Goal: Communication & Community: Answer question/provide support

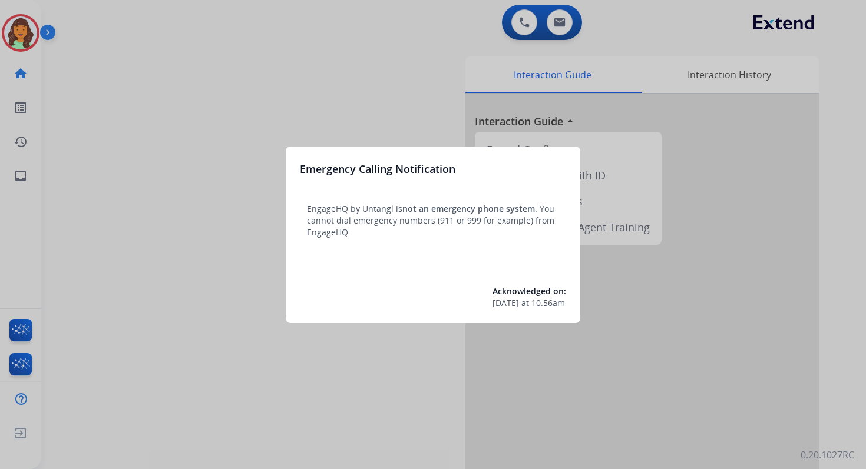
click at [569, 16] on div at bounding box center [433, 234] width 866 height 469
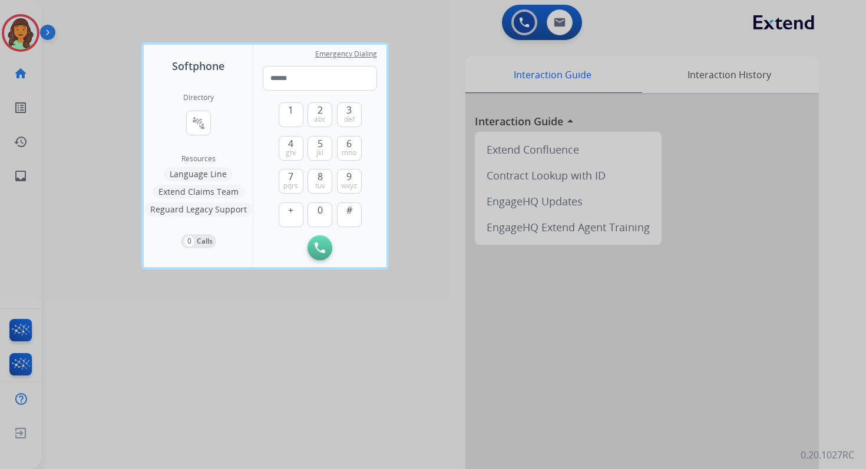
click at [551, 28] on div at bounding box center [433, 234] width 866 height 469
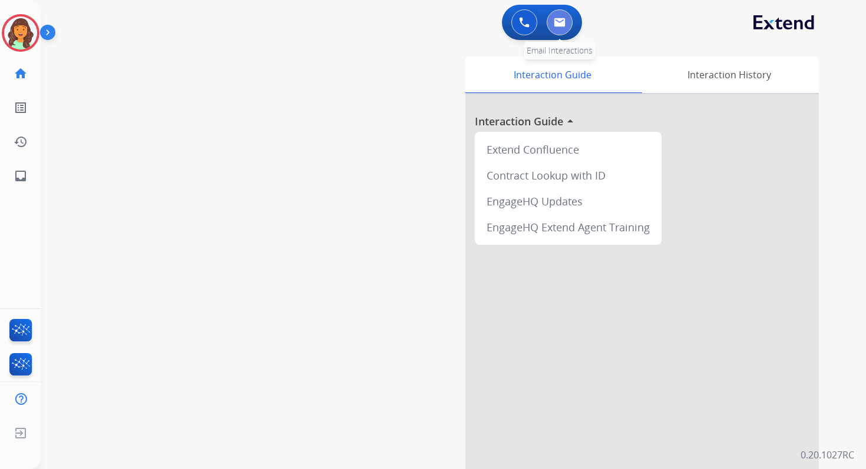
click at [560, 24] on img at bounding box center [560, 22] width 12 height 9
select select "**********"
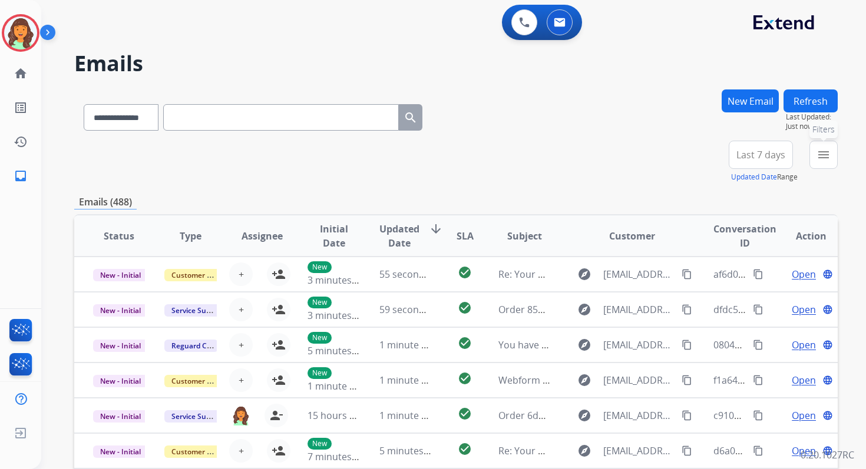
click at [815, 153] on button "menu Filters" at bounding box center [823, 155] width 28 height 28
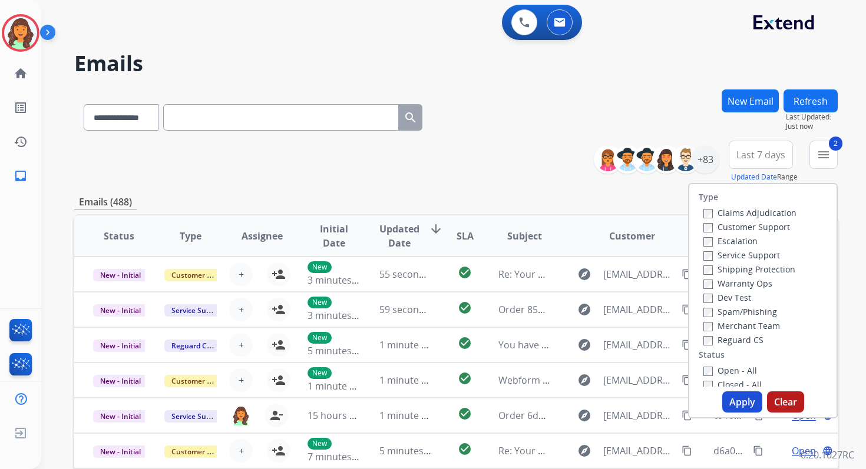
click at [730, 400] on button "Apply" at bounding box center [742, 402] width 40 height 21
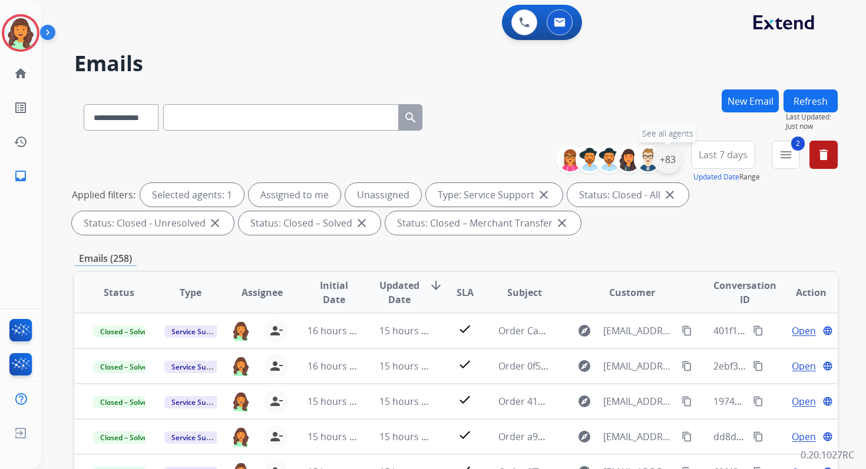
click at [674, 155] on div "+83" at bounding box center [667, 159] width 28 height 28
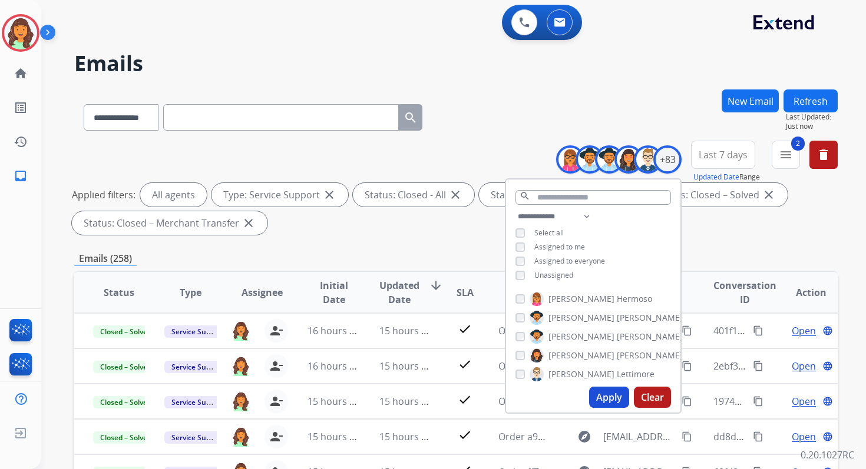
click at [605, 396] on button "Apply" at bounding box center [609, 397] width 40 height 21
click at [401, 239] on div "**********" at bounding box center [455, 190] width 763 height 99
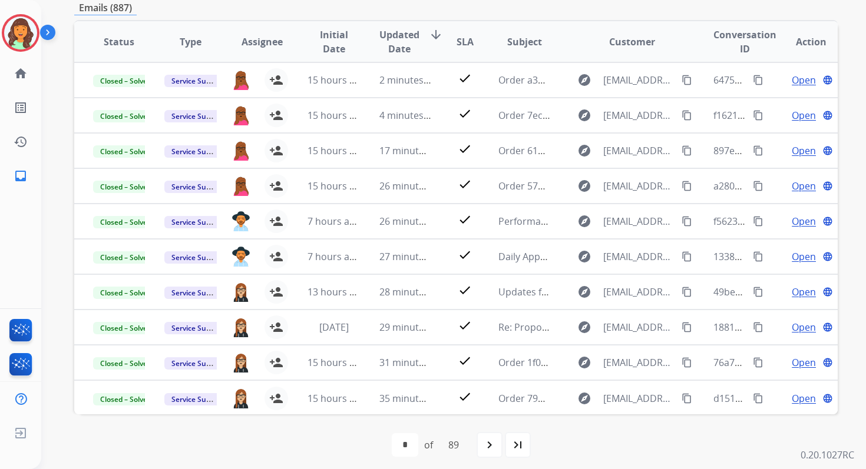
scroll to position [257, 0]
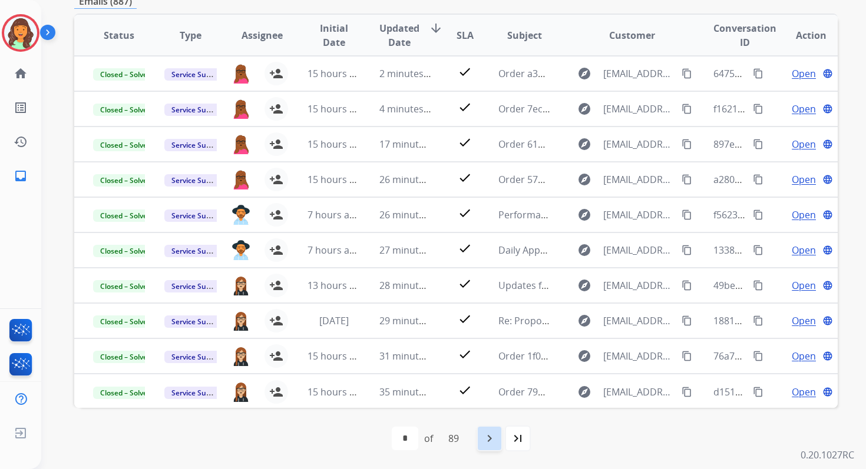
click at [491, 433] on mat-icon "navigate_next" at bounding box center [489, 439] width 14 height 14
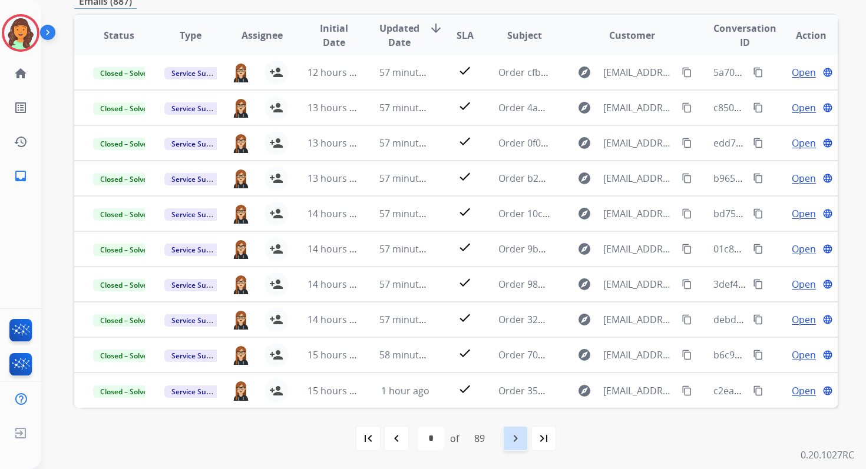
click at [511, 435] on mat-icon "navigate_next" at bounding box center [515, 439] width 14 height 14
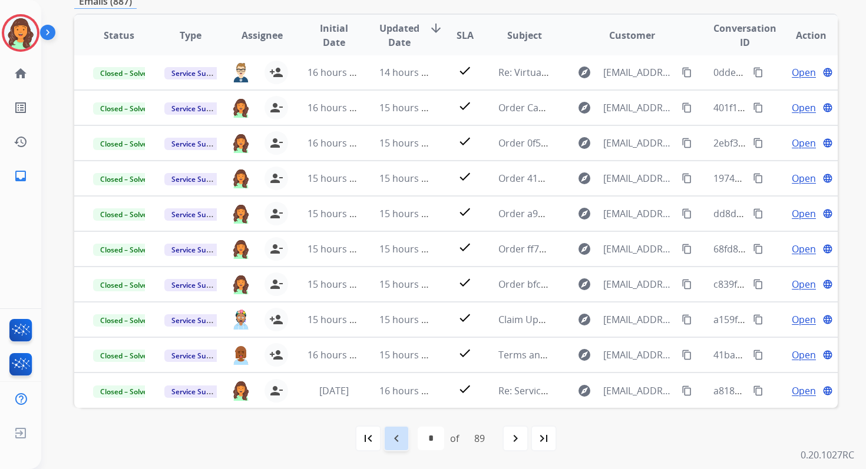
click at [401, 439] on mat-icon "navigate_before" at bounding box center [396, 439] width 14 height 14
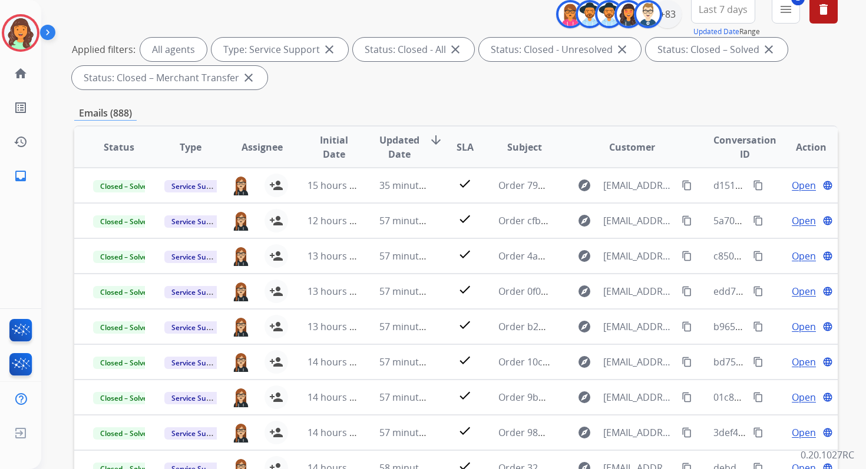
scroll to position [101, 0]
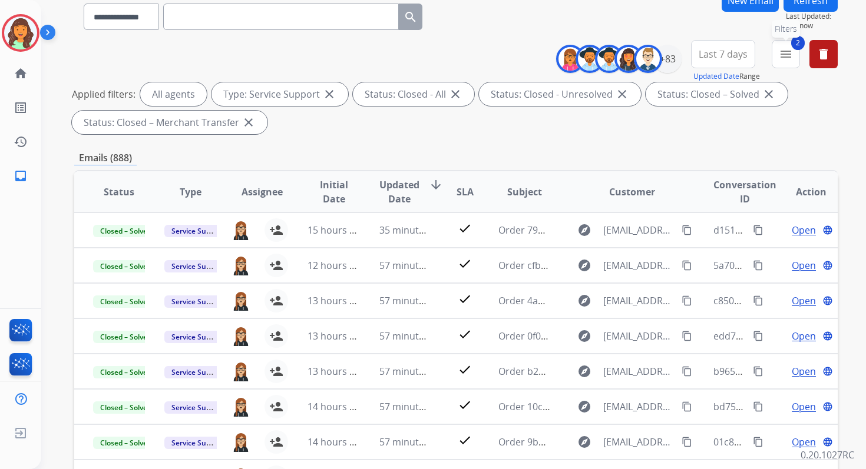
click at [786, 58] on mat-icon "menu" at bounding box center [786, 54] width 14 height 14
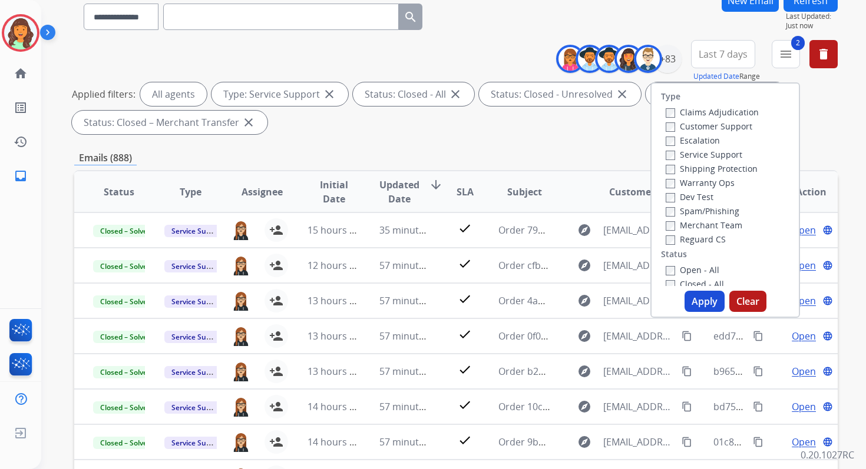
click at [697, 295] on button "Apply" at bounding box center [704, 301] width 40 height 21
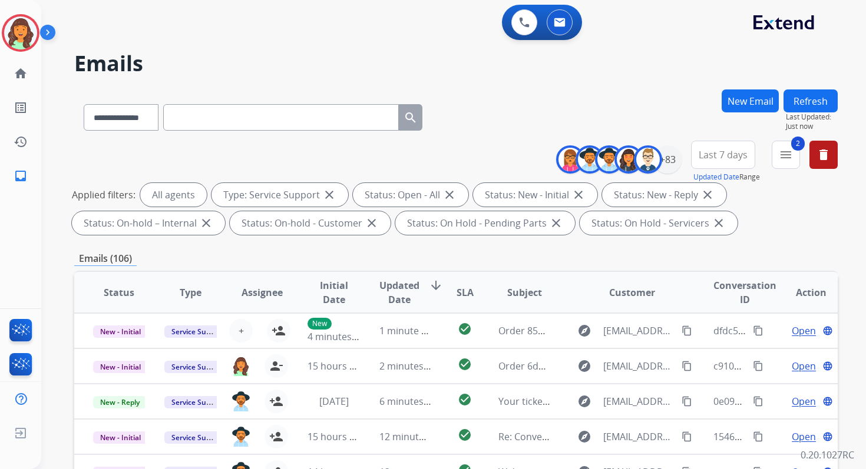
click at [739, 100] on button "New Email" at bounding box center [749, 101] width 57 height 23
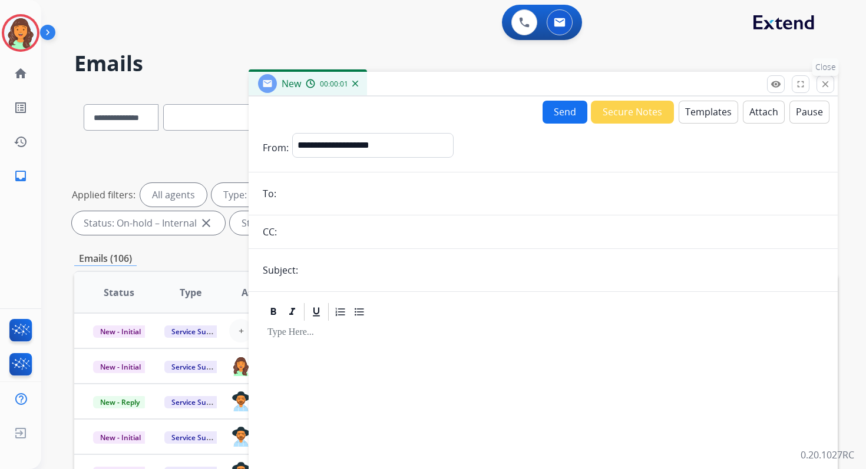
click at [819, 85] on button "close Close" at bounding box center [825, 84] width 18 height 18
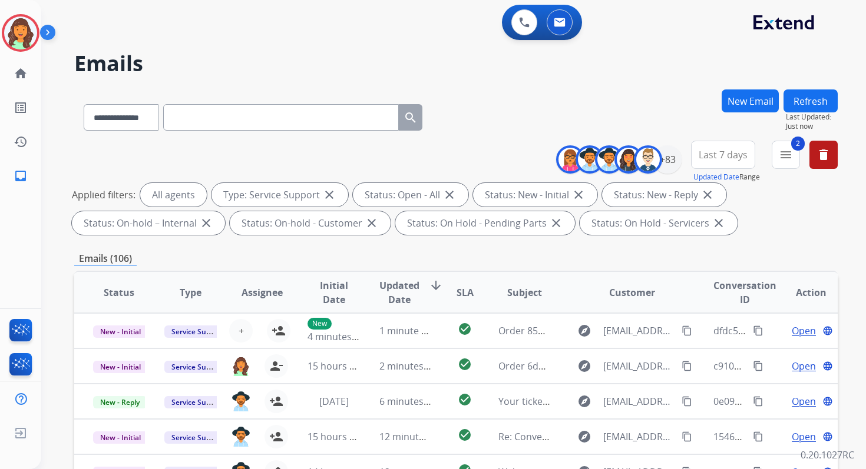
click at [723, 155] on span "Last 7 days" at bounding box center [723, 155] width 49 height 5
click at [706, 290] on div "Last 90 days" at bounding box center [719, 298] width 65 height 18
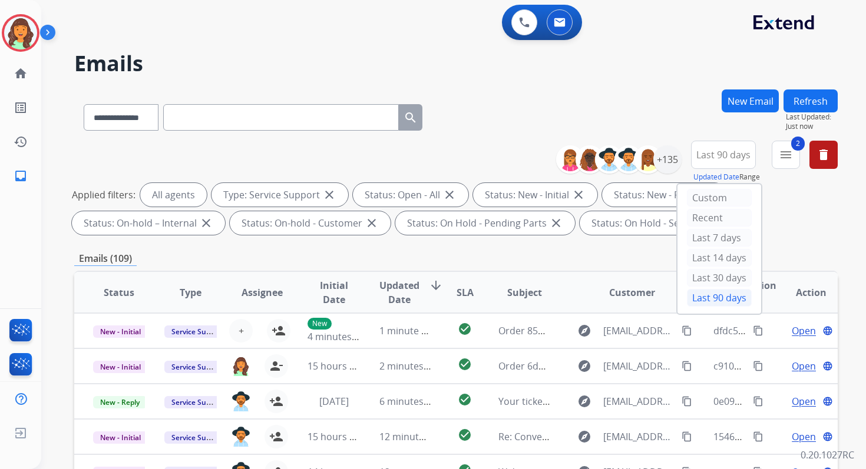
click at [560, 256] on div "Emails (109)" at bounding box center [455, 258] width 763 height 15
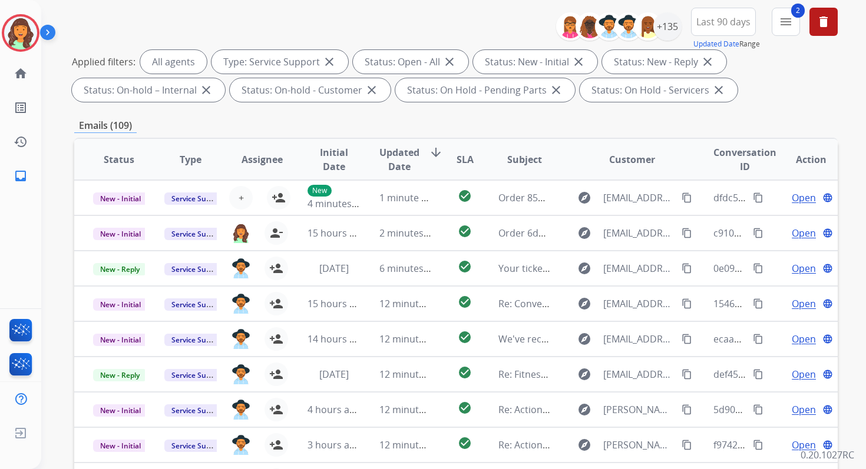
scroll to position [257, 0]
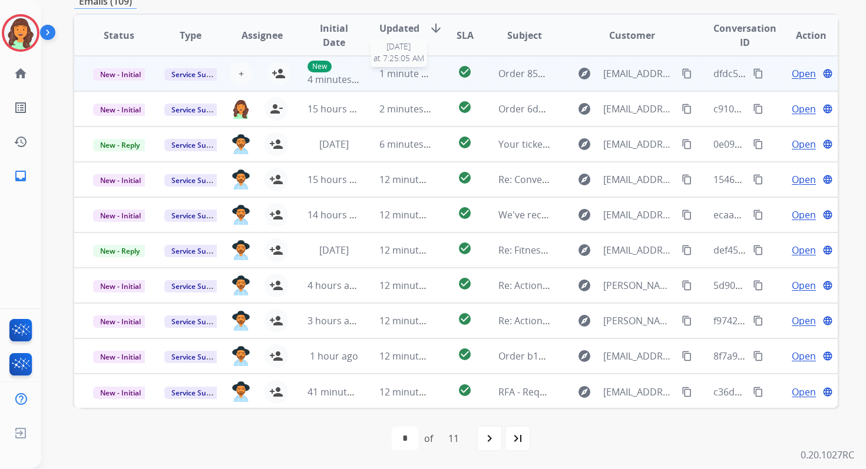
click at [413, 75] on span "1 minute ago" at bounding box center [408, 73] width 58 height 13
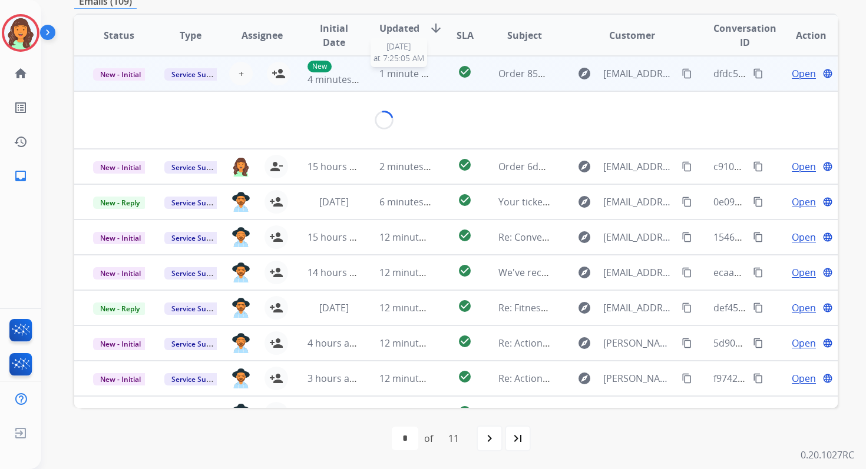
scroll to position [254, 0]
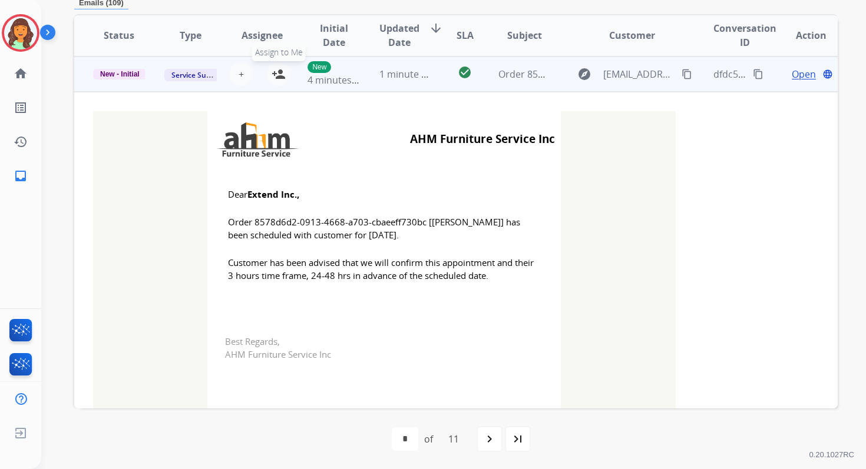
click at [280, 73] on mat-icon "person_add" at bounding box center [279, 74] width 14 height 14
click at [388, 81] on td "1 minute ago" at bounding box center [395, 74] width 71 height 35
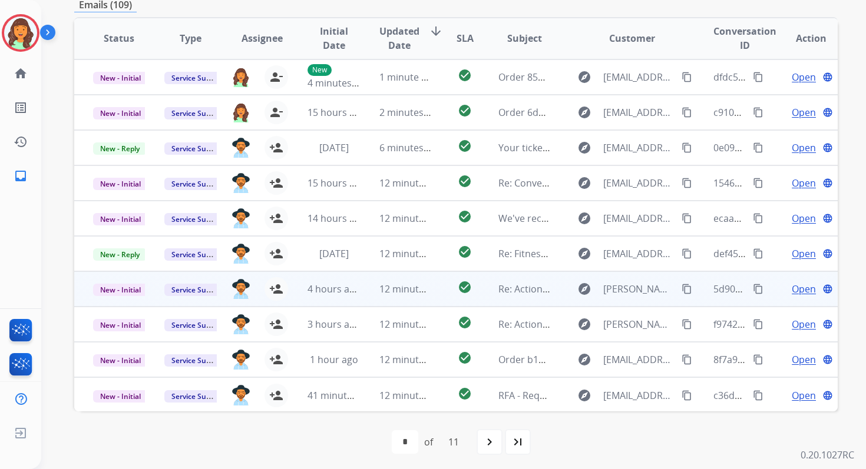
scroll to position [1, 0]
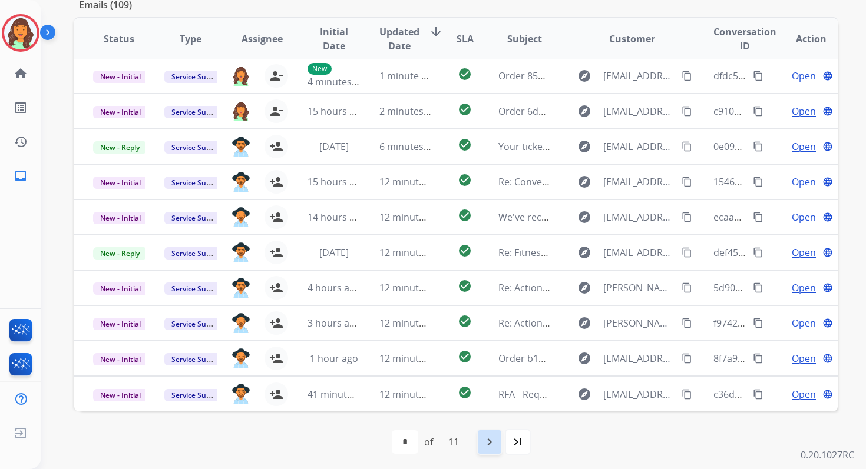
click at [492, 442] on mat-icon "navigate_next" at bounding box center [489, 442] width 14 height 14
select select "*"
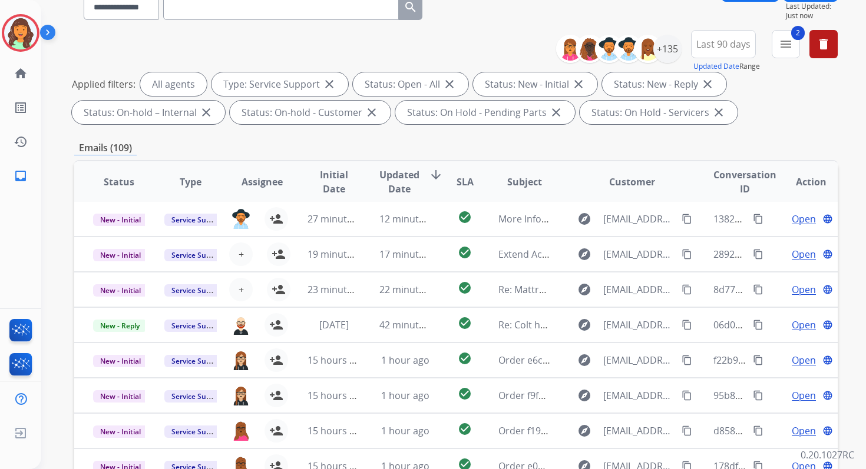
scroll to position [257, 0]
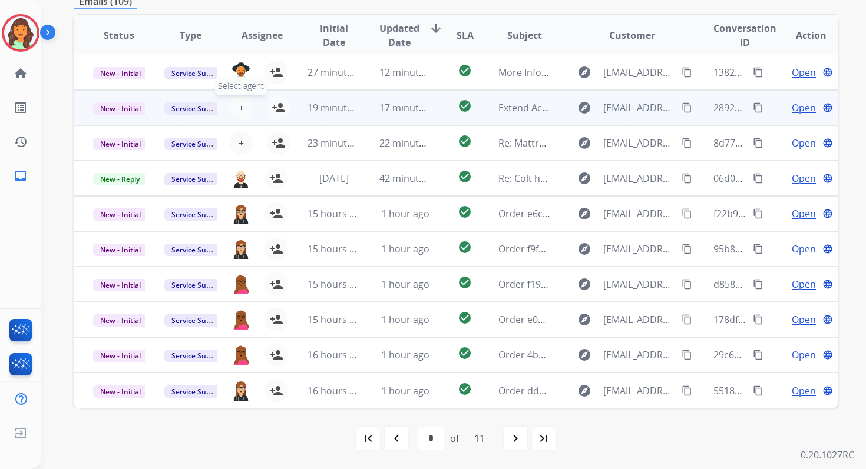
click at [239, 102] on span "+" at bounding box center [241, 108] width 5 height 14
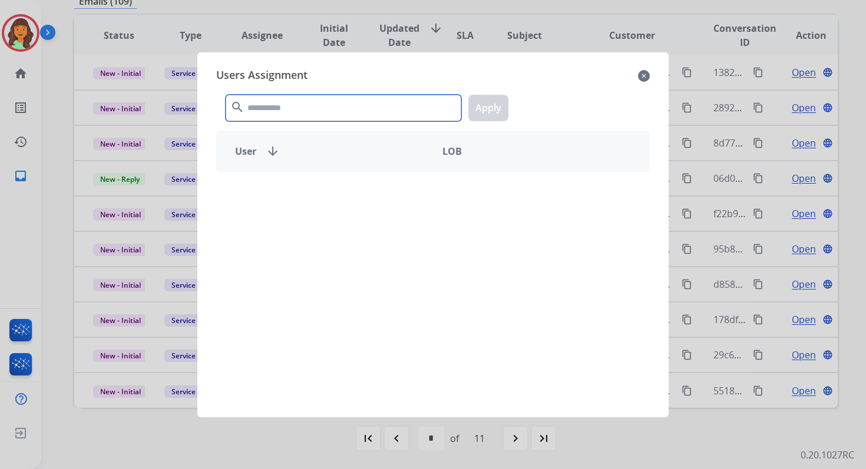
click at [266, 100] on input "text" at bounding box center [344, 108] width 236 height 27
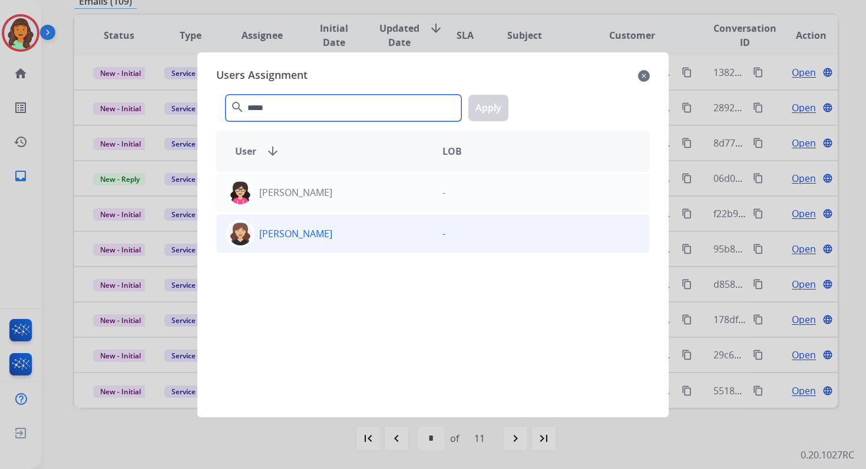
type input "*****"
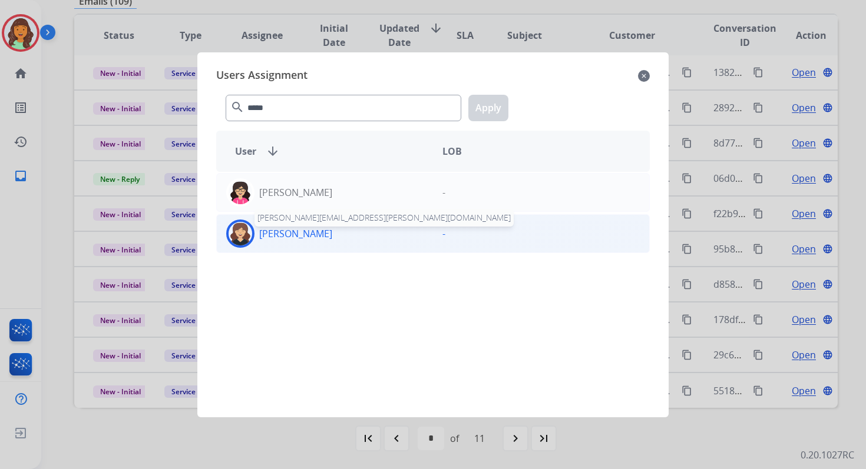
click at [306, 234] on p "[PERSON_NAME]" at bounding box center [295, 234] width 73 height 14
click at [495, 109] on button "Apply" at bounding box center [488, 108] width 40 height 27
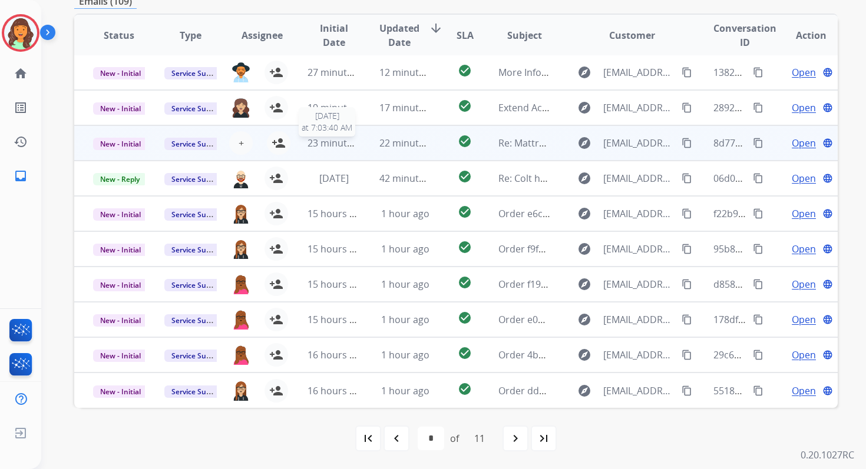
click at [330, 144] on span "23 minutes ago" at bounding box center [341, 143] width 68 height 13
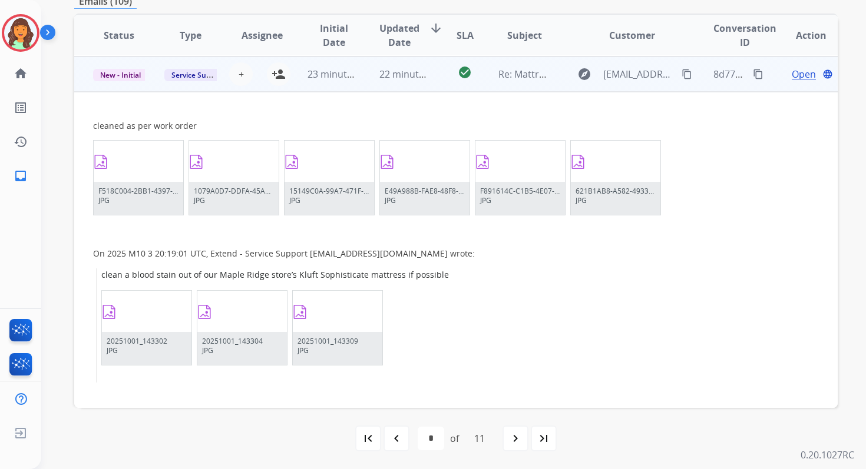
scroll to position [71, 0]
click at [267, 72] on button "person_add Assign to Me" at bounding box center [279, 74] width 24 height 24
click at [339, 74] on span "23 minutes ago" at bounding box center [341, 73] width 68 height 13
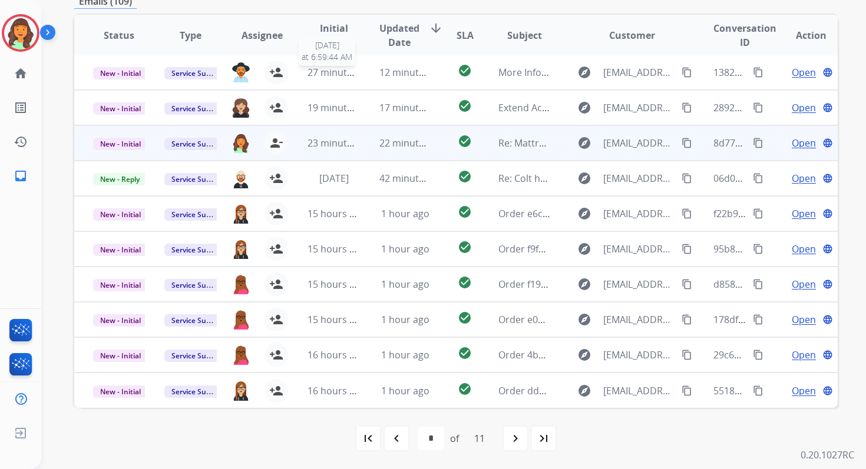
scroll to position [1, 0]
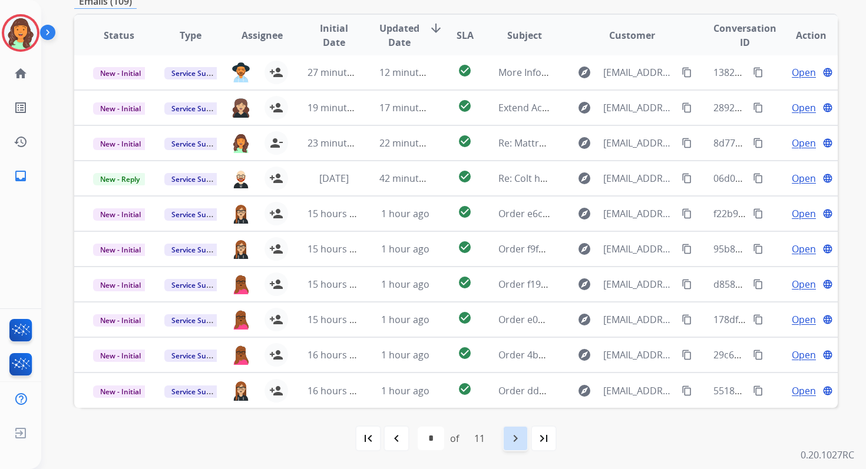
click at [511, 430] on div "navigate_next" at bounding box center [515, 439] width 26 height 26
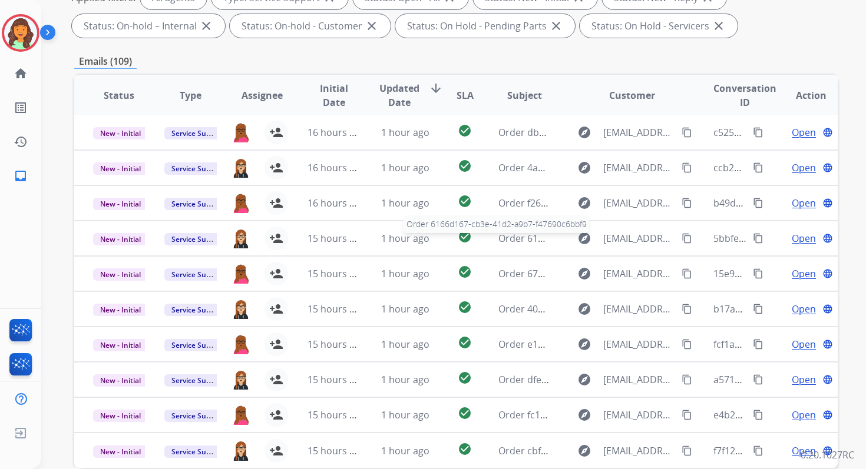
scroll to position [257, 0]
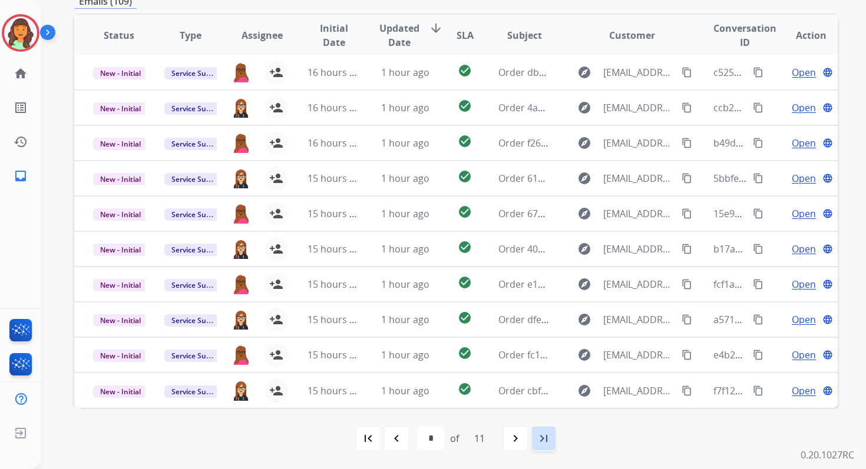
click at [544, 436] on mat-icon "last_page" at bounding box center [544, 439] width 14 height 14
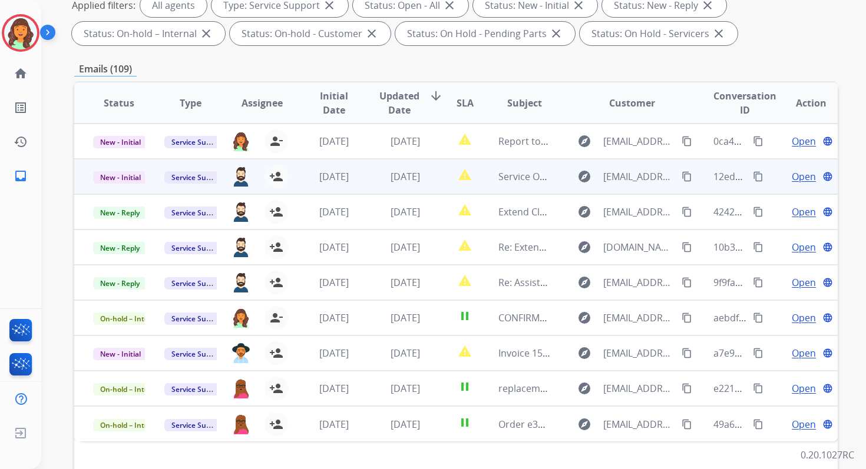
scroll to position [0, 0]
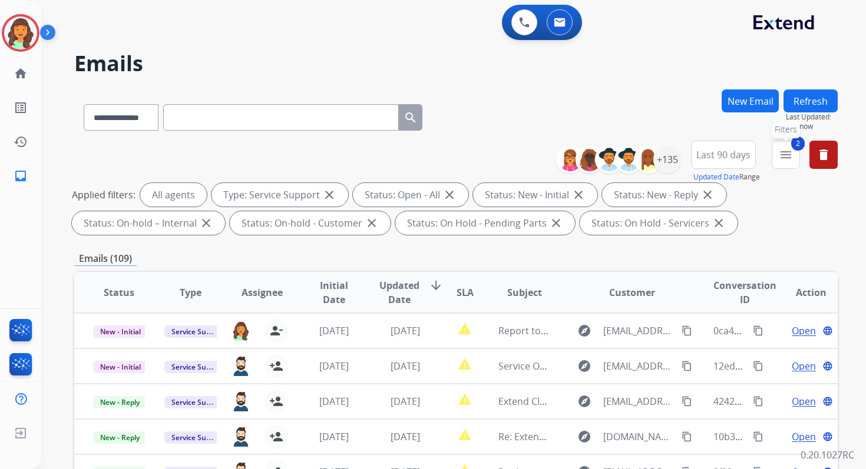
click at [783, 158] on mat-icon "menu" at bounding box center [786, 155] width 14 height 14
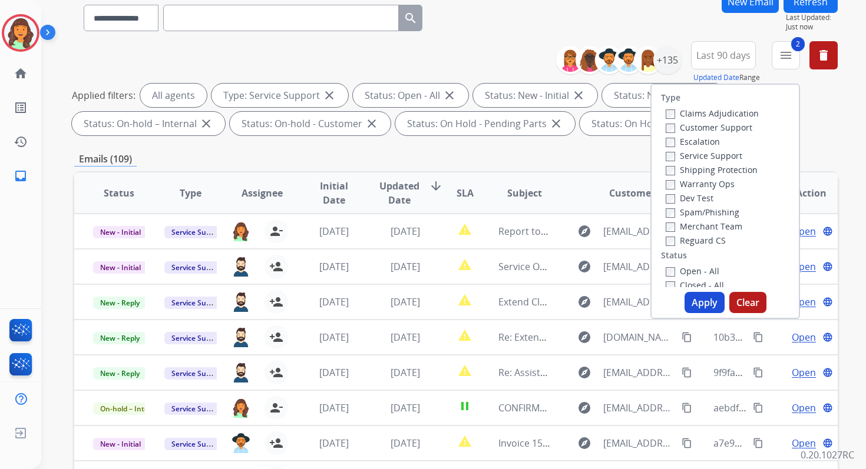
scroll to position [257, 0]
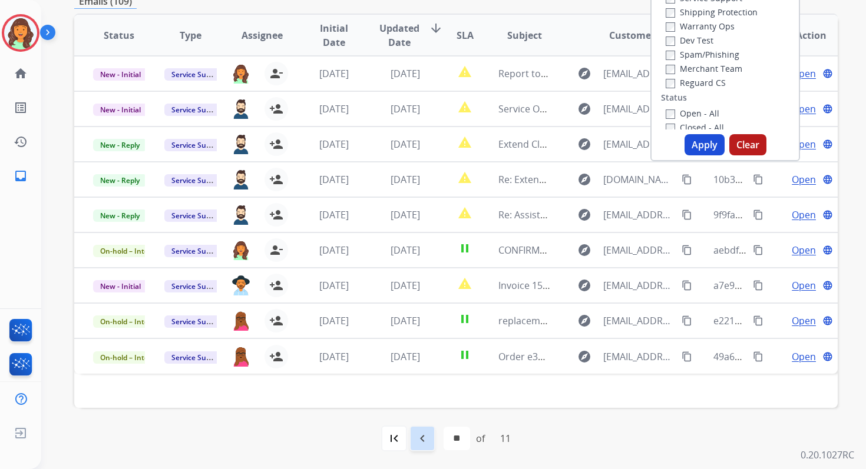
click at [423, 441] on mat-icon "navigate_before" at bounding box center [422, 439] width 14 height 14
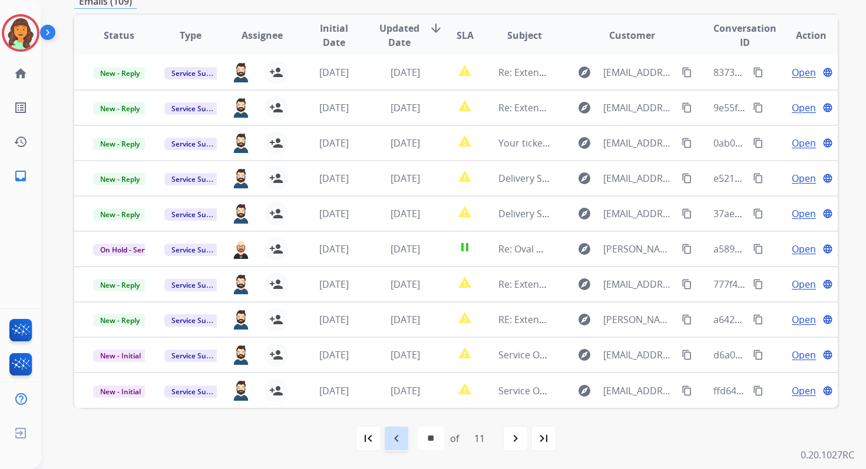
click at [399, 440] on mat-icon "navigate_before" at bounding box center [396, 439] width 14 height 14
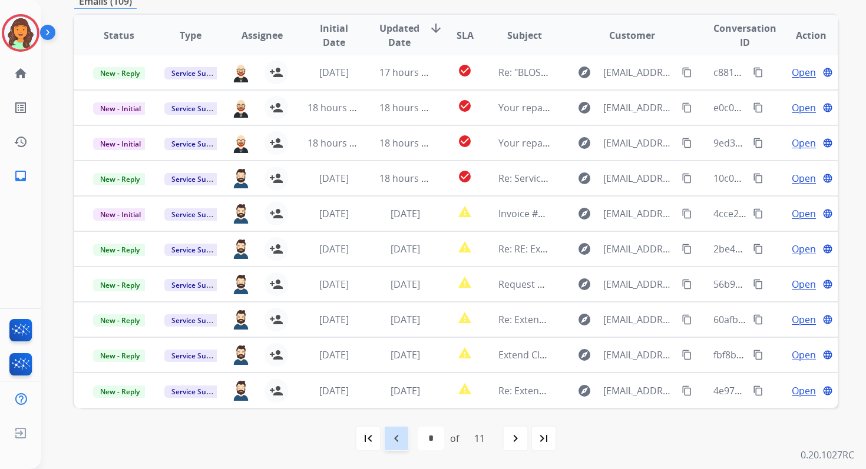
click at [399, 440] on mat-icon "navigate_before" at bounding box center [396, 439] width 14 height 14
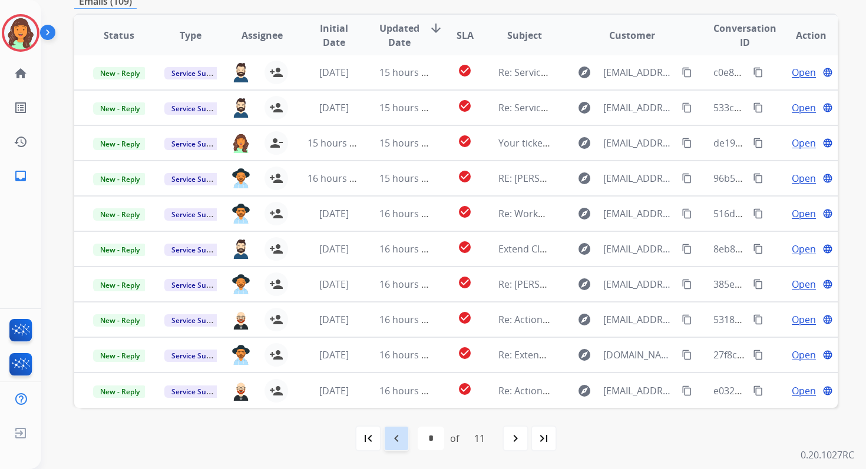
click at [399, 440] on mat-icon "navigate_before" at bounding box center [396, 439] width 14 height 14
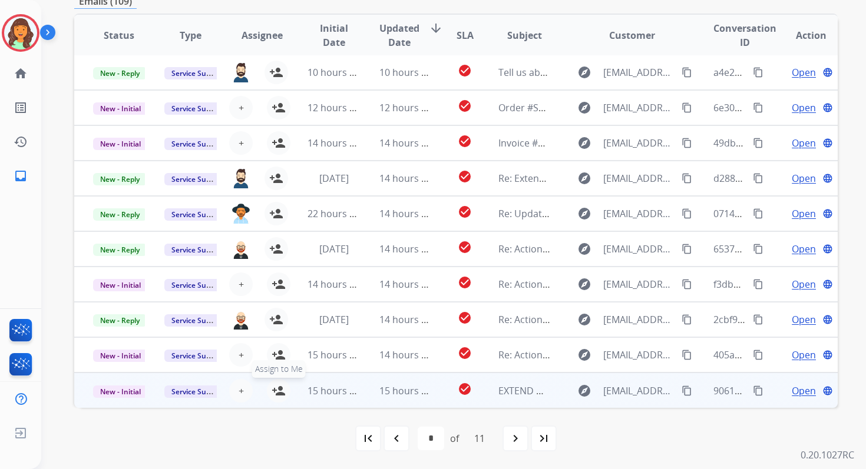
click at [275, 389] on mat-icon "person_add" at bounding box center [279, 391] width 14 height 14
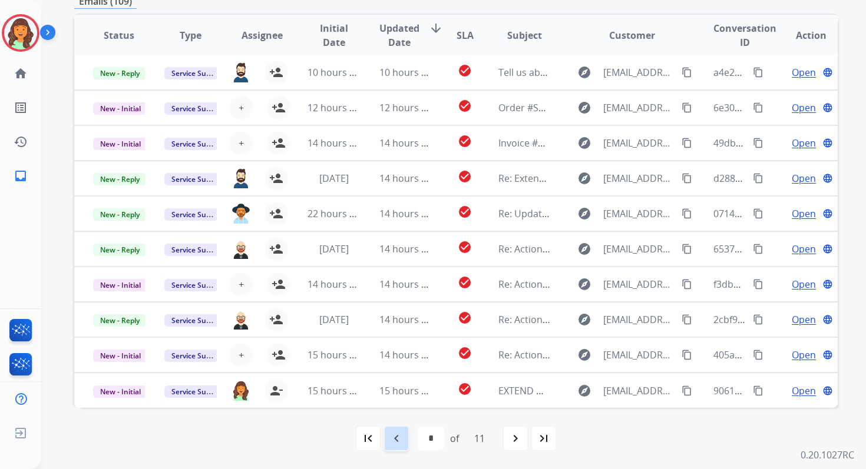
click at [400, 439] on mat-icon "navigate_before" at bounding box center [396, 439] width 14 height 14
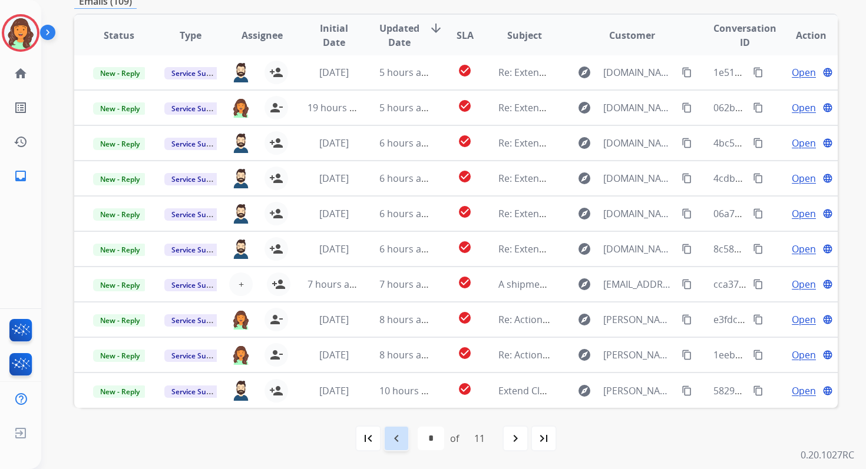
click at [400, 439] on mat-icon "navigate_before" at bounding box center [396, 439] width 14 height 14
select select "*"
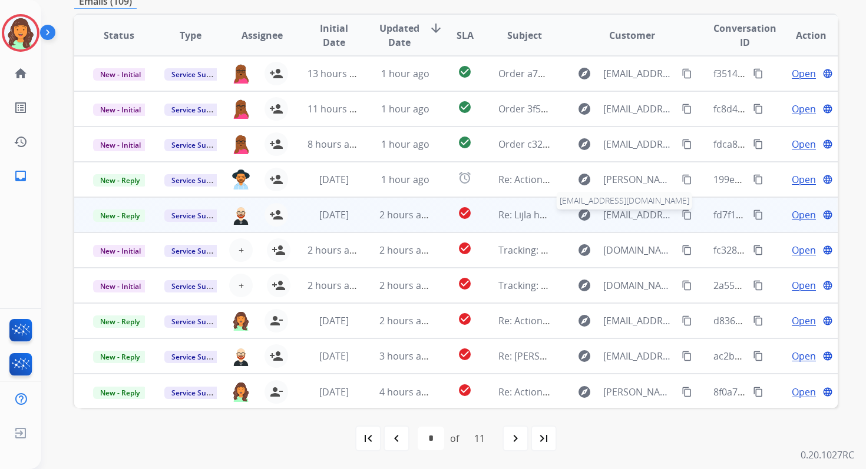
scroll to position [0, 0]
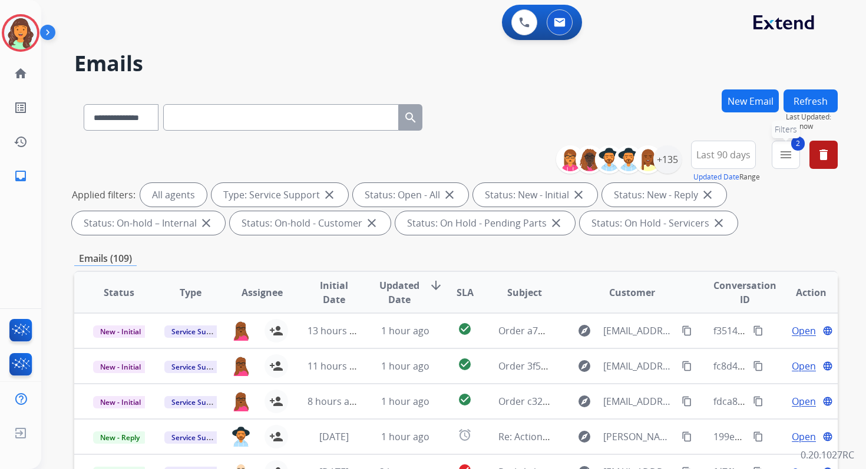
click at [788, 151] on mat-icon "menu" at bounding box center [786, 155] width 14 height 14
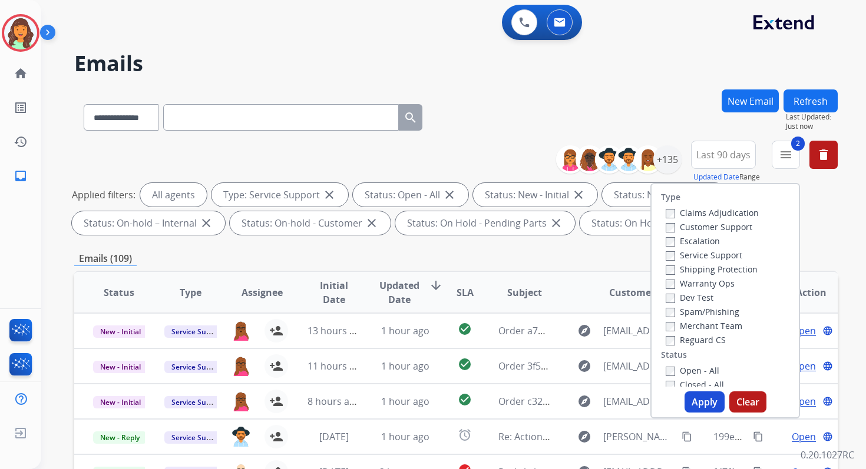
click at [666, 208] on label "Claims Adjudication" at bounding box center [712, 212] width 93 height 11
click at [694, 404] on button "Apply" at bounding box center [704, 402] width 40 height 21
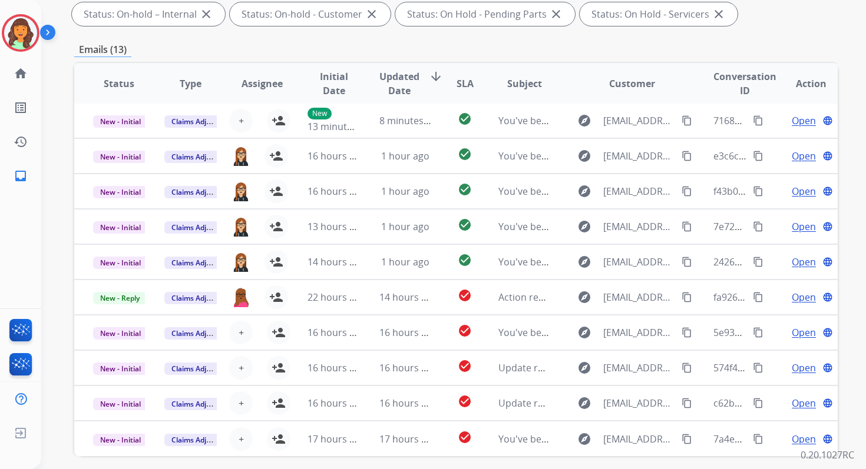
scroll to position [257, 0]
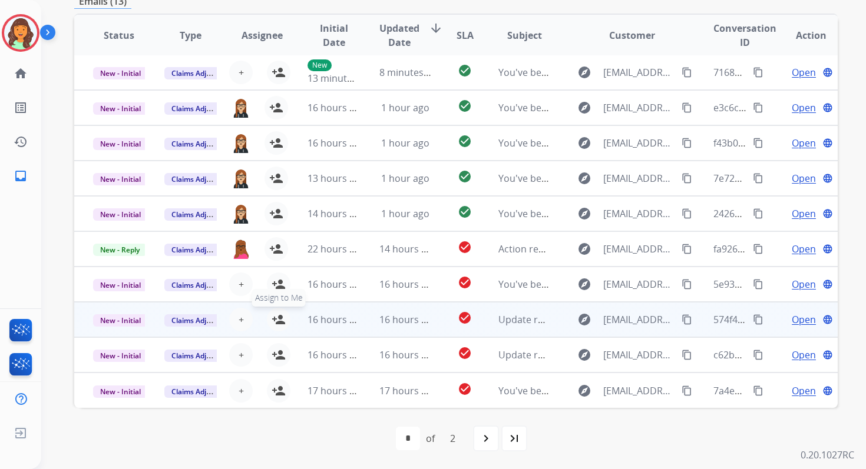
click at [274, 320] on mat-icon "person_add" at bounding box center [279, 320] width 14 height 14
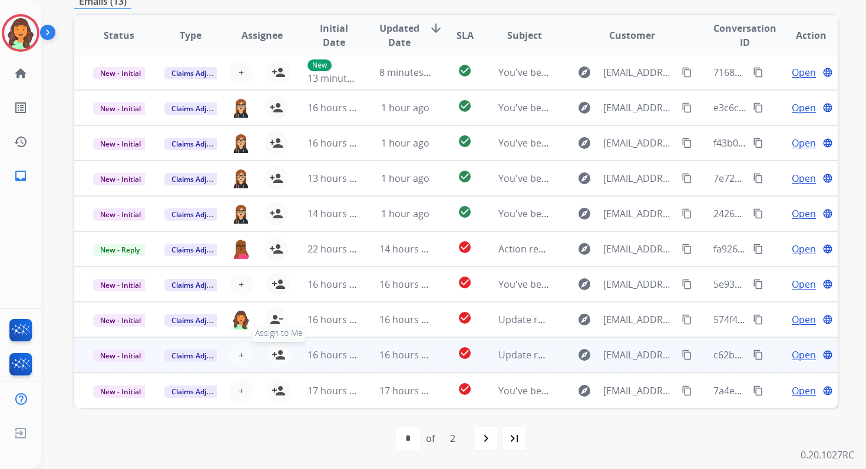
click at [275, 354] on mat-icon "person_add" at bounding box center [279, 355] width 14 height 14
click at [123, 359] on span "New - Initial" at bounding box center [120, 356] width 55 height 12
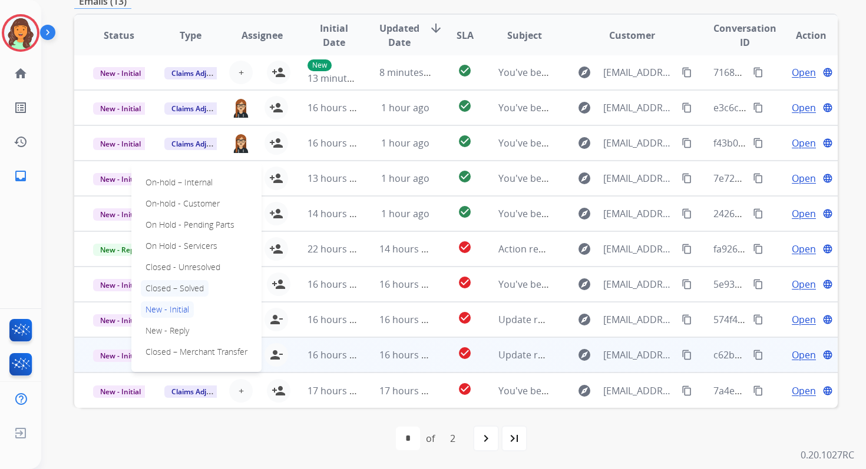
click at [163, 289] on p "Closed – Solved" at bounding box center [175, 288] width 68 height 16
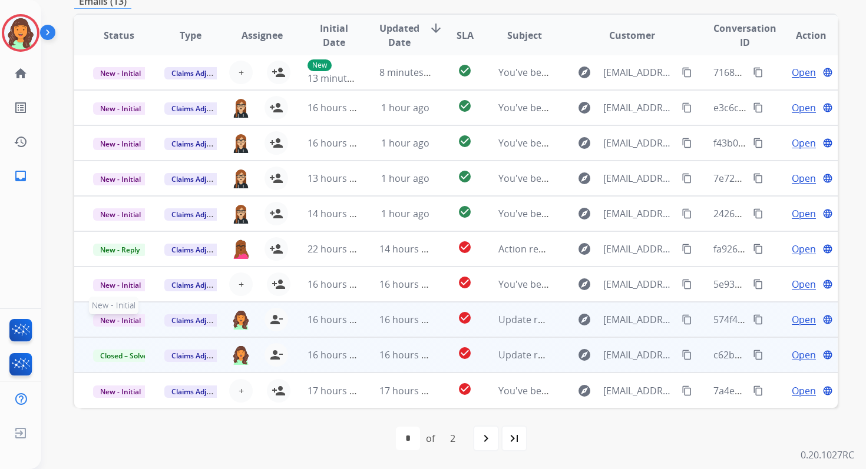
click at [125, 319] on span "New - Initial" at bounding box center [120, 321] width 55 height 12
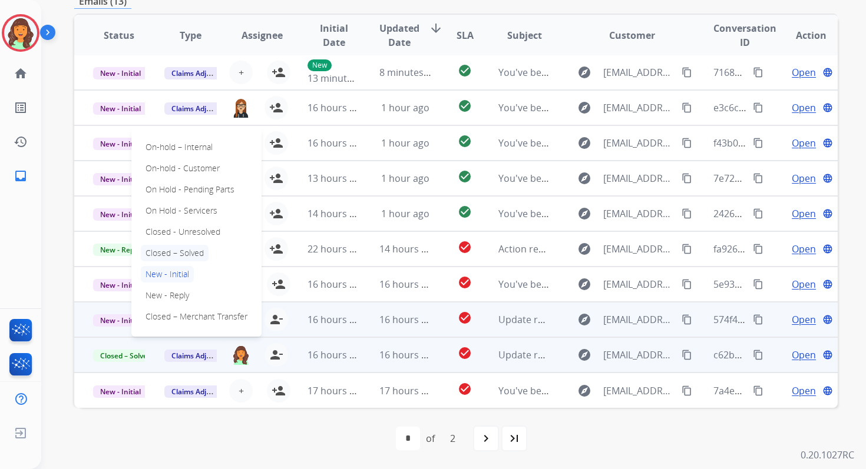
click at [166, 253] on p "Closed – Solved" at bounding box center [175, 253] width 68 height 16
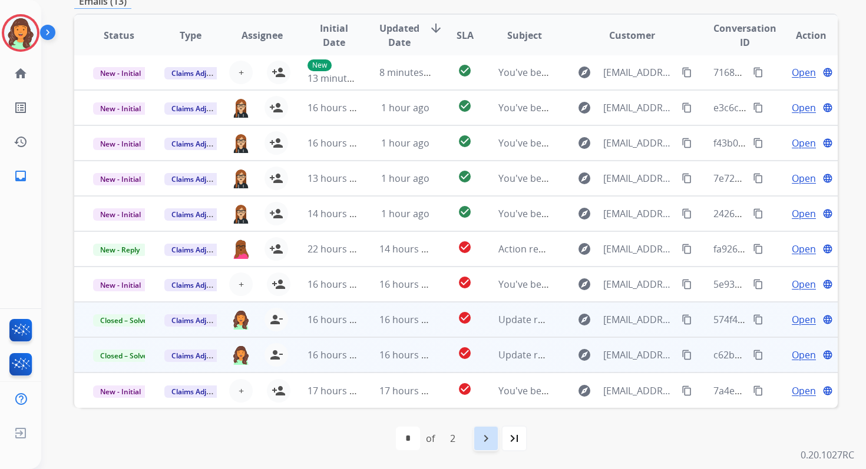
click at [486, 441] on mat-icon "navigate_next" at bounding box center [486, 439] width 14 height 14
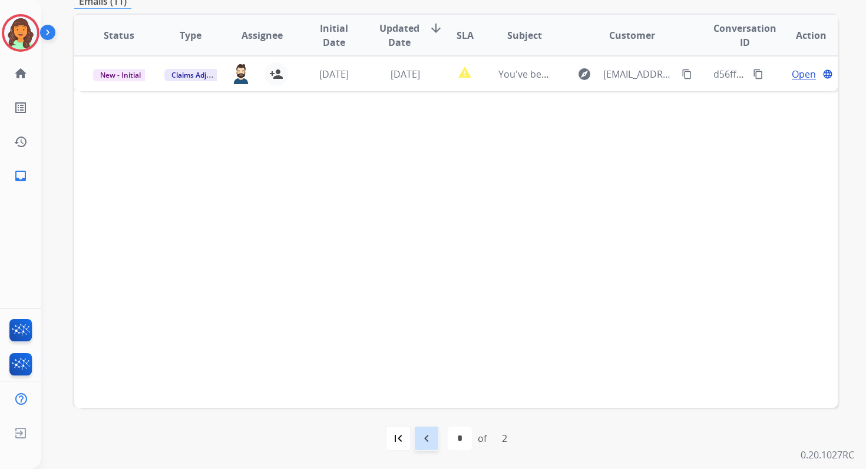
click at [426, 445] on mat-icon "navigate_before" at bounding box center [426, 439] width 14 height 14
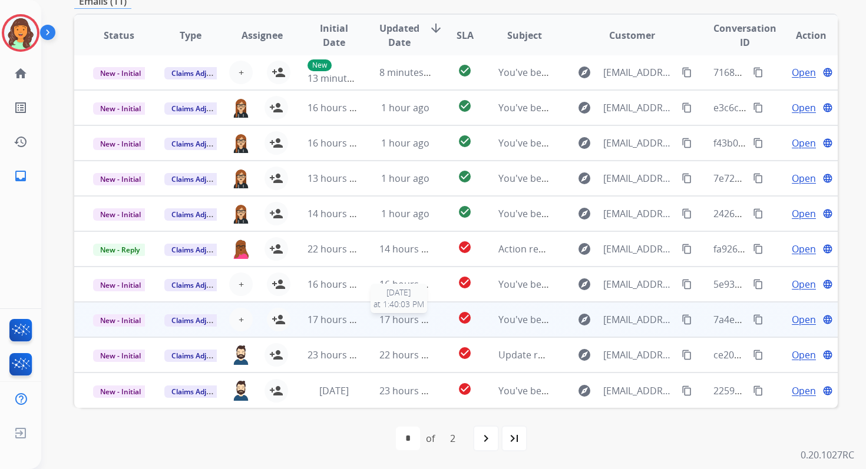
click at [398, 323] on span "17 hours ago" at bounding box center [408, 319] width 58 height 13
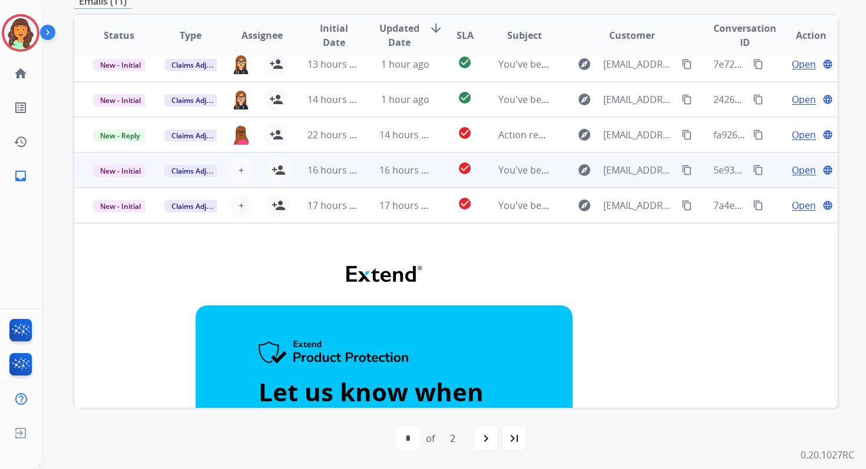
click at [392, 171] on span "16 hours ago" at bounding box center [408, 170] width 58 height 13
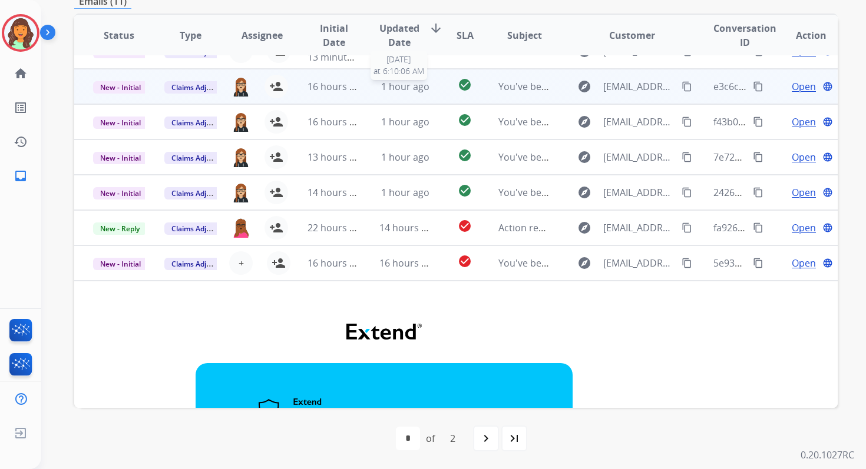
scroll to position [0, 0]
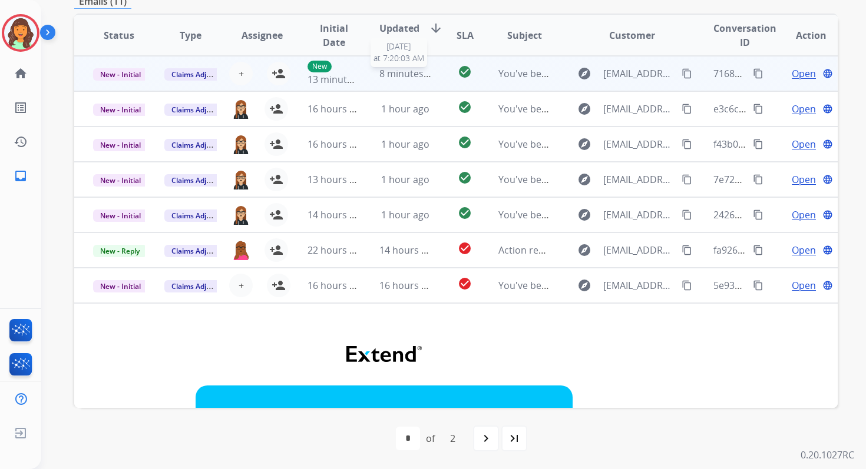
click at [383, 75] on span "8 minutes ago" at bounding box center [410, 73] width 63 height 13
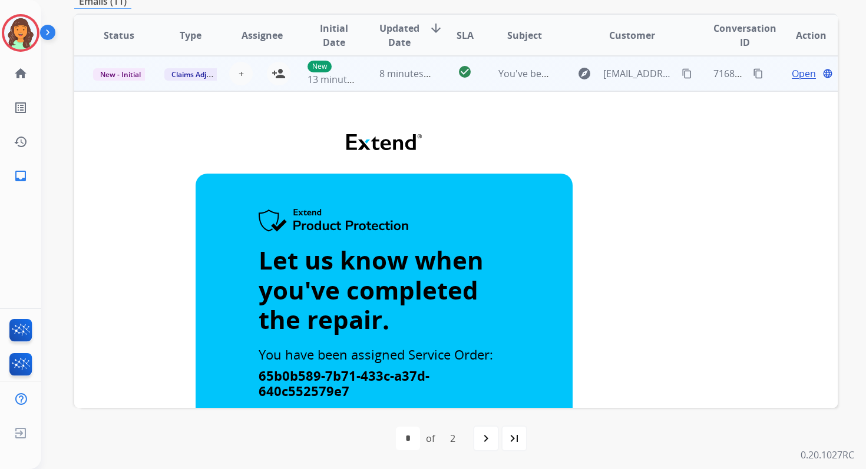
click at [408, 73] on span "8 minutes ago" at bounding box center [410, 73] width 63 height 13
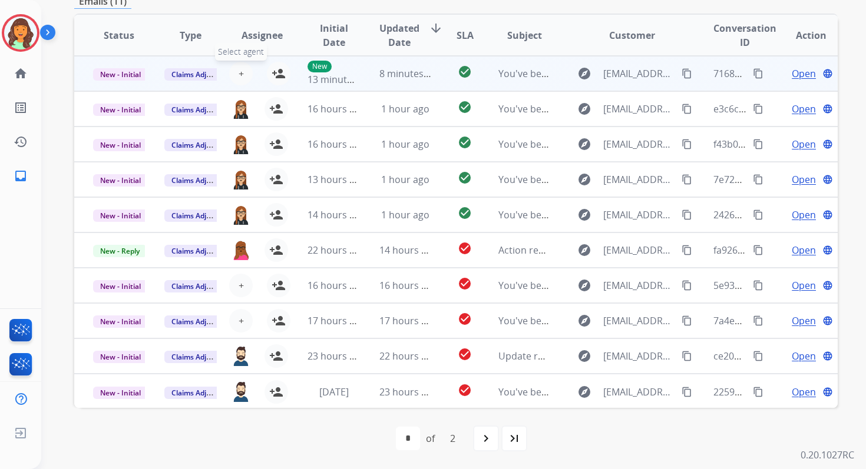
click at [240, 76] on span "+" at bounding box center [241, 74] width 5 height 14
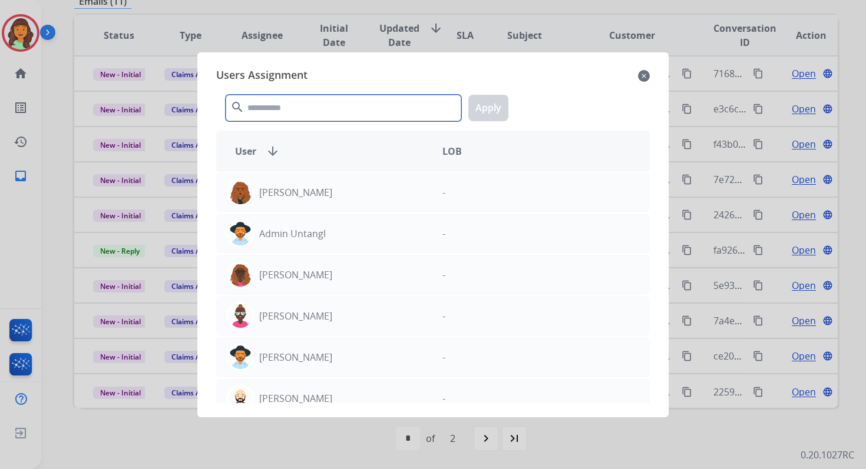
click at [283, 107] on input "text" at bounding box center [344, 108] width 236 height 27
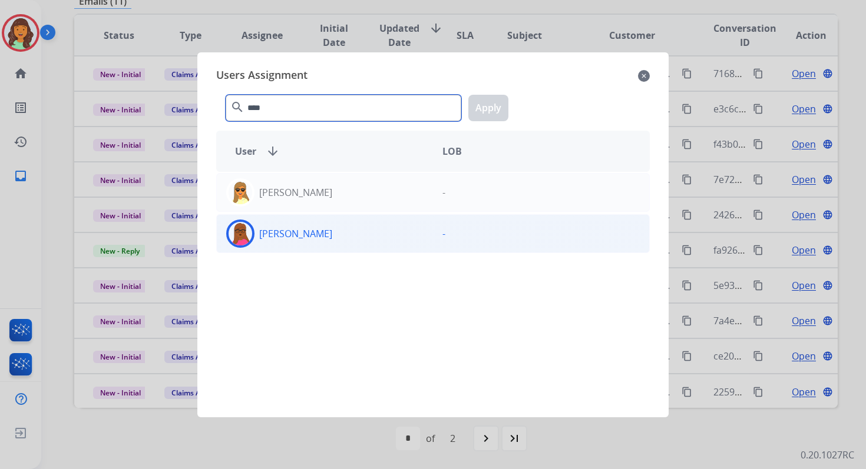
type input "****"
click at [324, 242] on div "[PERSON_NAME]" at bounding box center [325, 234] width 216 height 28
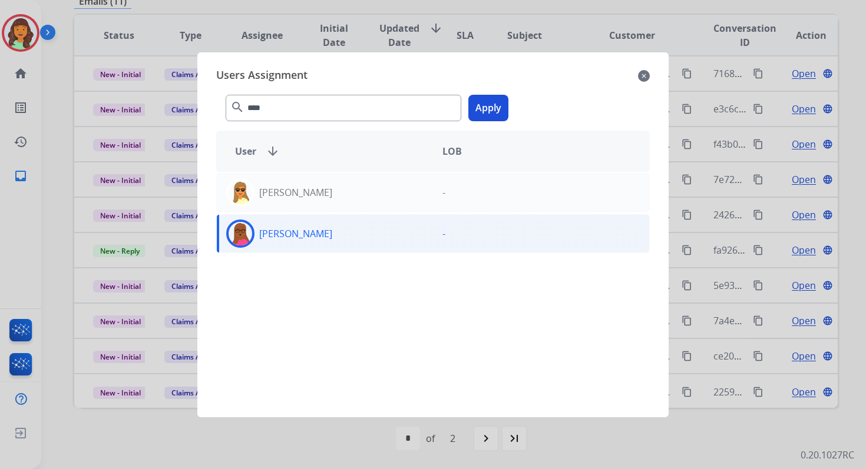
click at [482, 112] on button "Apply" at bounding box center [488, 108] width 40 height 27
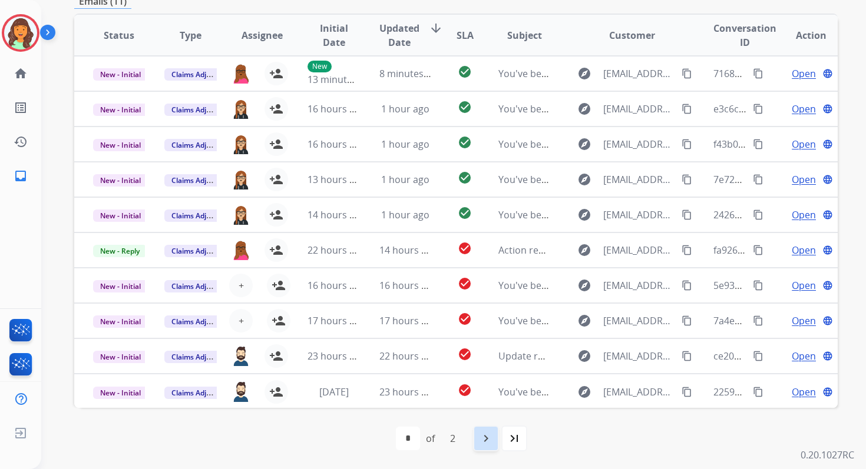
click at [488, 438] on mat-icon "navigate_next" at bounding box center [486, 439] width 14 height 14
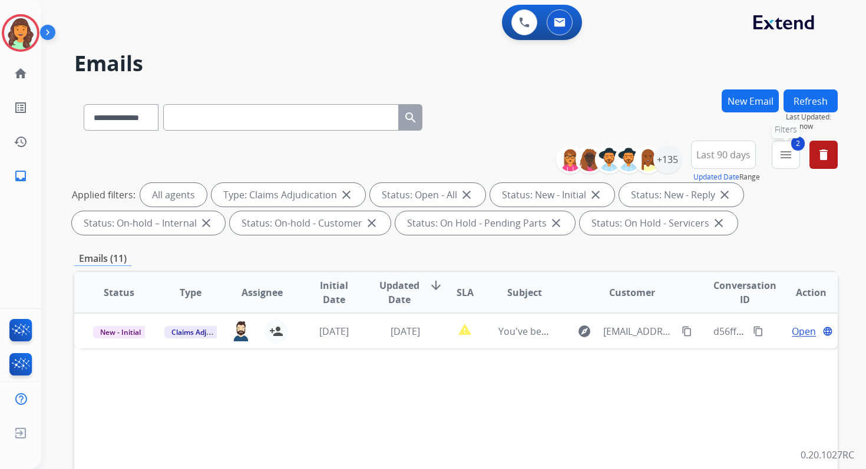
click at [789, 149] on mat-icon "menu" at bounding box center [786, 155] width 14 height 14
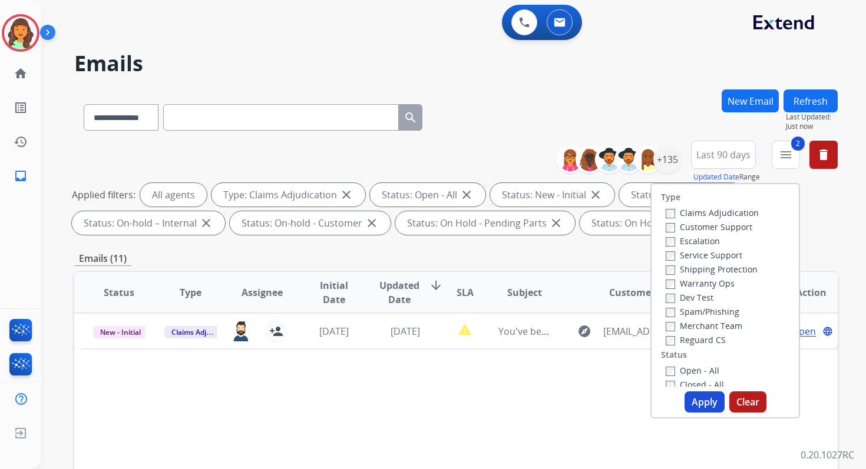
click at [693, 396] on button "Apply" at bounding box center [704, 402] width 40 height 21
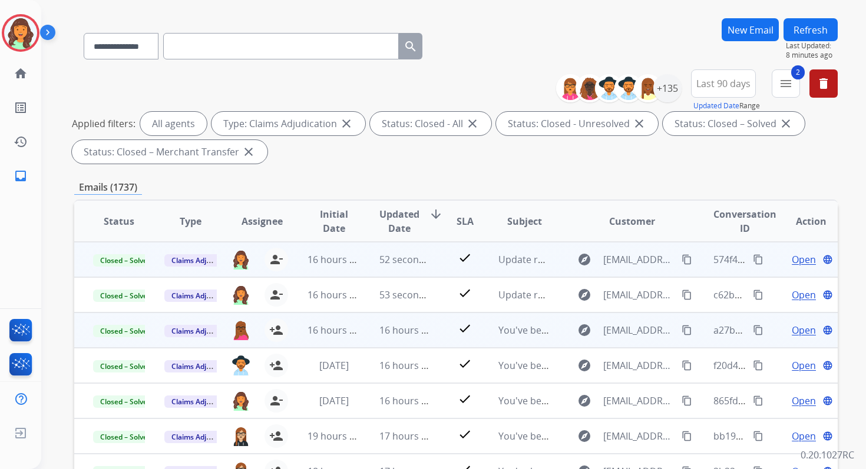
scroll to position [52, 0]
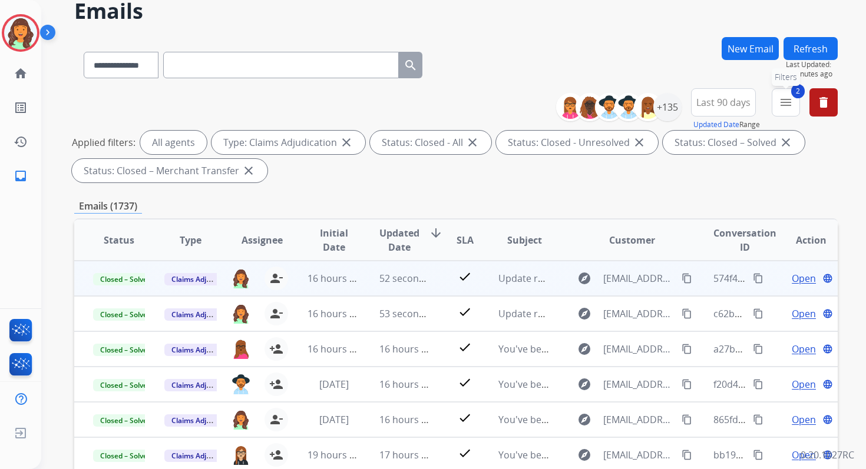
click at [783, 112] on button "2 menu Filters" at bounding box center [786, 102] width 28 height 28
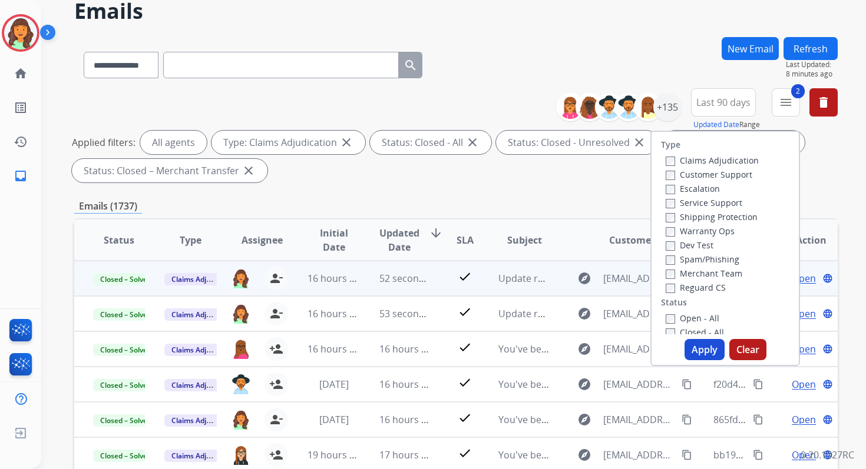
click at [694, 345] on button "Apply" at bounding box center [704, 349] width 40 height 21
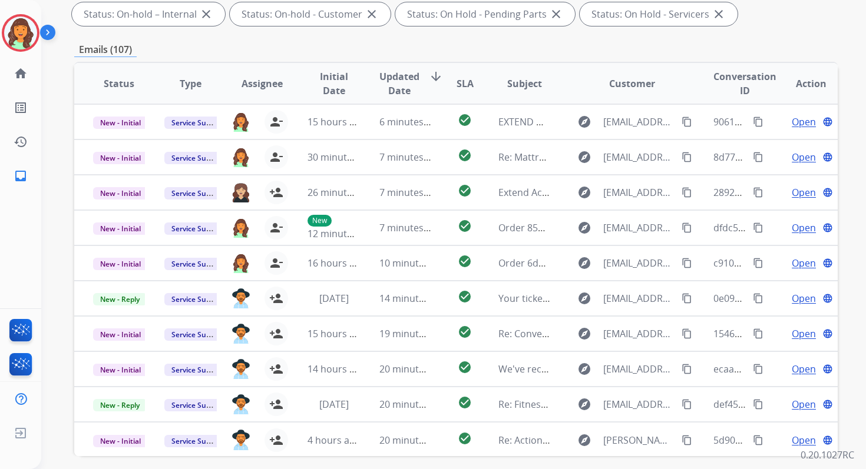
scroll to position [257, 0]
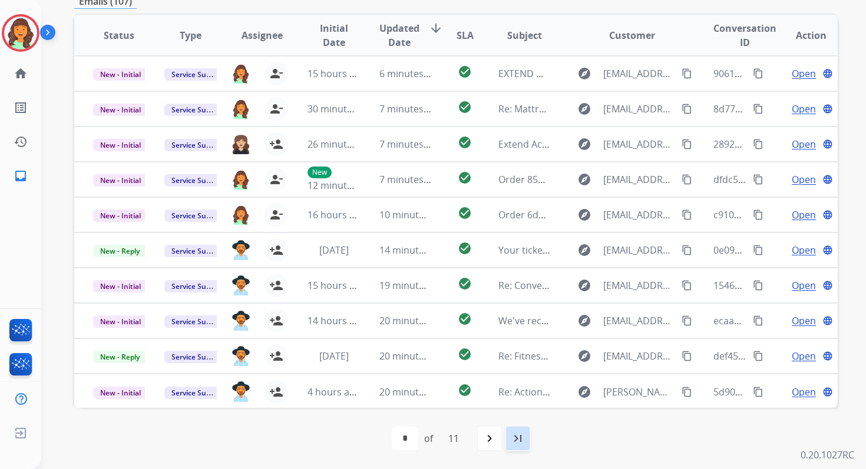
click at [523, 448] on div "last_page" at bounding box center [518, 439] width 26 height 26
select select "**"
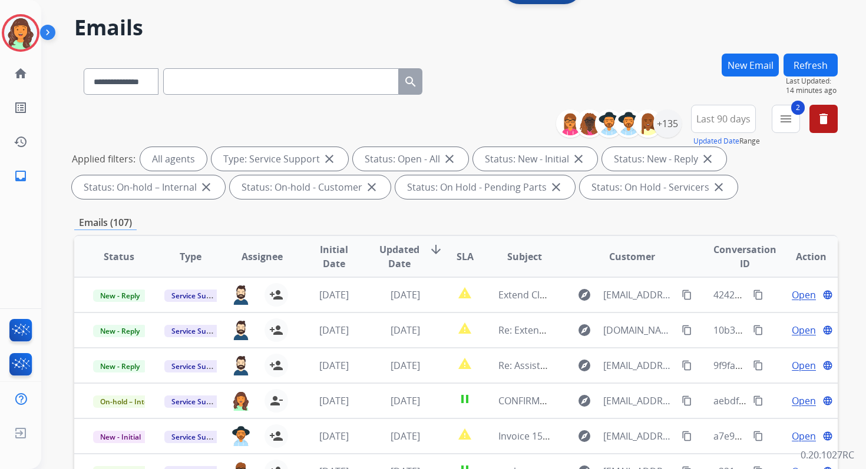
scroll to position [17, 0]
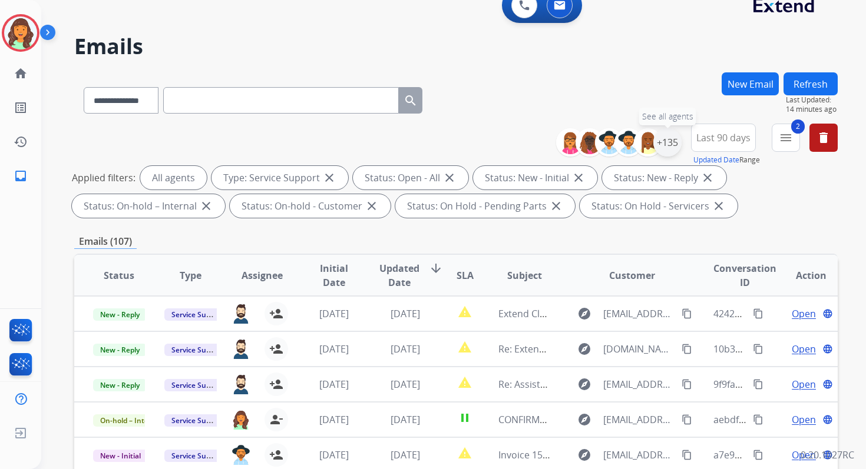
click at [668, 141] on div "+135" at bounding box center [667, 142] width 28 height 28
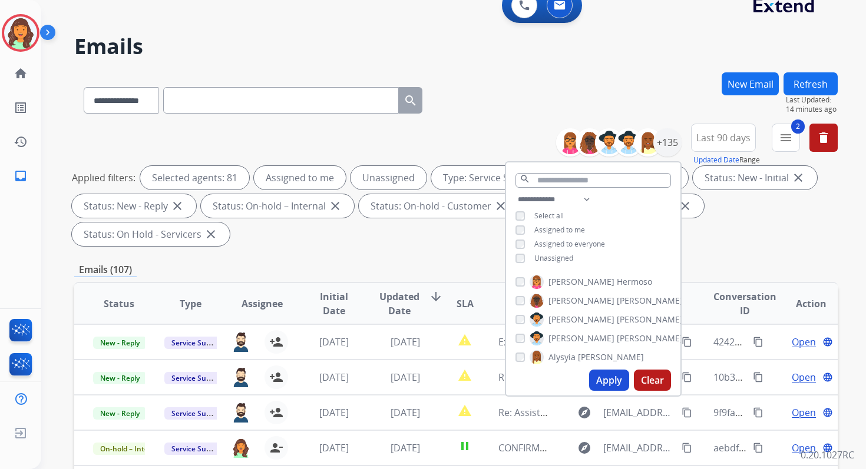
click at [598, 380] on button "Apply" at bounding box center [609, 380] width 40 height 21
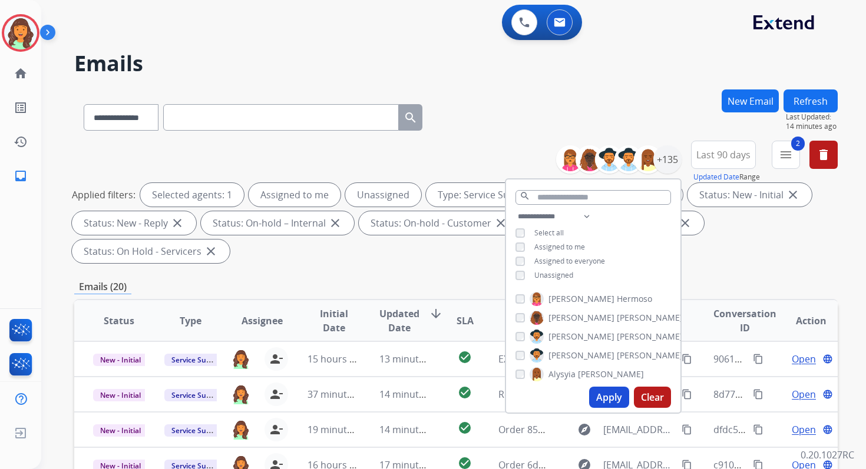
click at [370, 272] on div "**********" at bounding box center [455, 423] width 763 height 666
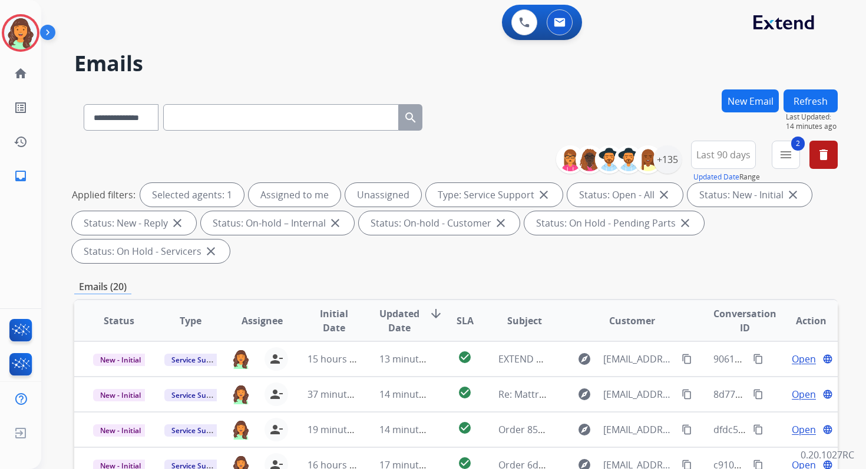
scroll to position [286, 0]
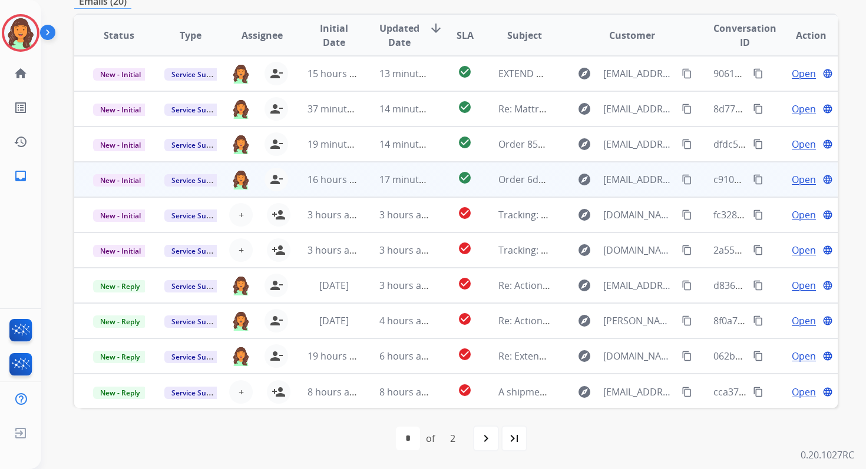
click at [360, 178] on td "17 minutes ago" at bounding box center [395, 179] width 71 height 35
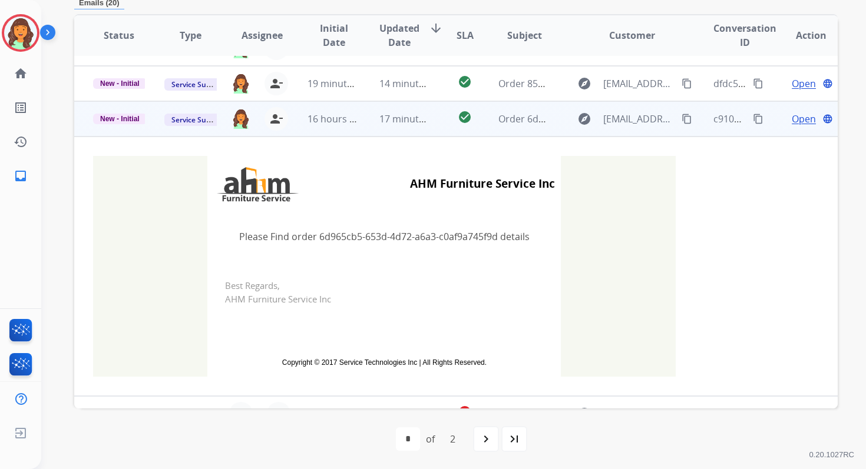
scroll to position [0, 0]
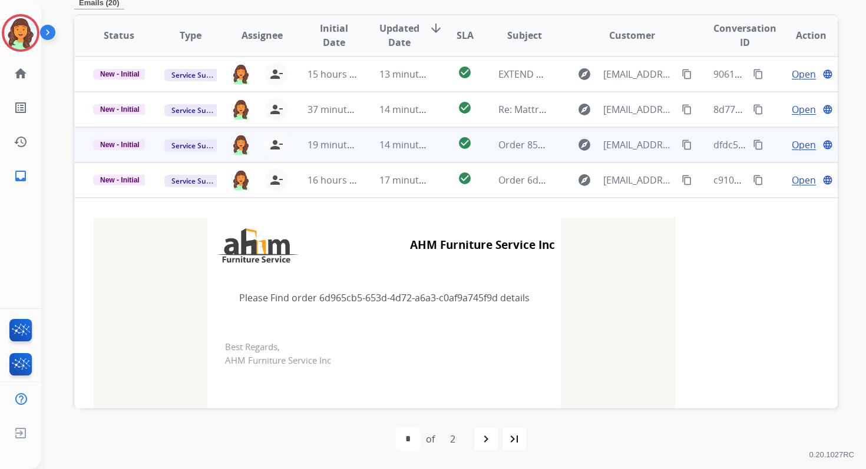
click at [362, 149] on td "14 minutes ago" at bounding box center [395, 144] width 71 height 35
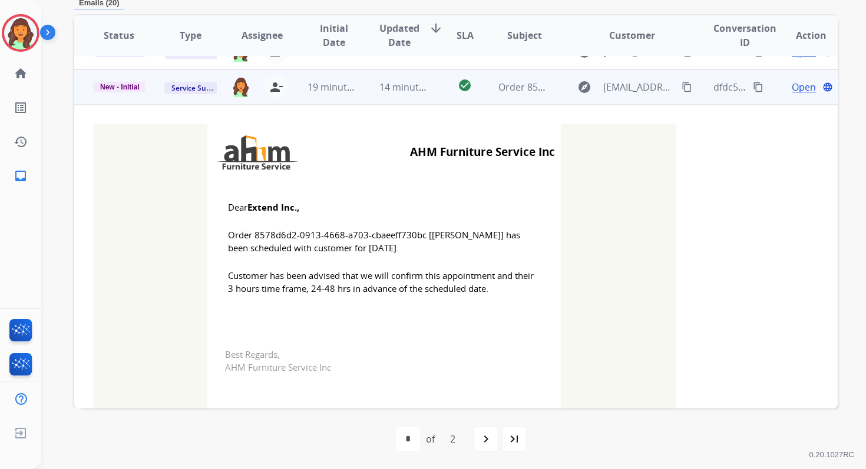
scroll to position [71, 0]
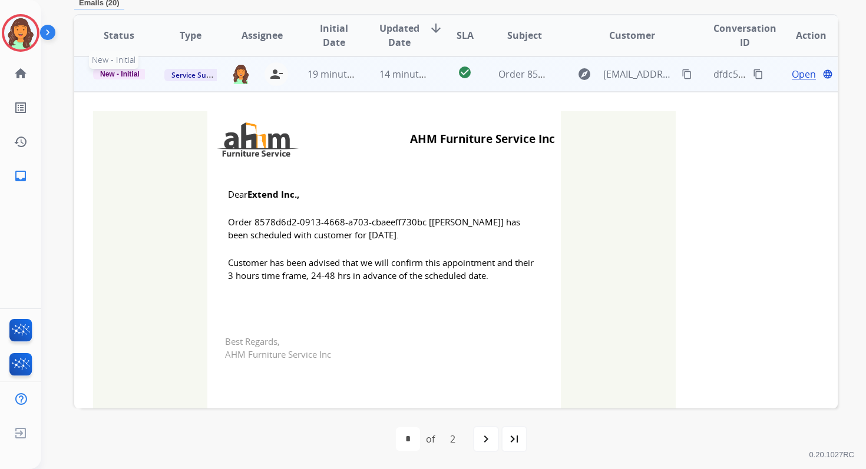
click at [117, 77] on span "New - Initial" at bounding box center [120, 74] width 54 height 11
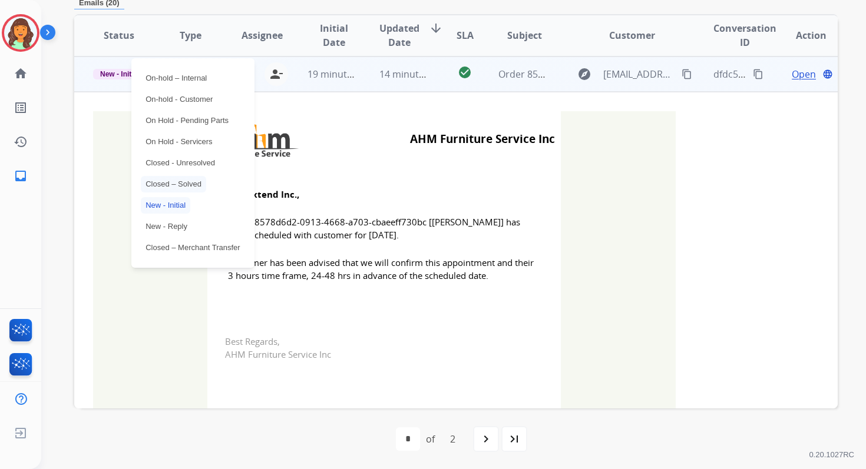
click at [171, 183] on p "Closed – Solved" at bounding box center [173, 184] width 65 height 16
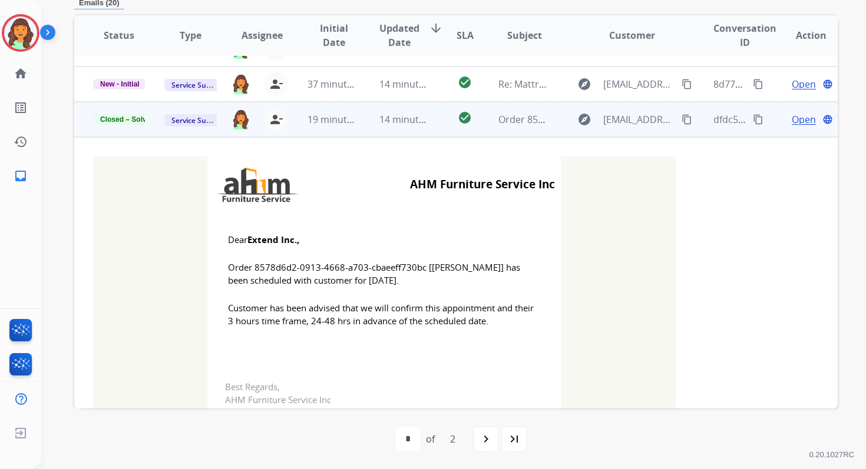
scroll to position [0, 0]
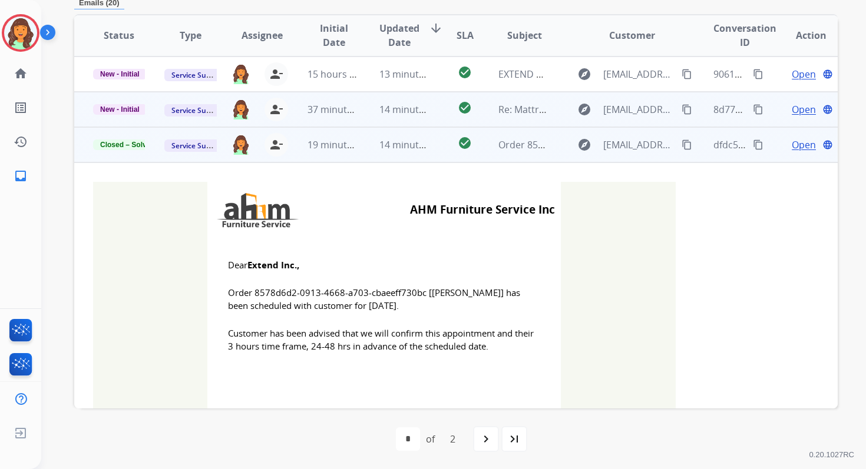
click at [364, 113] on td "14 minutes ago" at bounding box center [395, 109] width 71 height 35
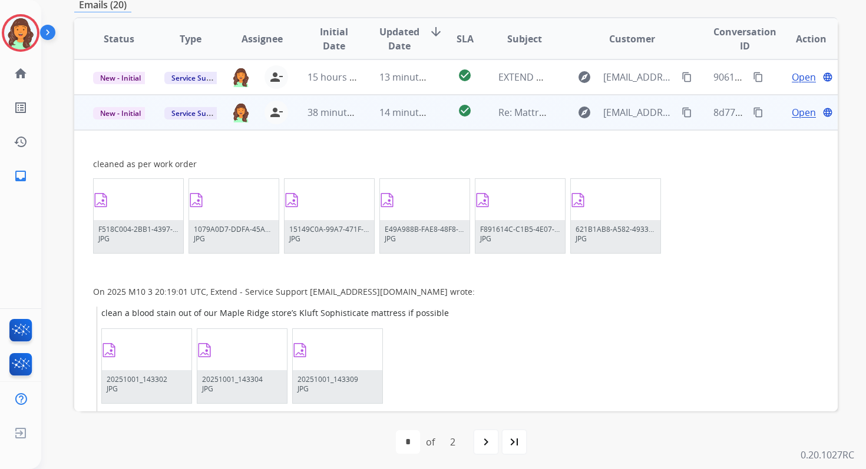
click at [364, 113] on td "14 minutes ago" at bounding box center [395, 112] width 71 height 35
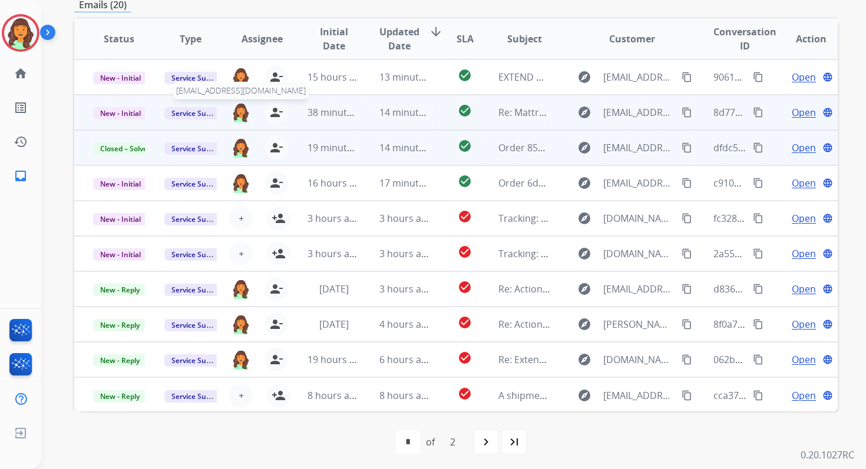
click at [239, 114] on img at bounding box center [240, 112] width 19 height 20
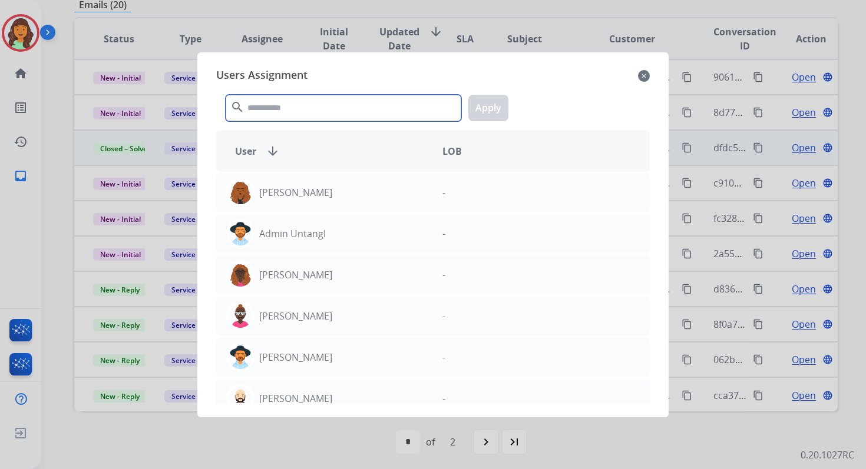
click at [284, 104] on input "text" at bounding box center [344, 108] width 236 height 27
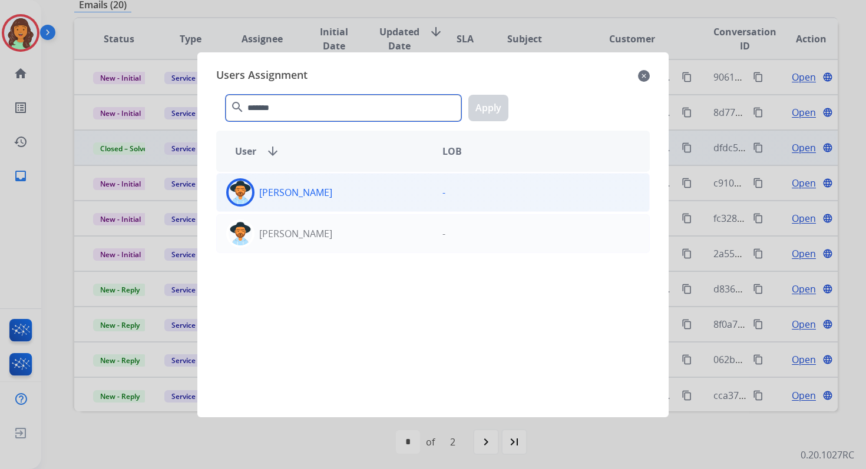
type input "*******"
click at [306, 196] on p "[PERSON_NAME]" at bounding box center [295, 193] width 73 height 14
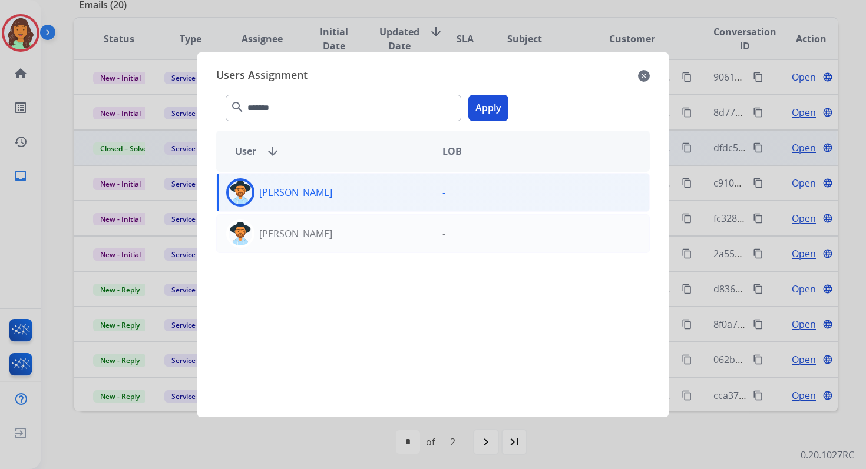
click at [475, 115] on button "Apply" at bounding box center [488, 108] width 40 height 27
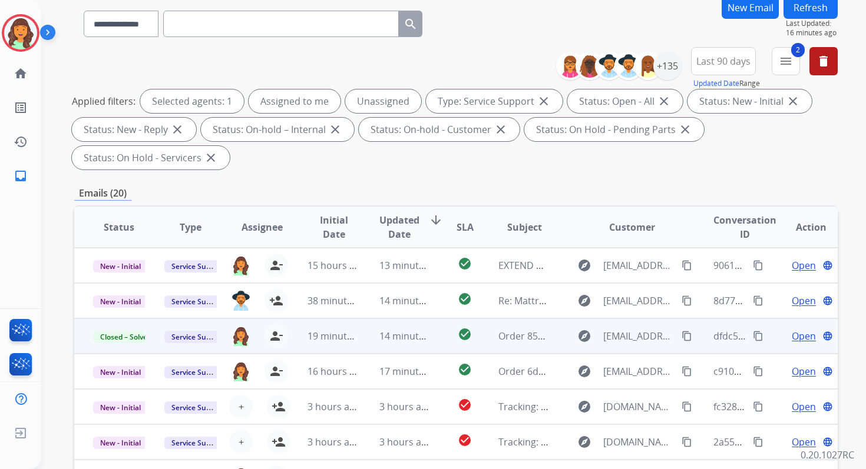
scroll to position [286, 0]
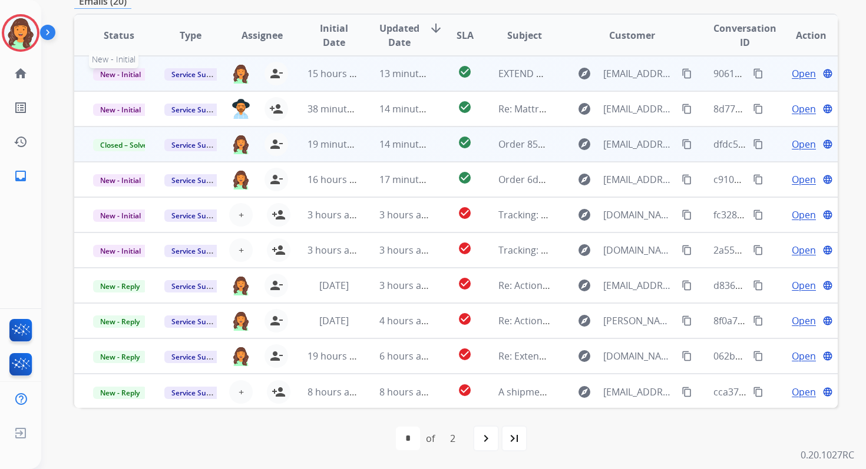
click at [131, 71] on span "New - Initial" at bounding box center [120, 74] width 55 height 12
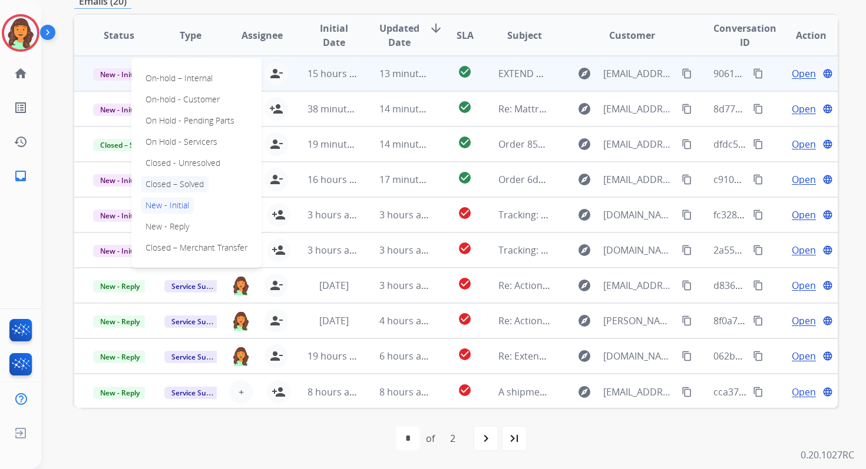
click at [178, 186] on p "Closed – Solved" at bounding box center [175, 184] width 68 height 16
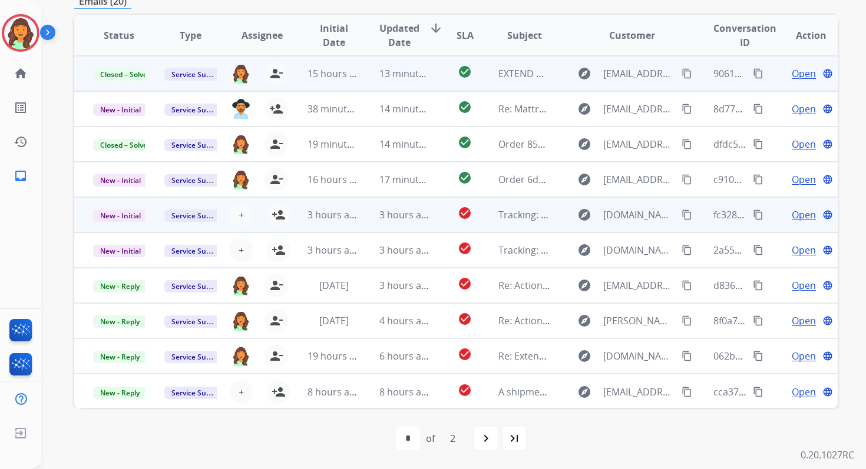
scroll to position [1, 0]
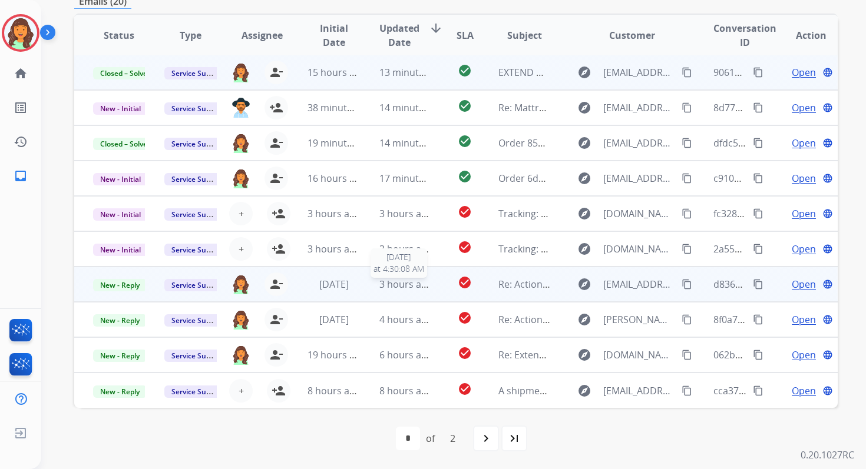
click at [411, 290] on span "3 hours ago" at bounding box center [405, 284] width 53 height 13
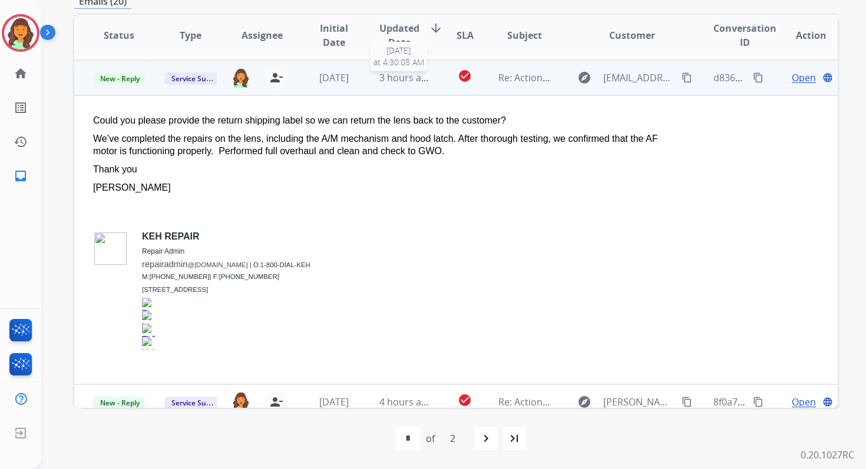
scroll to position [212, 0]
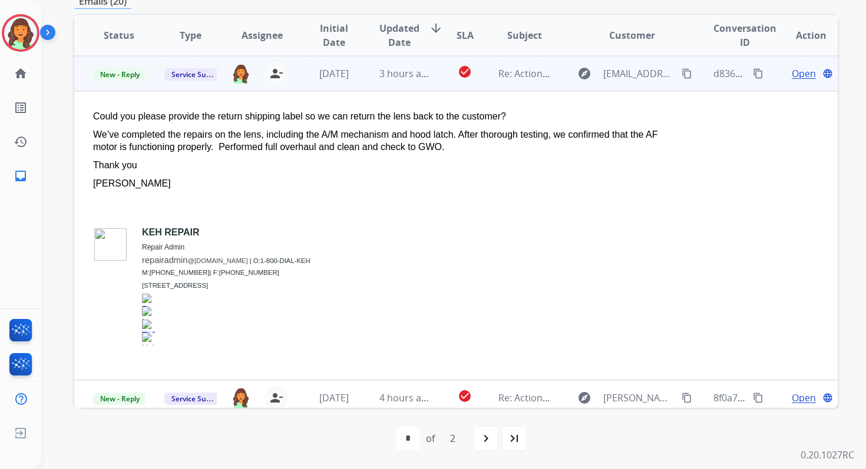
click at [793, 75] on span "Open" at bounding box center [804, 74] width 24 height 14
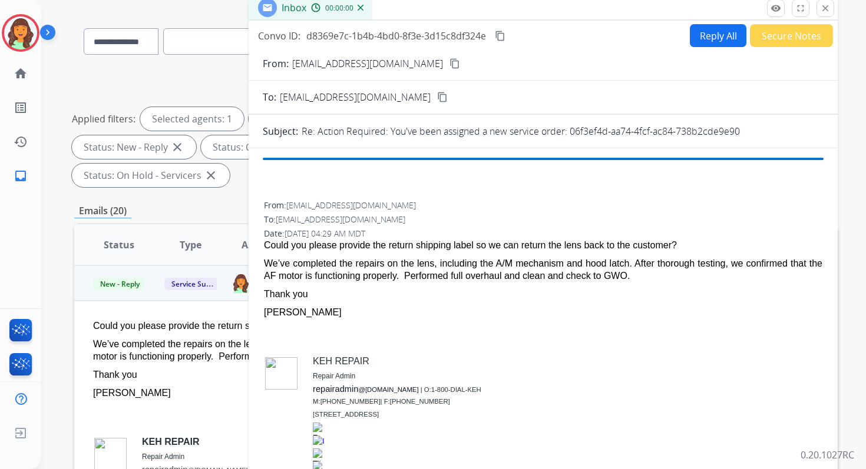
scroll to position [0, 0]
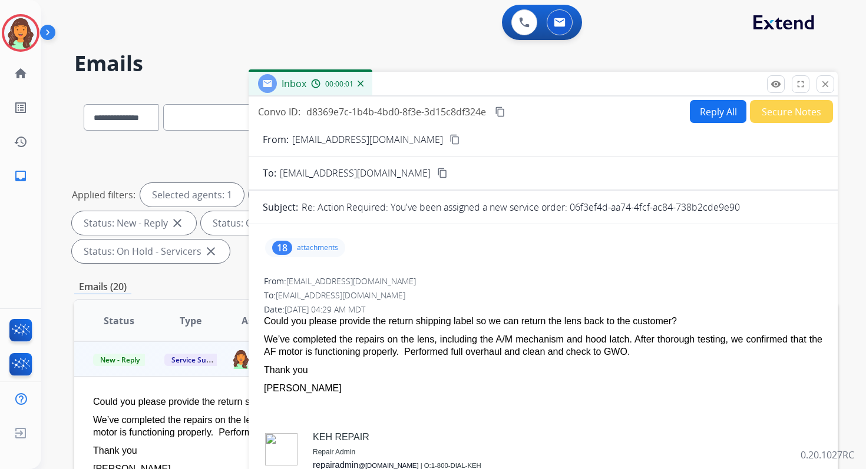
click at [571, 208] on p "Re: Action Required: You've been assigned a new service order: 06f3ef4d-aa74-4f…" at bounding box center [521, 207] width 438 height 14
drag, startPoint x: 568, startPoint y: 208, endPoint x: 778, endPoint y: 207, distance: 209.7
click at [778, 207] on div "Re: Action Required: You've been assigned a new service order: 06f3ef4d-aa74-4f…" at bounding box center [563, 207] width 522 height 14
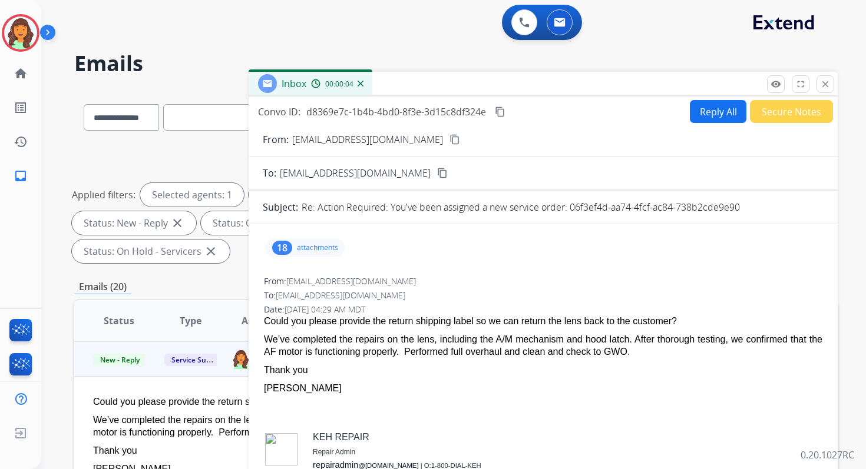
copy p "06f3ef4d-aa74-4fcf-ac84-738b2cde9e90"
click at [719, 114] on button "Reply All" at bounding box center [718, 111] width 57 height 23
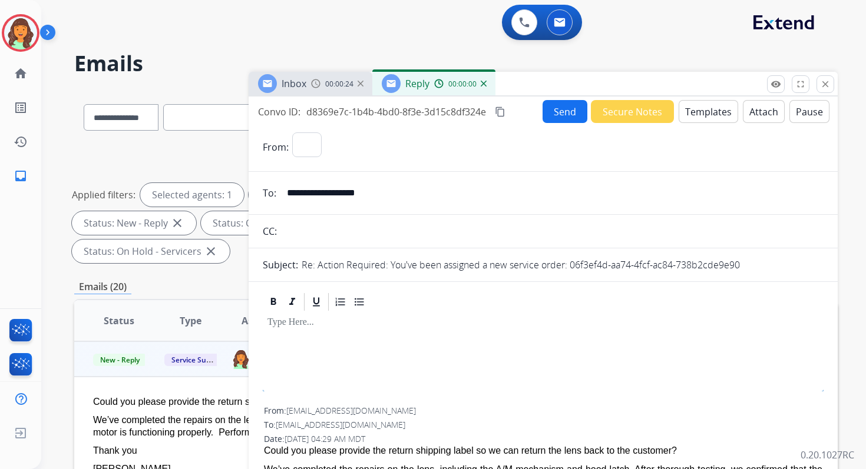
click at [719, 114] on button "Templates" at bounding box center [708, 111] width 59 height 23
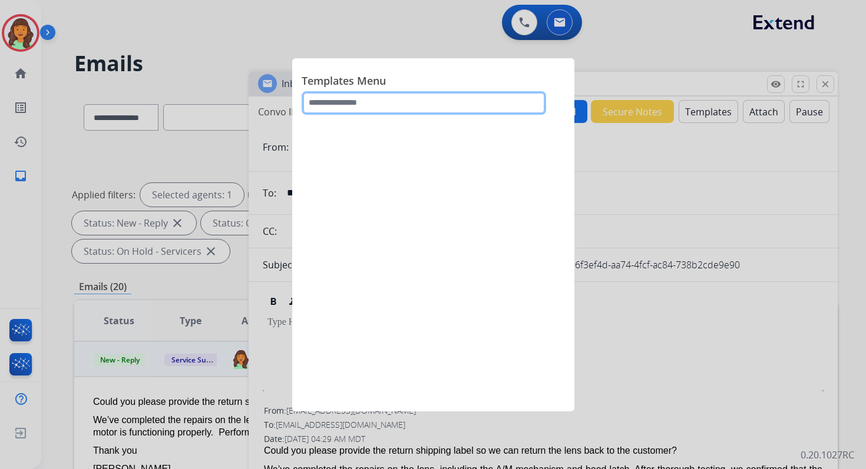
click at [400, 99] on input "text" at bounding box center [424, 103] width 244 height 24
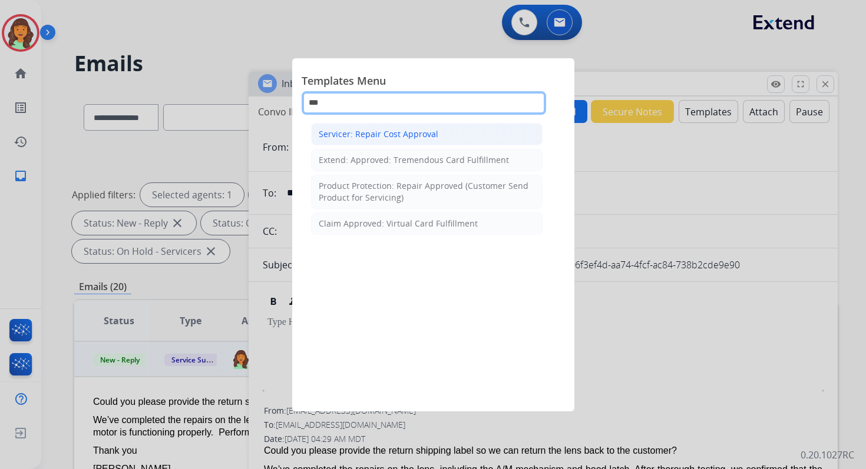
type input "***"
click at [418, 136] on div "Servicer: Repair Cost Approval" at bounding box center [379, 134] width 120 height 12
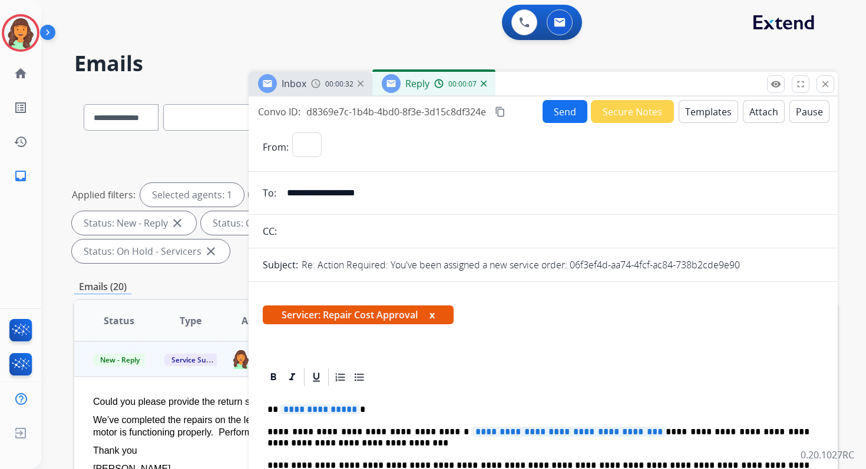
click at [747, 116] on button "Attach" at bounding box center [764, 111] width 42 height 23
select select "**********"
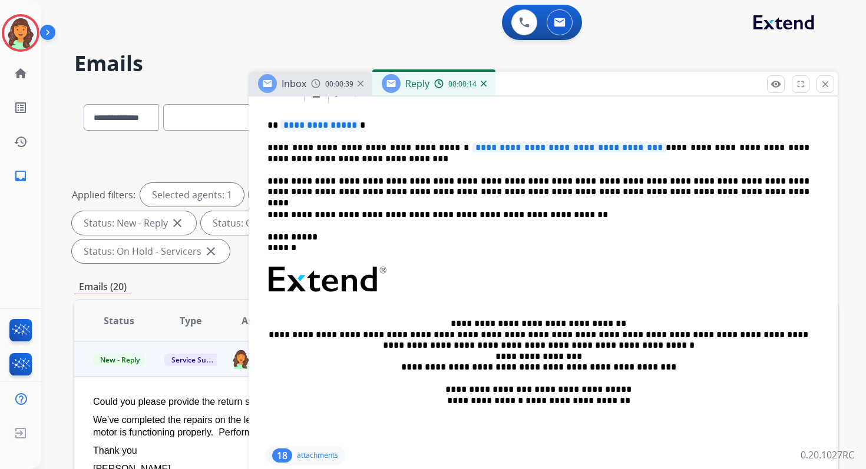
scroll to position [276, 0]
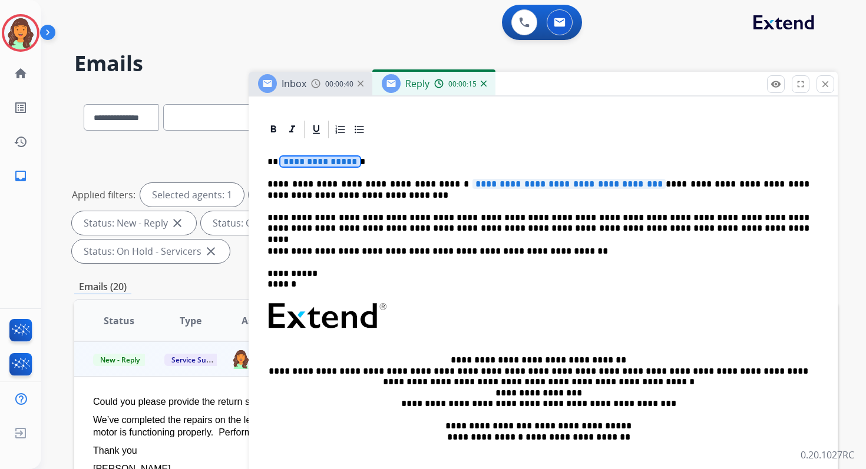
click at [310, 160] on span "**********" at bounding box center [320, 162] width 80 height 10
click at [311, 184] on p "**********" at bounding box center [538, 190] width 542 height 22
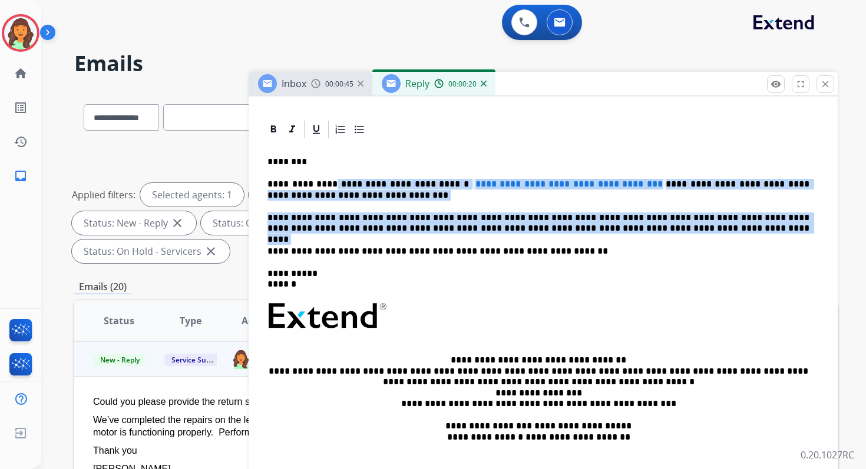
drag, startPoint x: 325, startPoint y: 184, endPoint x: 652, endPoint y: 239, distance: 331.9
click at [652, 239] on div "**********" at bounding box center [543, 310] width 561 height 340
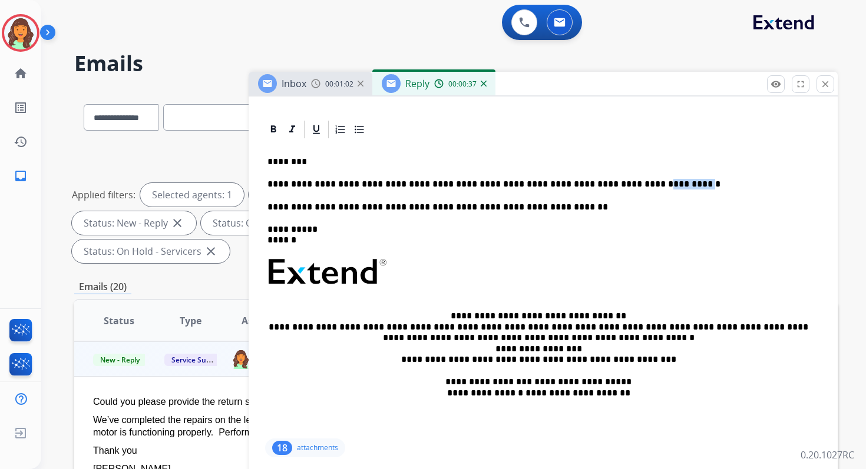
drag, startPoint x: 628, startPoint y: 186, endPoint x: 595, endPoint y: 186, distance: 33.0
click at [595, 186] on p "**********" at bounding box center [538, 184] width 542 height 11
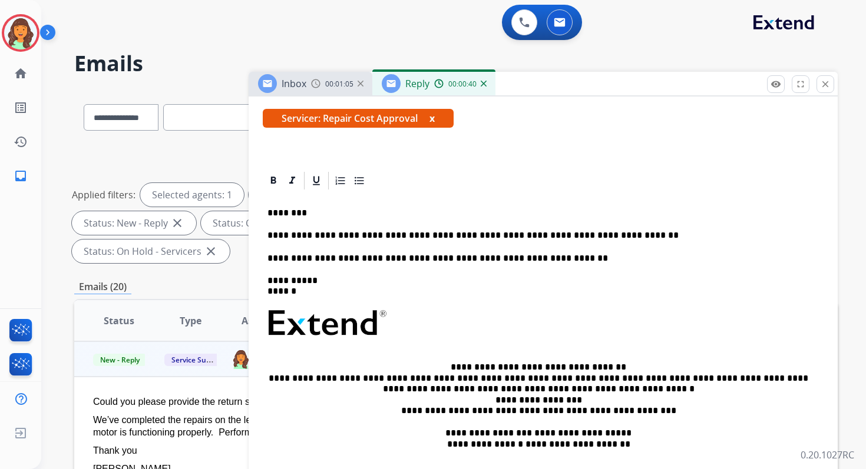
scroll to position [0, 0]
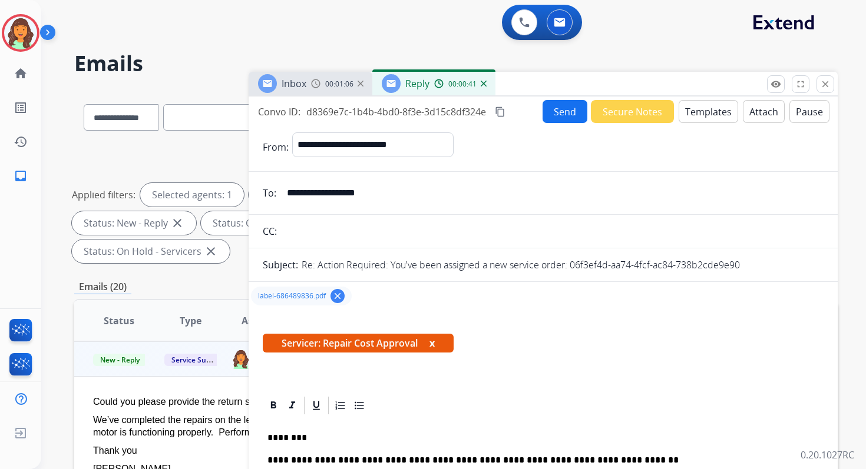
click at [504, 112] on mat-icon "content_copy" at bounding box center [500, 112] width 11 height 11
click at [567, 106] on button "Send" at bounding box center [564, 111] width 45 height 23
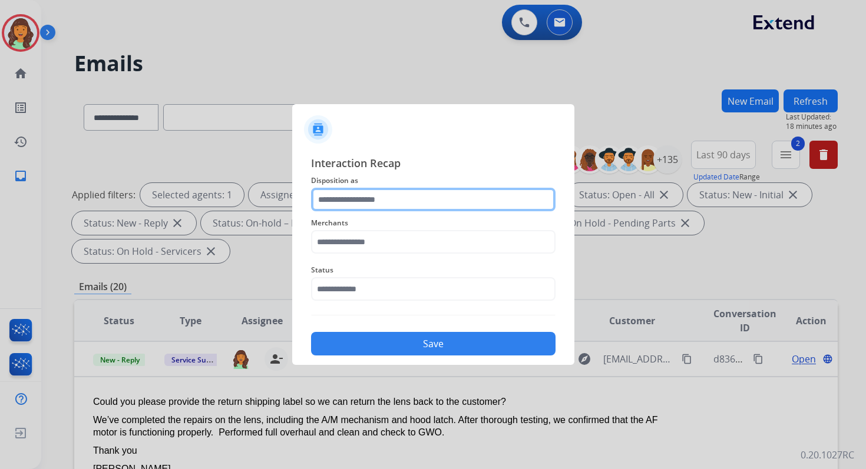
click at [356, 198] on input "text" at bounding box center [433, 200] width 244 height 24
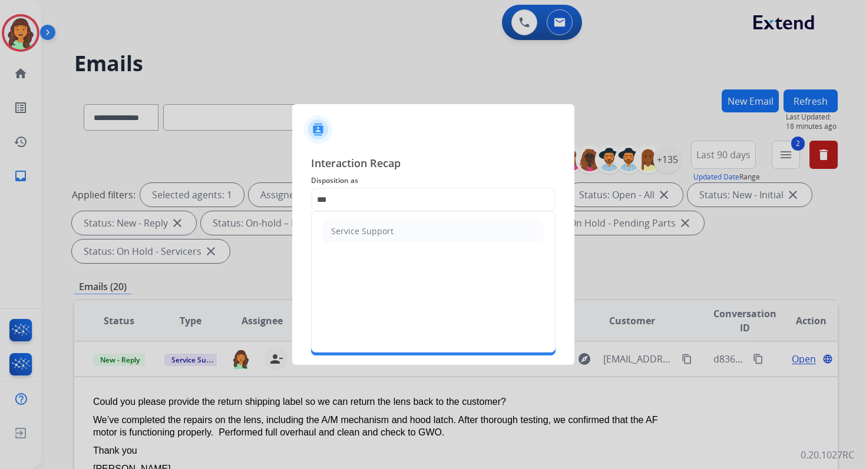
click at [355, 219] on ul "Service Support" at bounding box center [433, 231] width 243 height 39
click at [355, 223] on li "Service Support" at bounding box center [433, 231] width 220 height 22
type input "**********"
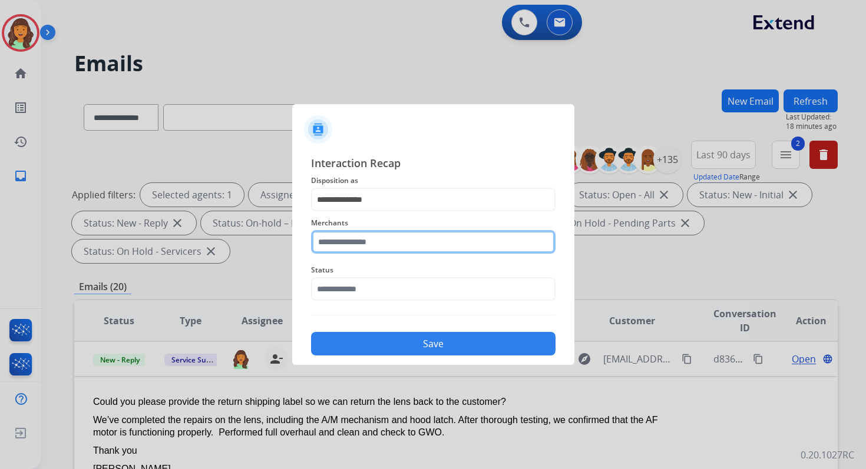
click at [356, 237] on input "text" at bounding box center [433, 242] width 244 height 24
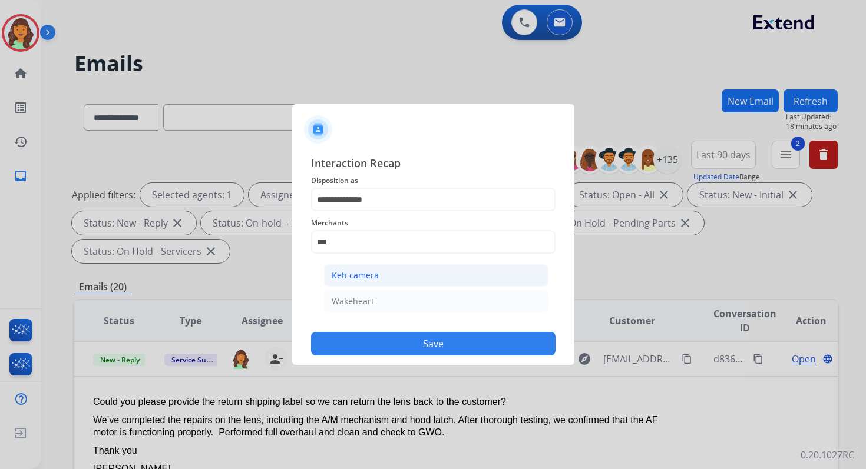
click at [363, 270] on div "Keh camera" at bounding box center [355, 276] width 47 height 12
type input "**********"
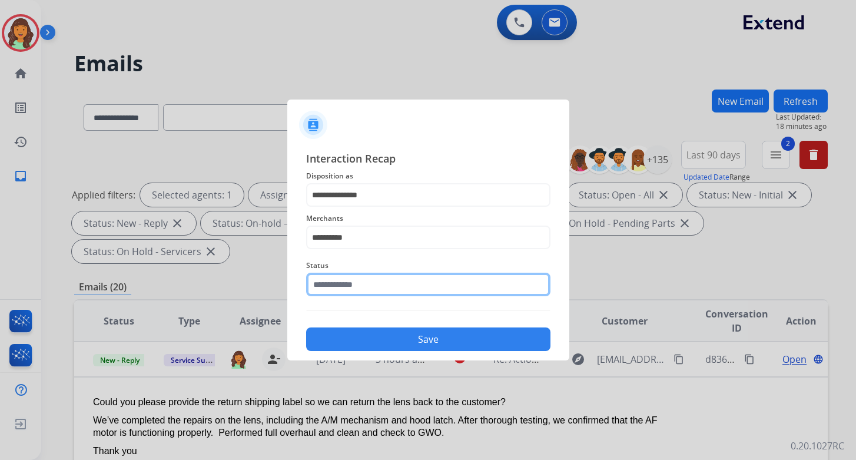
click at [368, 292] on input "text" at bounding box center [428, 285] width 244 height 24
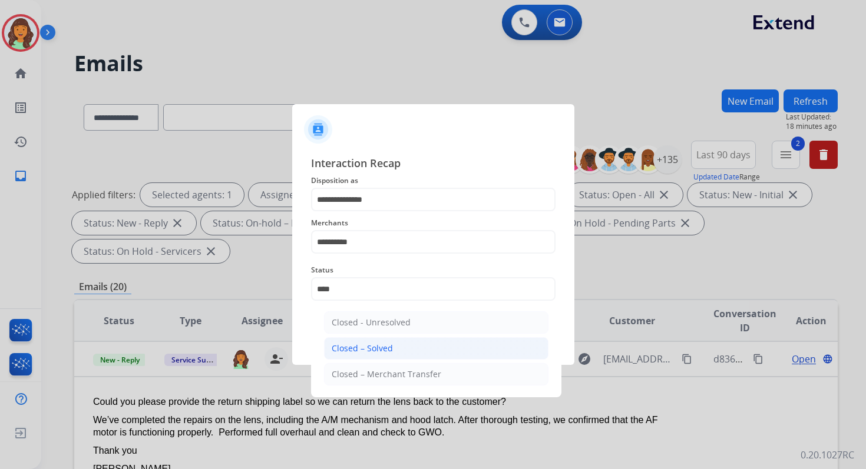
click at [376, 343] on div "Closed – Solved" at bounding box center [362, 349] width 61 height 12
type input "**********"
click at [376, 343] on button "Save" at bounding box center [433, 344] width 244 height 24
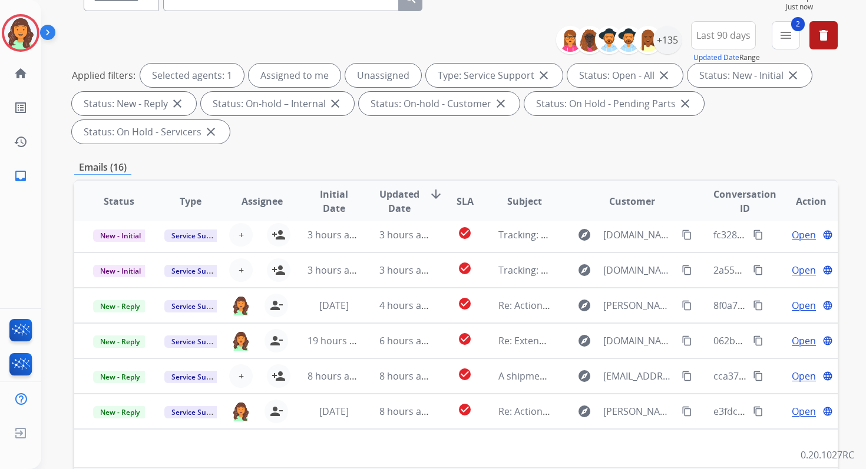
scroll to position [286, 0]
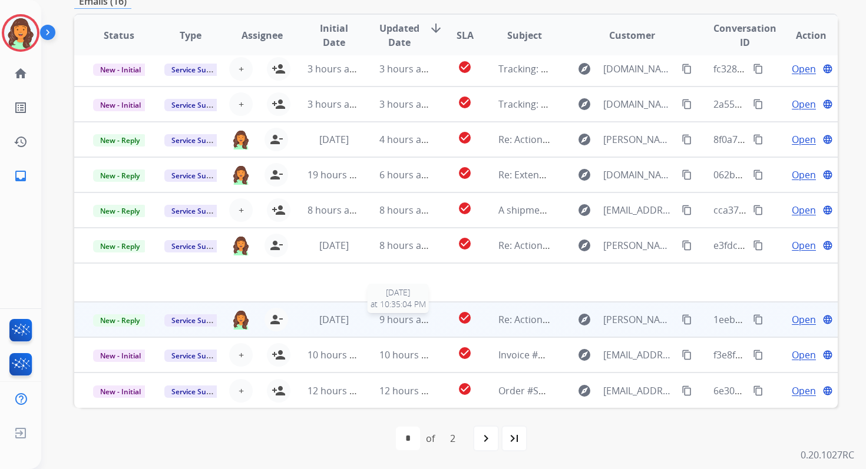
click at [409, 316] on span "9 hours ago" at bounding box center [405, 319] width 53 height 13
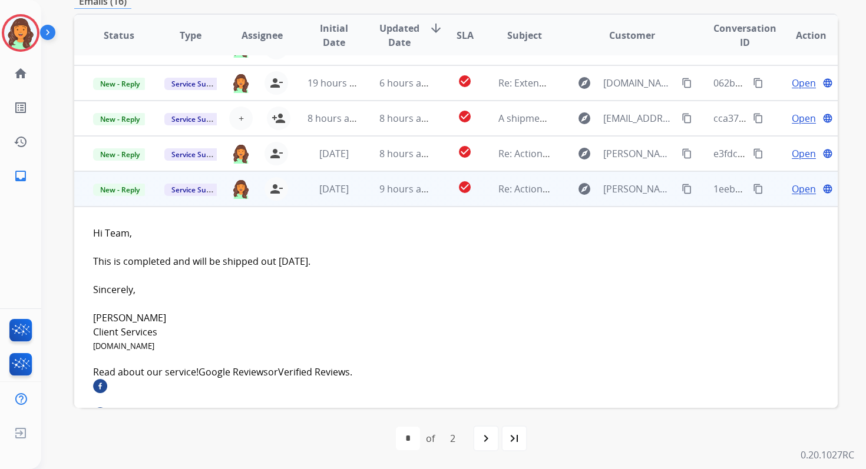
scroll to position [58, 0]
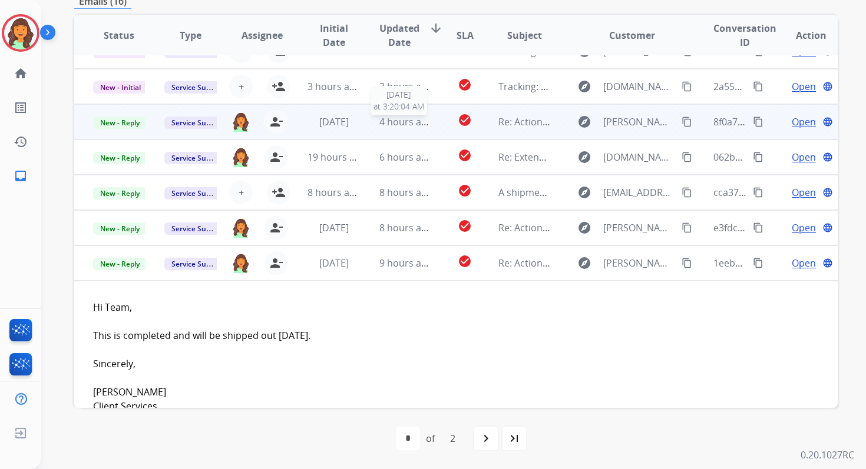
click at [379, 126] on span "4 hours ago" at bounding box center [405, 121] width 53 height 13
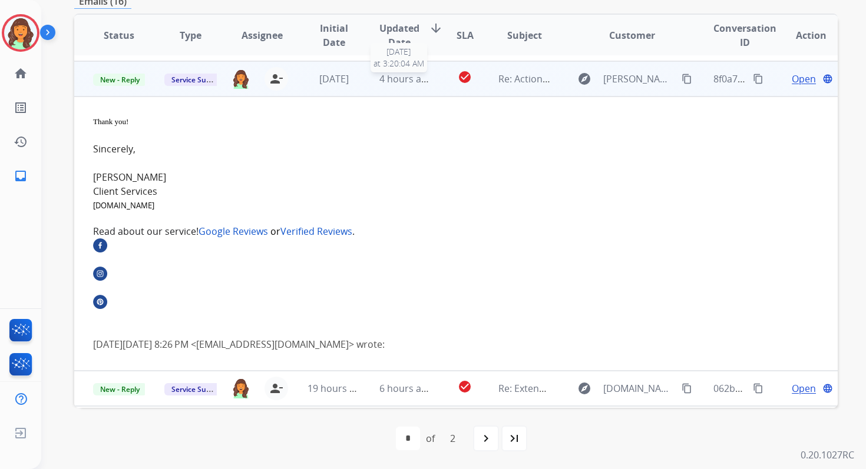
scroll to position [106, 0]
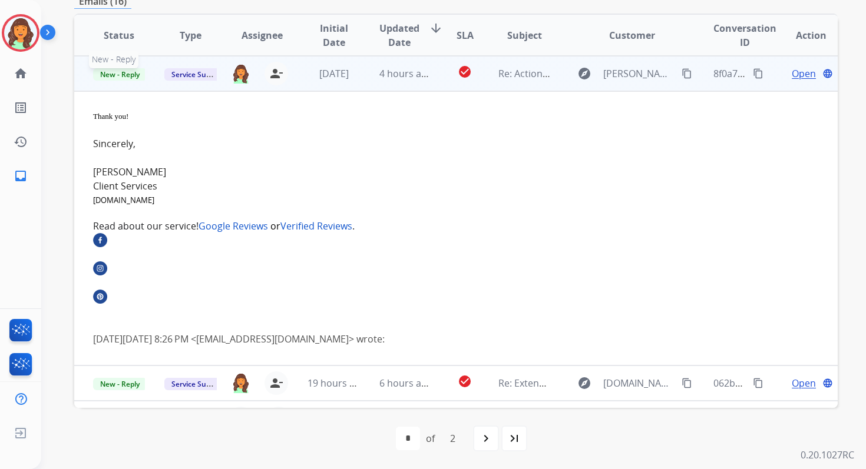
click at [134, 73] on span "New - Reply" at bounding box center [120, 74] width 54 height 12
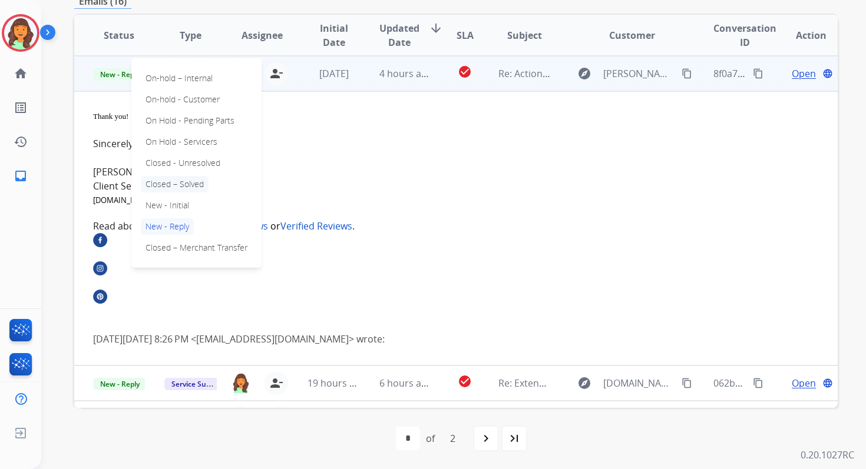
click at [167, 185] on p "Closed – Solved" at bounding box center [175, 184] width 68 height 16
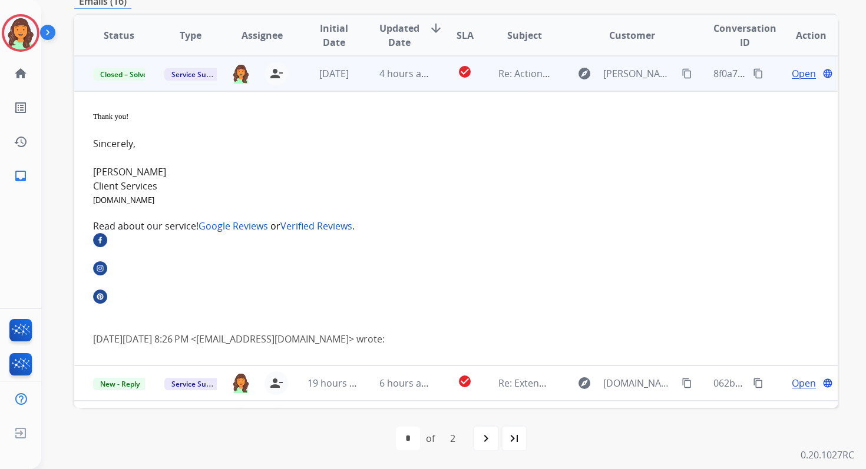
click at [368, 71] on td "4 hours ago" at bounding box center [395, 73] width 71 height 35
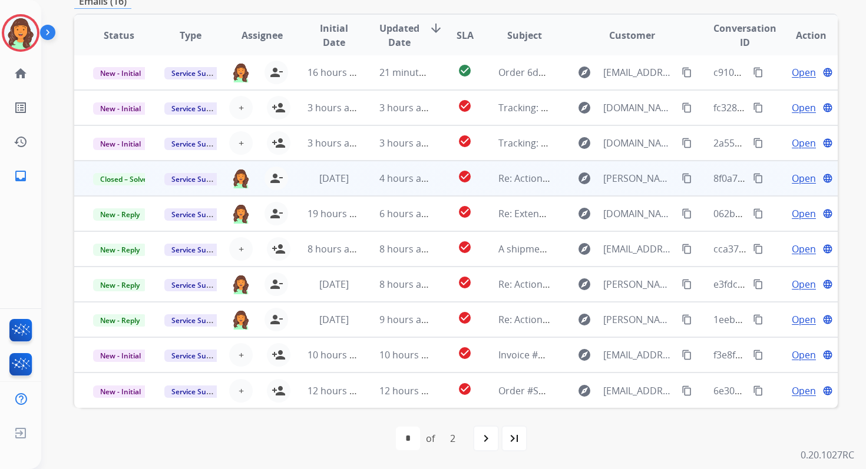
scroll to position [1, 0]
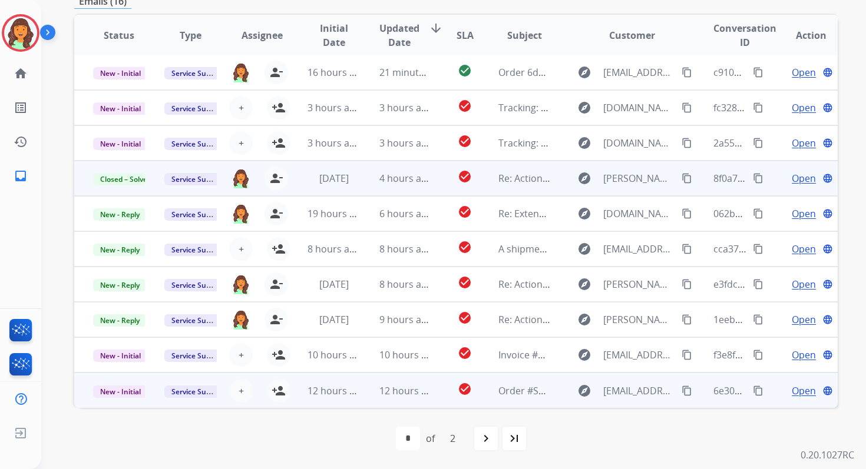
click at [370, 390] on td "12 hours ago" at bounding box center [395, 390] width 71 height 35
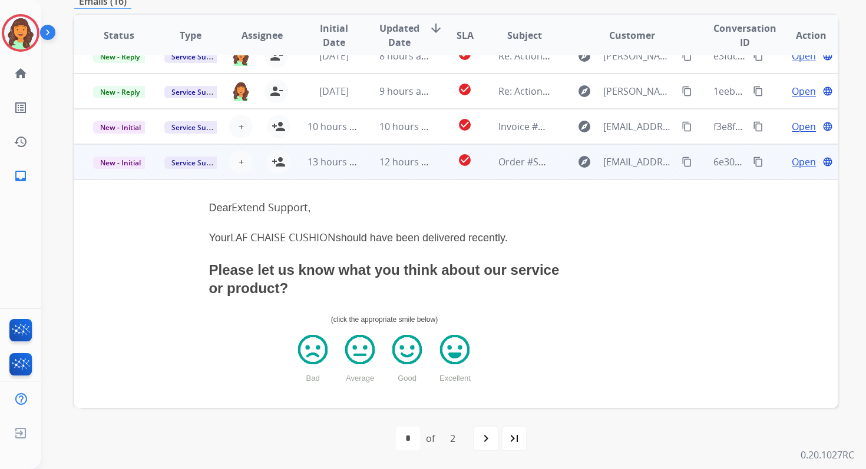
scroll to position [92, 0]
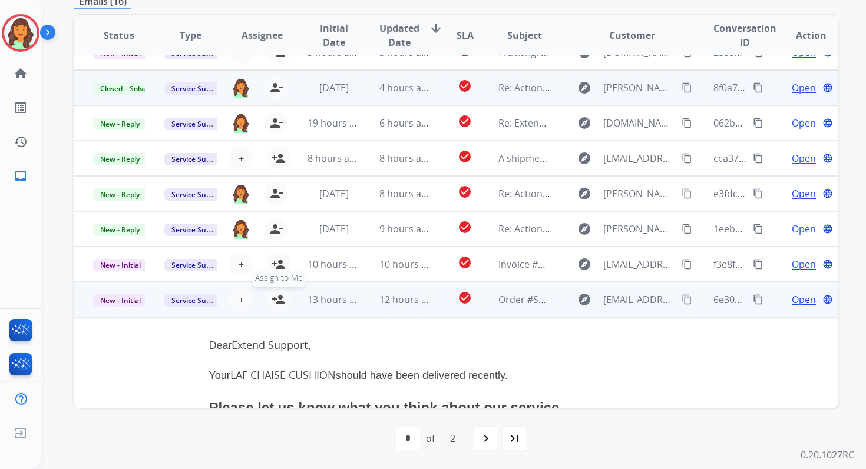
click at [278, 300] on mat-icon "person_add" at bounding box center [279, 300] width 14 height 14
click at [129, 299] on span "New - Initial" at bounding box center [120, 300] width 55 height 12
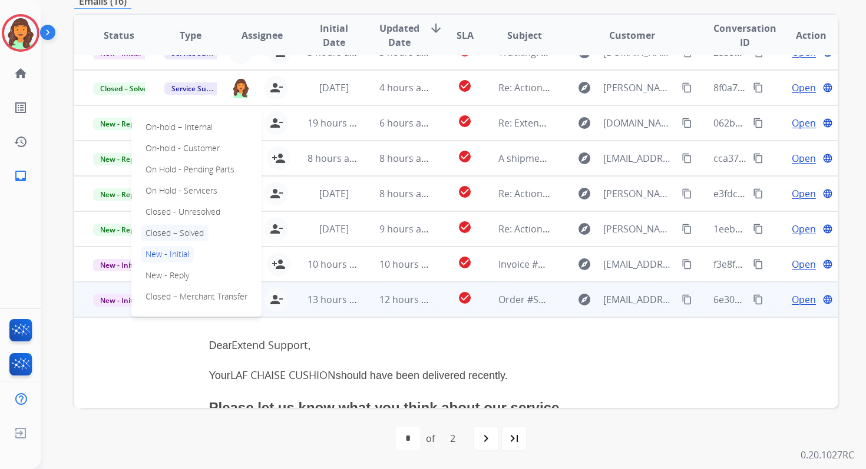
click at [172, 234] on p "Closed – Solved" at bounding box center [175, 233] width 68 height 16
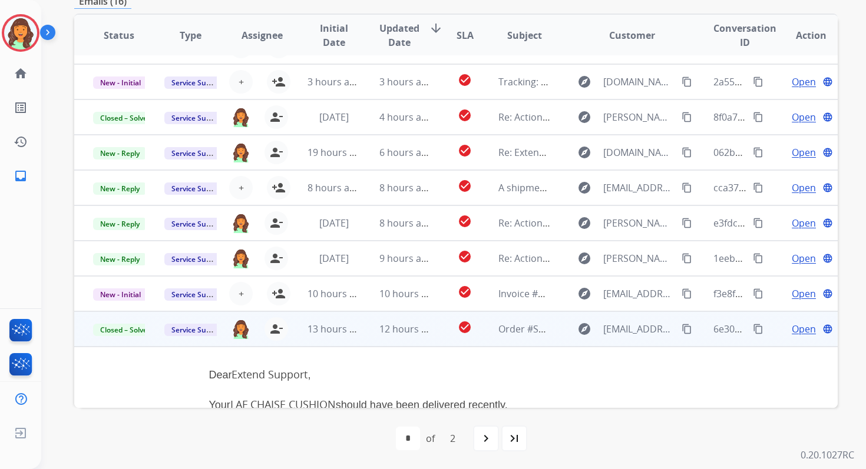
scroll to position [13, 0]
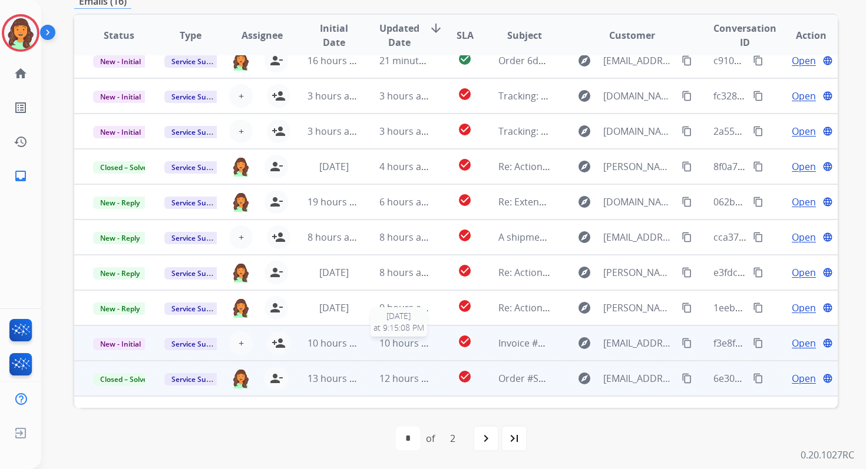
click at [414, 345] on span "10 hours ago" at bounding box center [408, 343] width 58 height 13
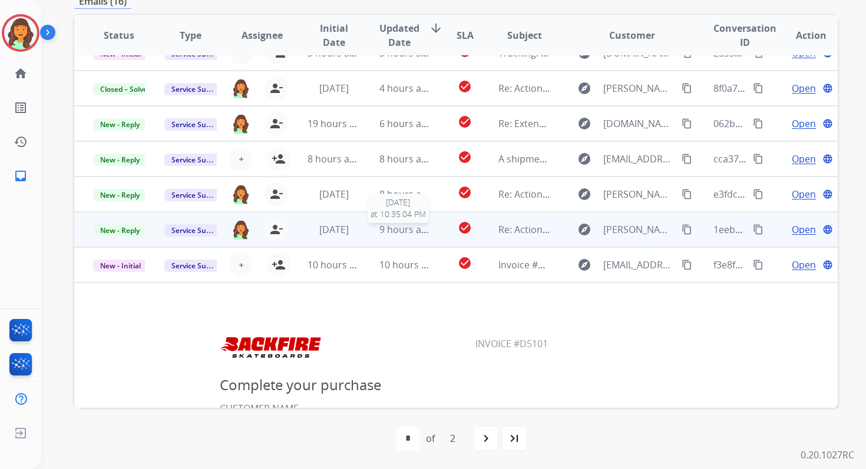
click at [395, 234] on span "9 hours ago" at bounding box center [405, 229] width 53 height 13
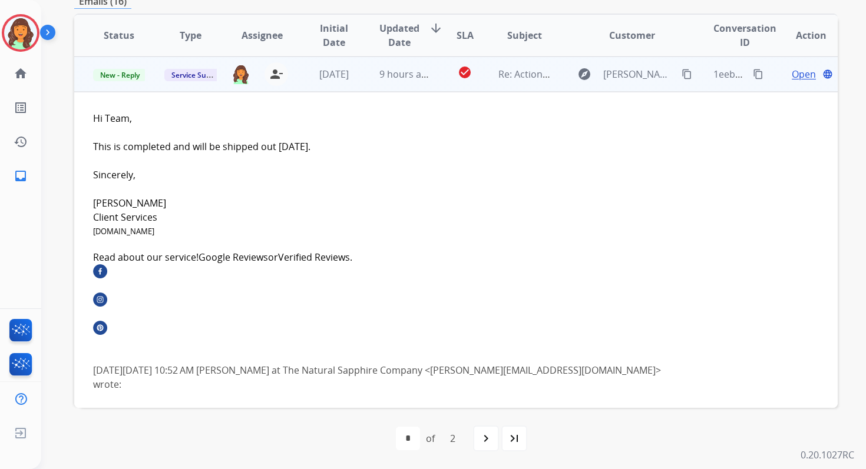
scroll to position [247, 0]
click at [793, 75] on span "Open" at bounding box center [804, 74] width 24 height 14
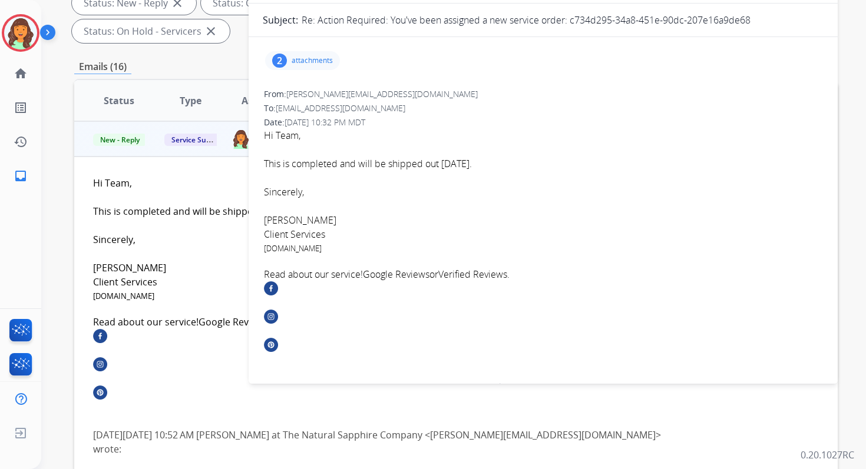
scroll to position [0, 0]
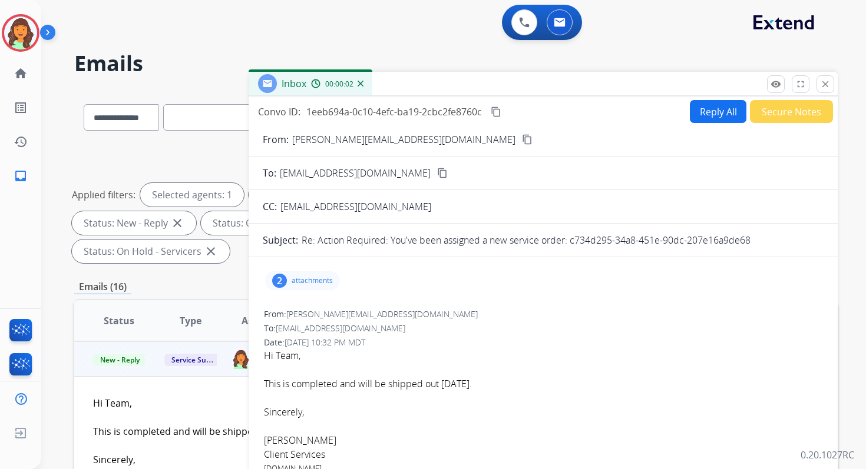
drag, startPoint x: 570, startPoint y: 242, endPoint x: 762, endPoint y: 244, distance: 192.0
click at [762, 244] on div "Re: Action Required: You've been assigned a new service order: c734d295-34a8-45…" at bounding box center [563, 240] width 522 height 14
copy p "c734d295-34a8-451e-90dc-207e16a9de68"
click at [490, 114] on button "content_copy" at bounding box center [496, 112] width 14 height 14
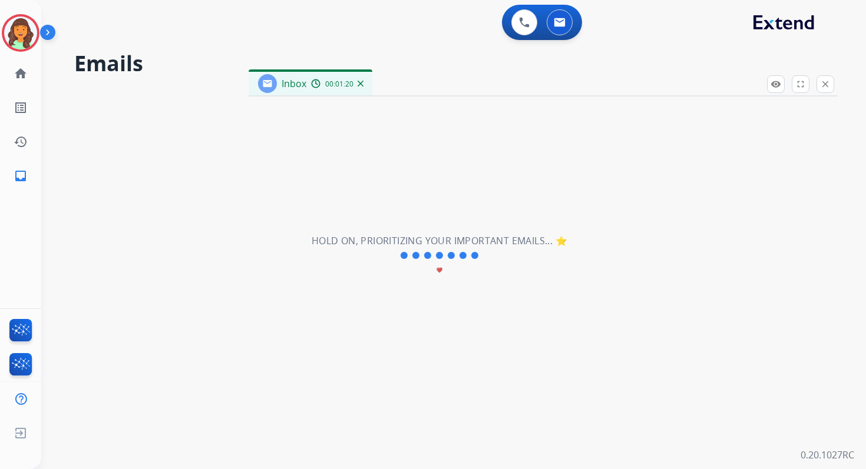
scroll to position [40, 0]
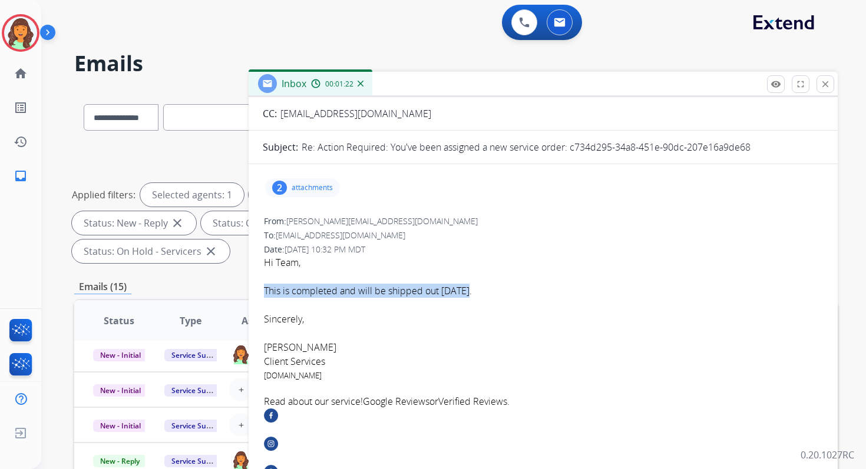
drag, startPoint x: 263, startPoint y: 289, endPoint x: 494, endPoint y: 293, distance: 230.9
click at [494, 293] on div "From: hannah@thenaturalsapphirecompany.com To: servicesupport@extend.com Date: …" at bounding box center [543, 380] width 561 height 332
copy font "This is completed and will be shipped out today."
click at [825, 83] on mat-icon "close" at bounding box center [825, 84] width 11 height 11
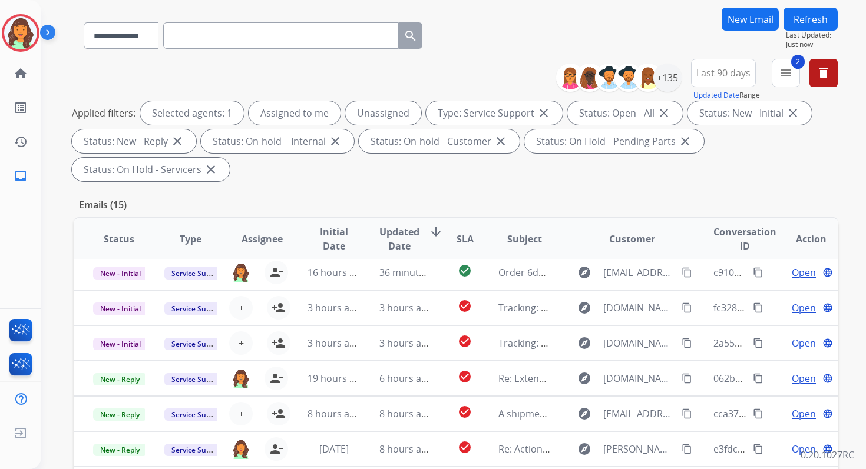
scroll to position [286, 0]
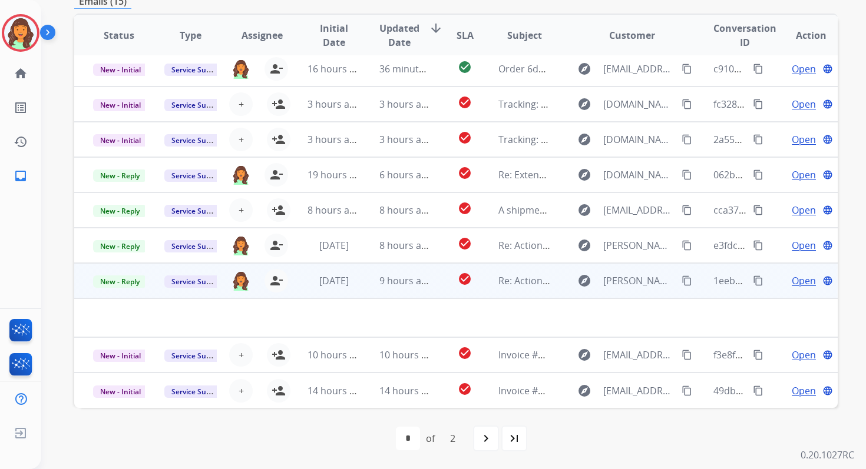
click at [387, 289] on td "9 hours ago" at bounding box center [395, 280] width 71 height 35
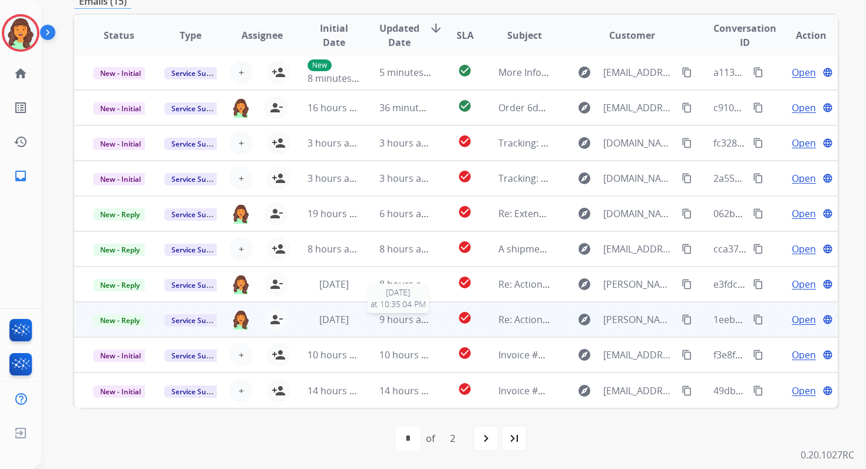
click at [395, 322] on span "9 hours ago" at bounding box center [405, 319] width 53 height 13
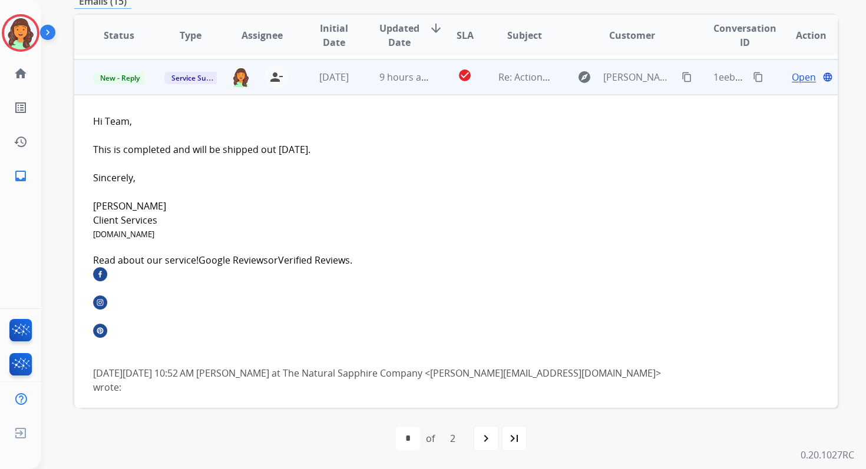
scroll to position [247, 0]
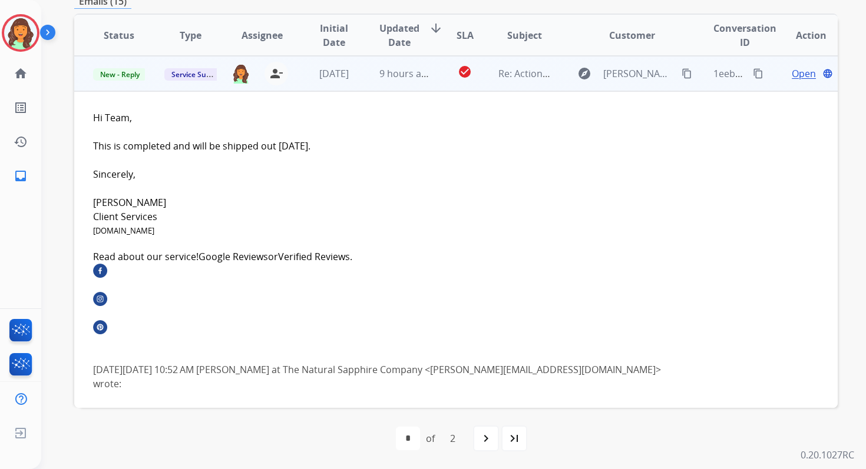
click at [792, 72] on span "Open" at bounding box center [804, 74] width 24 height 14
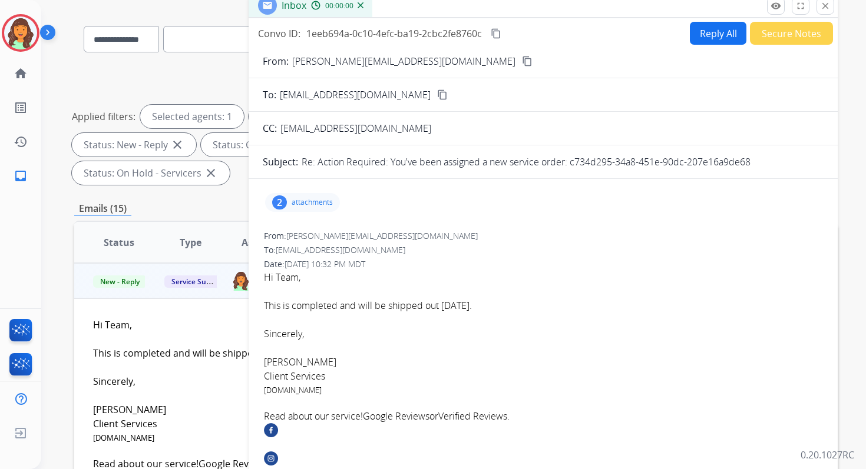
scroll to position [61, 0]
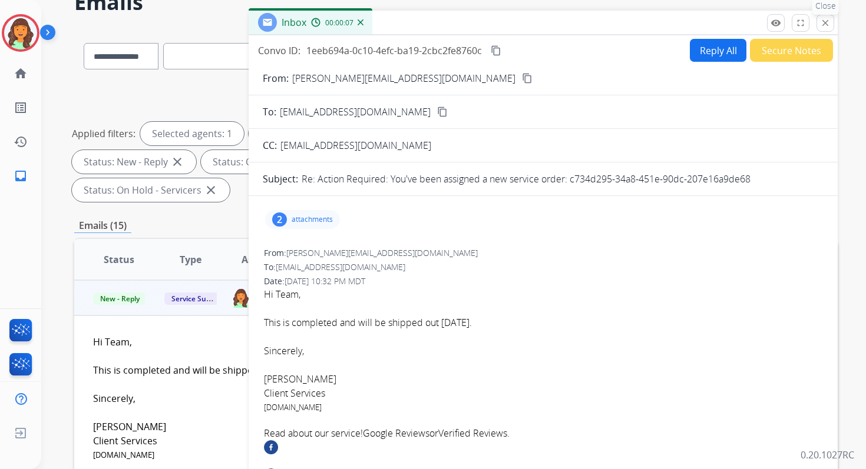
click at [826, 28] on button "close Close" at bounding box center [825, 23] width 18 height 18
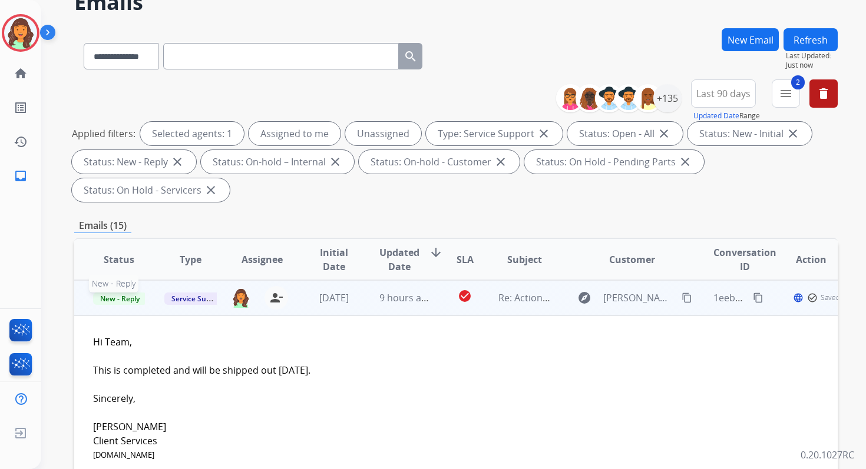
click at [133, 299] on span "New - Reply" at bounding box center [120, 299] width 54 height 12
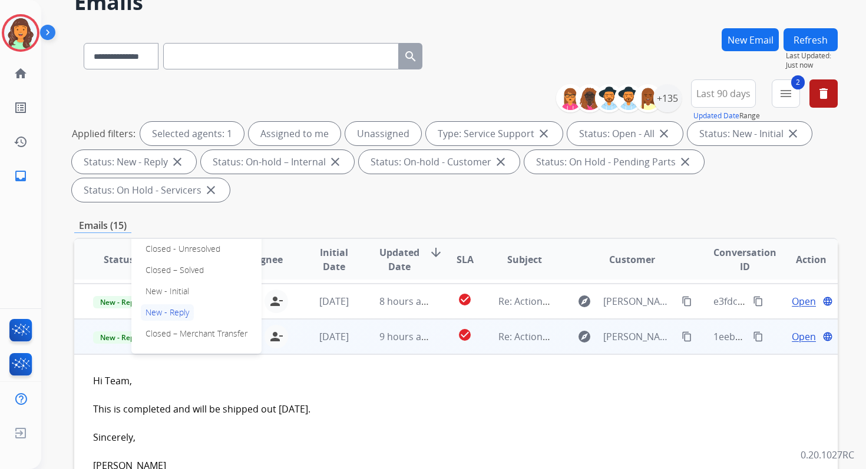
scroll to position [192, 0]
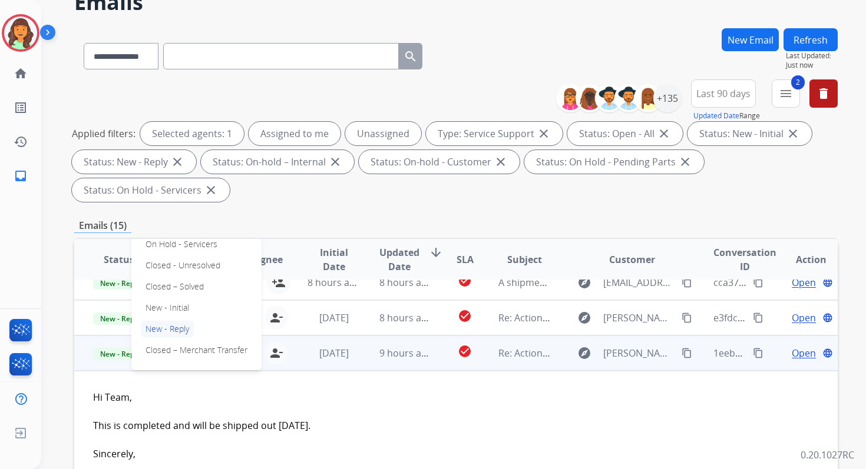
click at [168, 286] on p "Closed – Solved" at bounding box center [175, 287] width 68 height 16
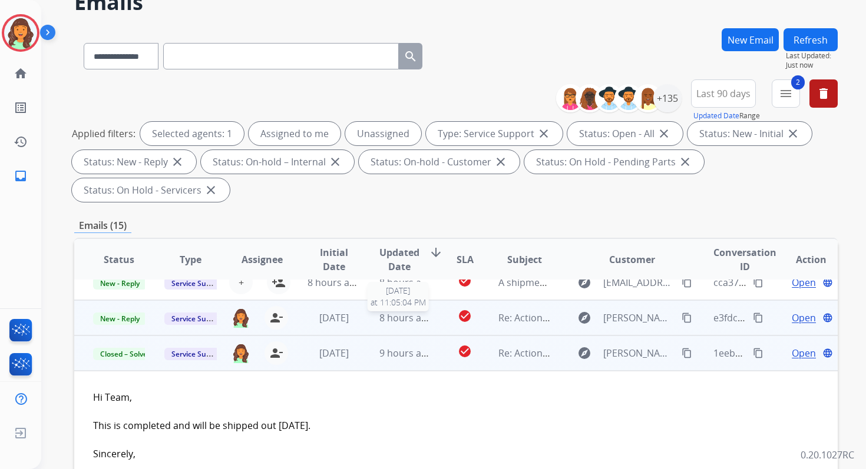
click at [393, 323] on span "8 hours ago" at bounding box center [405, 318] width 53 height 13
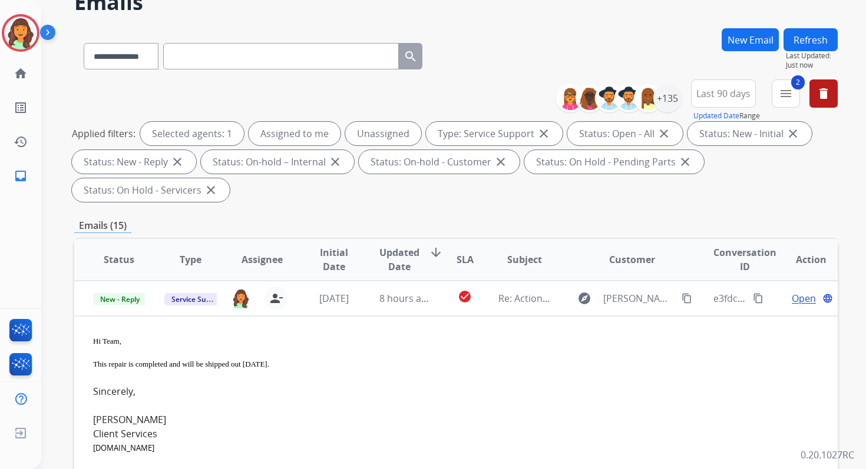
scroll to position [212, 0]
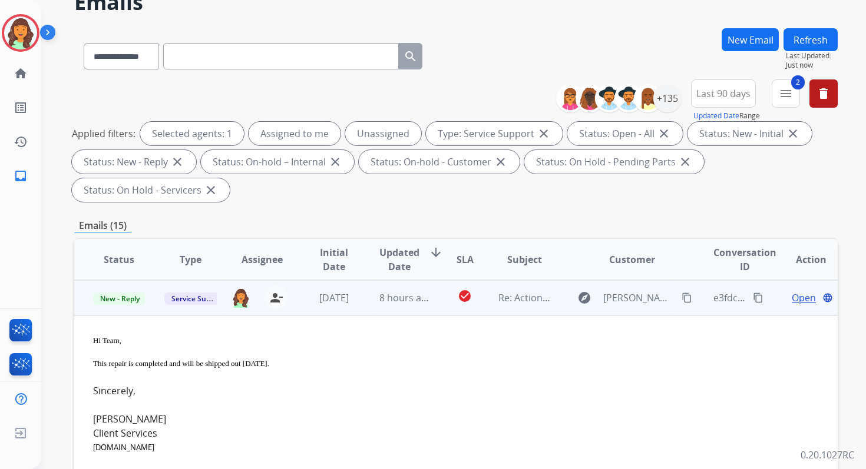
click at [802, 300] on span "Open" at bounding box center [804, 298] width 24 height 14
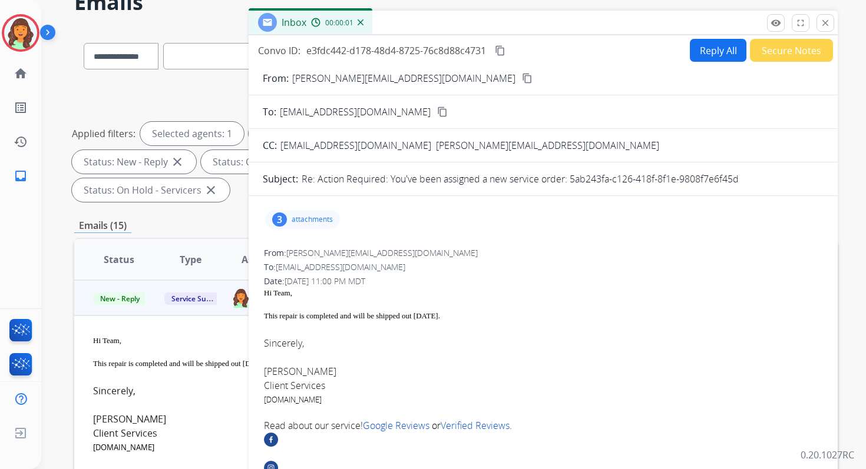
drag, startPoint x: 570, startPoint y: 180, endPoint x: 764, endPoint y: 183, distance: 194.4
click at [764, 183] on div "Re: Action Required: You've been assigned a new service order: 5ab243fa-c126-41…" at bounding box center [563, 179] width 522 height 14
copy p "5ab243fa-c126-418f-8f1e-9808f7e6f45d"
click at [505, 48] on mat-icon "content_copy" at bounding box center [500, 50] width 11 height 11
click at [498, 48] on mat-icon "content_copy" at bounding box center [500, 50] width 11 height 11
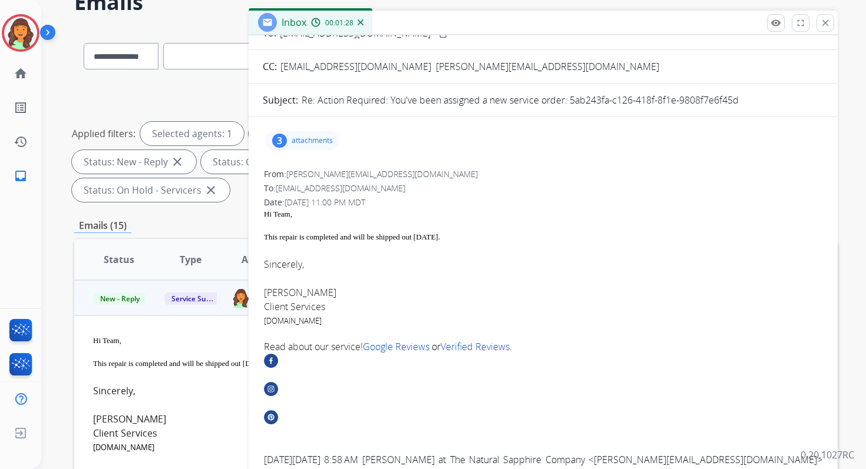
scroll to position [0, 0]
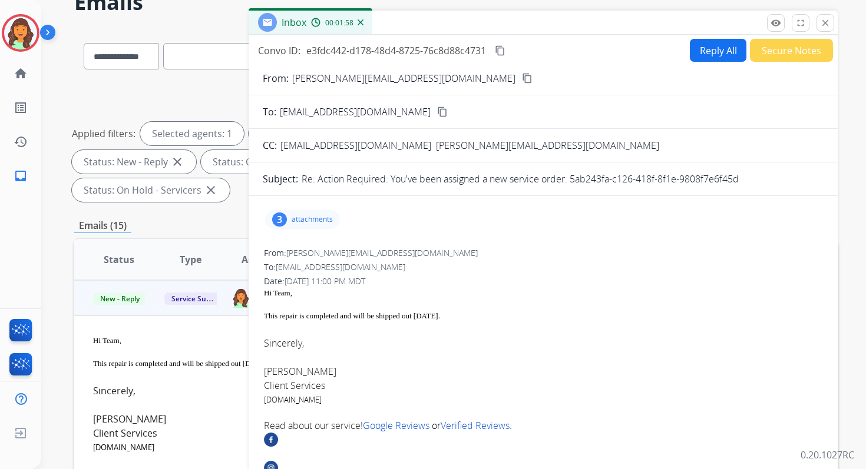
click at [307, 316] on div "This repair is completed and will be shipped out today." at bounding box center [543, 316] width 558 height 12
click at [823, 24] on mat-icon "close" at bounding box center [825, 23] width 11 height 11
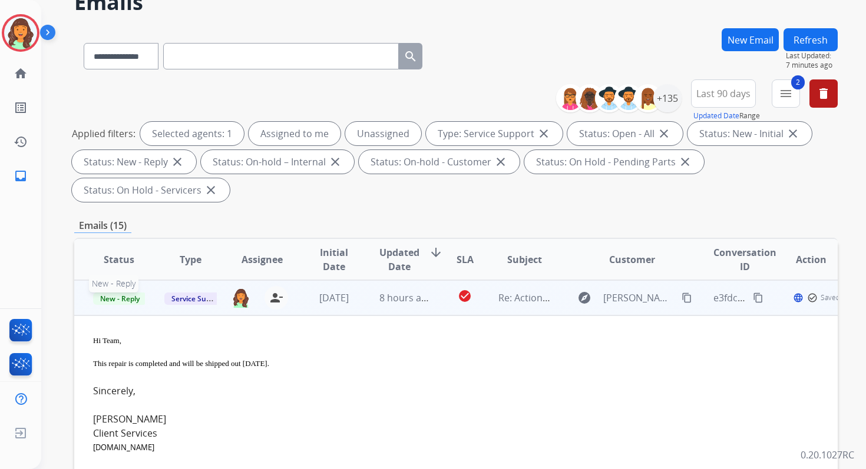
click at [125, 298] on span "New - Reply" at bounding box center [120, 299] width 54 height 12
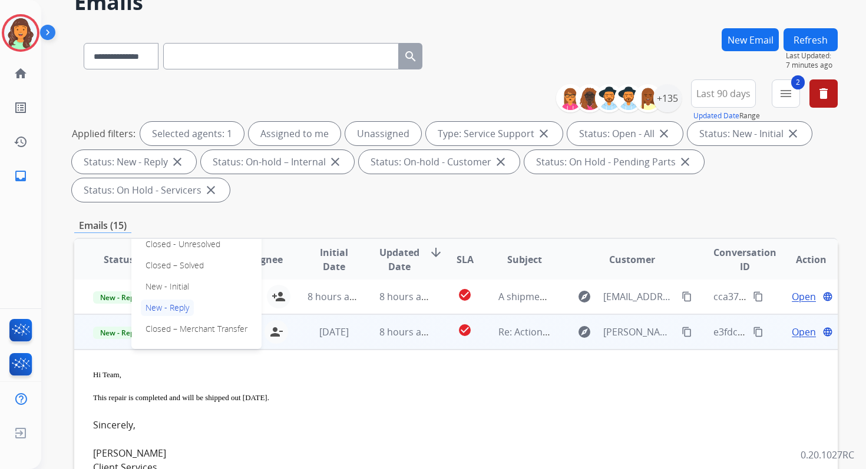
scroll to position [174, 0]
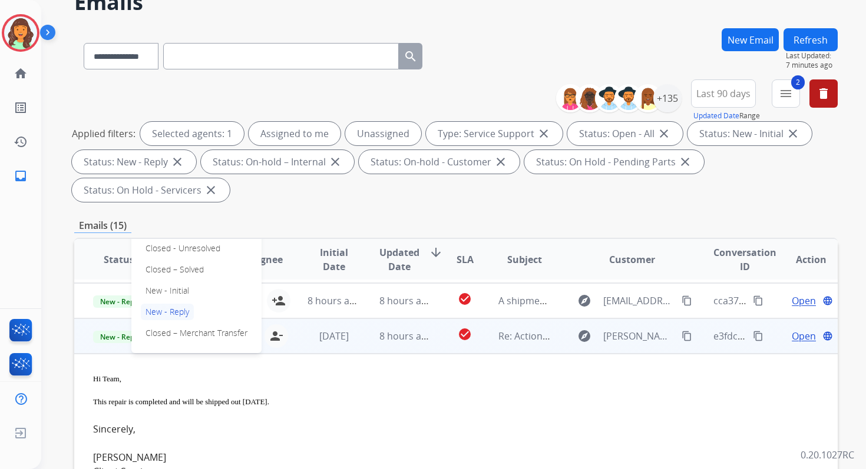
click at [166, 267] on p "Closed – Solved" at bounding box center [175, 270] width 68 height 16
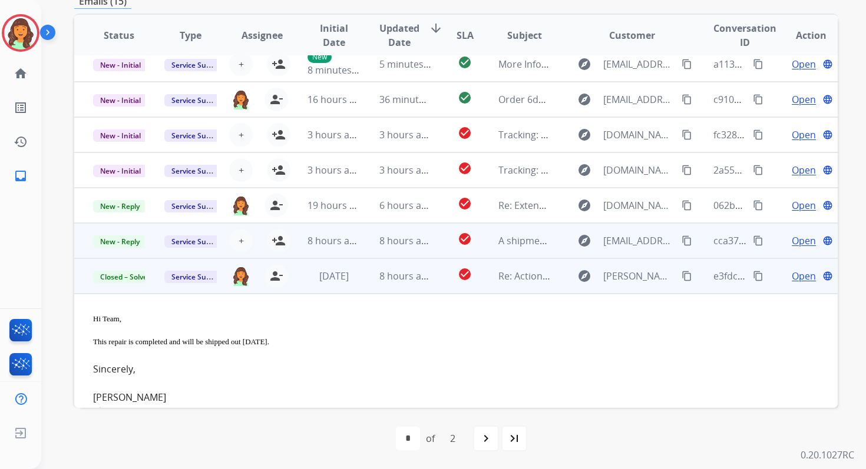
scroll to position [0, 0]
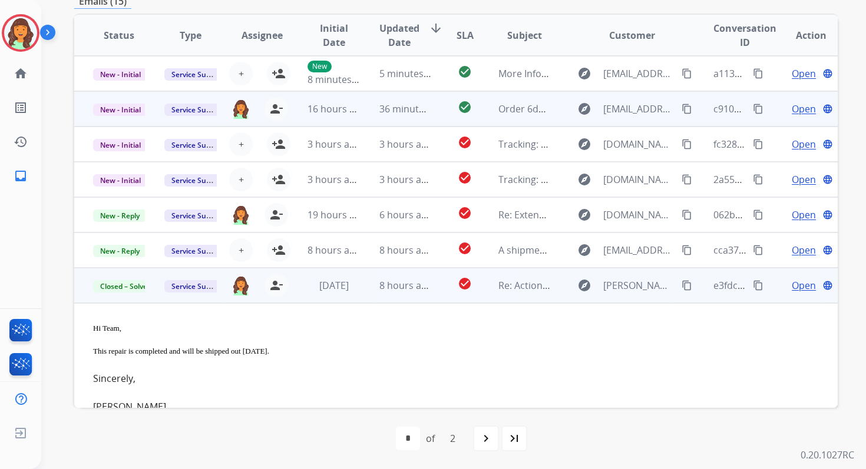
click at [372, 108] on td "36 minutes ago" at bounding box center [395, 108] width 71 height 35
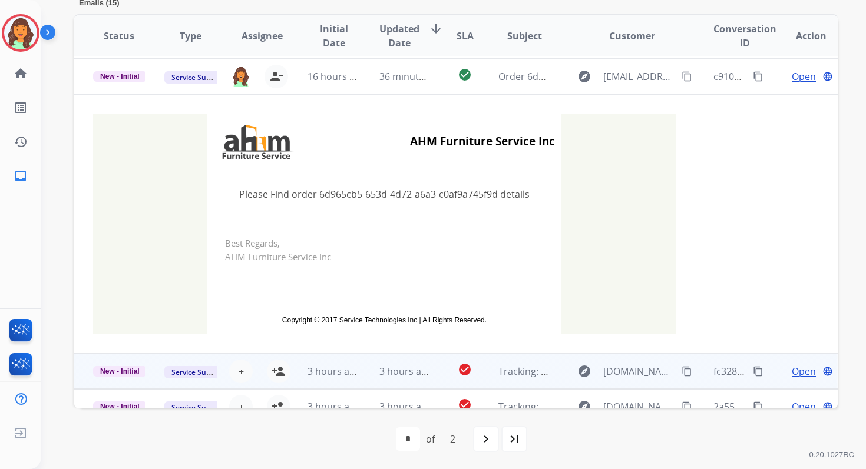
scroll to position [35, 0]
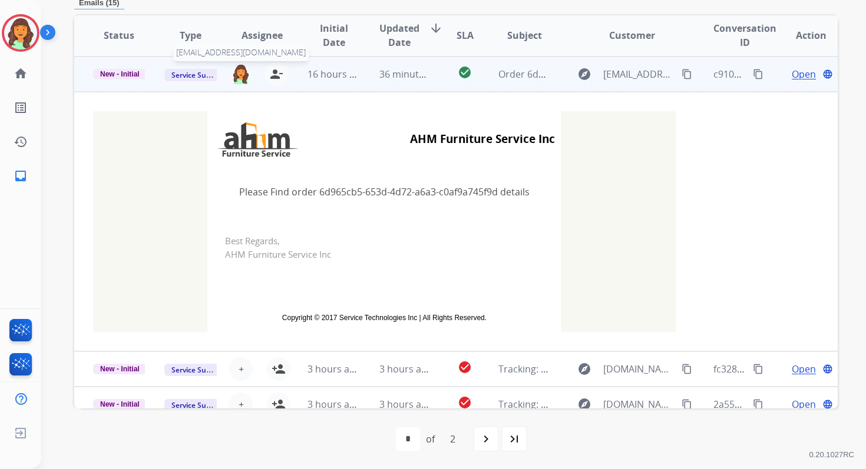
click at [236, 78] on img at bounding box center [240, 74] width 19 height 20
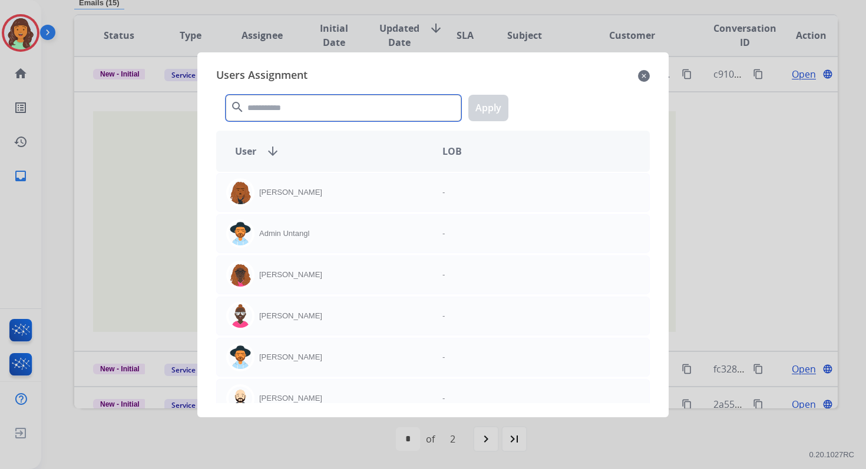
click at [287, 111] on input "text" at bounding box center [344, 108] width 236 height 27
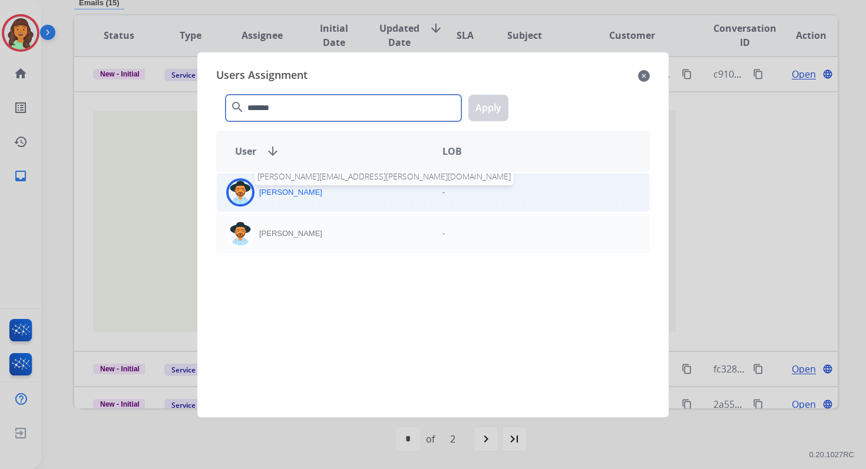
type input "*******"
click at [299, 197] on p "[PERSON_NAME]" at bounding box center [290, 193] width 63 height 12
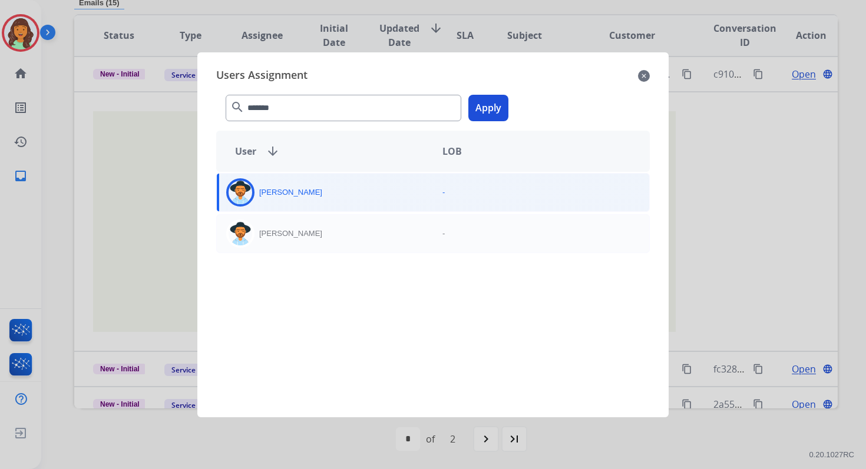
click at [502, 101] on button "Apply" at bounding box center [488, 108] width 40 height 27
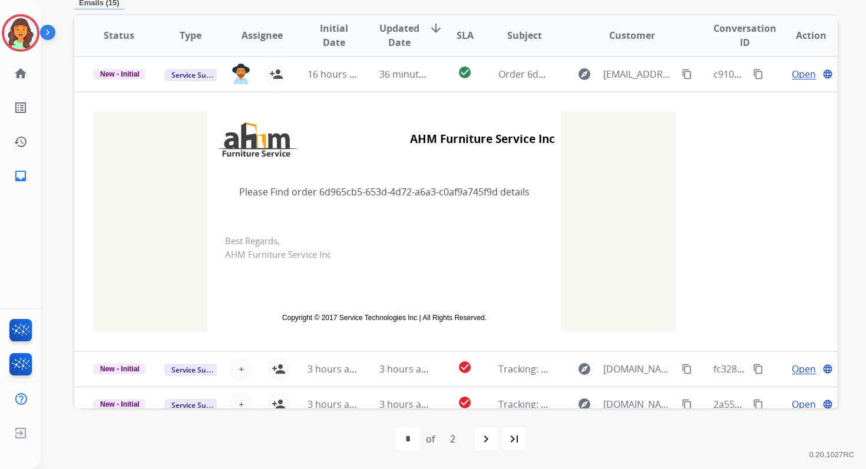
scroll to position [0, 0]
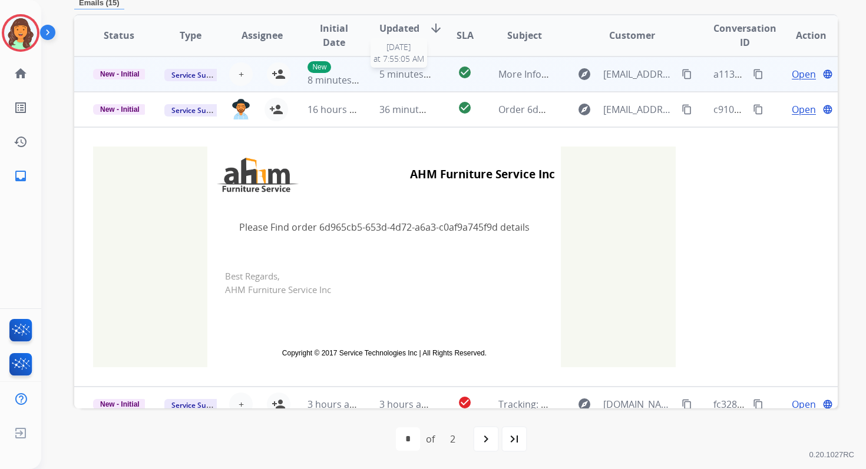
click at [421, 75] on span "5 minutes ago" at bounding box center [410, 74] width 63 height 13
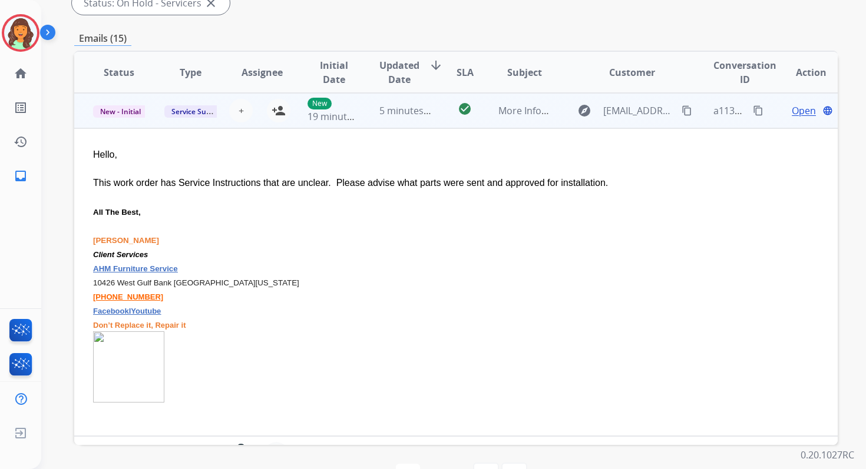
scroll to position [248, 0]
click at [239, 110] on span "+" at bounding box center [241, 111] width 5 height 14
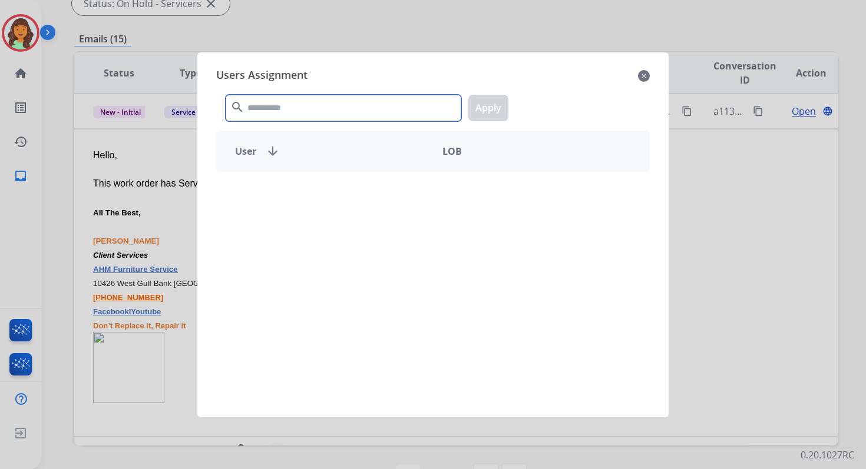
click at [279, 112] on input "text" at bounding box center [344, 108] width 236 height 27
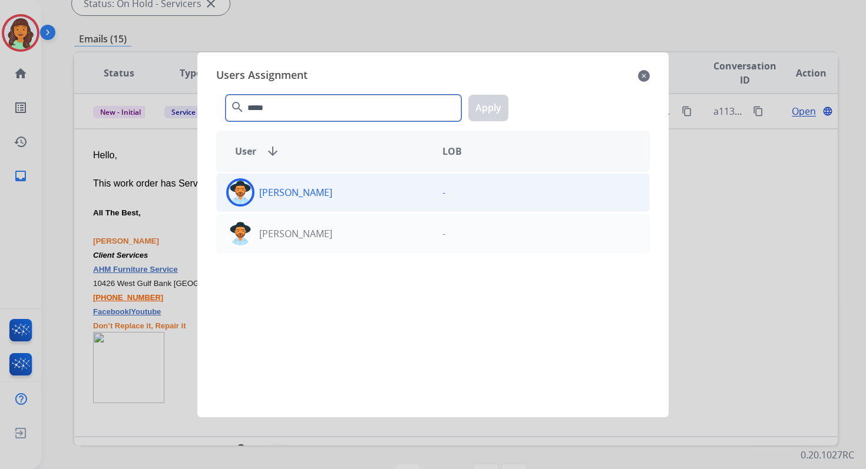
type input "*****"
click at [303, 183] on div "[PERSON_NAME]" at bounding box center [325, 192] width 216 height 28
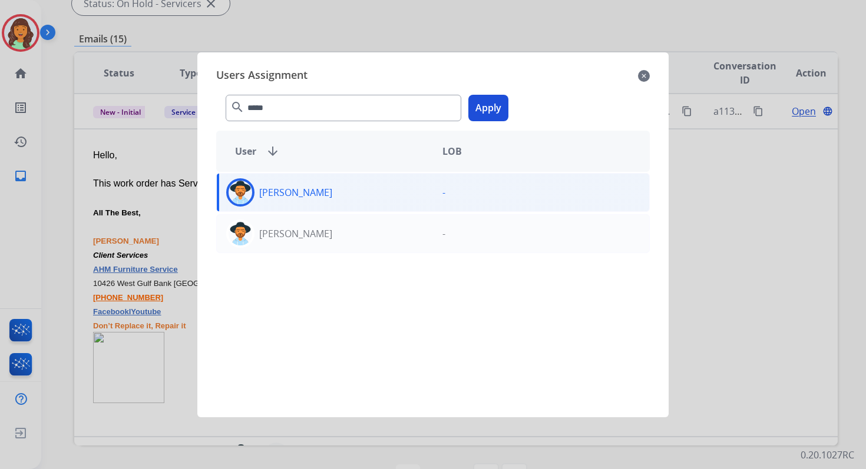
click at [491, 101] on button "Apply" at bounding box center [488, 108] width 40 height 27
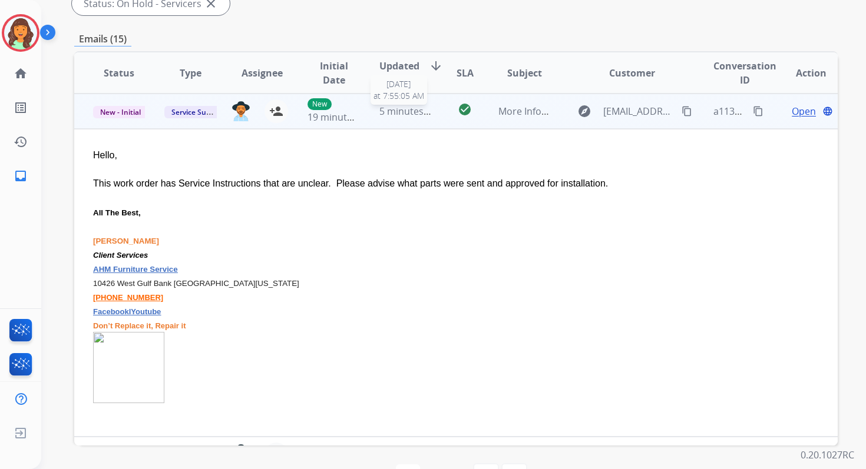
click at [404, 111] on span "5 minutes ago" at bounding box center [410, 111] width 63 height 13
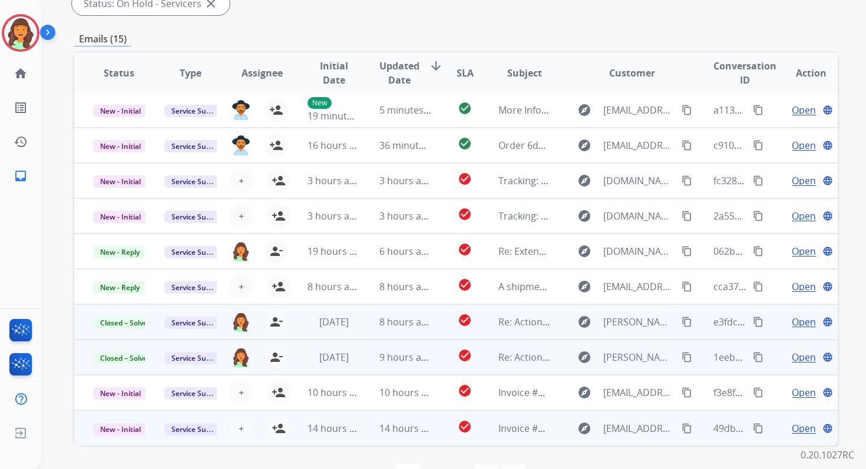
scroll to position [286, 0]
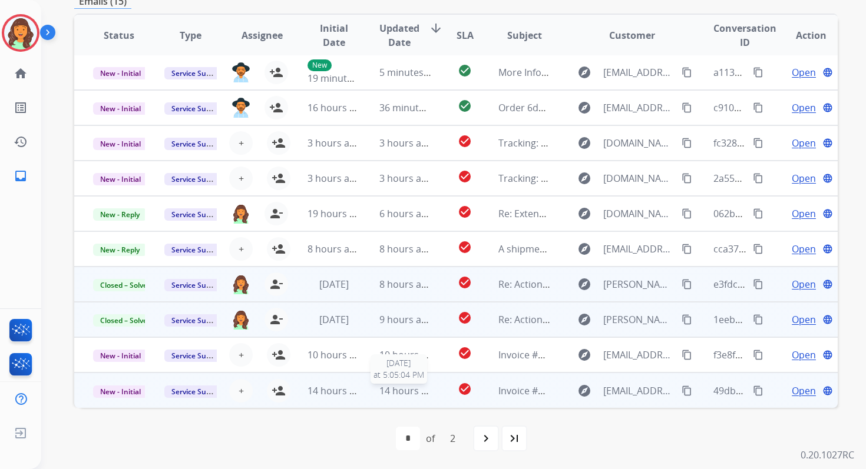
click at [404, 389] on span "14 hours ago" at bounding box center [408, 391] width 58 height 13
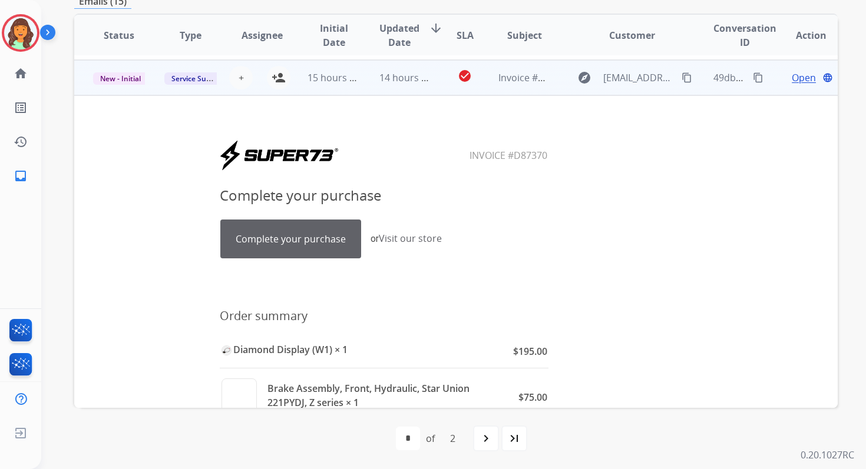
scroll to position [318, 0]
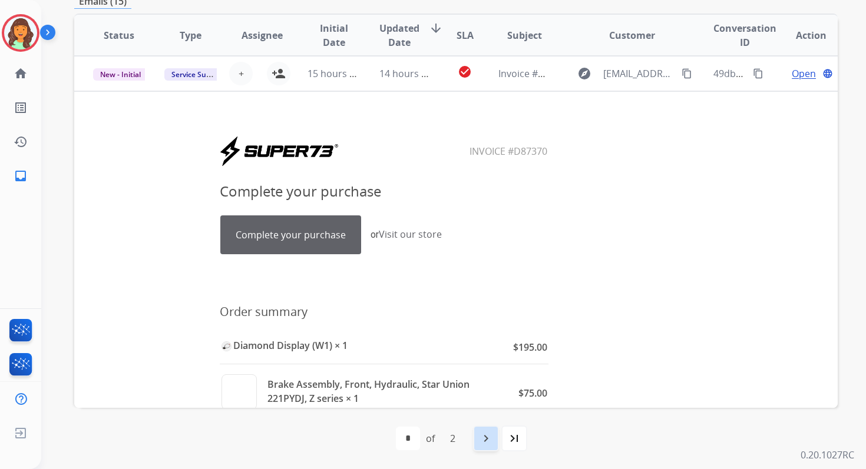
click at [486, 429] on div "navigate_next" at bounding box center [486, 439] width 26 height 26
select select "*"
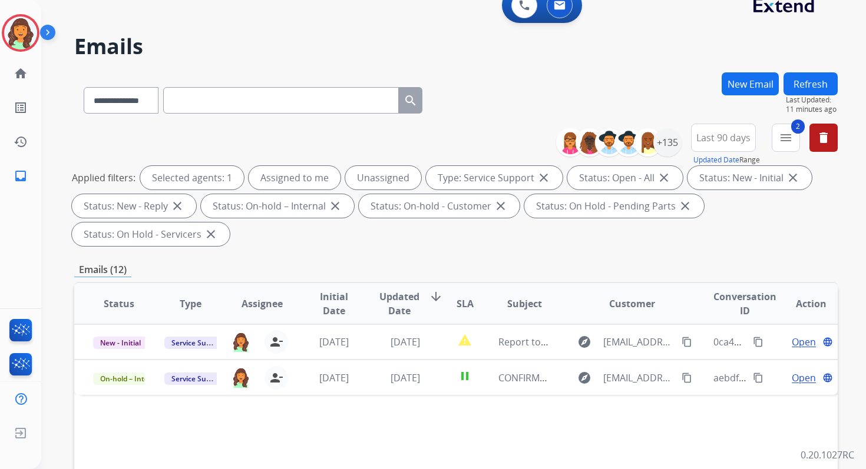
scroll to position [0, 0]
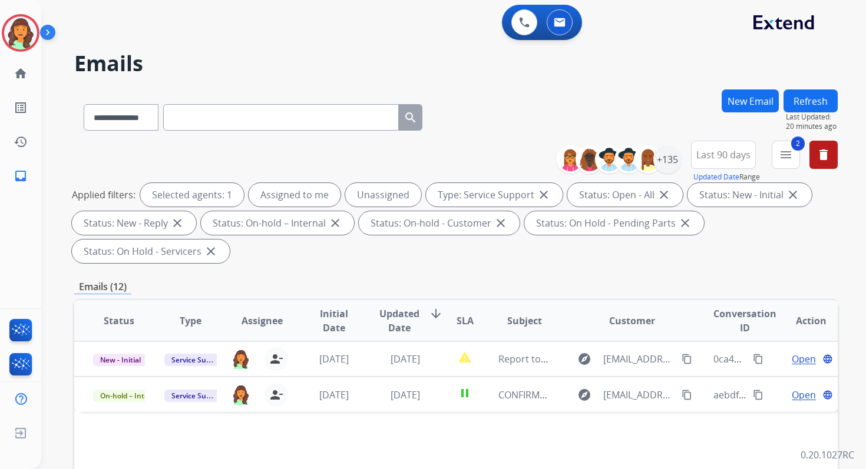
click at [209, 117] on input "text" at bounding box center [281, 117] width 236 height 27
paste input "**********"
type input "**********"
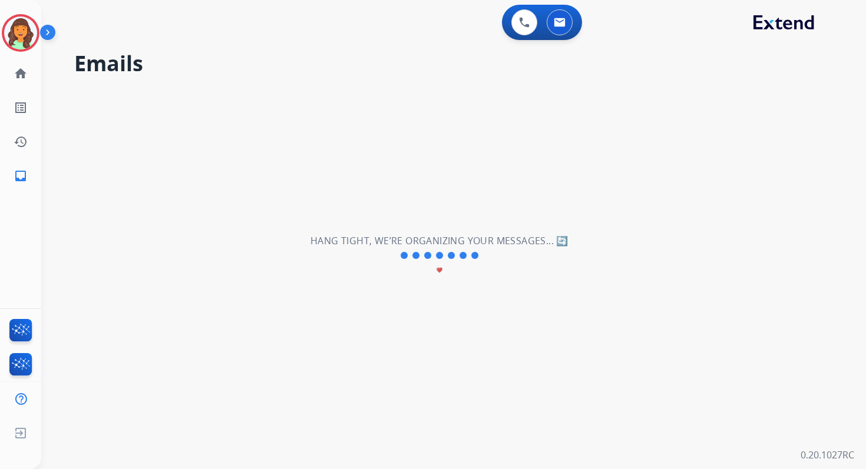
select select "*"
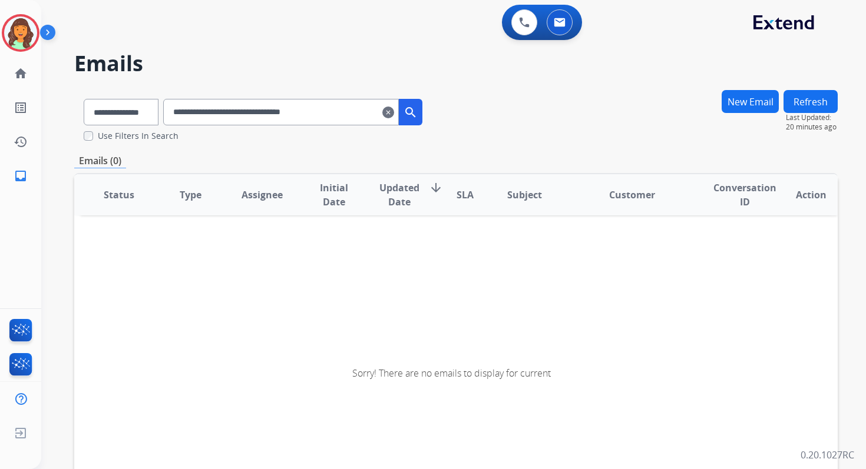
click at [260, 110] on input "**********" at bounding box center [281, 112] width 236 height 27
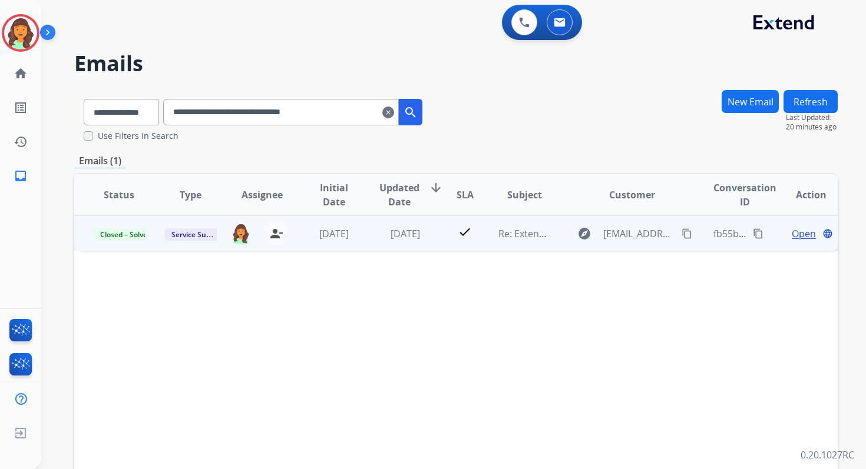
click at [795, 238] on span "Open" at bounding box center [804, 234] width 24 height 14
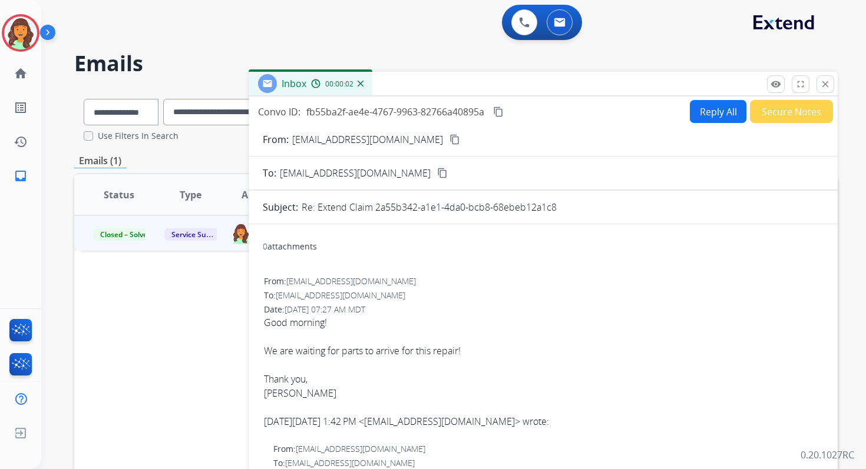
click at [710, 114] on button "Reply All" at bounding box center [718, 111] width 57 height 23
select select "**********"
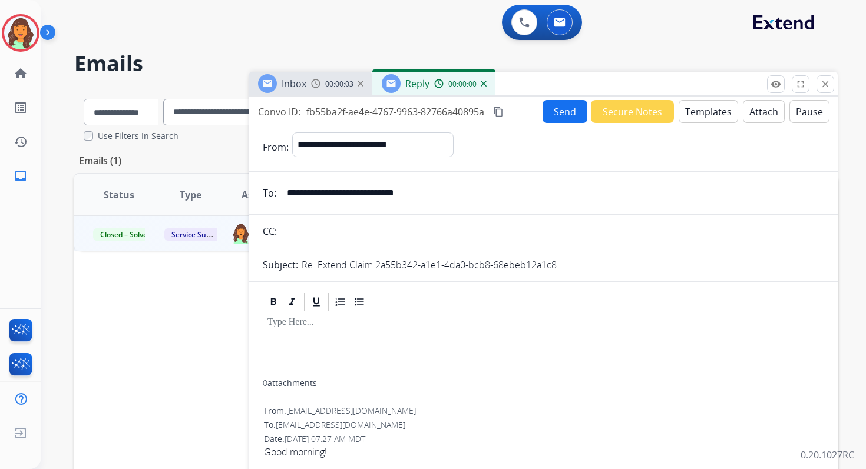
click at [710, 114] on button "Templates" at bounding box center [708, 111] width 59 height 23
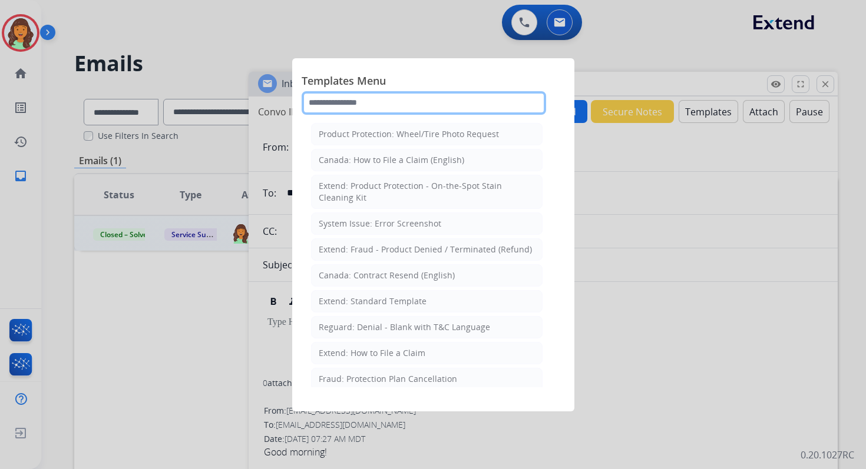
click at [376, 104] on input "text" at bounding box center [424, 103] width 244 height 24
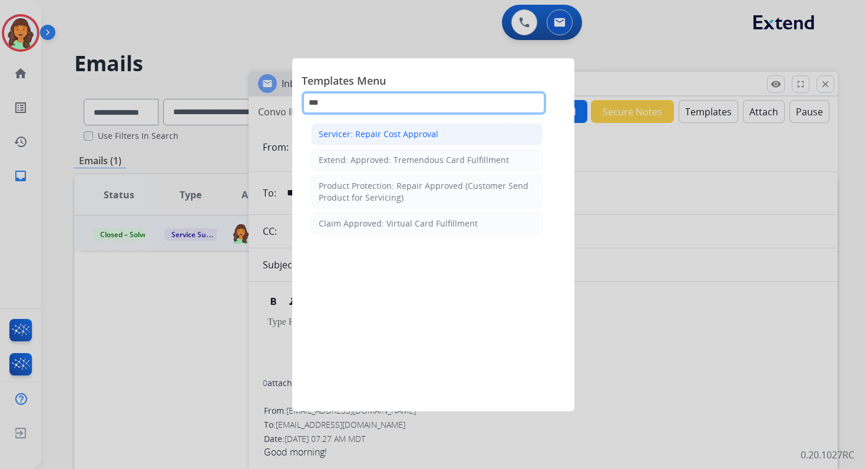
type input "***"
click at [396, 137] on div "Servicer: Repair Cost Approval" at bounding box center [379, 134] width 120 height 12
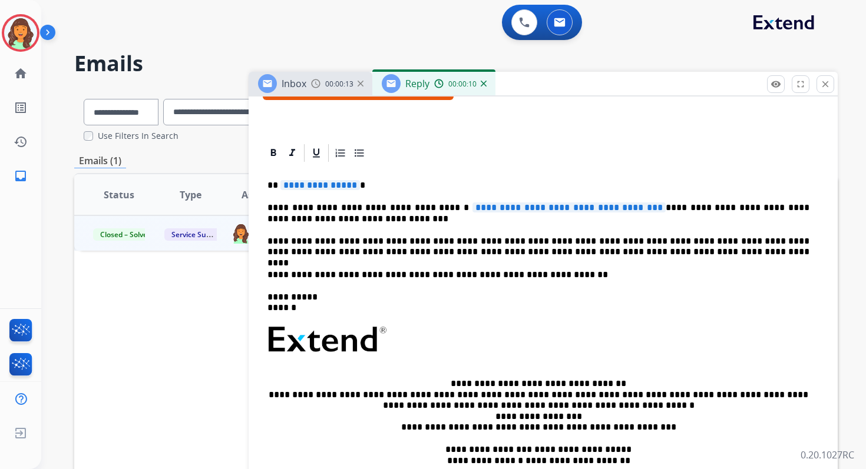
scroll to position [220, 0]
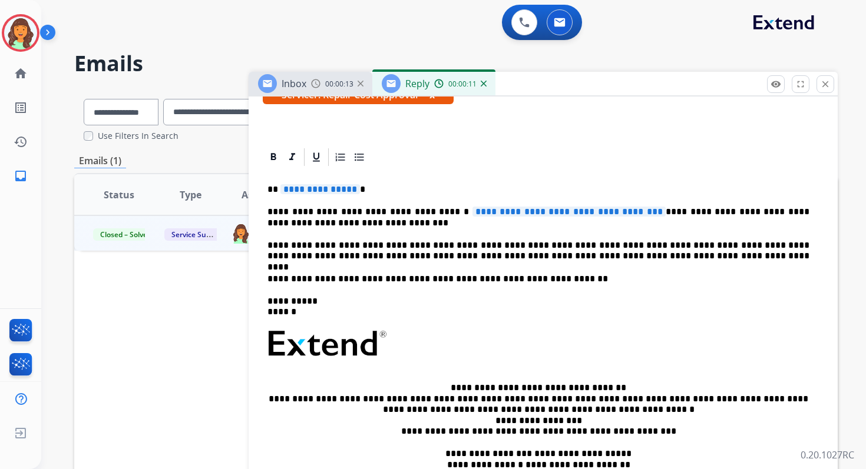
click at [309, 184] on span "**********" at bounding box center [320, 189] width 80 height 10
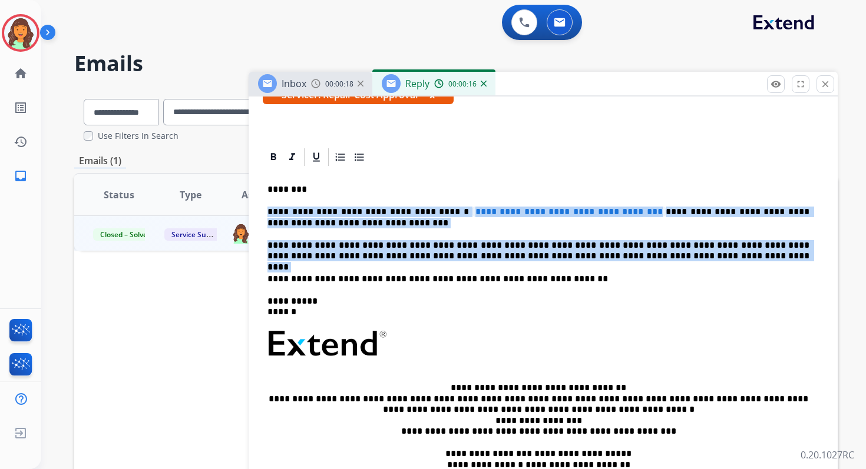
drag, startPoint x: 267, startPoint y: 211, endPoint x: 648, endPoint y: 266, distance: 384.4
click at [648, 266] on div "**********" at bounding box center [543, 345] width 561 height 355
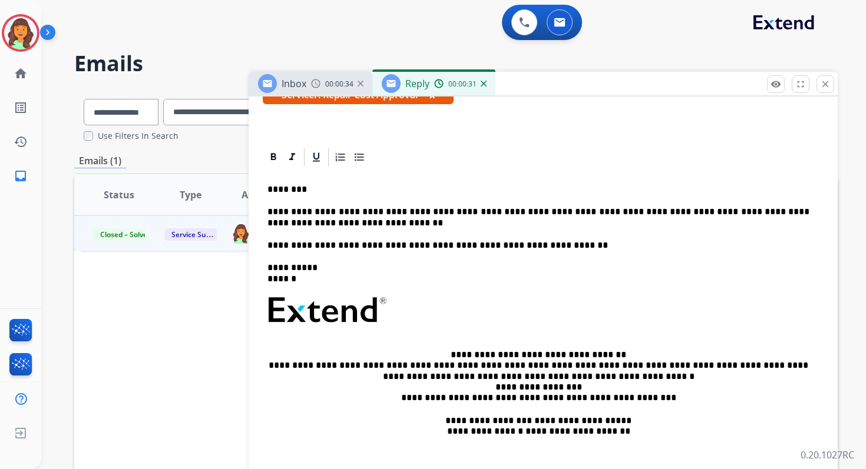
click at [347, 187] on p "********" at bounding box center [538, 189] width 542 height 11
click at [267, 211] on p "**********" at bounding box center [538, 218] width 542 height 22
click at [519, 224] on p "**********" at bounding box center [538, 218] width 542 height 22
click at [461, 213] on p "**********" at bounding box center [538, 218] width 542 height 22
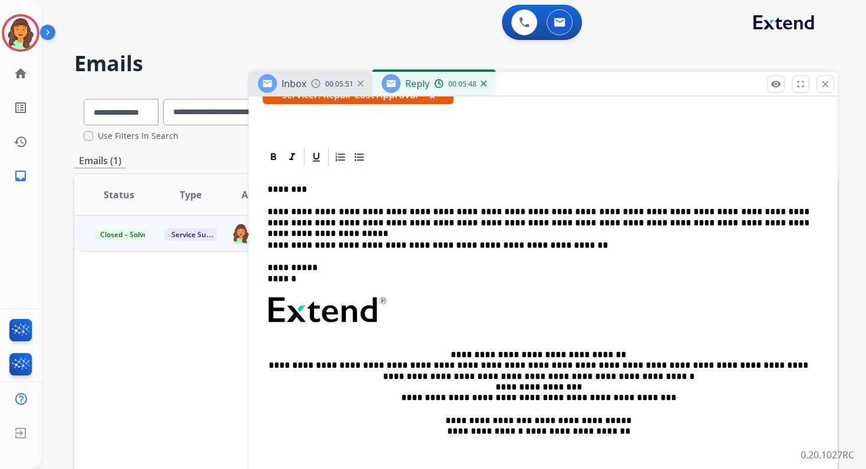
scroll to position [0, 0]
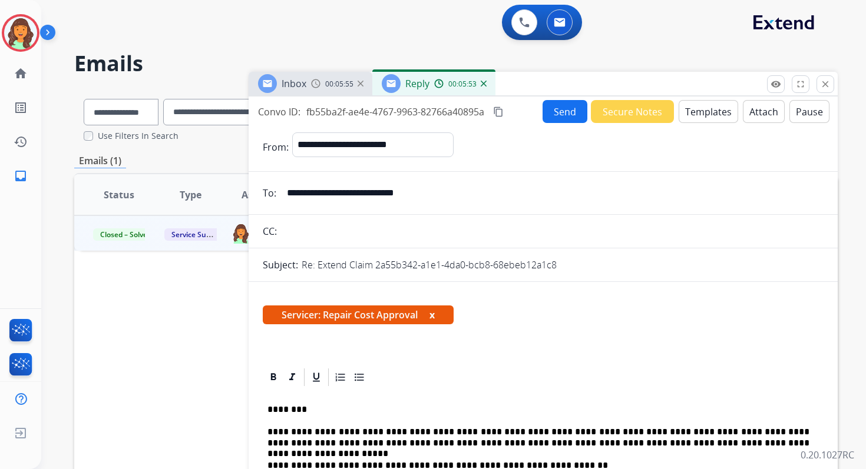
click at [496, 114] on mat-icon "content_copy" at bounding box center [498, 112] width 11 height 11
click at [558, 114] on button "Send" at bounding box center [564, 111] width 45 height 23
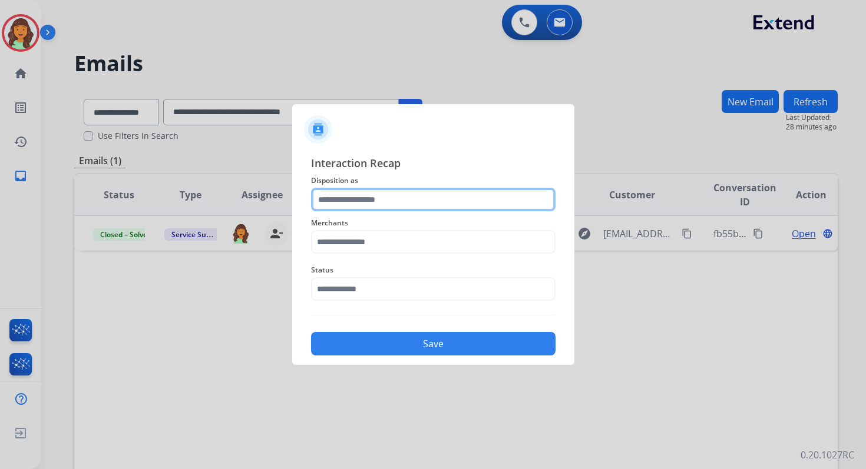
click at [393, 196] on input "text" at bounding box center [433, 200] width 244 height 24
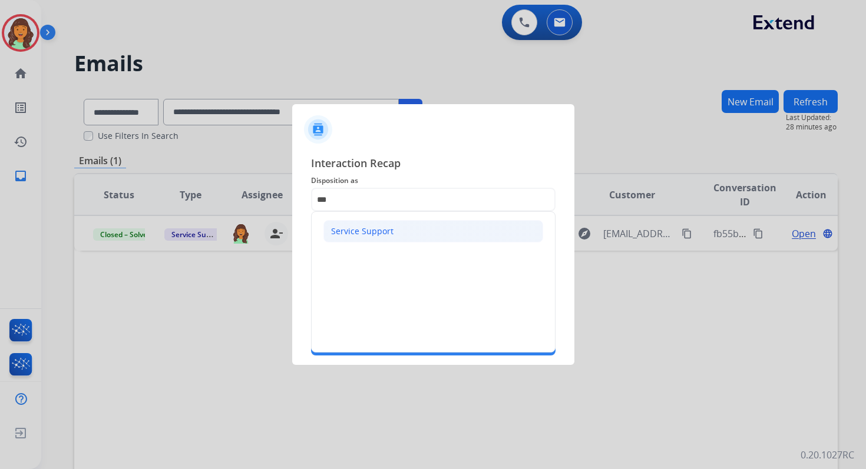
click at [351, 229] on div "Service Support" at bounding box center [362, 232] width 62 height 12
type input "**********"
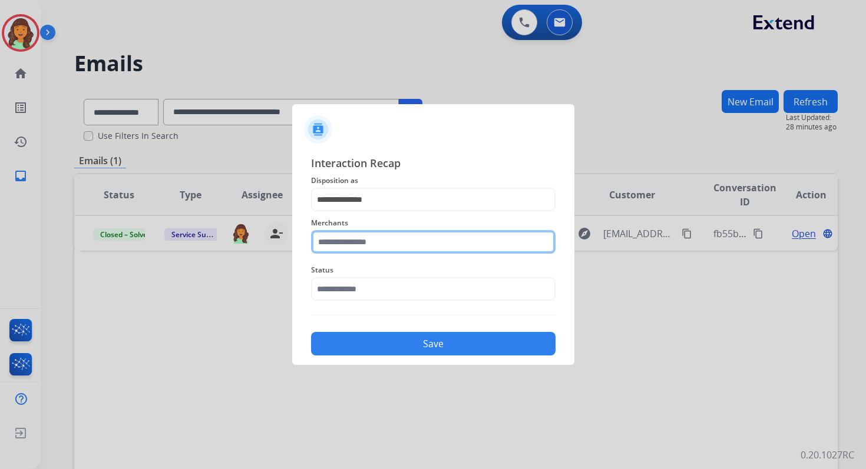
click at [363, 246] on input "text" at bounding box center [433, 242] width 244 height 24
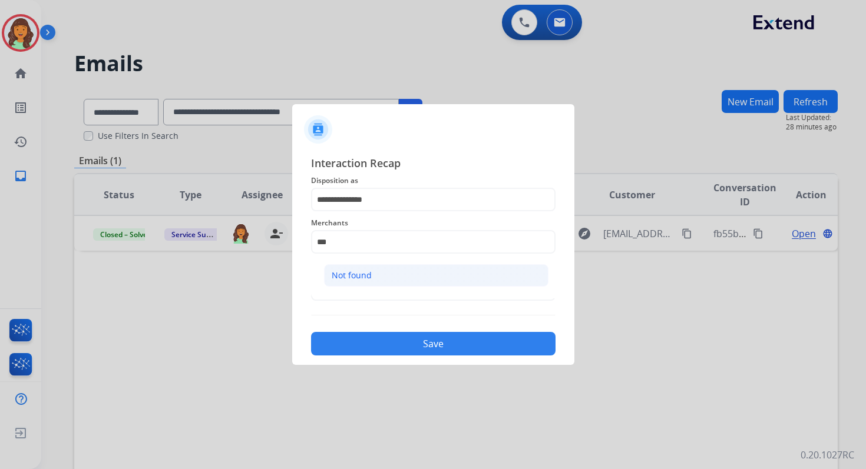
click at [366, 283] on li "Not found" at bounding box center [436, 275] width 224 height 22
type input "*********"
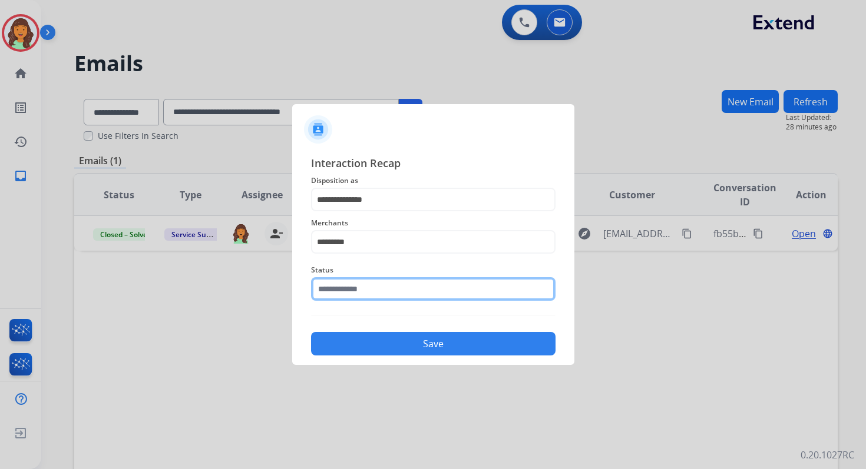
click at [367, 289] on input "text" at bounding box center [433, 289] width 244 height 24
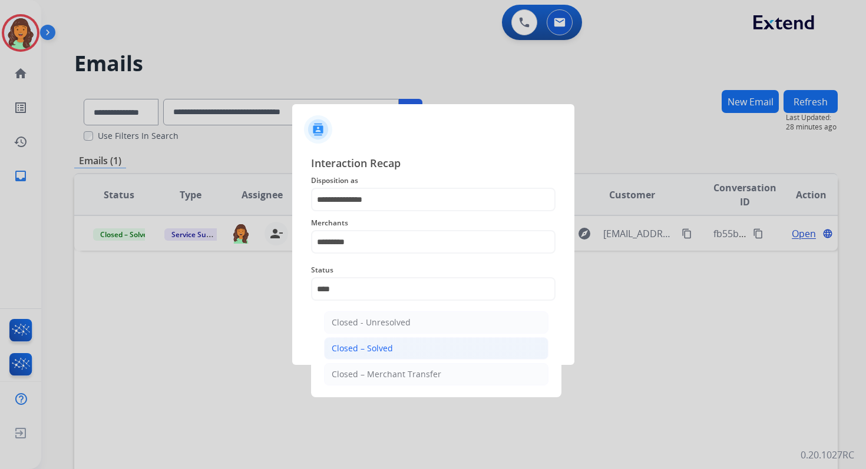
click at [384, 343] on div "Closed – Solved" at bounding box center [362, 349] width 61 height 12
type input "**********"
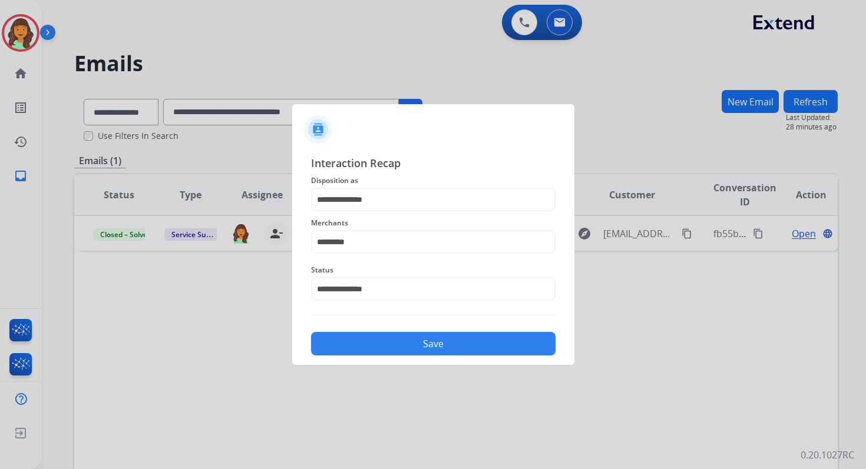
click at [384, 342] on button "Save" at bounding box center [433, 344] width 244 height 24
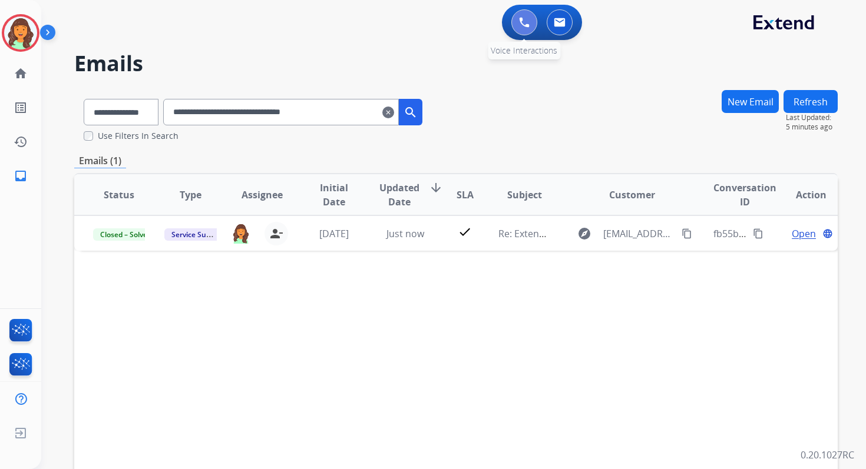
click at [521, 16] on button at bounding box center [524, 22] width 26 height 26
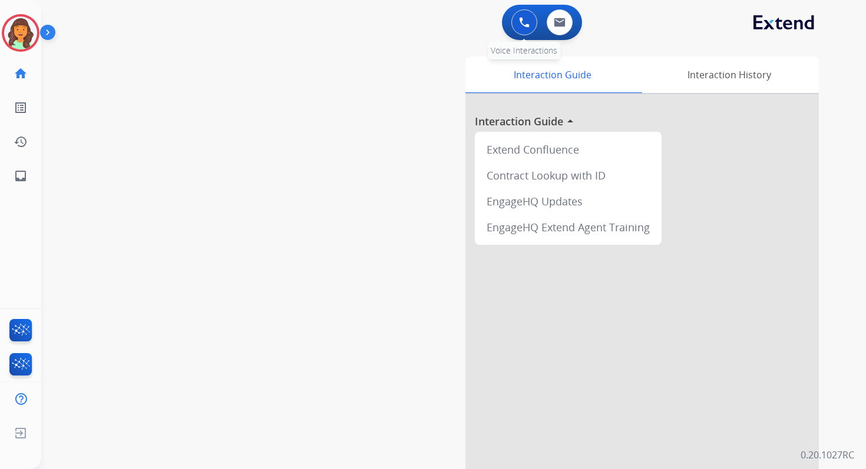
click at [514, 28] on button at bounding box center [524, 22] width 26 height 26
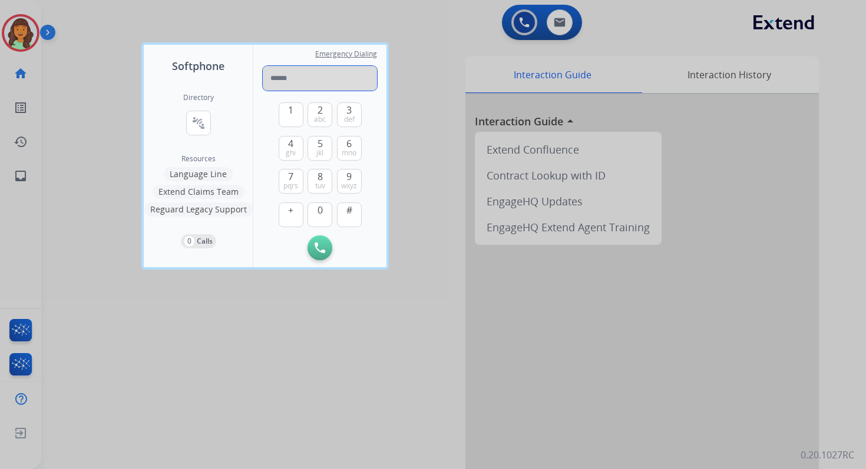
paste input "**********"
type input "**********"
click at [322, 241] on button "Initiate Call" at bounding box center [319, 248] width 25 height 25
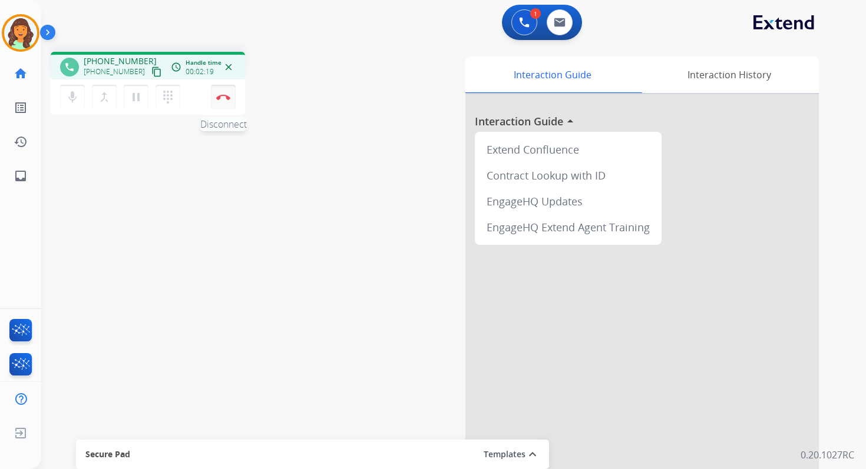
click at [221, 97] on img at bounding box center [223, 97] width 14 height 6
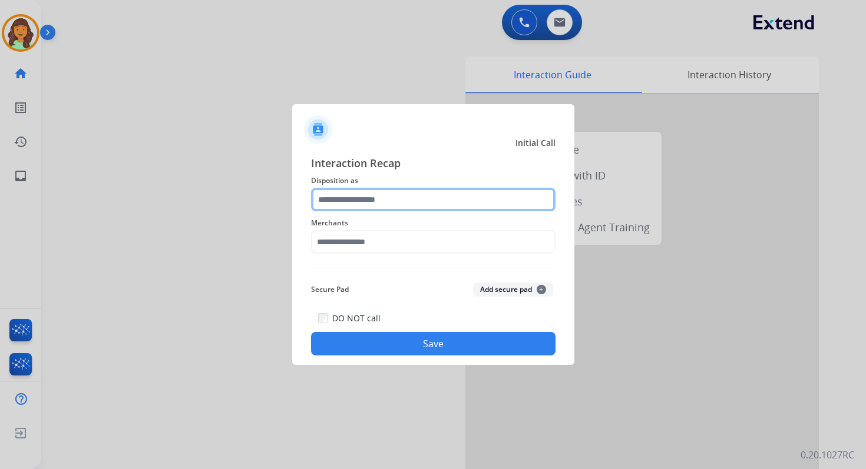
click at [404, 198] on input "text" at bounding box center [433, 200] width 244 height 24
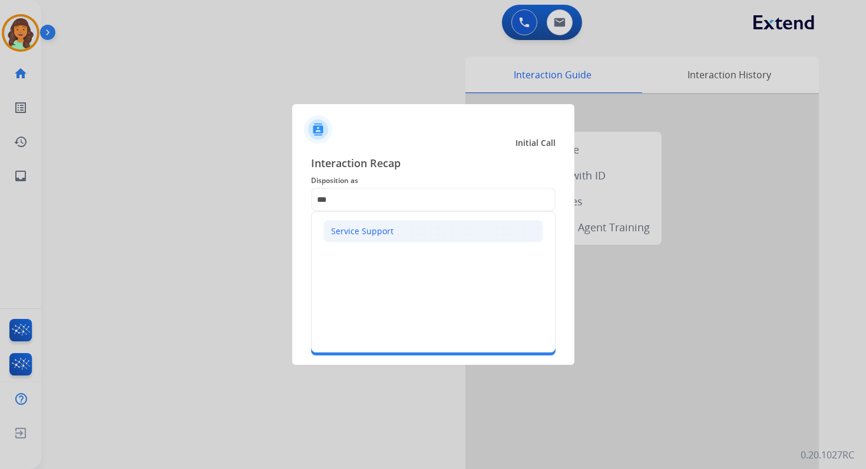
click at [395, 237] on li "Service Support" at bounding box center [433, 231] width 220 height 22
type input "**********"
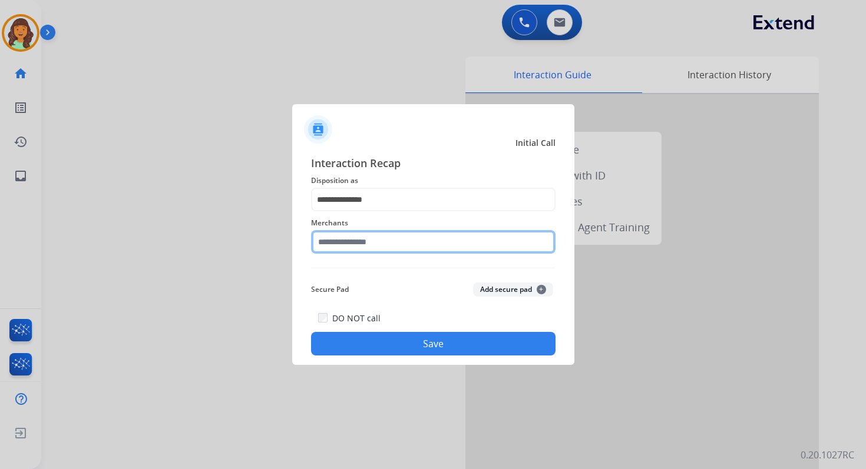
click at [395, 240] on input "text" at bounding box center [433, 242] width 244 height 24
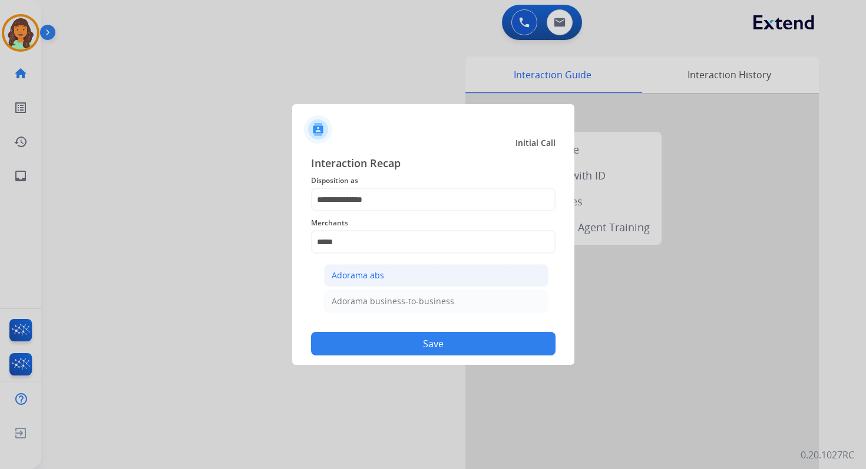
click at [380, 279] on div "Adorama abs" at bounding box center [358, 276] width 52 height 12
type input "**********"
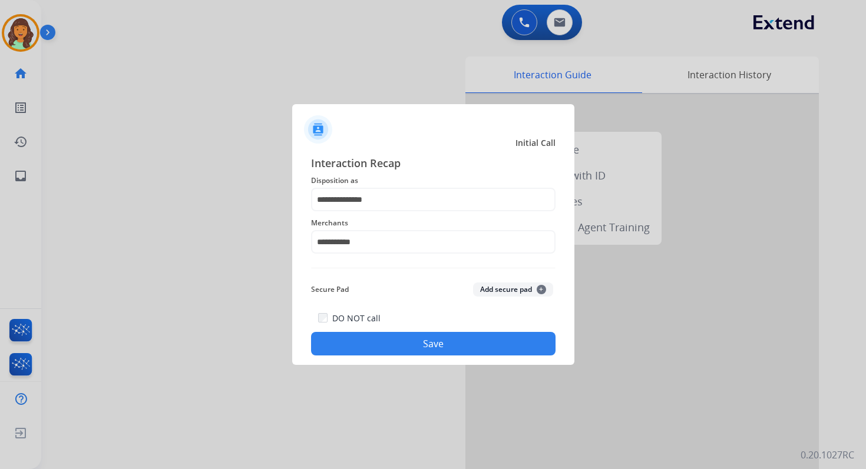
click at [434, 343] on button "Save" at bounding box center [433, 344] width 244 height 24
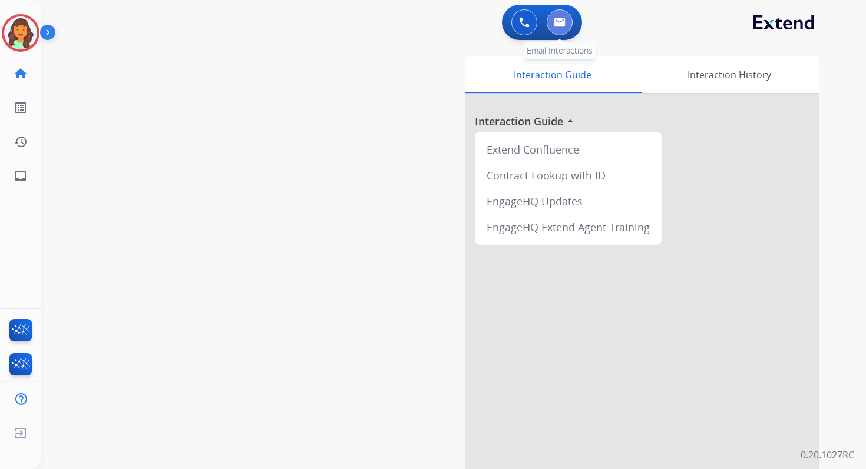
click at [560, 27] on img at bounding box center [560, 22] width 12 height 9
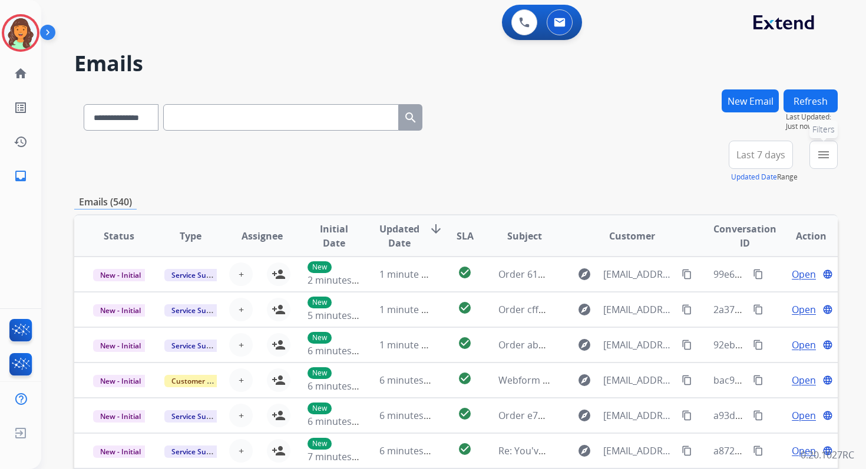
click at [822, 154] on mat-icon "menu" at bounding box center [823, 155] width 14 height 14
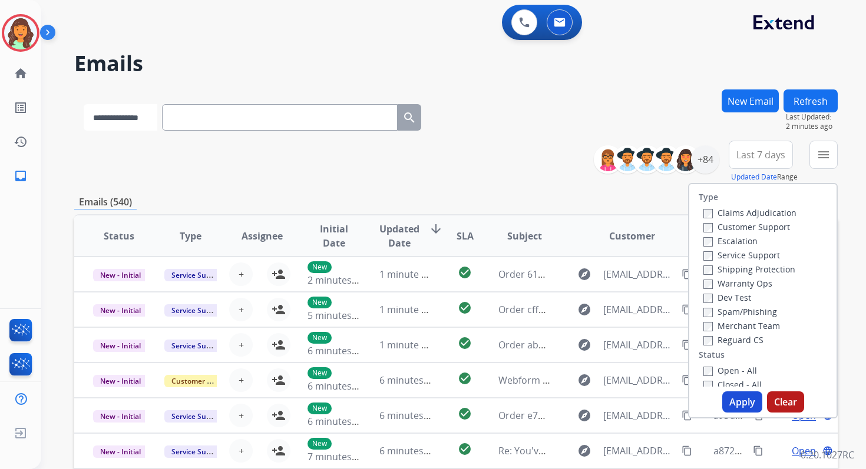
click at [127, 123] on select "**********" at bounding box center [121, 117] width 74 height 27
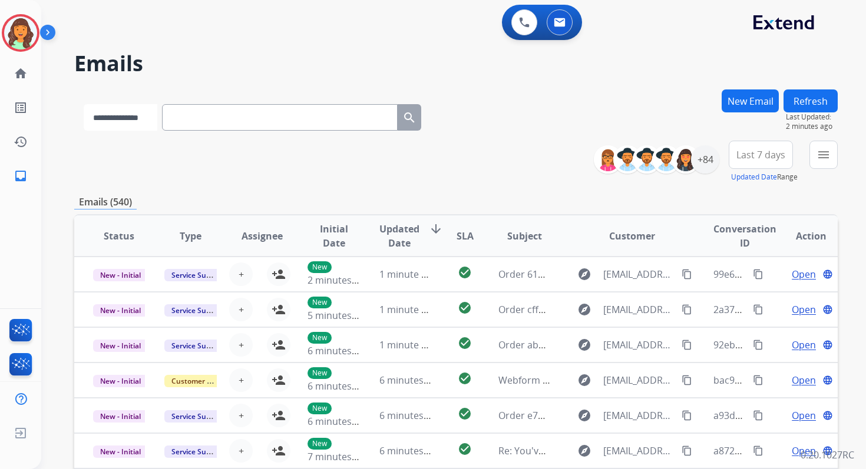
select select "**********"
click at [84, 104] on select "**********" at bounding box center [121, 117] width 74 height 27
click at [201, 117] on input "text" at bounding box center [281, 117] width 236 height 27
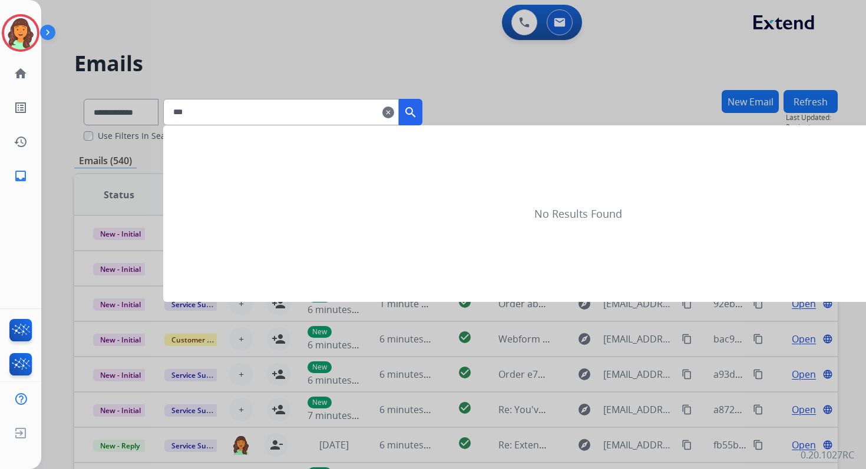
type input "****"
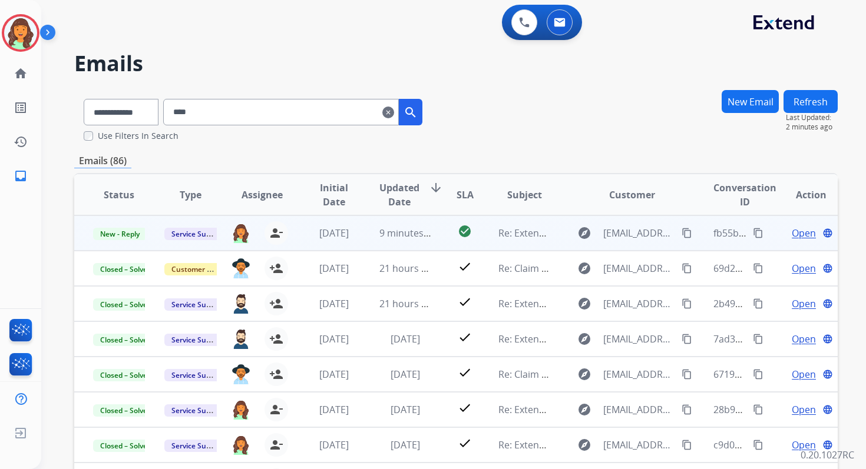
click at [681, 231] on mat-icon "content_copy" at bounding box center [686, 233] width 11 height 11
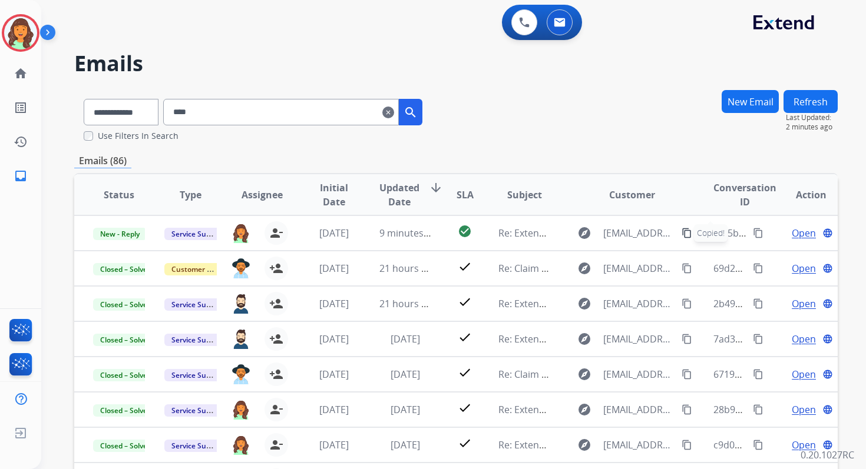
click at [294, 110] on input "****" at bounding box center [281, 112] width 236 height 27
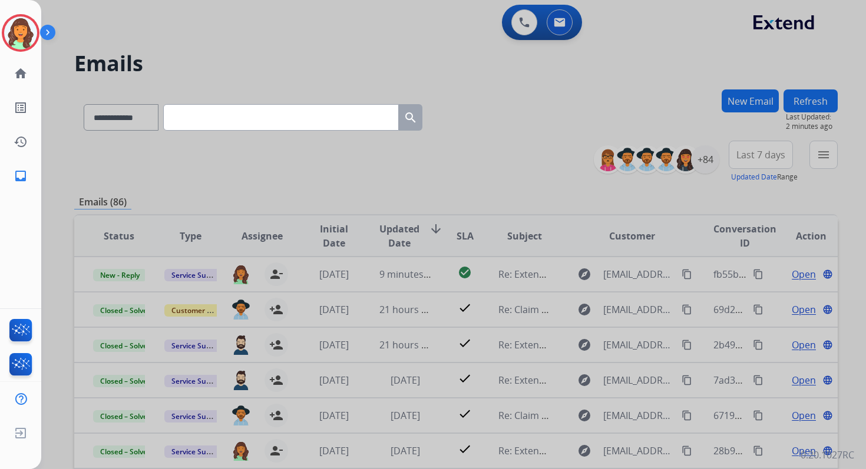
click at [751, 97] on div at bounding box center [433, 234] width 866 height 469
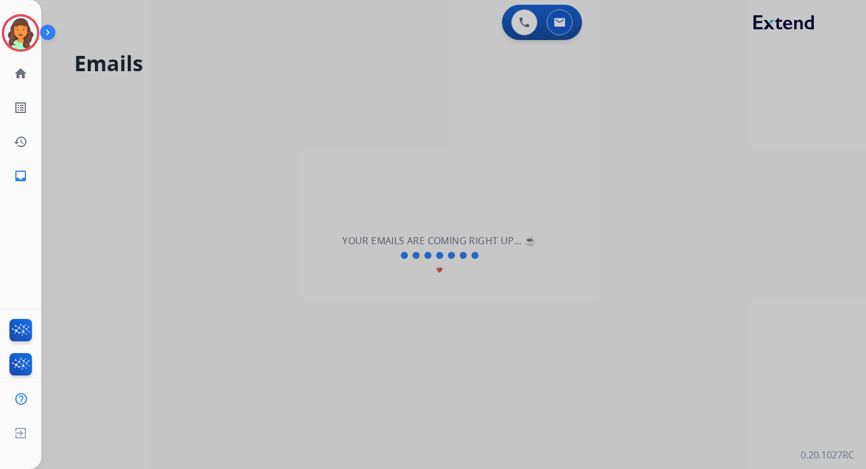
click at [751, 97] on div at bounding box center [433, 234] width 866 height 469
select select "**********"
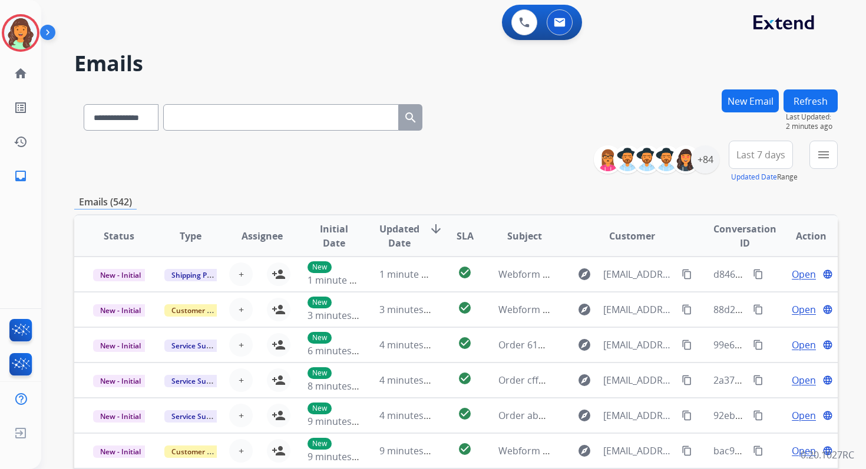
click at [751, 97] on button "New Email" at bounding box center [749, 101] width 57 height 23
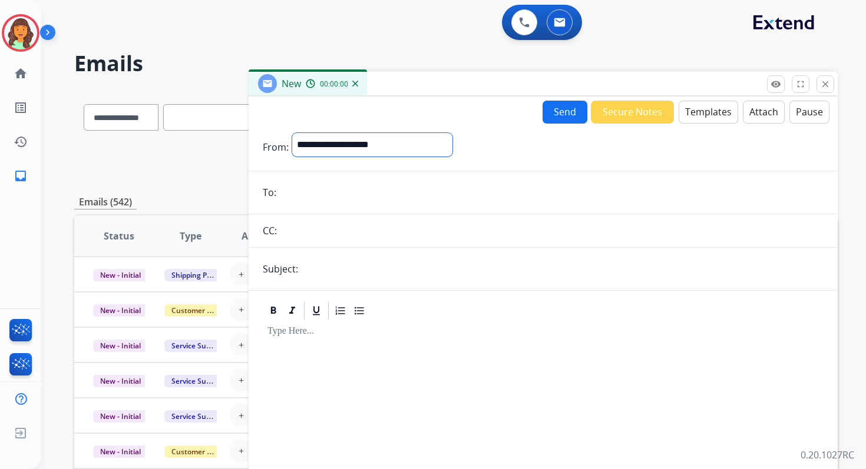
click at [330, 142] on select "**********" at bounding box center [372, 145] width 160 height 24
select select "**********"
click at [292, 133] on select "**********" at bounding box center [372, 145] width 160 height 24
click at [327, 191] on input "email" at bounding box center [552, 194] width 544 height 24
paste input "**********"
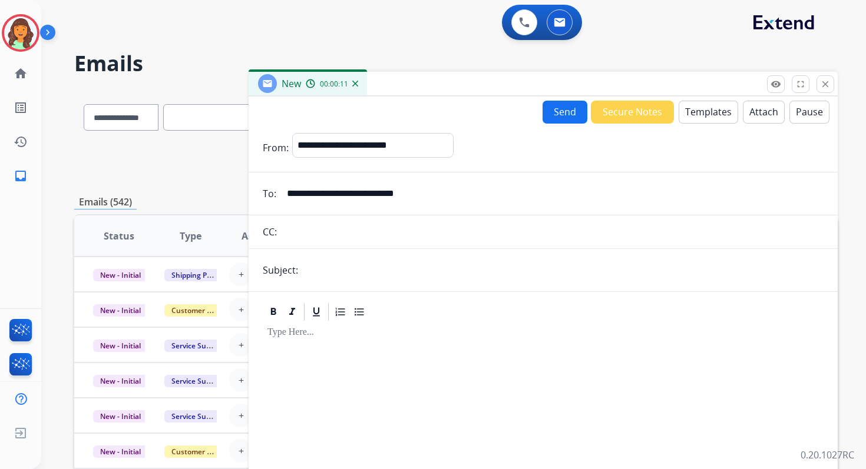
type input "**********"
click at [333, 273] on input "text" at bounding box center [563, 271] width 522 height 24
drag, startPoint x: 336, startPoint y: 272, endPoint x: 374, endPoint y: 272, distance: 38.3
click at [373, 272] on input "**********" at bounding box center [563, 271] width 522 height 24
paste input "**********"
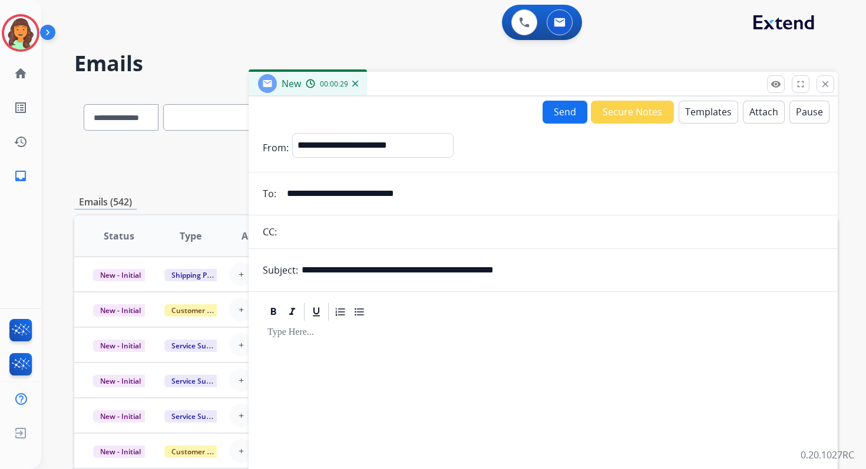
paste input "**********"
type input "**********"
click at [716, 110] on button "Templates" at bounding box center [708, 112] width 59 height 23
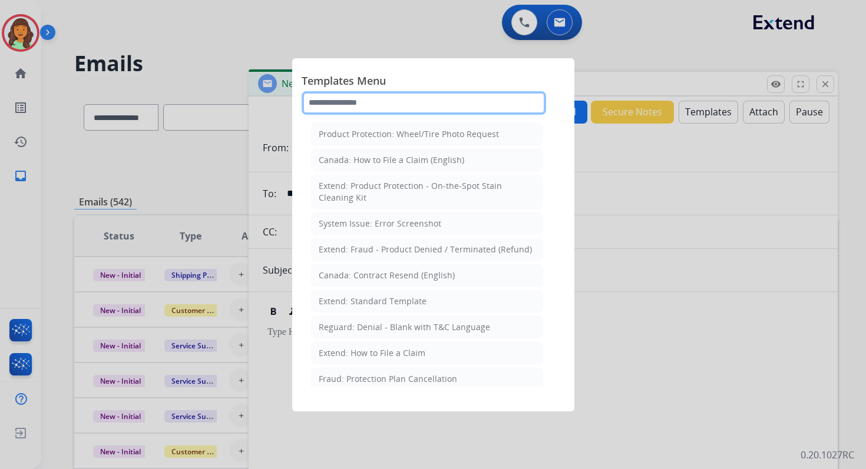
click at [368, 101] on input "text" at bounding box center [424, 103] width 244 height 24
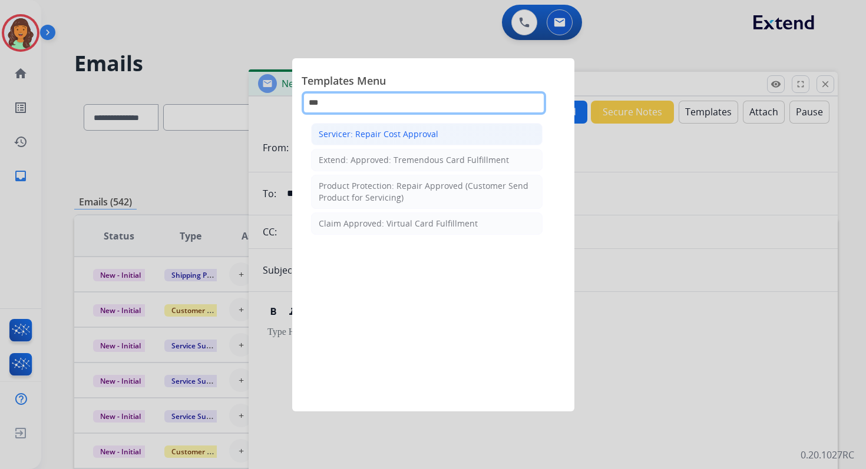
type input "***"
click at [390, 135] on div "Servicer: Repair Cost Approval" at bounding box center [379, 134] width 120 height 12
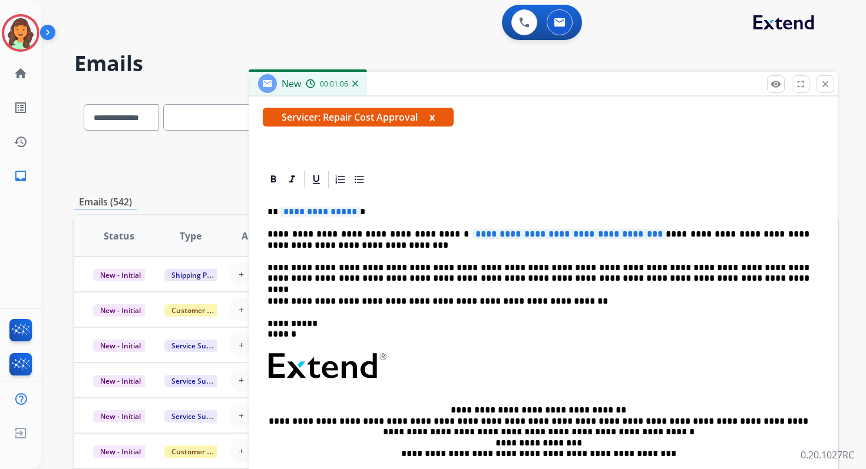
scroll to position [208, 0]
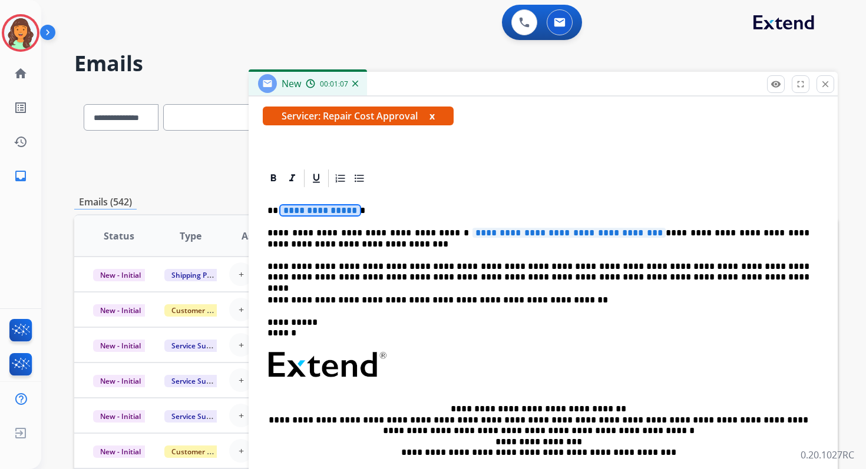
click at [312, 211] on span "**********" at bounding box center [320, 211] width 80 height 10
click at [280, 213] on p "********" at bounding box center [538, 211] width 542 height 11
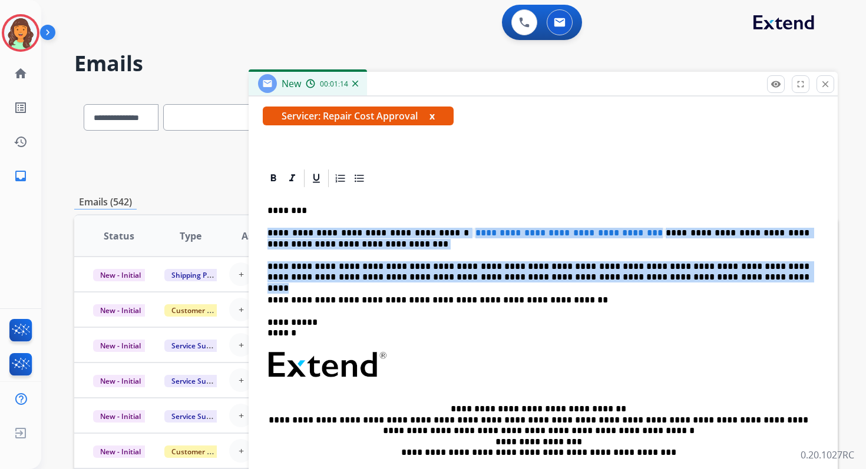
drag, startPoint x: 267, startPoint y: 234, endPoint x: 705, endPoint y: 277, distance: 439.7
click at [705, 277] on div "**********" at bounding box center [543, 359] width 561 height 340
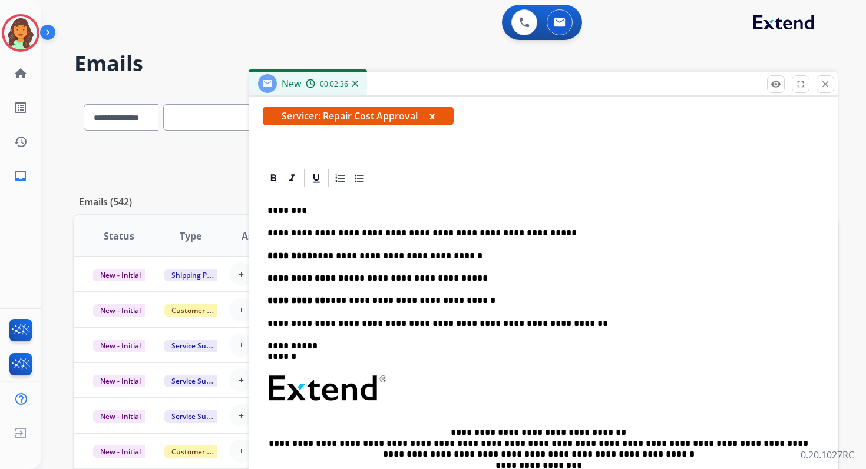
click at [522, 234] on p "**********" at bounding box center [538, 233] width 542 height 11
click at [510, 234] on p "**********" at bounding box center [538, 233] width 542 height 11
click at [488, 302] on p "**********" at bounding box center [542, 301] width 551 height 11
click at [593, 231] on p "**********" at bounding box center [538, 233] width 542 height 11
click at [497, 252] on p "**********" at bounding box center [538, 256] width 542 height 11
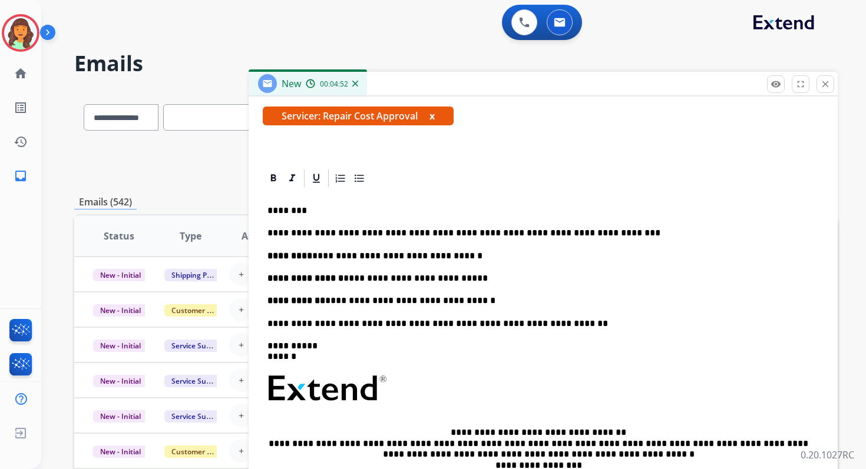
click at [472, 278] on p "**********" at bounding box center [538, 278] width 542 height 11
click at [481, 300] on p "**********" at bounding box center [542, 301] width 551 height 11
click at [339, 276] on p "**********" at bounding box center [538, 278] width 542 height 11
click at [309, 256] on p "**********" at bounding box center [538, 256] width 542 height 11
click at [319, 302] on strong "**********" at bounding box center [296, 300] width 58 height 9
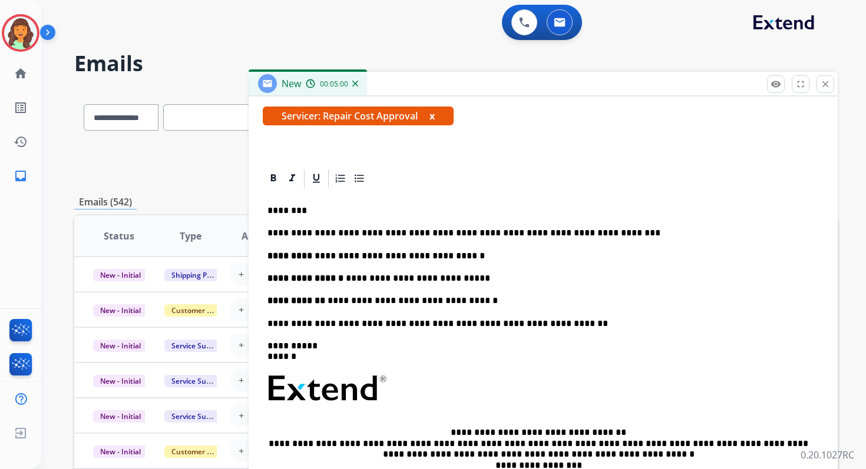
click at [502, 301] on p "**********" at bounding box center [542, 301] width 551 height 11
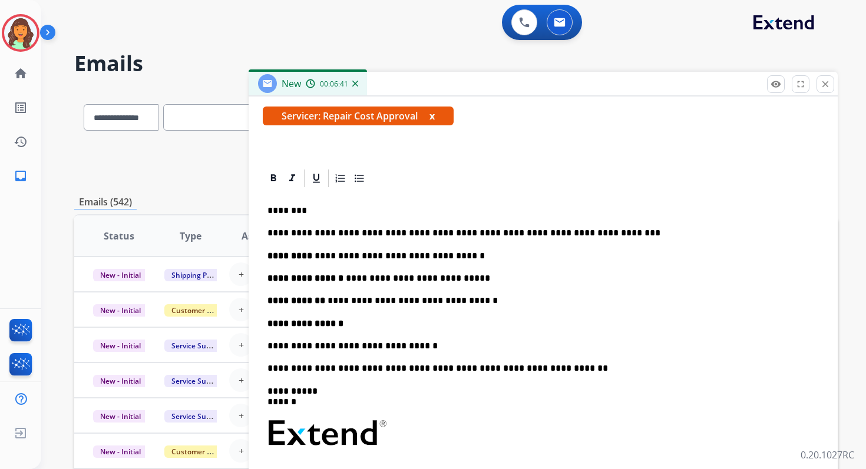
click at [268, 345] on p "**********" at bounding box center [538, 346] width 542 height 11
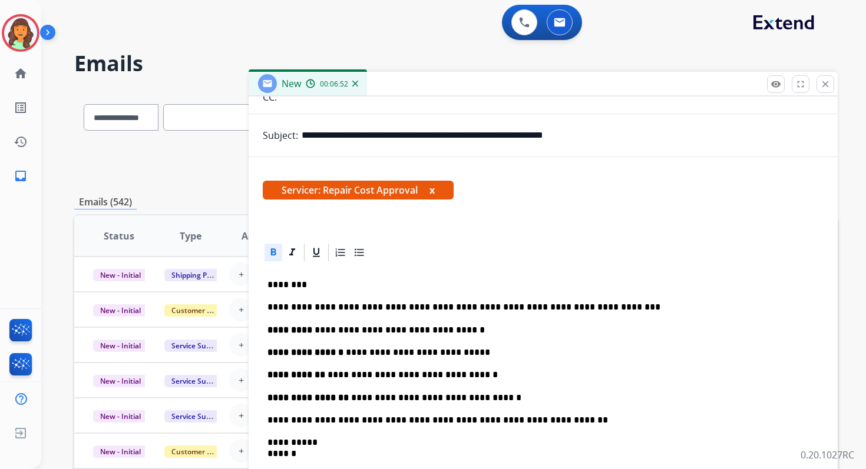
scroll to position [0, 0]
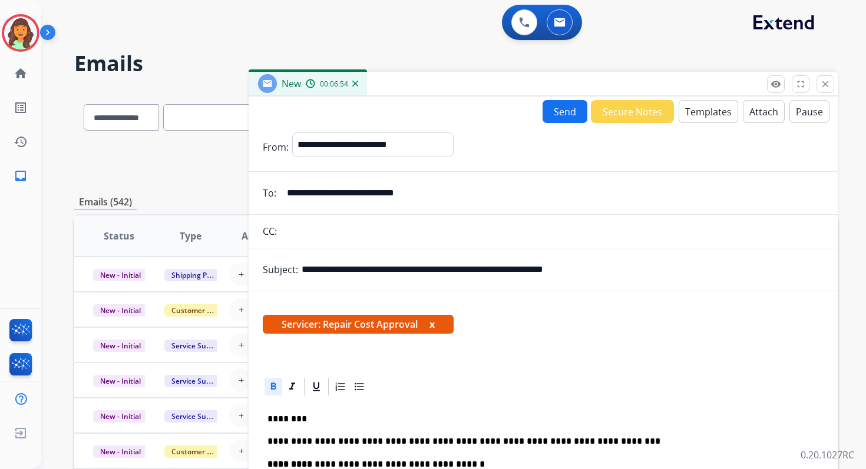
click at [755, 111] on button "Attach" at bounding box center [764, 111] width 42 height 23
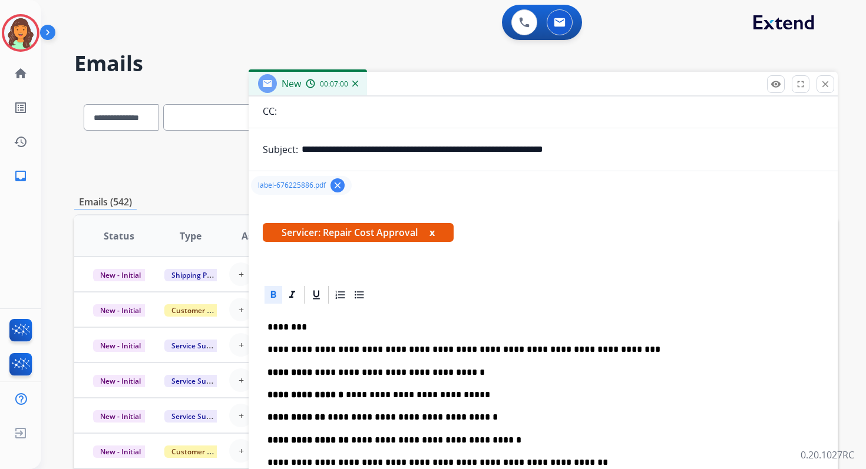
scroll to position [183, 0]
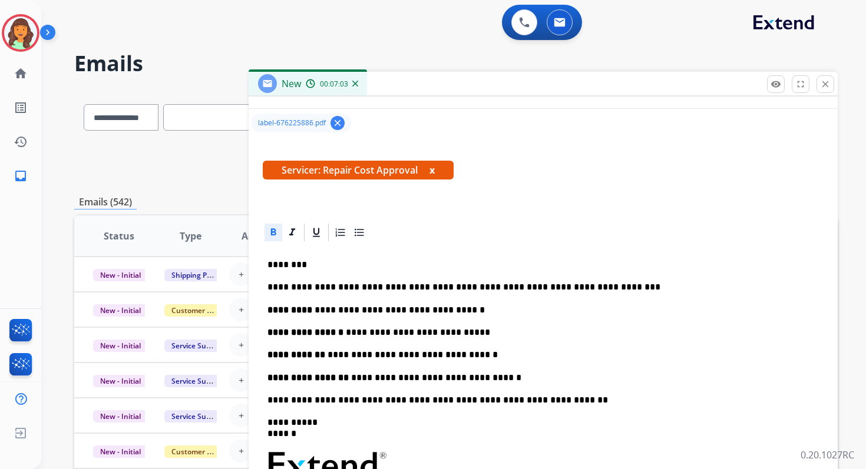
click at [269, 400] on p "**********" at bounding box center [538, 400] width 542 height 11
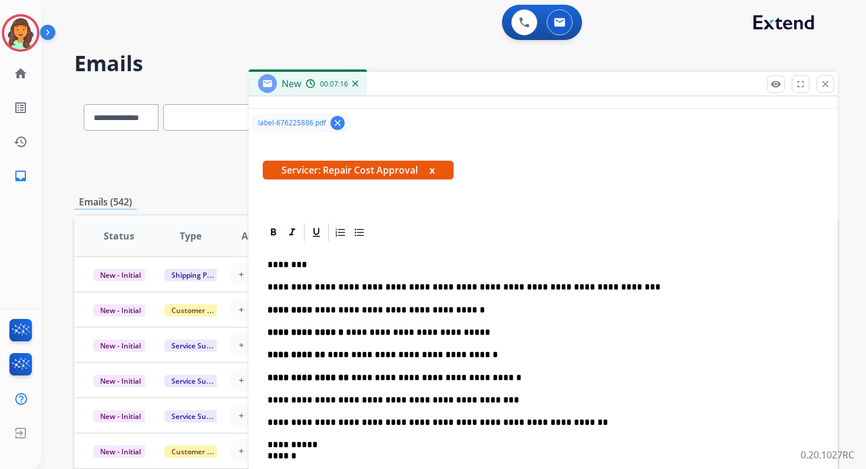
click at [388, 402] on p "**********" at bounding box center [538, 400] width 542 height 11
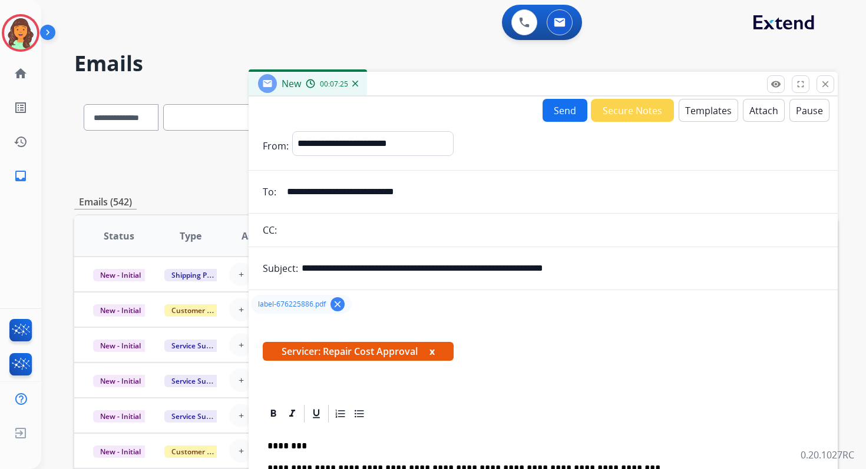
scroll to position [0, 0]
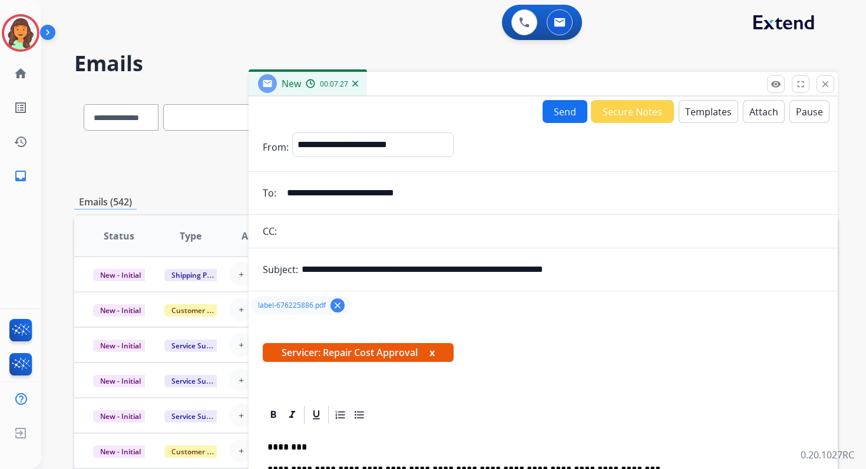
click at [558, 109] on button "Send" at bounding box center [564, 111] width 45 height 23
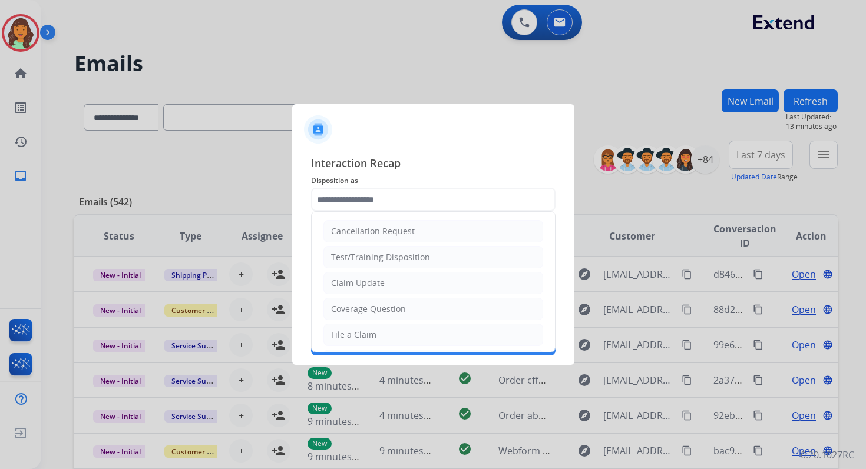
click at [401, 204] on input "text" at bounding box center [433, 200] width 244 height 24
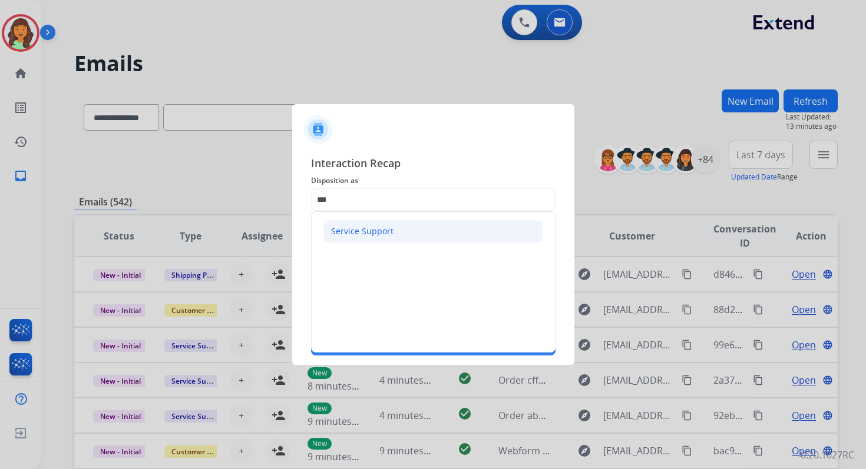
click at [381, 235] on div "Service Support" at bounding box center [362, 232] width 62 height 12
type input "**********"
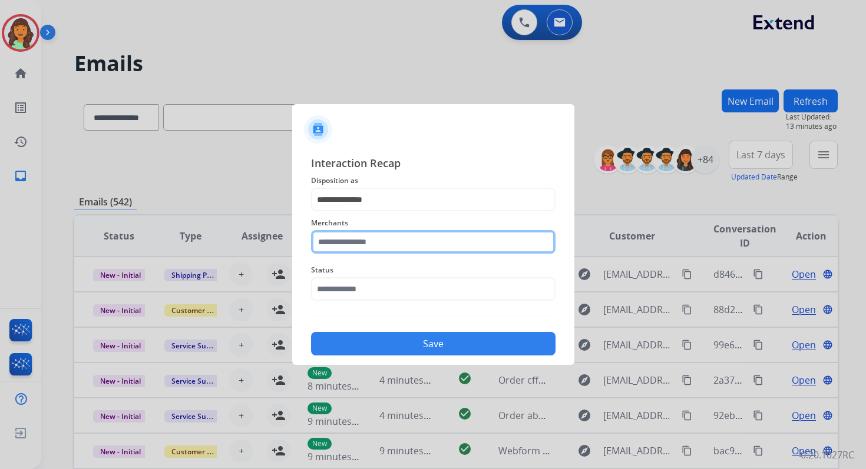
click at [388, 246] on input "text" at bounding box center [433, 242] width 244 height 24
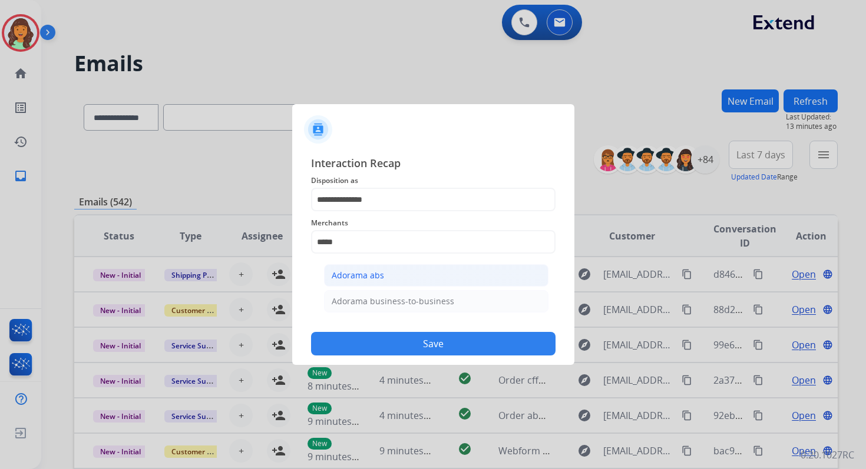
click at [396, 282] on li "Adorama abs" at bounding box center [436, 275] width 224 height 22
type input "**********"
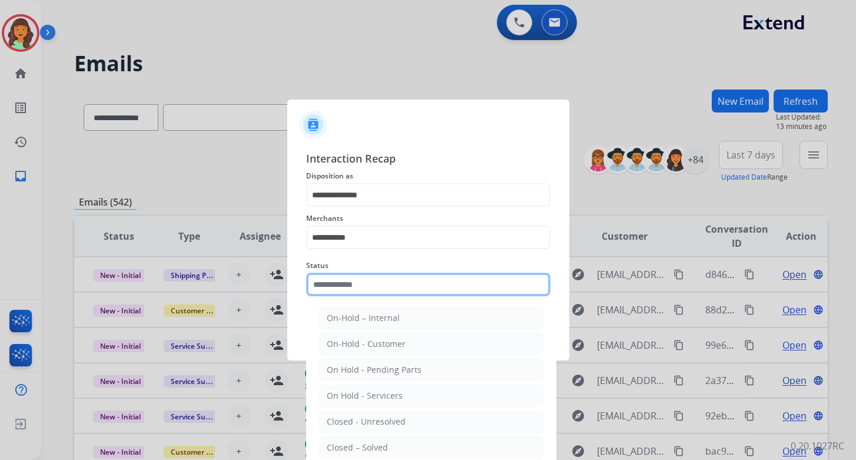
click at [378, 285] on input "text" at bounding box center [428, 285] width 244 height 24
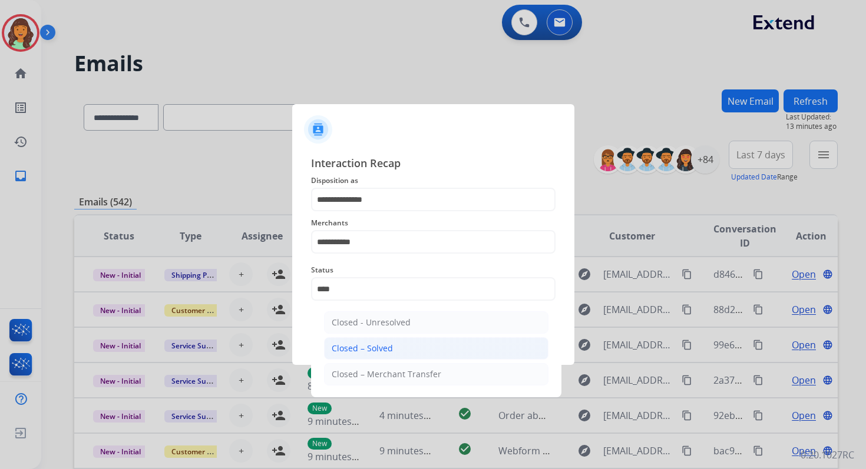
click at [389, 348] on div "Closed – Solved" at bounding box center [362, 349] width 61 height 12
type input "**********"
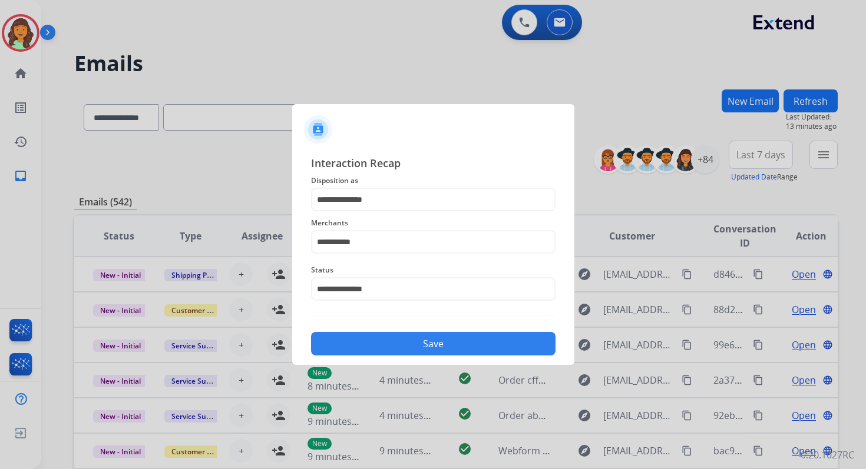
click at [389, 348] on button "Save" at bounding box center [433, 344] width 244 height 24
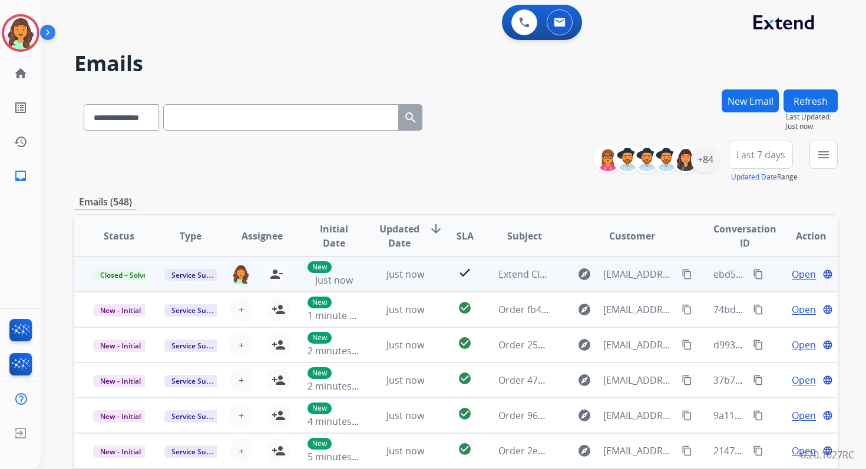
click at [753, 272] on mat-icon "content_copy" at bounding box center [758, 274] width 11 height 11
click at [753, 274] on mat-icon "content_copy" at bounding box center [758, 274] width 11 height 11
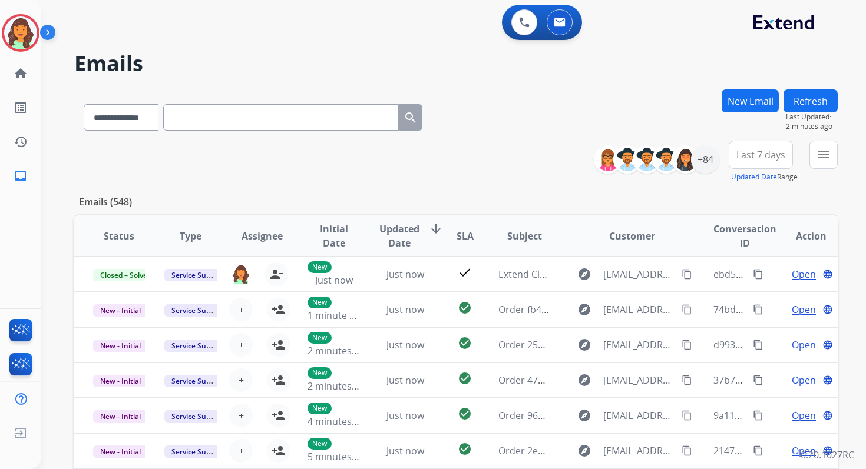
click at [211, 121] on input "text" at bounding box center [281, 117] width 236 height 27
paste input "**********"
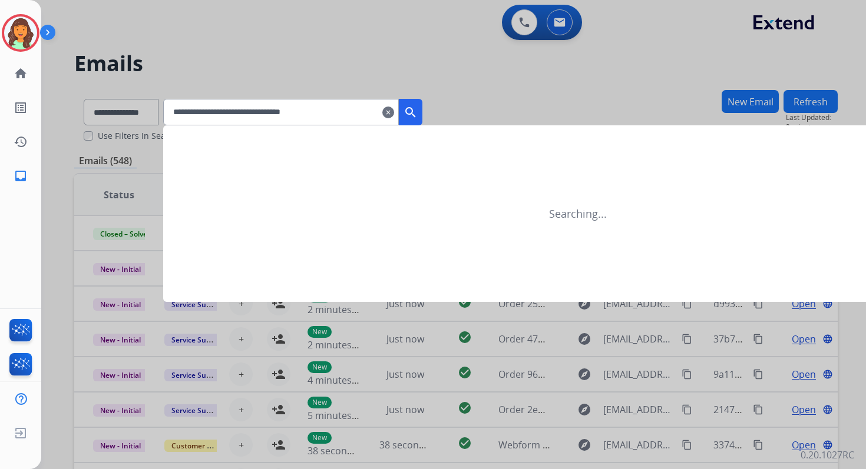
type input "**********"
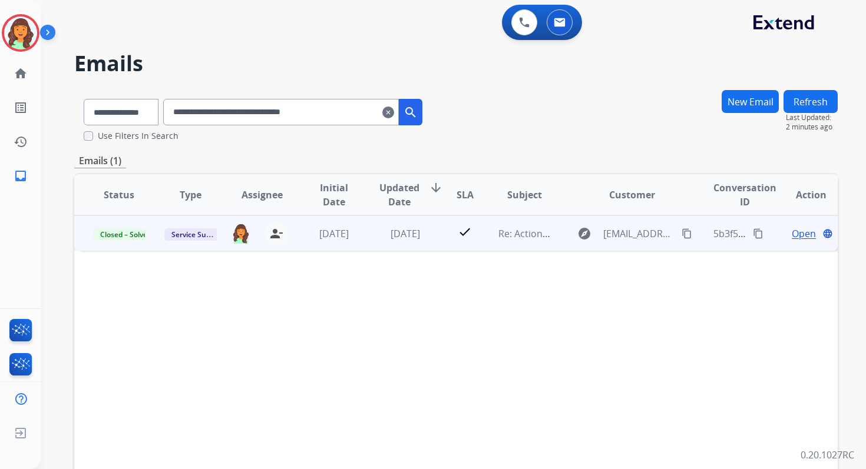
click at [802, 236] on span "Open" at bounding box center [804, 234] width 24 height 14
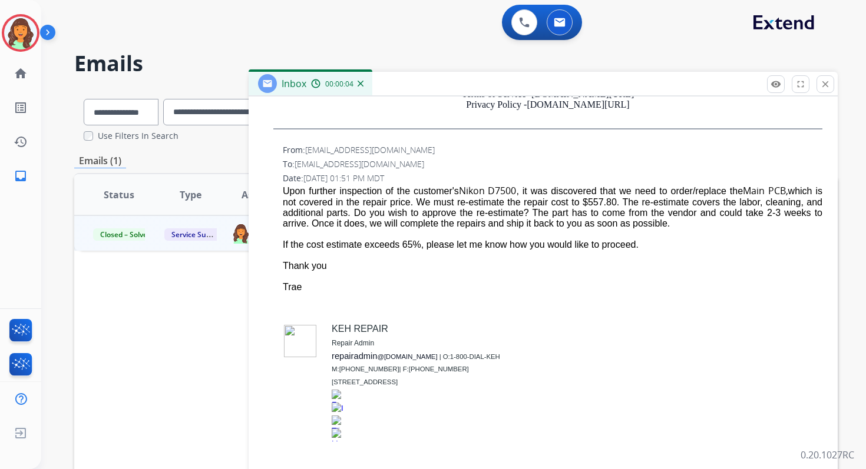
scroll to position [694, 0]
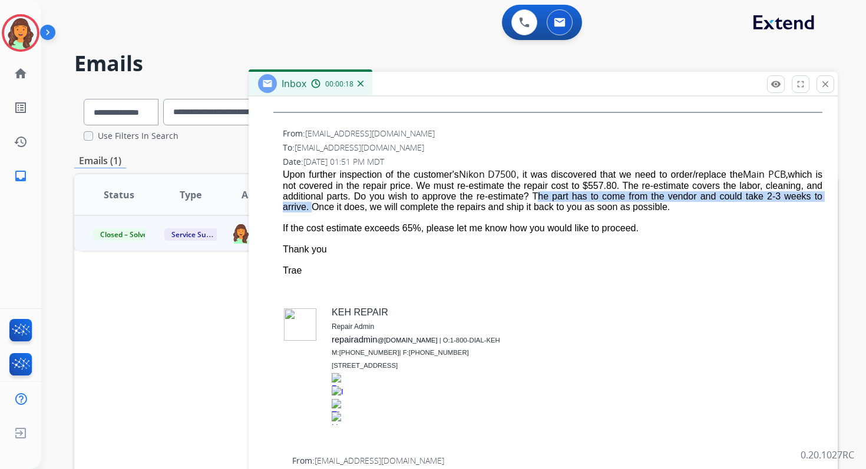
drag, startPoint x: 555, startPoint y: 197, endPoint x: 348, endPoint y: 211, distance: 207.8
click at [348, 211] on div "Upon further inspection of the customer's Nikon D7500 , it was discovered that …" at bounding box center [553, 190] width 540 height 45
copy div "The part has to come from the vendor and could take 2-3 weeks to arrive."
click at [828, 83] on mat-icon "close" at bounding box center [825, 84] width 11 height 11
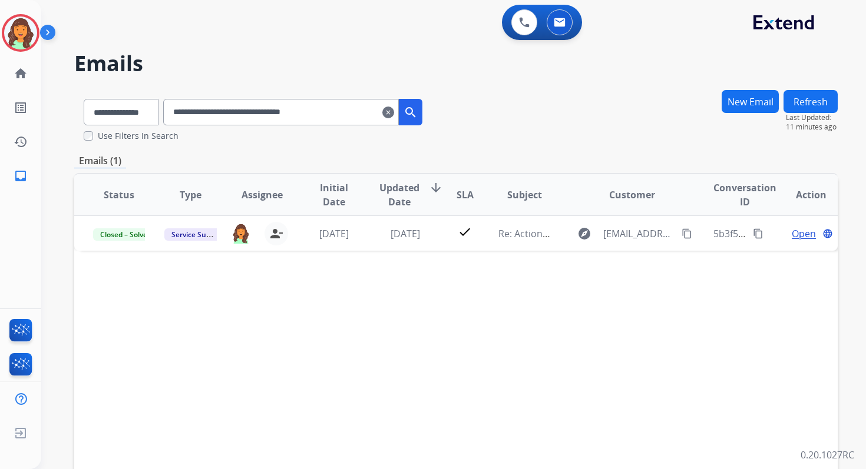
click at [394, 110] on mat-icon "clear" at bounding box center [388, 112] width 12 height 14
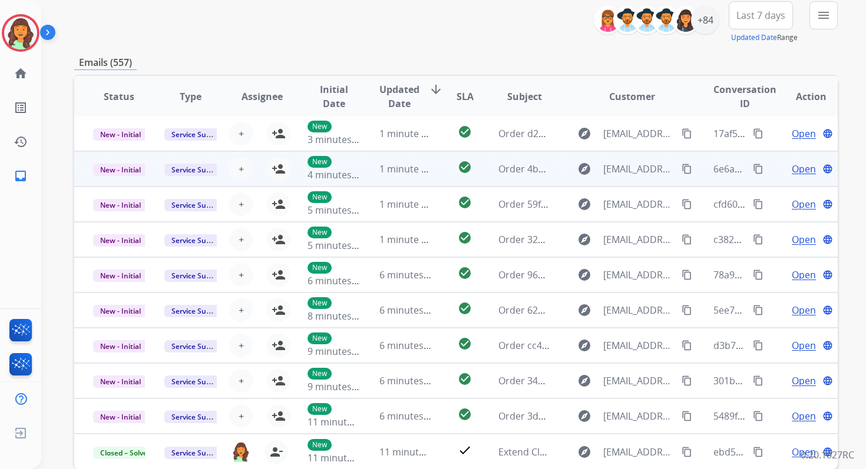
scroll to position [201, 0]
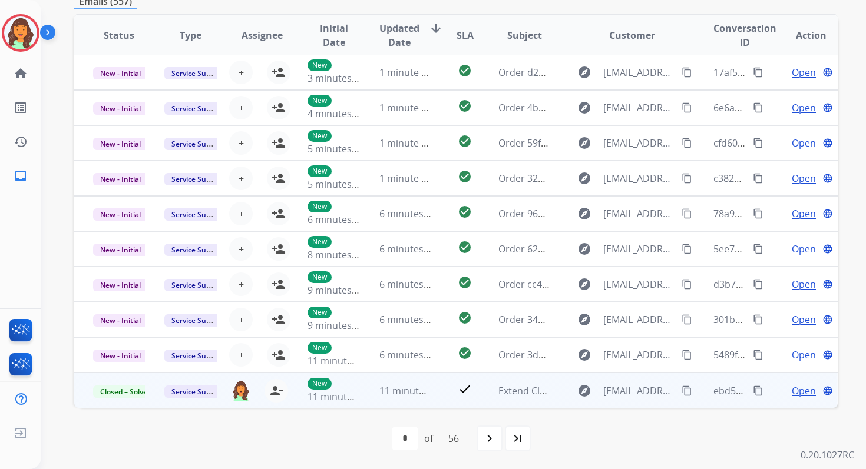
click at [681, 389] on mat-icon "content_copy" at bounding box center [686, 391] width 11 height 11
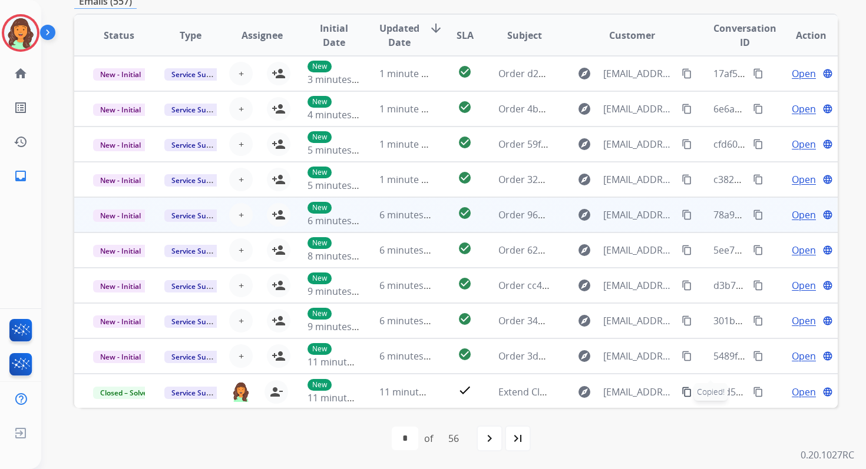
scroll to position [0, 0]
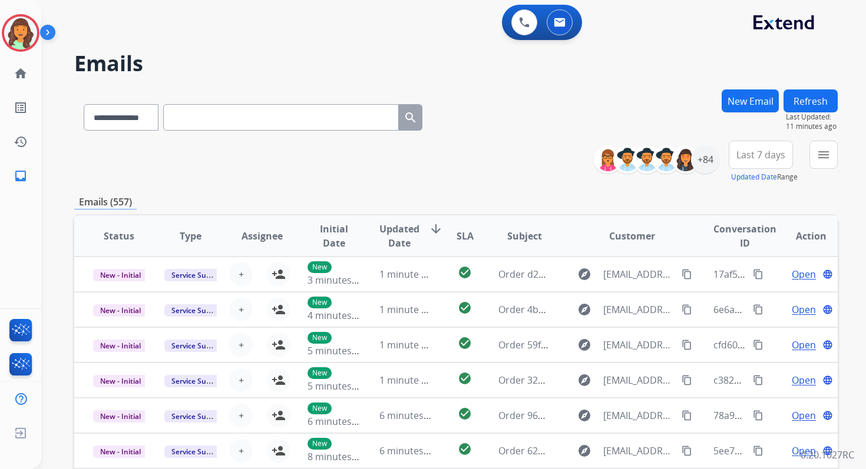
click at [757, 100] on button "New Email" at bounding box center [749, 101] width 57 height 23
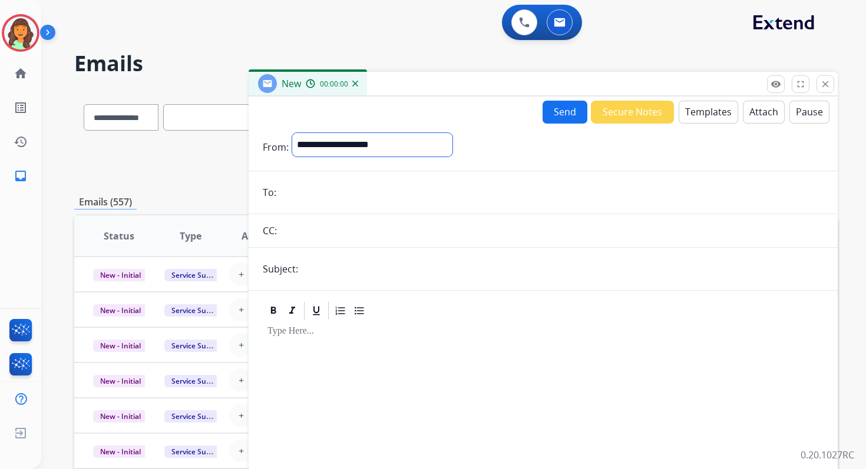
click at [349, 137] on select "**********" at bounding box center [372, 145] width 160 height 24
select select "**********"
click at [292, 133] on select "**********" at bounding box center [372, 145] width 160 height 24
click at [340, 193] on input "email" at bounding box center [552, 194] width 544 height 24
paste input "**********"
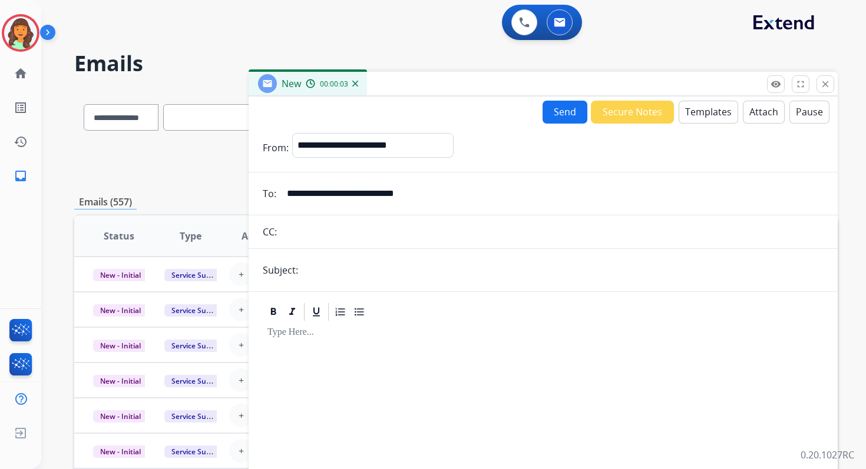
type input "**********"
click at [340, 272] on input "text" at bounding box center [563, 271] width 522 height 24
drag, startPoint x: 334, startPoint y: 269, endPoint x: 397, endPoint y: 269, distance: 63.0
click at [397, 269] on input "**********" at bounding box center [563, 271] width 522 height 24
paste input "**********"
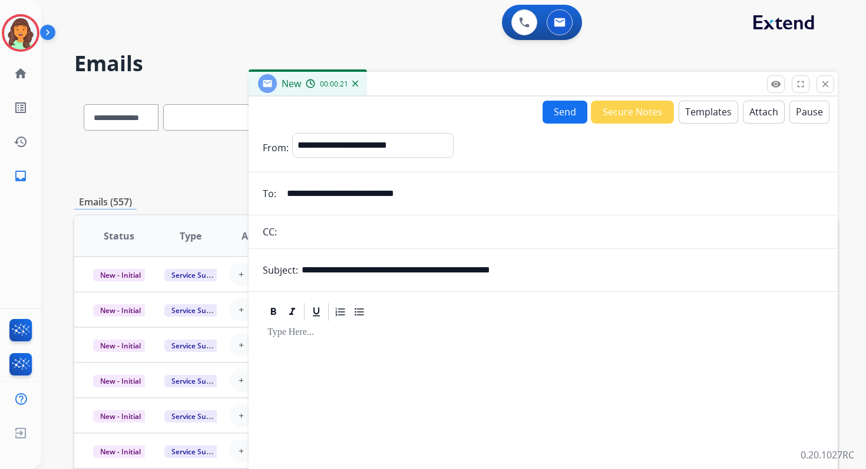
type input "**********"
click at [823, 82] on mat-icon "close" at bounding box center [825, 84] width 11 height 11
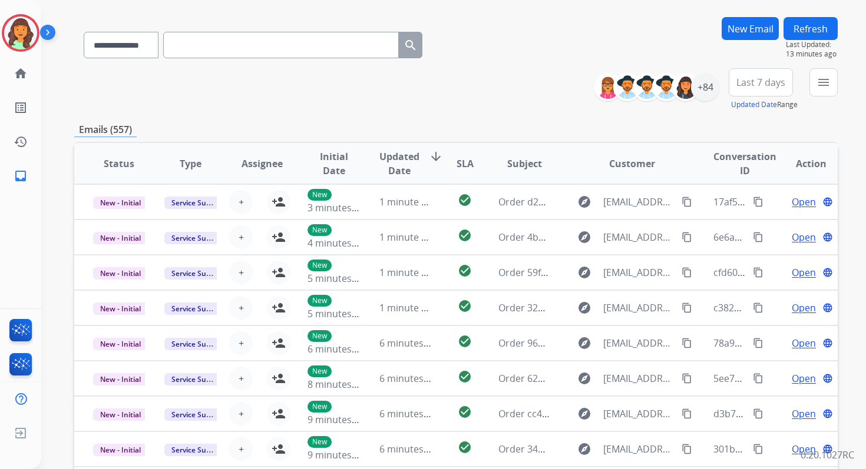
scroll to position [201, 0]
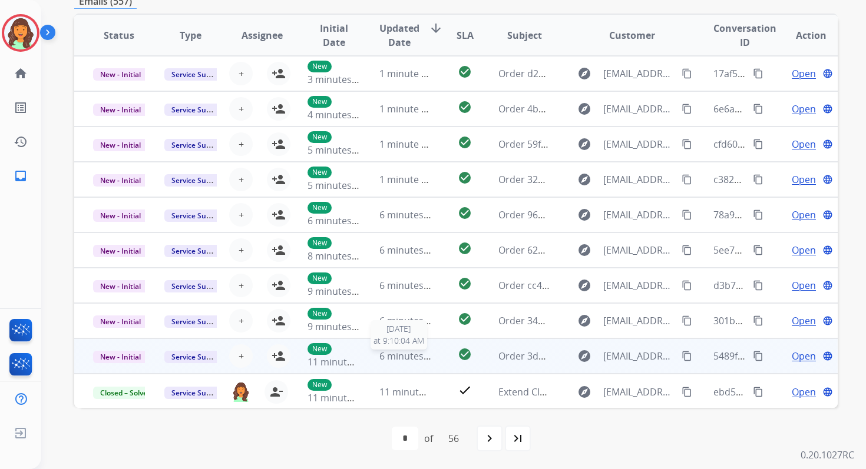
click at [400, 357] on span "6 minutes ago" at bounding box center [410, 356] width 63 height 13
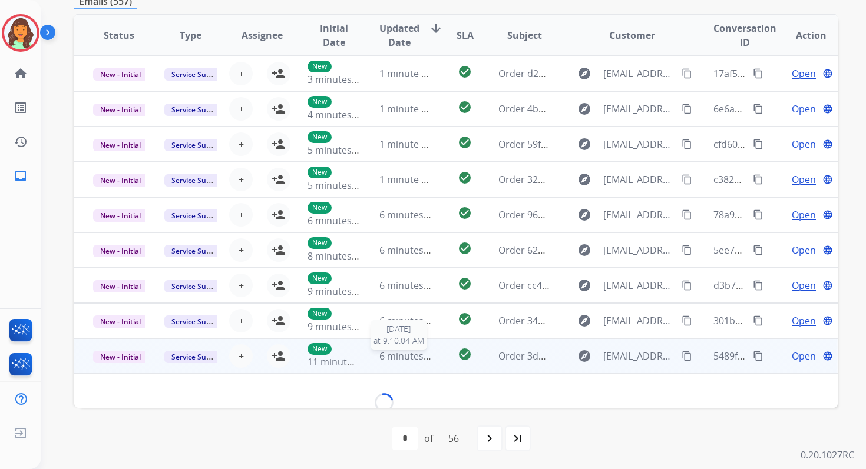
scroll to position [198, 0]
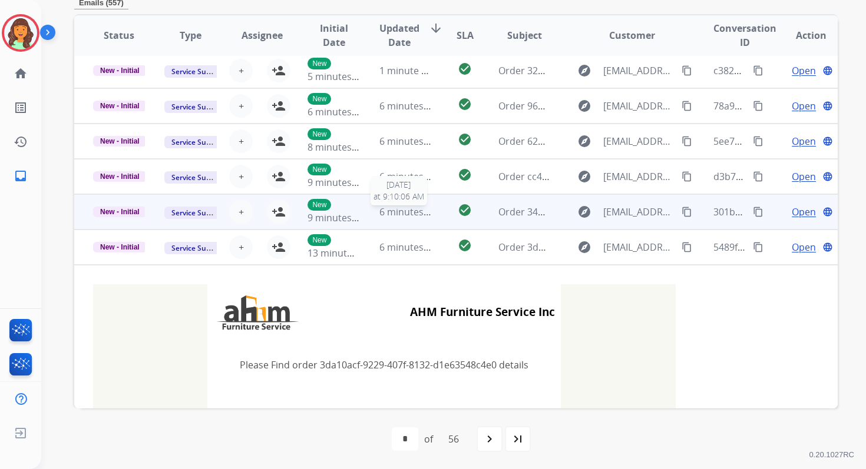
click at [406, 208] on span "6 minutes ago" at bounding box center [410, 212] width 63 height 13
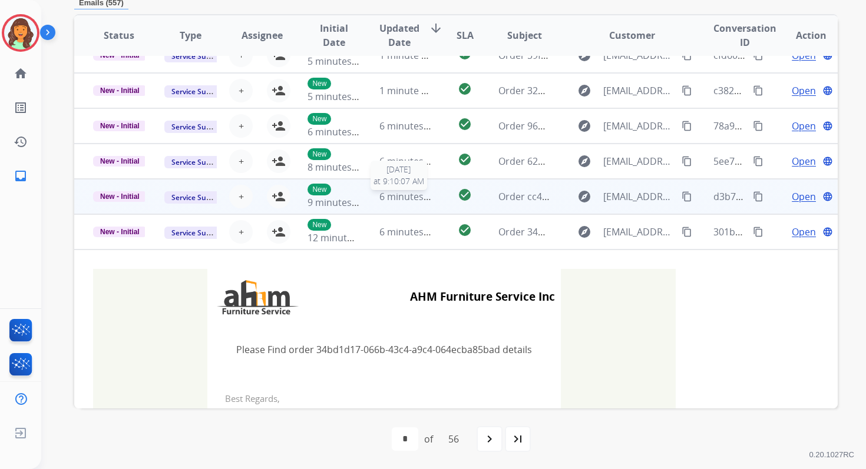
click at [406, 193] on span "6 minutes ago" at bounding box center [410, 196] width 63 height 13
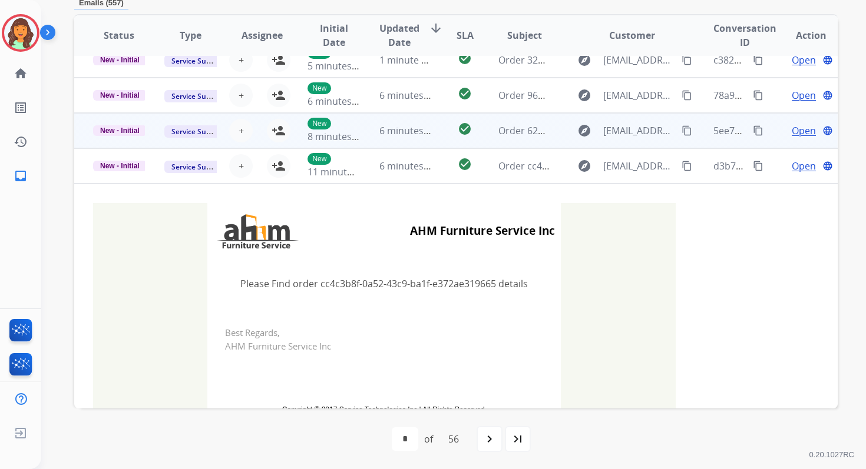
click at [405, 134] on span "6 minutes ago" at bounding box center [410, 130] width 63 height 13
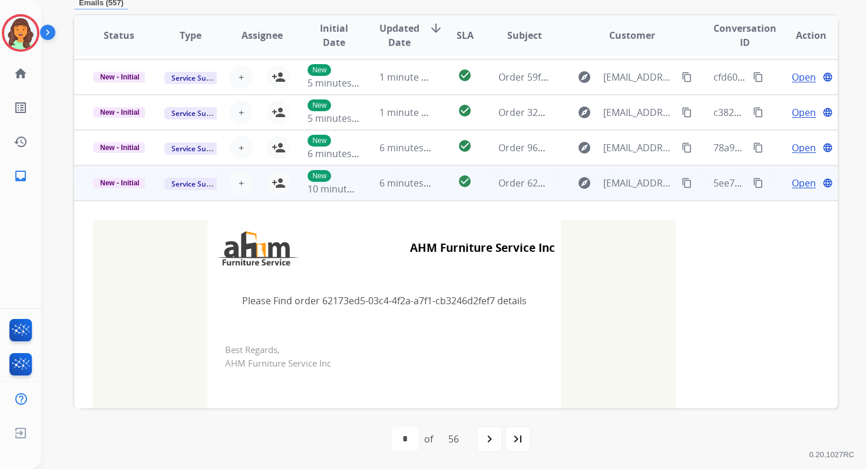
scroll to position [0, 0]
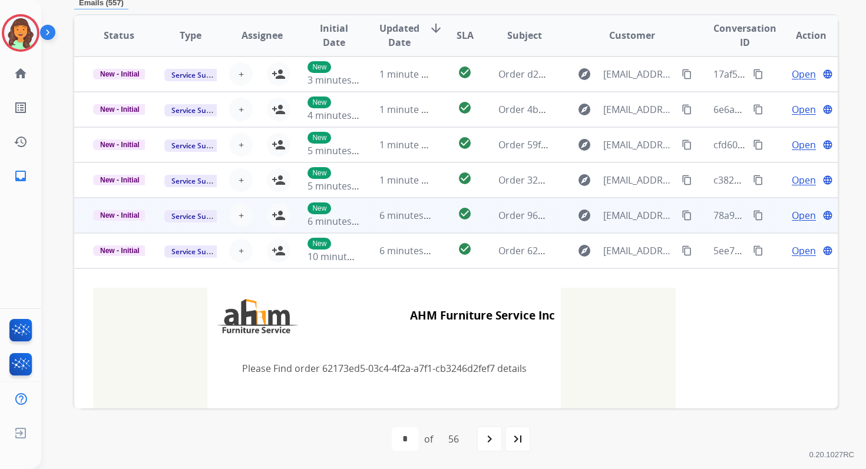
click at [405, 210] on span "6 minutes ago" at bounding box center [410, 215] width 63 height 13
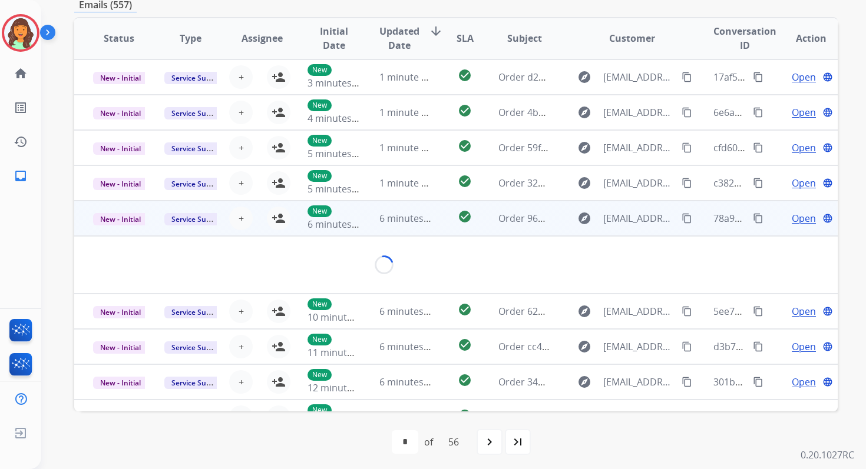
scroll to position [198, 0]
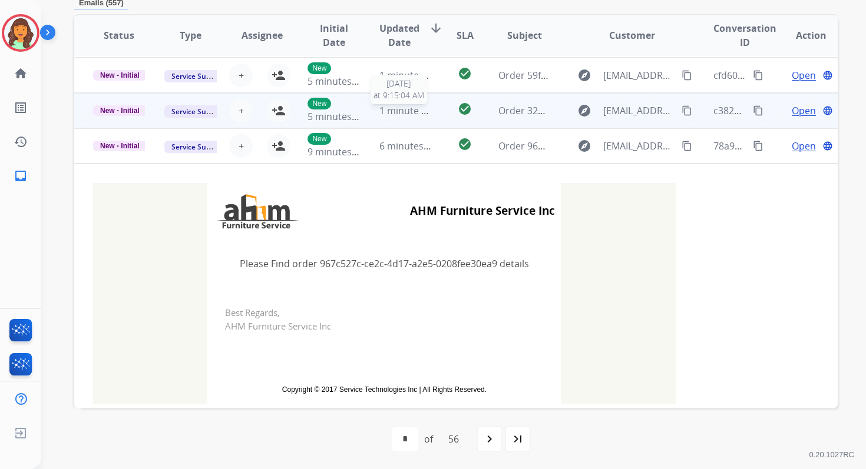
click at [403, 111] on span "1 minute ago" at bounding box center [408, 110] width 58 height 13
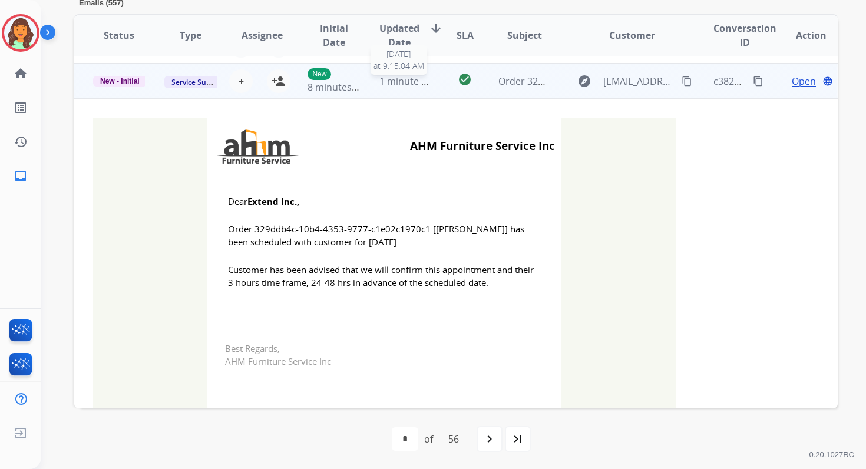
scroll to position [106, 0]
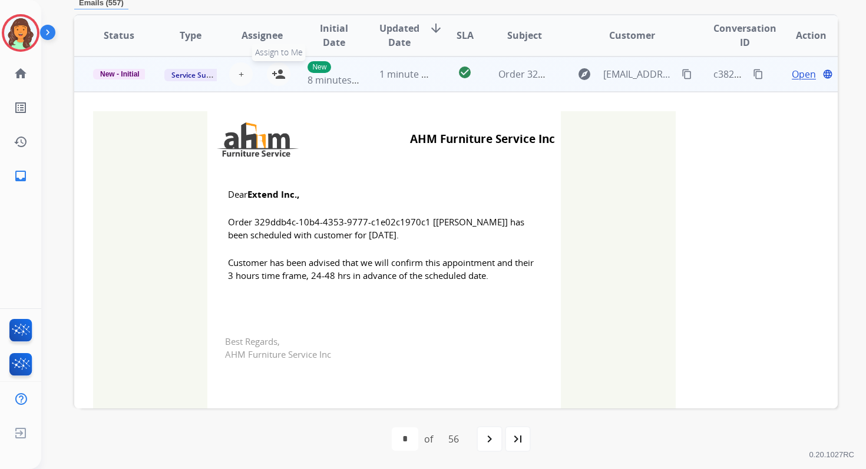
click at [274, 74] on mat-icon "person_add" at bounding box center [279, 74] width 14 height 14
click at [114, 72] on span "New - Initial" at bounding box center [120, 74] width 54 height 11
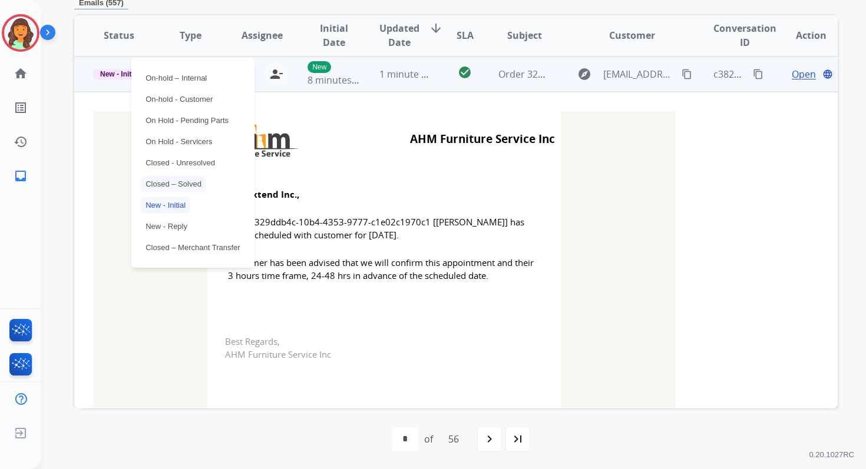
click at [172, 178] on p "Closed – Solved" at bounding box center [173, 184] width 65 height 16
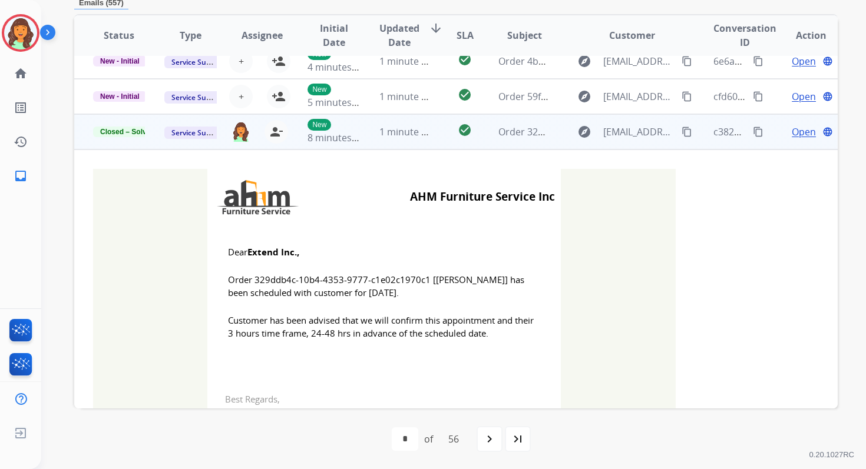
scroll to position [0, 0]
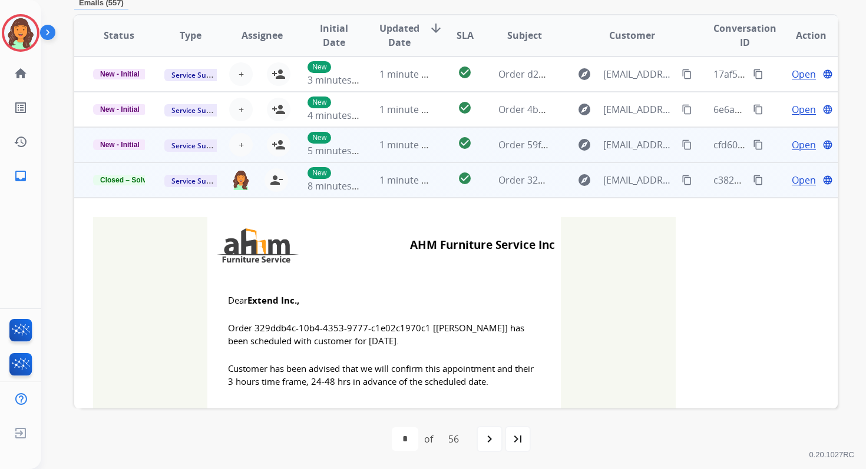
click at [399, 156] on td "1 minute ago" at bounding box center [395, 144] width 71 height 35
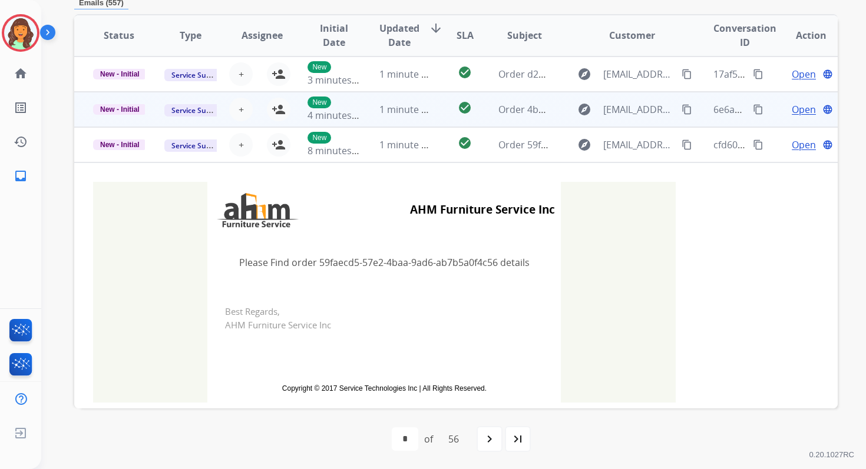
click at [403, 114] on span "1 minute ago" at bounding box center [408, 109] width 58 height 13
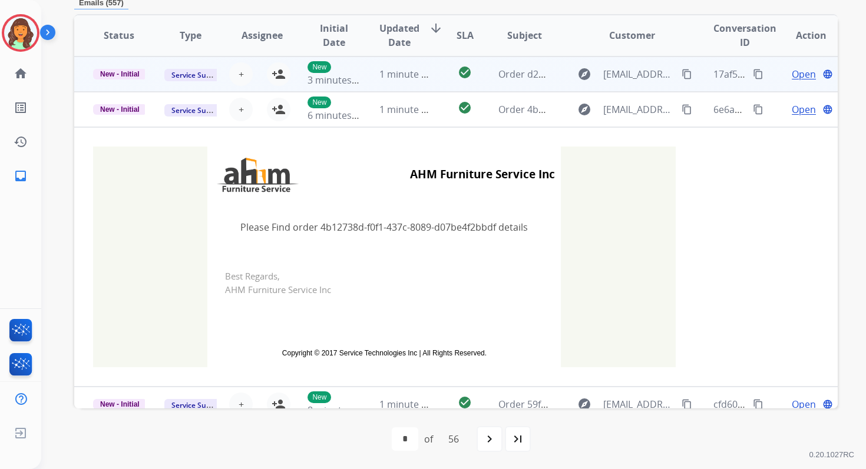
click at [405, 81] on td "1 minute ago" at bounding box center [395, 74] width 71 height 35
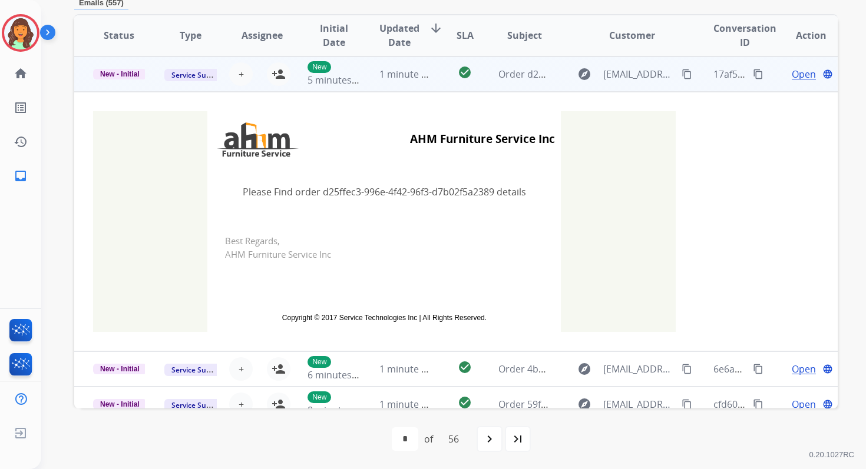
click at [405, 81] on td "1 minute ago" at bounding box center [395, 74] width 71 height 35
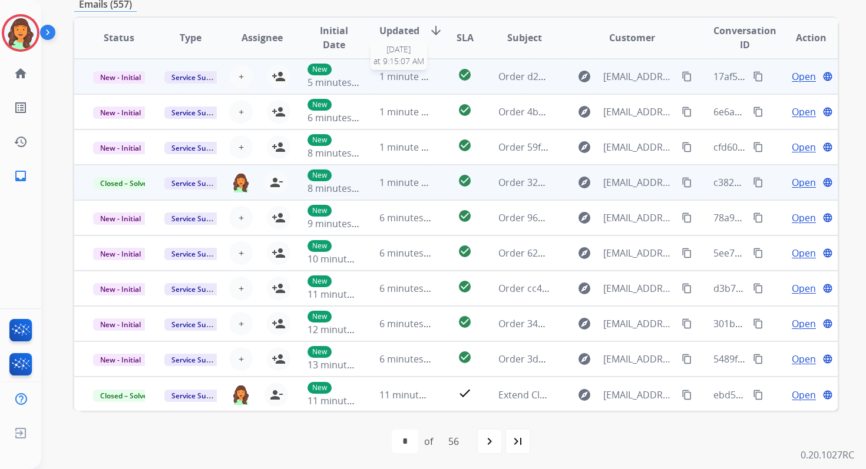
scroll to position [197, 0]
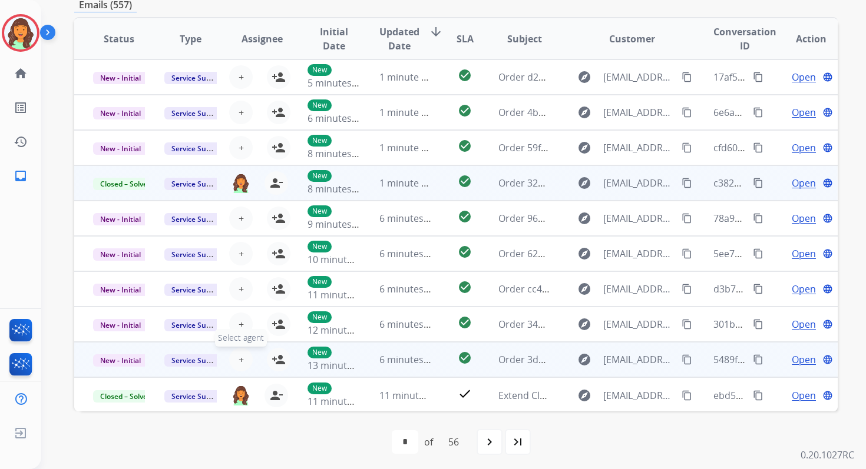
click at [234, 359] on button "+ Select agent" at bounding box center [241, 360] width 24 height 24
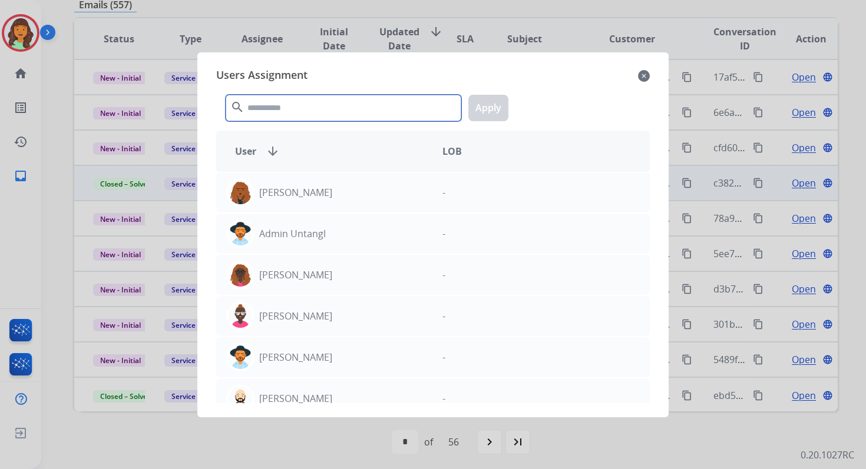
click at [284, 112] on input "text" at bounding box center [344, 108] width 236 height 27
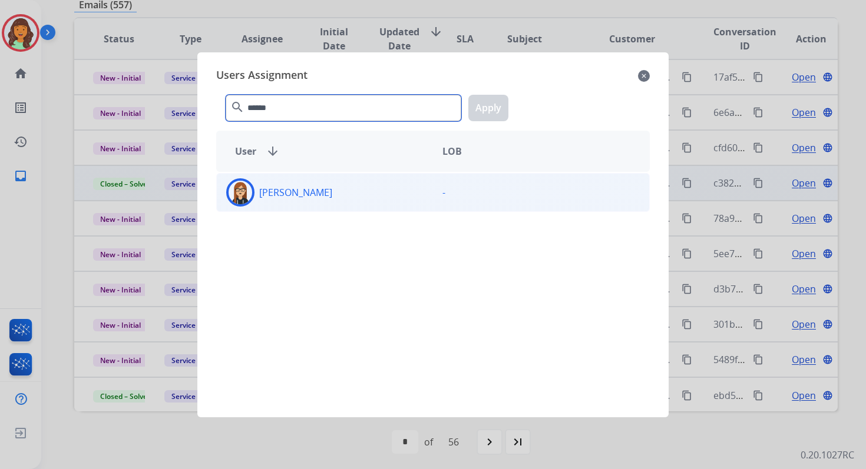
type input "******"
click at [292, 199] on div "[PERSON_NAME]" at bounding box center [325, 192] width 216 height 28
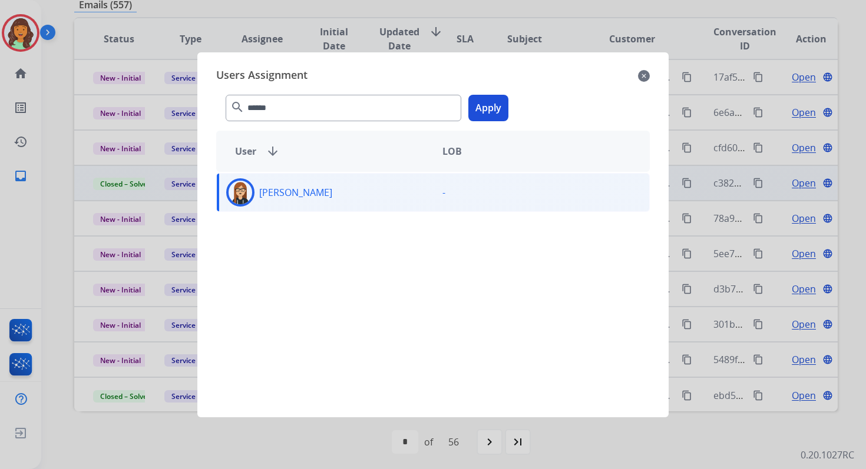
click at [496, 106] on button "Apply" at bounding box center [488, 108] width 40 height 27
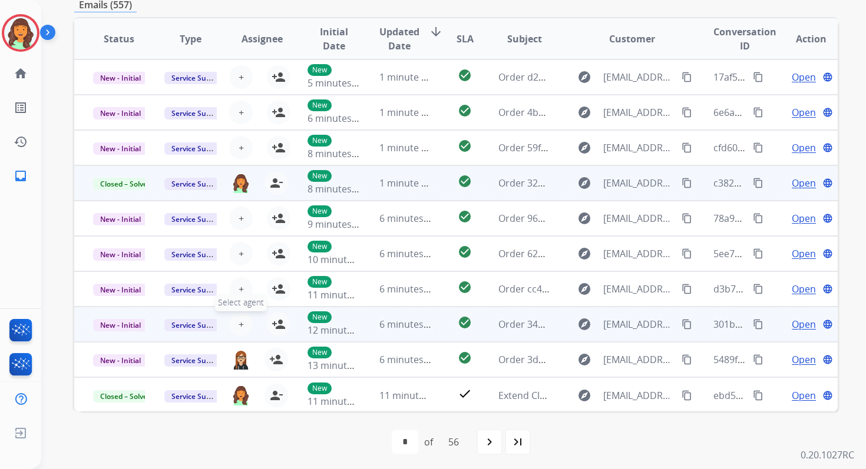
click at [239, 324] on span "+" at bounding box center [241, 324] width 5 height 14
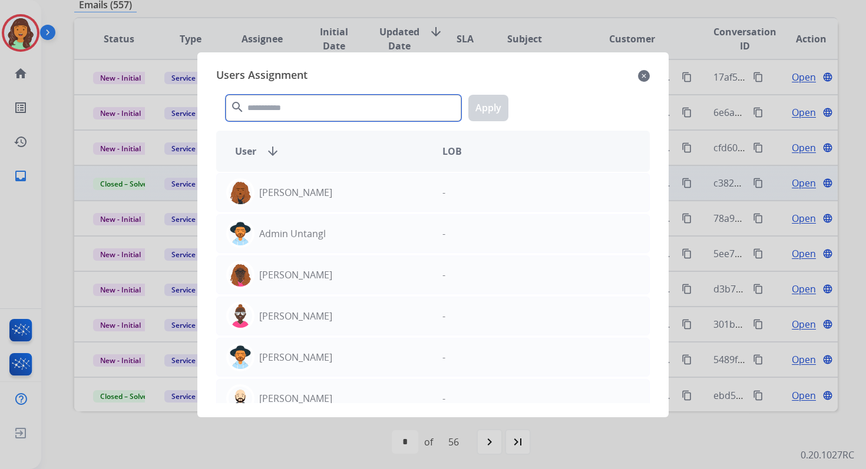
click at [286, 109] on input "text" at bounding box center [344, 108] width 236 height 27
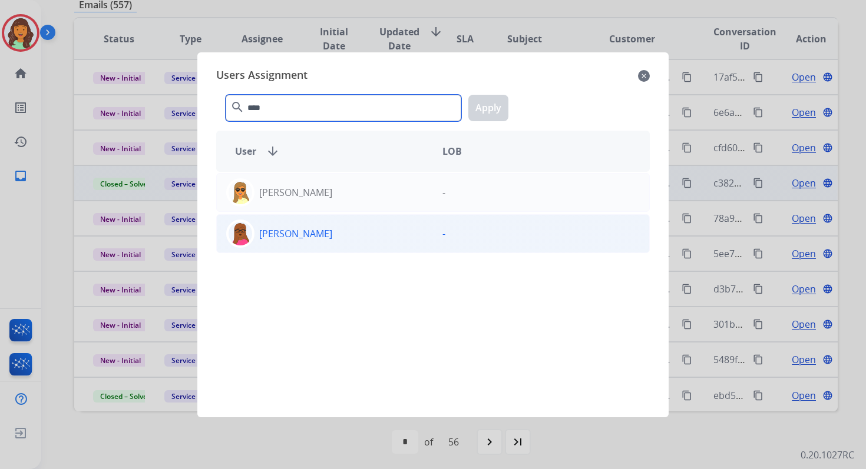
type input "****"
click at [327, 243] on div "[PERSON_NAME]" at bounding box center [325, 234] width 216 height 28
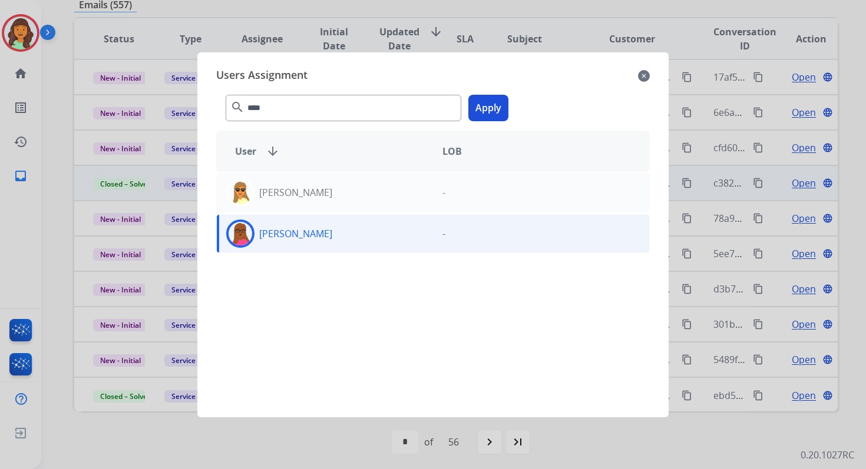
click at [488, 112] on button "Apply" at bounding box center [488, 108] width 40 height 27
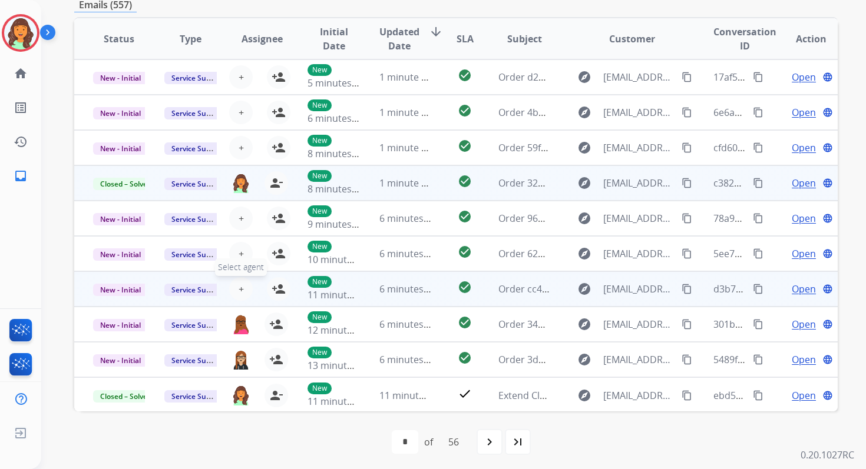
click at [243, 288] on button "+ Select agent" at bounding box center [241, 289] width 24 height 24
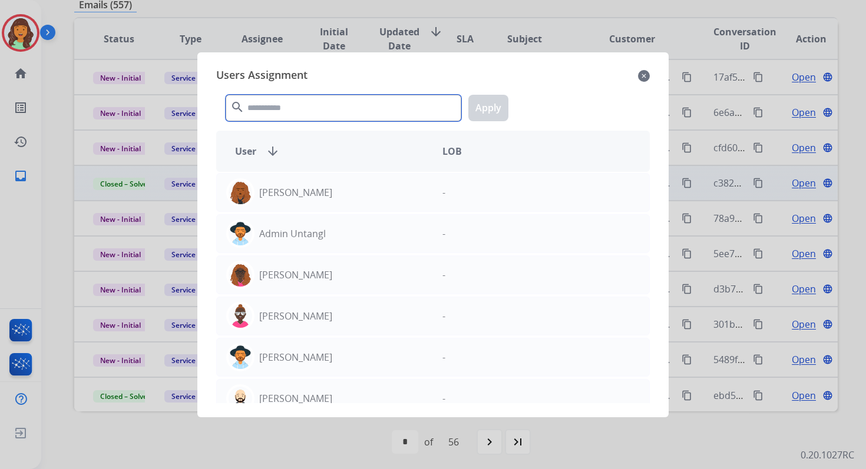
click at [312, 115] on input "text" at bounding box center [344, 108] width 236 height 27
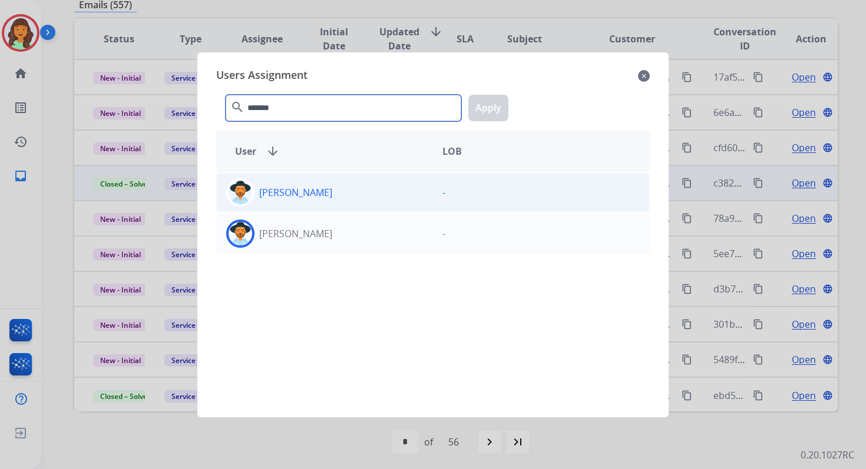
type input "*******"
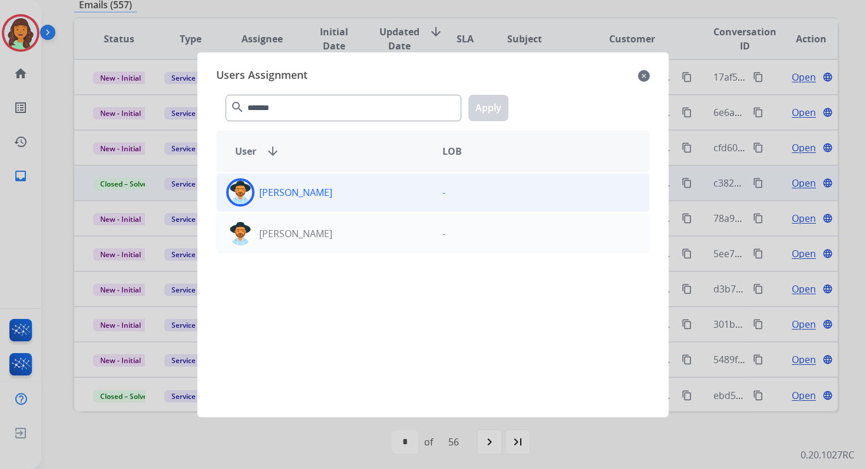
click at [343, 184] on div "[PERSON_NAME]" at bounding box center [325, 192] width 216 height 28
click at [487, 118] on button "Apply" at bounding box center [488, 108] width 40 height 27
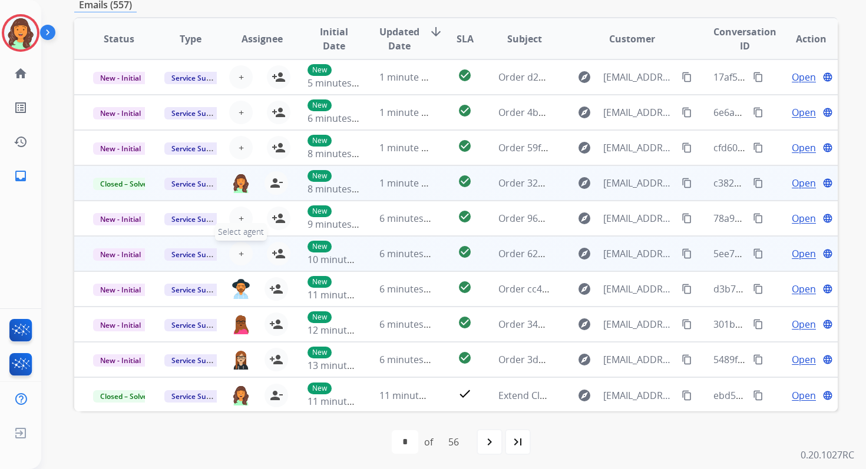
click at [239, 253] on span "+" at bounding box center [241, 254] width 5 height 14
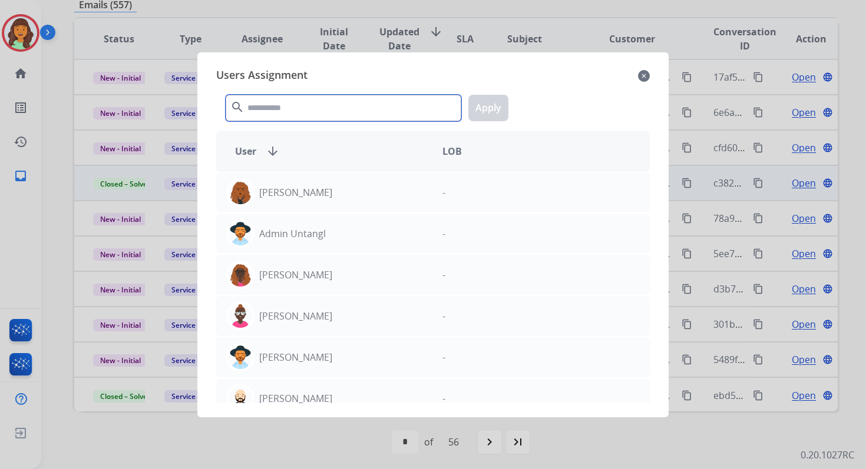
click at [298, 111] on input "text" at bounding box center [344, 108] width 236 height 27
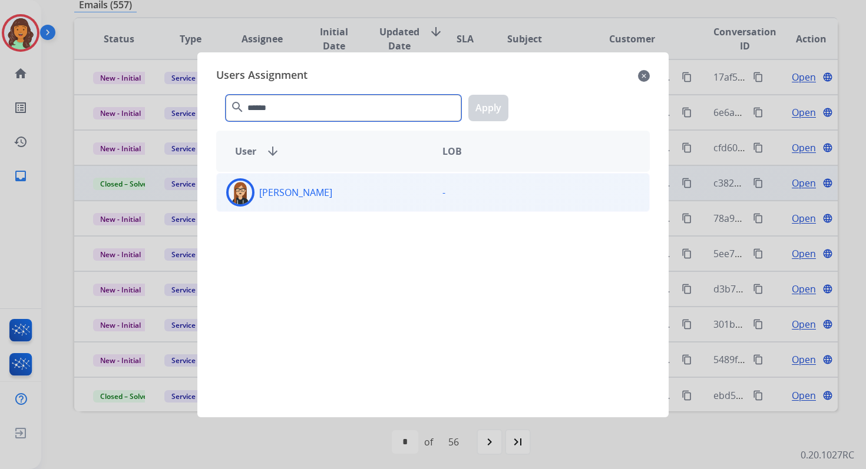
type input "******"
click at [310, 201] on div "[PERSON_NAME]" at bounding box center [325, 192] width 216 height 28
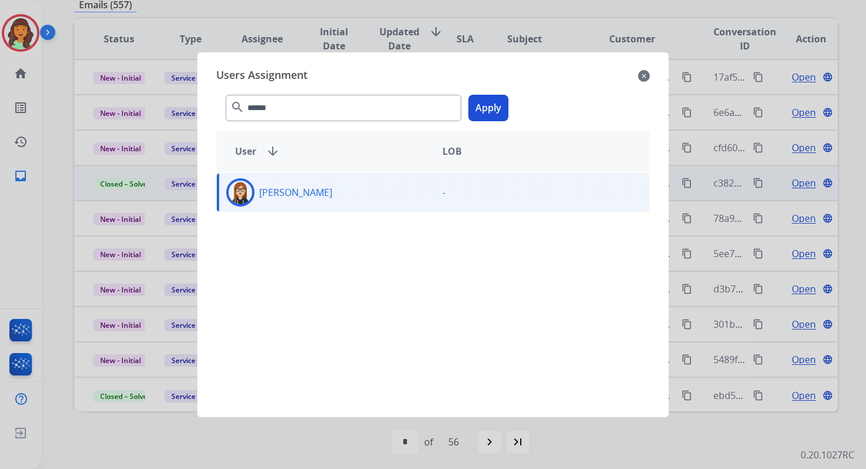
click at [480, 107] on button "Apply" at bounding box center [488, 108] width 40 height 27
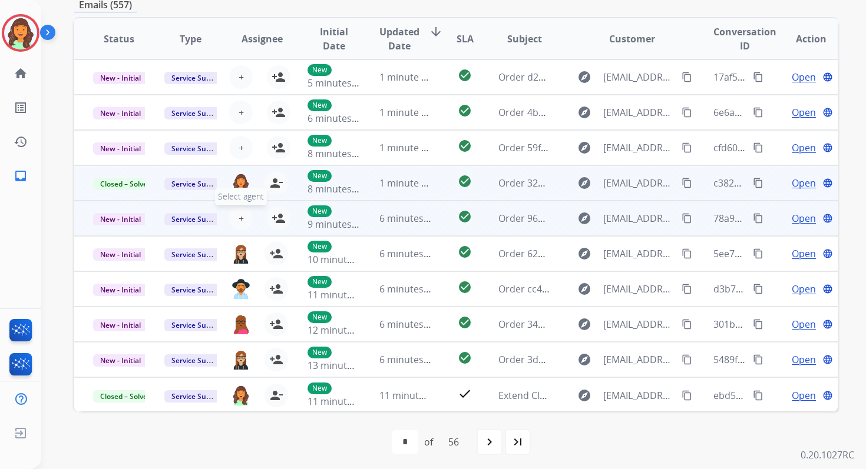
click at [239, 217] on span "+" at bounding box center [241, 218] width 5 height 14
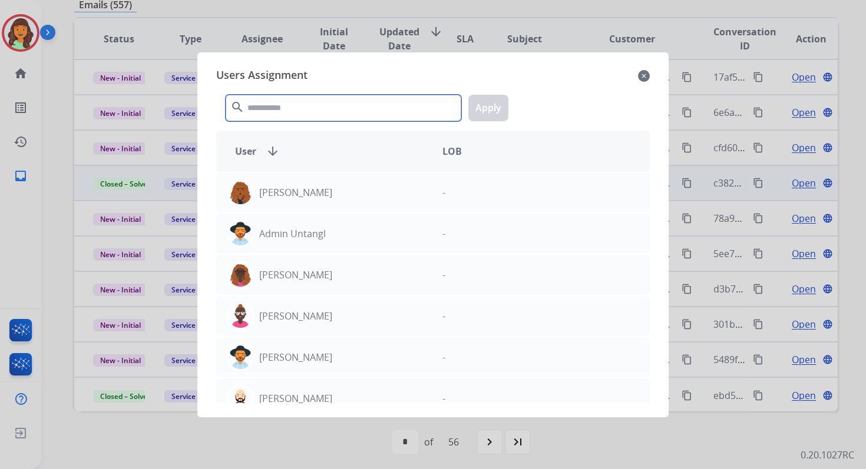
click at [287, 114] on input "text" at bounding box center [344, 108] width 236 height 27
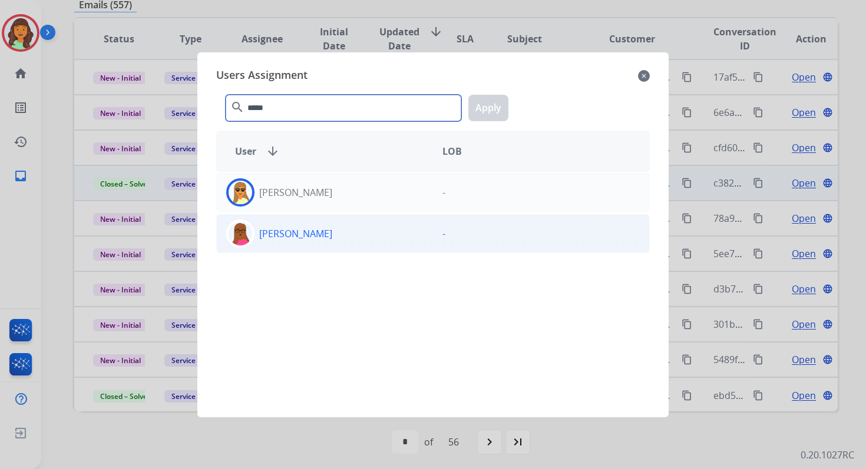
type input "*****"
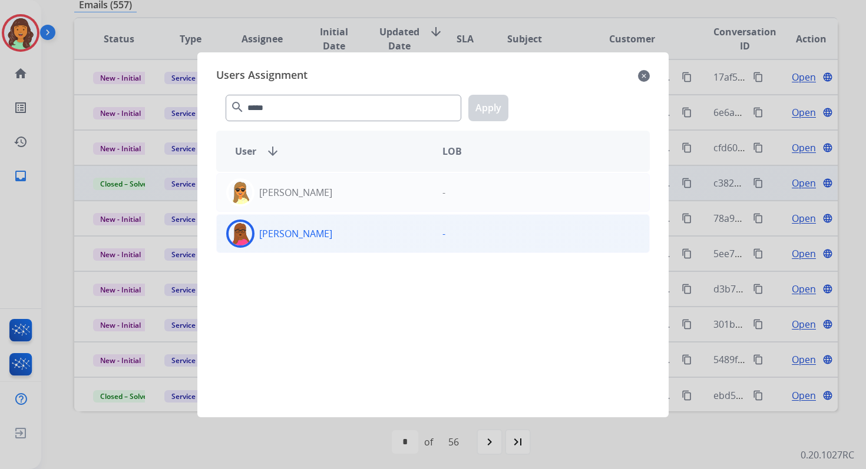
click at [307, 247] on div "Emily Thurman -" at bounding box center [432, 233] width 433 height 39
click at [484, 105] on button "Apply" at bounding box center [488, 108] width 40 height 27
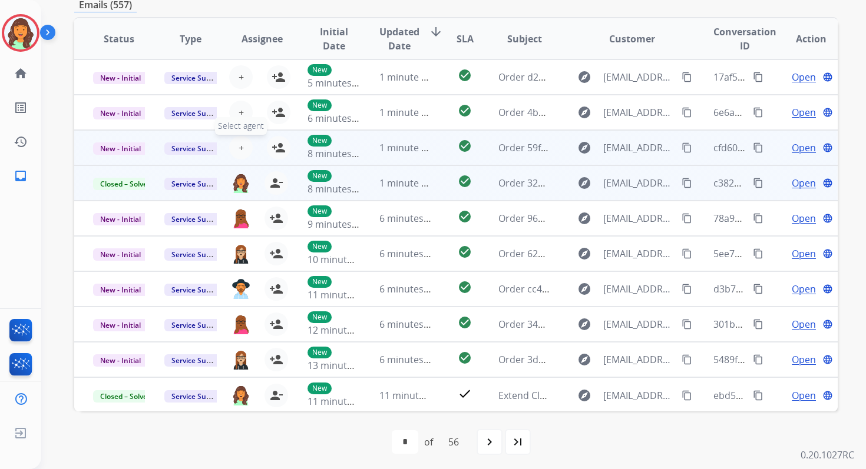
click at [240, 148] on span "+" at bounding box center [241, 148] width 5 height 14
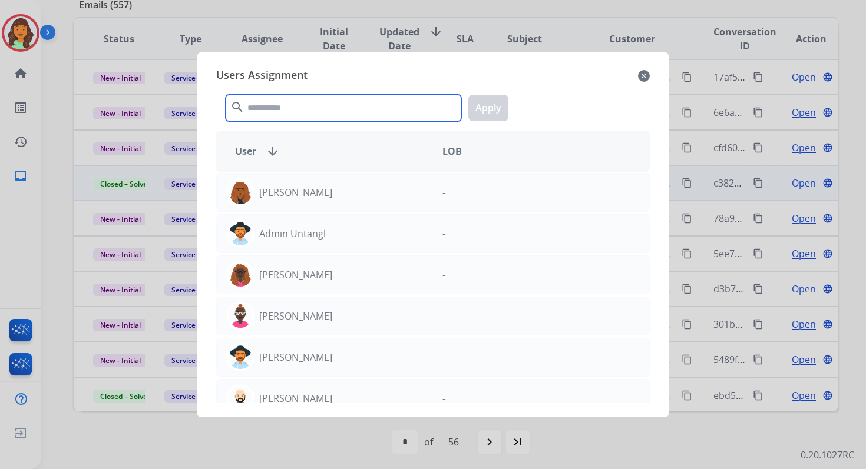
click at [306, 106] on input "text" at bounding box center [344, 108] width 236 height 27
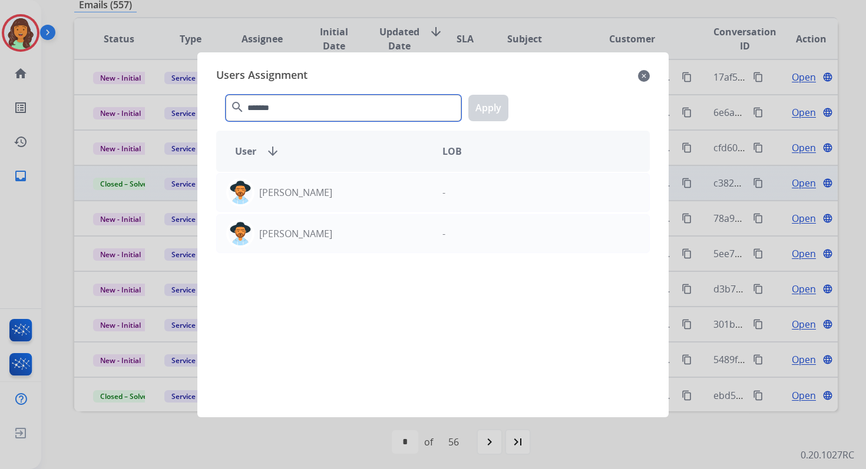
type input "*******"
click at [335, 213] on div "Heather Hocker - Heather Rolark -" at bounding box center [432, 287] width 433 height 231
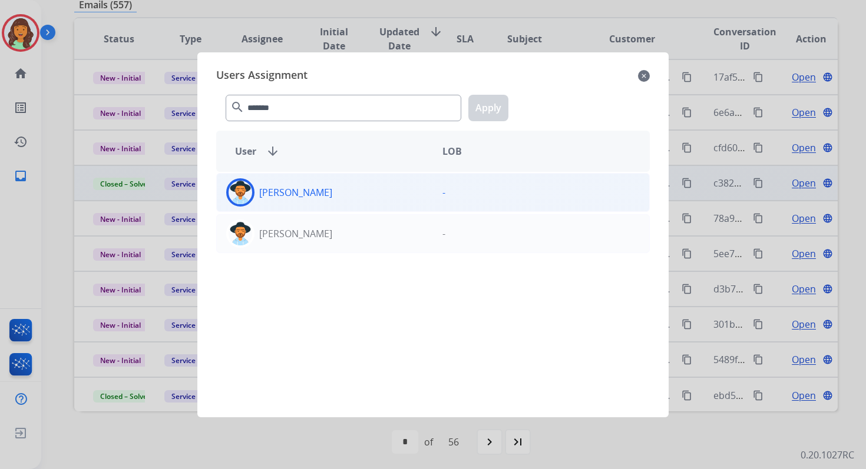
click at [333, 191] on div "[PERSON_NAME]" at bounding box center [325, 192] width 216 height 28
click at [482, 110] on button "Apply" at bounding box center [488, 108] width 40 height 27
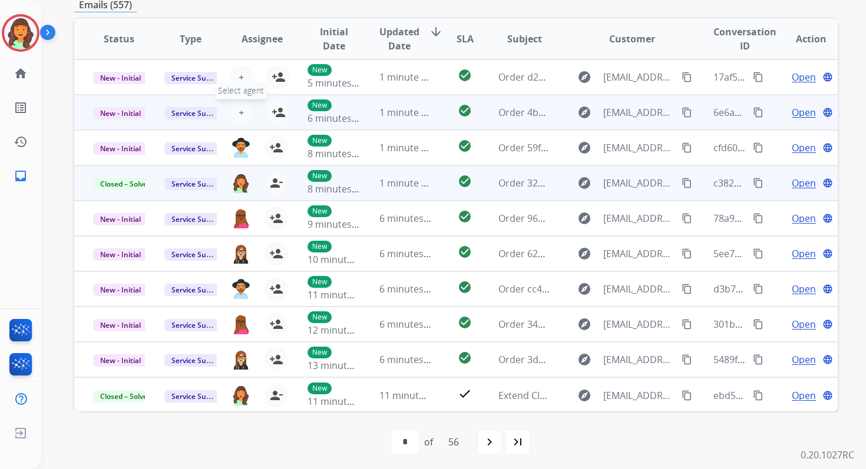
click at [239, 112] on span "+" at bounding box center [241, 112] width 5 height 14
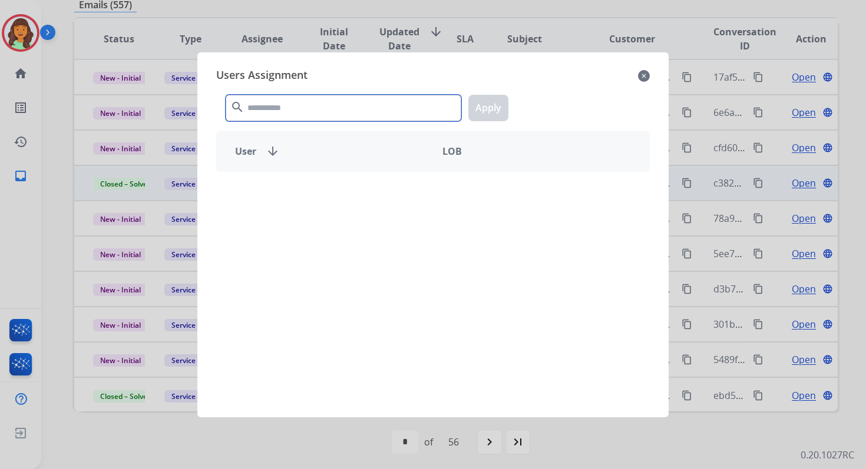
click at [280, 110] on input "text" at bounding box center [344, 108] width 236 height 27
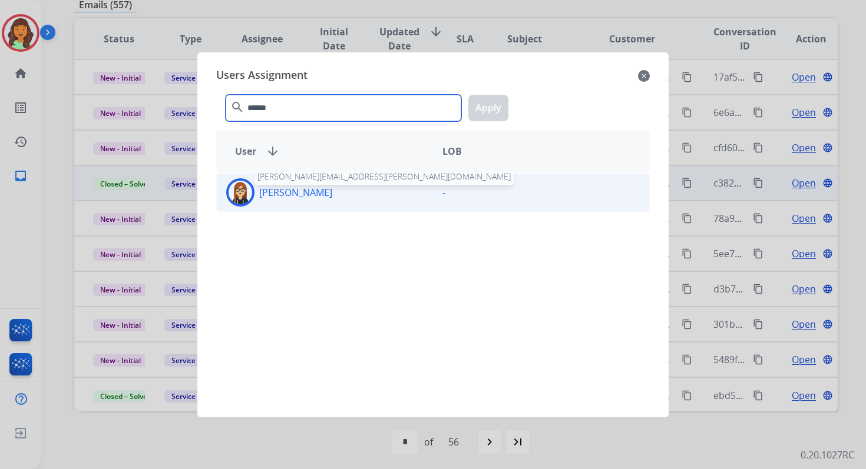
type input "******"
click at [292, 191] on p "[PERSON_NAME]" at bounding box center [295, 193] width 73 height 14
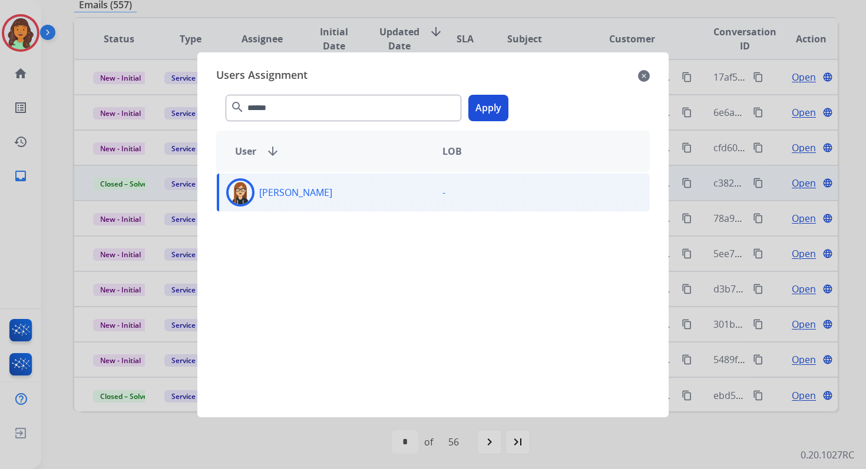
click at [491, 102] on button "Apply" at bounding box center [488, 108] width 40 height 27
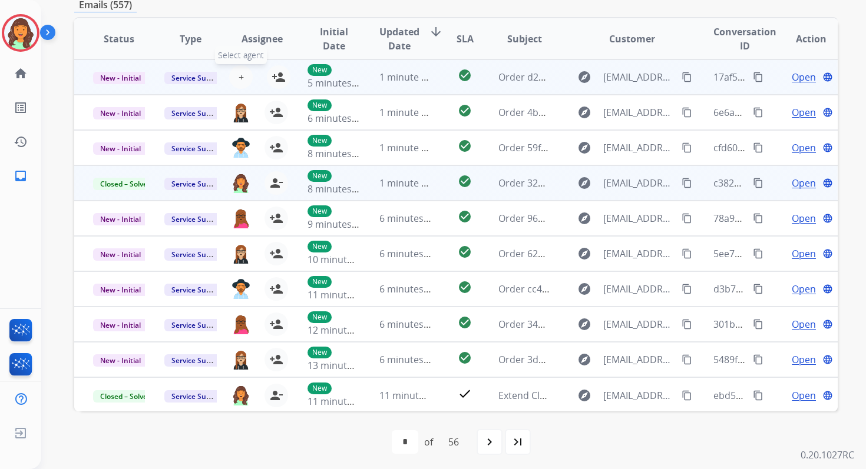
click at [239, 79] on span "+" at bounding box center [241, 77] width 5 height 14
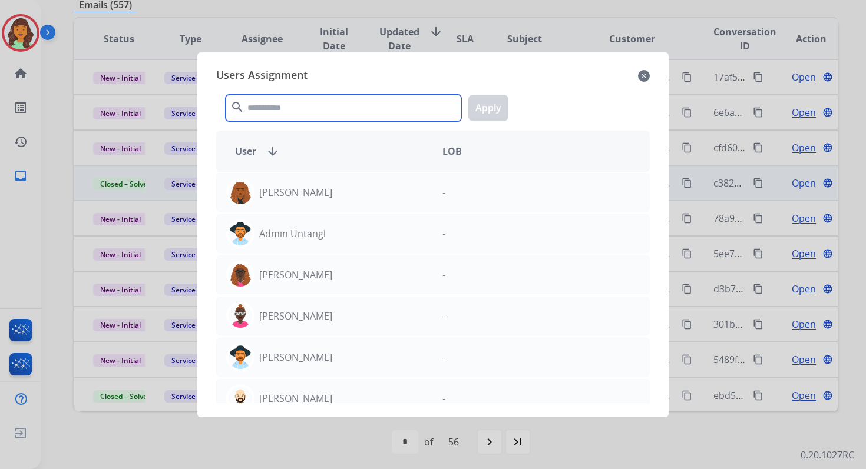
click at [326, 103] on input "text" at bounding box center [344, 108] width 236 height 27
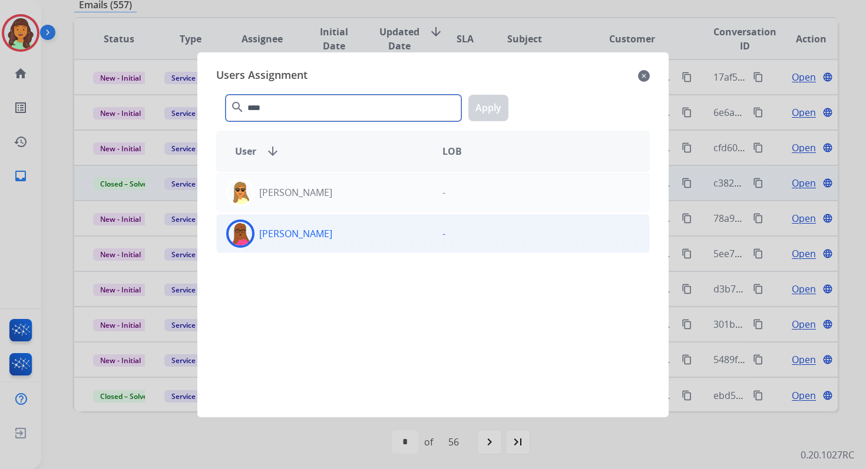
type input "****"
click at [359, 233] on div "[PERSON_NAME]" at bounding box center [325, 234] width 216 height 28
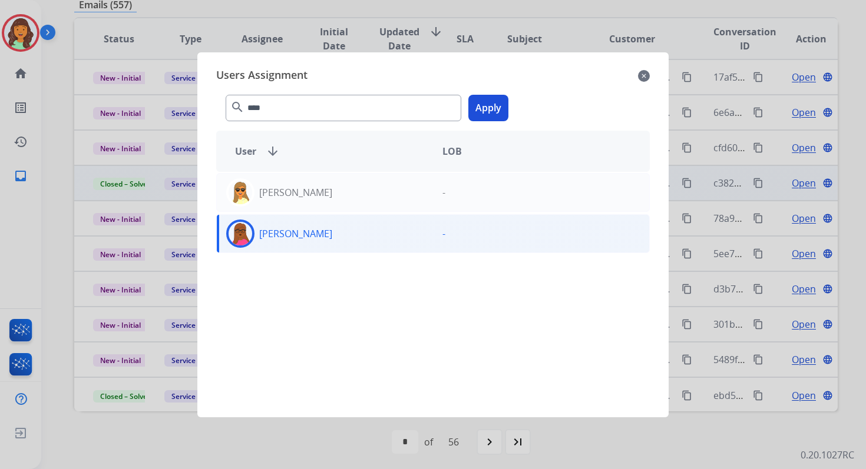
click at [483, 104] on button "Apply" at bounding box center [488, 108] width 40 height 27
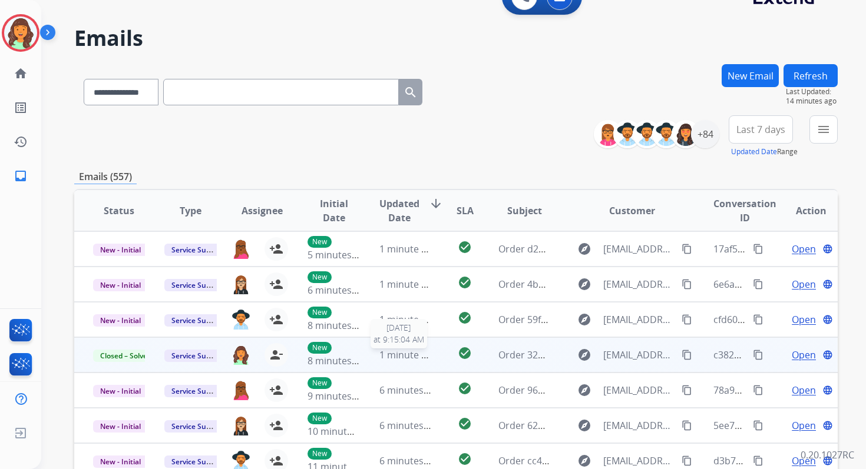
scroll to position [0, 0]
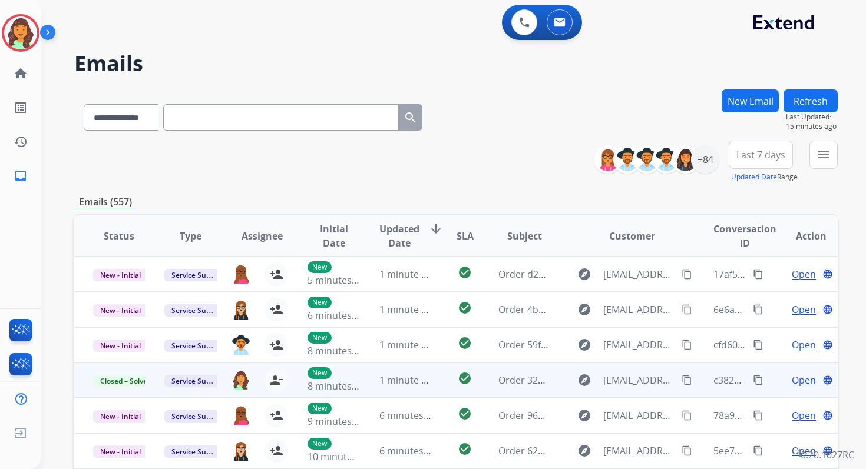
click at [223, 117] on input "text" at bounding box center [281, 117] width 236 height 27
paste input "**********"
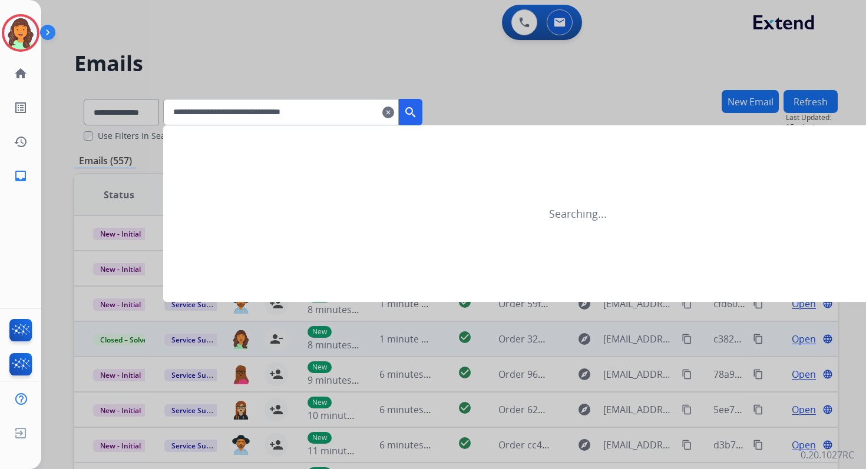
type input "**********"
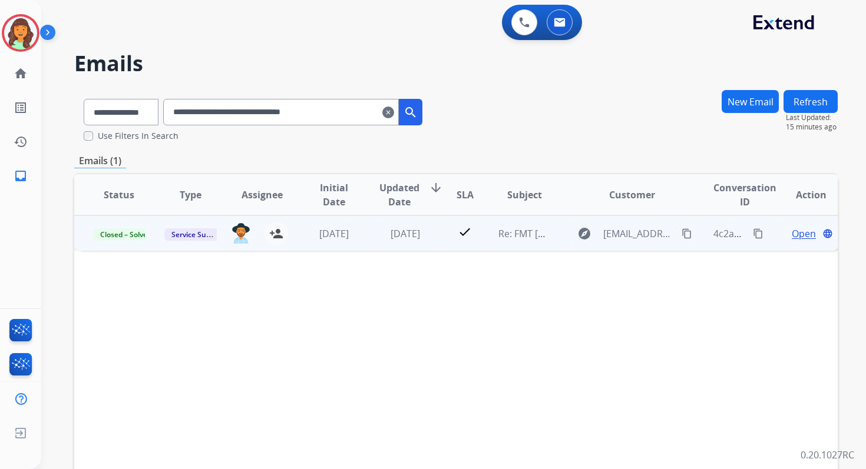
click at [796, 231] on span "Open" at bounding box center [804, 234] width 24 height 14
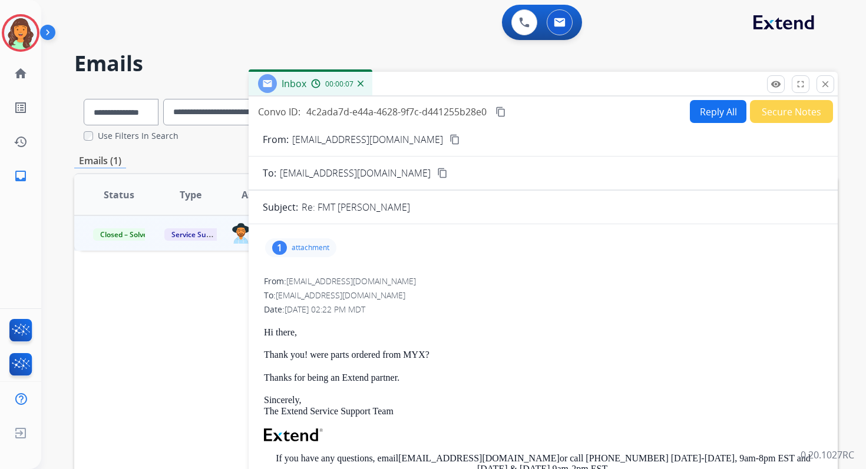
click at [307, 249] on p "attachment" at bounding box center [311, 247] width 38 height 9
click at [316, 276] on div "picture_as_pdf" at bounding box center [306, 280] width 59 height 41
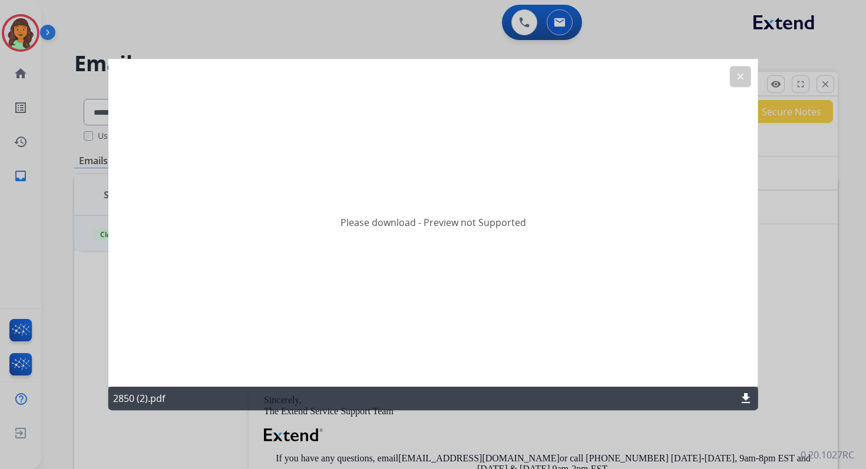
click at [746, 397] on mat-icon "download" at bounding box center [746, 399] width 14 height 14
click at [740, 77] on mat-icon "clear" at bounding box center [739, 76] width 11 height 11
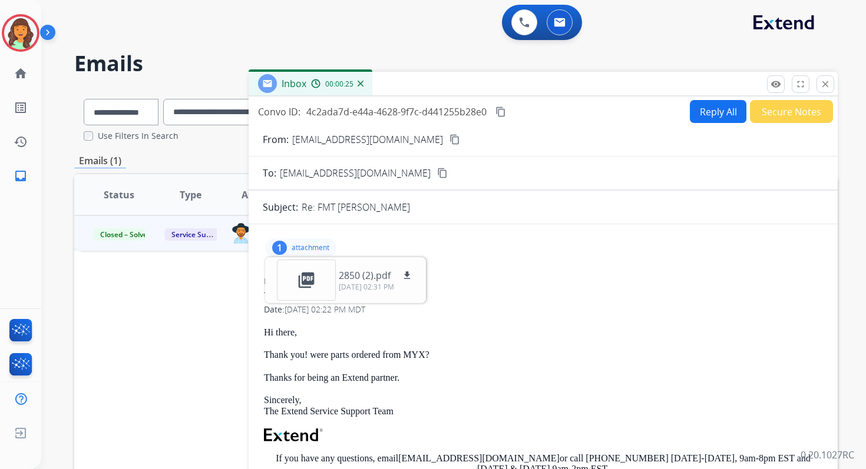
click at [699, 117] on button "Reply All" at bounding box center [718, 111] width 57 height 23
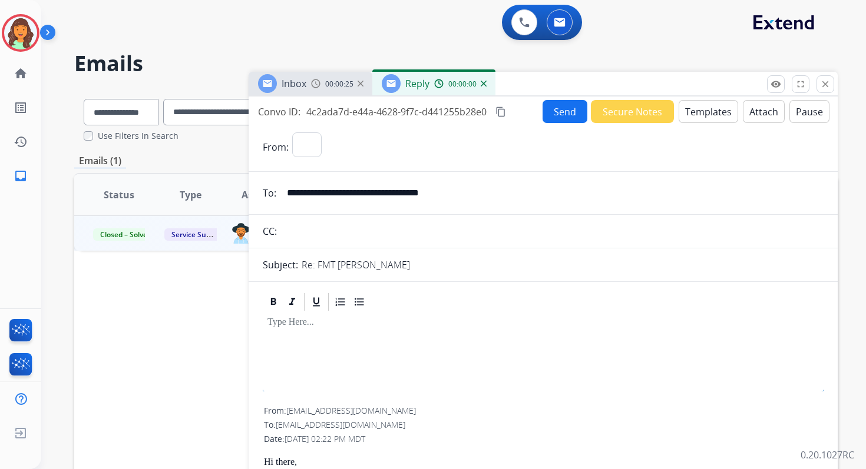
click at [699, 117] on button "Templates" at bounding box center [708, 111] width 59 height 23
select select "**********"
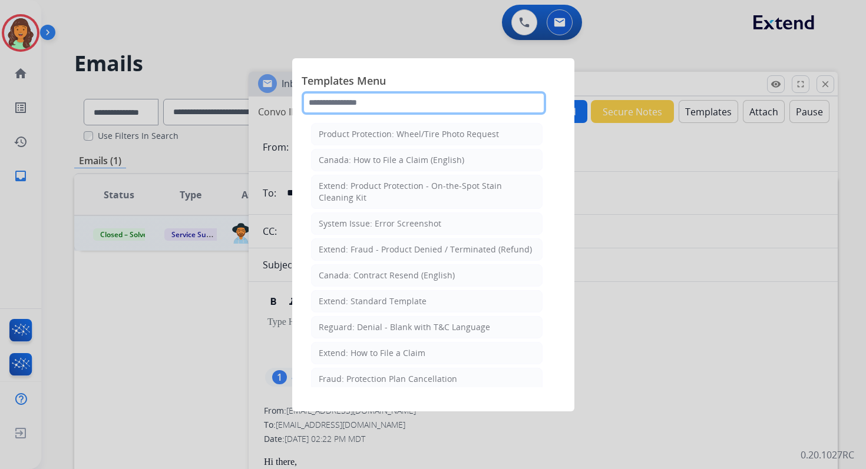
click at [356, 100] on input "text" at bounding box center [424, 103] width 244 height 24
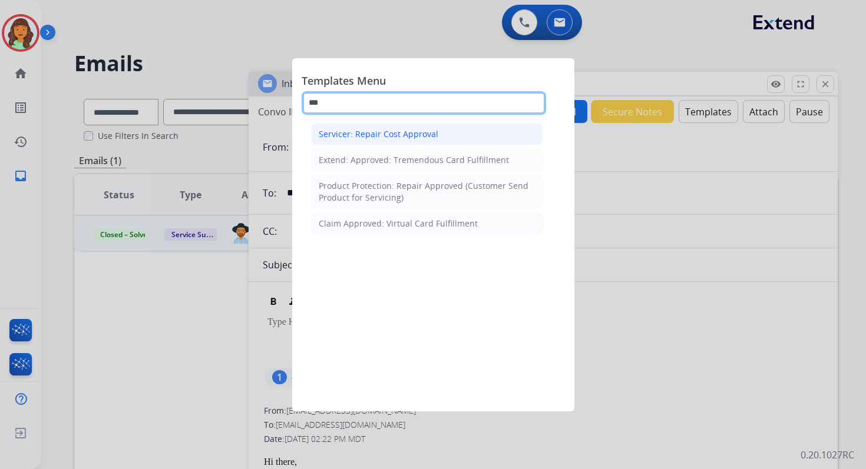
type input "***"
click at [382, 126] on li "Servicer: Repair Cost Approval" at bounding box center [426, 134] width 231 height 22
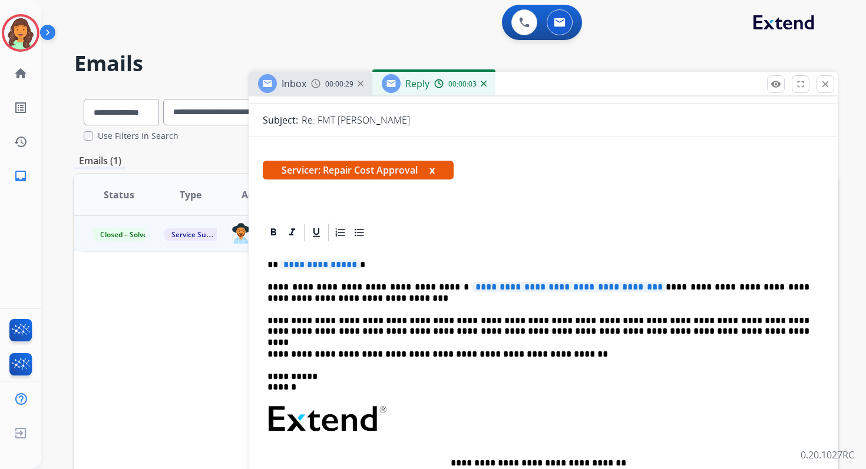
scroll to position [204, 0]
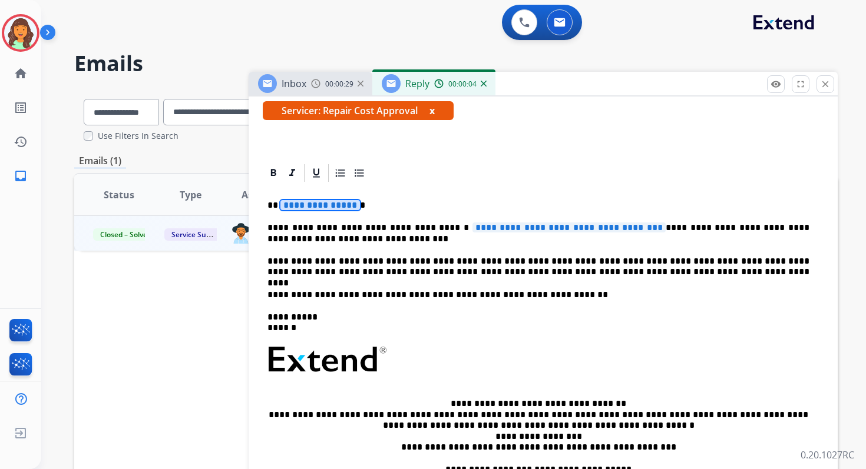
click at [313, 203] on span "**********" at bounding box center [320, 205] width 80 height 10
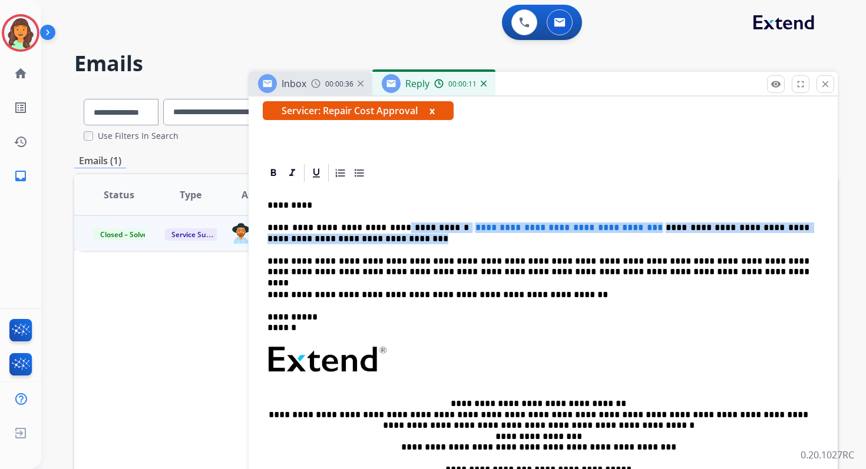
drag, startPoint x: 383, startPoint y: 229, endPoint x: 659, endPoint y: 241, distance: 275.9
click at [659, 241] on p "**********" at bounding box center [538, 234] width 542 height 22
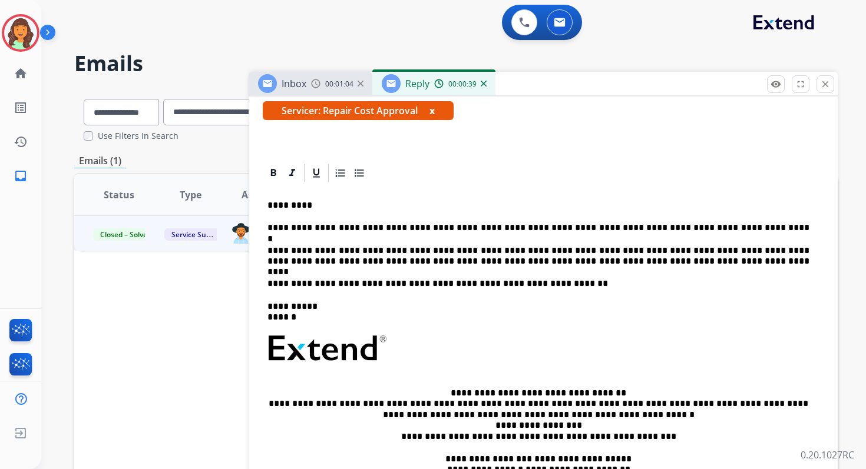
click at [707, 228] on p "**********" at bounding box center [538, 228] width 542 height 11
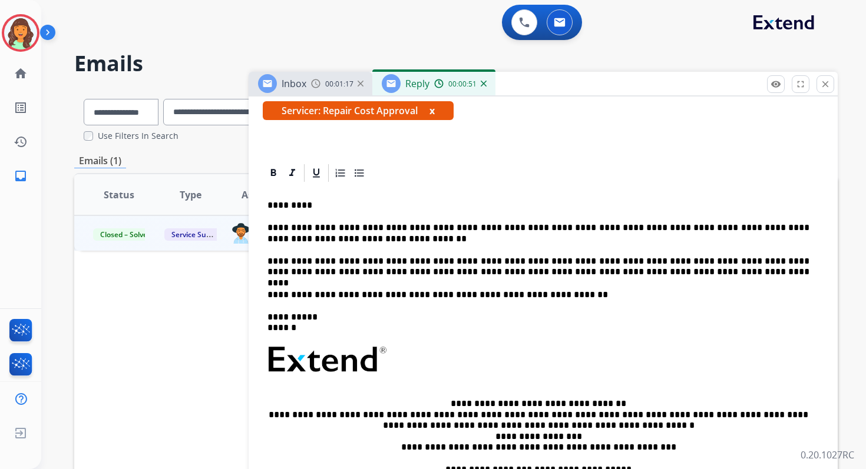
click at [461, 227] on p "**********" at bounding box center [538, 234] width 542 height 22
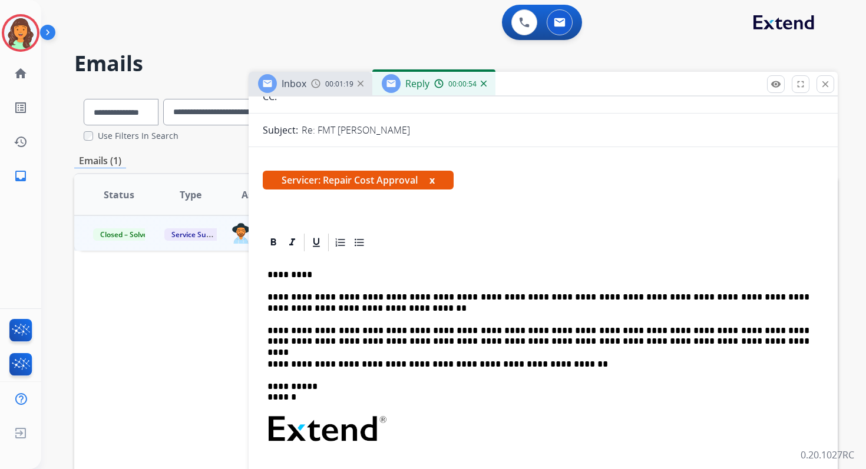
scroll to position [0, 0]
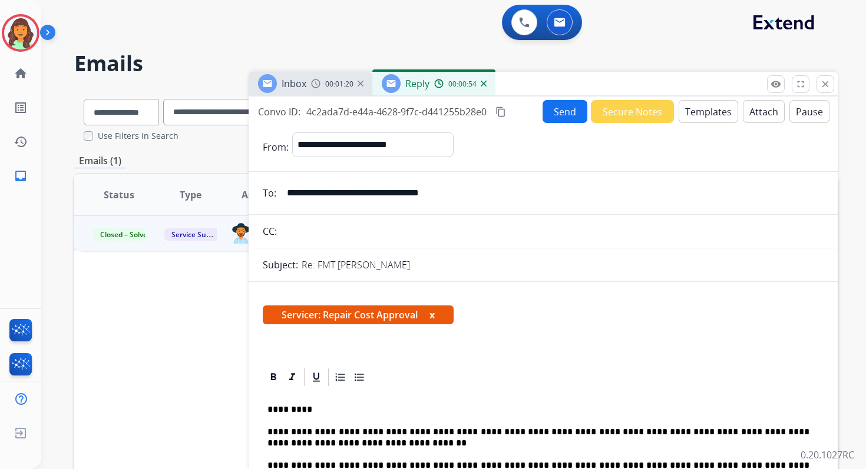
click at [504, 109] on mat-icon "content_copy" at bounding box center [500, 112] width 11 height 11
click at [561, 112] on button "Send" at bounding box center [564, 111] width 45 height 23
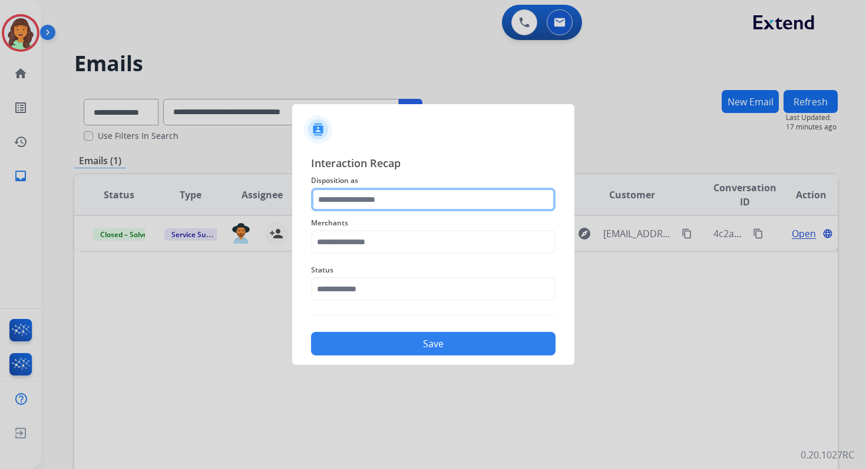
click at [373, 207] on input "text" at bounding box center [433, 200] width 244 height 24
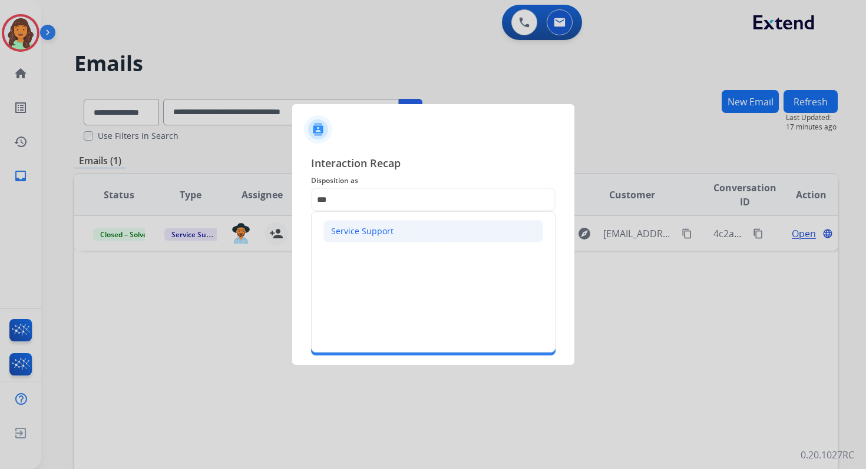
click at [369, 229] on div "Service Support" at bounding box center [362, 232] width 62 height 12
type input "**********"
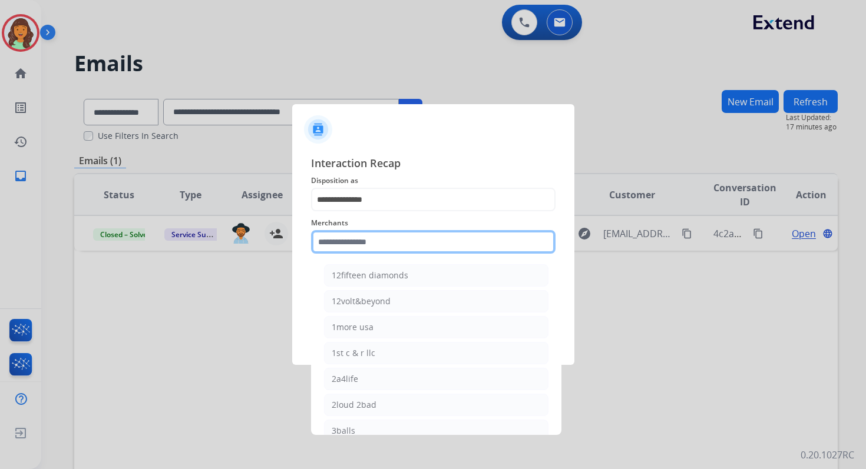
click at [373, 239] on input "text" at bounding box center [433, 242] width 244 height 24
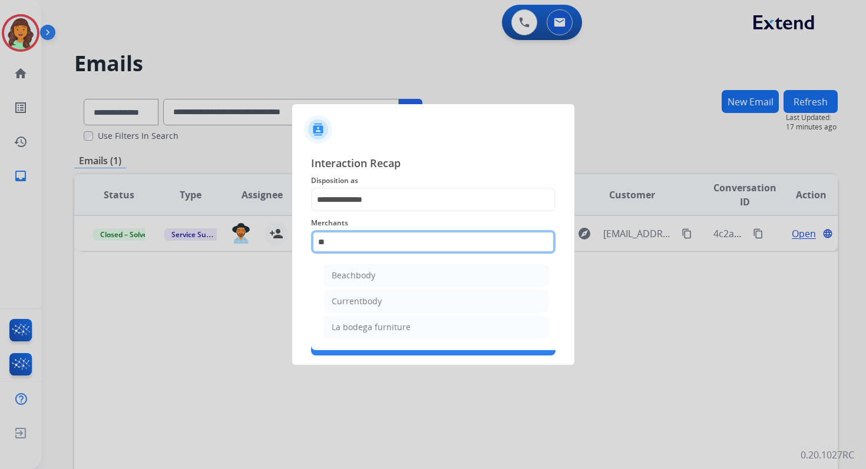
type input "*"
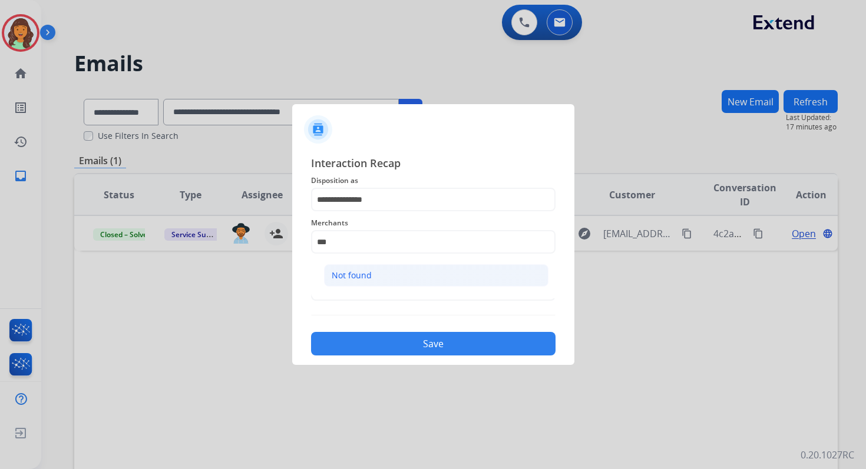
click at [378, 271] on li "Not found" at bounding box center [436, 275] width 224 height 22
type input "*********"
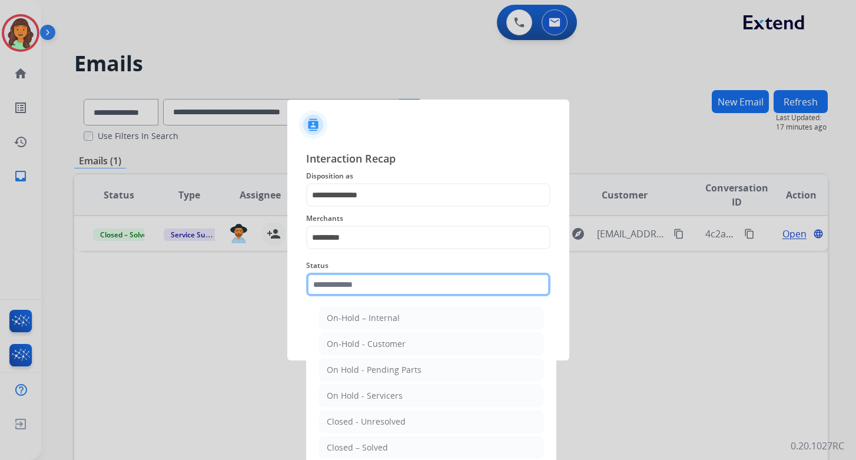
click at [355, 282] on input "text" at bounding box center [428, 285] width 244 height 24
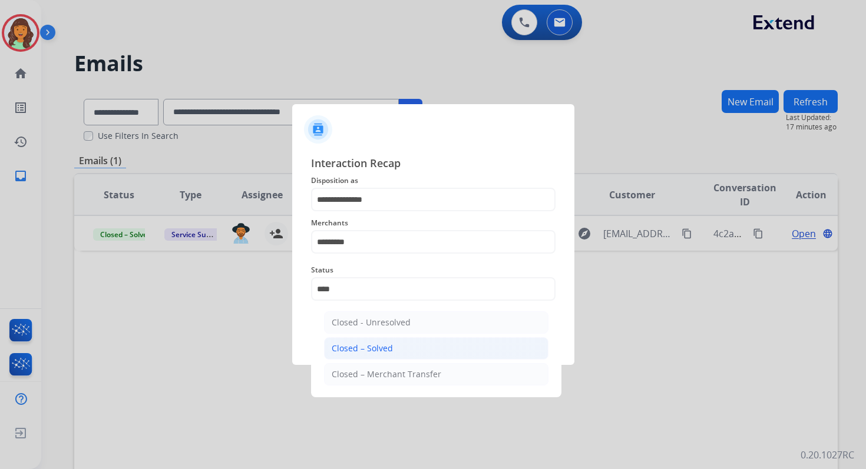
click at [366, 345] on div "Closed – Solved" at bounding box center [362, 349] width 61 height 12
type input "**********"
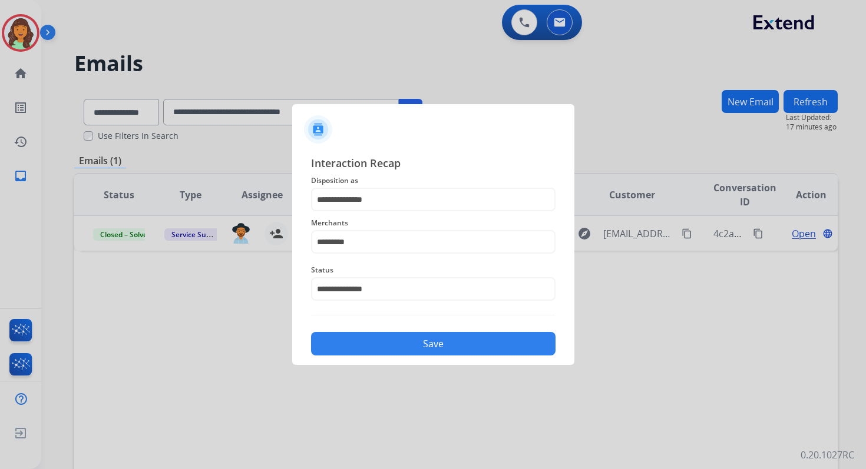
click at [366, 345] on button "Save" at bounding box center [433, 344] width 244 height 24
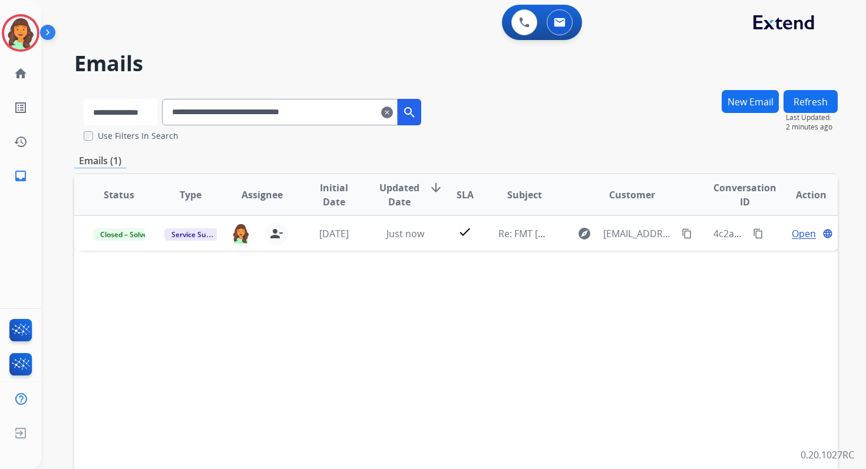
click at [136, 105] on select "**********" at bounding box center [121, 112] width 74 height 27
click at [84, 99] on select "**********" at bounding box center [121, 112] width 74 height 27
click at [132, 116] on select "**********" at bounding box center [121, 112] width 74 height 27
select select "**********"
click at [84, 99] on select "**********" at bounding box center [121, 112] width 74 height 27
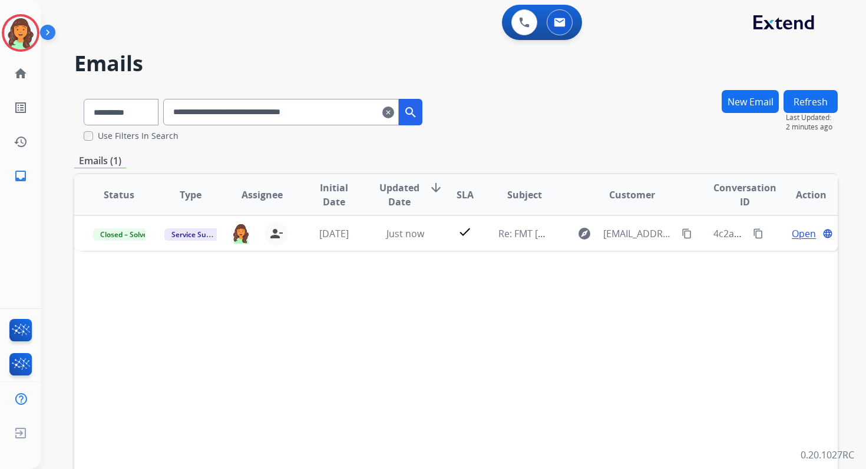
click at [217, 112] on input "**********" at bounding box center [281, 112] width 236 height 27
paste input "text"
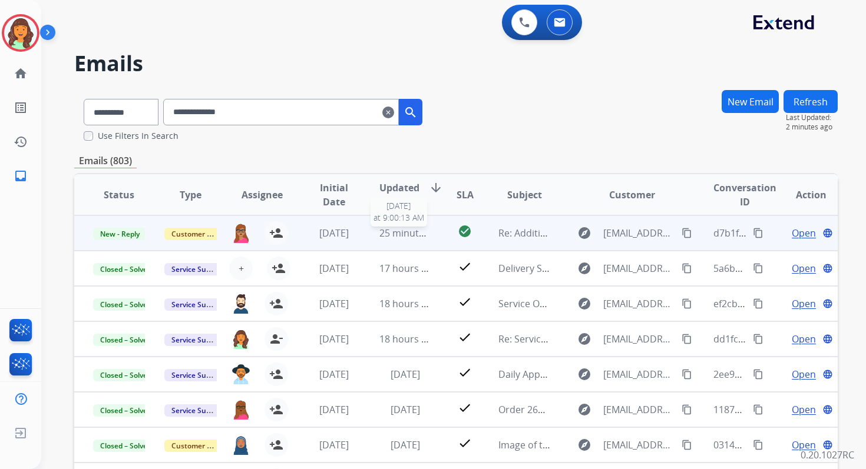
click at [399, 237] on span "25 minutes ago" at bounding box center [413, 233] width 68 height 13
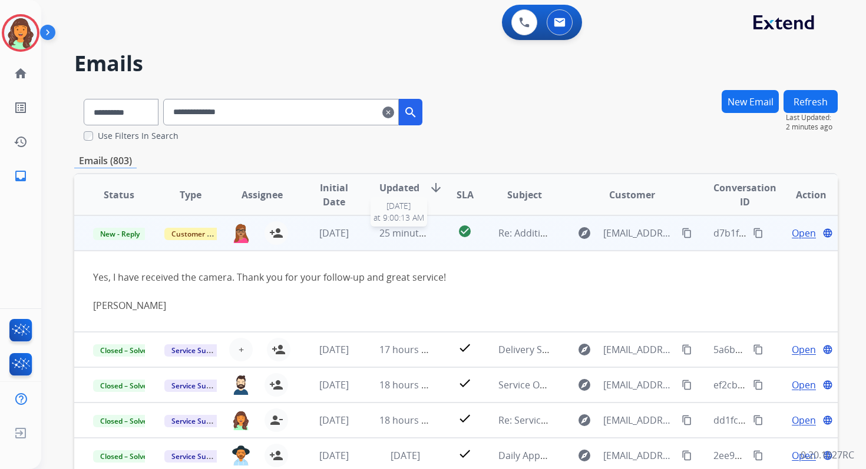
click at [399, 236] on span "25 minutes ago" at bounding box center [413, 233] width 68 height 13
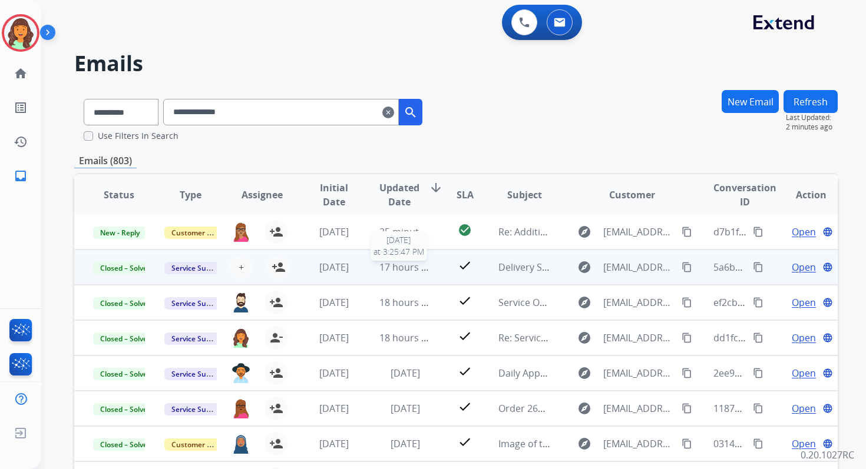
click at [408, 270] on span "17 hours ago" at bounding box center [408, 267] width 58 height 13
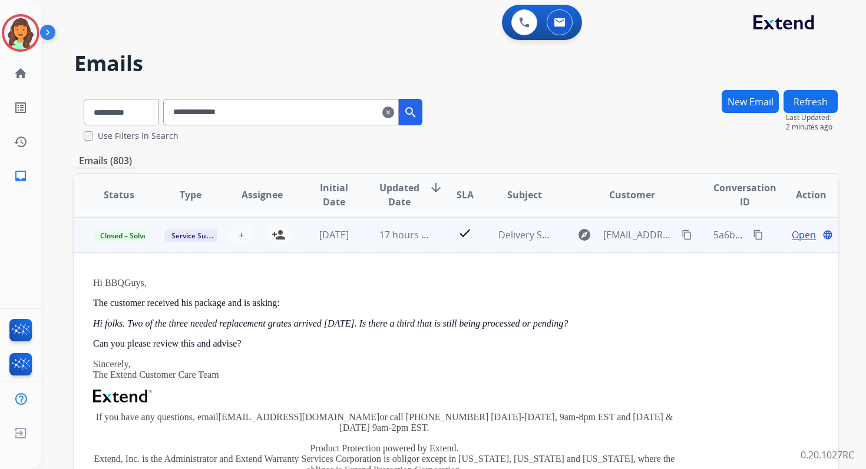
scroll to position [35, 0]
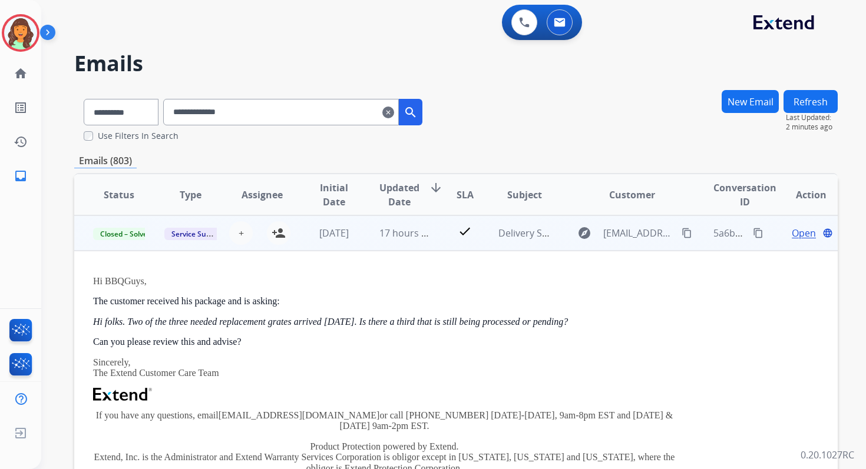
click at [800, 231] on span "Open" at bounding box center [804, 233] width 24 height 14
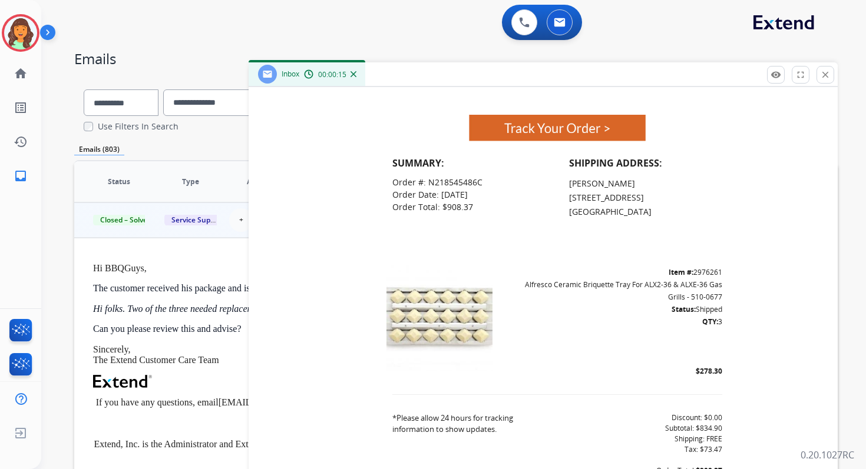
scroll to position [1491, 0]
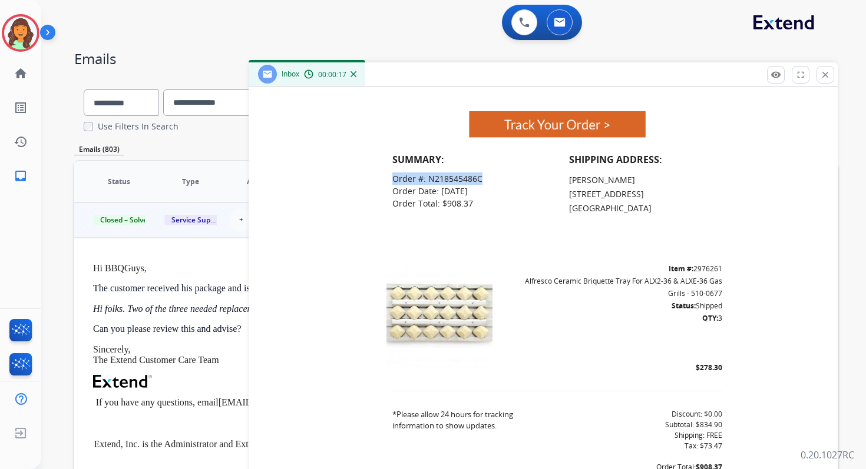
drag, startPoint x: 387, startPoint y: 164, endPoint x: 505, endPoint y: 165, distance: 117.8
click at [505, 167] on td "Order #: N218545486C Order Date: 2025-09-19 Order Total: $908.37" at bounding box center [468, 191] width 177 height 49
copy span "Order #: N218545486C"
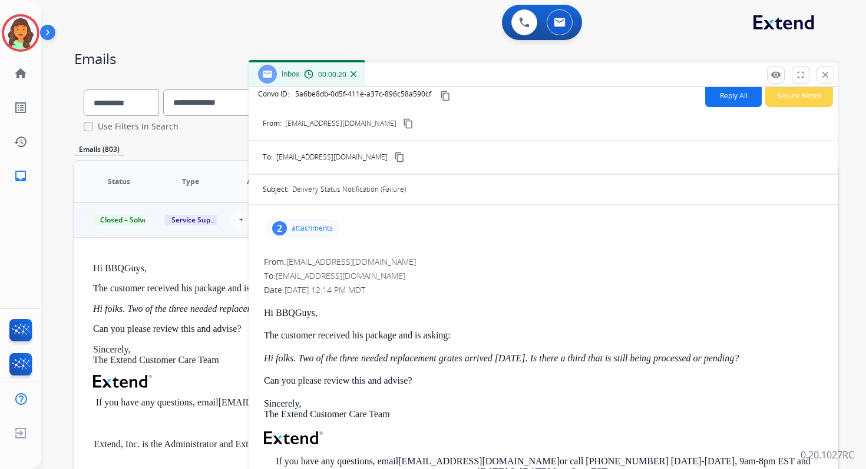
scroll to position [0, 0]
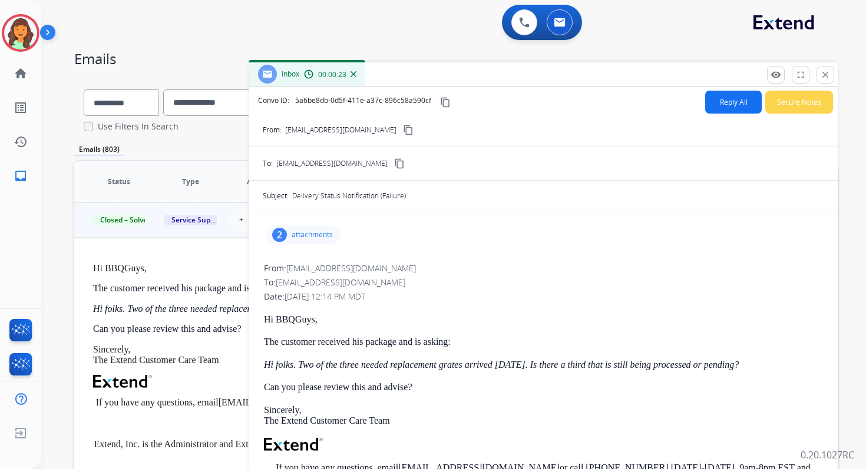
click at [317, 233] on p "attachments" at bounding box center [312, 234] width 41 height 9
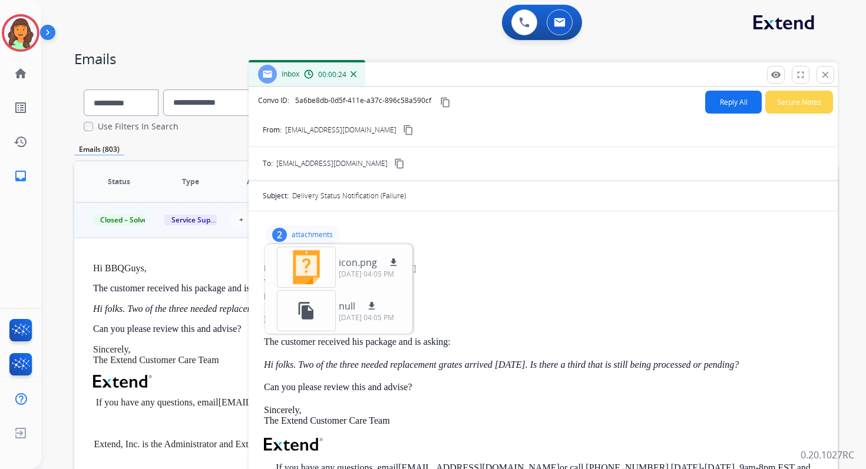
click at [317, 233] on p "attachments" at bounding box center [312, 234] width 41 height 9
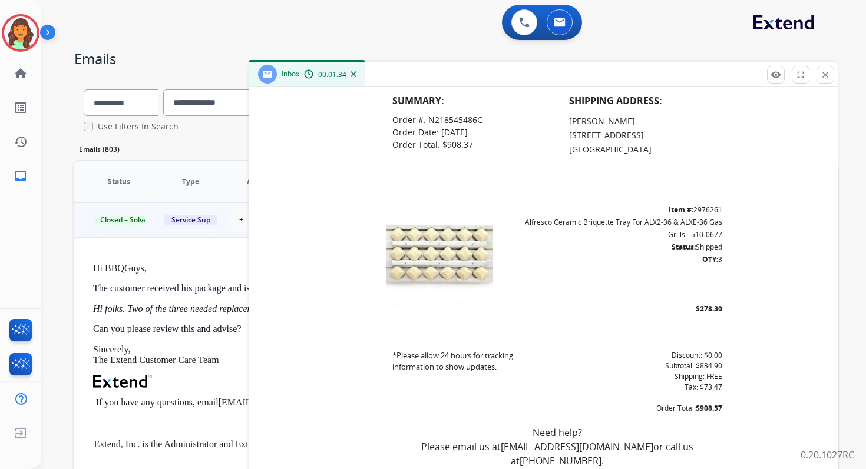
scroll to position [1523, 0]
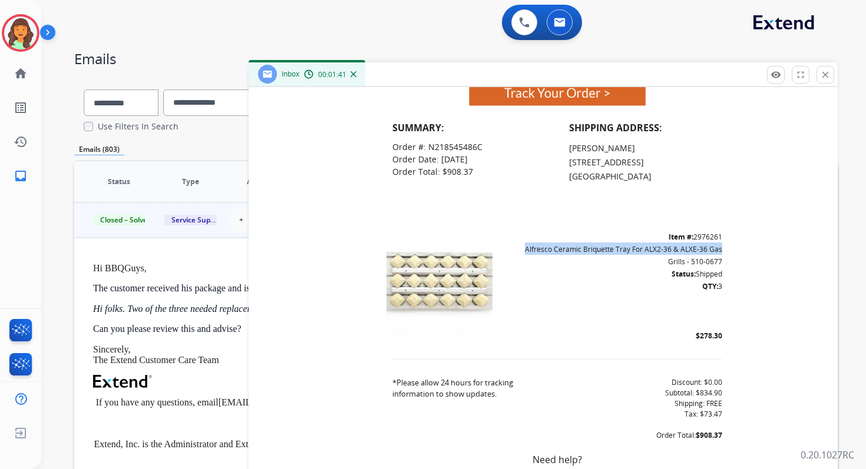
drag, startPoint x: 517, startPoint y: 236, endPoint x: 721, endPoint y: 236, distance: 204.4
click at [721, 236] on td "Item #: 2976261 Alfresco Ceramic Briquette Tray For ALX2-36 & ALXE-36 Gas Grill…" at bounding box center [616, 285] width 236 height 123
copy link "Alfresco Ceramic Briquette Tray For ALX2-36 & ALXE-36 Gas"
click at [833, 72] on button "close Close" at bounding box center [825, 75] width 18 height 18
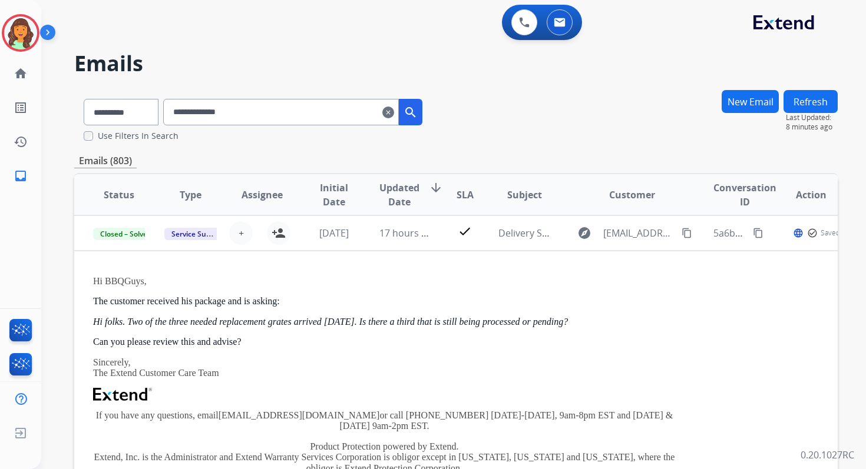
click at [224, 106] on input "**********" at bounding box center [281, 112] width 236 height 27
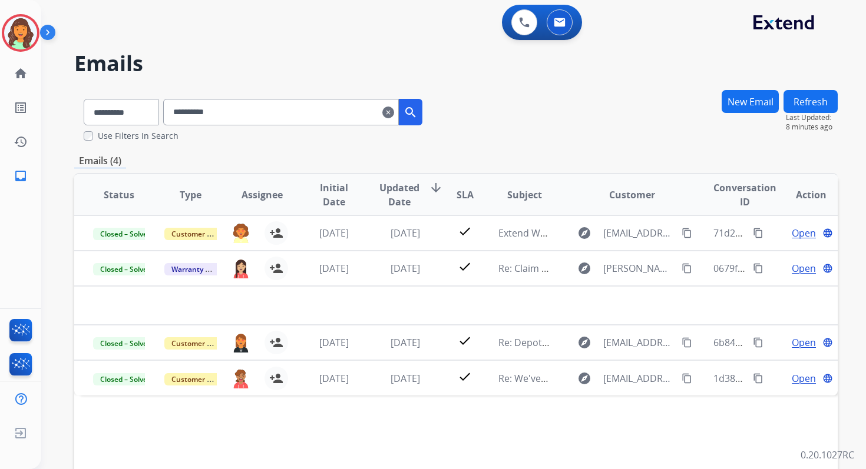
scroll to position [0, 0]
click at [208, 112] on input "**********" at bounding box center [281, 112] width 236 height 27
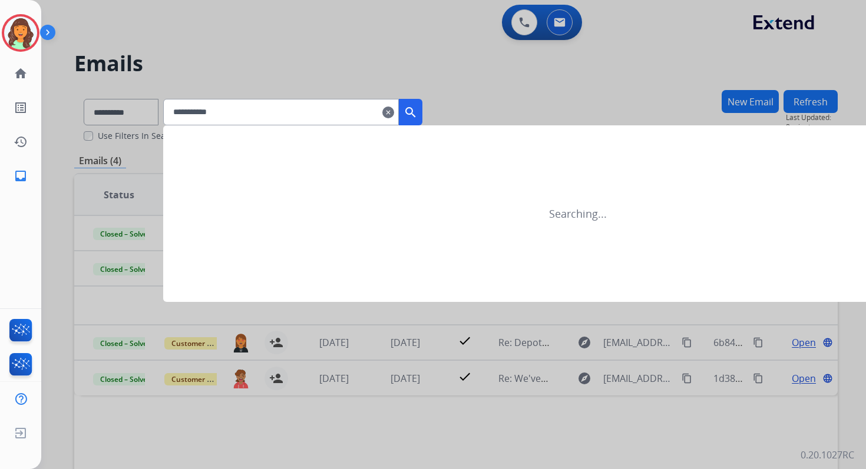
click at [242, 114] on input "**********" at bounding box center [281, 112] width 236 height 27
type input "**********"
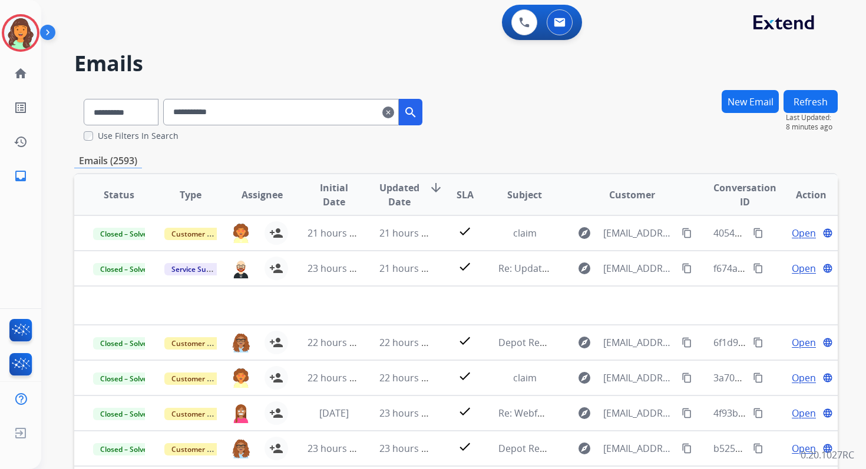
click at [263, 116] on input "**********" at bounding box center [281, 112] width 236 height 27
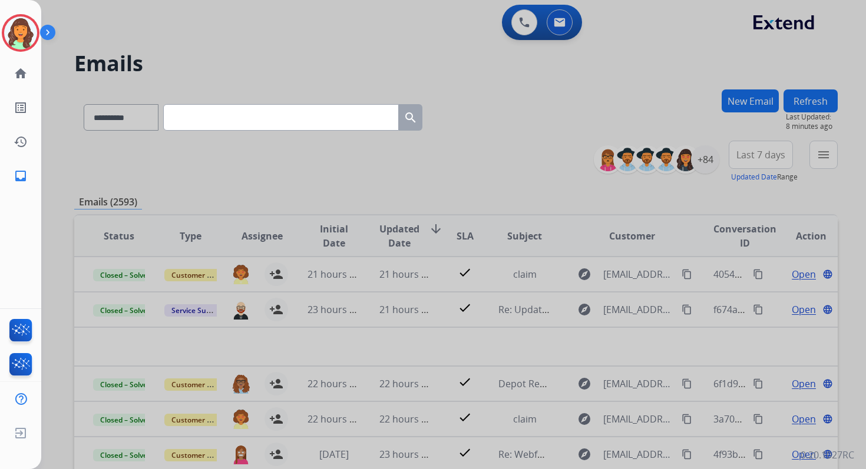
click at [336, 119] on input "text" at bounding box center [281, 117] width 236 height 27
click at [363, 162] on div at bounding box center [433, 234] width 866 height 469
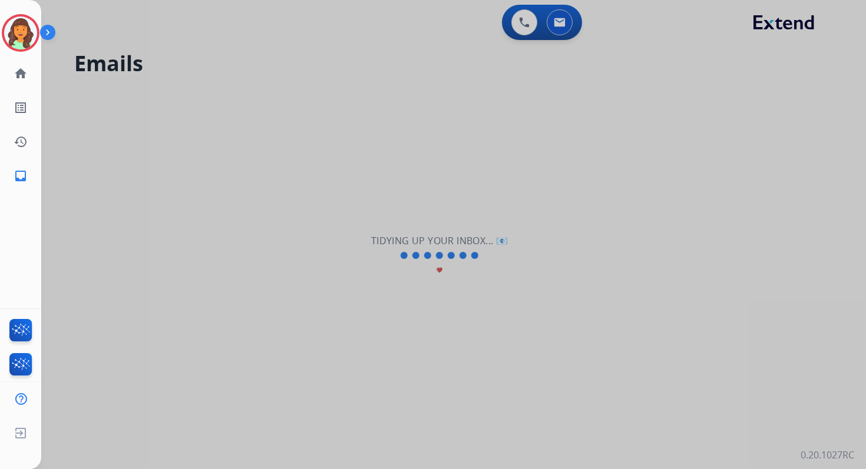
select select "**********"
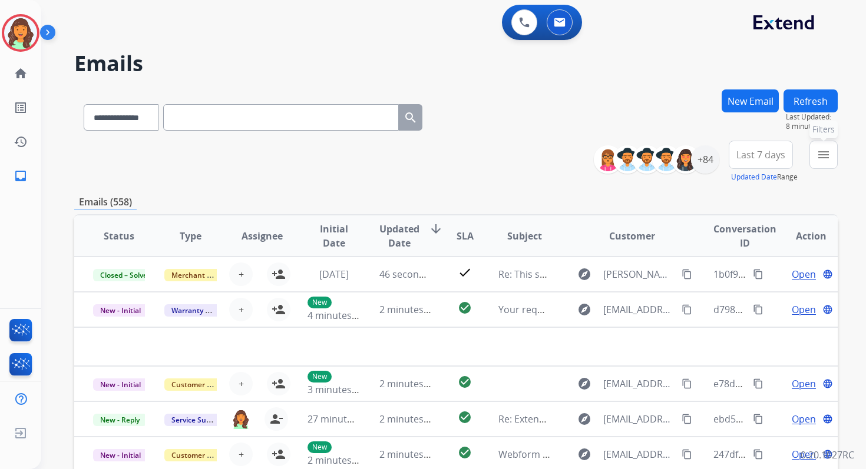
click at [819, 159] on mat-icon "menu" at bounding box center [823, 155] width 14 height 14
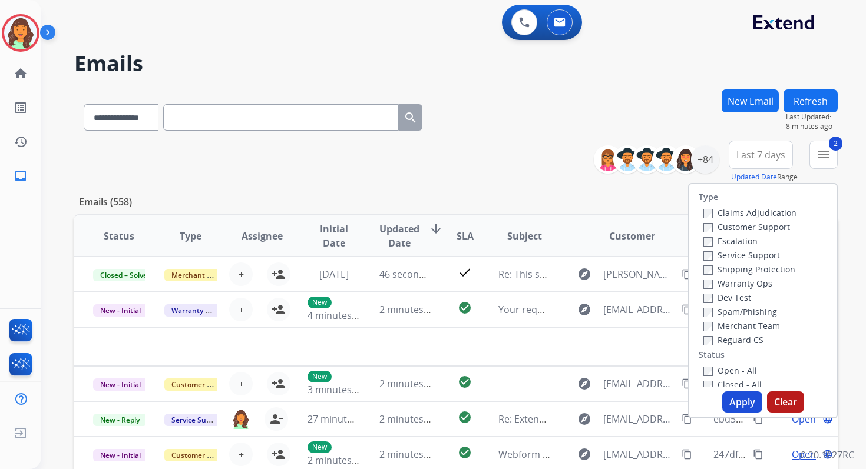
click at [738, 399] on button "Apply" at bounding box center [742, 402] width 40 height 21
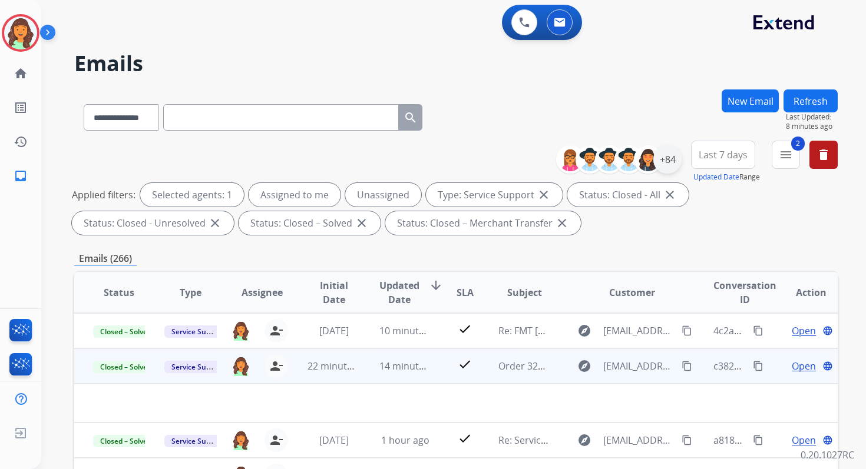
click at [663, 164] on div "+84" at bounding box center [667, 159] width 28 height 28
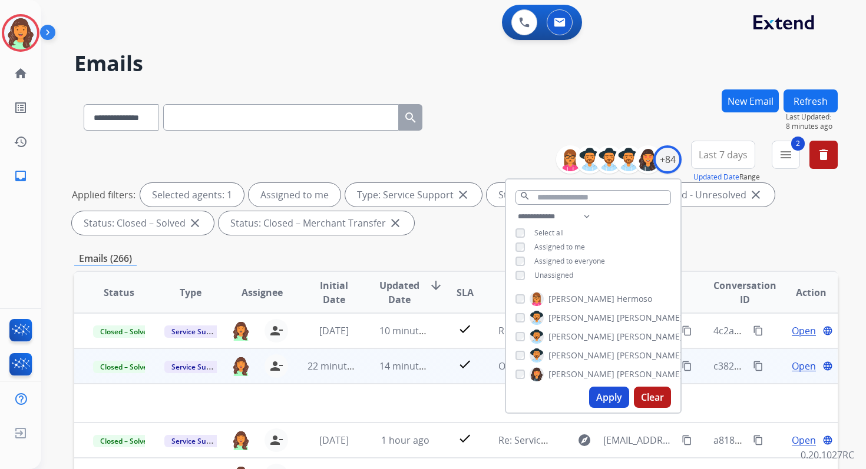
click at [607, 394] on button "Apply" at bounding box center [609, 397] width 40 height 21
click at [441, 250] on div "**********" at bounding box center [455, 408] width 763 height 637
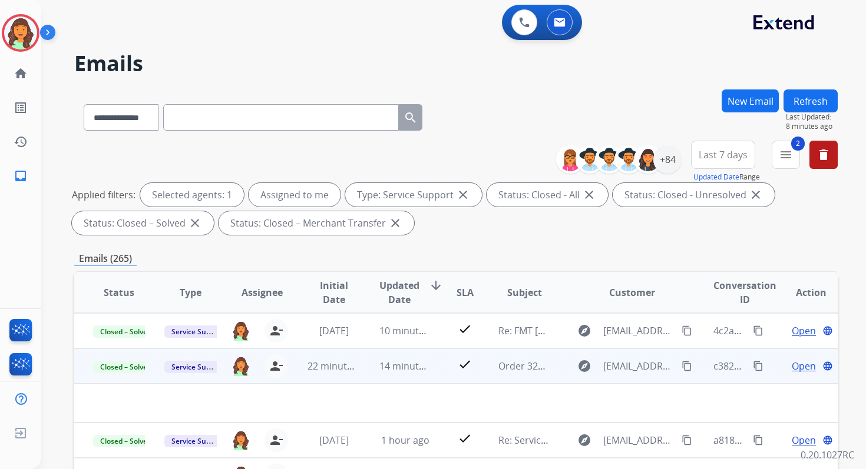
scroll to position [257, 0]
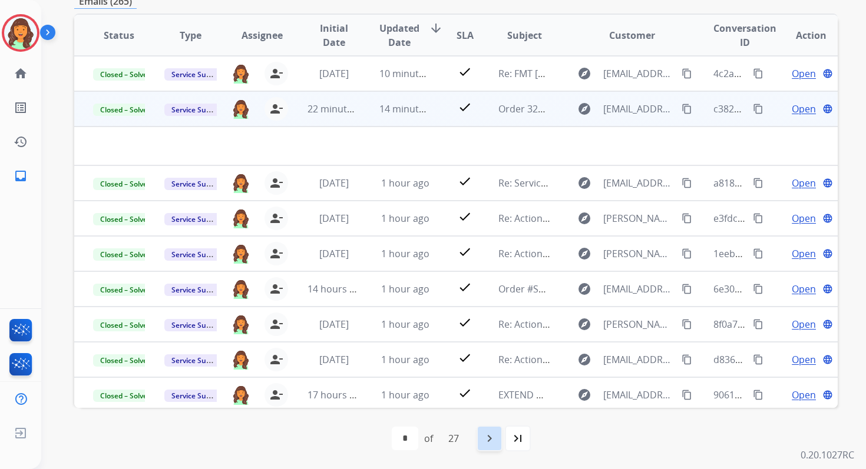
click at [491, 432] on mat-icon "navigate_next" at bounding box center [489, 439] width 14 height 14
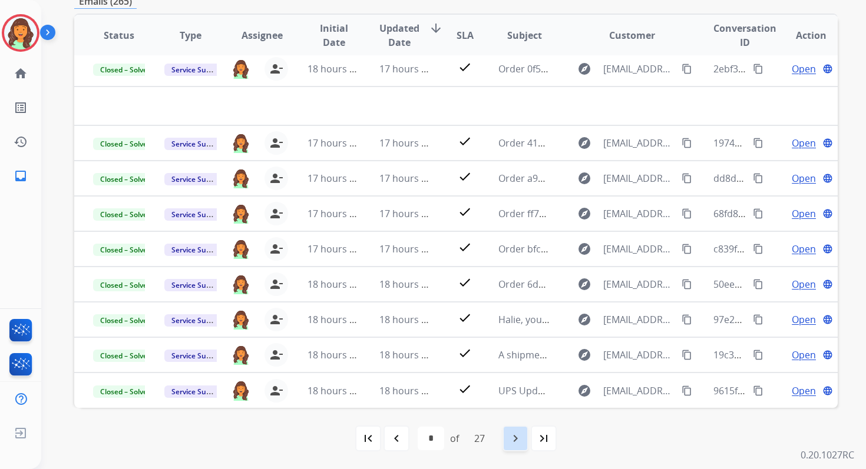
click at [512, 435] on mat-icon "navigate_next" at bounding box center [515, 439] width 14 height 14
click at [514, 443] on mat-icon "navigate_next" at bounding box center [515, 439] width 14 height 14
click at [522, 438] on mat-icon "navigate_next" at bounding box center [515, 439] width 14 height 14
click at [518, 436] on mat-icon "navigate_next" at bounding box center [515, 439] width 14 height 14
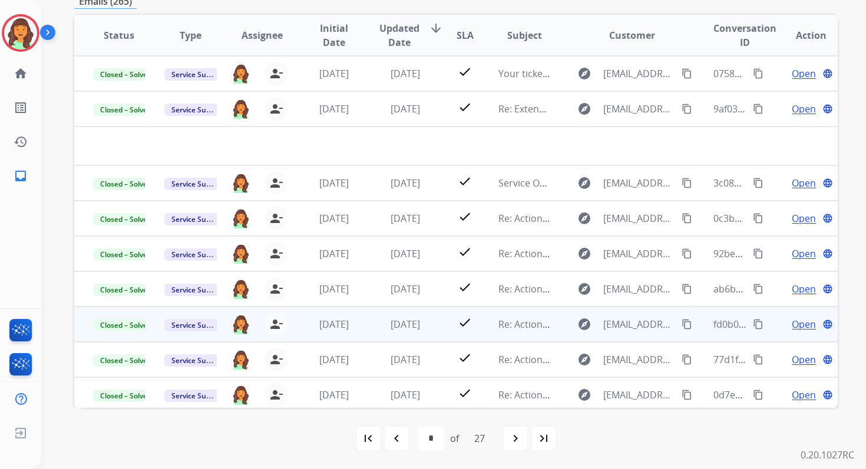
scroll to position [40, 0]
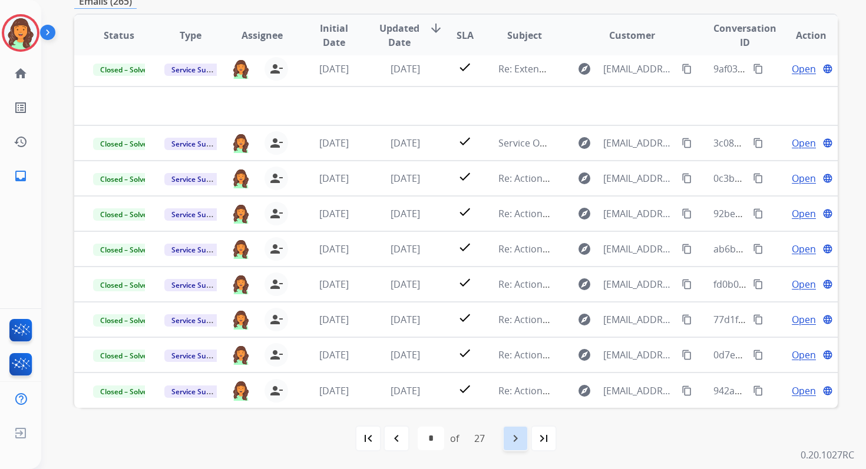
click at [517, 439] on mat-icon "navigate_next" at bounding box center [515, 439] width 14 height 14
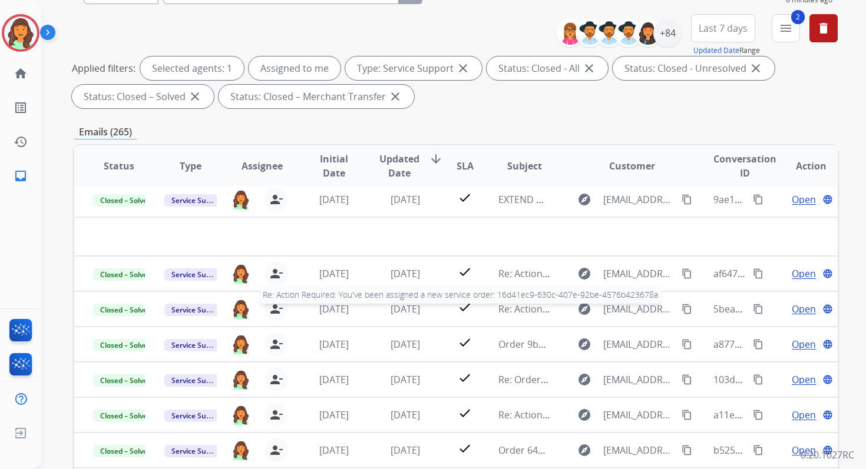
scroll to position [257, 0]
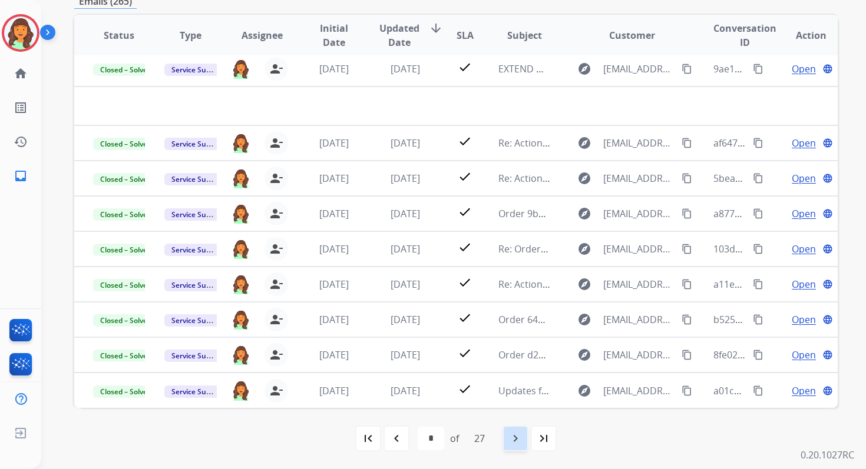
click at [514, 436] on mat-icon "navigate_next" at bounding box center [515, 439] width 14 height 14
click at [518, 437] on mat-icon "navigate_next" at bounding box center [515, 439] width 14 height 14
click at [515, 433] on mat-icon "navigate_next" at bounding box center [515, 439] width 14 height 14
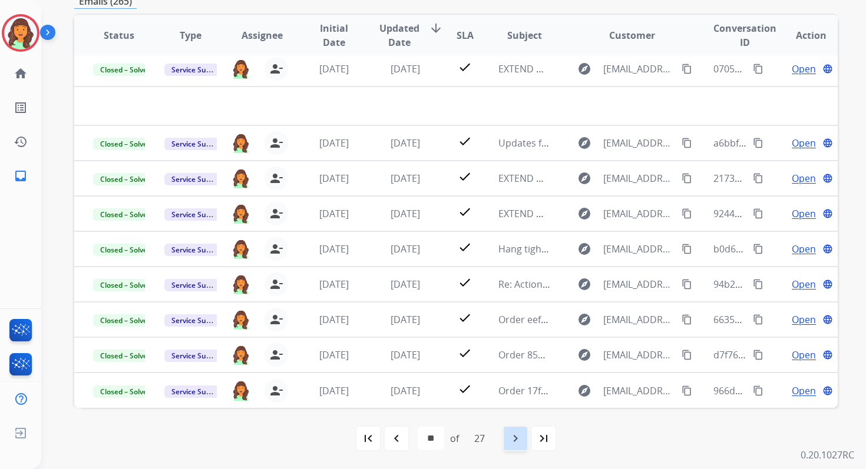
select select "**"
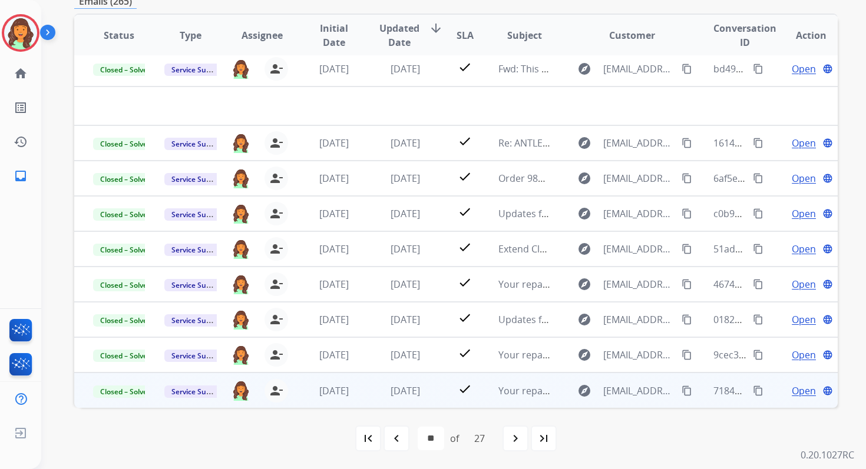
click at [681, 388] on mat-icon "content_copy" at bounding box center [686, 391] width 11 height 11
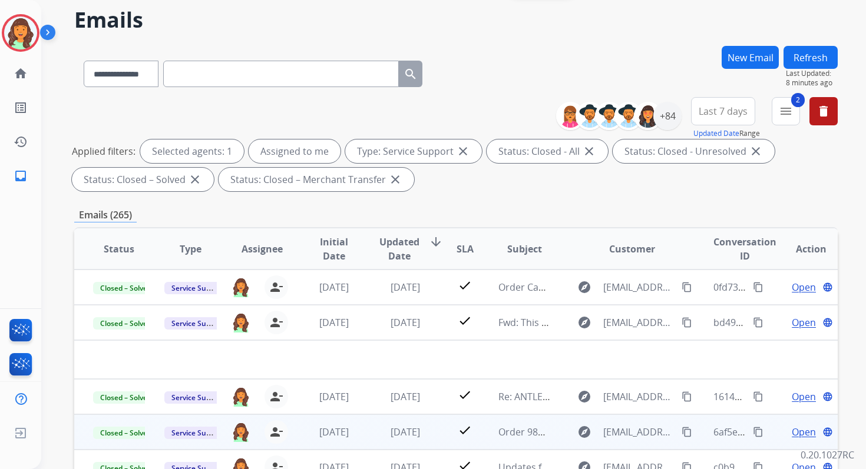
scroll to position [26, 0]
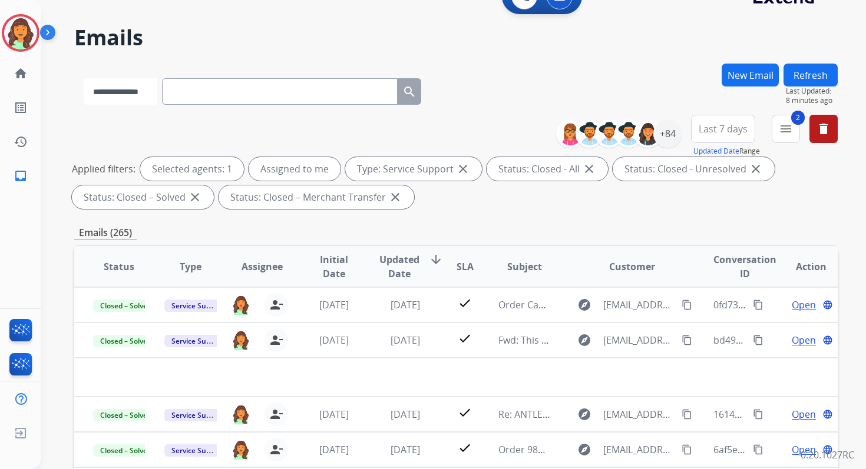
click at [135, 88] on select "**********" at bounding box center [121, 91] width 74 height 27
select select "**********"
click at [84, 78] on select "**********" at bounding box center [121, 91] width 74 height 27
click at [200, 90] on input "text" at bounding box center [281, 91] width 236 height 27
paste input "**********"
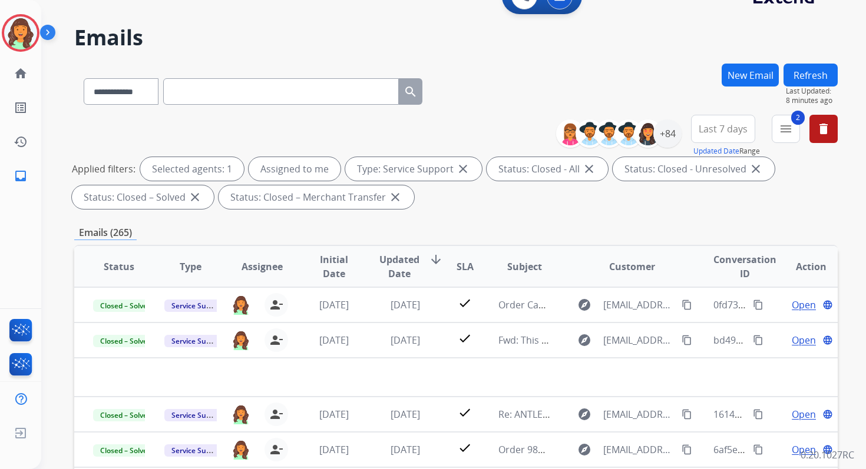
type input "**********"
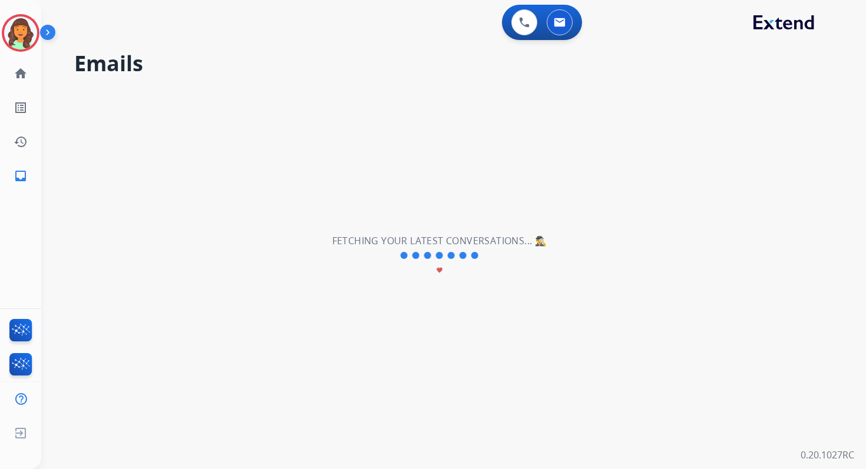
scroll to position [0, 0]
select select "*"
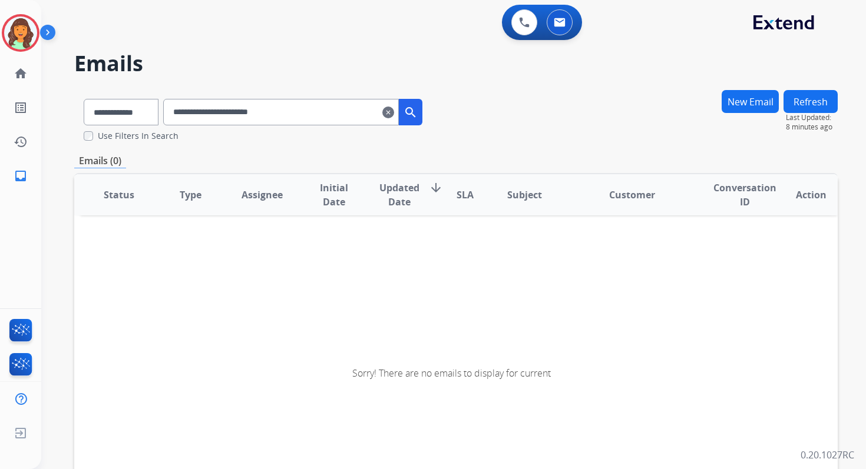
click at [305, 105] on input "**********" at bounding box center [281, 112] width 236 height 27
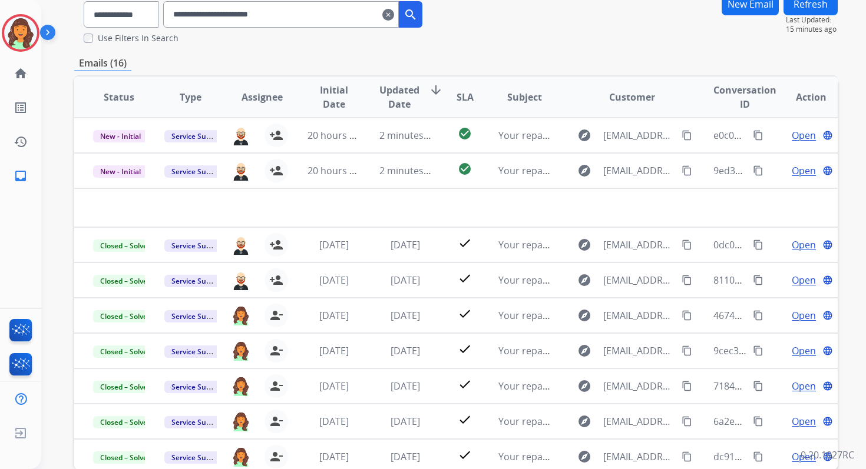
scroll to position [160, 0]
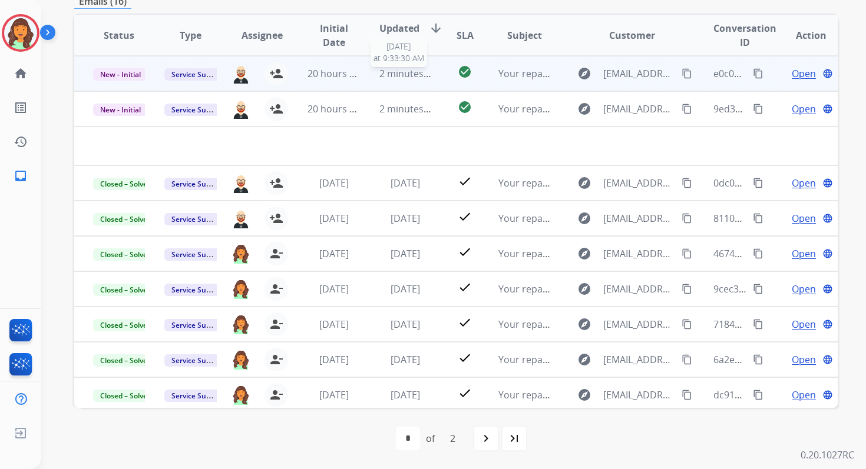
click at [418, 74] on span "2 minutes ago" at bounding box center [410, 73] width 63 height 13
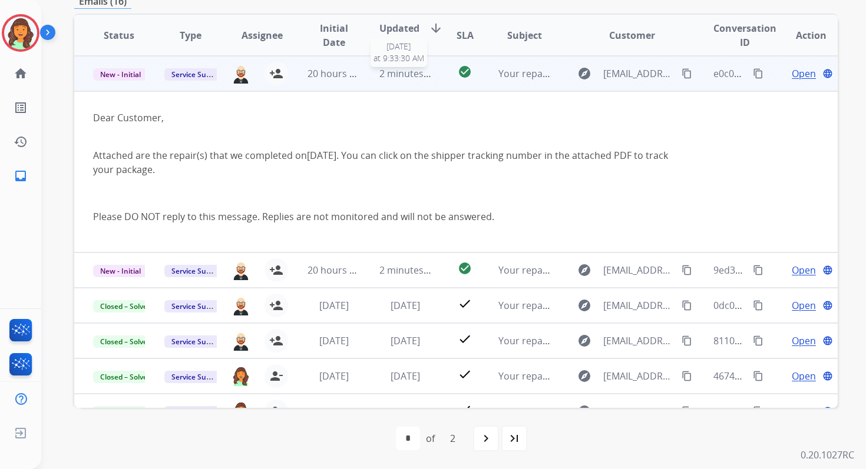
click at [418, 74] on span "2 minutes ago" at bounding box center [410, 73] width 63 height 13
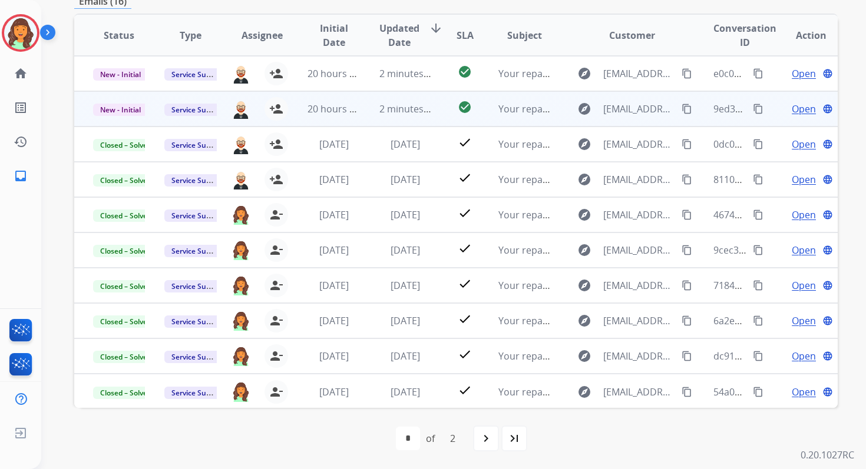
scroll to position [0, 0]
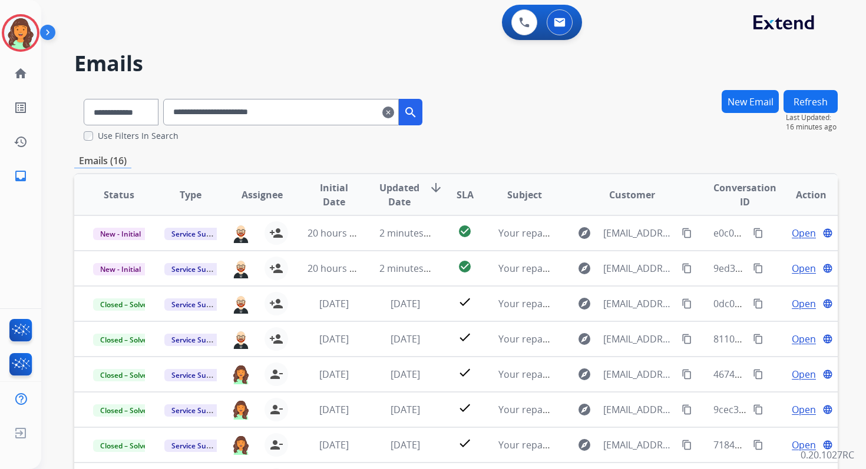
click at [394, 113] on mat-icon "clear" at bounding box center [388, 112] width 12 height 14
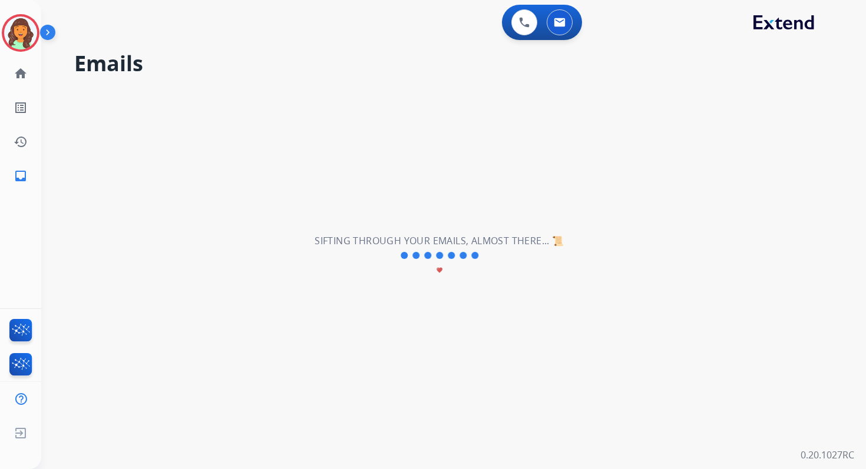
select select "**********"
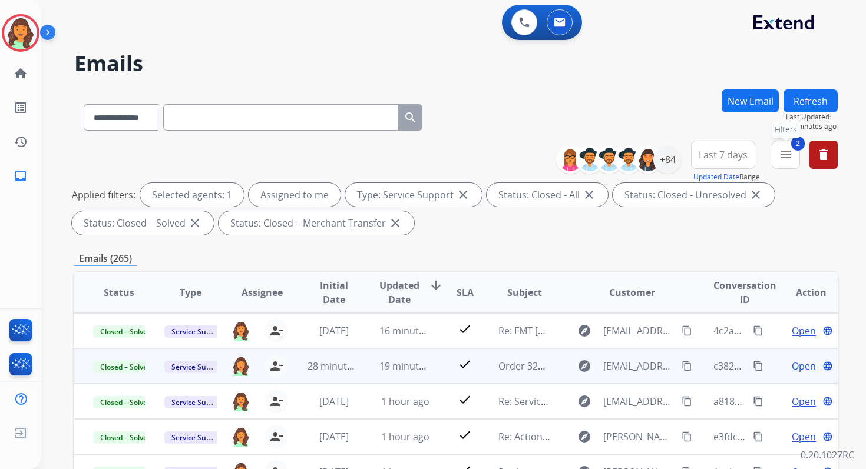
click at [786, 157] on mat-icon "menu" at bounding box center [786, 155] width 14 height 14
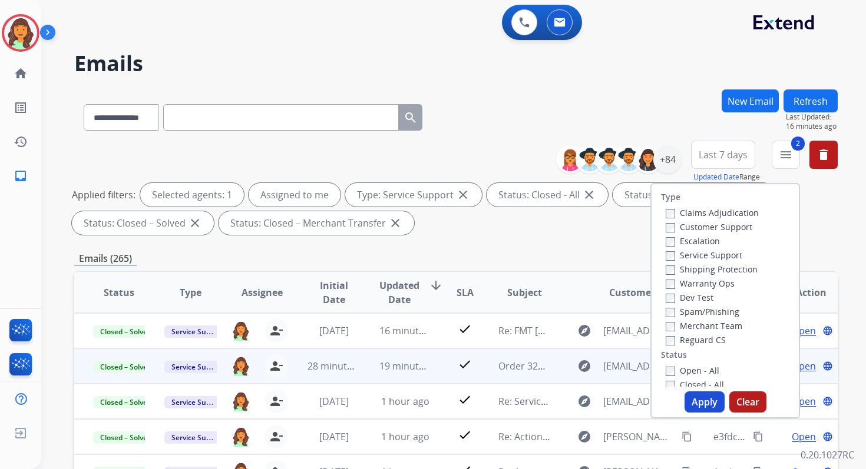
click at [701, 399] on button "Apply" at bounding box center [704, 402] width 40 height 21
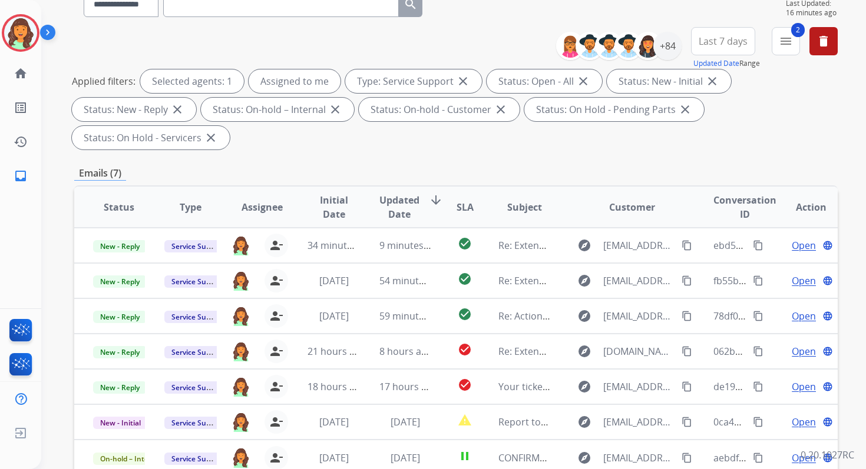
scroll to position [286, 0]
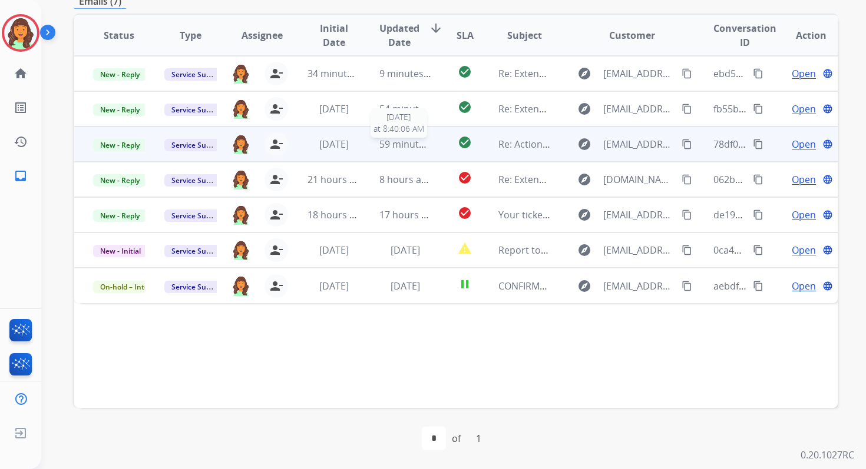
click at [414, 144] on span "59 minutes ago" at bounding box center [413, 144] width 68 height 13
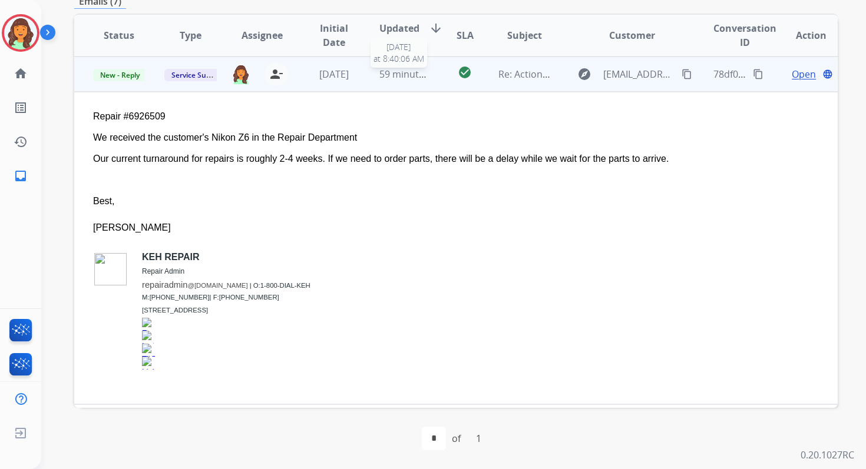
scroll to position [71, 0]
click at [796, 72] on span "Open" at bounding box center [804, 74] width 24 height 14
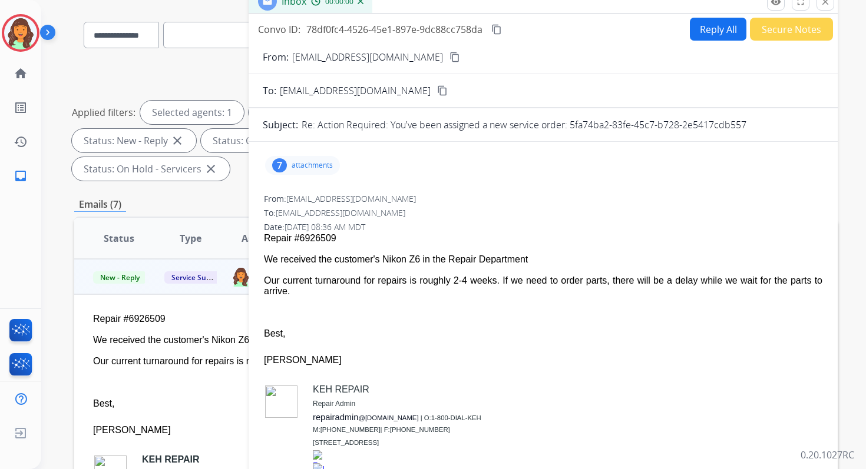
scroll to position [0, 0]
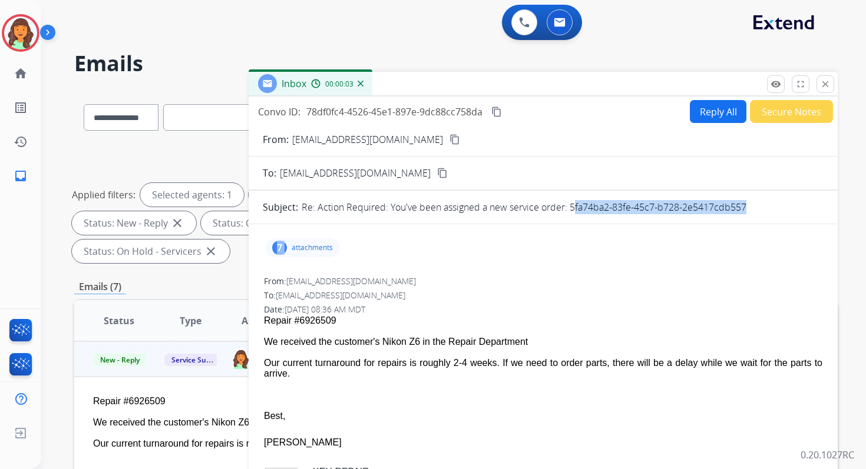
copy form "5fa74ba2-83fe-45c7-b728-2e5417cdb557 7"
drag, startPoint x: 571, startPoint y: 208, endPoint x: 752, endPoint y: 239, distance: 182.8
click at [752, 204] on div "Re: Action Required: You've been assigned a new service order: 5fa74ba2-83fe-45…" at bounding box center [563, 207] width 522 height 14
drag, startPoint x: 749, startPoint y: 206, endPoint x: 570, endPoint y: 201, distance: 178.5
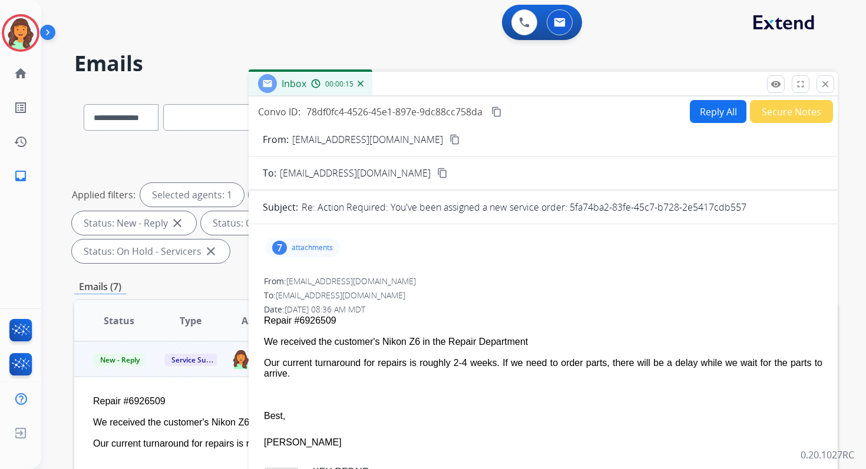
click at [570, 201] on div "Re: Action Required: You've been assigned a new service order: 5fa74ba2-83fe-45…" at bounding box center [563, 207] width 522 height 14
copy p "5fa74ba2-83fe-45c7-b728-2e5417cdb557"
click at [704, 117] on button "Reply All" at bounding box center [718, 111] width 57 height 23
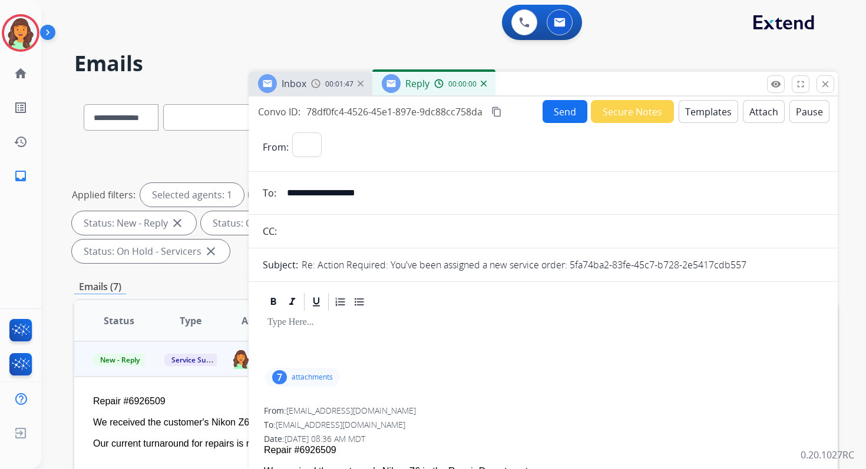
click at [704, 117] on button "Templates" at bounding box center [708, 111] width 59 height 23
select select "**********"
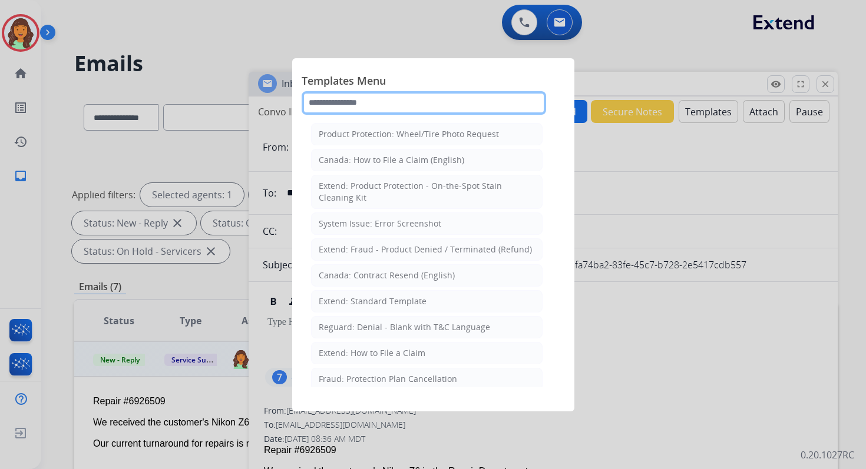
click at [416, 102] on input "text" at bounding box center [424, 103] width 244 height 24
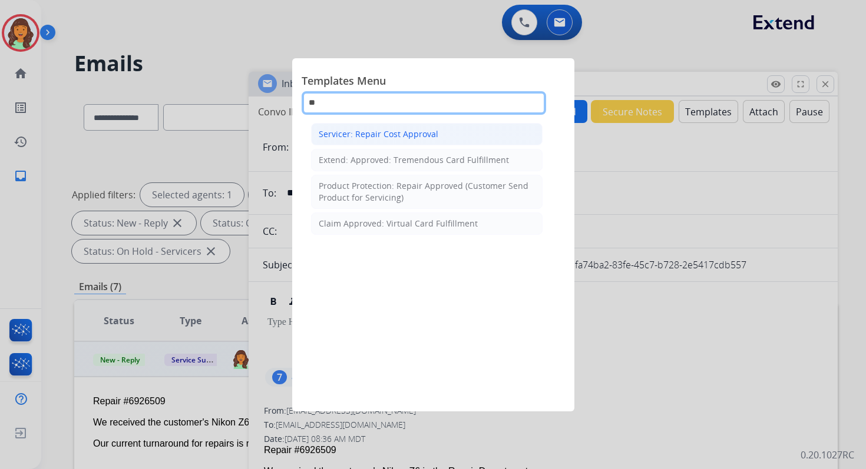
type input "**"
click at [383, 132] on div "Servicer: Repair Cost Approval" at bounding box center [379, 134] width 120 height 12
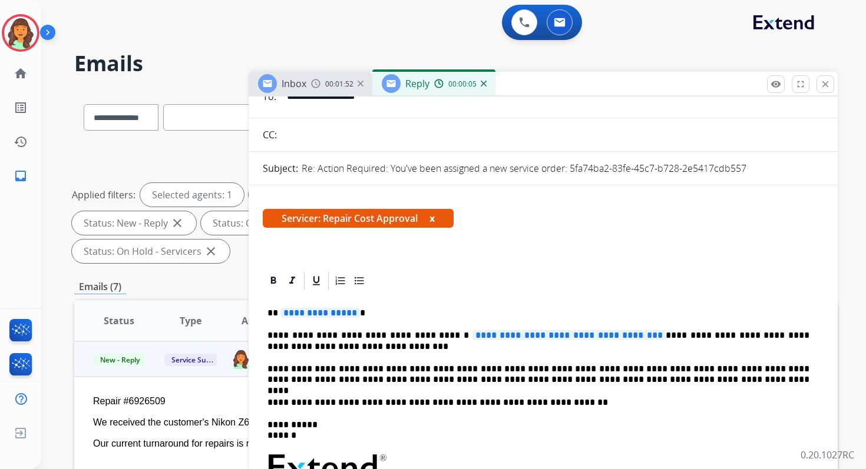
scroll to position [106, 0]
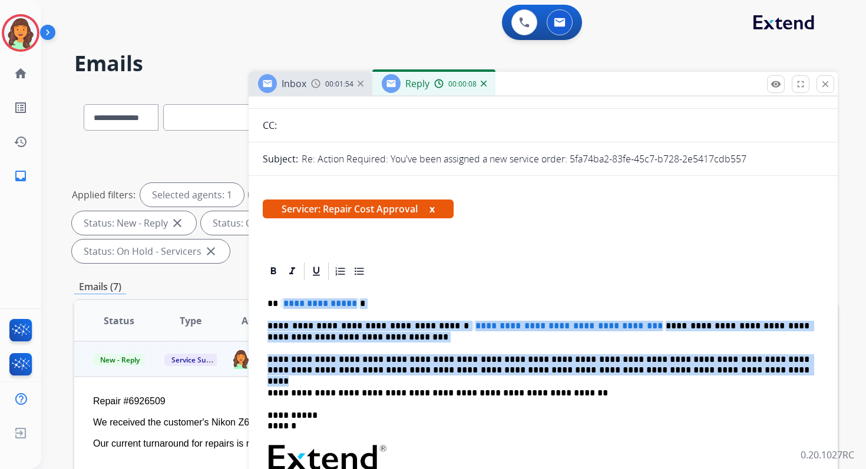
drag, startPoint x: 281, startPoint y: 306, endPoint x: 659, endPoint y: 369, distance: 383.3
click at [659, 369] on div "**********" at bounding box center [543, 452] width 561 height 340
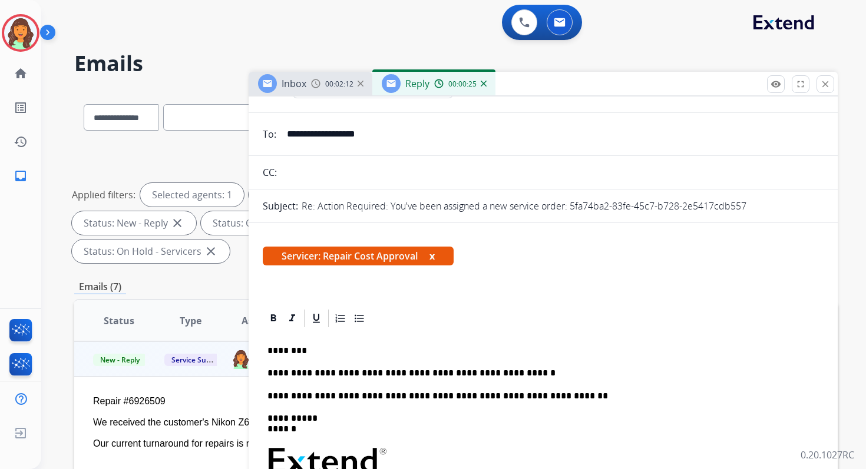
scroll to position [0, 0]
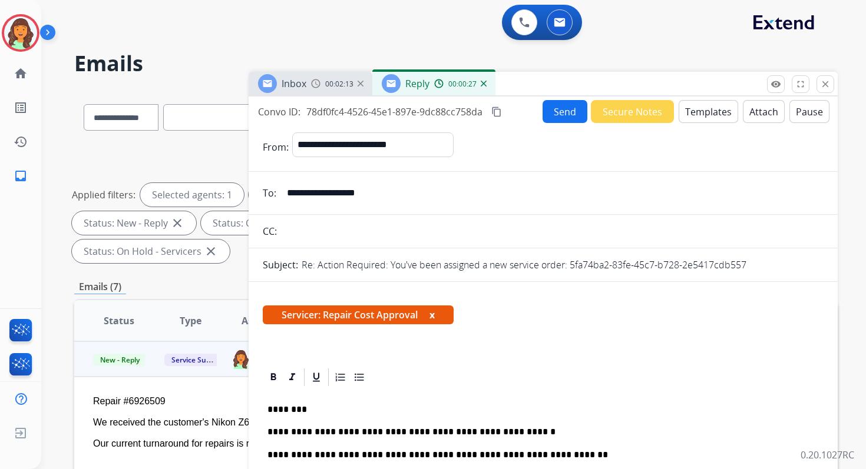
click at [765, 115] on button "Attach" at bounding box center [764, 111] width 42 height 23
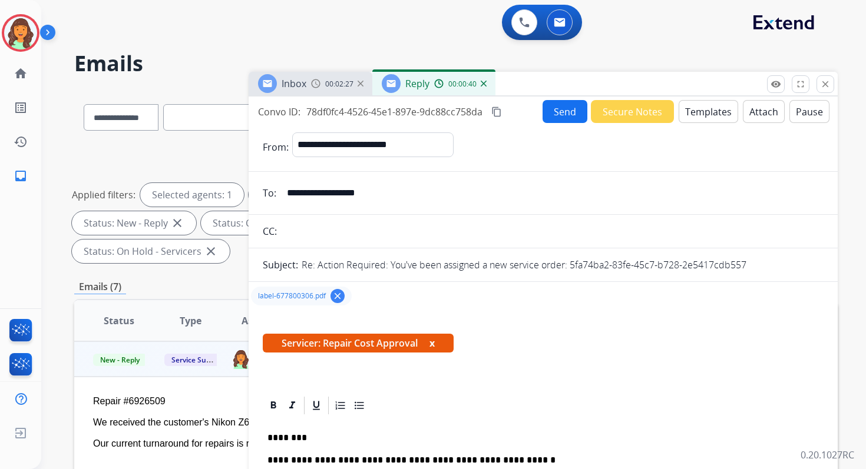
click at [497, 107] on mat-icon "content_copy" at bounding box center [496, 112] width 11 height 11
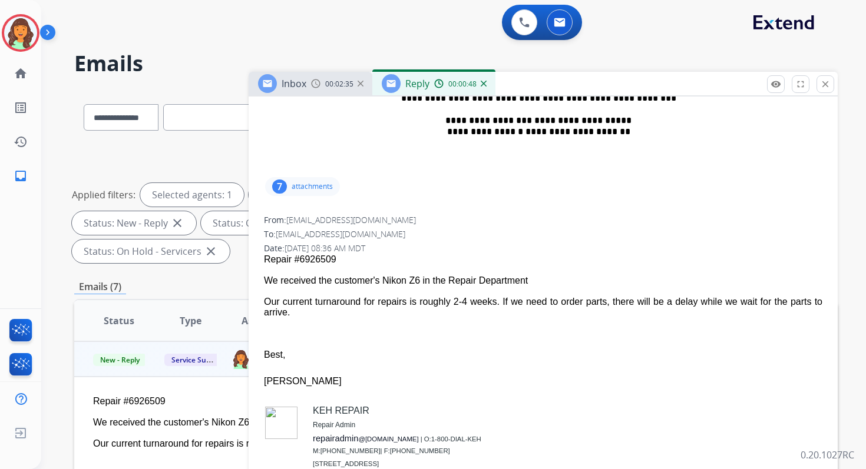
scroll to position [640, 0]
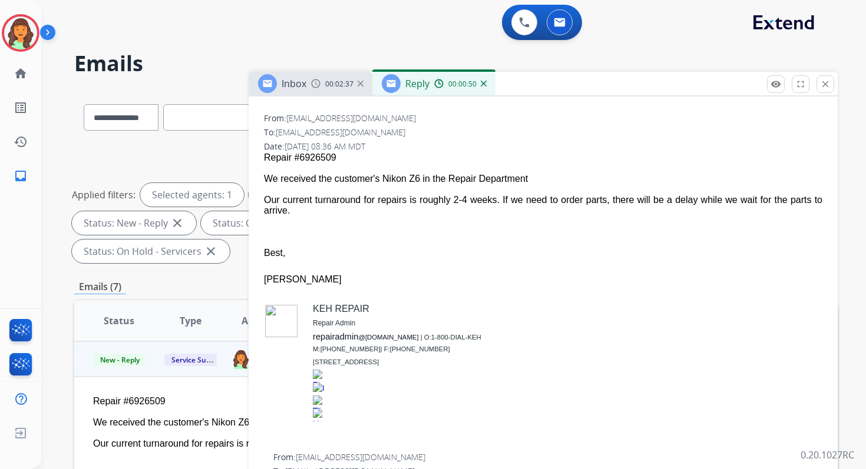
drag, startPoint x: 265, startPoint y: 177, endPoint x: 307, endPoint y: 213, distance: 55.6
click at [307, 213] on span "Repair #6926509 We received the customer's Nikon Z6 in the Repair Department Ou…" at bounding box center [543, 295] width 558 height 284
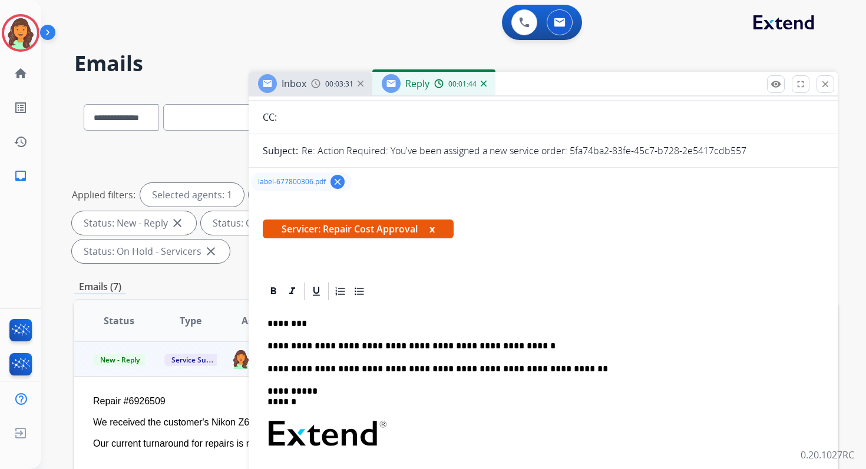
scroll to position [198, 0]
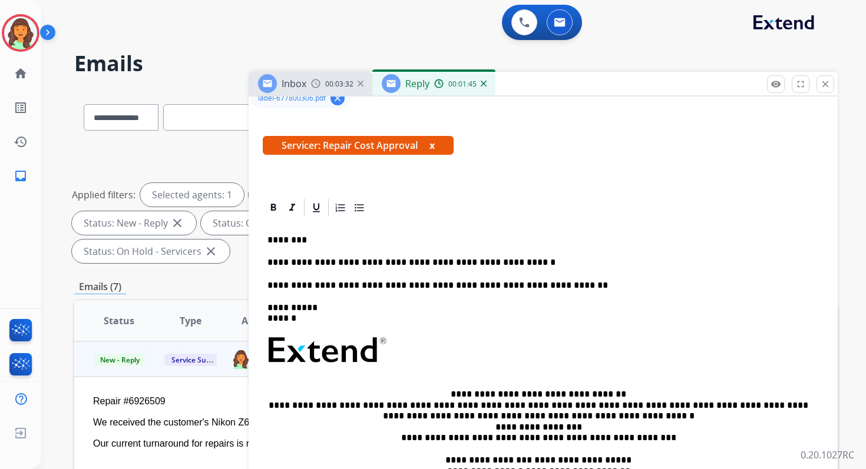
click at [501, 262] on p "**********" at bounding box center [538, 262] width 542 height 11
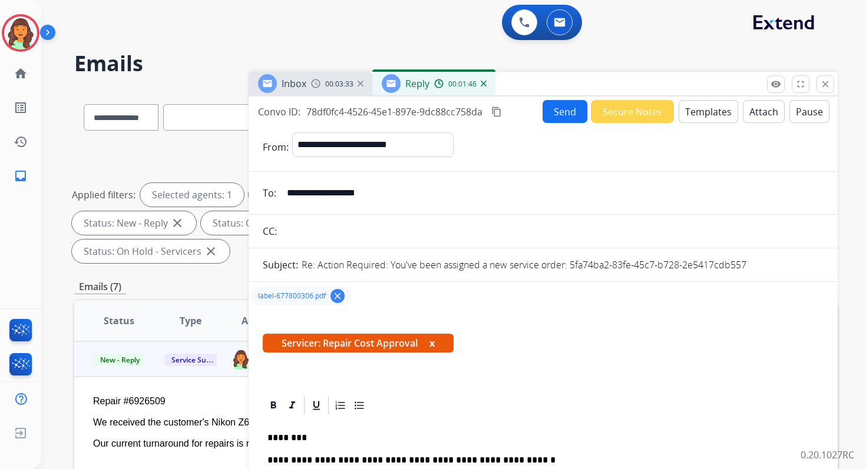
scroll to position [1, 0]
click at [500, 105] on button "content_copy" at bounding box center [496, 111] width 14 height 14
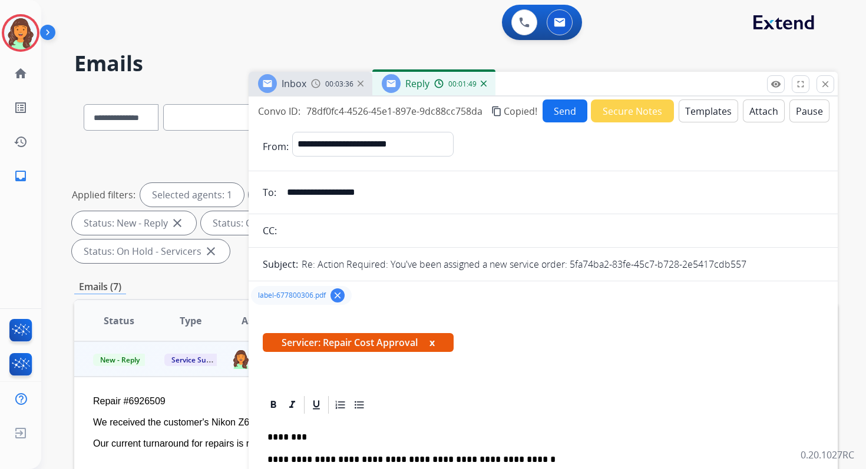
click at [562, 108] on button "Send" at bounding box center [564, 111] width 45 height 23
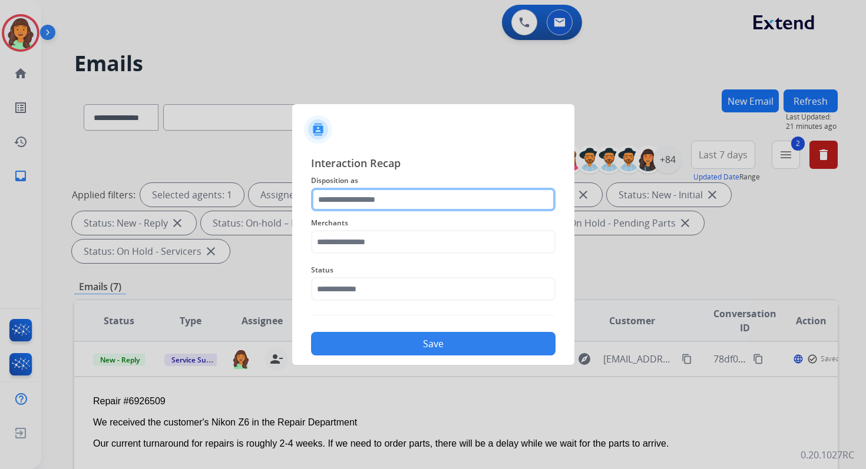
click at [412, 194] on input "text" at bounding box center [433, 200] width 244 height 24
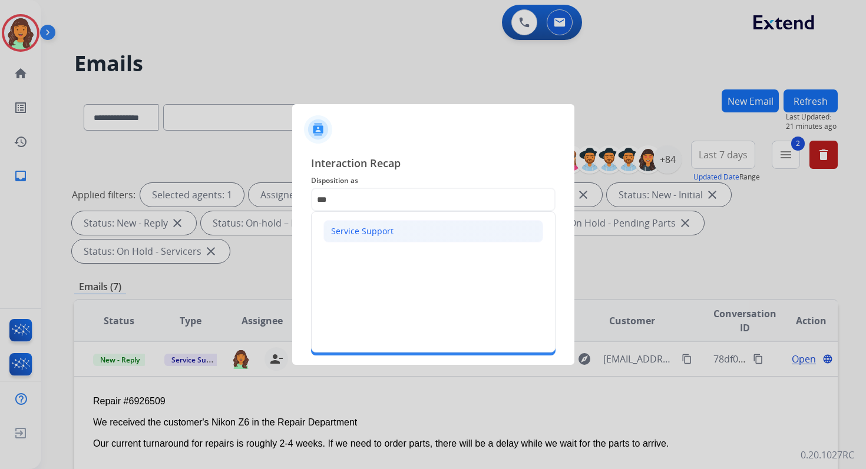
click at [366, 233] on div "Service Support" at bounding box center [362, 232] width 62 height 12
type input "**********"
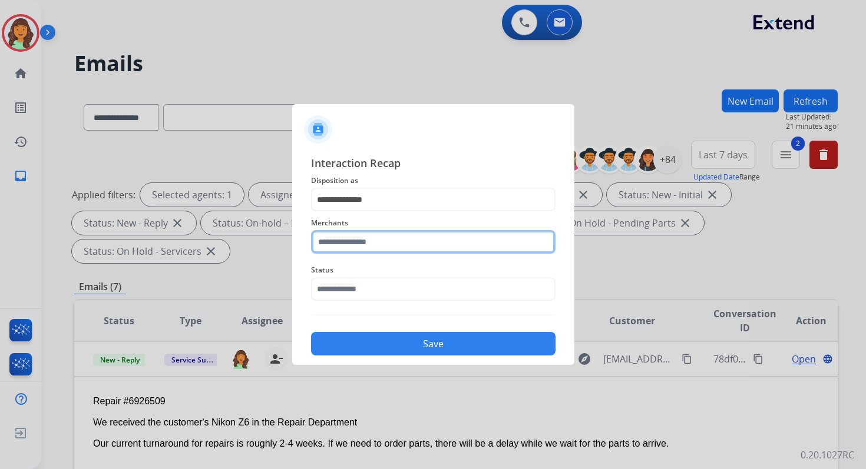
click at [367, 246] on input "text" at bounding box center [433, 242] width 244 height 24
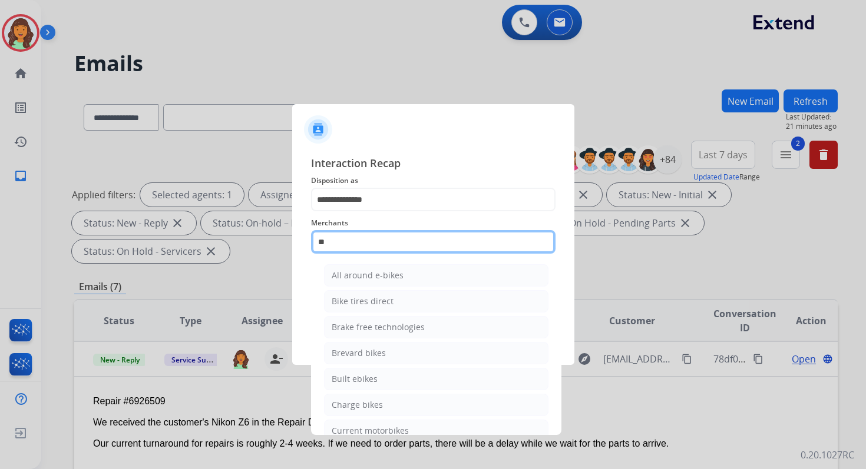
type input "***"
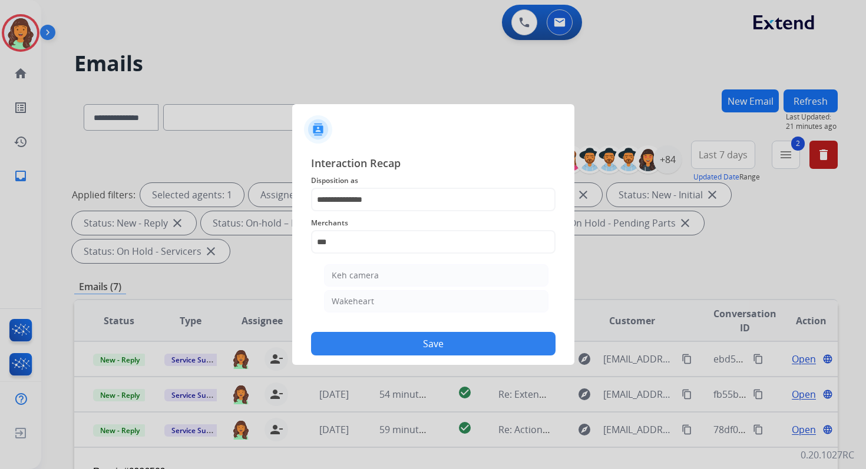
select select "**********"
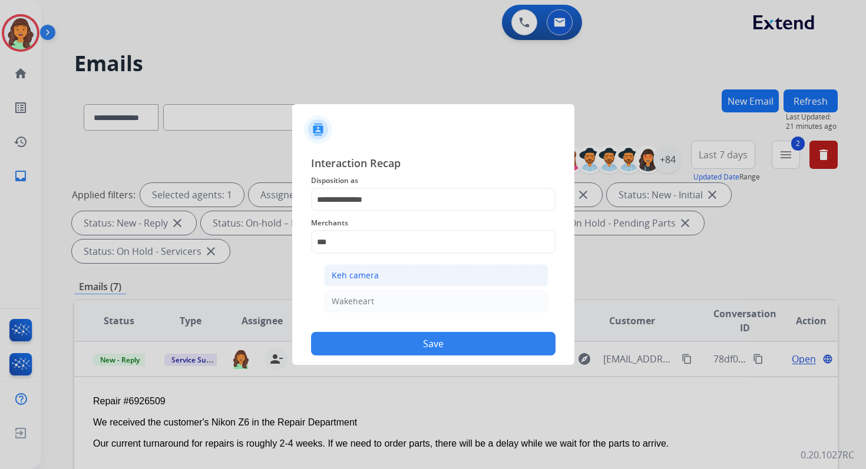
click at [372, 276] on div "Keh camera" at bounding box center [355, 276] width 47 height 12
type input "**********"
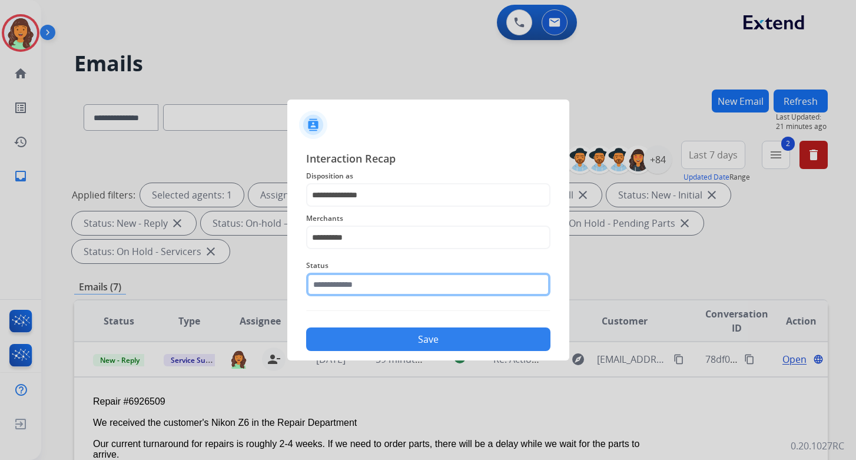
click at [372, 288] on input "text" at bounding box center [428, 285] width 244 height 24
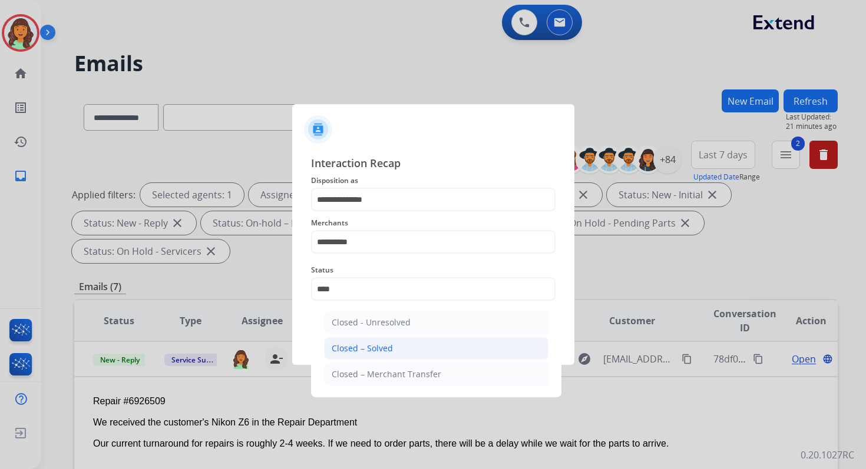
click at [384, 343] on div "Closed – Solved" at bounding box center [362, 349] width 61 height 12
type input "**********"
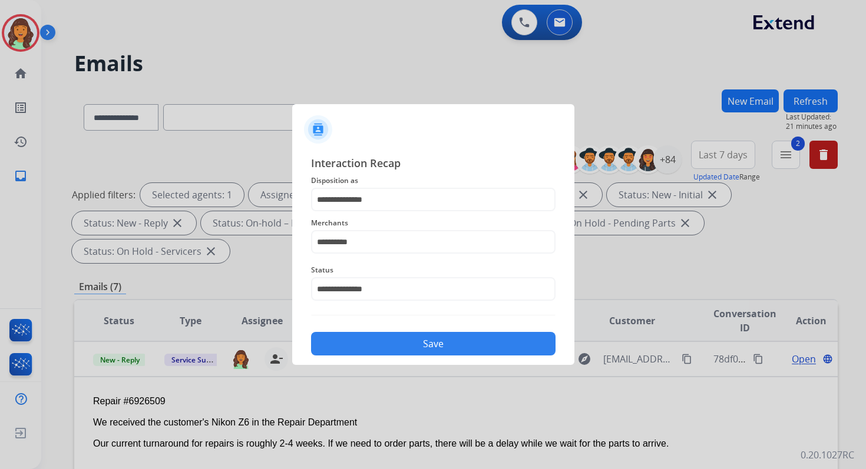
click at [384, 343] on button "Save" at bounding box center [433, 344] width 244 height 24
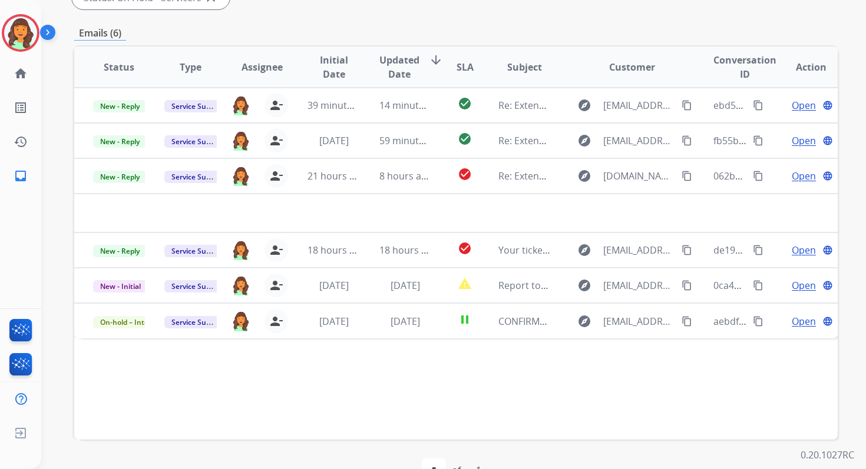
scroll to position [286, 0]
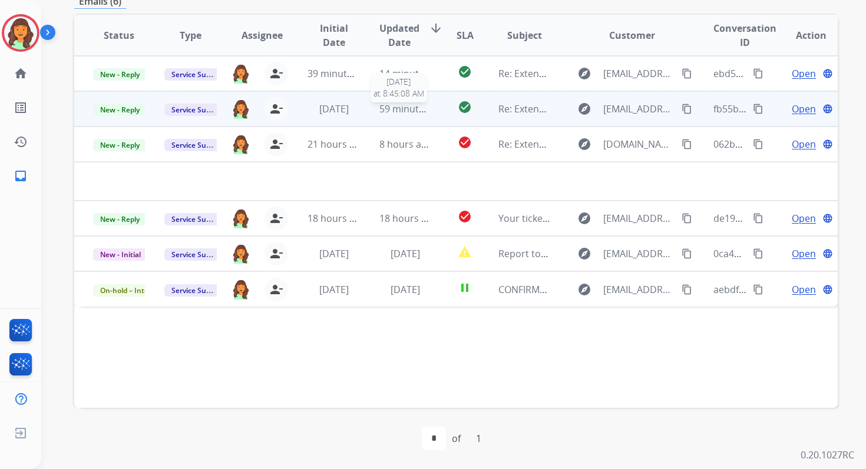
click at [398, 114] on span "59 minutes ago" at bounding box center [413, 108] width 68 height 13
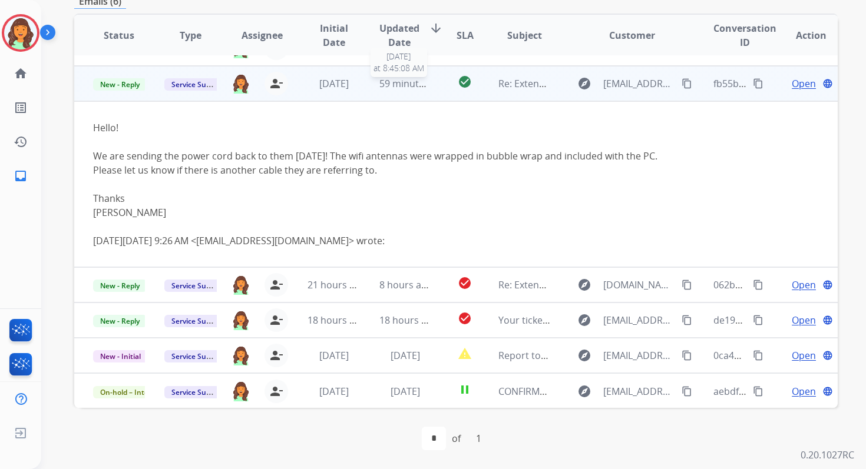
scroll to position [26, 0]
click at [792, 84] on span "Open" at bounding box center [804, 83] width 24 height 14
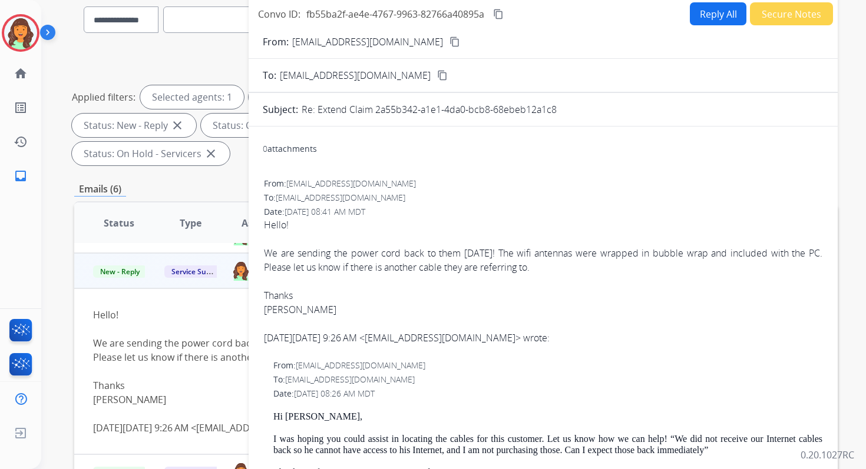
scroll to position [97, 0]
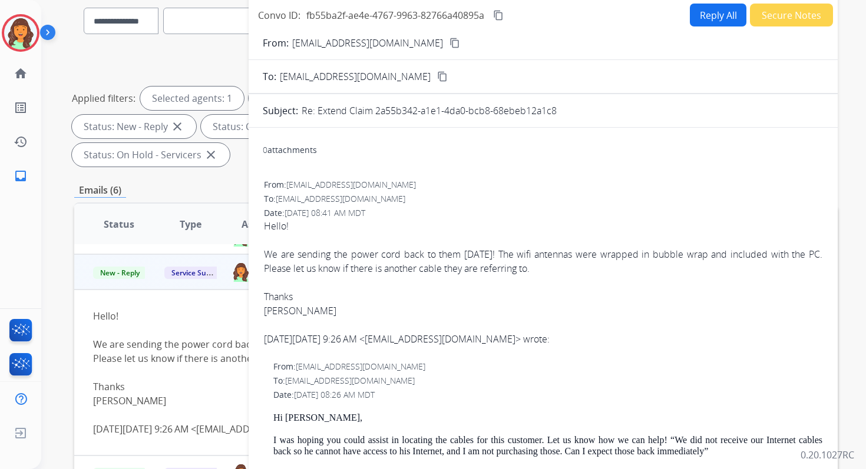
drag, startPoint x: 374, startPoint y: 109, endPoint x: 621, endPoint y: 110, distance: 247.4
click at [621, 109] on div "Re: Extend Claim 2a55b342-a1e1-4da0-bcb8-68ebeb12a1c8" at bounding box center [563, 111] width 522 height 14
copy p "2a55b342-a1e1-4da0-bcb8-68ebeb12a1c8"
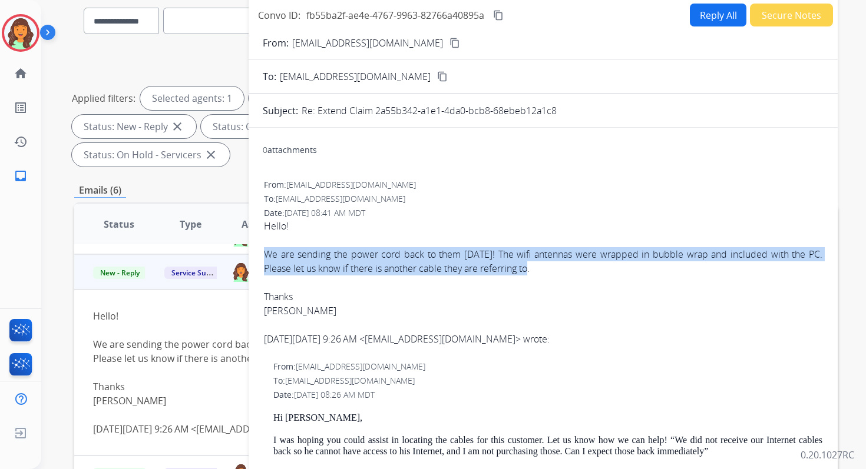
drag, startPoint x: 265, startPoint y: 254, endPoint x: 542, endPoint y: 270, distance: 277.3
click at [542, 270] on div "We are sending the power cord back to them [DATE]! The wifi antennas were wrapp…" at bounding box center [543, 261] width 558 height 28
copy div "We are sending the power cord back to them [DATE]! The wifi antennas were wrapp…"
click at [497, 16] on mat-icon "content_copy" at bounding box center [498, 15] width 11 height 11
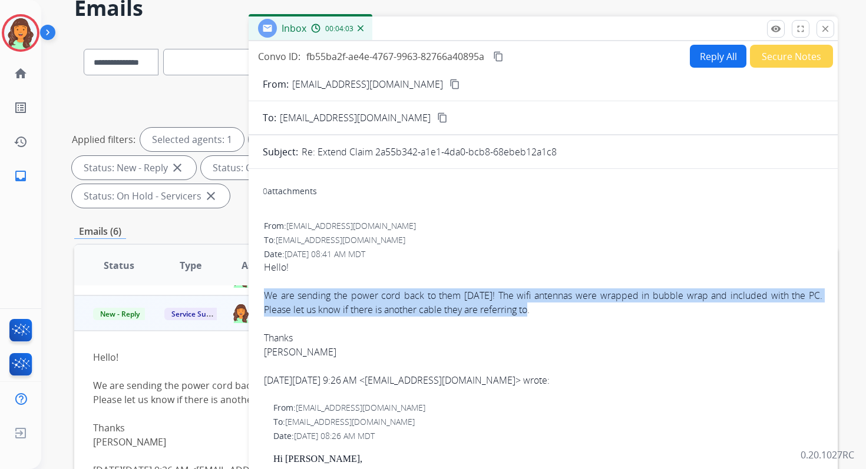
scroll to position [0, 0]
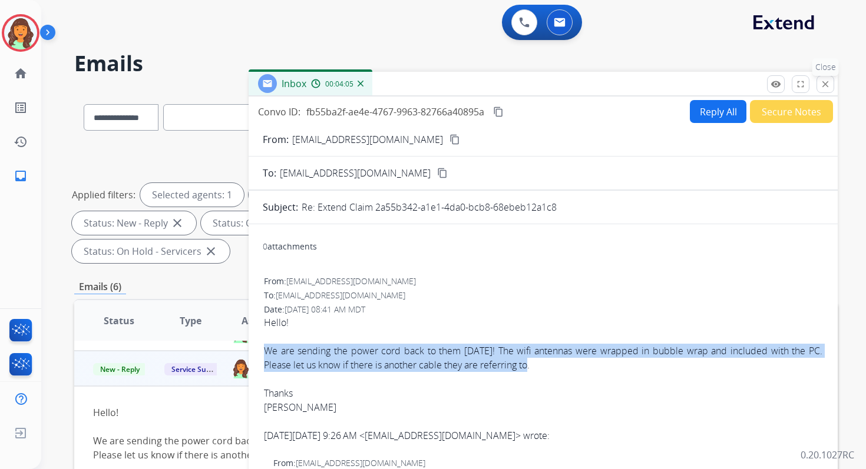
click at [826, 84] on mat-icon "close" at bounding box center [825, 84] width 11 height 11
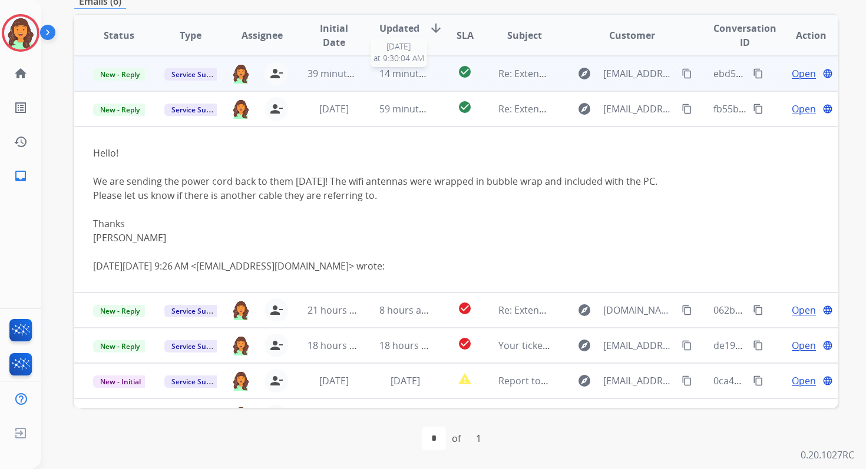
click at [398, 78] on span "14 minutes ago" at bounding box center [413, 73] width 68 height 13
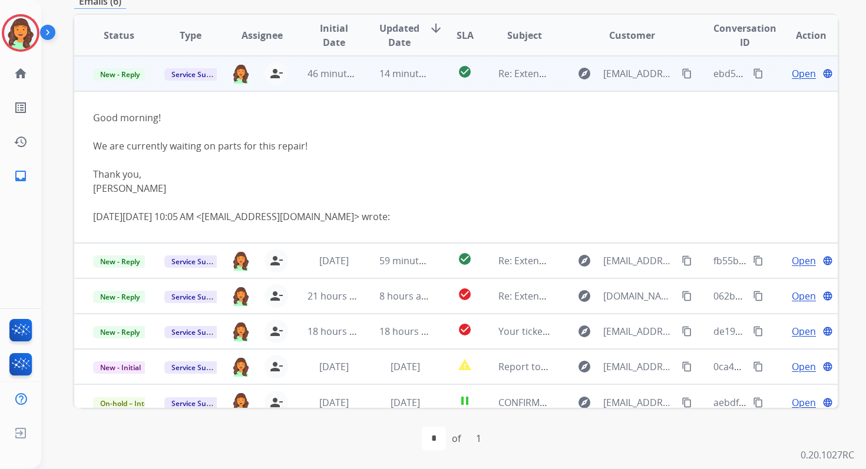
click at [800, 75] on span "Open" at bounding box center [804, 74] width 24 height 14
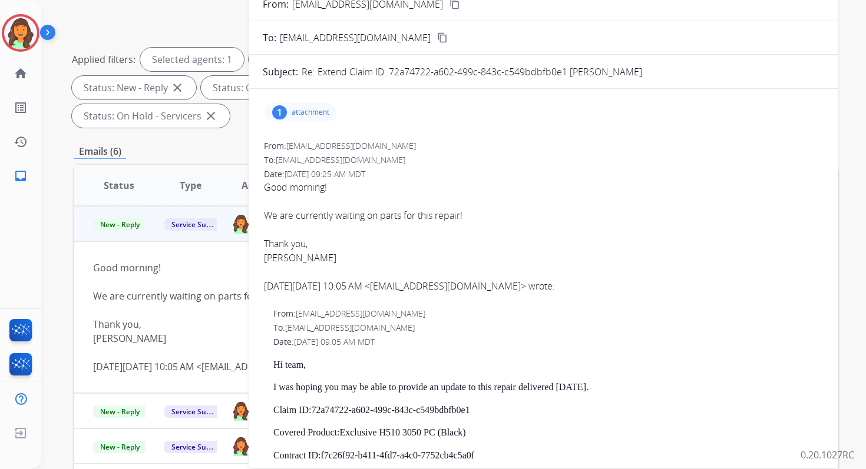
scroll to position [26, 0]
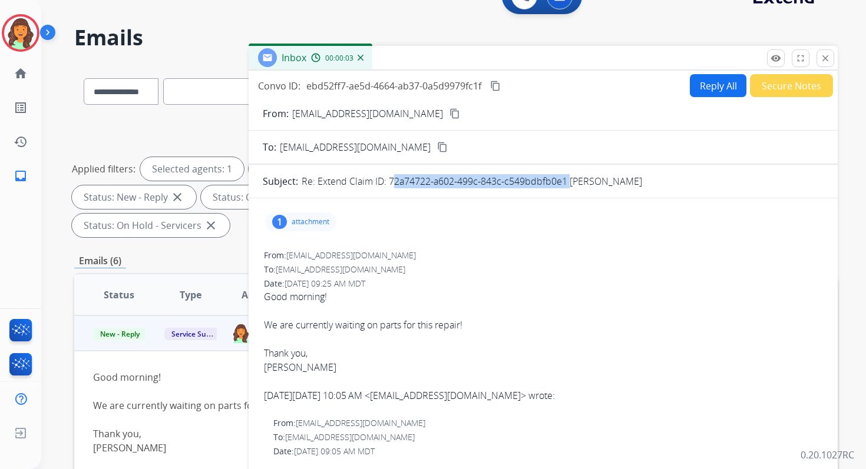
copy p "72a74722-a602-499c-843c-c549bdbfb0e1"
drag, startPoint x: 389, startPoint y: 180, endPoint x: 566, endPoint y: 183, distance: 177.3
click at [566, 183] on p "Re: Extend Claim ID: 72a74722-a602-499c-843c-c549bdbfb0e1 [PERSON_NAME]" at bounding box center [472, 181] width 340 height 14
click at [338, 326] on div "We are currently waiting on parts for this repair!" at bounding box center [543, 325] width 558 height 14
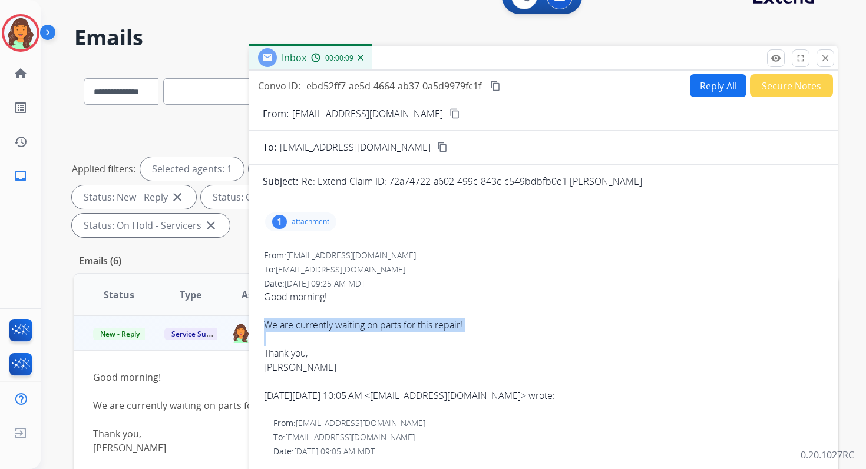
click at [338, 326] on div "We are currently waiting on parts for this repair!" at bounding box center [543, 325] width 558 height 14
copy div "We are currently waiting on parts for this repair!"
click at [496, 84] on mat-icon "content_copy" at bounding box center [495, 86] width 11 height 11
click at [828, 54] on mat-icon "close" at bounding box center [825, 58] width 11 height 11
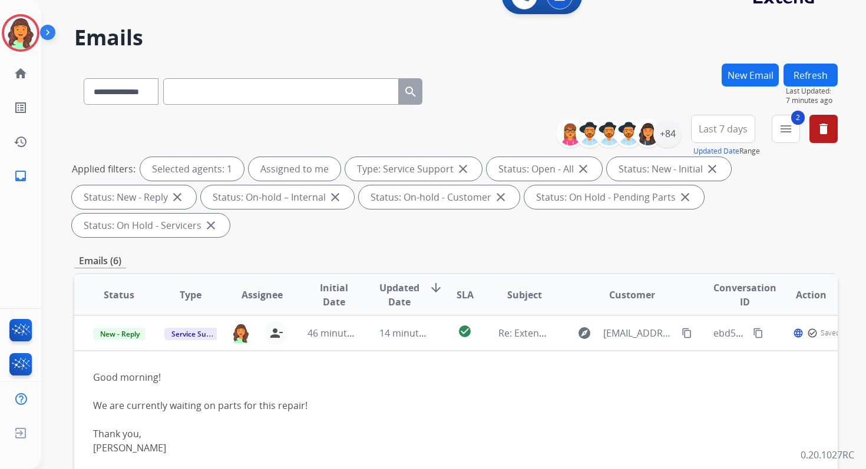
scroll to position [286, 0]
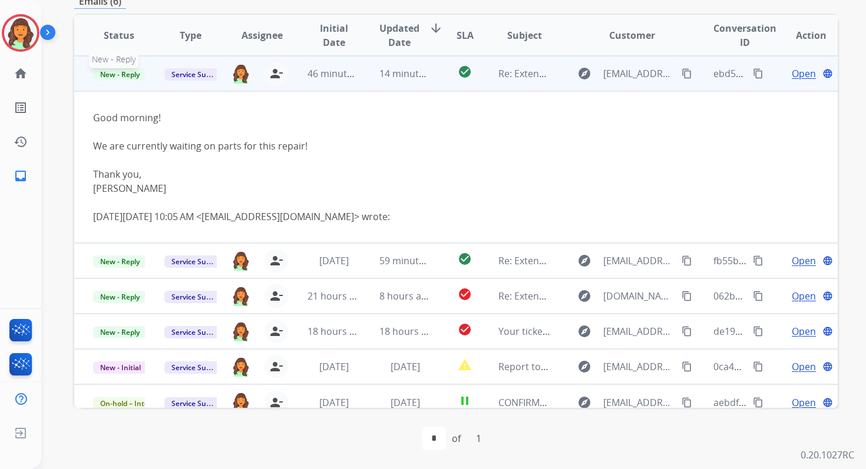
click at [108, 69] on span "New - Reply" at bounding box center [120, 74] width 54 height 12
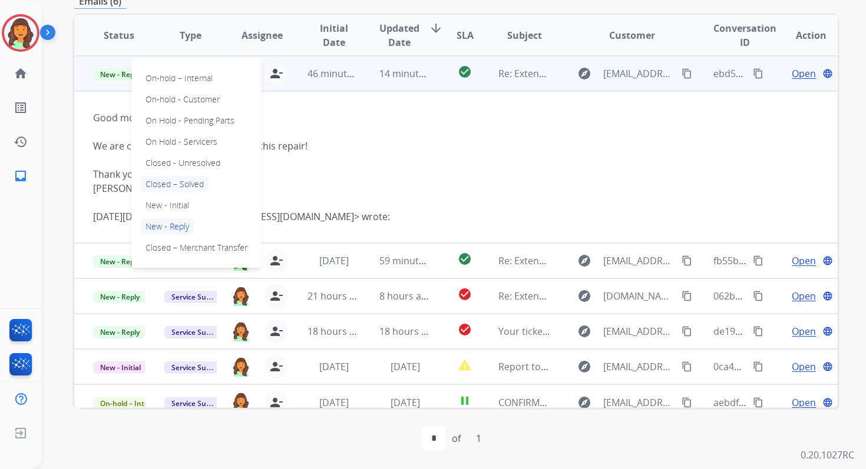
click at [166, 181] on p "Closed – Solved" at bounding box center [175, 184] width 68 height 16
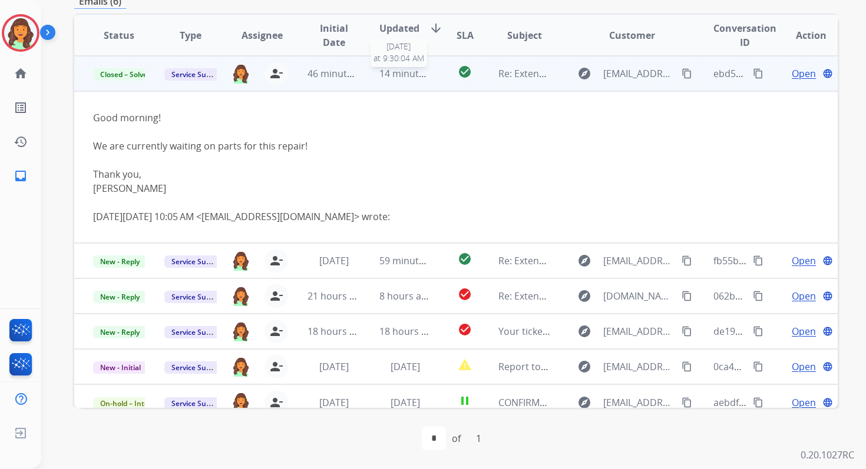
click at [401, 75] on span "14 minutes ago" at bounding box center [413, 73] width 68 height 13
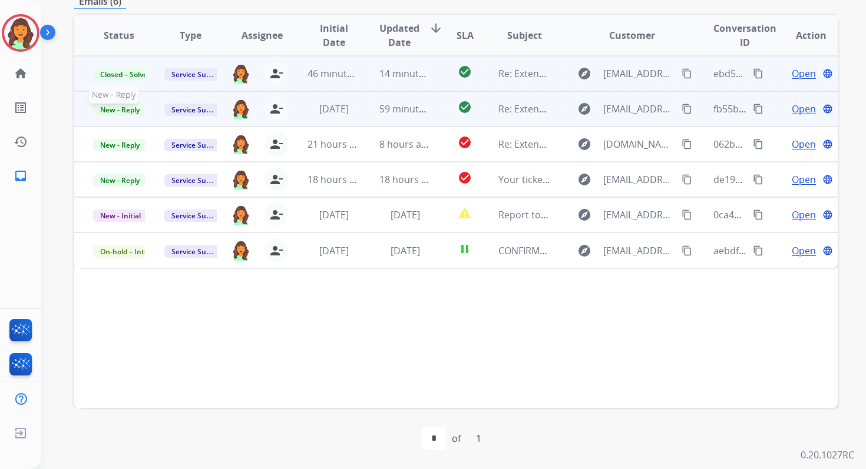
click at [125, 111] on span "New - Reply" at bounding box center [120, 110] width 54 height 12
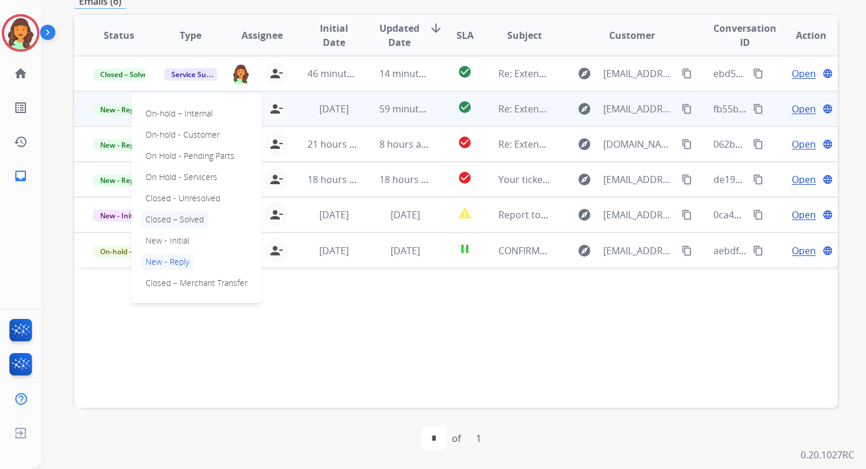
click at [185, 216] on p "Closed – Solved" at bounding box center [175, 219] width 68 height 16
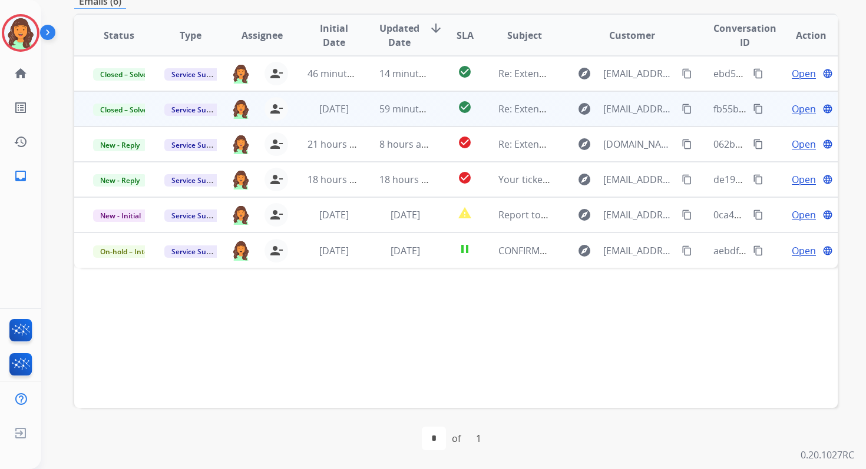
click at [793, 103] on span "Open" at bounding box center [804, 109] width 24 height 14
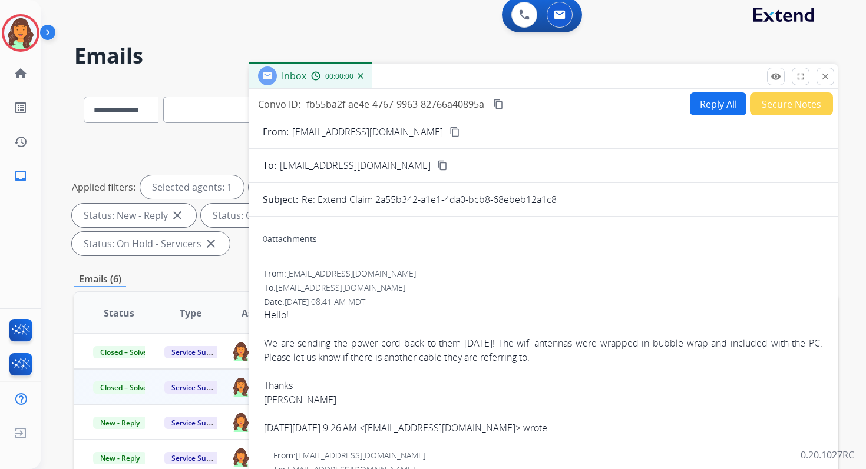
scroll to position [0, 0]
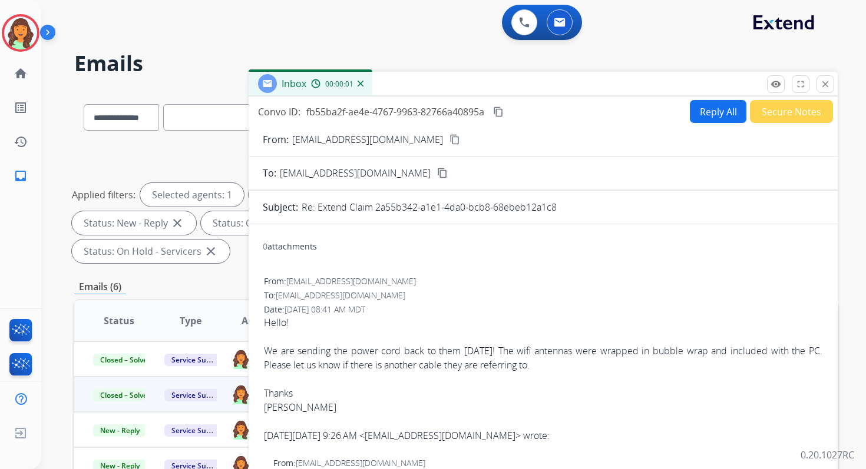
click at [711, 121] on button "Reply All" at bounding box center [718, 111] width 57 height 23
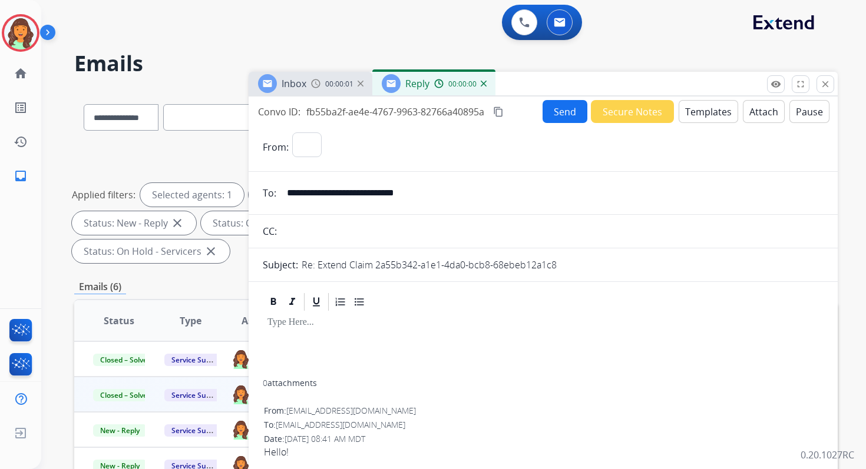
select select "**********"
click at [703, 115] on button "Templates" at bounding box center [708, 111] width 59 height 23
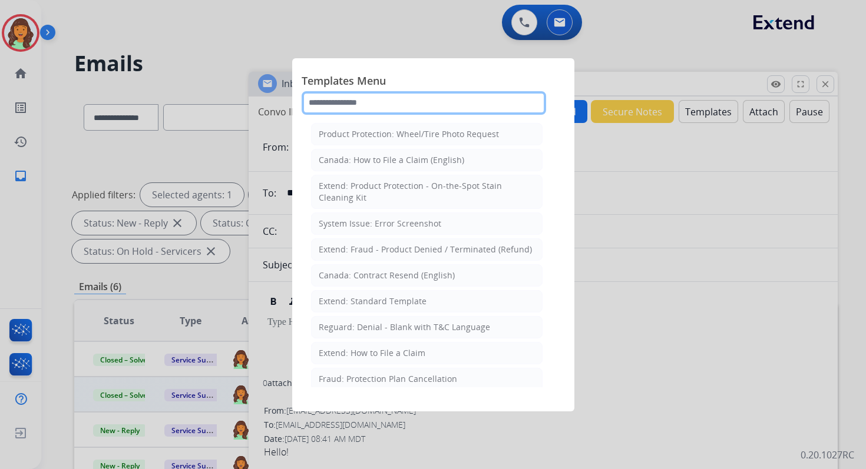
click at [381, 101] on input "text" at bounding box center [424, 103] width 244 height 24
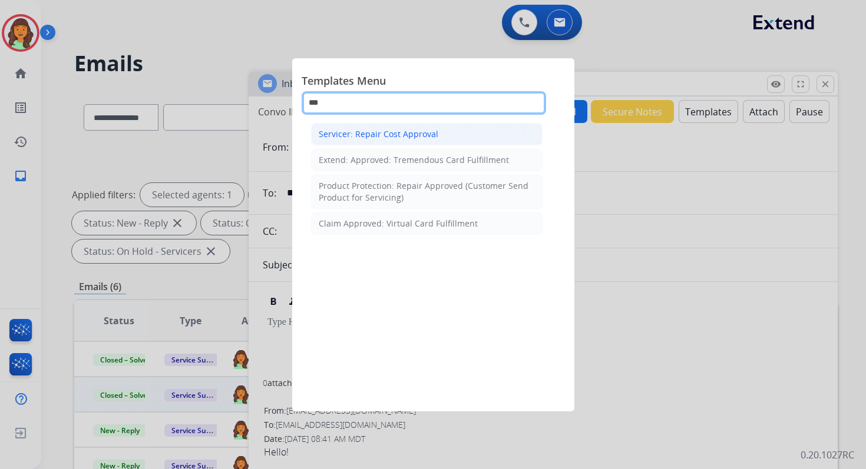
type input "***"
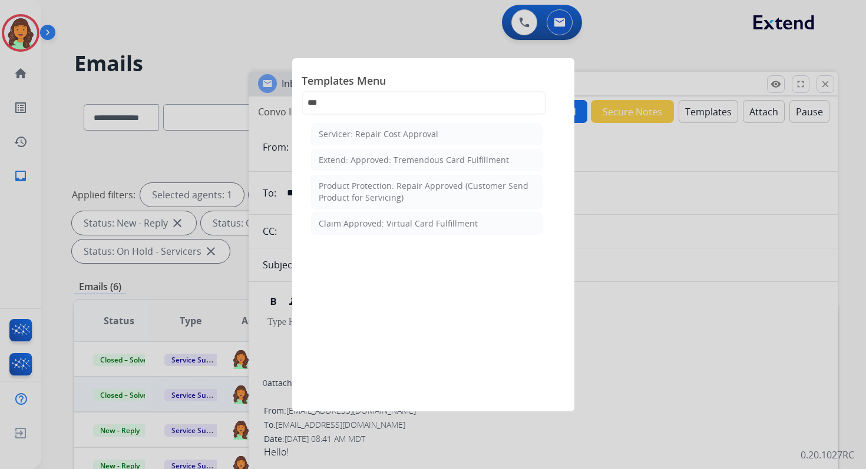
drag, startPoint x: 399, startPoint y: 128, endPoint x: 403, endPoint y: 151, distance: 23.4
click at [399, 128] on div "Servicer: Repair Cost Approval" at bounding box center [379, 134] width 120 height 12
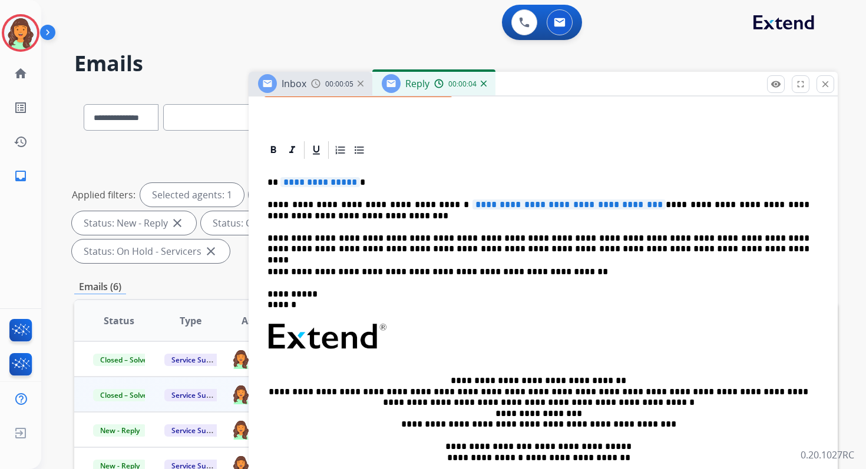
scroll to position [269, 0]
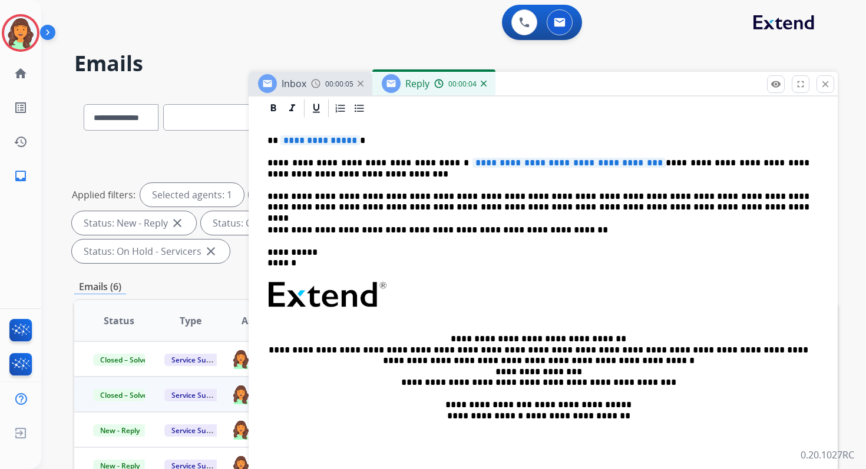
click at [316, 143] on span "**********" at bounding box center [320, 140] width 80 height 10
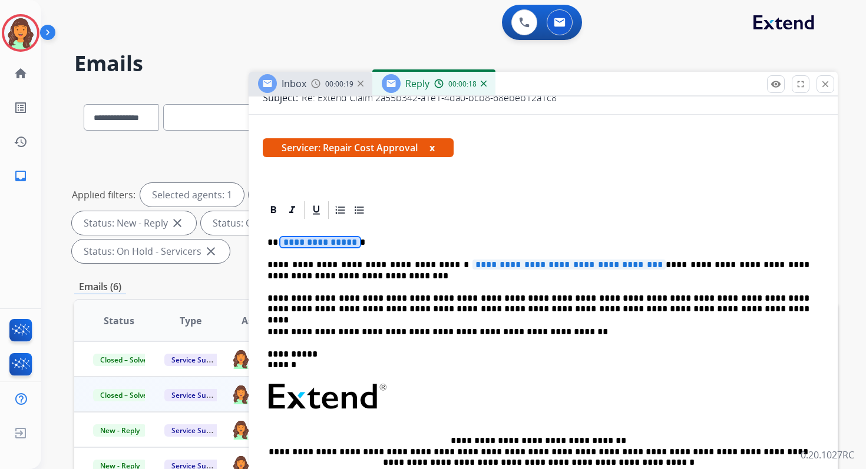
scroll to position [157, 0]
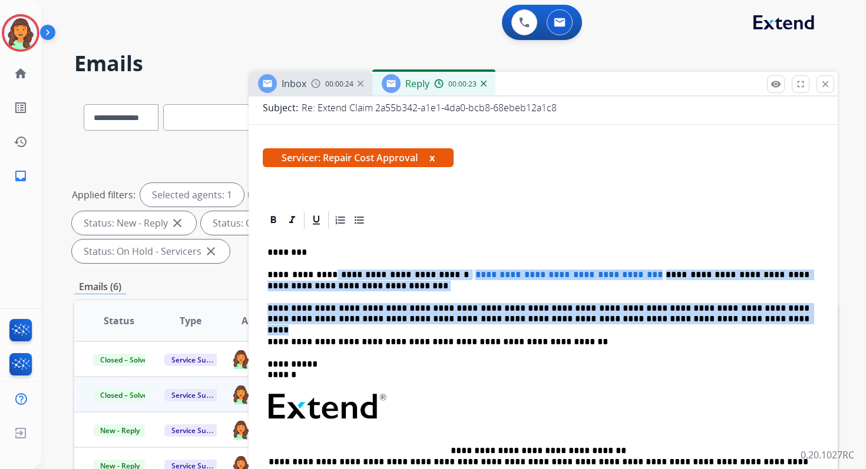
drag, startPoint x: 325, startPoint y: 277, endPoint x: 660, endPoint y: 320, distance: 338.5
click at [660, 320] on div "**********" at bounding box center [543, 408] width 561 height 355
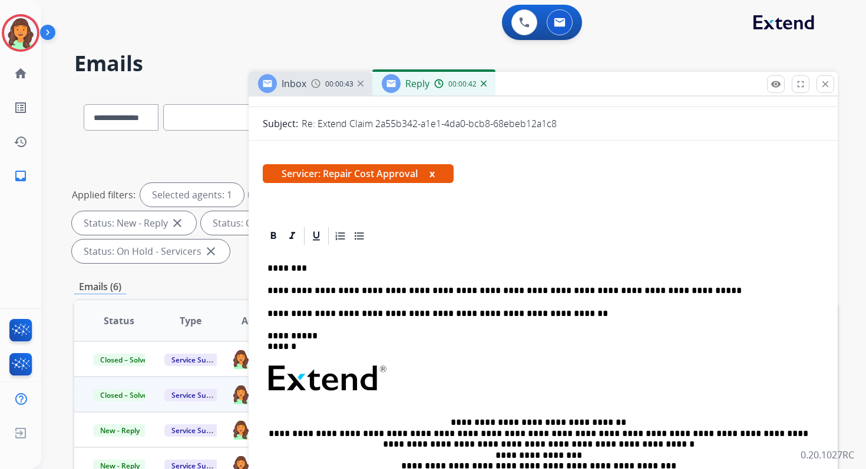
scroll to position [0, 0]
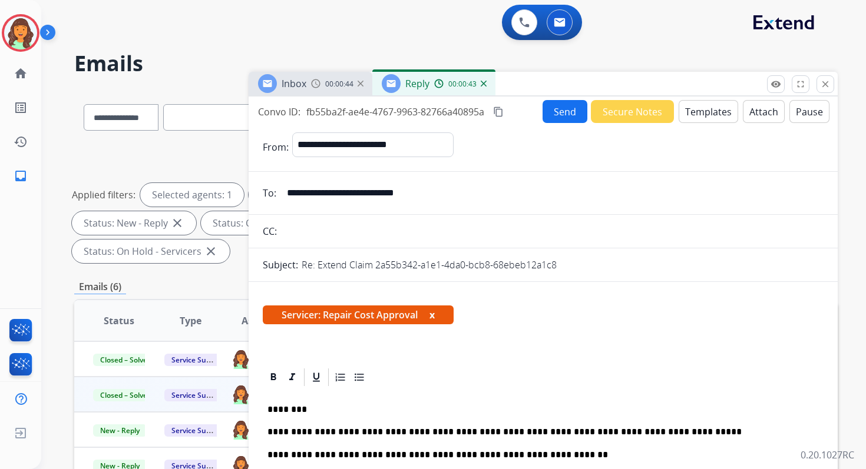
click at [497, 107] on mat-icon "content_copy" at bounding box center [498, 112] width 11 height 11
click at [562, 109] on button "Send" at bounding box center [564, 111] width 45 height 23
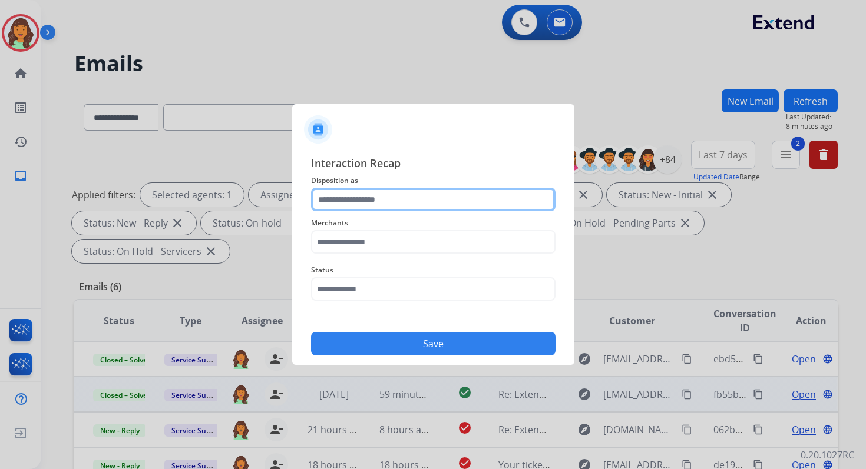
click at [369, 197] on input "text" at bounding box center [433, 200] width 244 height 24
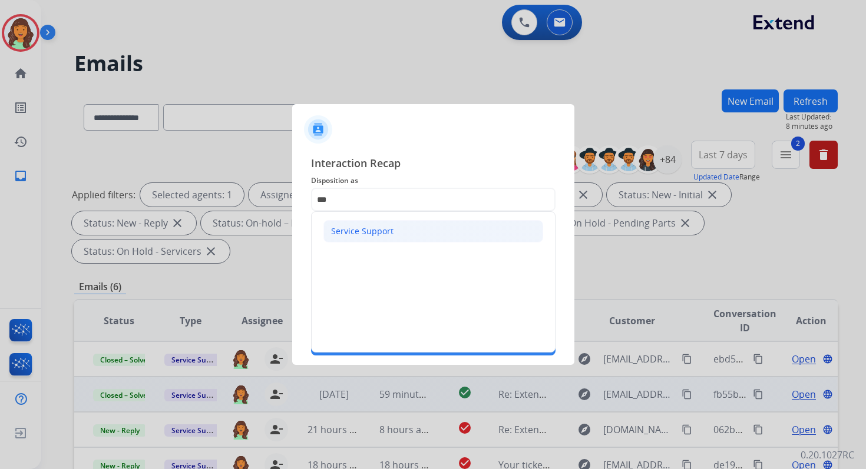
click at [355, 221] on li "Service Support" at bounding box center [433, 231] width 220 height 22
type input "**********"
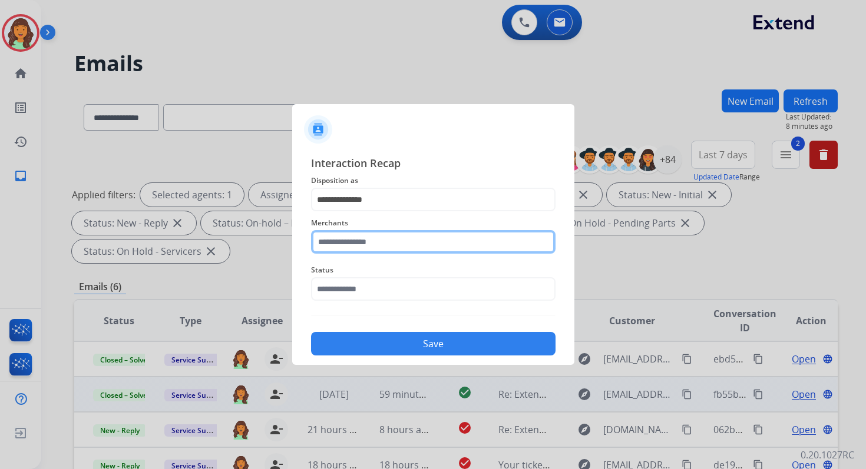
click at [365, 244] on input "text" at bounding box center [433, 242] width 244 height 24
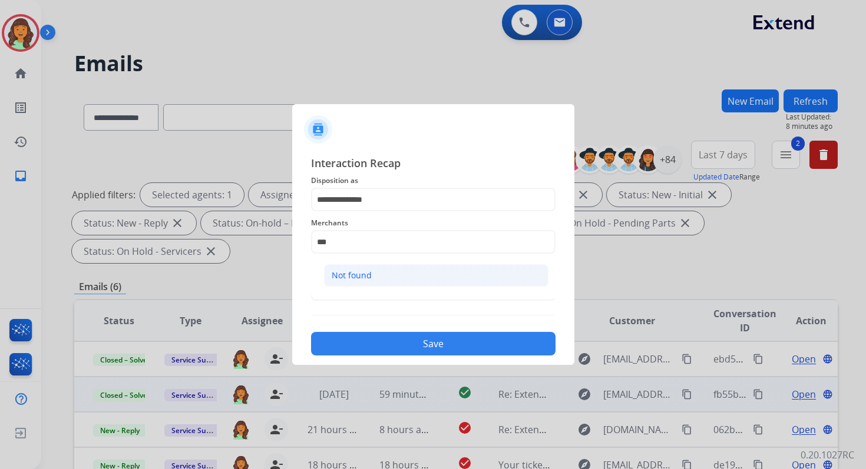
click at [349, 273] on div "Not found" at bounding box center [352, 276] width 40 height 12
type input "*********"
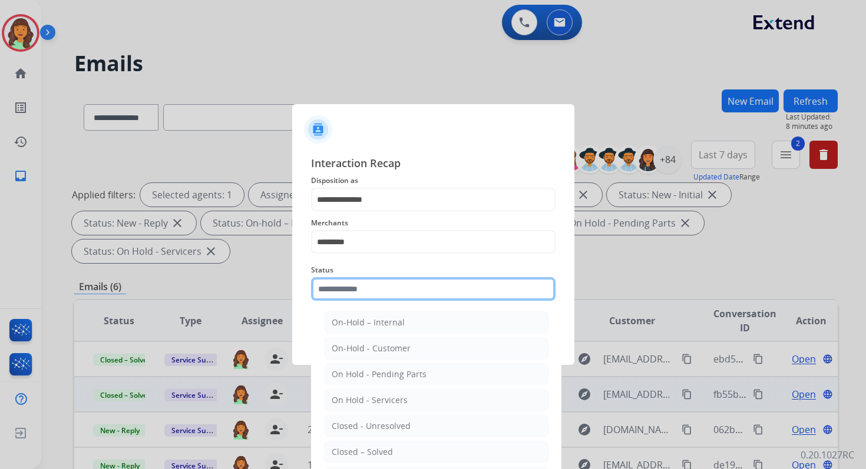
click at [356, 281] on input "text" at bounding box center [433, 289] width 244 height 24
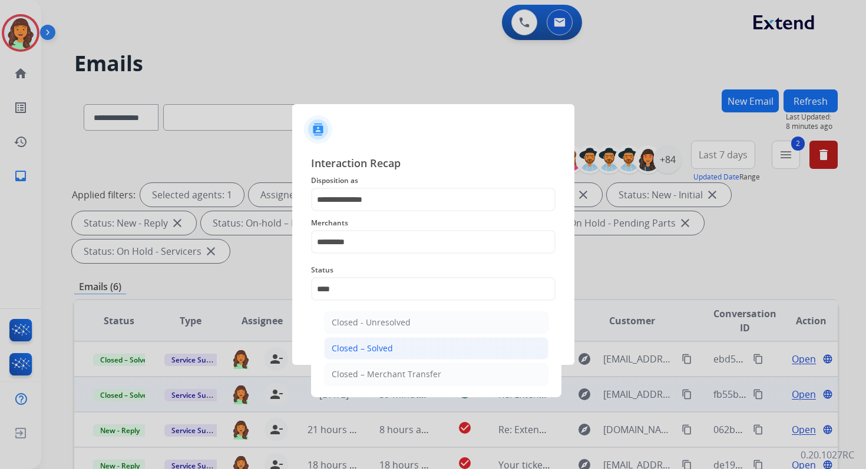
click at [378, 345] on div "Closed – Solved" at bounding box center [362, 349] width 61 height 12
type input "**********"
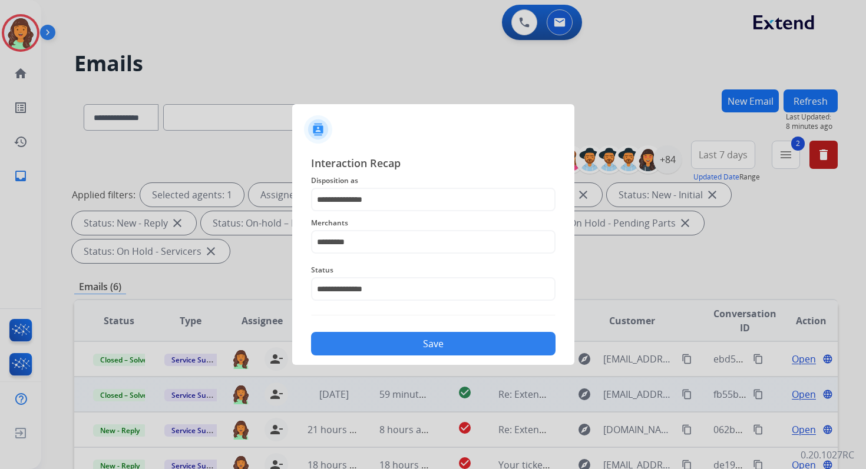
click at [378, 345] on button "Save" at bounding box center [433, 344] width 244 height 24
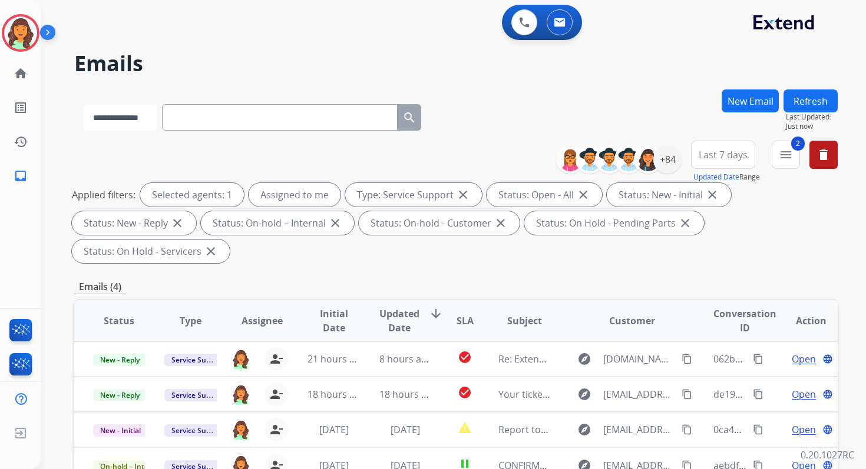
click at [140, 114] on select "**********" at bounding box center [121, 117] width 74 height 27
select select "**********"
click at [84, 104] on select "**********" at bounding box center [121, 117] width 74 height 27
click at [210, 121] on input "text" at bounding box center [281, 117] width 236 height 27
paste input "**********"
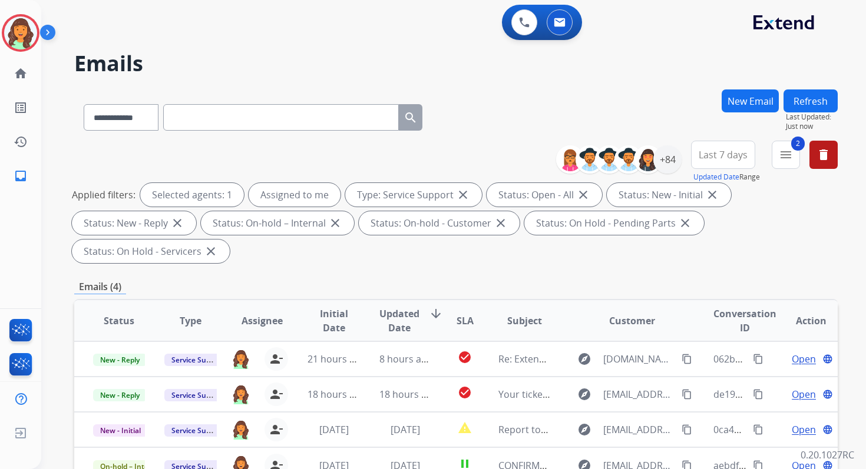
type input "**********"
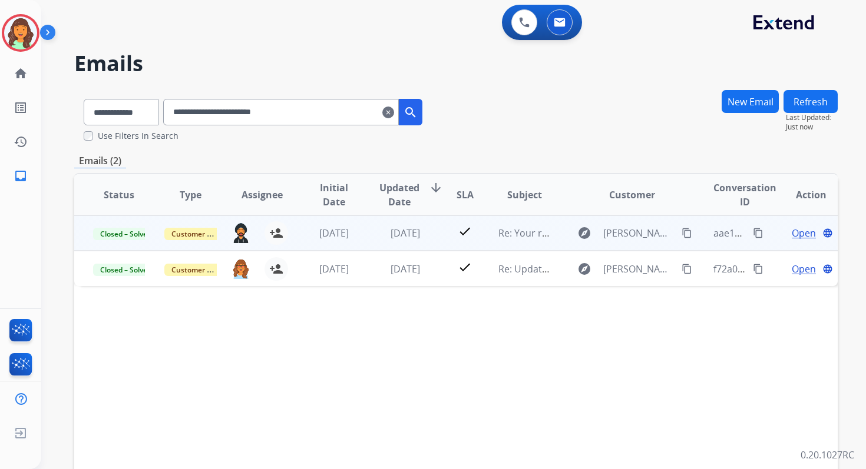
click at [800, 232] on span "Open" at bounding box center [804, 233] width 24 height 14
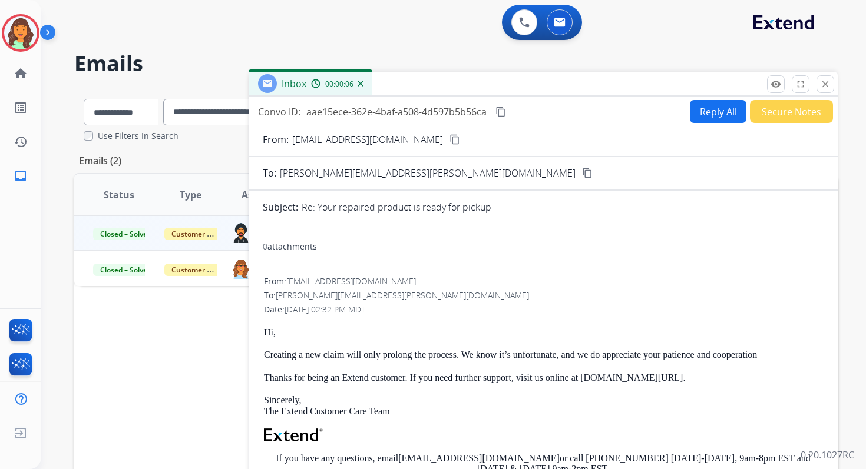
click at [710, 110] on button "Reply All" at bounding box center [718, 111] width 57 height 23
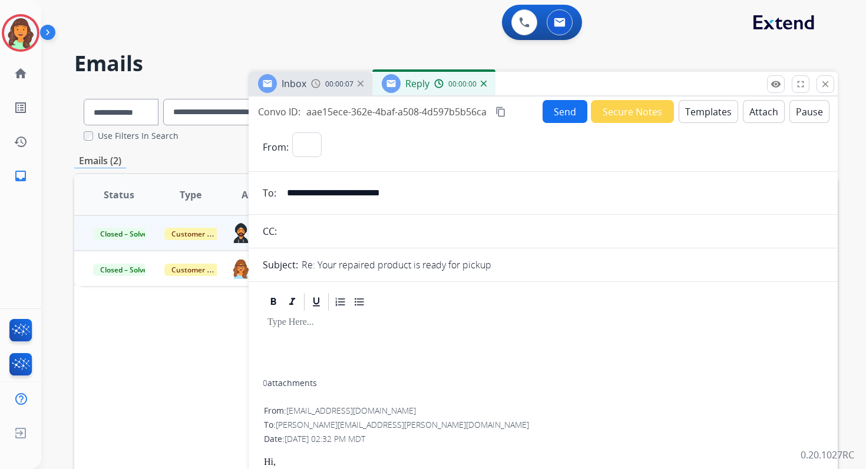
select select "**********"
click at [710, 110] on button "Templates" at bounding box center [708, 111] width 59 height 23
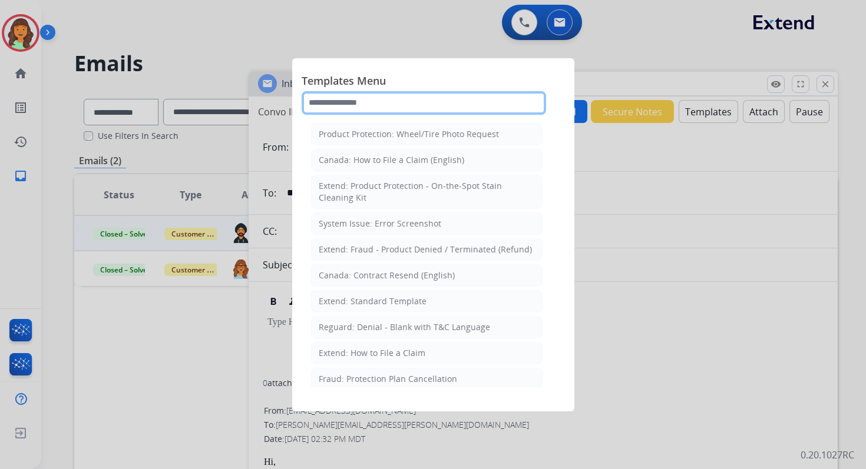
click at [372, 107] on input "text" at bounding box center [424, 103] width 244 height 24
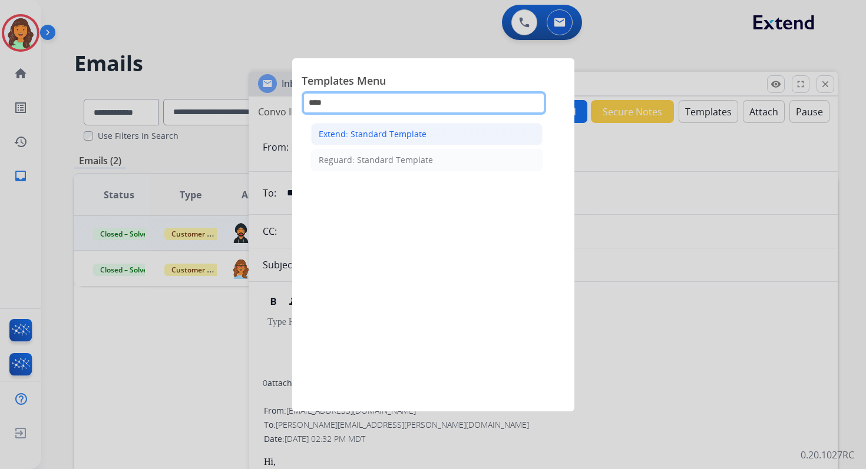
type input "****"
click at [380, 137] on div "Extend: Standard Template" at bounding box center [373, 134] width 108 height 12
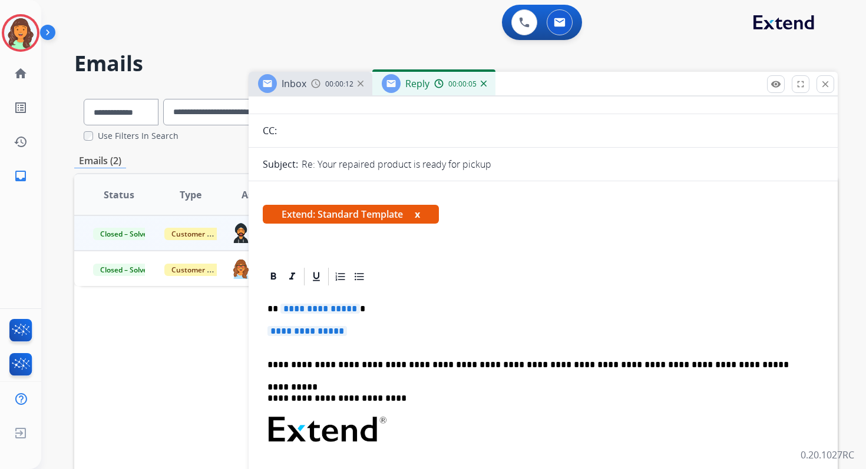
scroll to position [109, 0]
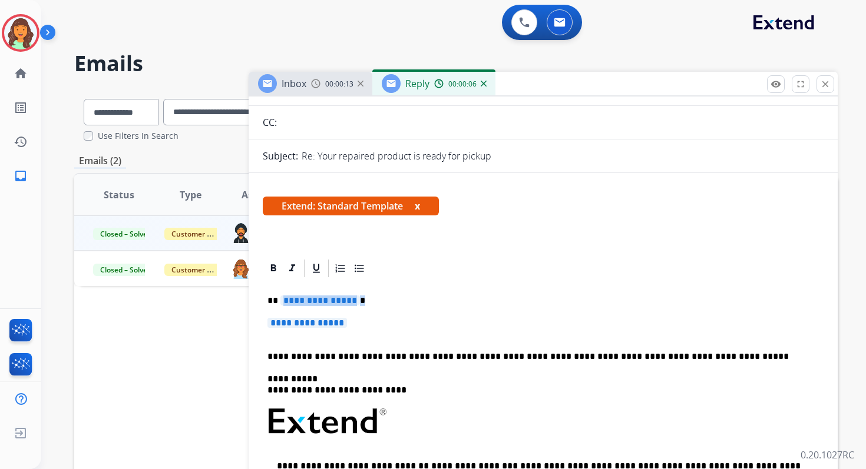
drag, startPoint x: 280, startPoint y: 300, endPoint x: 359, endPoint y: 326, distance: 82.5
click at [359, 326] on div "**********" at bounding box center [543, 456] width 561 height 355
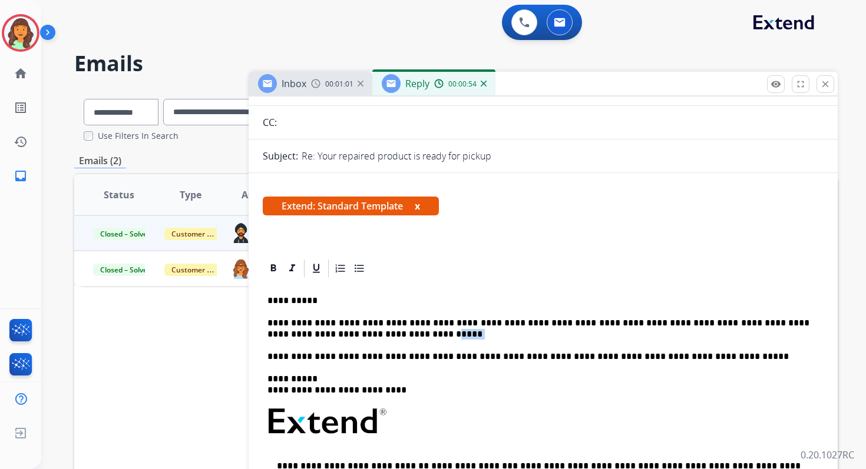
drag, startPoint x: 361, startPoint y: 337, endPoint x: 340, endPoint y: 337, distance: 20.6
click at [340, 337] on p "**********" at bounding box center [538, 329] width 542 height 22
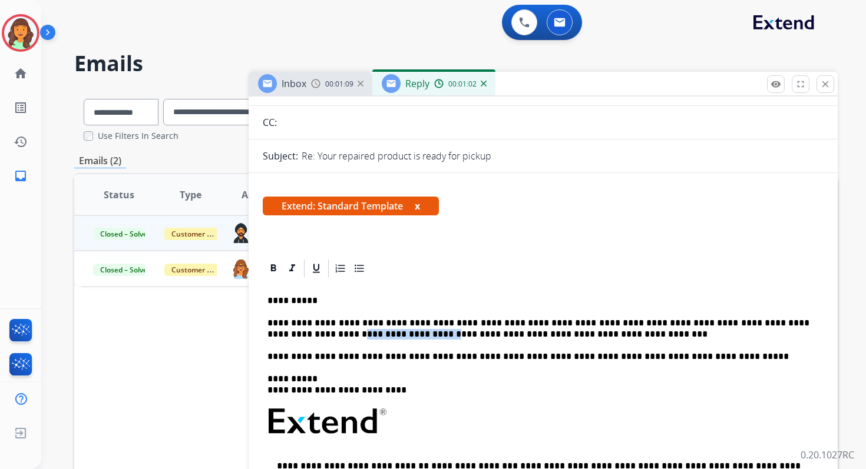
drag, startPoint x: 337, startPoint y: 337, endPoint x: 799, endPoint y: 322, distance: 462.0
click at [799, 322] on p "**********" at bounding box center [538, 329] width 542 height 22
drag, startPoint x: 284, startPoint y: 337, endPoint x: 262, endPoint y: 337, distance: 21.8
click at [486, 336] on p "**********" at bounding box center [538, 329] width 542 height 22
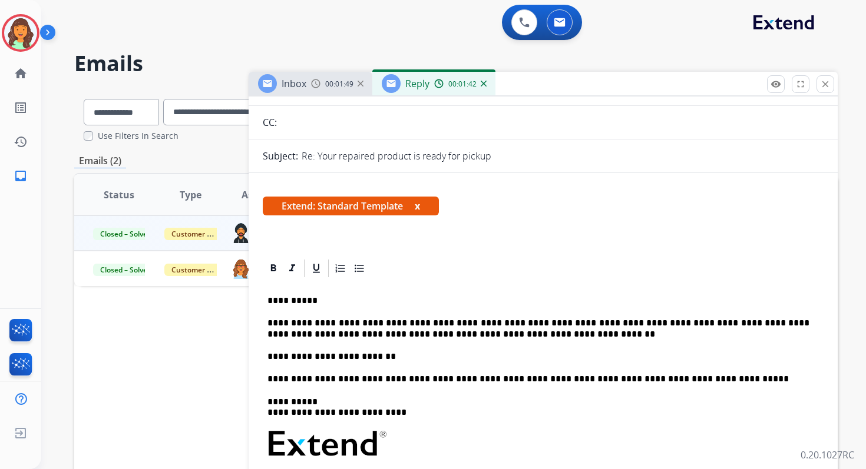
click at [364, 356] on p "**********" at bounding box center [538, 357] width 542 height 11
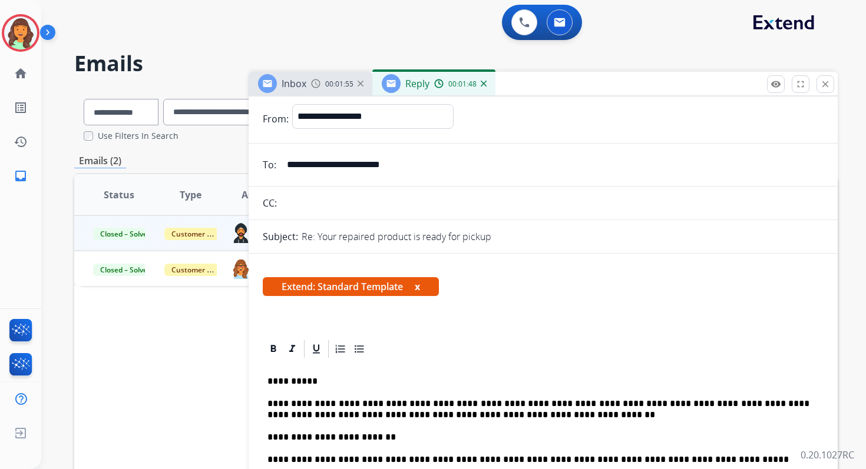
scroll to position [0, 0]
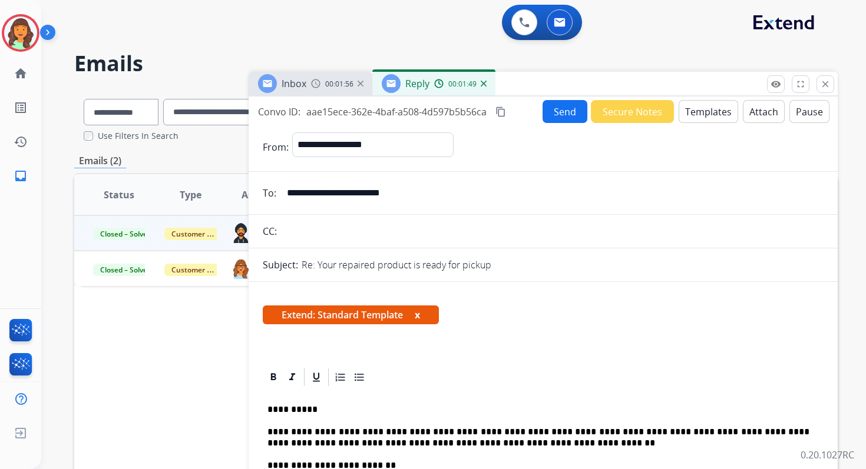
click at [563, 102] on button "Send" at bounding box center [564, 111] width 45 height 23
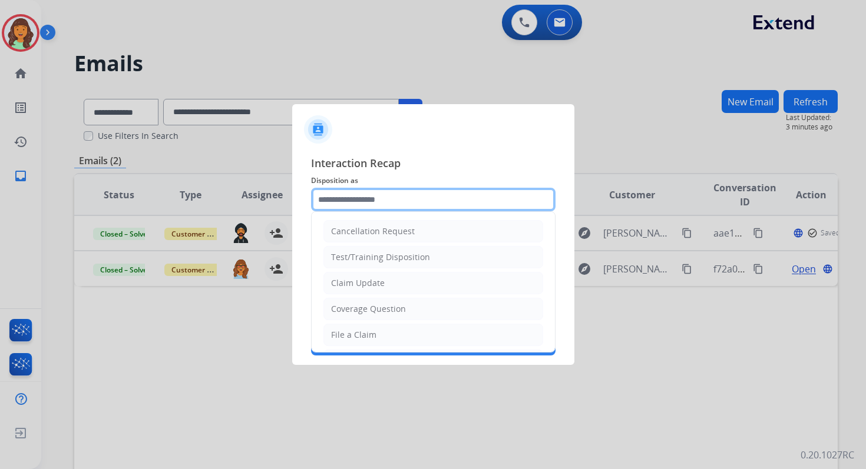
click at [379, 197] on input "text" at bounding box center [433, 200] width 244 height 24
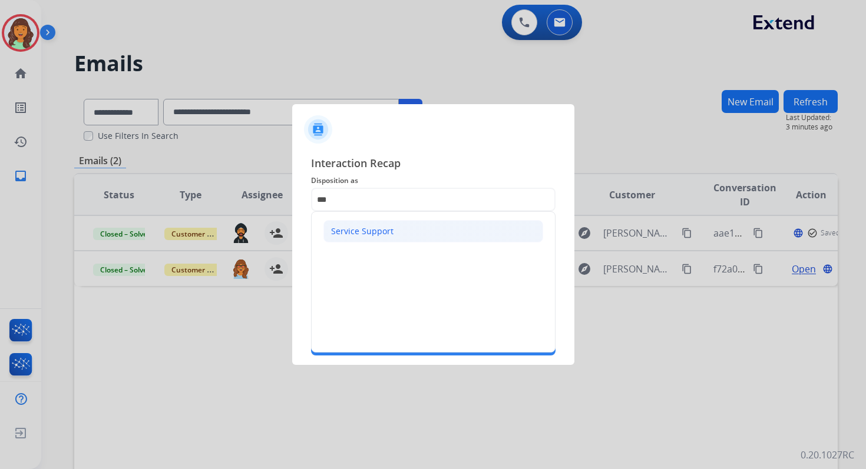
click at [375, 234] on div "Service Support" at bounding box center [362, 232] width 62 height 12
type input "**********"
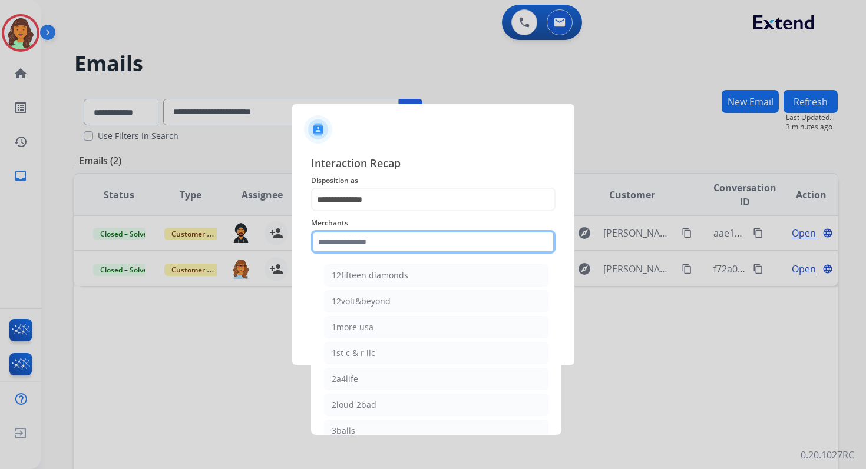
click at [377, 243] on input "text" at bounding box center [433, 242] width 244 height 24
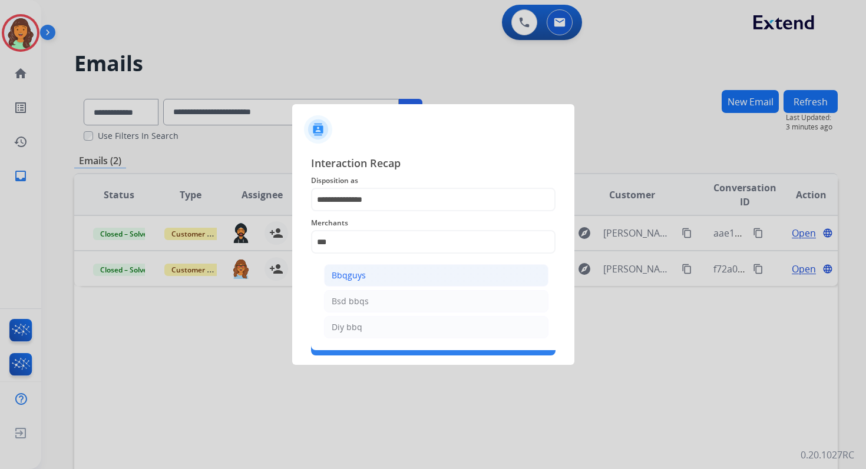
click at [383, 279] on li "Bbqguys" at bounding box center [436, 275] width 224 height 22
type input "*******"
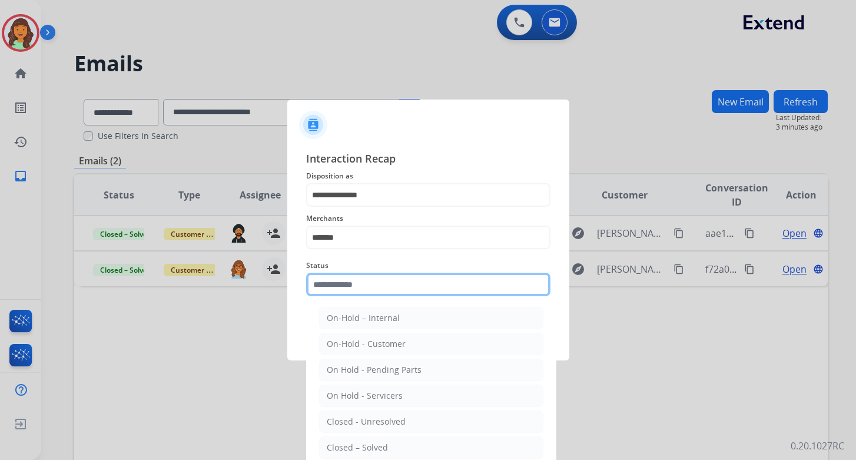
click at [383, 288] on input "text" at bounding box center [428, 285] width 244 height 24
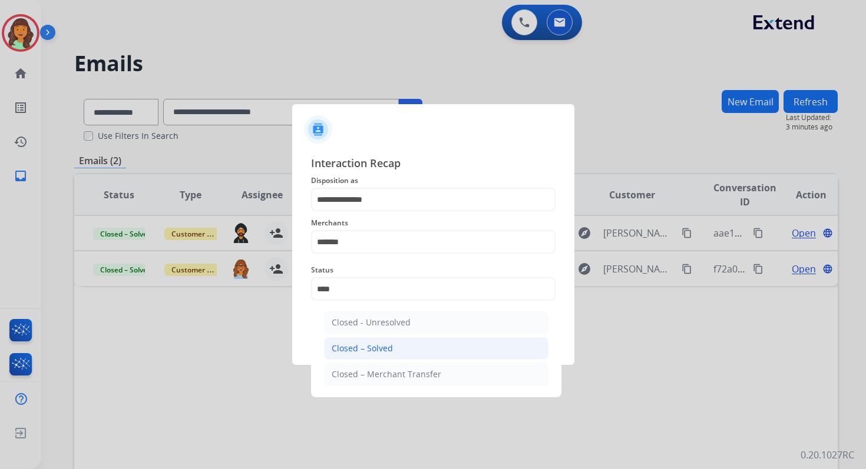
click at [394, 357] on li "Closed – Solved" at bounding box center [436, 348] width 224 height 22
type input "**********"
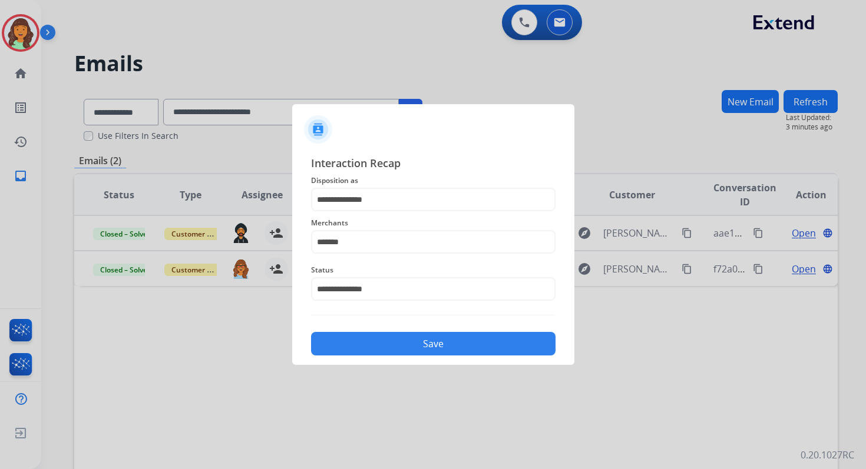
click at [433, 342] on button "Save" at bounding box center [433, 344] width 244 height 24
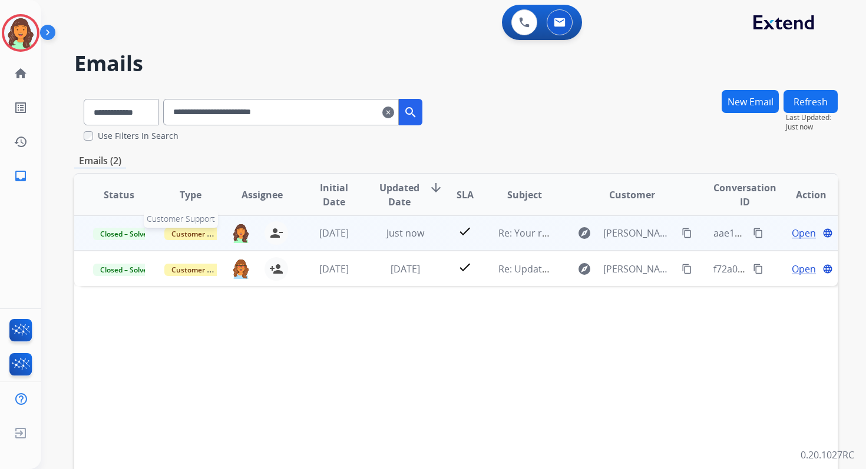
click at [186, 229] on span "Customer Support" at bounding box center [202, 234] width 77 height 12
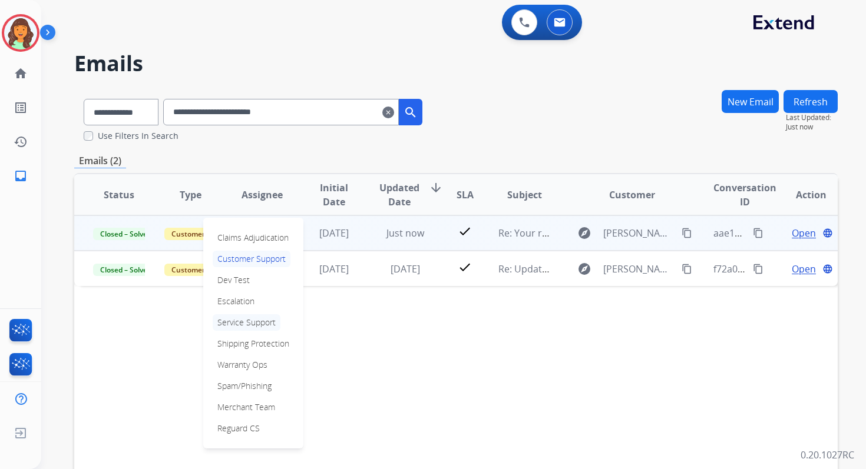
click at [242, 324] on p "Service Support" at bounding box center [247, 323] width 68 height 16
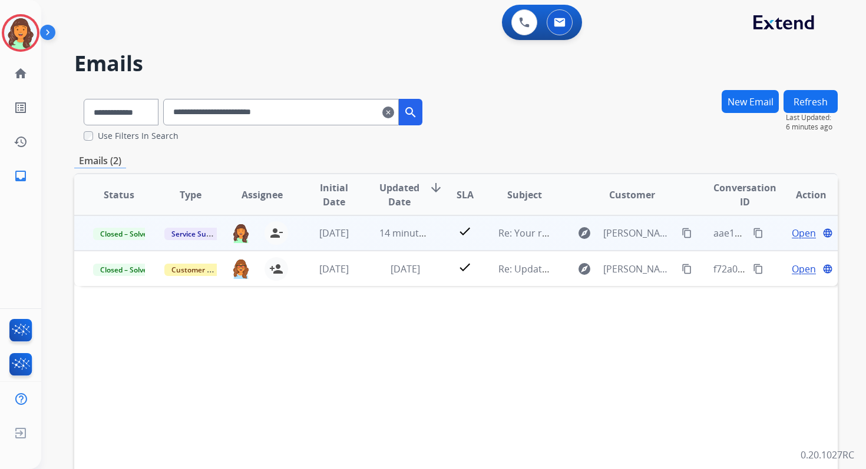
click at [394, 108] on mat-icon "clear" at bounding box center [388, 112] width 12 height 14
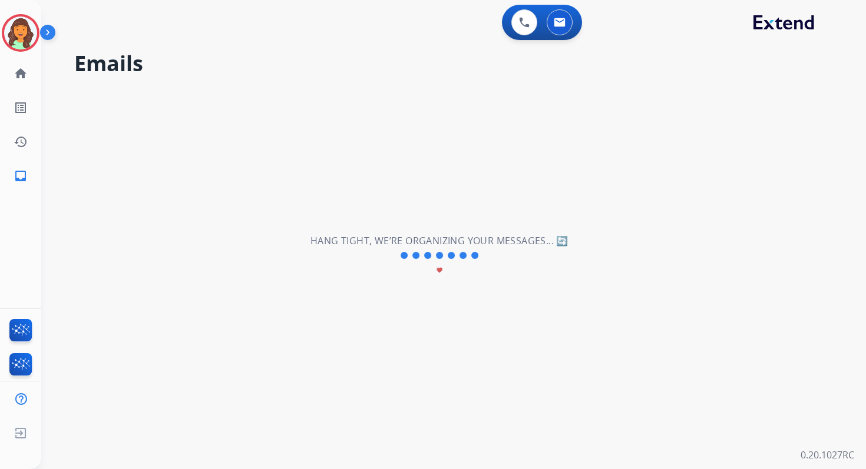
select select "**********"
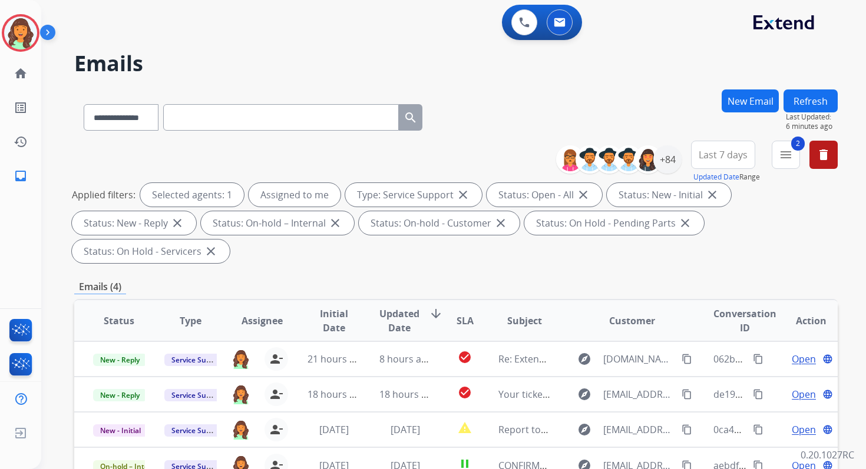
click at [439, 270] on div "**********" at bounding box center [455, 423] width 763 height 666
click at [529, 150] on div "**********" at bounding box center [455, 204] width 763 height 127
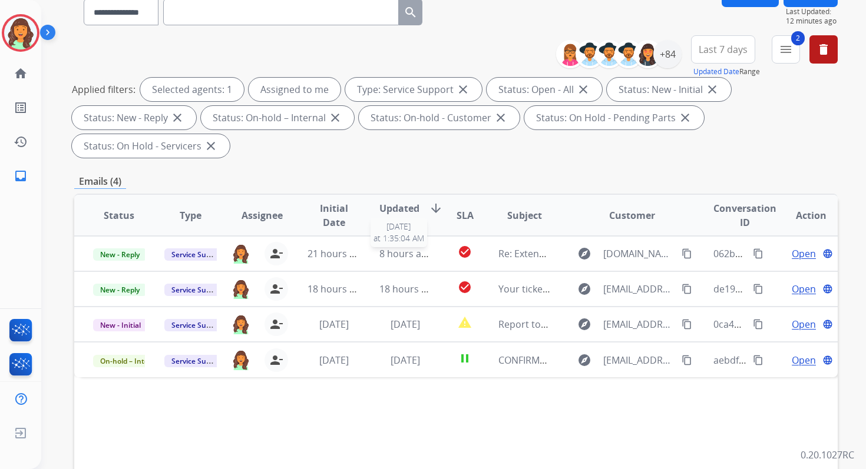
scroll to position [286, 0]
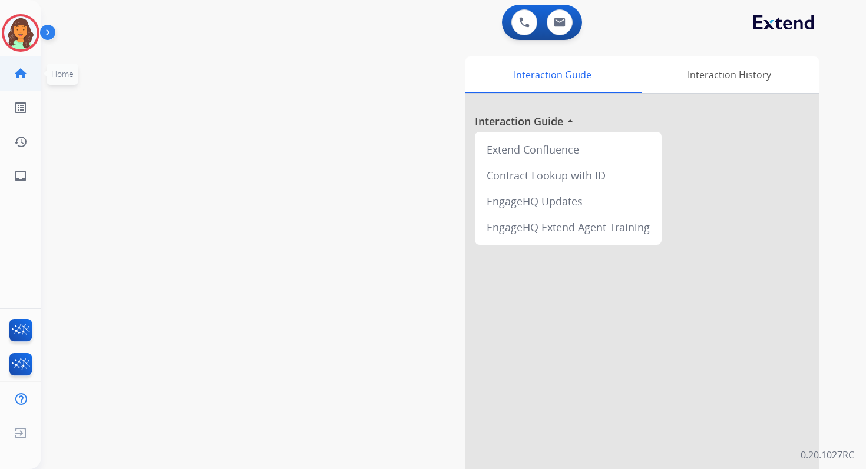
click at [5, 87] on link "home Home" at bounding box center [20, 73] width 33 height 33
click at [15, 79] on mat-icon "home" at bounding box center [21, 74] width 14 height 14
click at [567, 20] on button at bounding box center [560, 22] width 26 height 26
select select "**********"
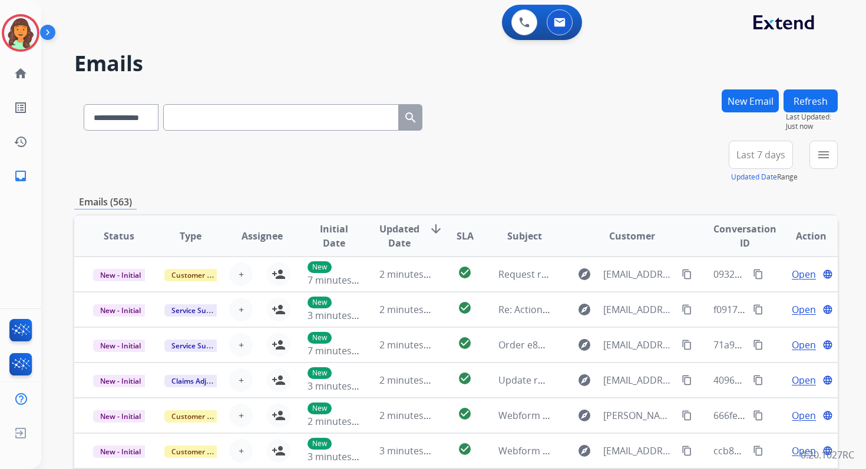
click at [819, 154] on mat-icon "menu" at bounding box center [823, 155] width 14 height 14
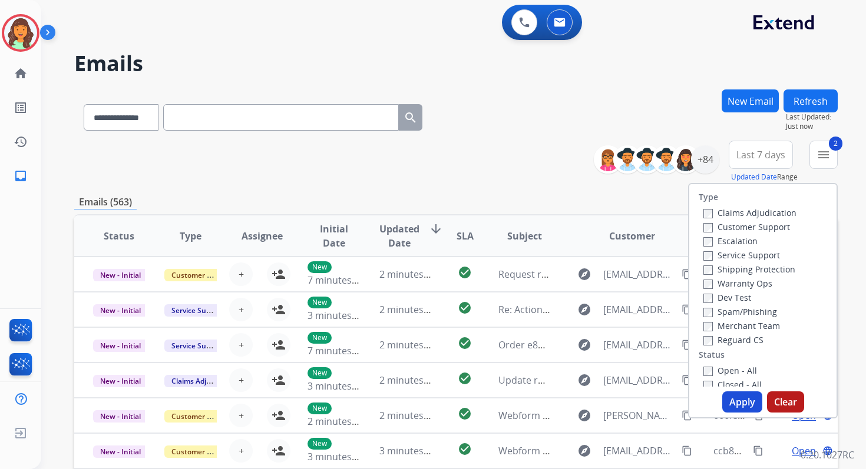
click at [727, 400] on button "Apply" at bounding box center [742, 402] width 40 height 21
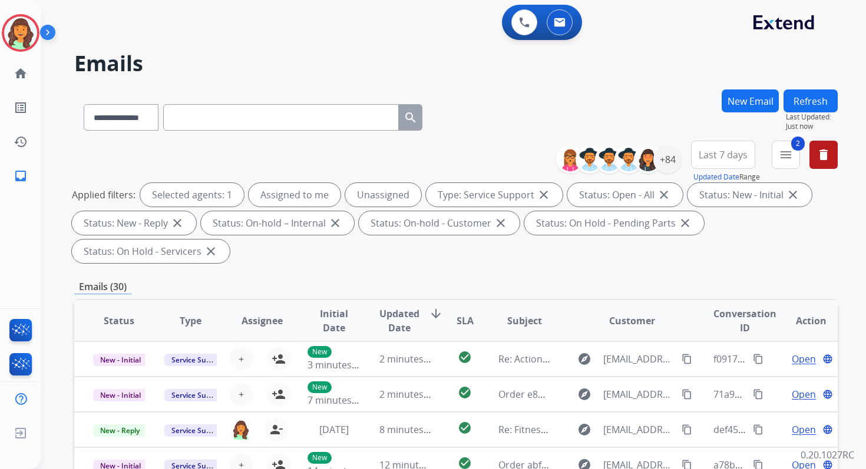
click at [461, 274] on div "**********" at bounding box center [455, 423] width 763 height 666
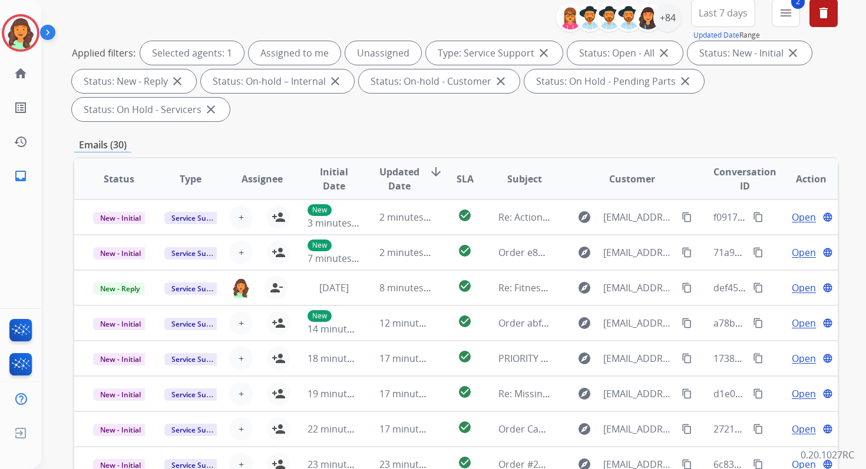
scroll to position [286, 0]
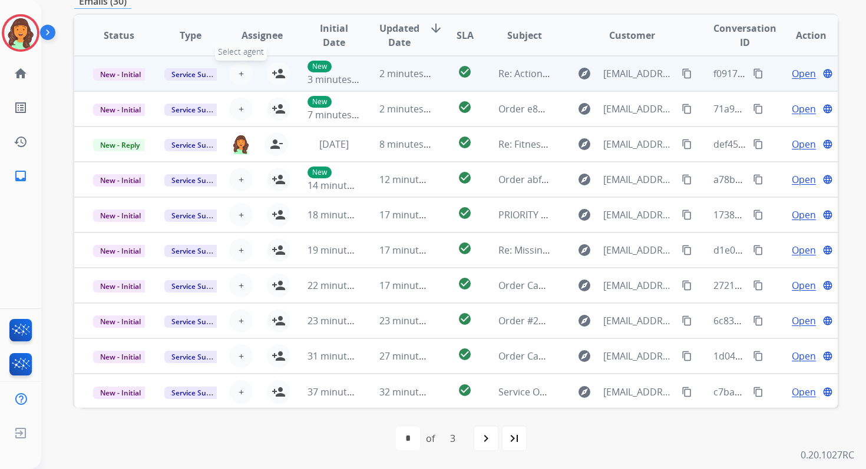
click at [240, 72] on span "+" at bounding box center [241, 74] width 5 height 14
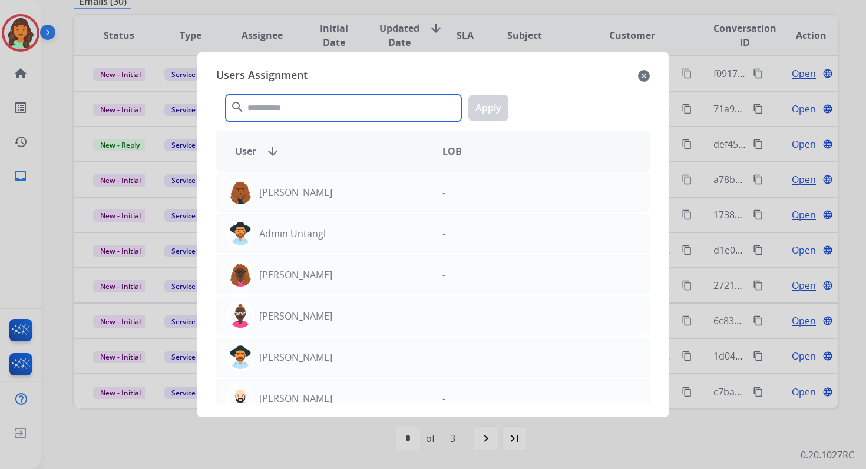
click at [292, 115] on input "text" at bounding box center [344, 108] width 236 height 27
click at [293, 114] on input "text" at bounding box center [344, 108] width 236 height 27
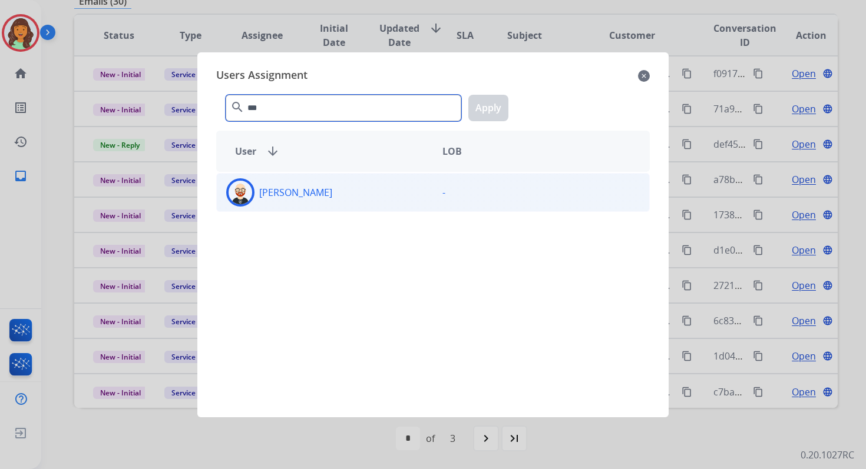
type input "***"
click at [314, 194] on div "[PERSON_NAME]" at bounding box center [325, 192] width 216 height 28
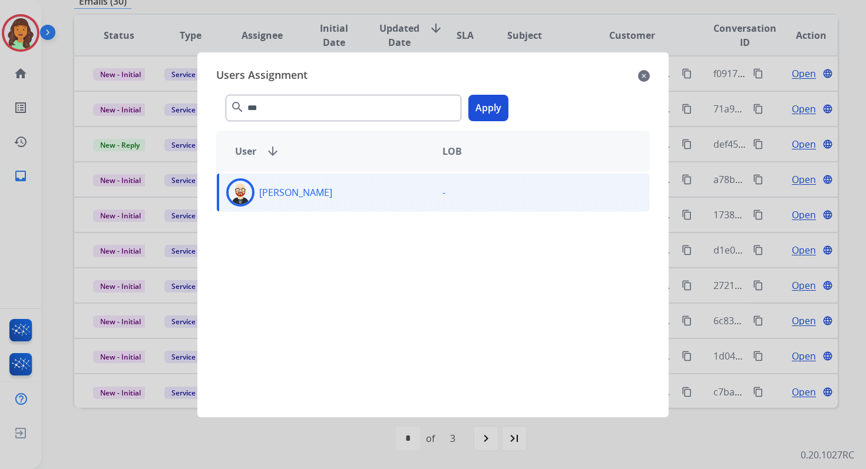
click at [489, 104] on button "Apply" at bounding box center [488, 108] width 40 height 27
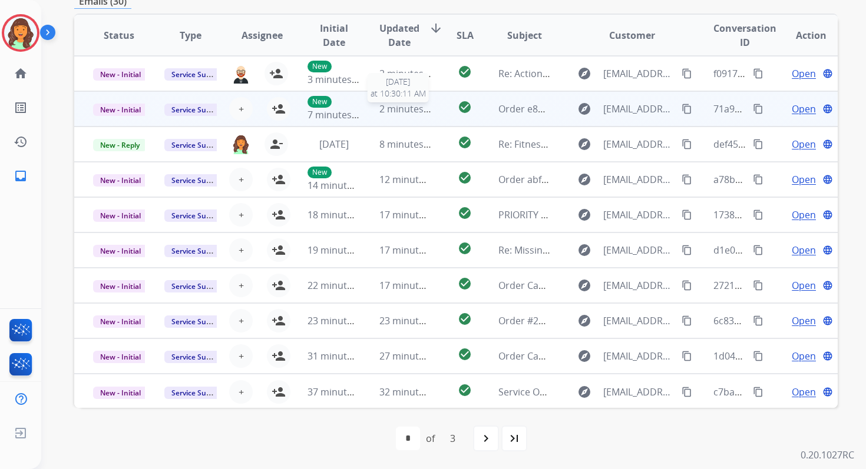
click at [418, 112] on span "2 minutes ago" at bounding box center [410, 108] width 63 height 13
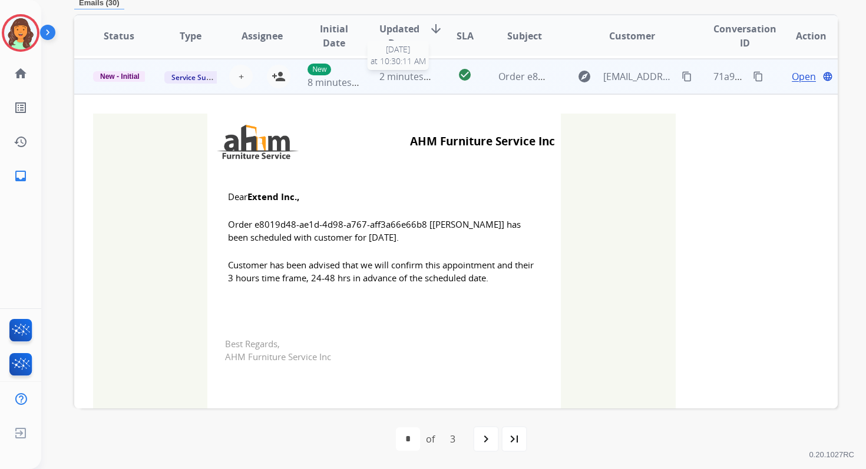
scroll to position [35, 0]
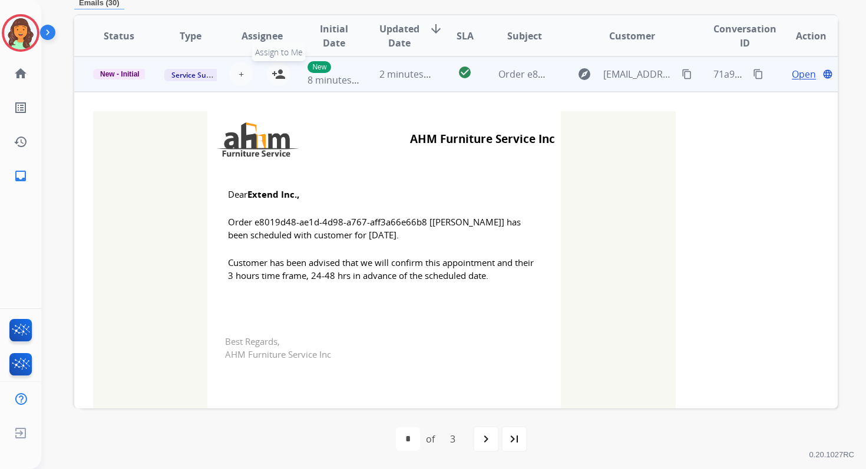
click at [278, 72] on mat-icon "person_add" at bounding box center [279, 74] width 14 height 14
click at [122, 74] on span "New - Initial" at bounding box center [120, 74] width 54 height 11
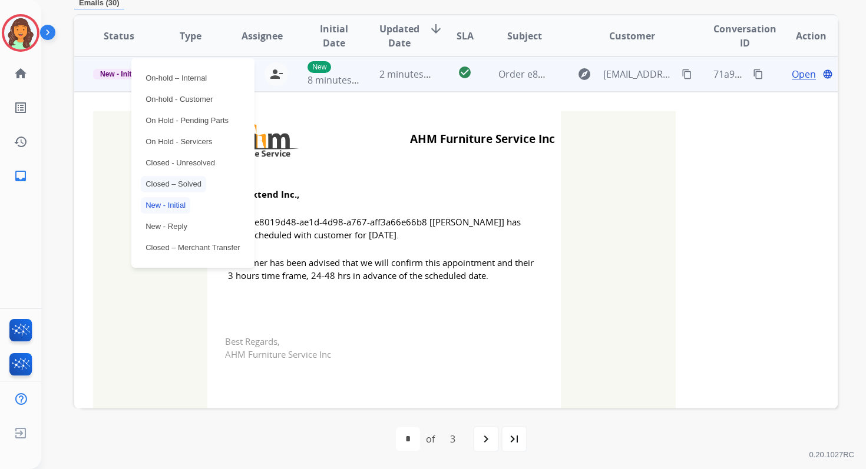
click at [174, 184] on p "Closed – Solved" at bounding box center [173, 184] width 65 height 16
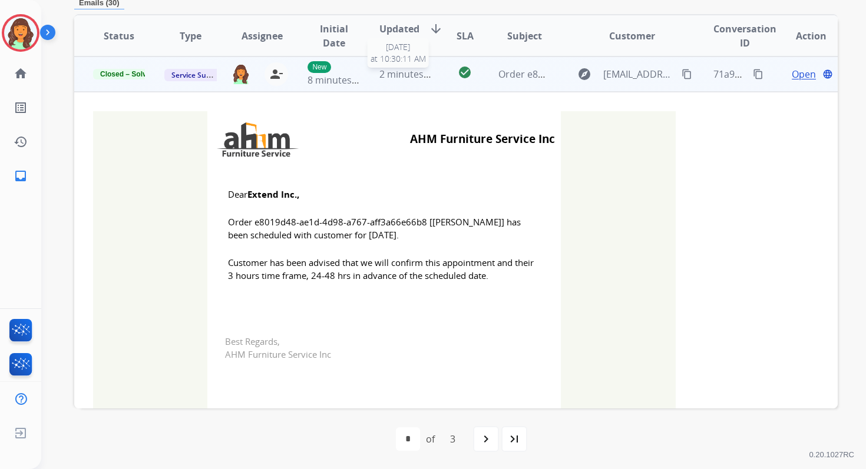
click at [390, 80] on div "2 minutes ago" at bounding box center [405, 74] width 52 height 14
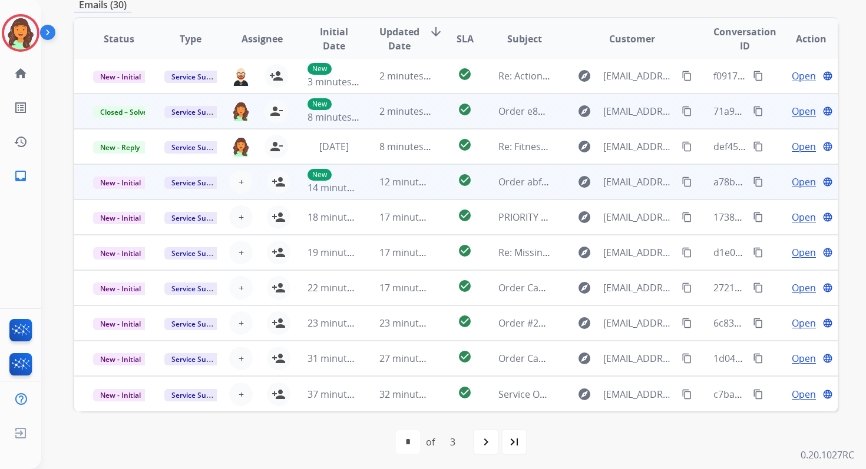
click at [403, 174] on td "12 minutes ago" at bounding box center [395, 181] width 71 height 35
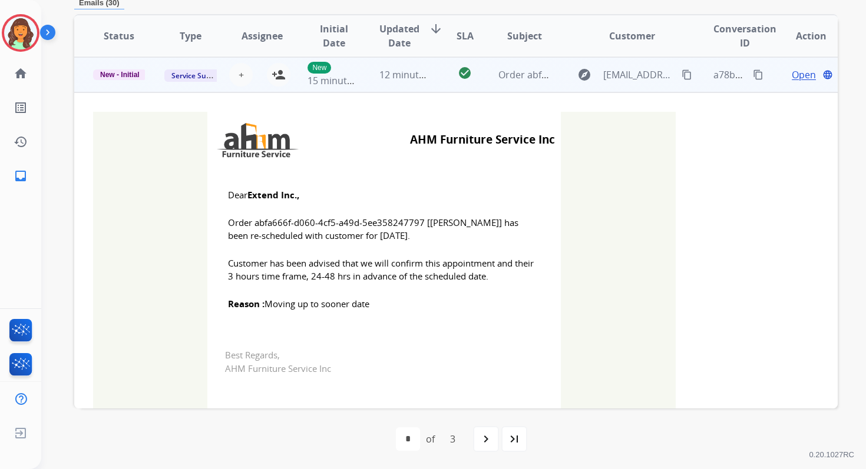
scroll to position [106, 0]
click at [278, 69] on mat-icon "person_add" at bounding box center [279, 74] width 14 height 14
click at [111, 69] on span "New - Initial" at bounding box center [120, 74] width 54 height 11
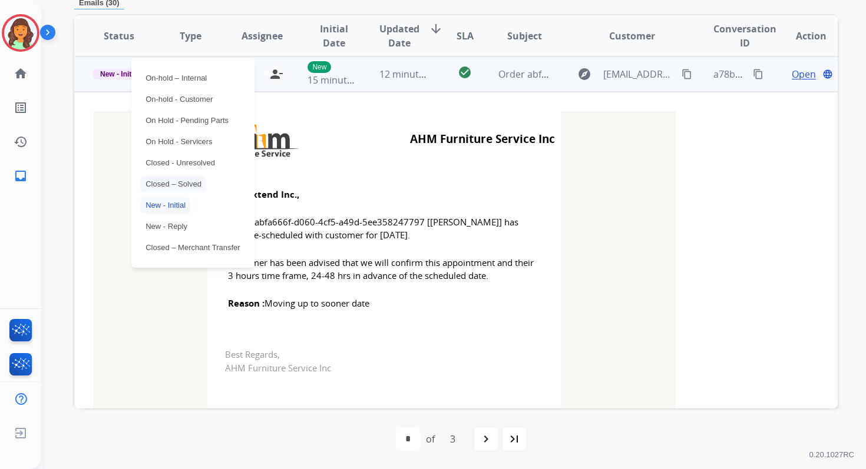
click at [172, 181] on p "Closed – Solved" at bounding box center [173, 184] width 65 height 16
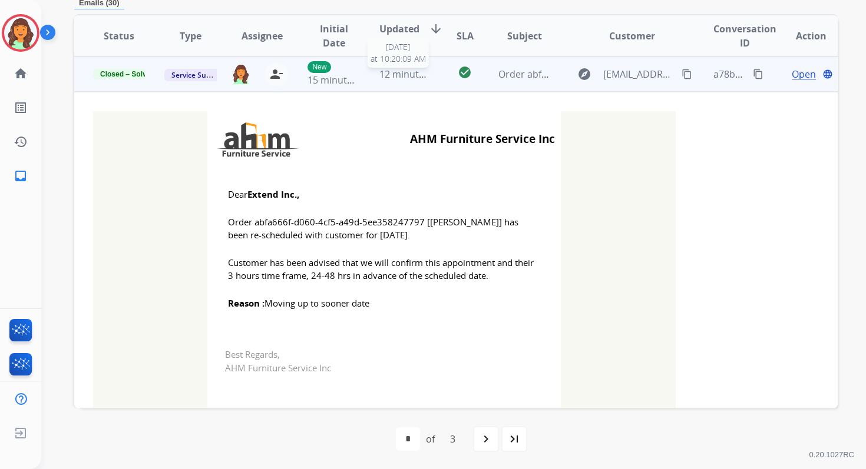
click at [410, 71] on span "12 minutes ago" at bounding box center [413, 74] width 68 height 13
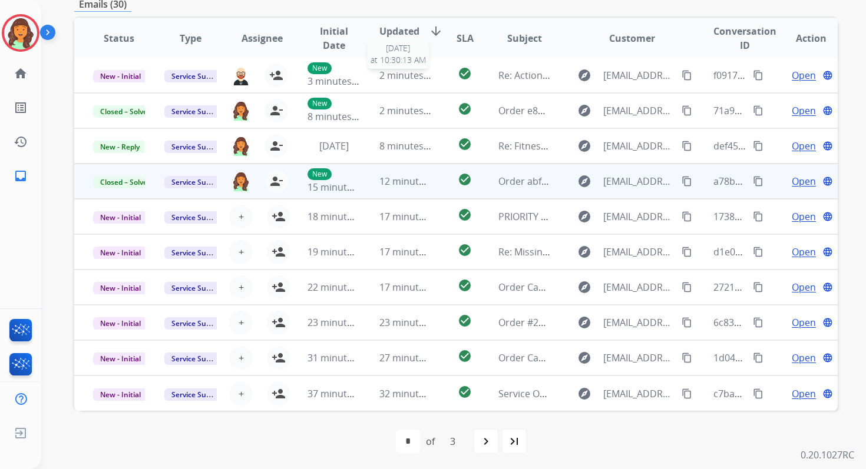
scroll to position [282, 0]
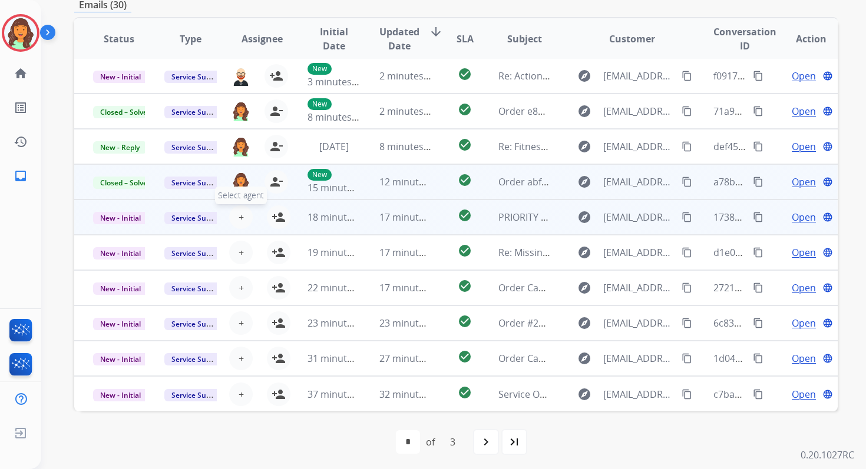
click at [235, 215] on button "+ Select agent" at bounding box center [241, 218] width 24 height 24
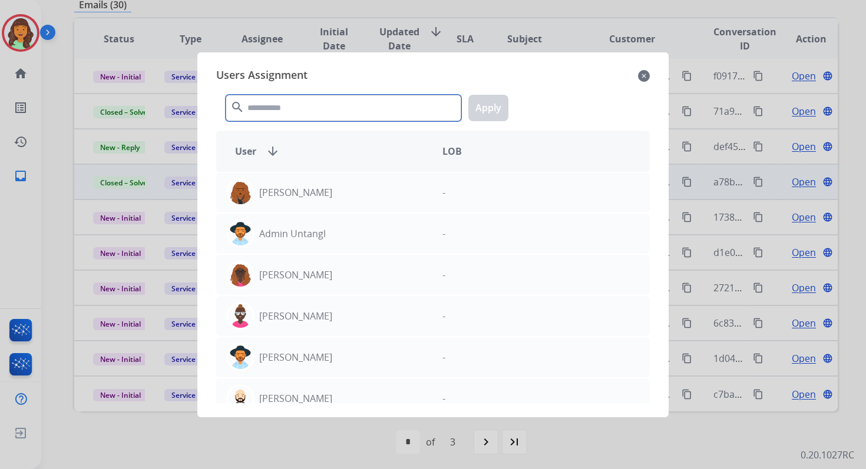
click at [329, 107] on input "text" at bounding box center [344, 108] width 236 height 27
click at [647, 75] on mat-icon "close" at bounding box center [644, 76] width 12 height 14
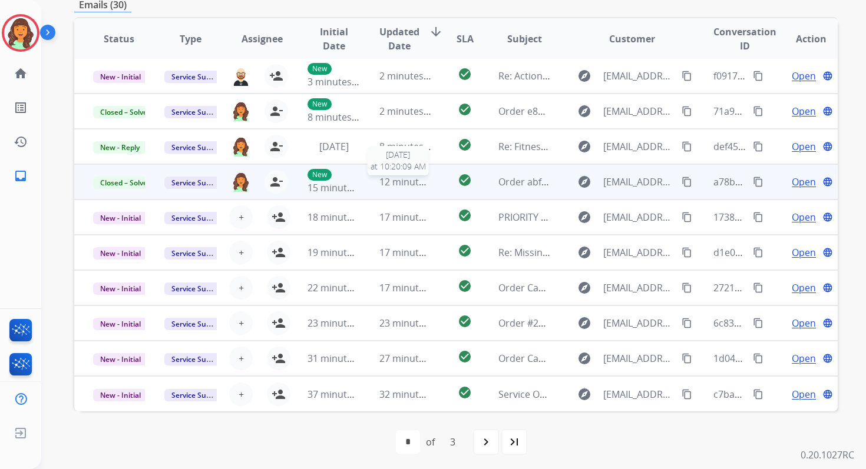
click at [385, 184] on span "12 minutes ago" at bounding box center [413, 182] width 68 height 13
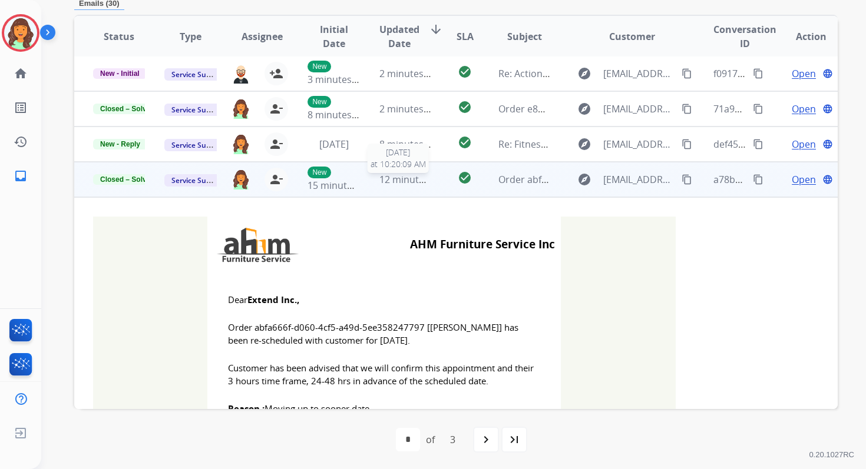
scroll to position [283, 0]
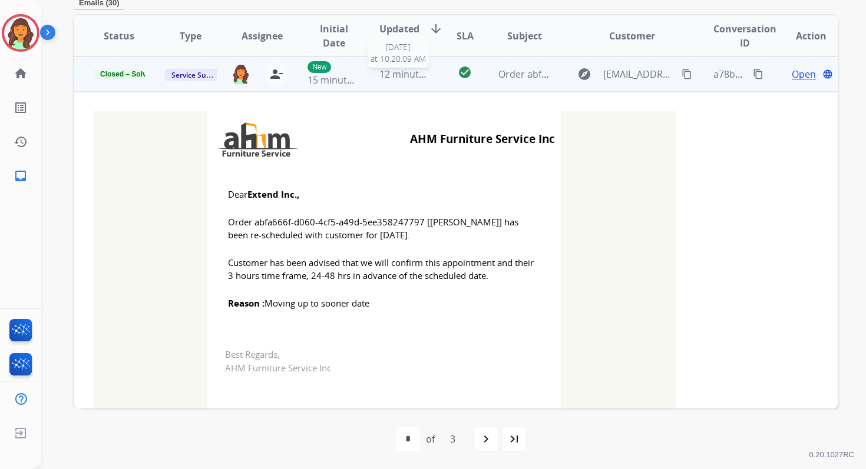
click at [398, 80] on div "12 minutes ago" at bounding box center [405, 74] width 52 height 14
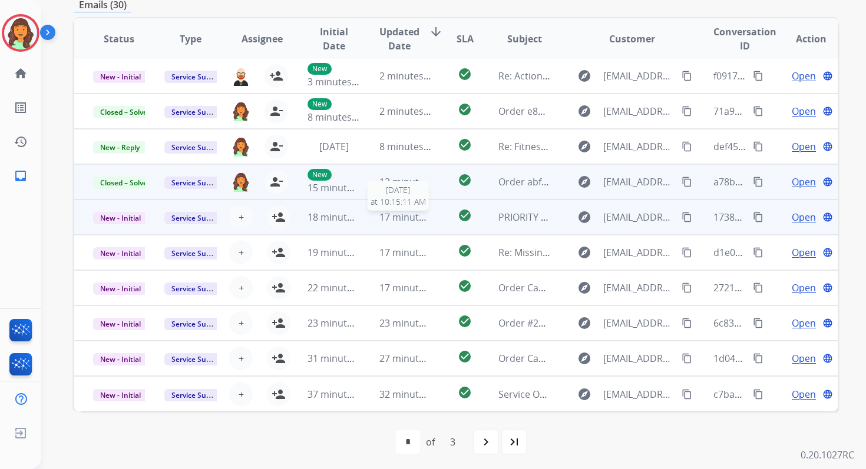
click at [412, 219] on span "17 minutes ago" at bounding box center [413, 217] width 68 height 13
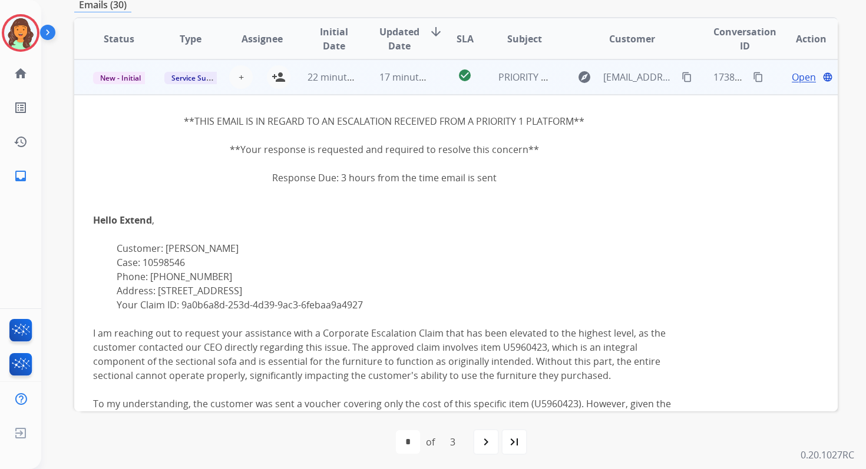
click at [351, 85] on td "22 minutes ago" at bounding box center [324, 76] width 71 height 35
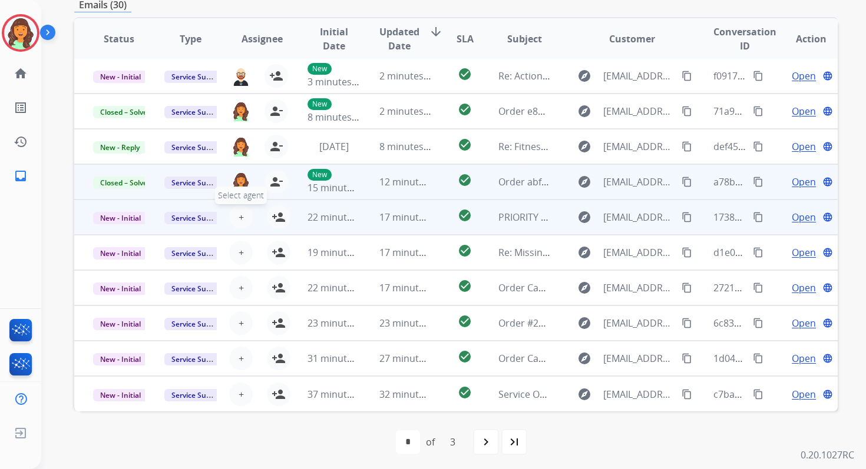
click at [239, 214] on span "+" at bounding box center [241, 217] width 5 height 14
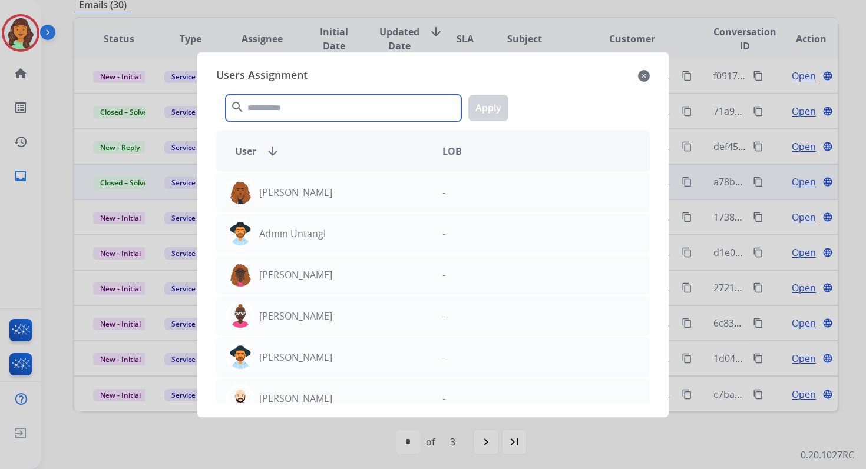
click at [328, 100] on input "text" at bounding box center [344, 108] width 236 height 27
click at [645, 75] on mat-icon "close" at bounding box center [644, 76] width 12 height 14
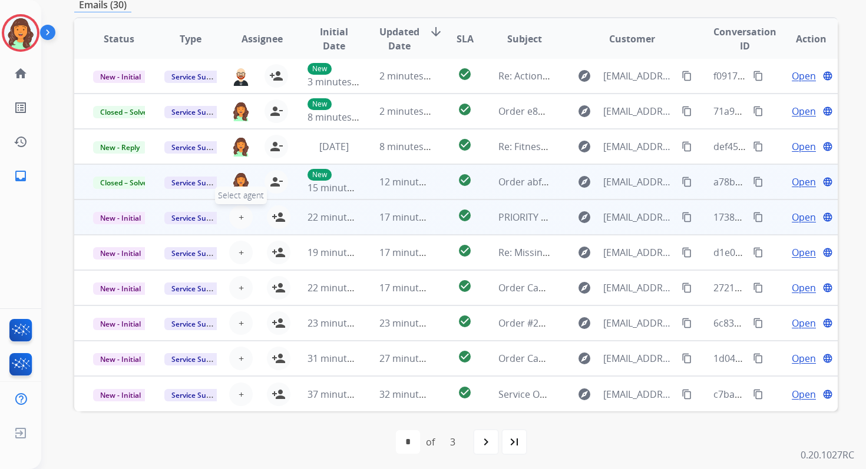
click at [239, 213] on span "+" at bounding box center [241, 217] width 5 height 14
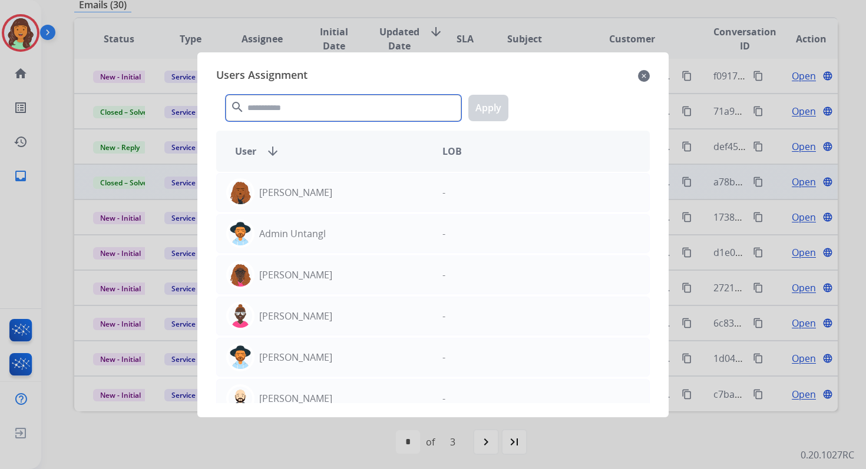
click at [317, 105] on input "text" at bounding box center [344, 108] width 236 height 27
type input "*"
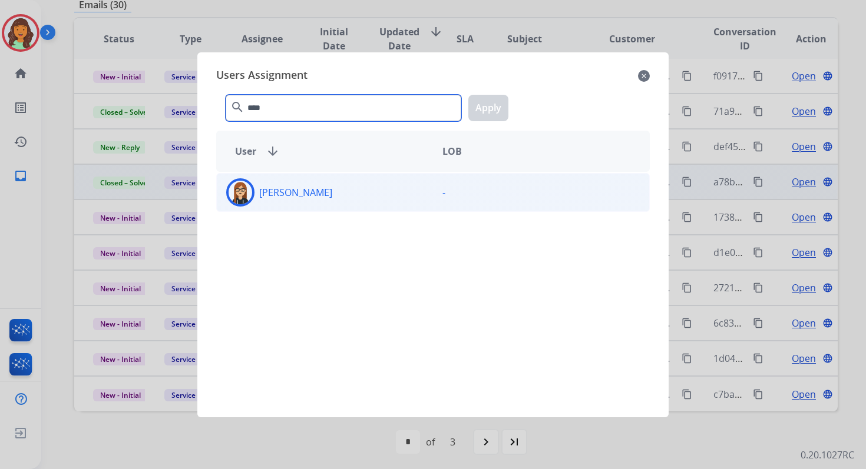
type input "****"
click at [333, 191] on div "[PERSON_NAME]" at bounding box center [325, 192] width 216 height 28
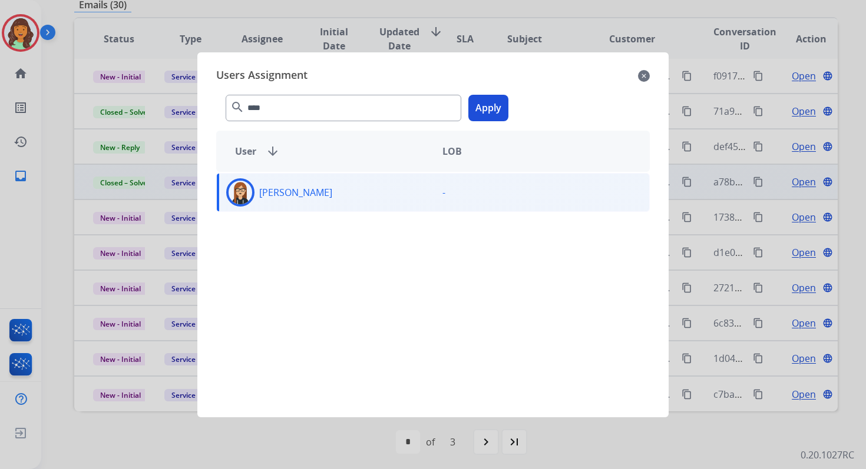
click at [488, 119] on button "Apply" at bounding box center [488, 108] width 40 height 27
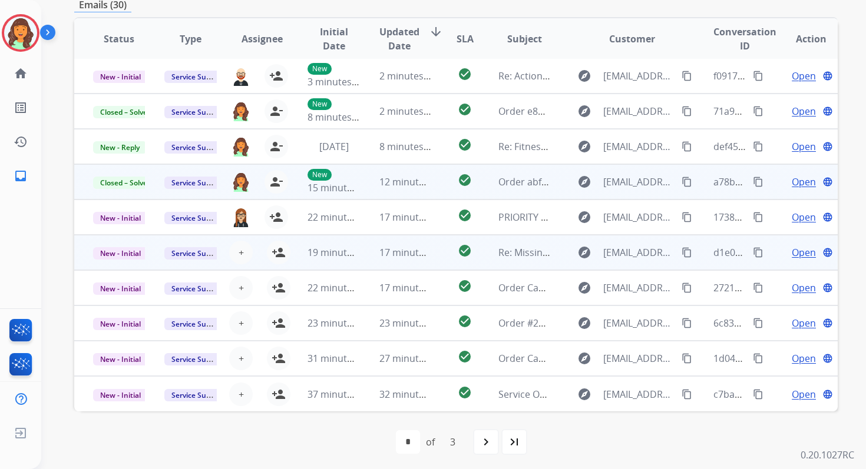
click at [380, 260] on td "17 minutes ago" at bounding box center [395, 252] width 71 height 35
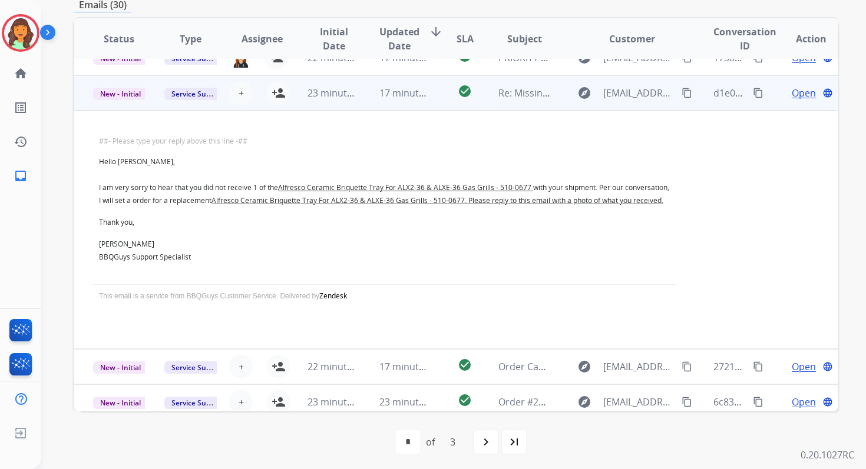
scroll to position [177, 0]
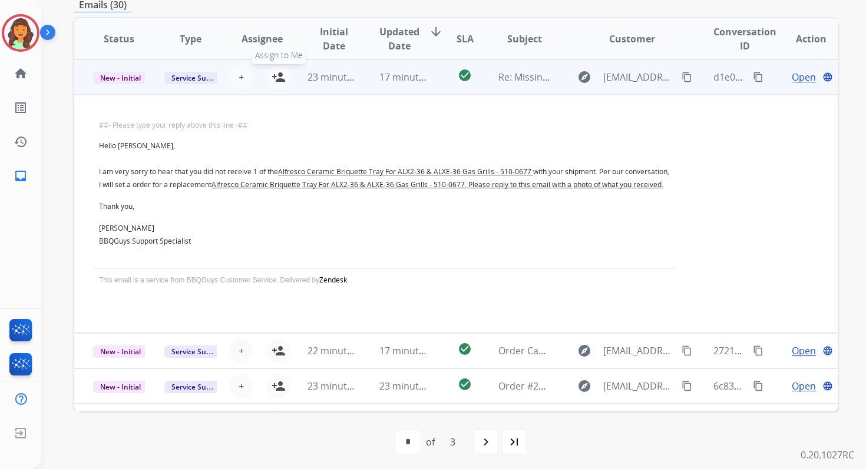
click at [280, 72] on mat-icon "person_add" at bounding box center [279, 77] width 14 height 14
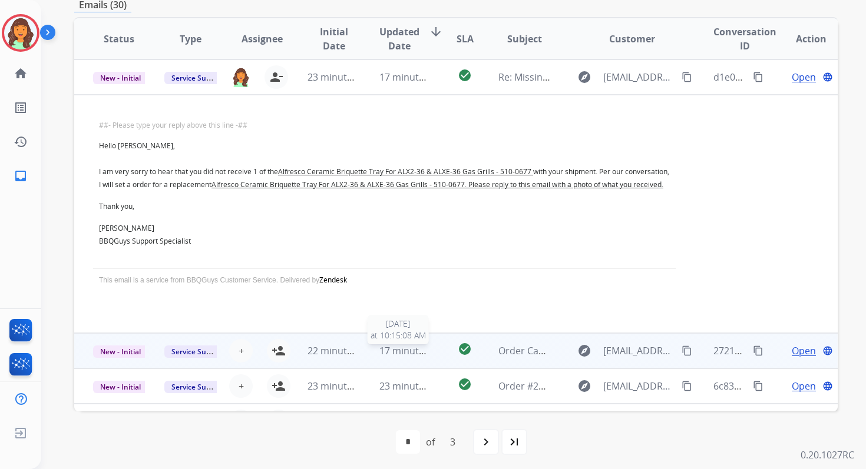
click at [403, 358] on span "17 minutes ago" at bounding box center [413, 351] width 68 height 13
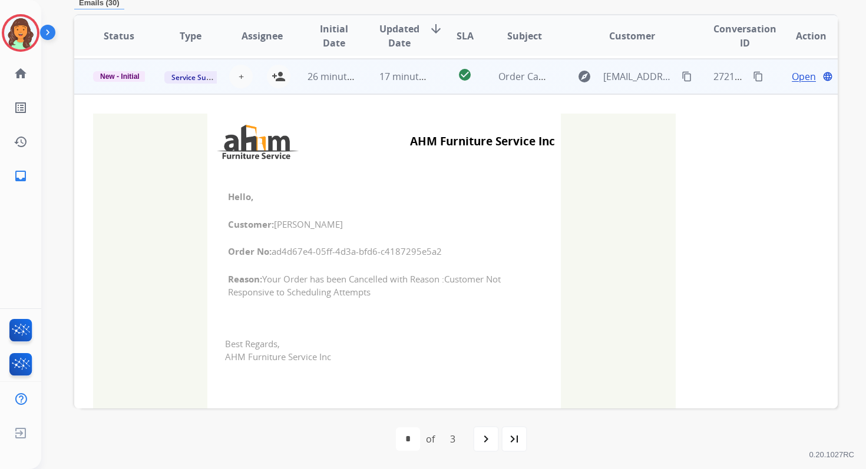
scroll to position [212, 0]
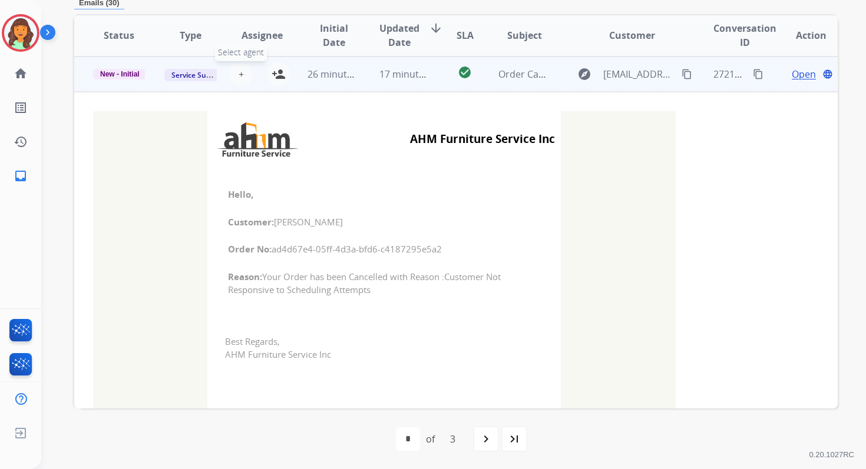
click at [239, 75] on span "+" at bounding box center [241, 74] width 5 height 14
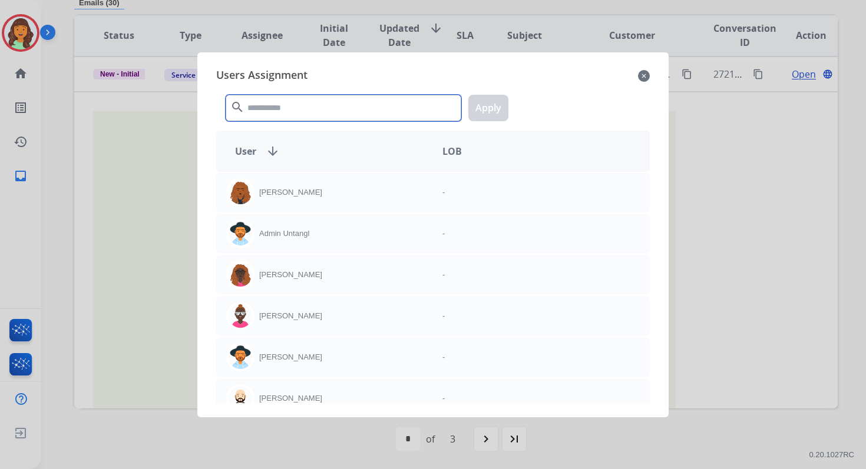
click at [266, 98] on input "text" at bounding box center [344, 108] width 236 height 27
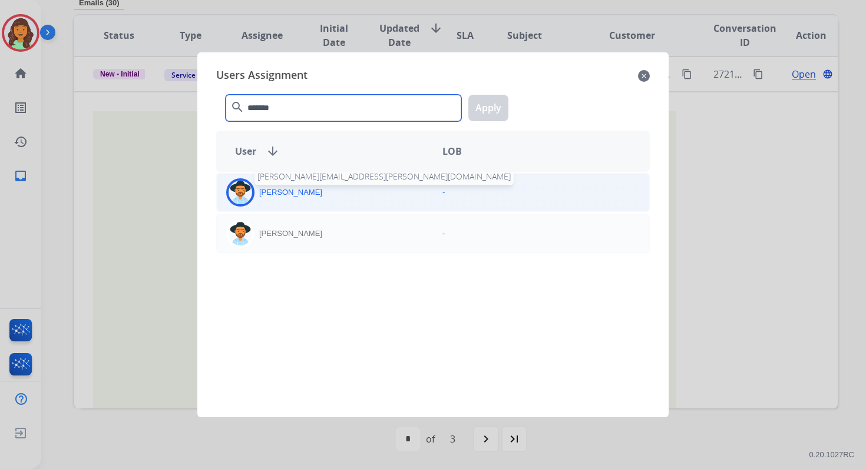
type input "*******"
click at [292, 194] on p "[PERSON_NAME]" at bounding box center [290, 193] width 63 height 12
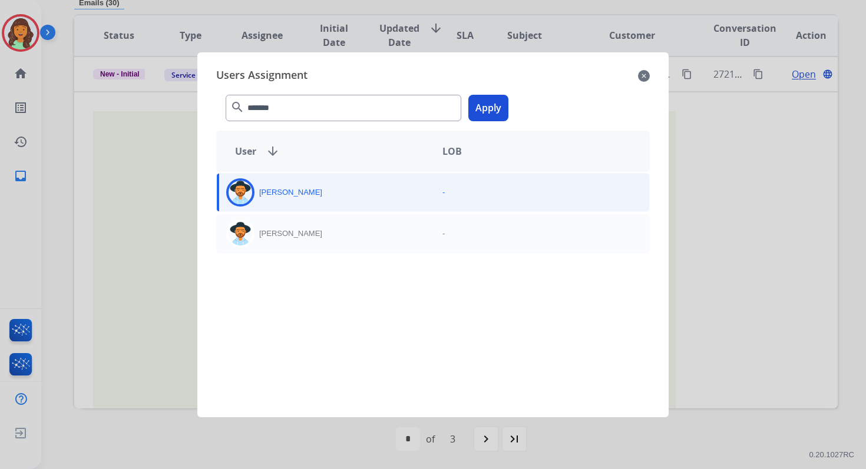
click at [498, 114] on button "Apply" at bounding box center [488, 108] width 40 height 27
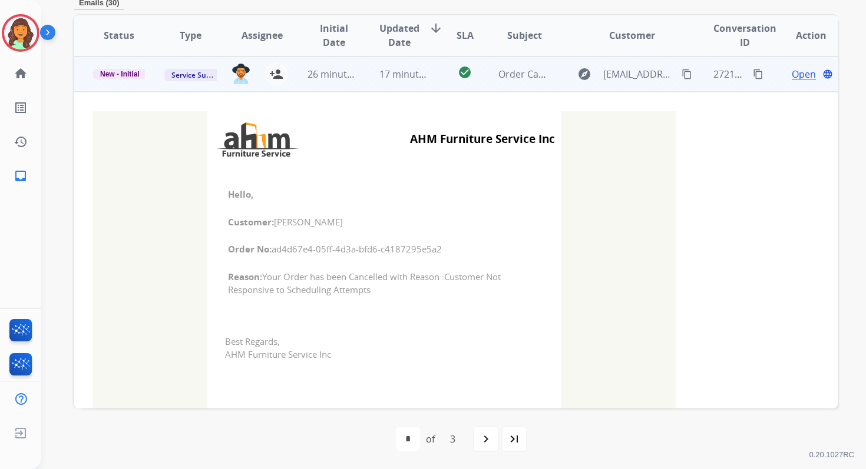
click at [404, 90] on td "17 minutes ago" at bounding box center [395, 74] width 71 height 35
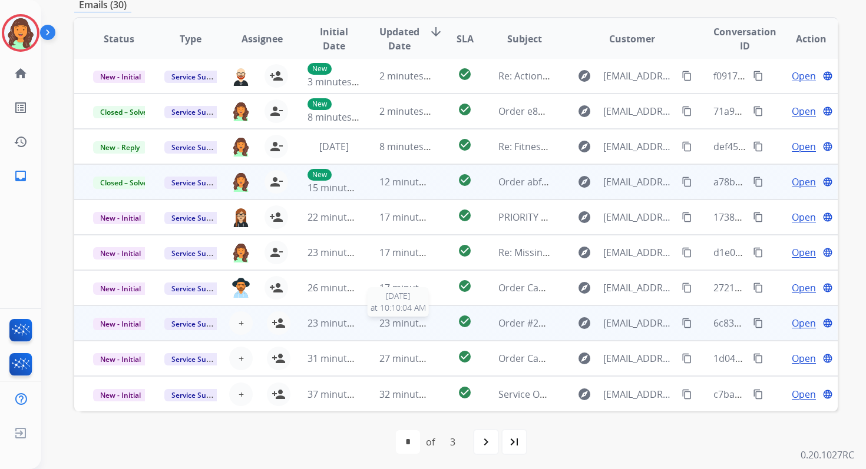
click at [399, 317] on span "23 minutes ago" at bounding box center [413, 323] width 68 height 13
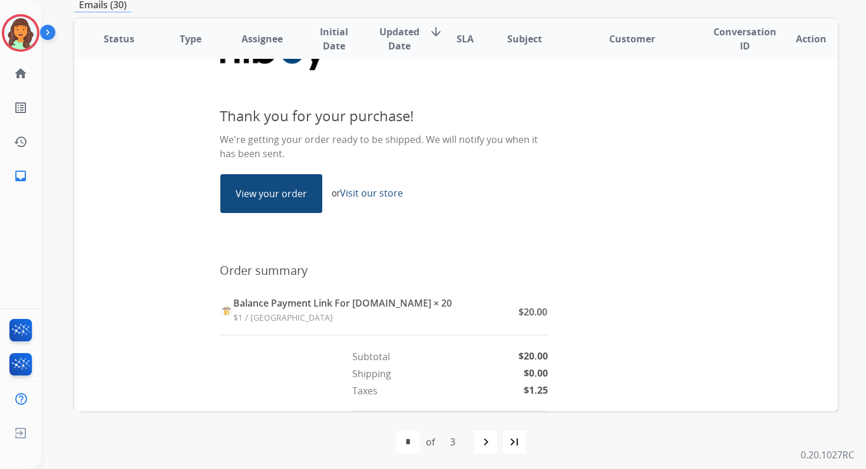
scroll to position [155, 0]
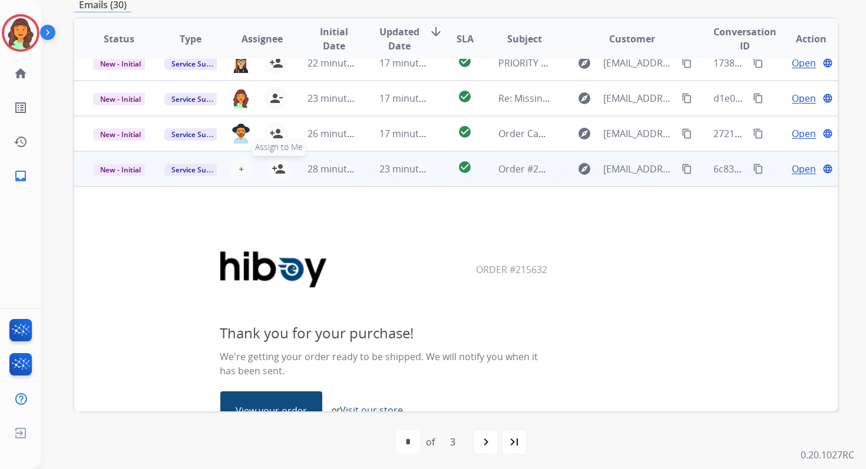
click at [276, 168] on mat-icon "person_add" at bounding box center [279, 169] width 14 height 14
click at [367, 168] on td "23 minutes ago" at bounding box center [395, 168] width 71 height 35
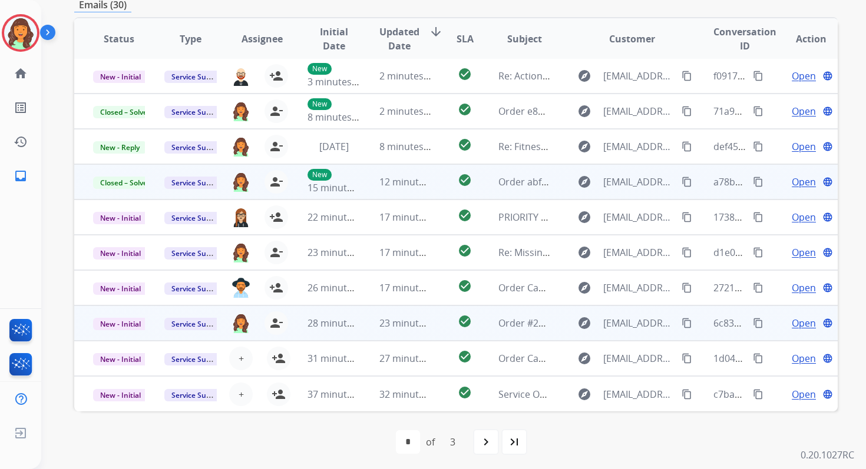
scroll to position [1, 0]
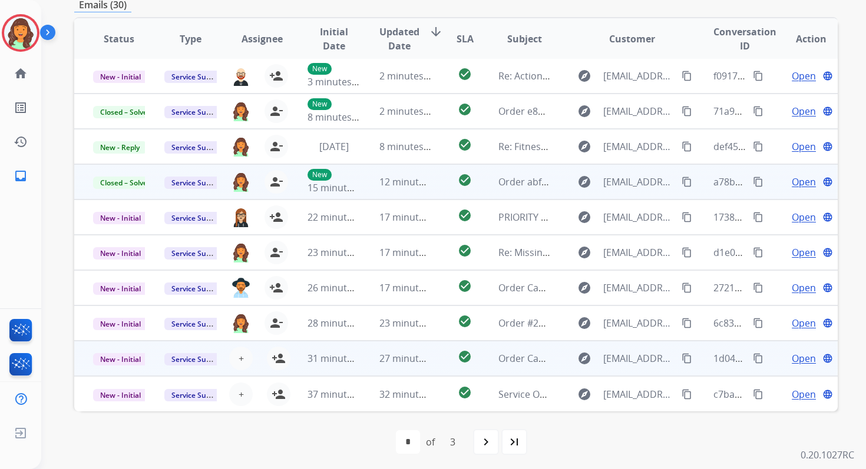
click at [389, 350] on td "27 minutes ago" at bounding box center [395, 358] width 71 height 35
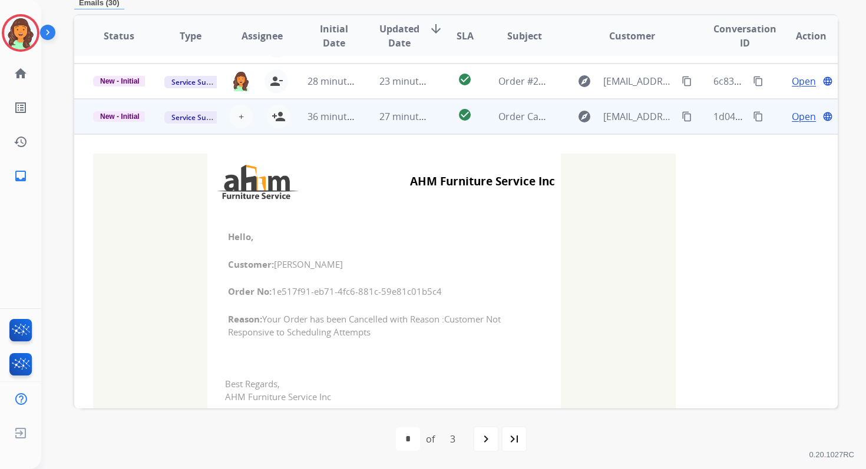
scroll to position [283, 0]
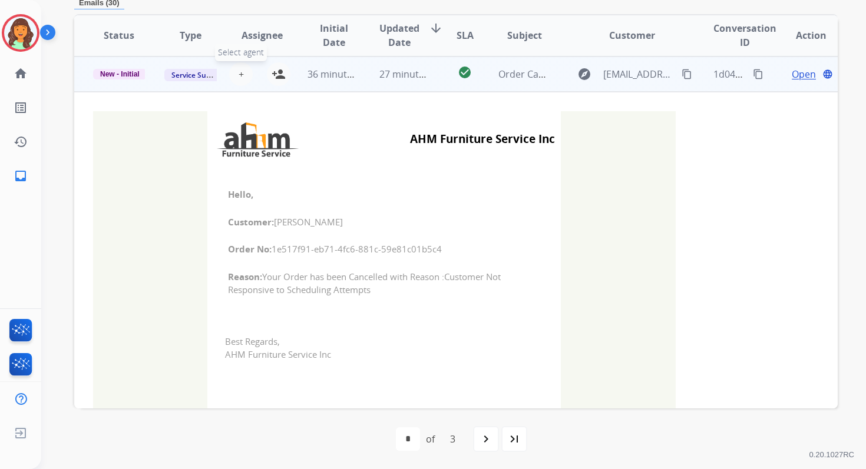
click at [240, 72] on span "+" at bounding box center [241, 74] width 5 height 14
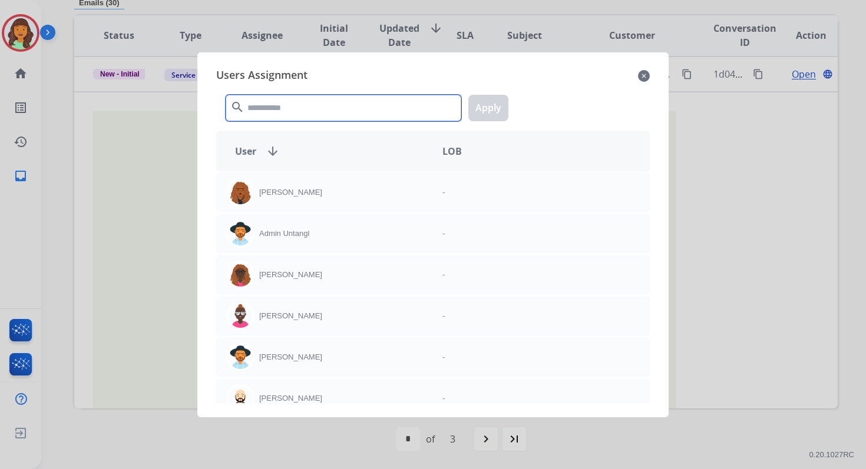
click at [266, 107] on input "text" at bounding box center [344, 108] width 236 height 27
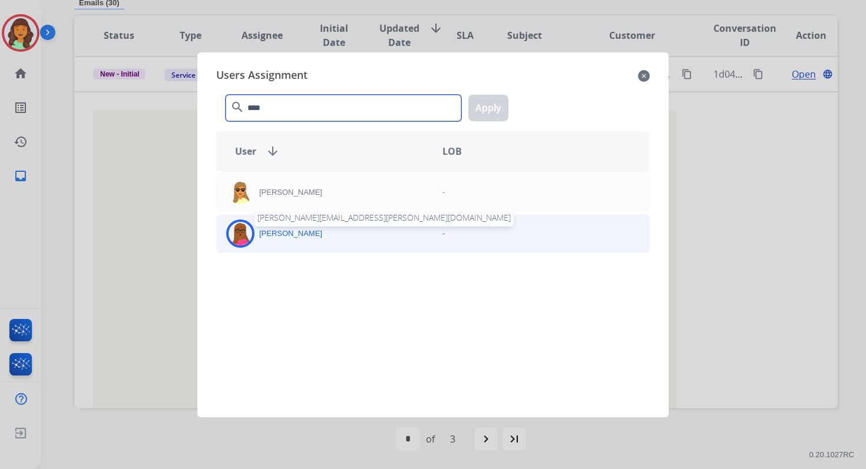
type input "****"
click at [297, 239] on div "[PERSON_NAME] [PERSON_NAME][EMAIL_ADDRESS][PERSON_NAME][DOMAIN_NAME]" at bounding box center [325, 234] width 216 height 28
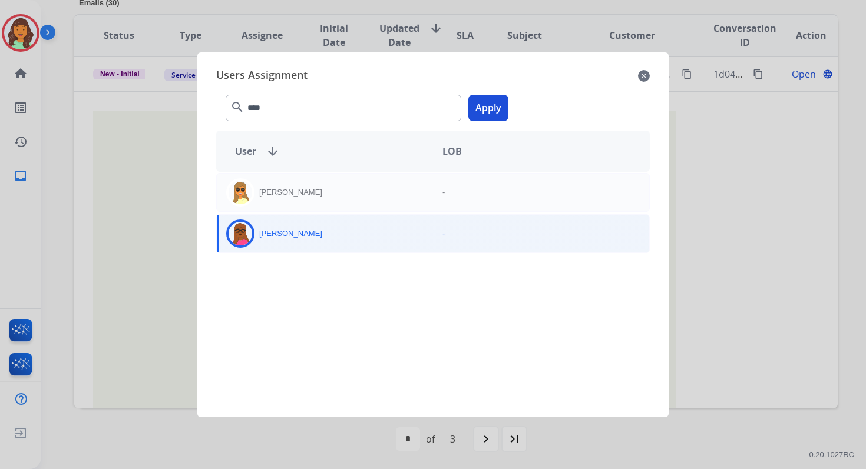
click at [493, 108] on button "Apply" at bounding box center [488, 108] width 40 height 27
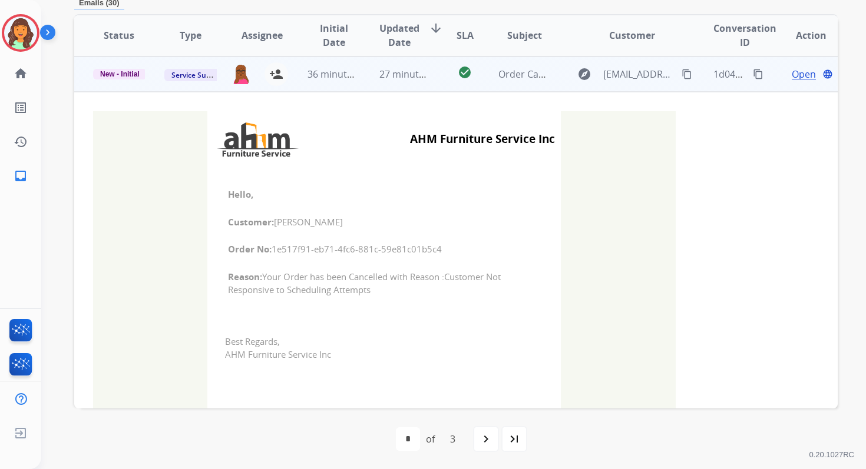
click at [398, 81] on td "27 minutes ago" at bounding box center [395, 74] width 71 height 35
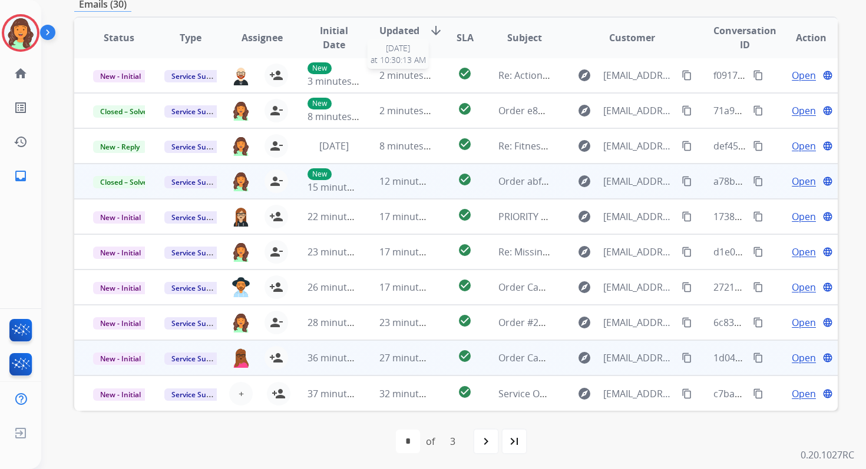
scroll to position [282, 0]
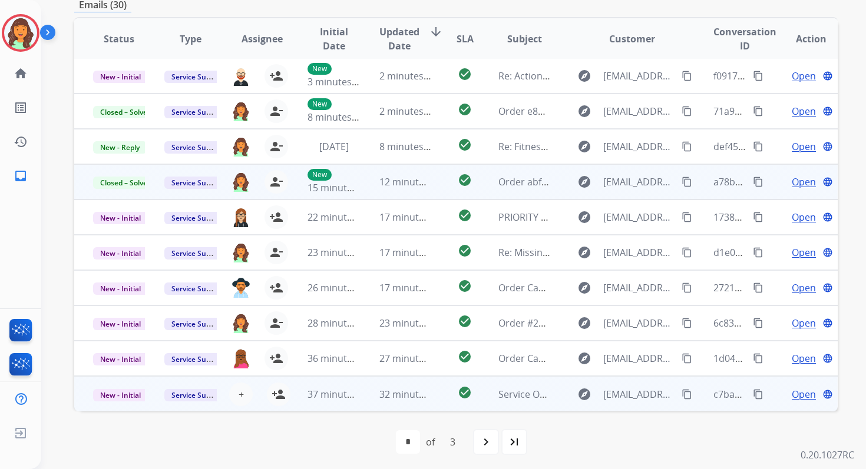
click at [409, 403] on td "32 minutes ago" at bounding box center [395, 393] width 71 height 35
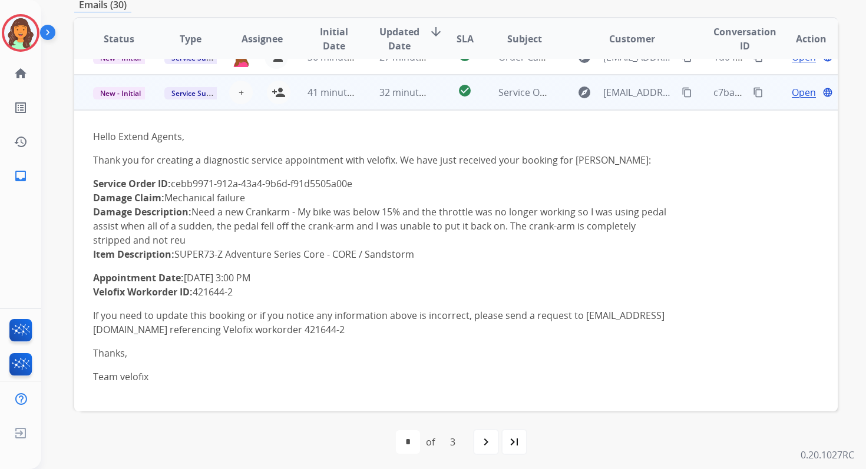
scroll to position [303, 0]
drag, startPoint x: 176, startPoint y: 186, endPoint x: 365, endPoint y: 183, distance: 189.1
click at [365, 183] on p "Service Order ID: cebb9971-912a-43a4-9b6d-f91d5505a00e Damage Claim: Mechanical…" at bounding box center [384, 218] width 582 height 85
copy p "cebb9971-912a-43a4-9b6d-f91d5505a00e"
drag, startPoint x: 93, startPoint y: 279, endPoint x: 295, endPoint y: 272, distance: 202.1
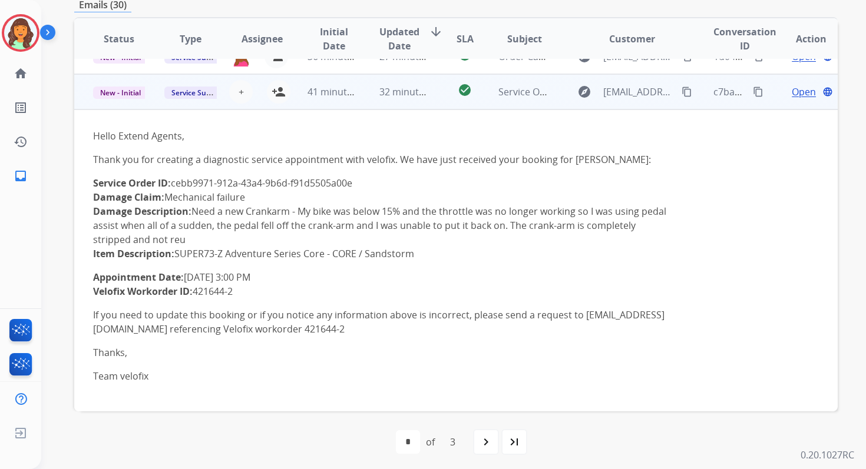
click at [295, 272] on p "Appointment Date: [DATE] 3:00 PM Velofix Workorder ID: 421644-2" at bounding box center [384, 284] width 582 height 28
copy p "Appointment Date: [DATE] 3:00 PM"
click at [753, 89] on mat-icon "content_copy" at bounding box center [758, 92] width 11 height 11
click at [276, 92] on mat-icon "person_add" at bounding box center [279, 92] width 14 height 14
click at [121, 94] on span "New - Initial" at bounding box center [120, 93] width 55 height 12
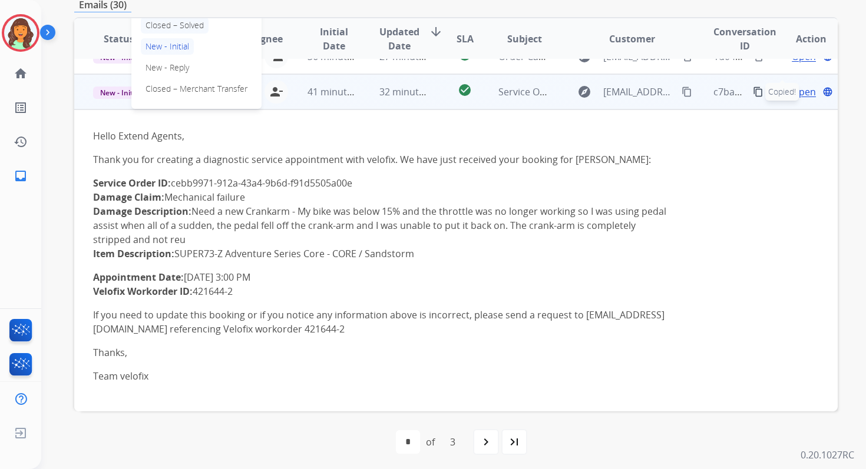
click at [179, 24] on p "Closed – Solved" at bounding box center [175, 25] width 68 height 16
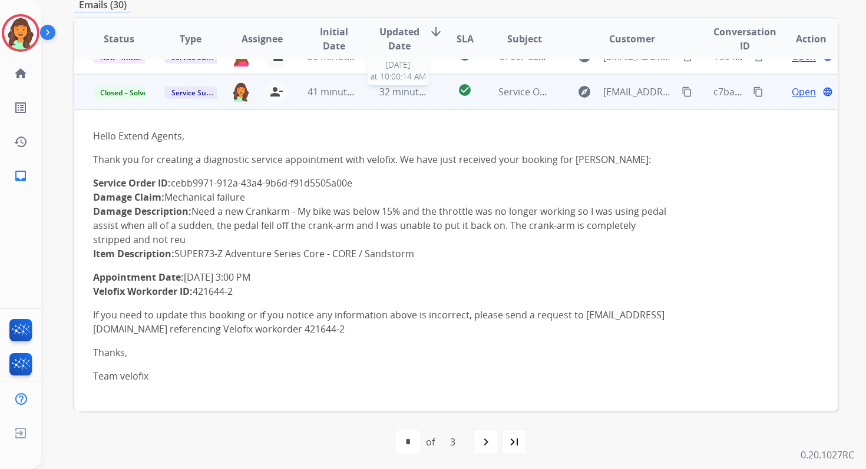
click at [382, 94] on span "32 minutes ago" at bounding box center [413, 91] width 68 height 13
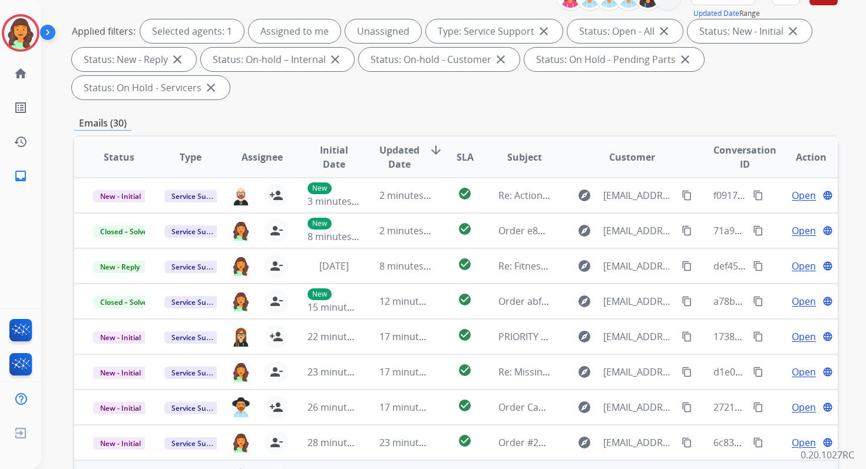
scroll to position [0, 0]
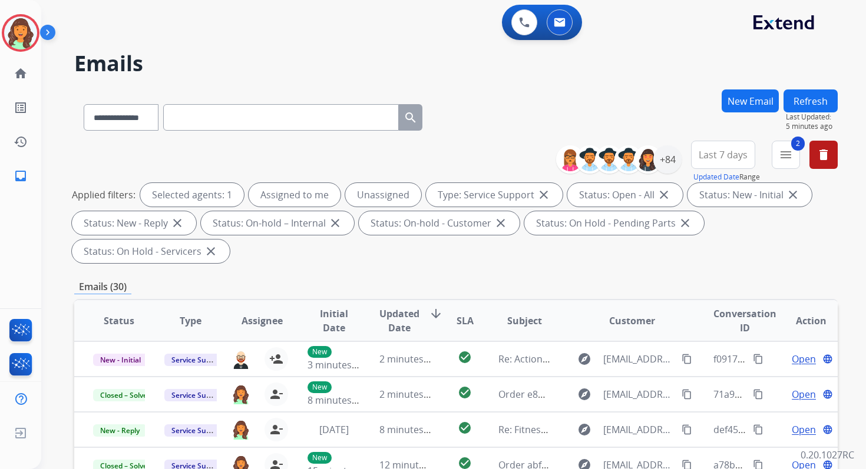
click at [812, 95] on button "Refresh" at bounding box center [810, 101] width 54 height 23
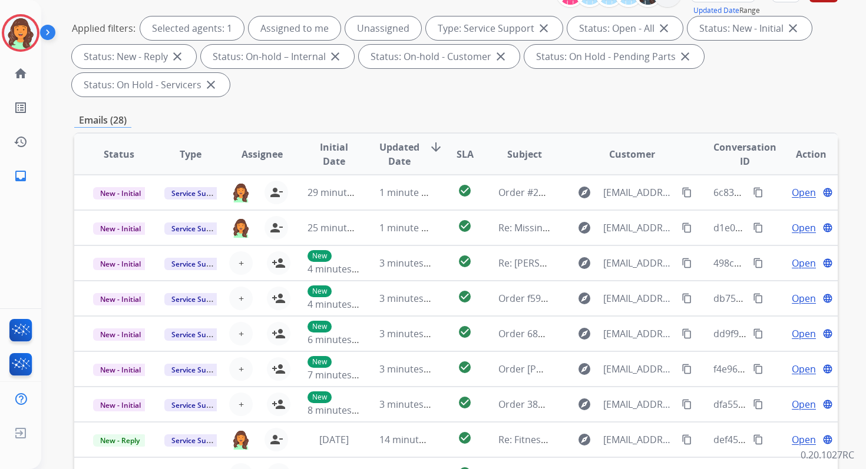
scroll to position [286, 0]
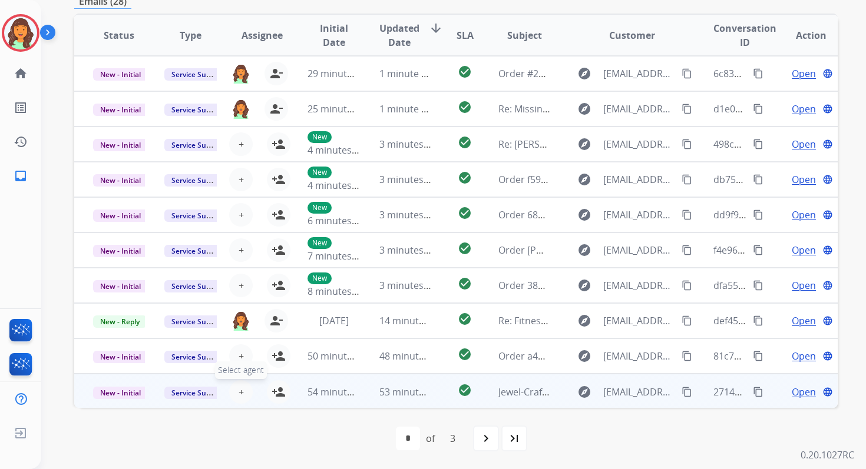
click at [240, 389] on span "+" at bounding box center [241, 392] width 5 height 14
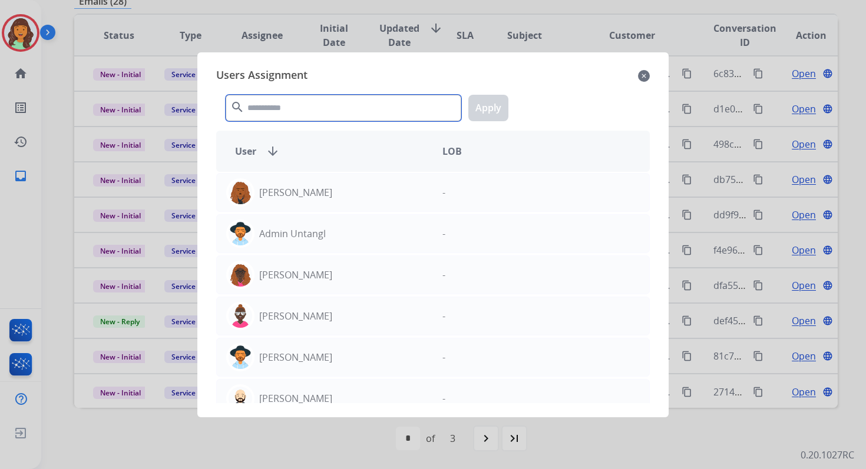
click at [327, 114] on input "text" at bounding box center [344, 108] width 236 height 27
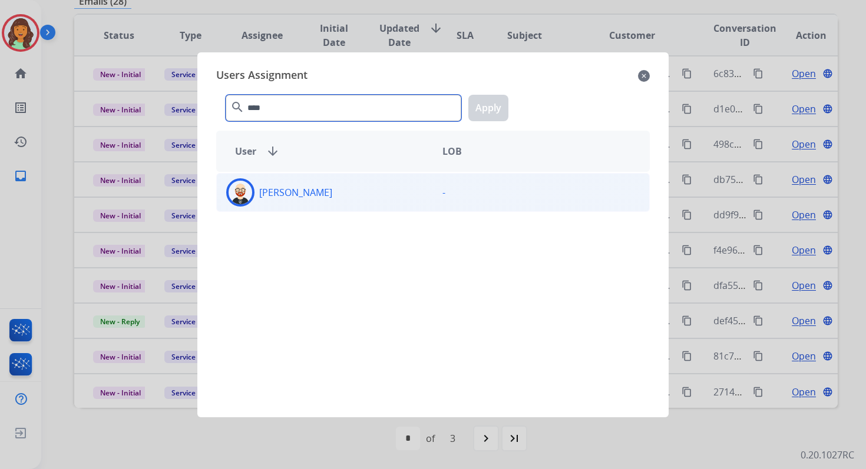
type input "****"
click at [355, 203] on div "[PERSON_NAME]" at bounding box center [325, 192] width 216 height 28
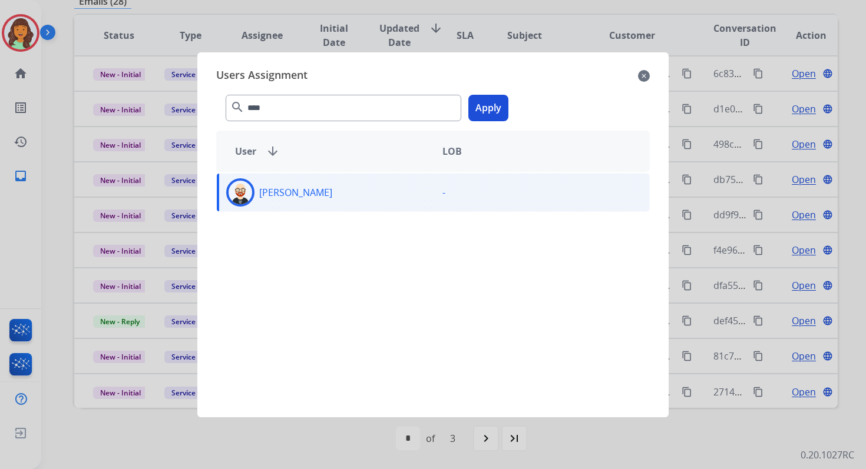
click at [488, 113] on button "Apply" at bounding box center [488, 108] width 40 height 27
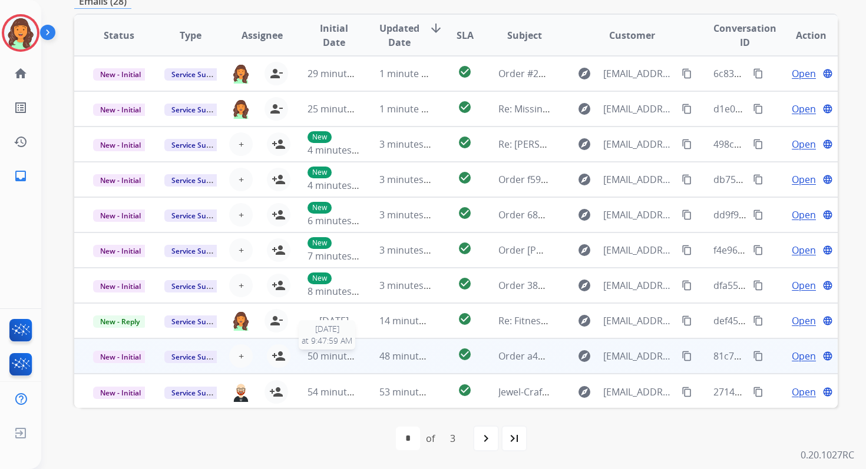
click at [330, 350] on span "50 minutes ago" at bounding box center [341, 356] width 68 height 13
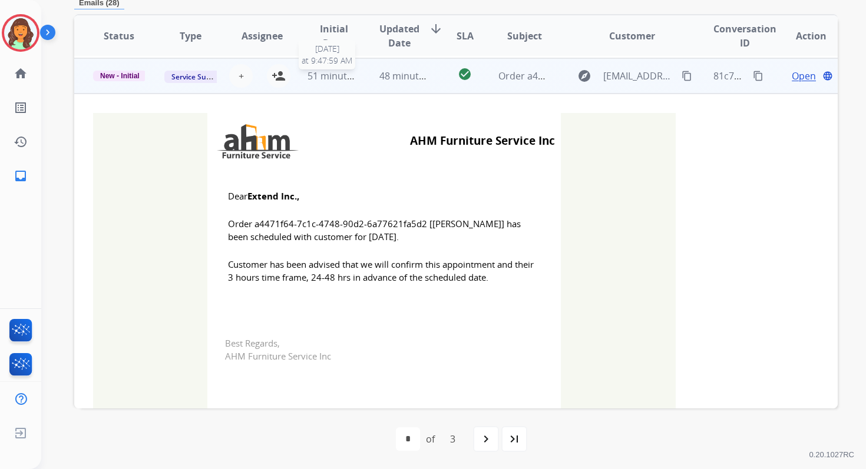
scroll to position [283, 0]
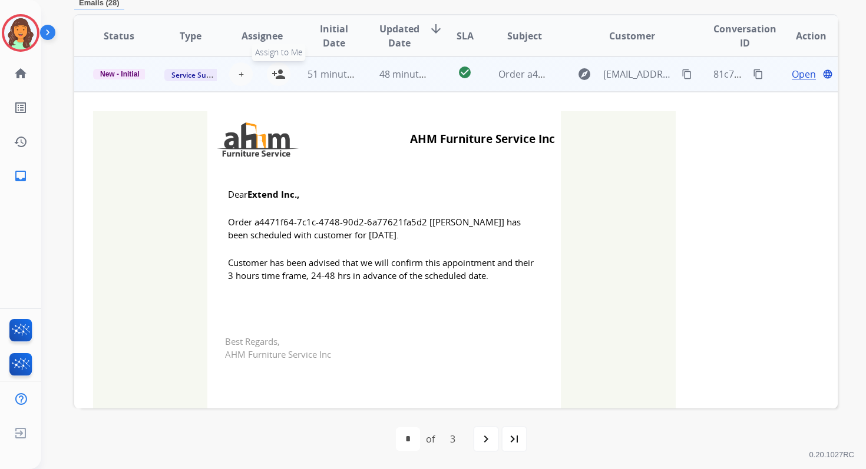
click at [280, 81] on button "person_add Assign to Me" at bounding box center [279, 74] width 24 height 24
click at [125, 74] on span "New - Initial" at bounding box center [120, 74] width 54 height 11
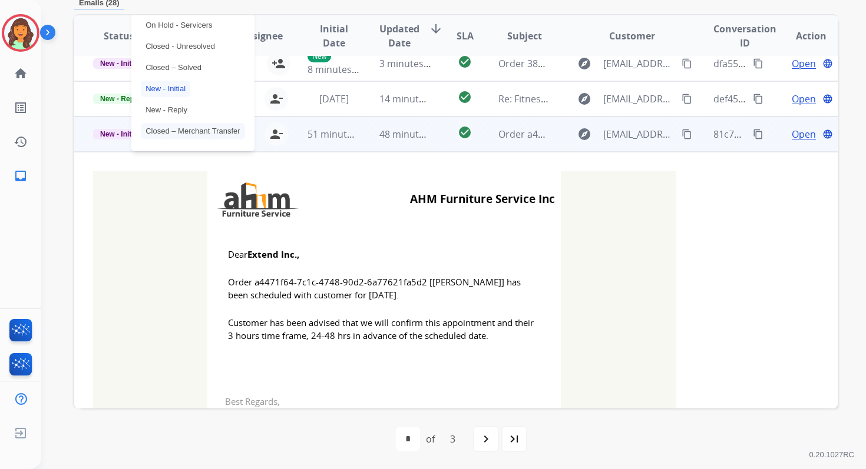
click at [154, 66] on p "Closed – Solved" at bounding box center [173, 67] width 65 height 16
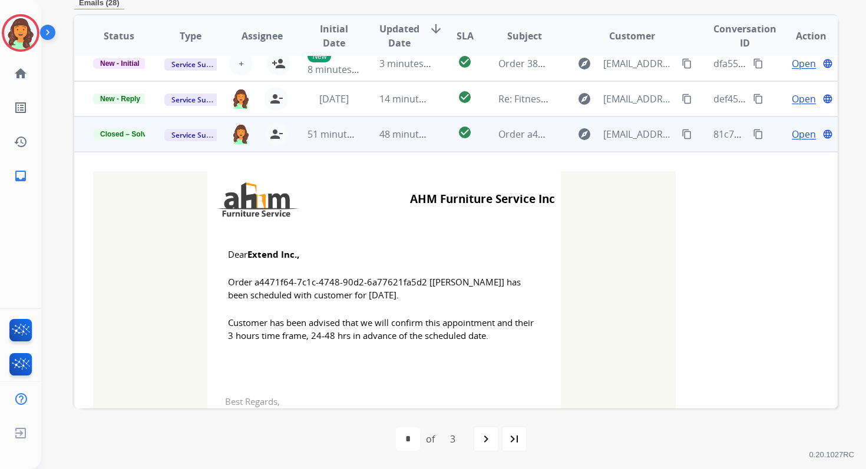
scroll to position [131, 0]
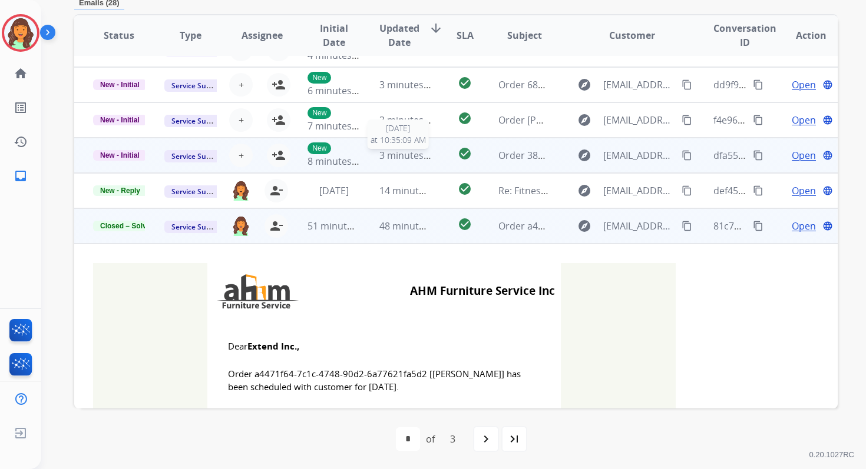
click at [386, 159] on span "3 minutes ago" at bounding box center [410, 155] width 63 height 13
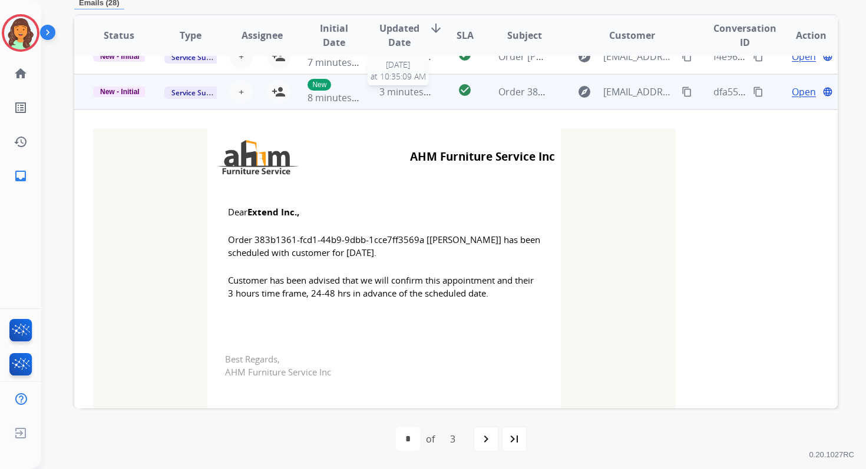
scroll to position [212, 0]
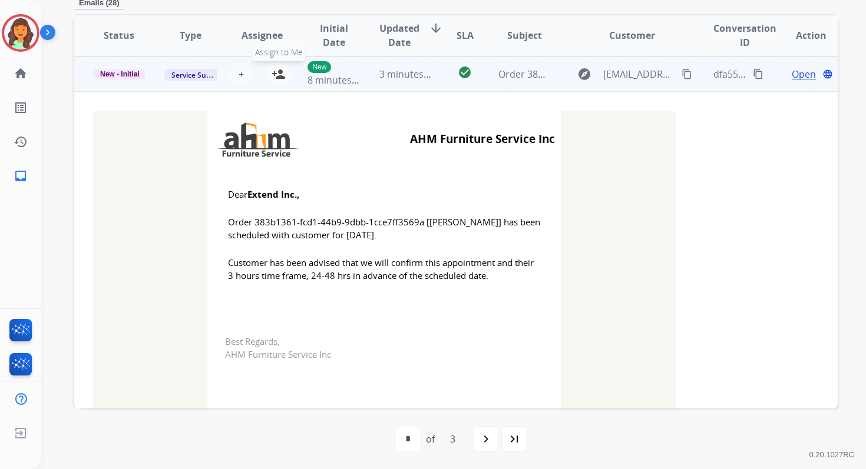
click at [275, 75] on mat-icon "person_add" at bounding box center [279, 74] width 14 height 14
click at [121, 71] on span "New - Initial" at bounding box center [120, 74] width 54 height 11
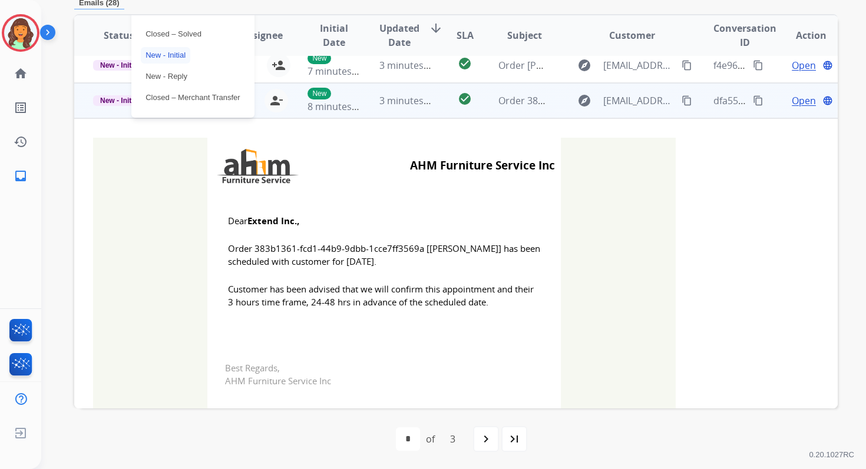
scroll to position [155, 0]
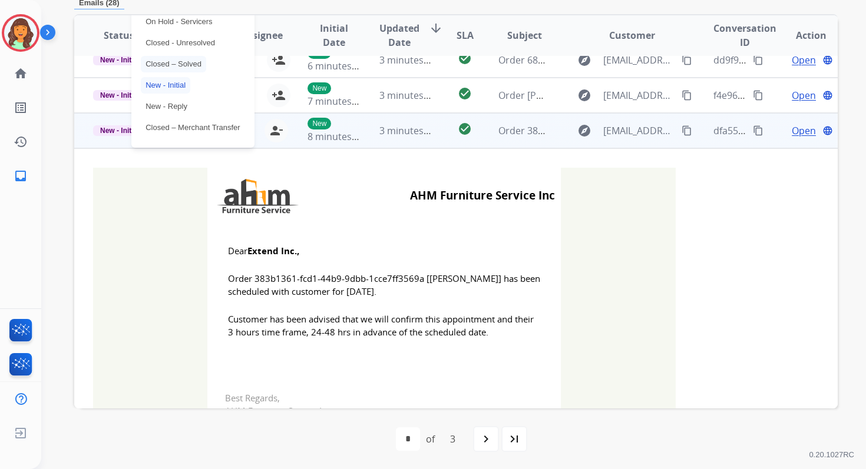
click at [164, 64] on p "Closed – Solved" at bounding box center [173, 64] width 65 height 16
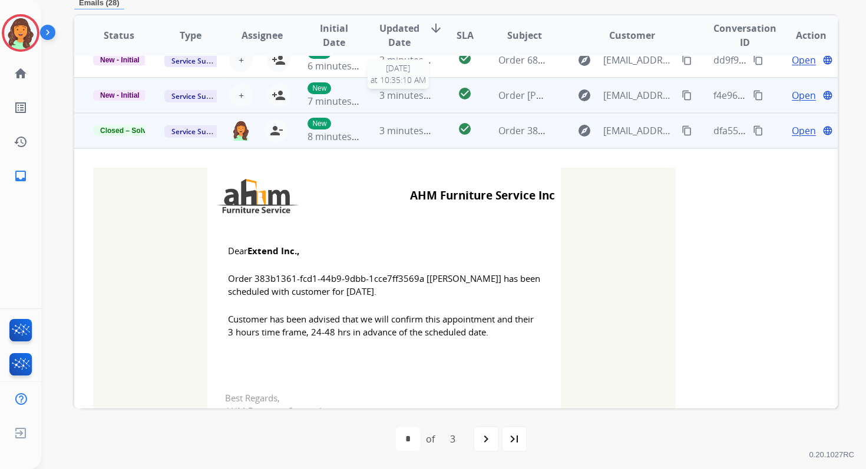
click at [396, 97] on span "3 minutes ago" at bounding box center [410, 95] width 63 height 13
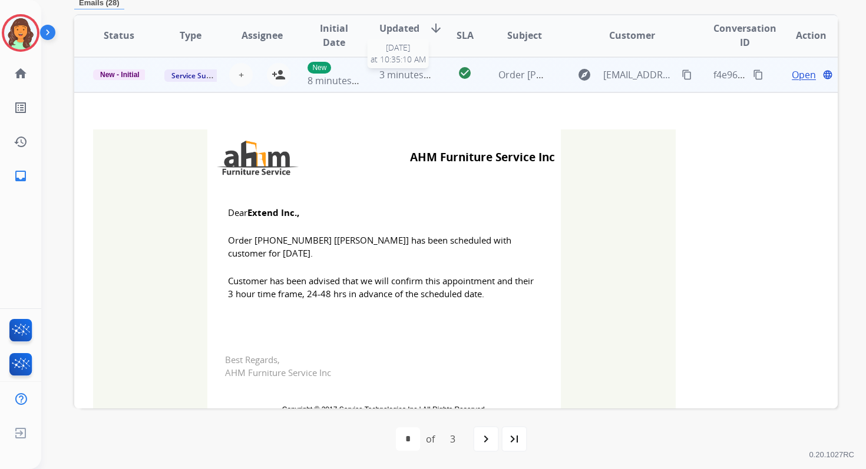
scroll to position [177, 0]
click at [277, 72] on mat-icon "person_add" at bounding box center [279, 74] width 14 height 14
click at [123, 70] on span "New - Initial" at bounding box center [120, 74] width 54 height 11
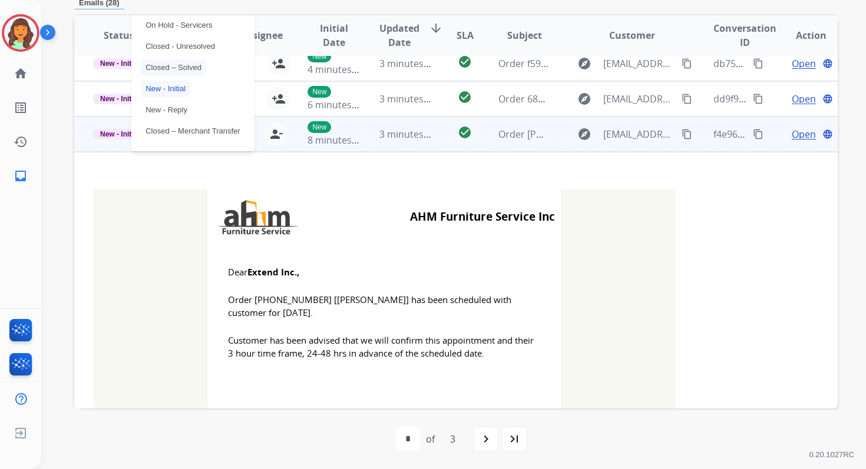
click at [174, 67] on p "Closed – Solved" at bounding box center [173, 67] width 65 height 16
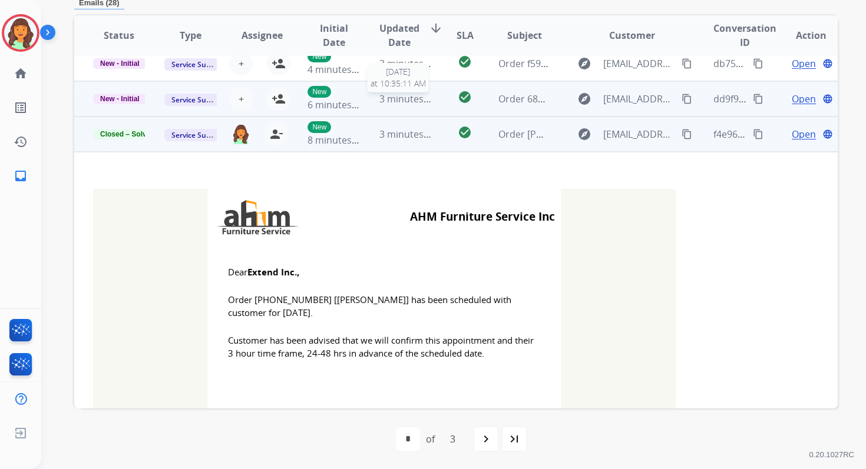
click at [394, 101] on span "3 minutes ago" at bounding box center [410, 98] width 63 height 13
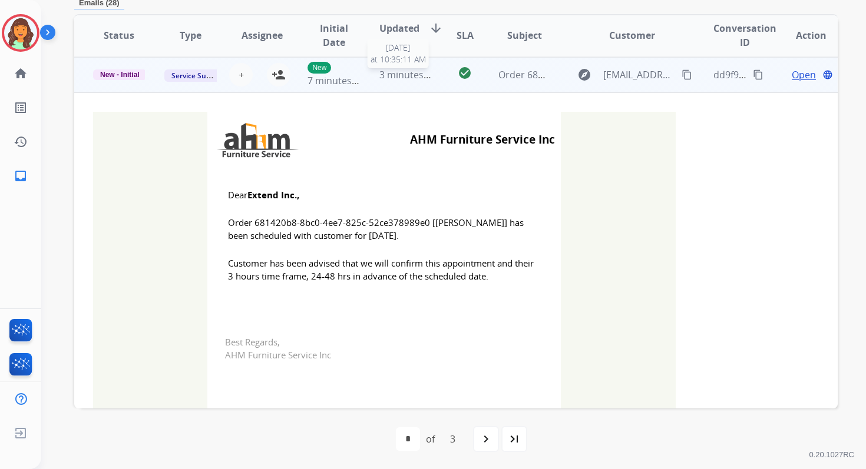
scroll to position [141, 0]
click at [276, 72] on mat-icon "person_add" at bounding box center [279, 74] width 14 height 14
click at [115, 71] on span "New - Initial" at bounding box center [120, 74] width 54 height 11
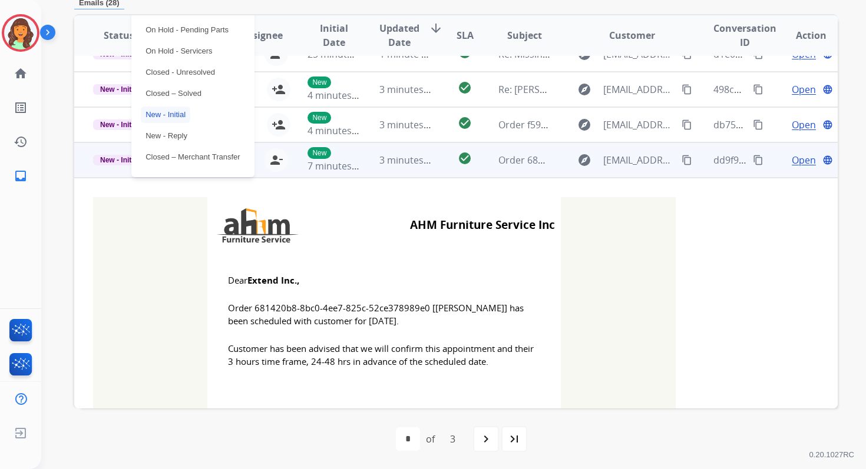
scroll to position [12, 0]
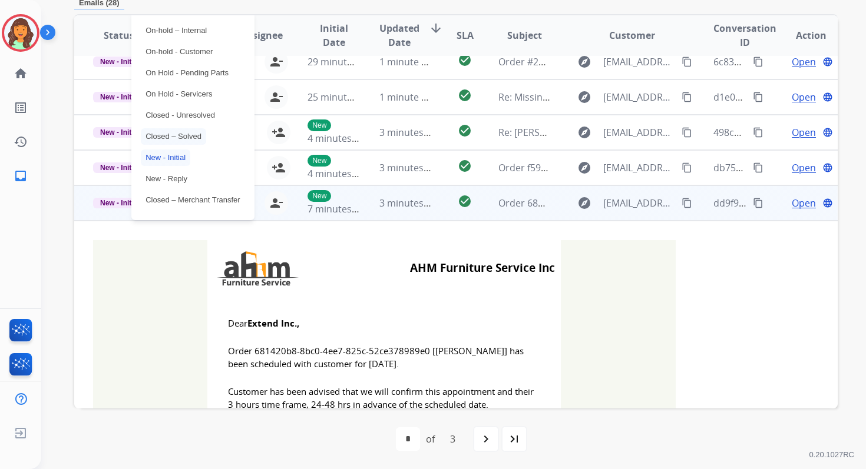
click at [172, 137] on p "Closed – Solved" at bounding box center [173, 136] width 65 height 16
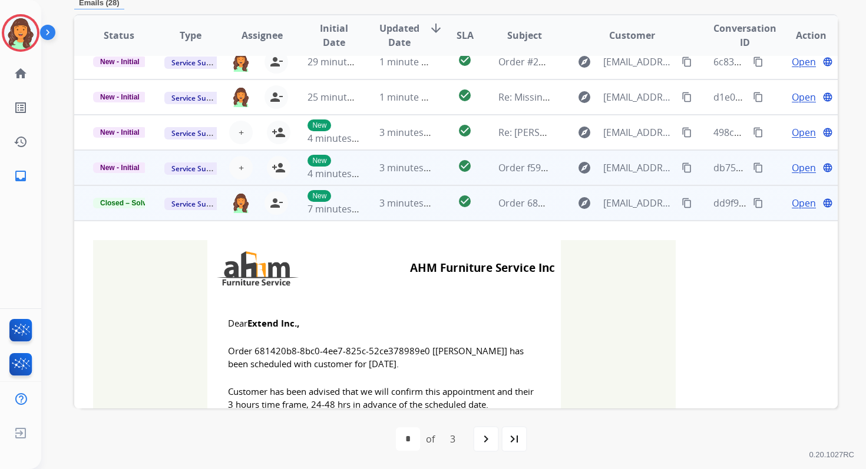
click at [382, 170] on span "3 minutes ago" at bounding box center [410, 167] width 63 height 13
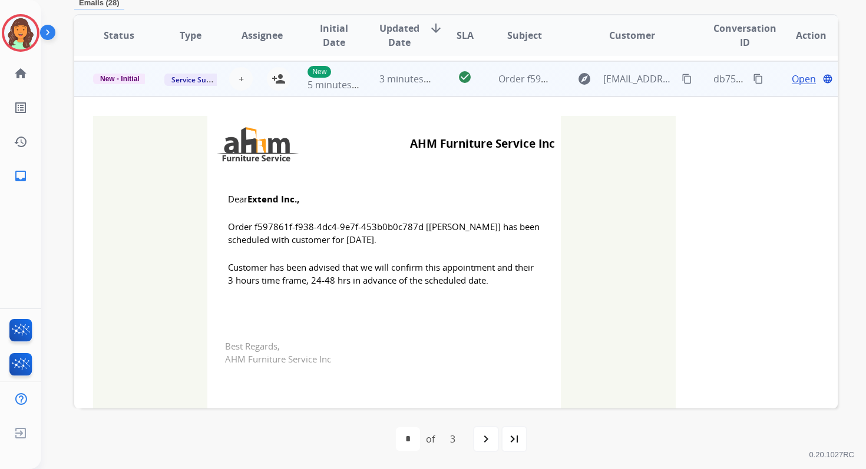
scroll to position [106, 0]
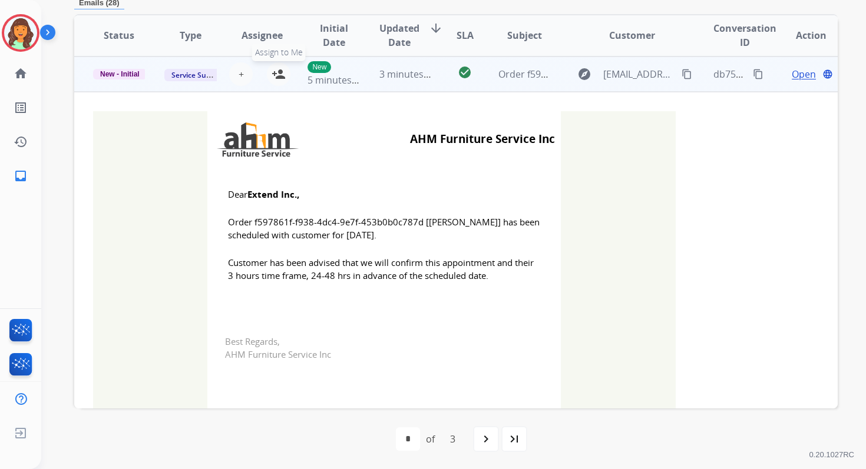
click at [275, 70] on mat-icon "person_add" at bounding box center [279, 74] width 14 height 14
click at [125, 74] on span "New - Initial" at bounding box center [120, 74] width 54 height 11
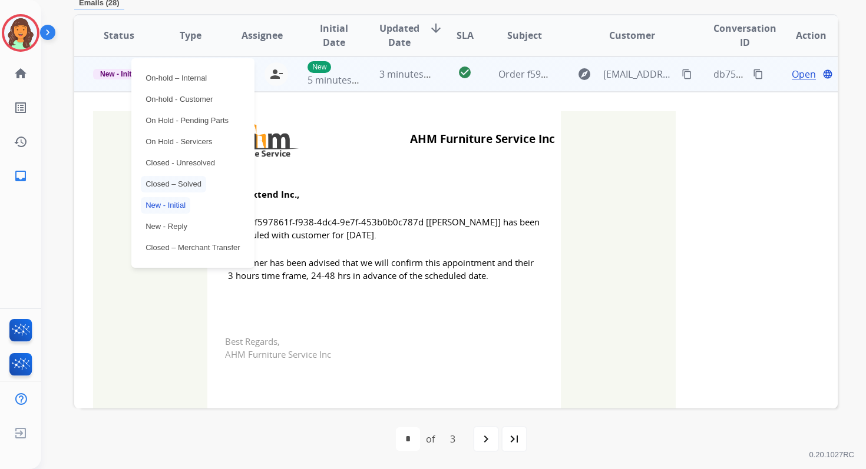
click at [173, 180] on p "Closed – Solved" at bounding box center [173, 184] width 65 height 16
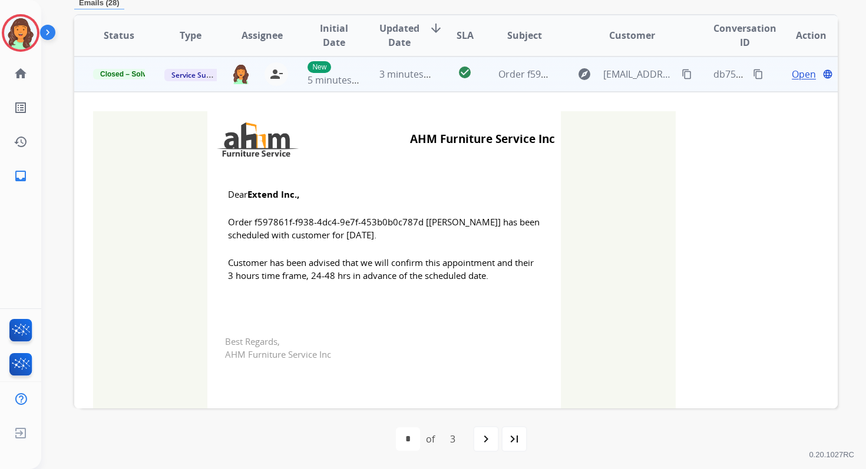
scroll to position [0, 0]
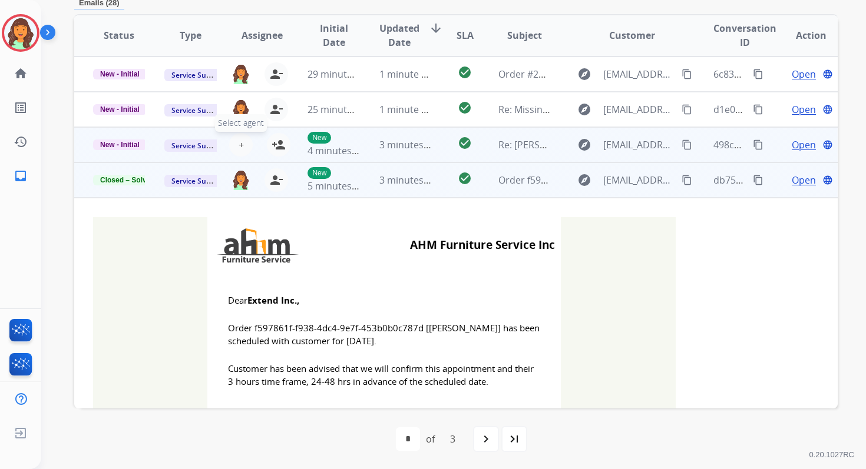
click at [239, 145] on span "+" at bounding box center [241, 145] width 5 height 14
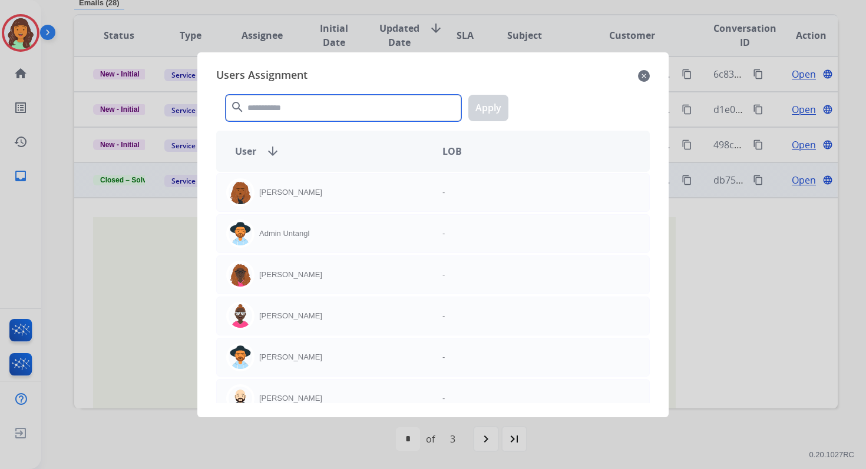
click at [293, 112] on input "text" at bounding box center [344, 108] width 236 height 27
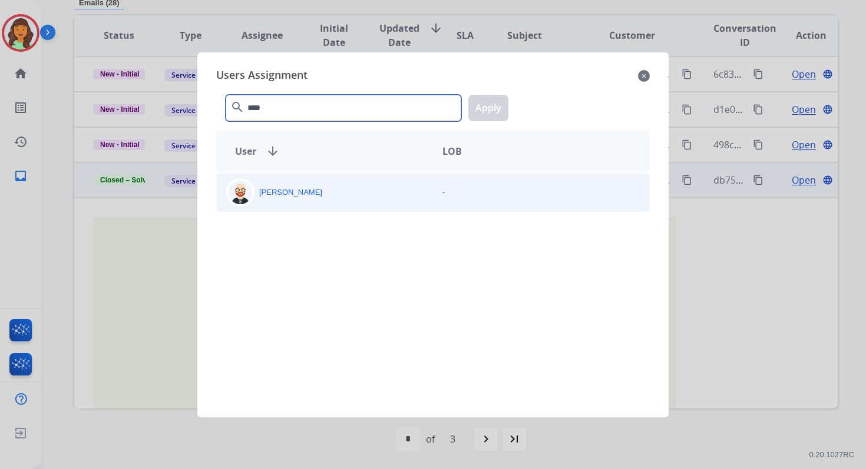
type input "****"
click at [358, 190] on div "[PERSON_NAME]" at bounding box center [325, 192] width 216 height 28
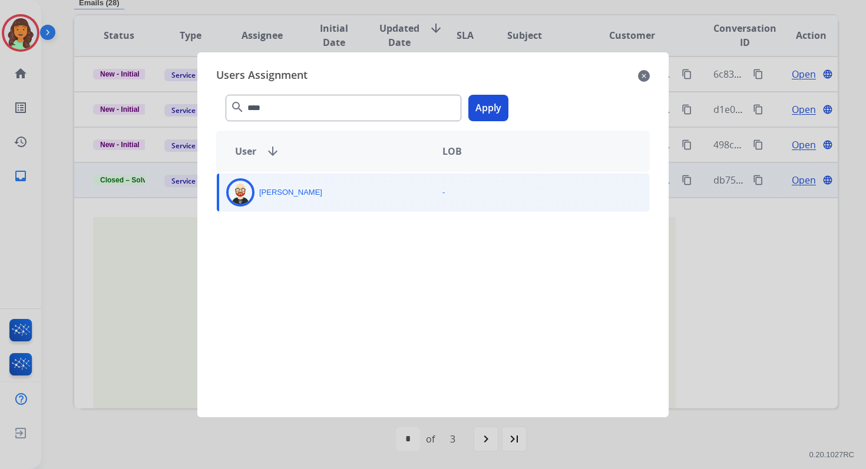
click at [498, 108] on button "Apply" at bounding box center [488, 108] width 40 height 27
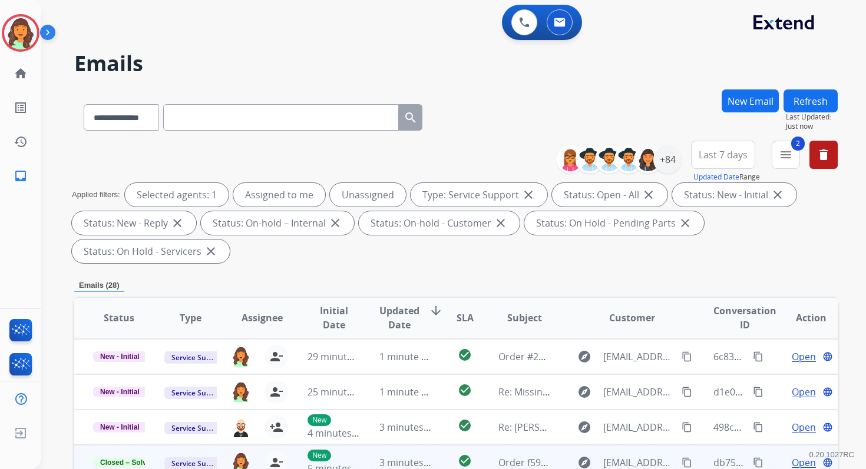
click at [813, 100] on button "Refresh" at bounding box center [810, 101] width 54 height 23
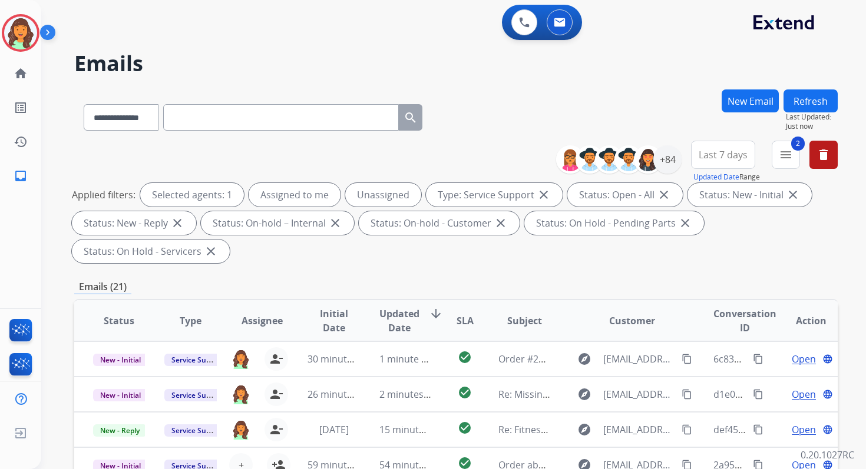
click at [436, 289] on div "Emails (21)" at bounding box center [455, 287] width 763 height 15
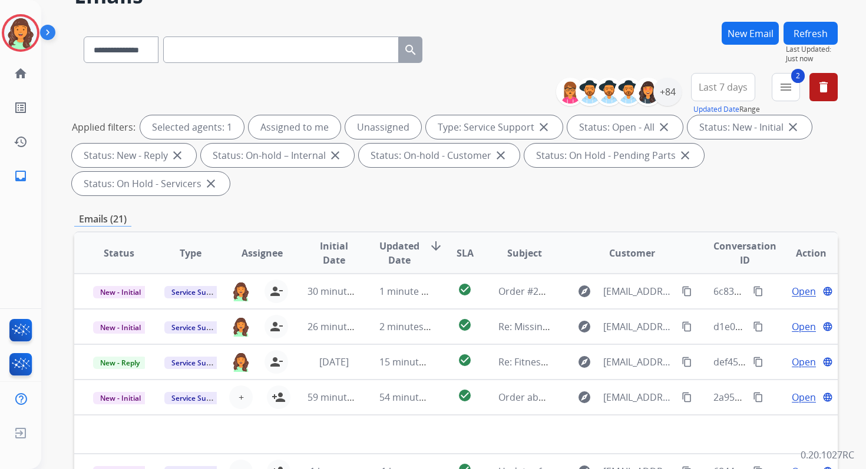
scroll to position [286, 0]
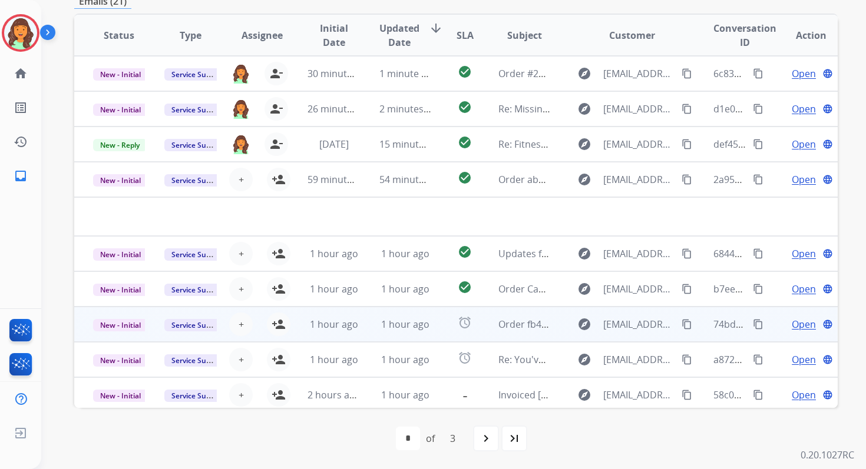
click at [413, 315] on td "1 hour ago" at bounding box center [395, 324] width 71 height 35
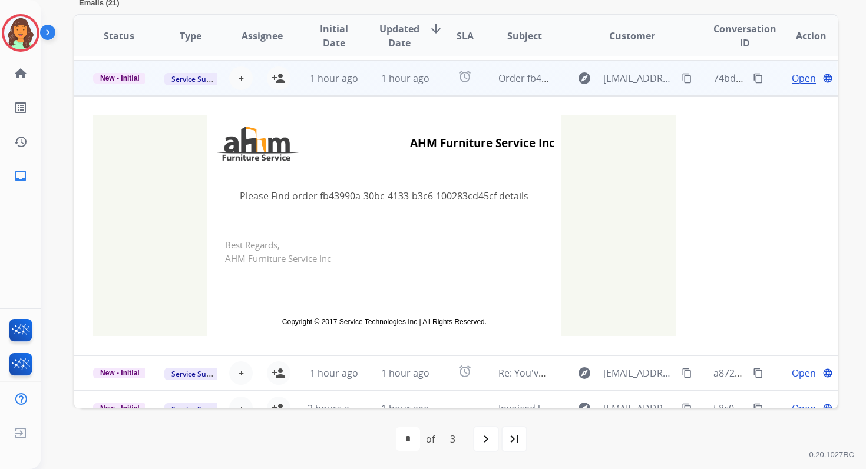
scroll to position [212, 0]
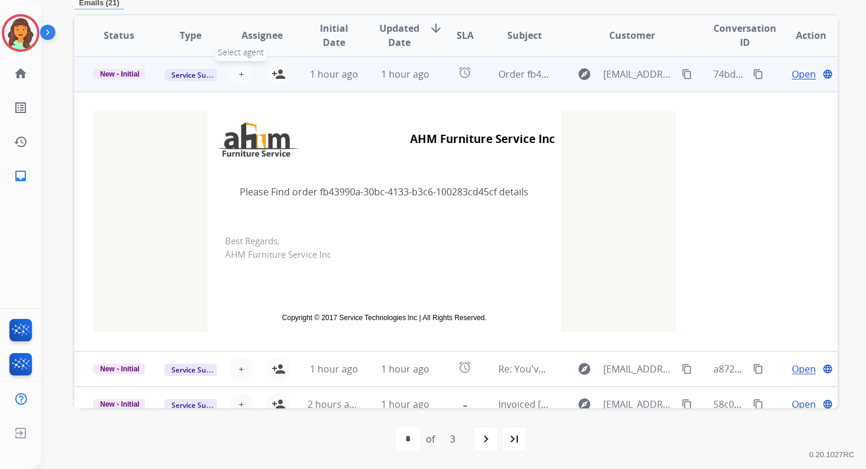
click at [239, 73] on span "+" at bounding box center [241, 74] width 5 height 14
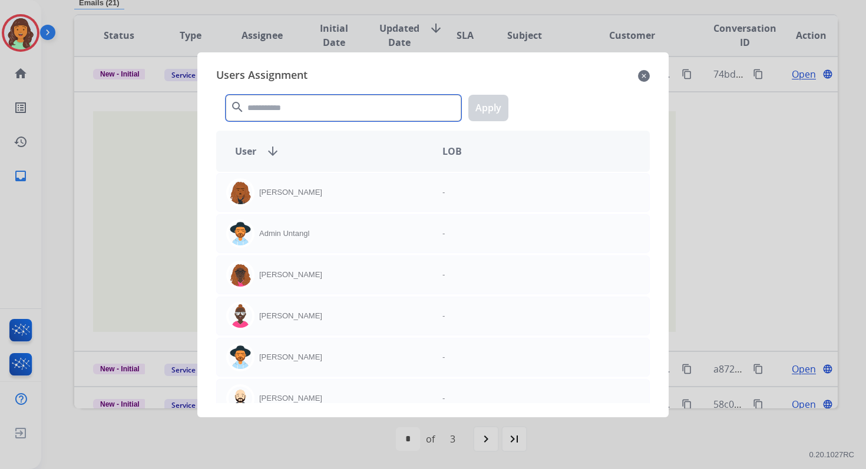
click at [286, 110] on input "text" at bounding box center [344, 108] width 236 height 27
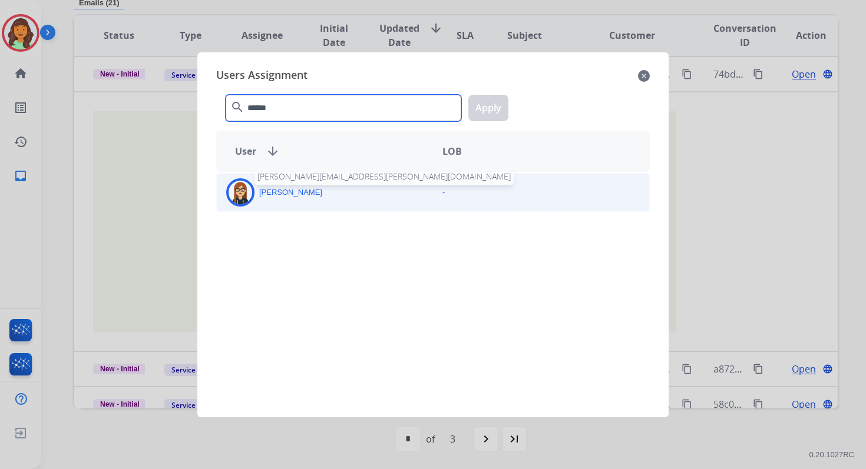
type input "******"
click at [301, 196] on p "[PERSON_NAME]" at bounding box center [290, 193] width 63 height 12
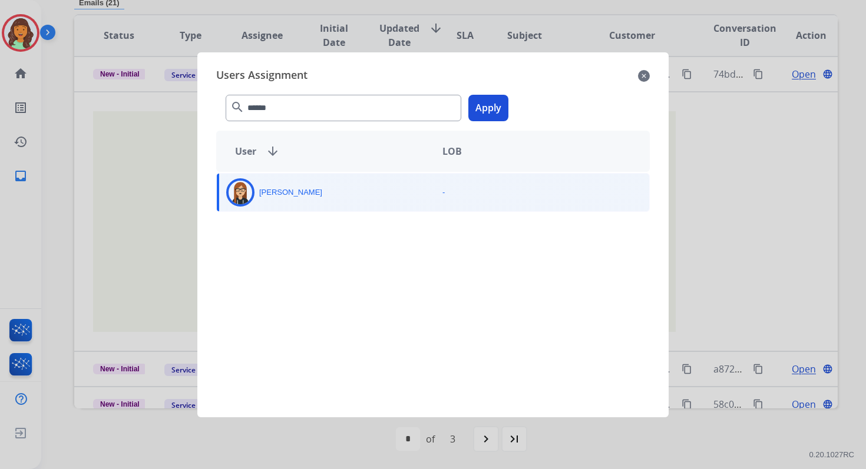
click at [491, 108] on button "Apply" at bounding box center [488, 108] width 40 height 27
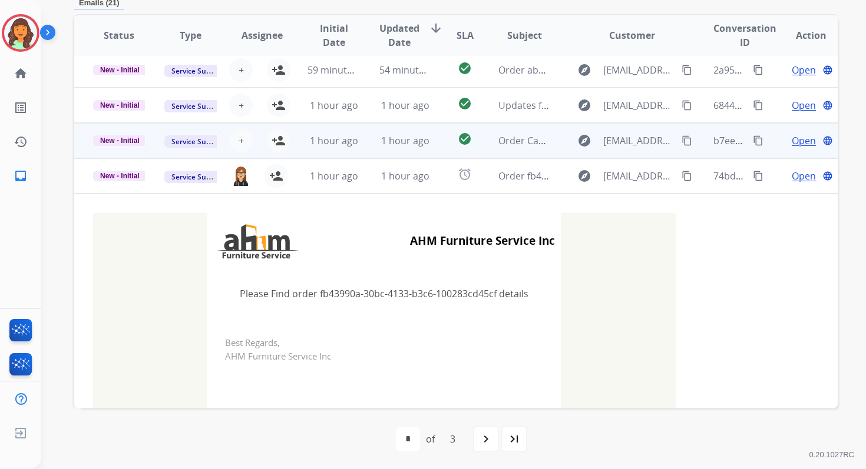
click at [384, 149] on td "1 hour ago" at bounding box center [395, 140] width 71 height 35
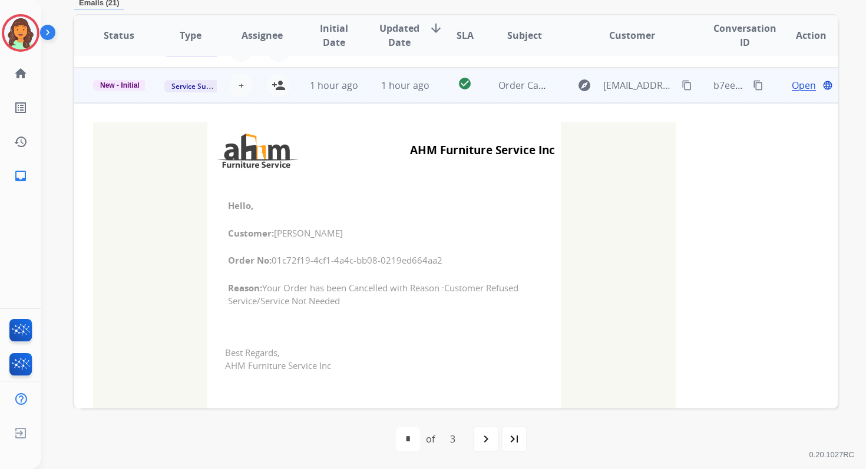
scroll to position [0, 0]
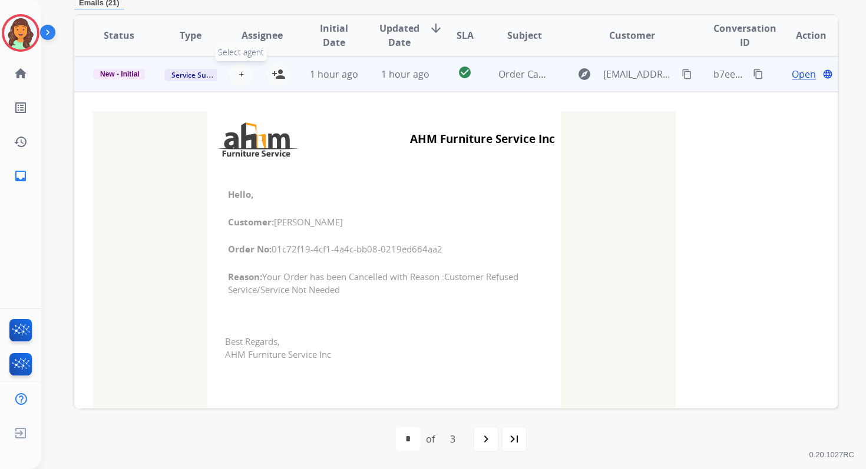
click at [240, 75] on span "+" at bounding box center [241, 74] width 5 height 14
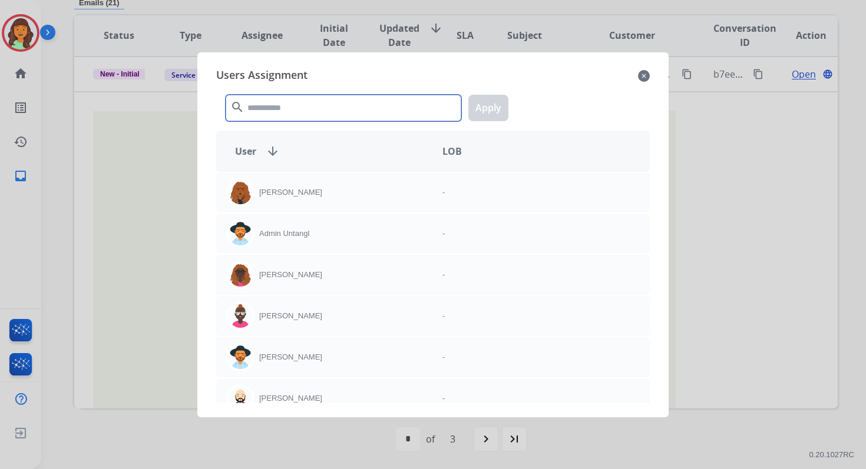
click at [276, 114] on input "text" at bounding box center [344, 108] width 236 height 27
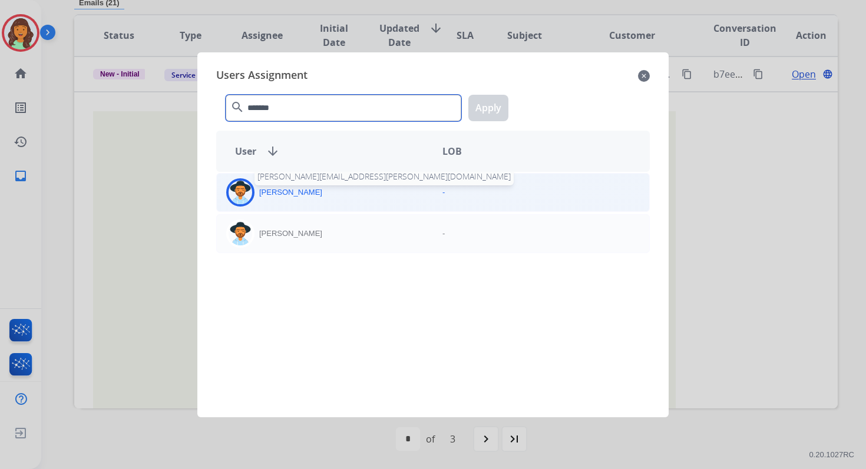
type input "*******"
click at [293, 196] on p "[PERSON_NAME]" at bounding box center [290, 193] width 63 height 12
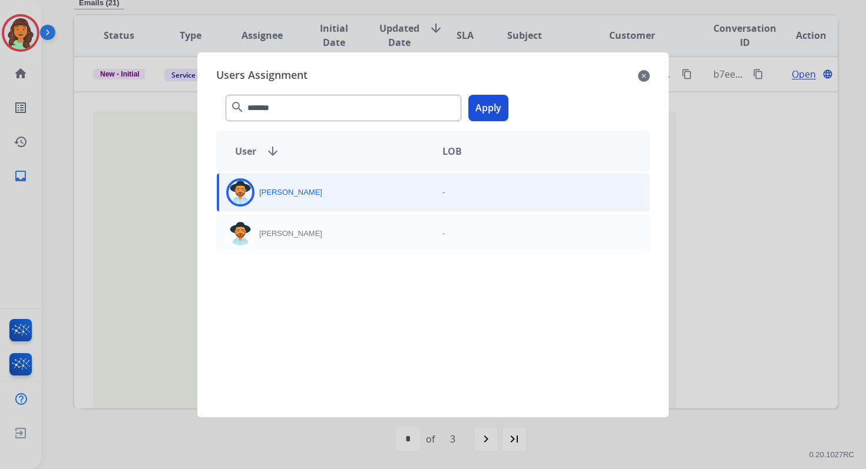
click at [484, 110] on button "Apply" at bounding box center [488, 108] width 40 height 27
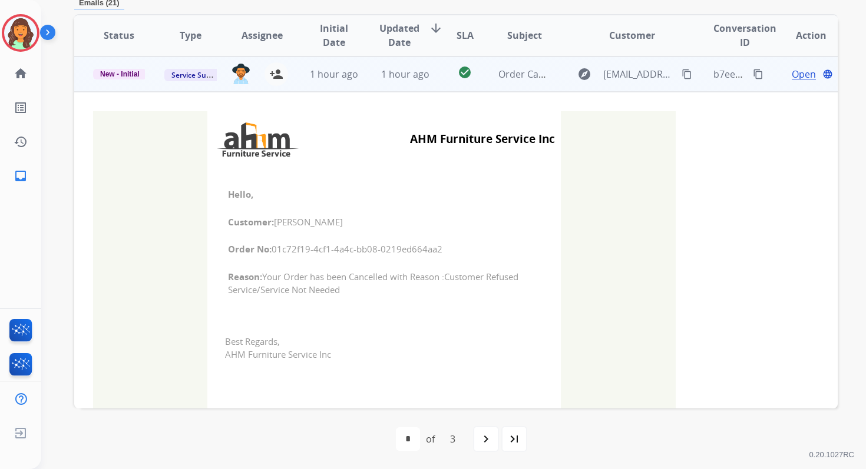
click at [434, 77] on td "check_circle" at bounding box center [456, 74] width 48 height 35
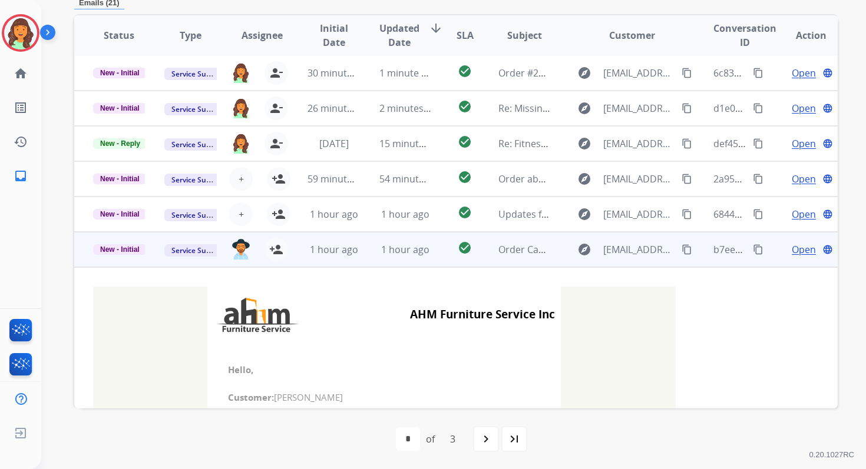
scroll to position [282, 0]
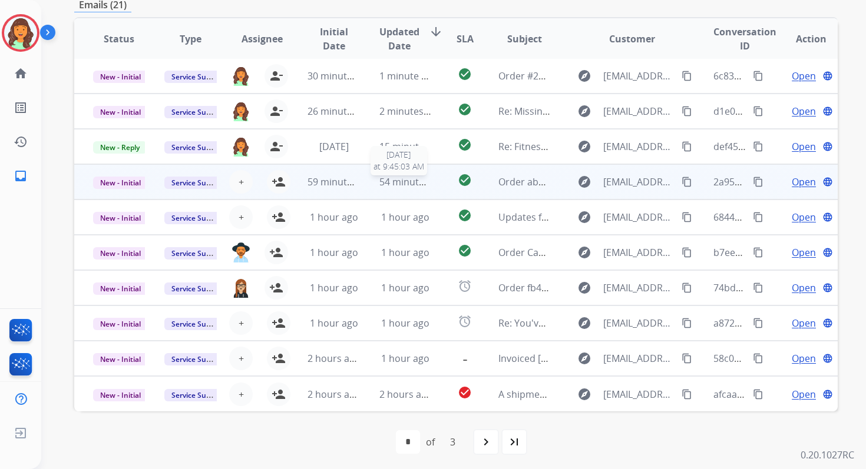
click at [379, 180] on span "54 minutes ago" at bounding box center [413, 182] width 68 height 13
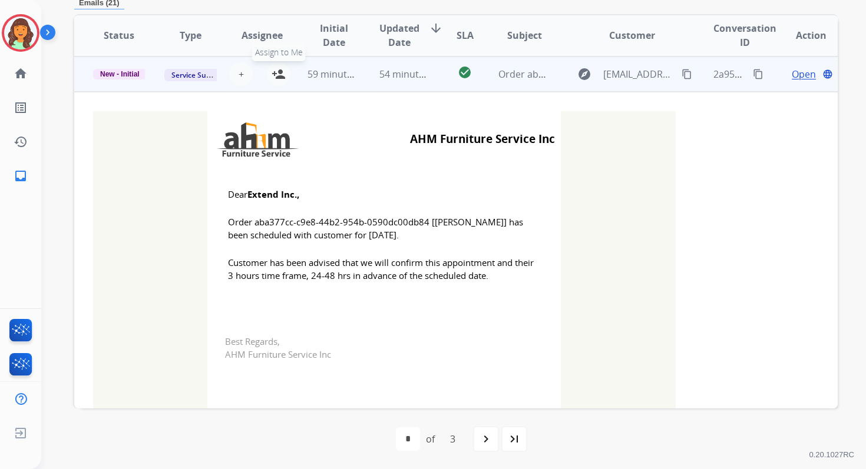
click at [277, 69] on mat-icon "person_add" at bounding box center [279, 74] width 14 height 14
click at [125, 73] on span "New - Initial" at bounding box center [120, 74] width 54 height 11
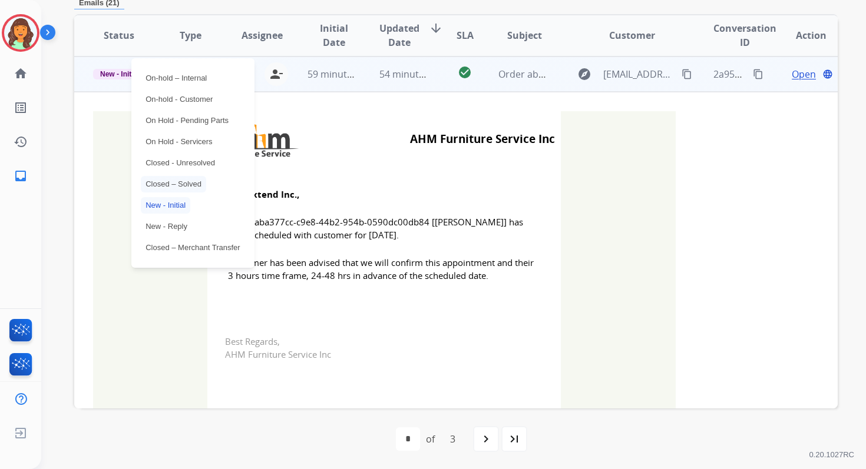
click at [164, 188] on p "Closed – Solved" at bounding box center [173, 184] width 65 height 16
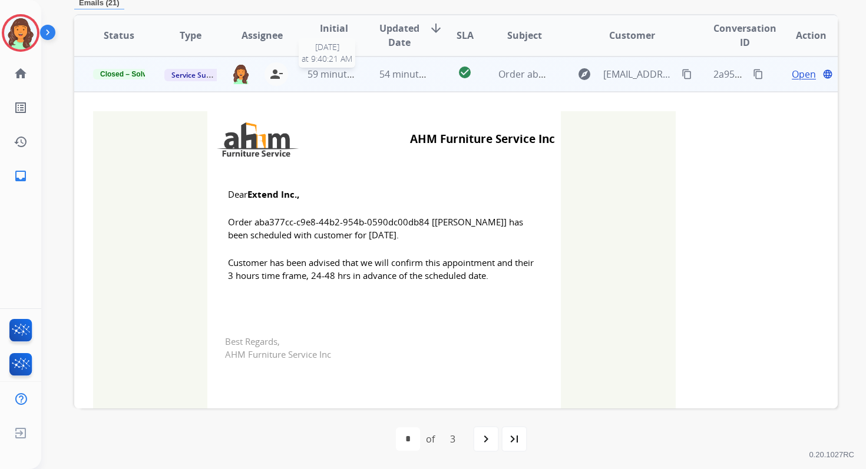
click at [372, 70] on td "54 minutes ago" at bounding box center [395, 74] width 71 height 35
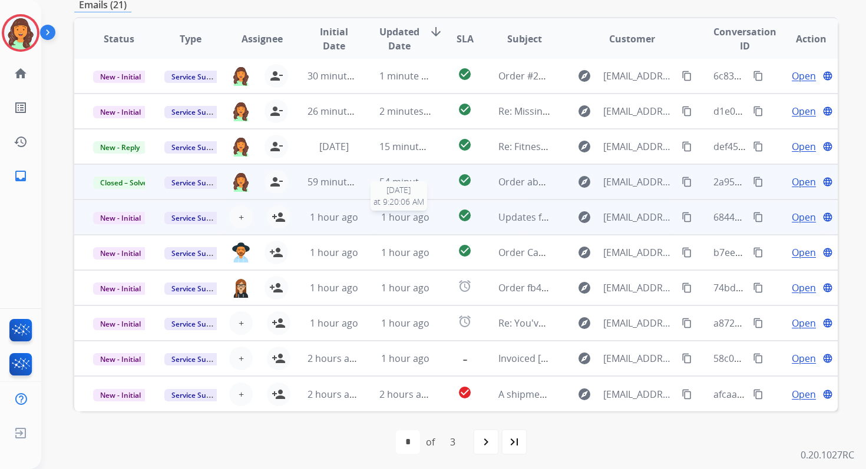
click at [392, 222] on span "1 hour ago" at bounding box center [405, 217] width 48 height 13
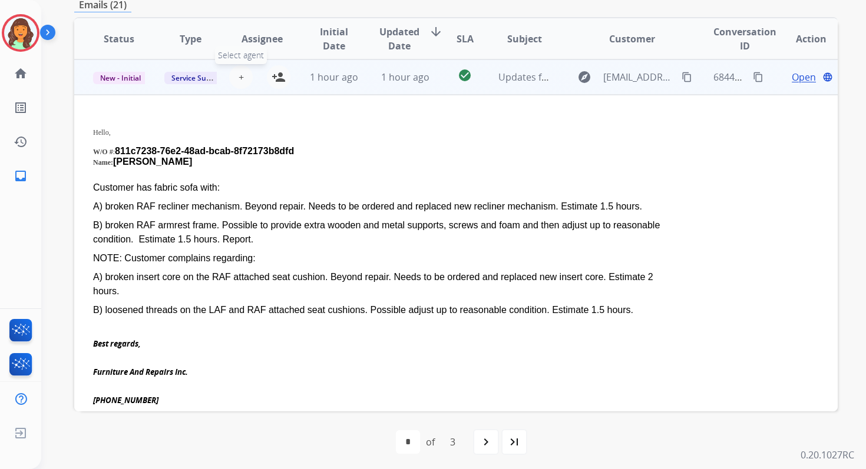
click at [241, 78] on button "+ Select agent" at bounding box center [241, 77] width 24 height 24
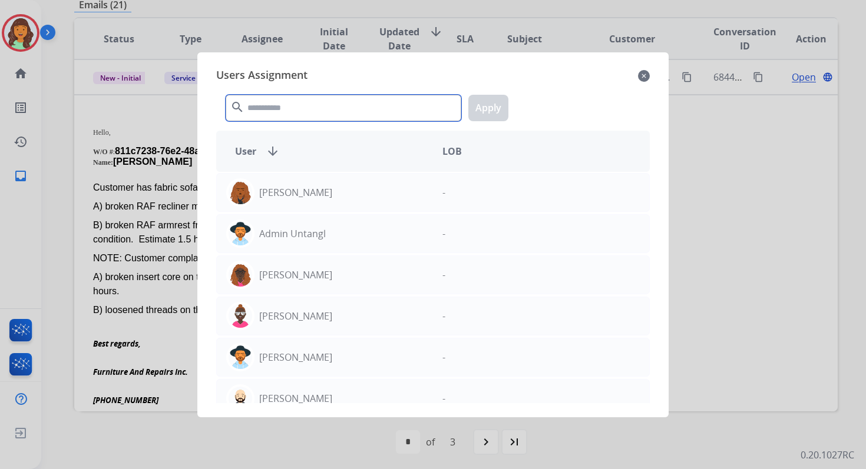
click at [292, 116] on input "text" at bounding box center [344, 108] width 236 height 27
click at [645, 71] on mat-icon "close" at bounding box center [644, 76] width 12 height 14
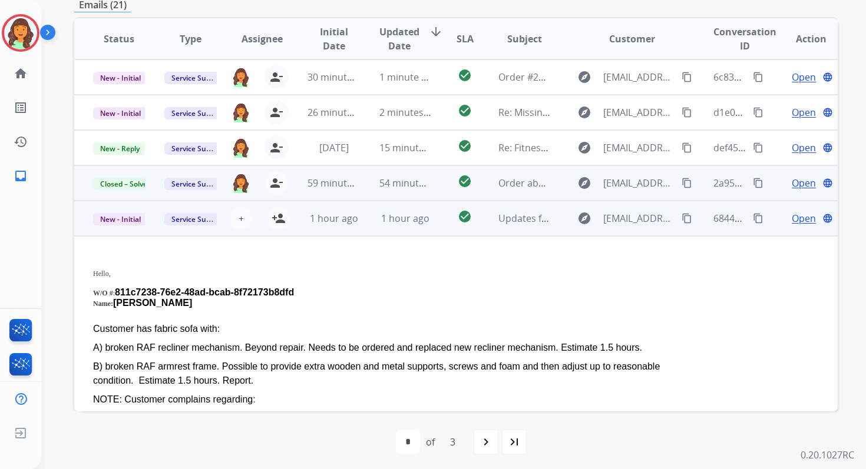
scroll to position [0, 0]
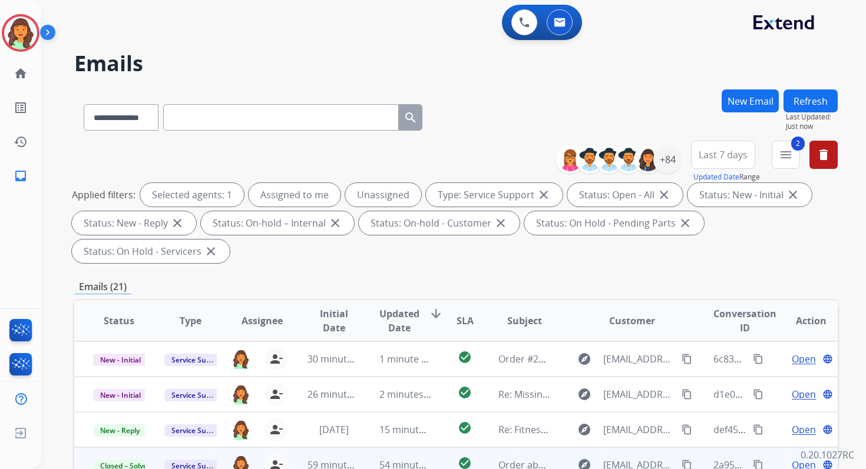
click at [806, 107] on button "Refresh" at bounding box center [810, 101] width 54 height 23
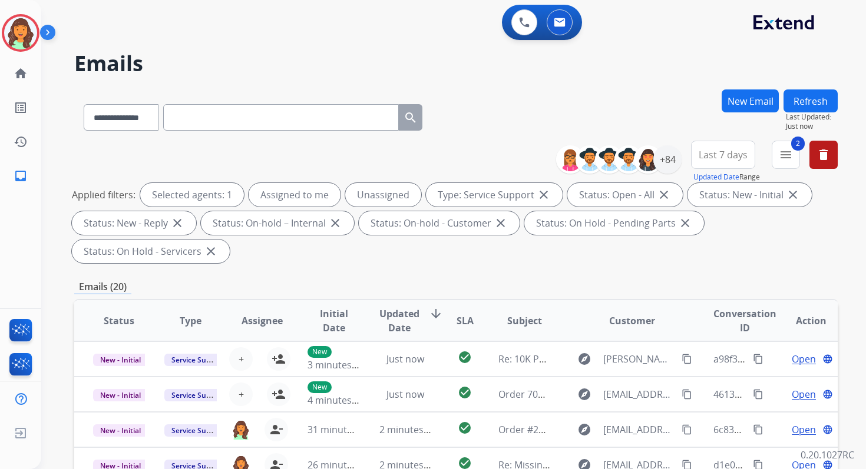
scroll to position [286, 0]
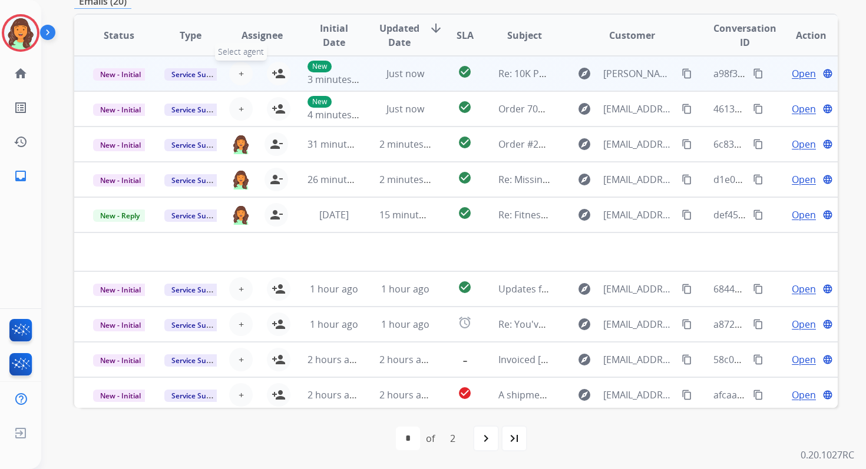
click at [239, 74] on span "+" at bounding box center [241, 74] width 5 height 14
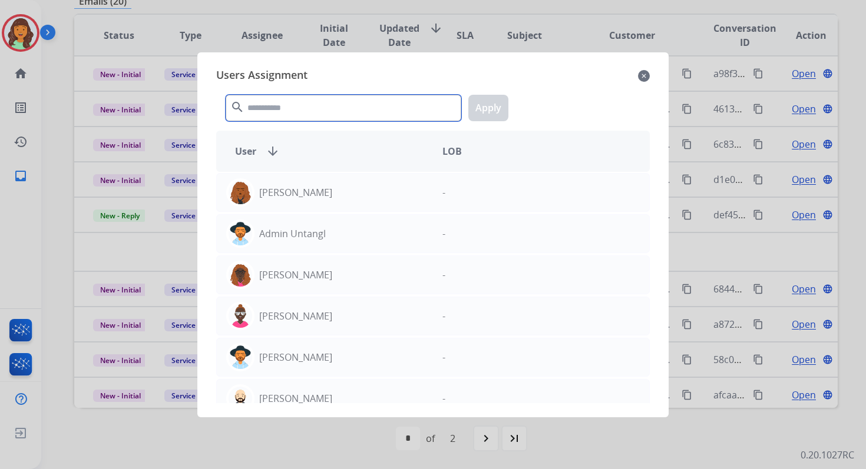
click at [288, 110] on input "text" at bounding box center [344, 108] width 236 height 27
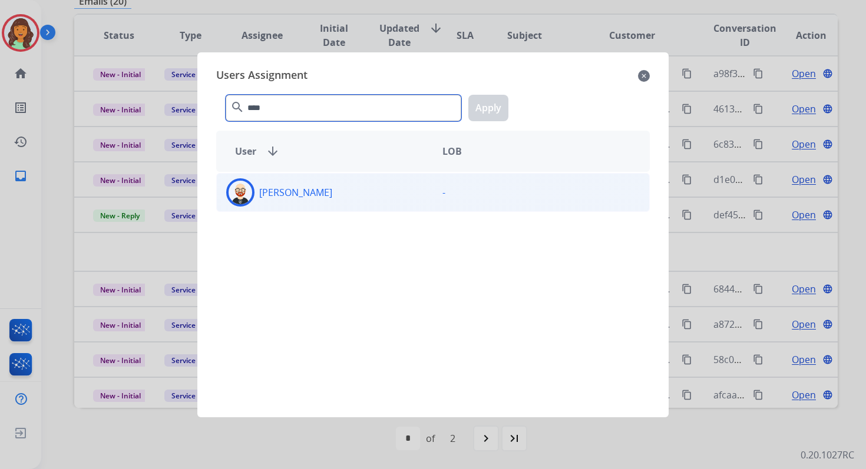
type input "****"
drag, startPoint x: 332, startPoint y: 196, endPoint x: 339, endPoint y: 195, distance: 7.7
click at [332, 196] on div "[PERSON_NAME]" at bounding box center [325, 192] width 216 height 28
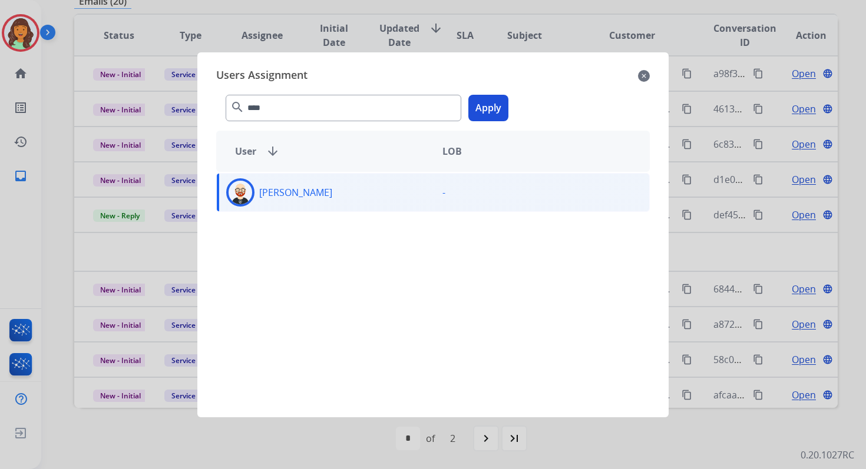
click at [484, 117] on button "Apply" at bounding box center [488, 108] width 40 height 27
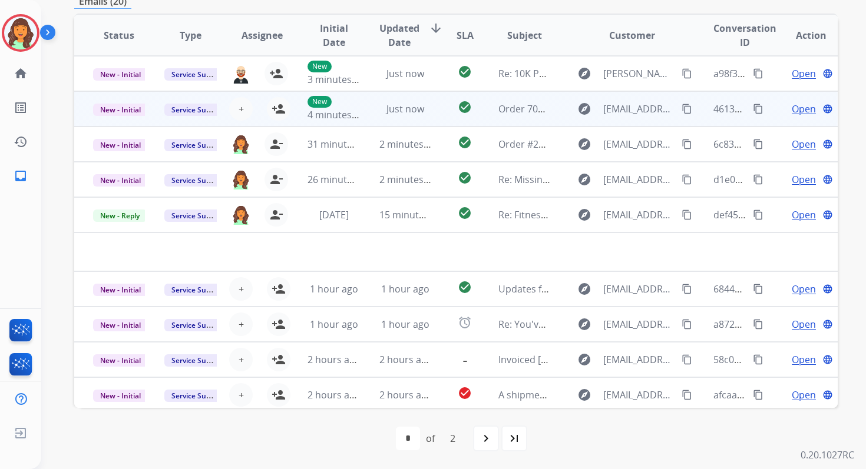
click at [372, 105] on td "Just now" at bounding box center [395, 108] width 71 height 35
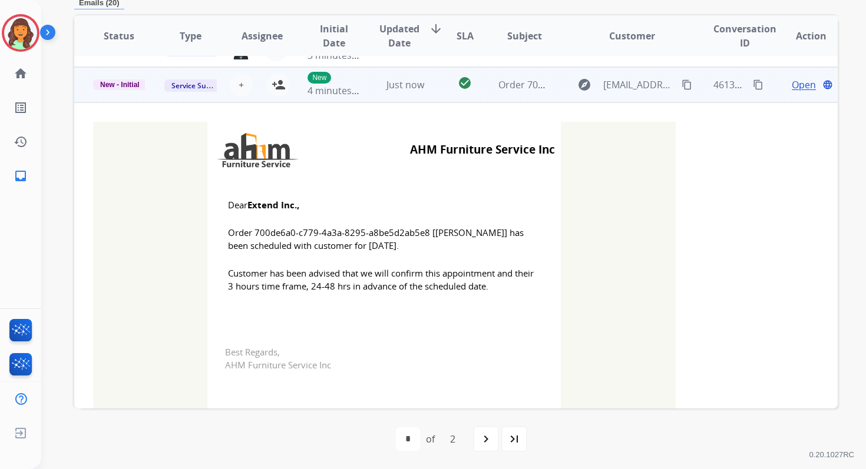
scroll to position [35, 0]
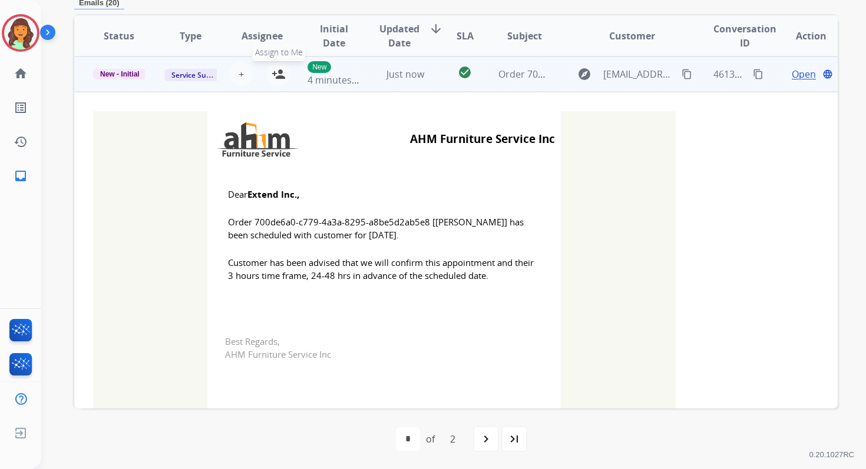
click at [277, 75] on mat-icon "person_add" at bounding box center [279, 74] width 14 height 14
click at [116, 74] on span "New - Initial" at bounding box center [120, 74] width 54 height 11
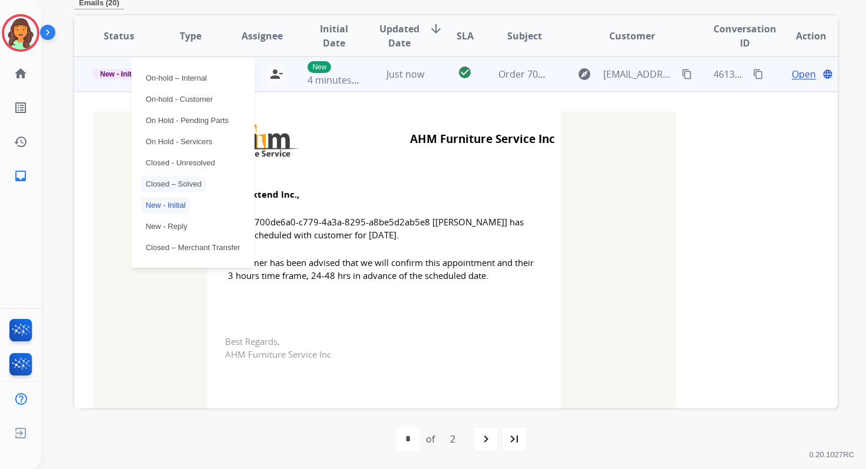
click at [170, 180] on p "Closed – Solved" at bounding box center [173, 184] width 65 height 16
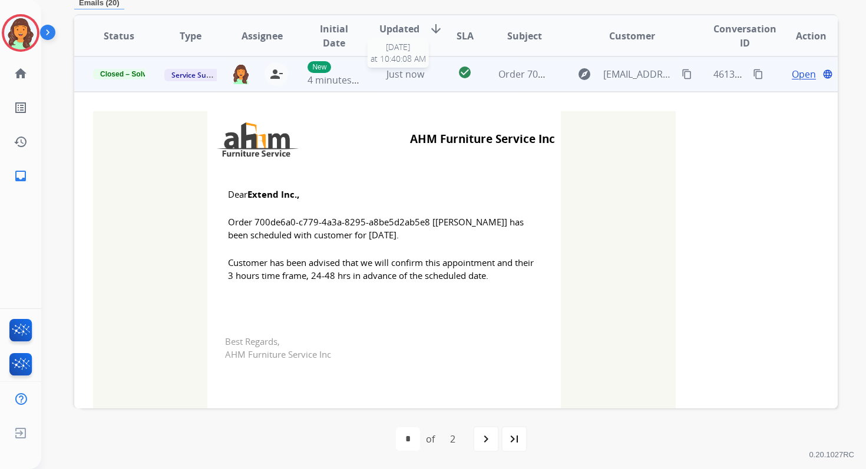
click at [402, 75] on span "Just now" at bounding box center [405, 74] width 38 height 13
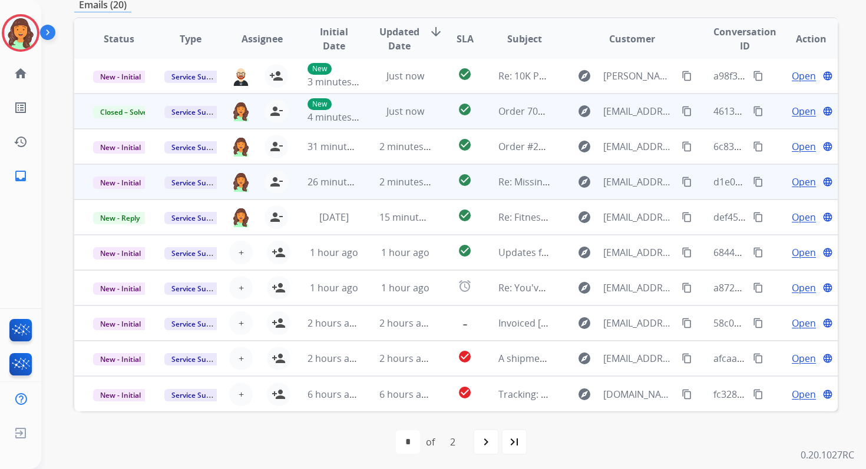
scroll to position [286, 0]
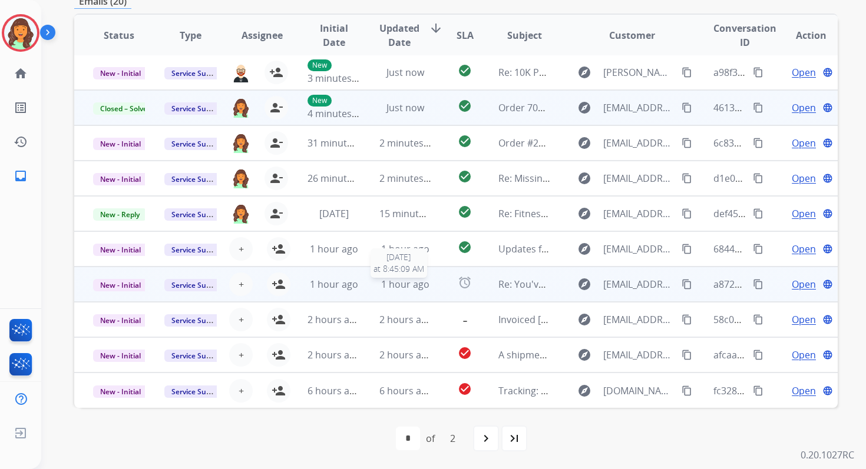
click at [405, 284] on span "1 hour ago" at bounding box center [405, 284] width 48 height 13
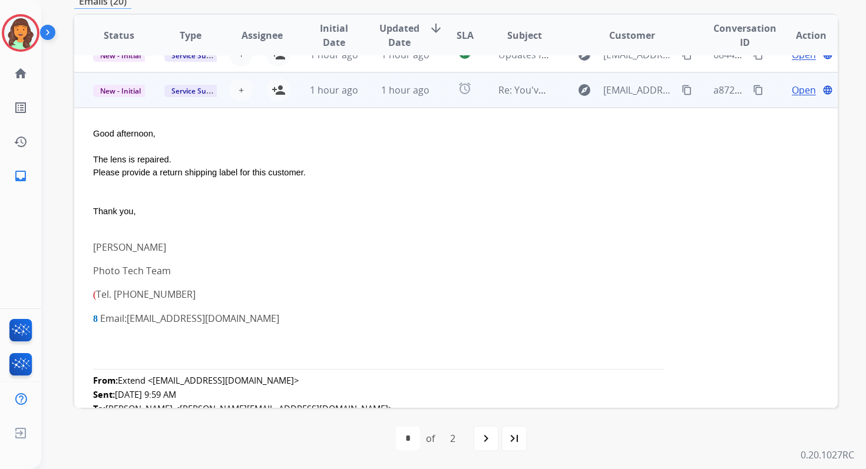
scroll to position [212, 0]
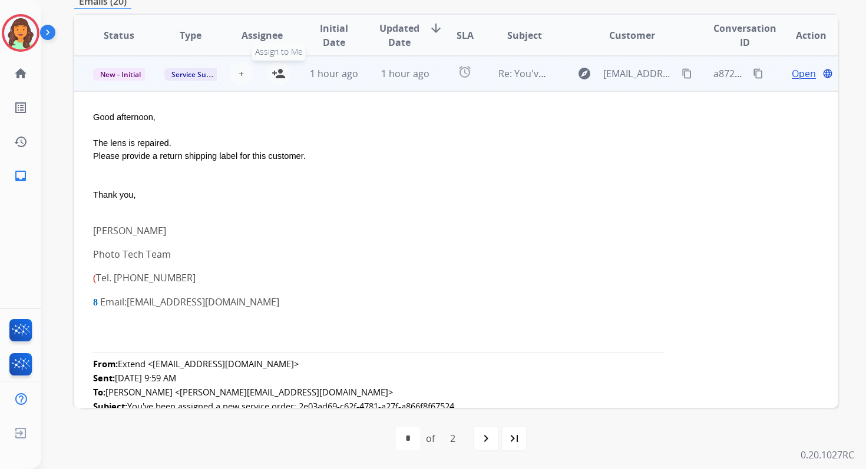
click at [281, 74] on mat-icon "person_add" at bounding box center [279, 74] width 14 height 14
click at [381, 76] on span "1 hour ago" at bounding box center [405, 73] width 48 height 13
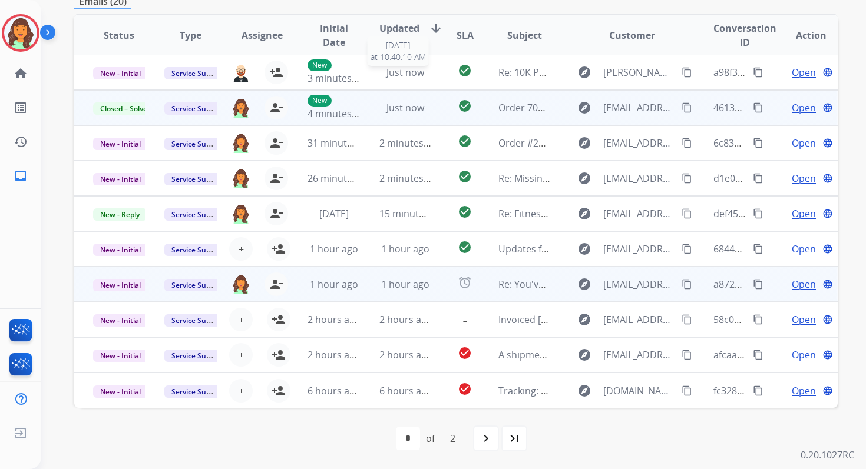
scroll to position [1, 0]
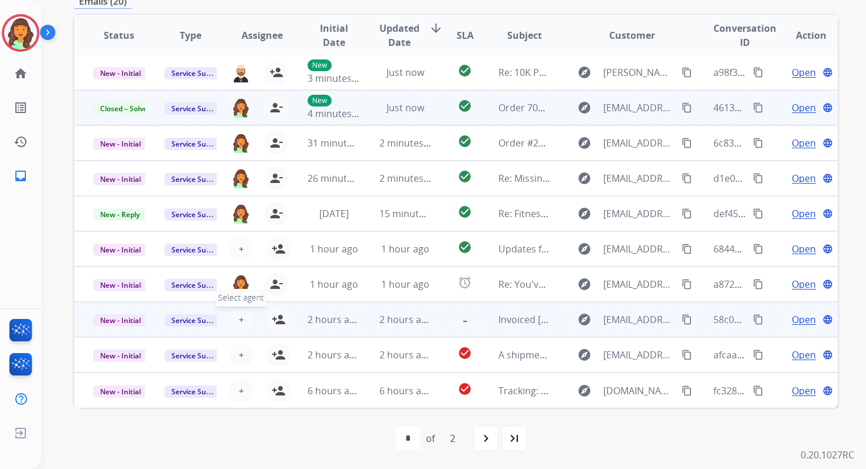
click at [239, 323] on span "+" at bounding box center [241, 320] width 5 height 14
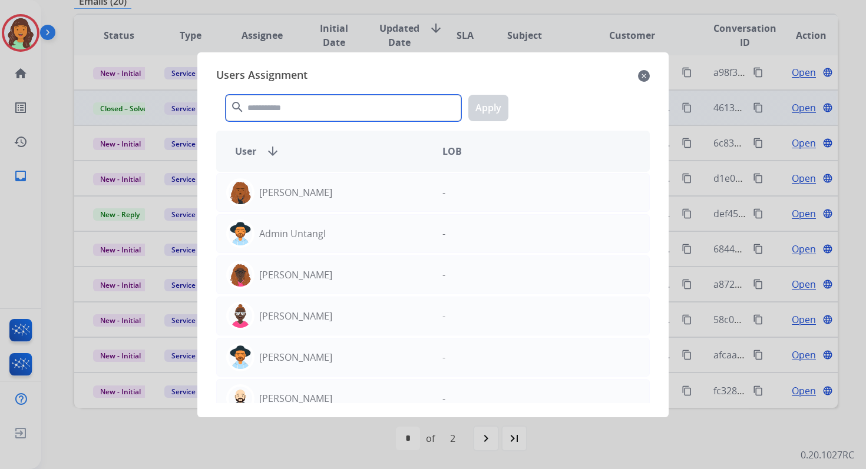
click at [315, 111] on input "text" at bounding box center [344, 108] width 236 height 27
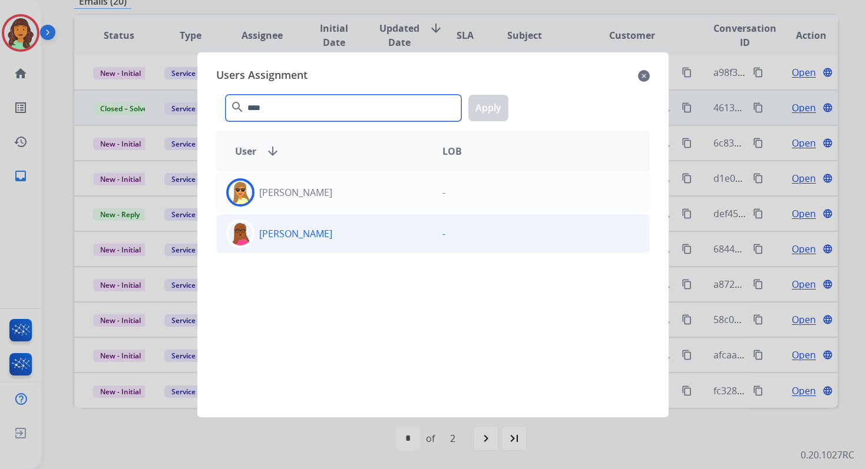
type input "****"
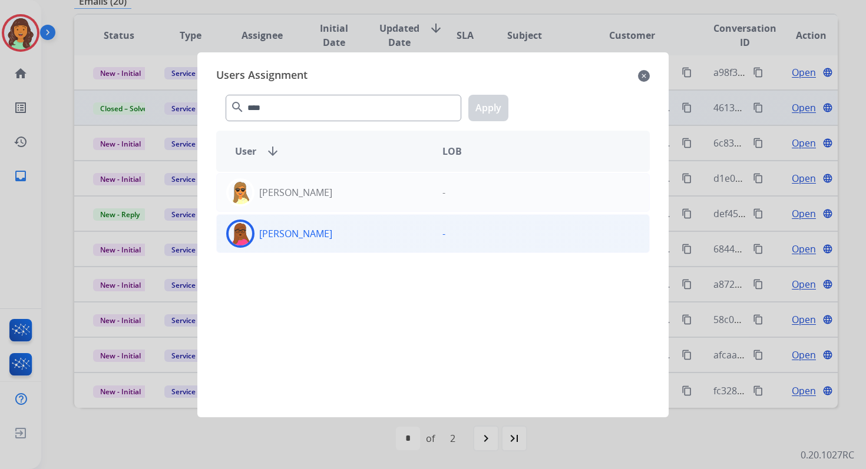
click at [360, 234] on div "[PERSON_NAME]" at bounding box center [325, 234] width 216 height 28
click at [489, 111] on button "Apply" at bounding box center [488, 108] width 40 height 27
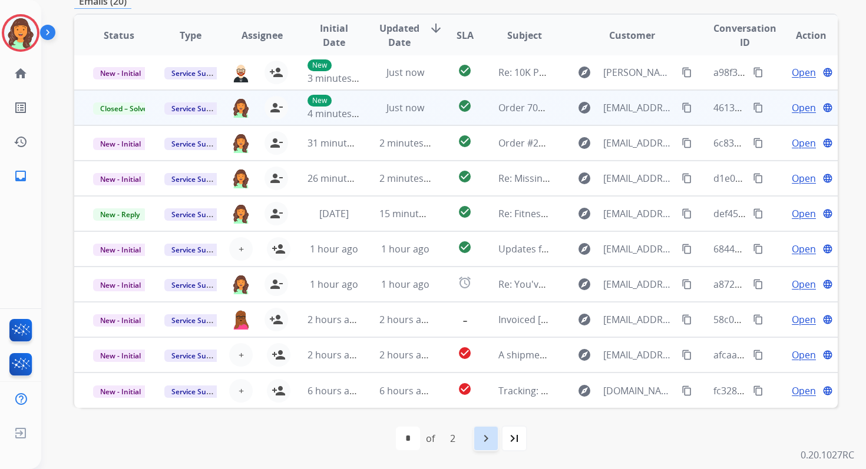
click at [489, 442] on mat-icon "navigate_next" at bounding box center [486, 439] width 14 height 14
select select "*"
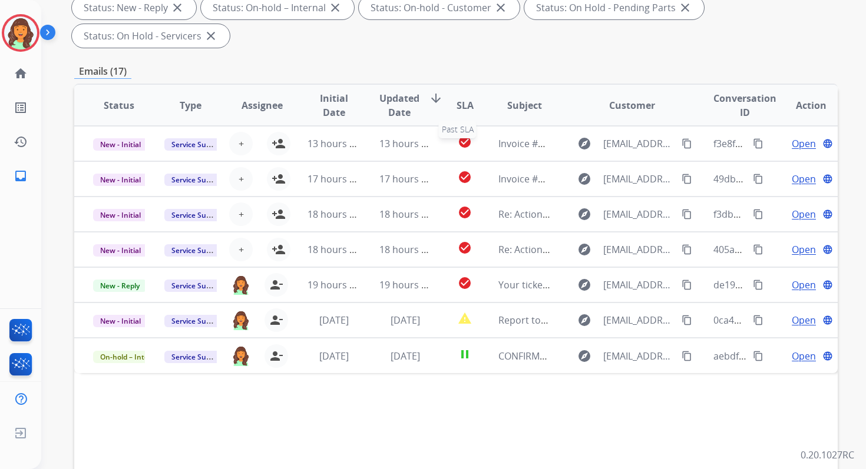
scroll to position [286, 0]
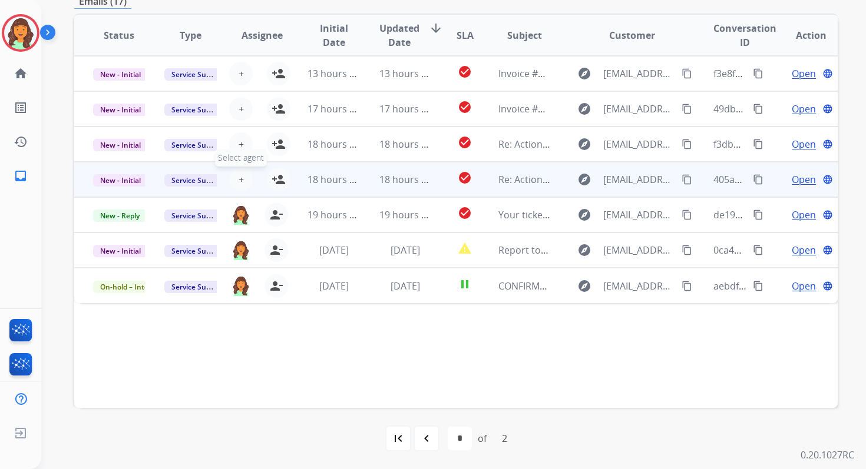
click at [241, 181] on span "+" at bounding box center [241, 180] width 5 height 14
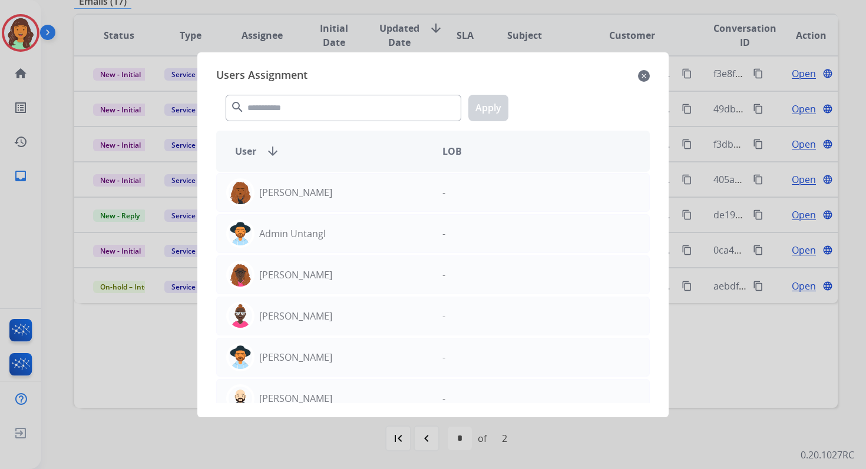
click at [262, 91] on div "search Apply" at bounding box center [432, 105] width 433 height 41
click at [262, 108] on input "text" at bounding box center [344, 108] width 236 height 27
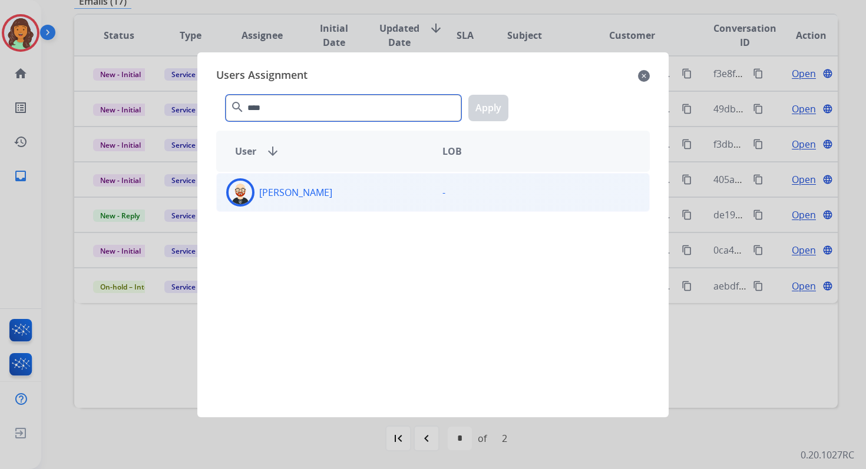
type input "****"
click at [319, 197] on div "[PERSON_NAME]" at bounding box center [325, 192] width 216 height 28
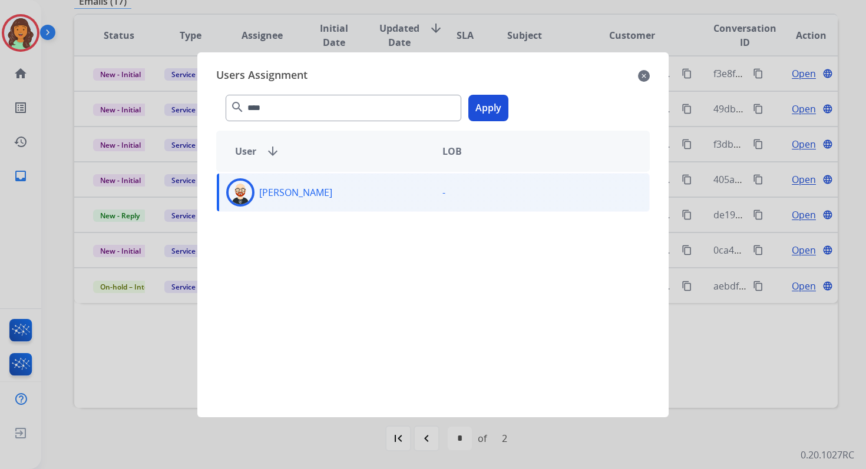
click at [504, 111] on button "Apply" at bounding box center [488, 108] width 40 height 27
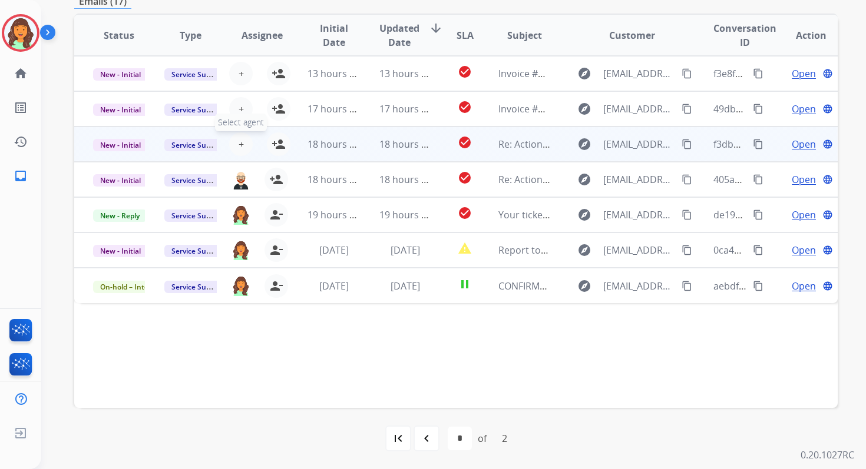
click at [241, 140] on span "+" at bounding box center [241, 144] width 5 height 14
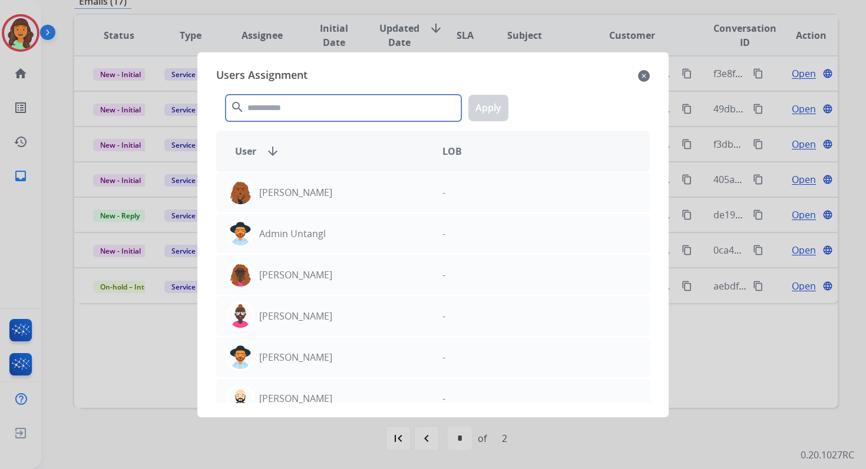
click at [328, 102] on input "text" at bounding box center [344, 108] width 236 height 27
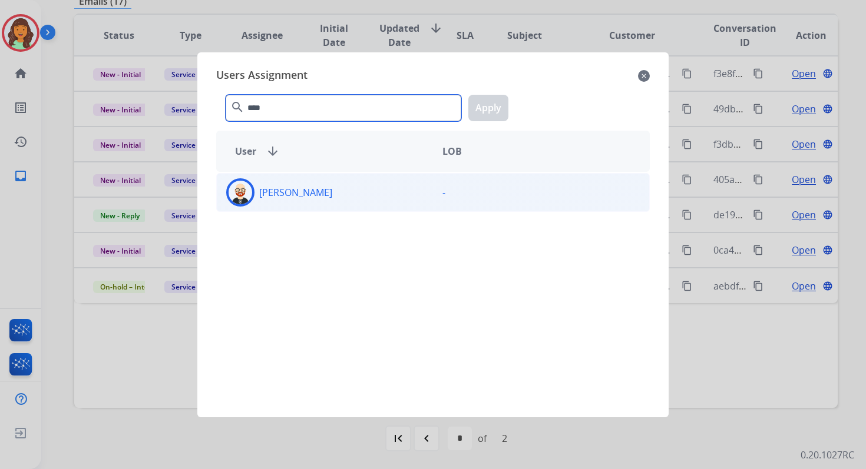
type input "****"
click at [368, 194] on div "[PERSON_NAME]" at bounding box center [325, 192] width 216 height 28
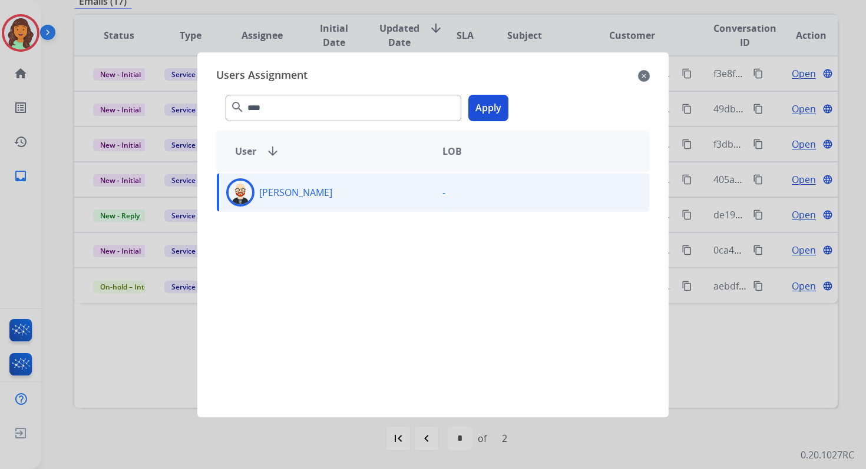
click at [491, 115] on button "Apply" at bounding box center [488, 108] width 40 height 27
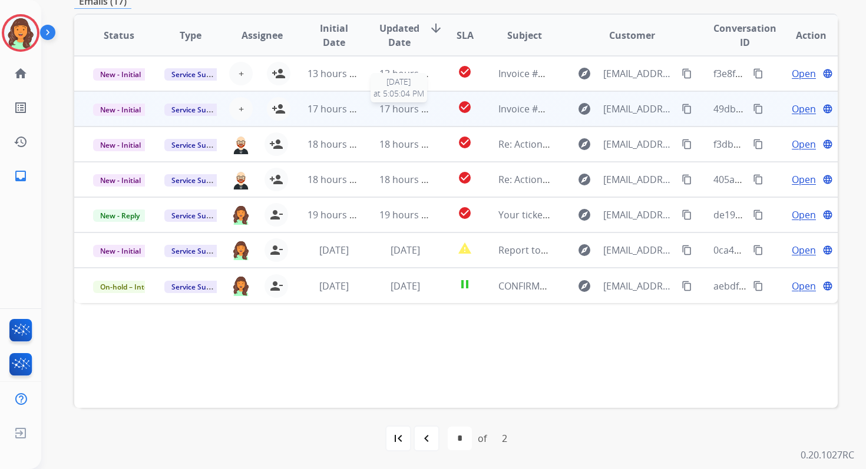
click at [384, 113] on span "17 hours ago" at bounding box center [408, 108] width 58 height 13
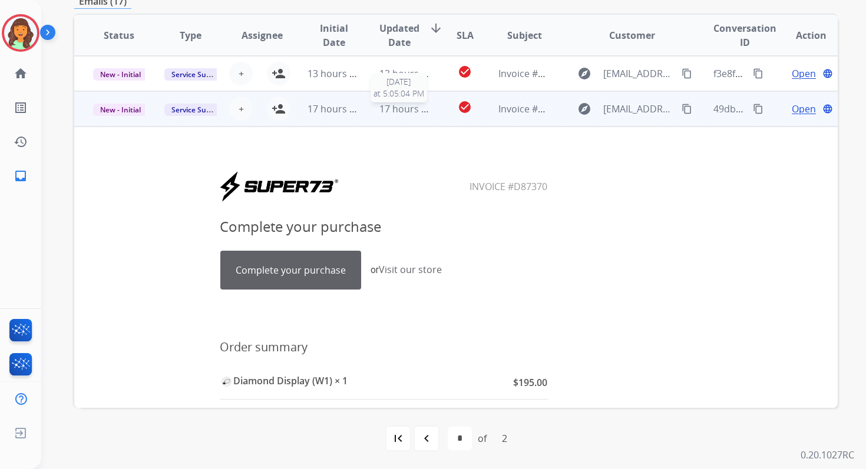
scroll to position [35, 0]
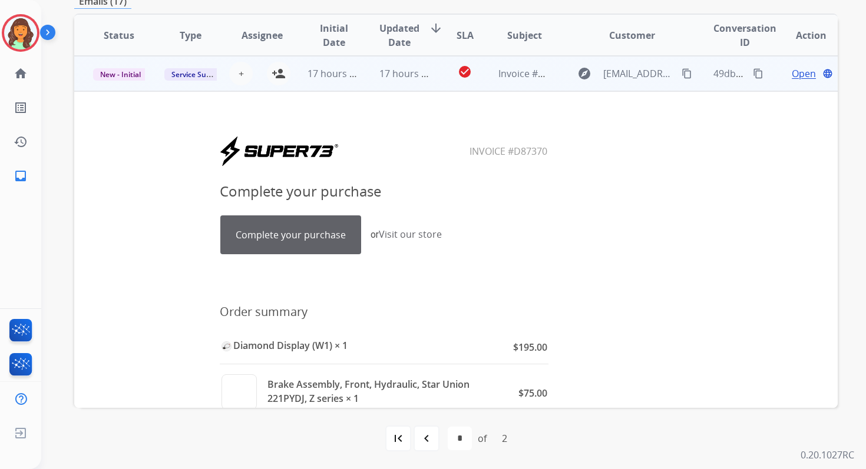
click at [387, 82] on td "17 hours ago" at bounding box center [395, 73] width 71 height 35
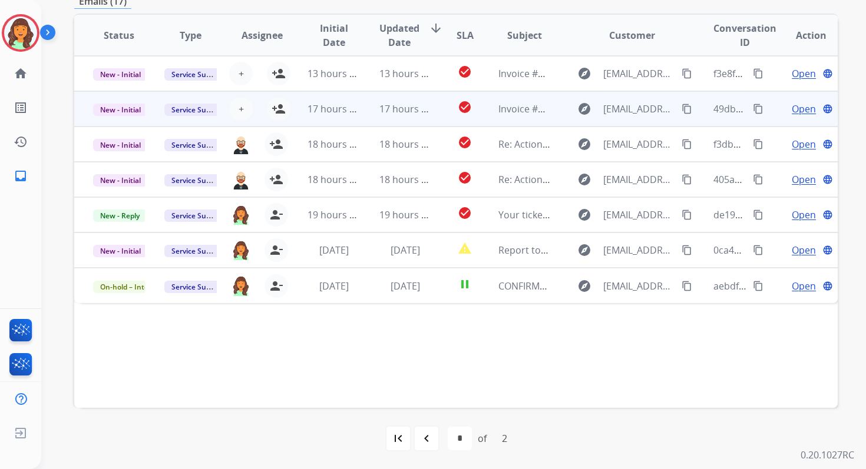
scroll to position [0, 0]
click at [387, 82] on td "13 hours ago" at bounding box center [395, 73] width 71 height 35
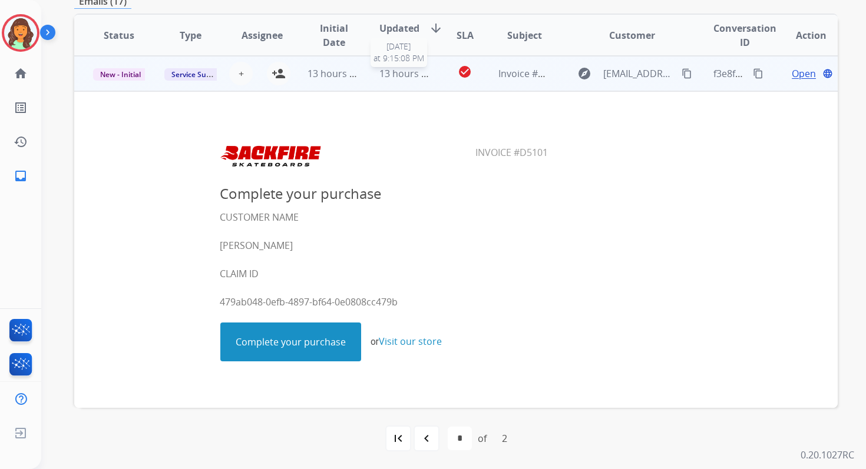
click at [388, 76] on span "13 hours ago" at bounding box center [408, 73] width 58 height 13
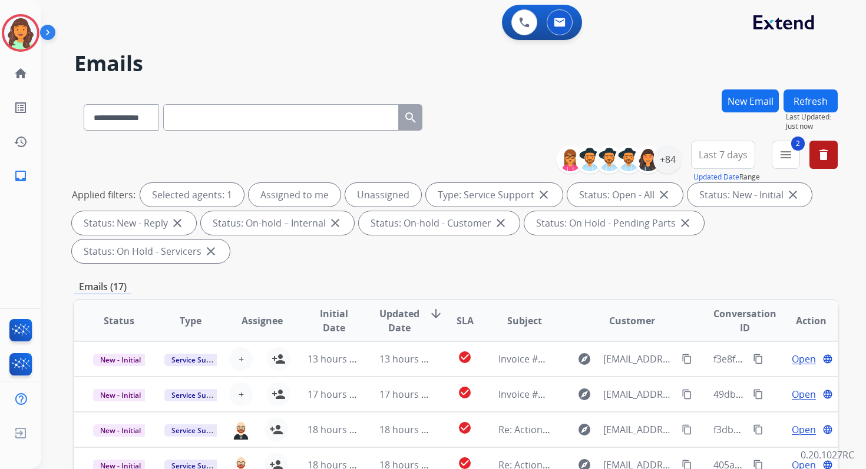
click at [822, 108] on button "Refresh" at bounding box center [810, 101] width 54 height 23
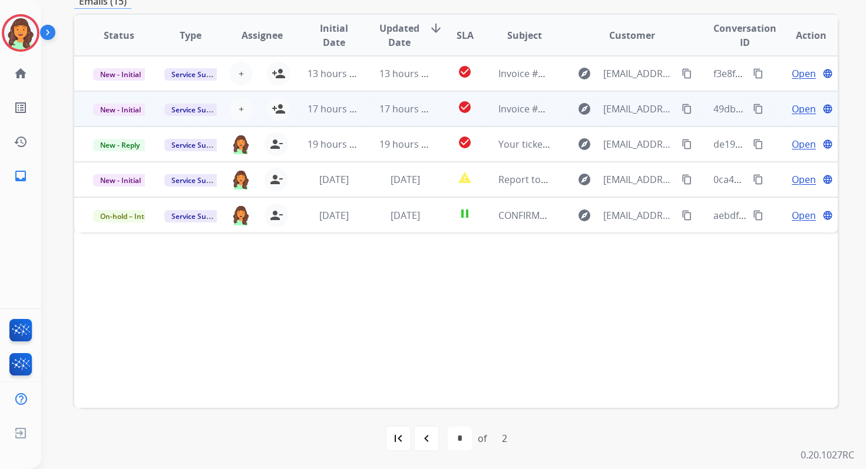
click at [406, 114] on span "17 hours ago" at bounding box center [408, 108] width 58 height 13
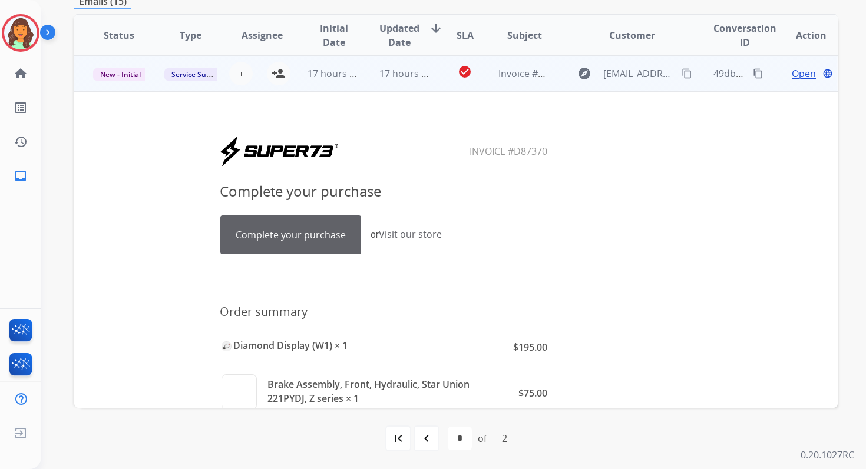
scroll to position [0, 0]
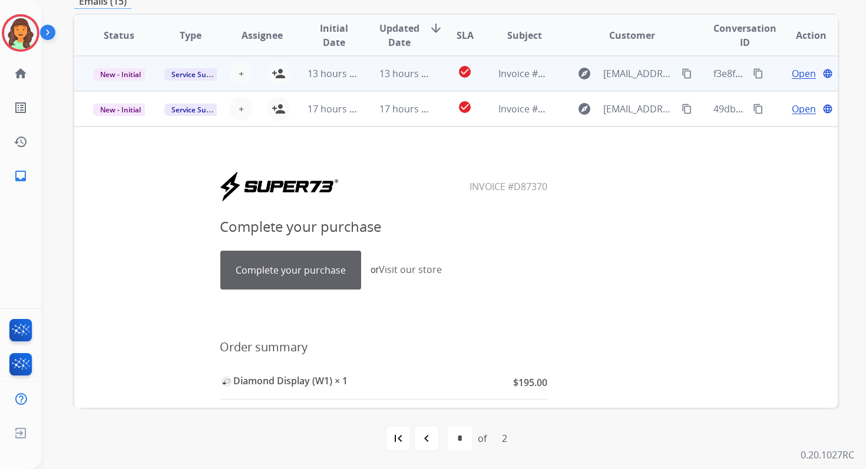
click at [405, 79] on span "13 hours ago" at bounding box center [408, 73] width 58 height 13
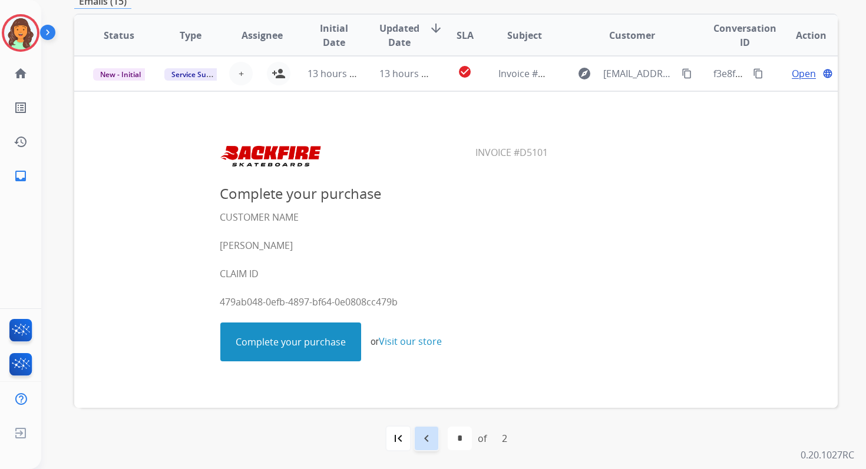
click at [422, 447] on div "navigate_before" at bounding box center [426, 439] width 26 height 26
select select "*"
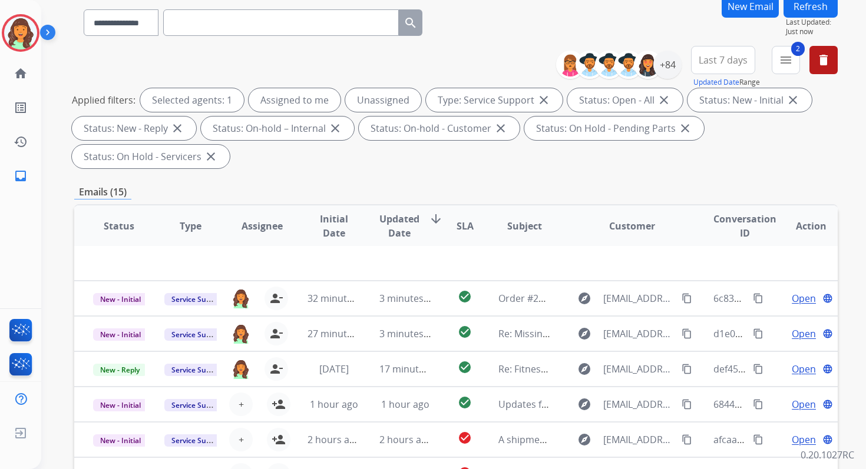
scroll to position [286, 0]
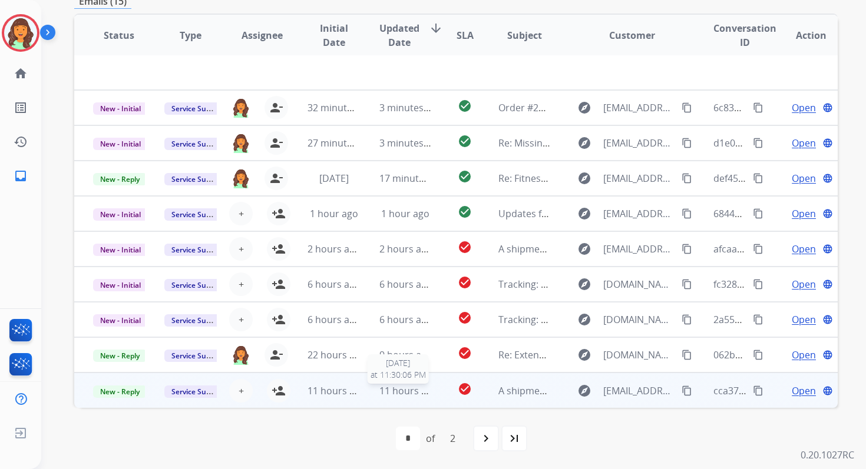
click at [389, 393] on span "11 hours ago" at bounding box center [408, 391] width 58 height 13
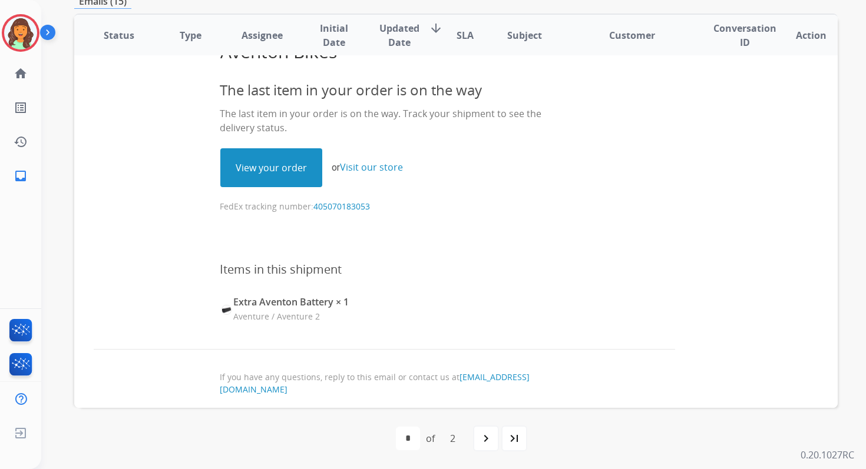
scroll to position [409, 0]
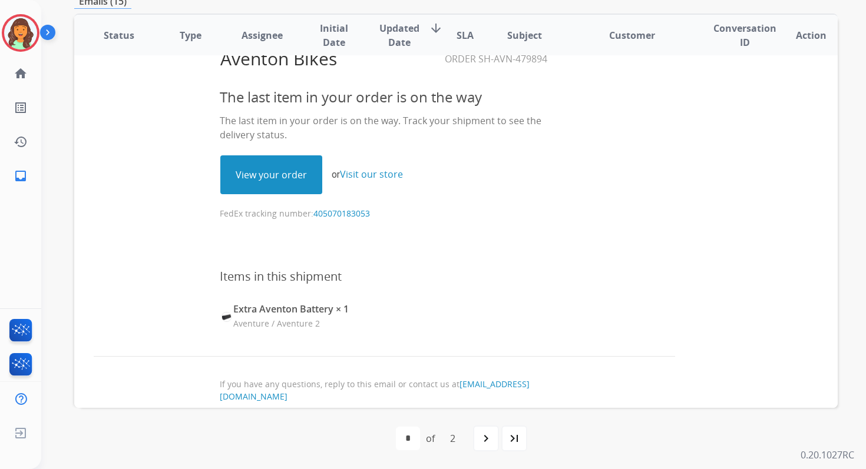
click at [269, 167] on link "View your order" at bounding box center [271, 175] width 101 height 38
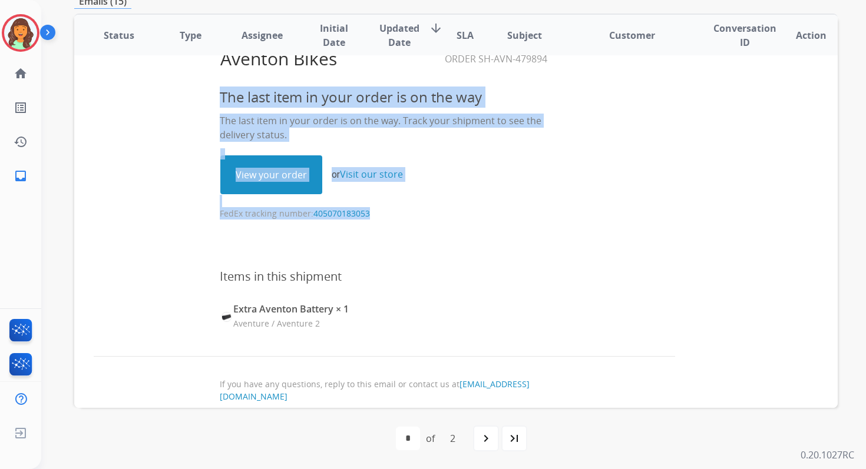
drag, startPoint x: 213, startPoint y: 213, endPoint x: 396, endPoint y: 210, distance: 182.6
click at [396, 210] on center "The last item in your order is on the way The last item in your order is on the…" at bounding box center [384, 153] width 580 height 134
click at [396, 210] on p "FedEx tracking number: 405070183053" at bounding box center [384, 207] width 329 height 25
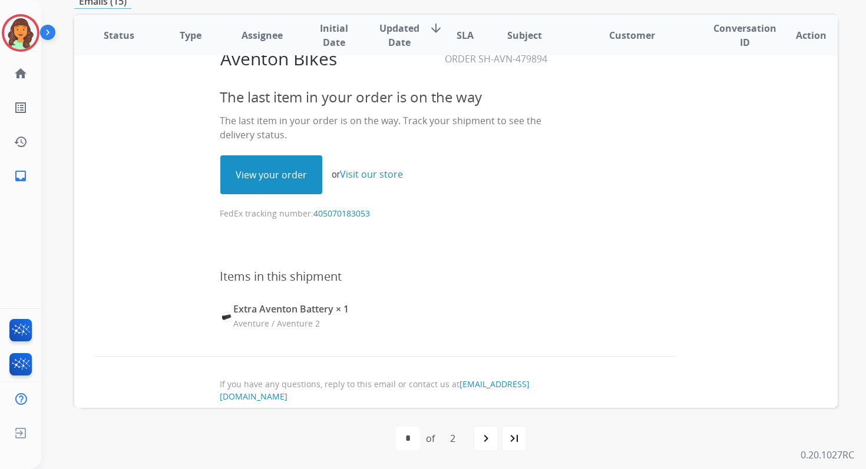
click at [291, 215] on p "FedEx tracking number: 405070183053" at bounding box center [384, 207] width 329 height 25
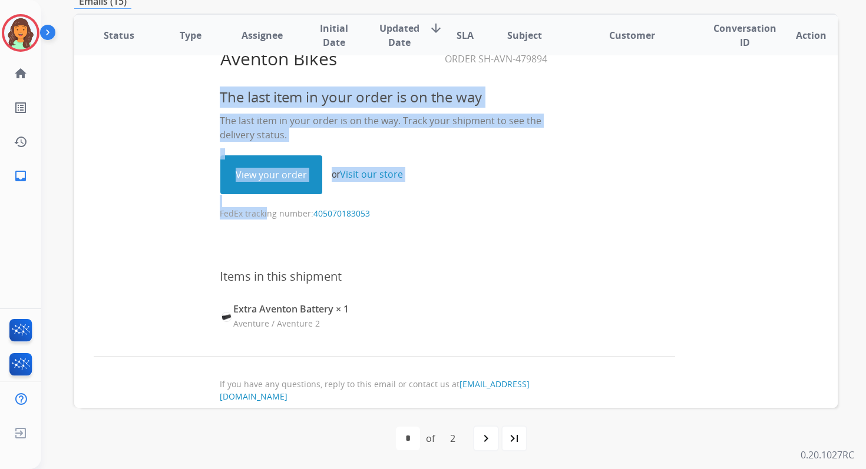
click at [291, 215] on p "FedEx tracking number: 405070183053" at bounding box center [384, 207] width 329 height 25
copy table "The last item in your order is on the way The last item in your order is on the…"
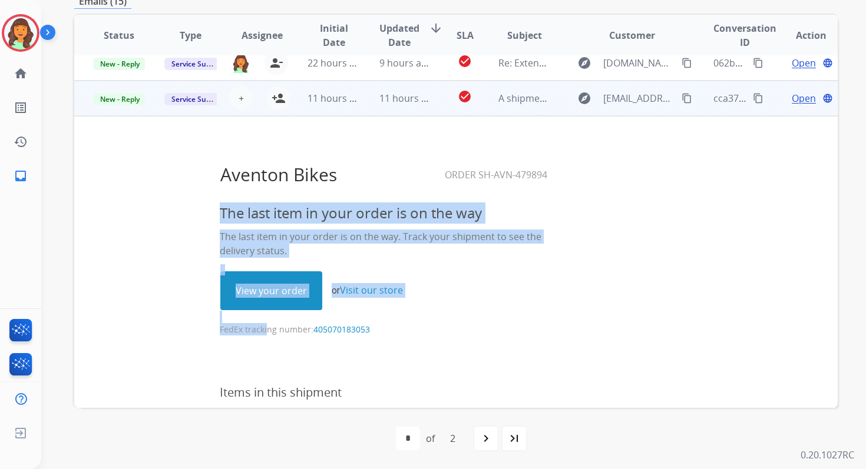
scroll to position [290, 0]
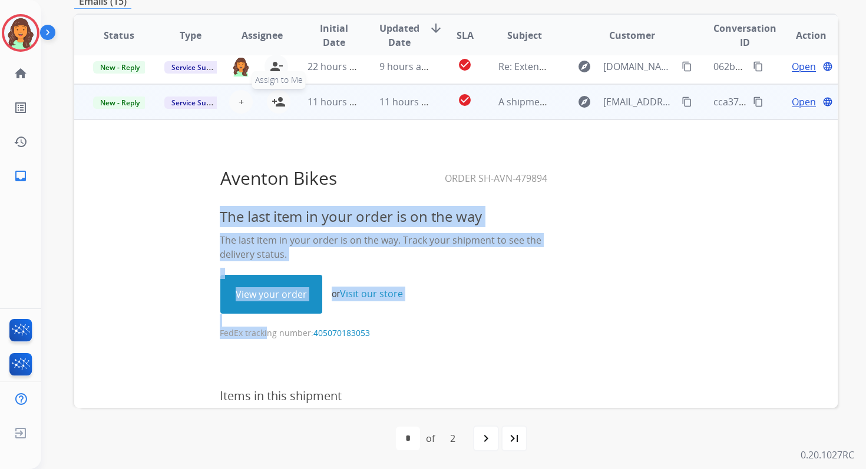
click at [275, 97] on mat-icon "person_add" at bounding box center [279, 102] width 14 height 14
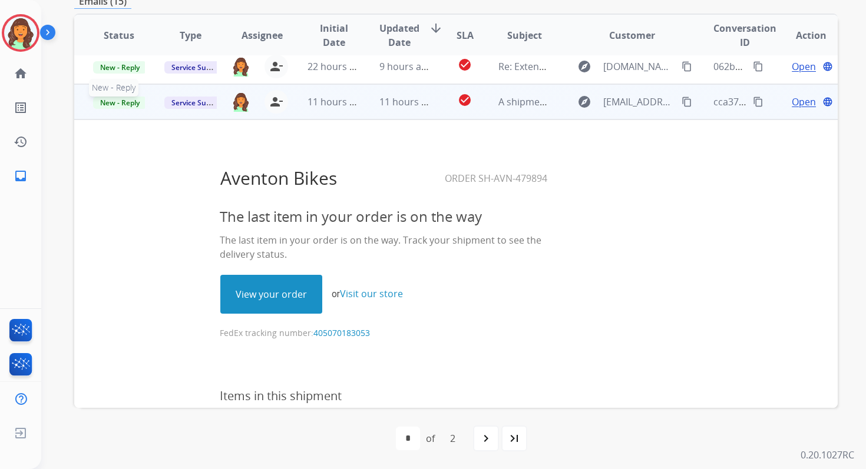
click at [125, 104] on span "New - Reply" at bounding box center [120, 103] width 54 height 12
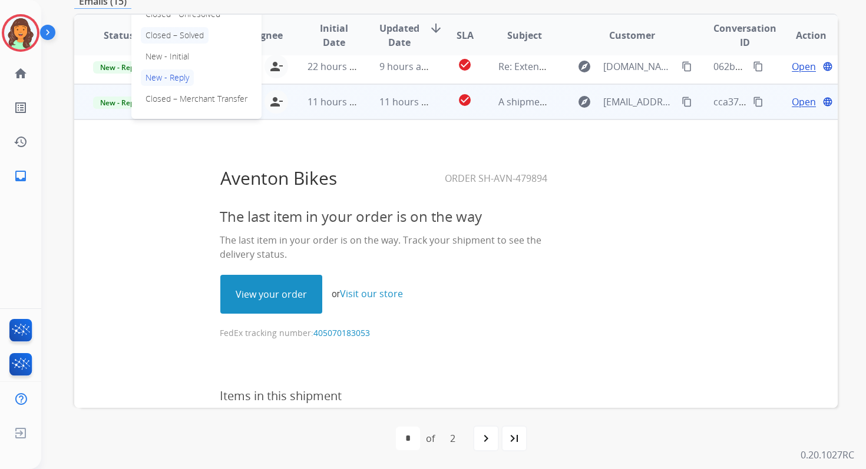
click at [166, 38] on p "Closed – Solved" at bounding box center [175, 35] width 68 height 16
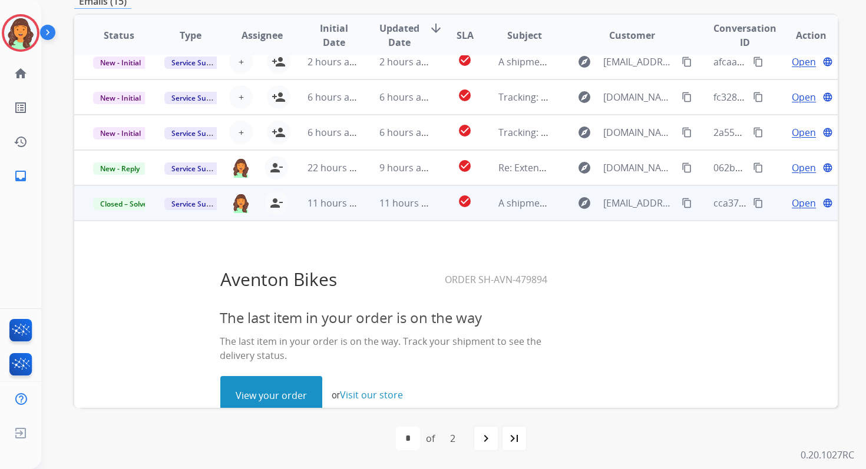
scroll to position [187, 0]
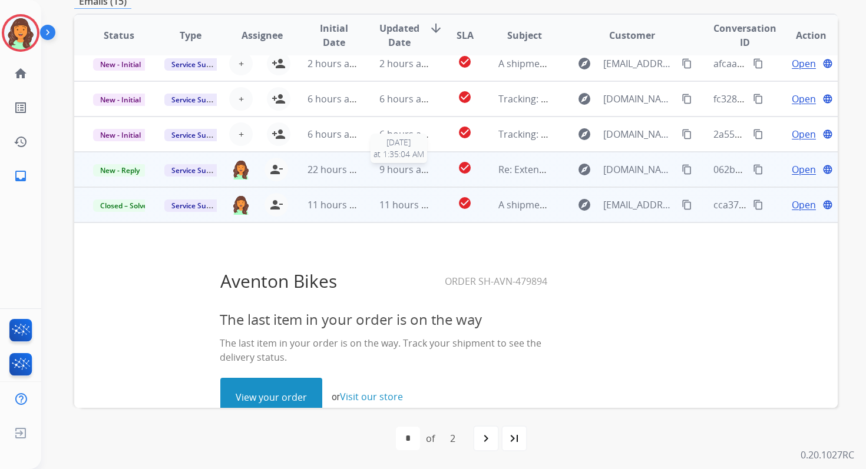
click at [379, 171] on span "9 hours ago" at bounding box center [405, 169] width 53 height 13
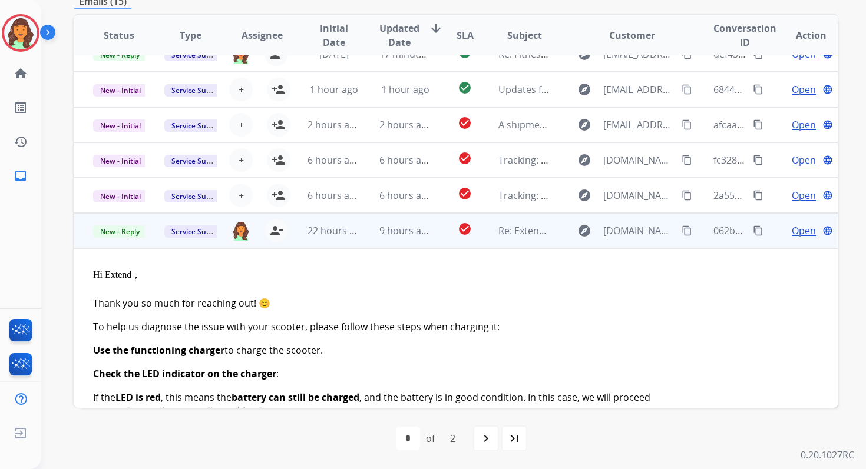
scroll to position [116, 0]
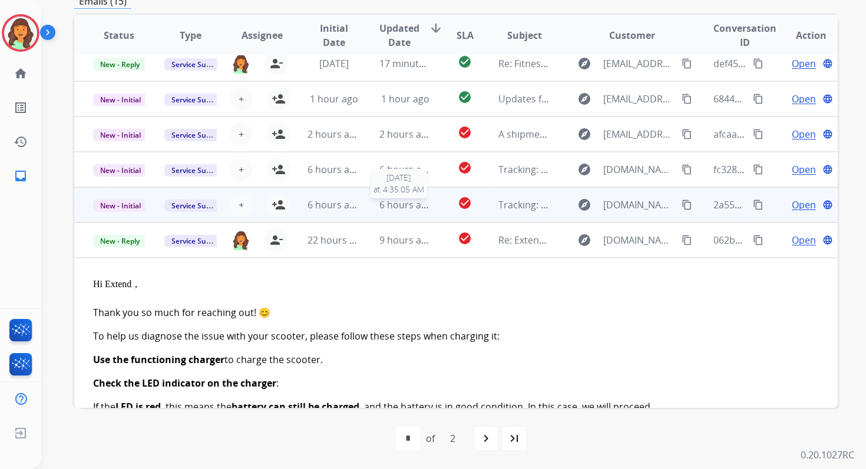
click at [399, 204] on span "6 hours ago" at bounding box center [405, 204] width 53 height 13
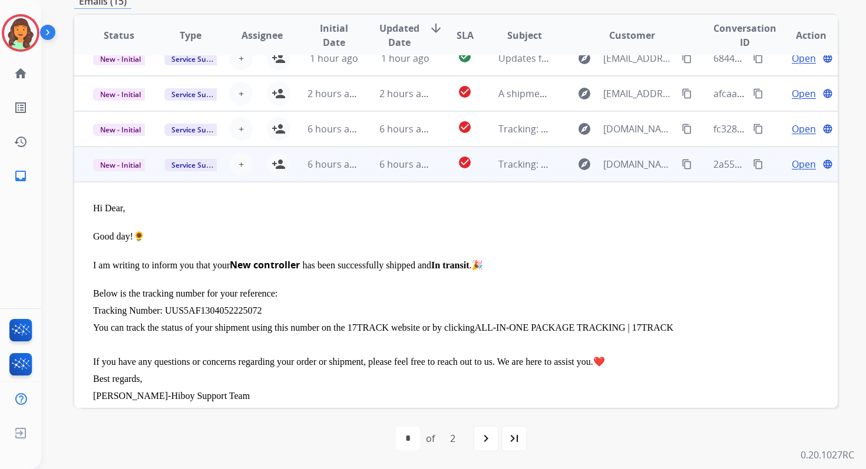
scroll to position [143, 0]
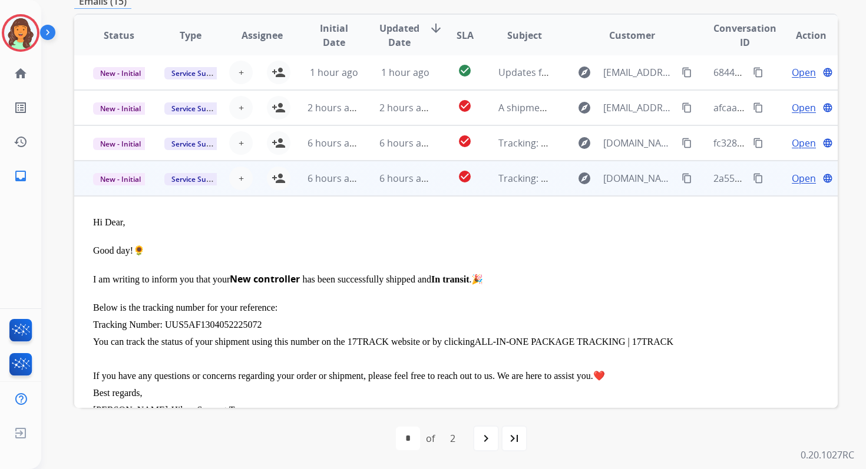
click at [794, 177] on span "Open" at bounding box center [804, 178] width 24 height 14
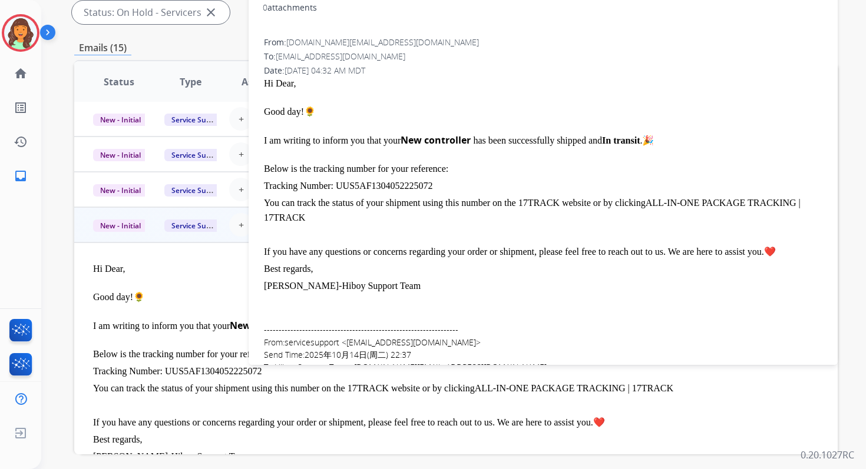
scroll to position [143, 0]
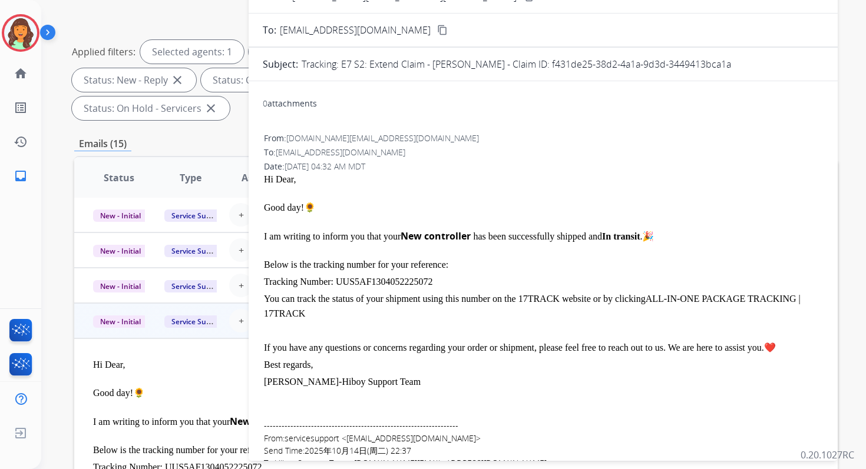
drag, startPoint x: 552, startPoint y: 66, endPoint x: 750, endPoint y: 74, distance: 198.6
copy p "f431de25-38d2-4a1a-9d3d-3449413bca1a"
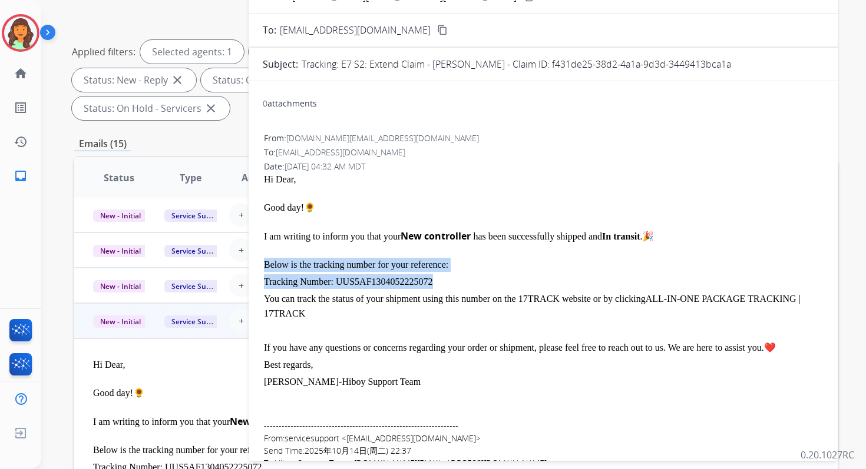
drag, startPoint x: 266, startPoint y: 263, endPoint x: 464, endPoint y: 278, distance: 198.4
click at [464, 278] on div "Hi Dear, Good day!🌻 I am writing to inform you that your New controller has bee…" at bounding box center [543, 289] width 558 height 233
copy div "Below is the tracking number for your reference: Tracking Number: UUS5AF1304052…"
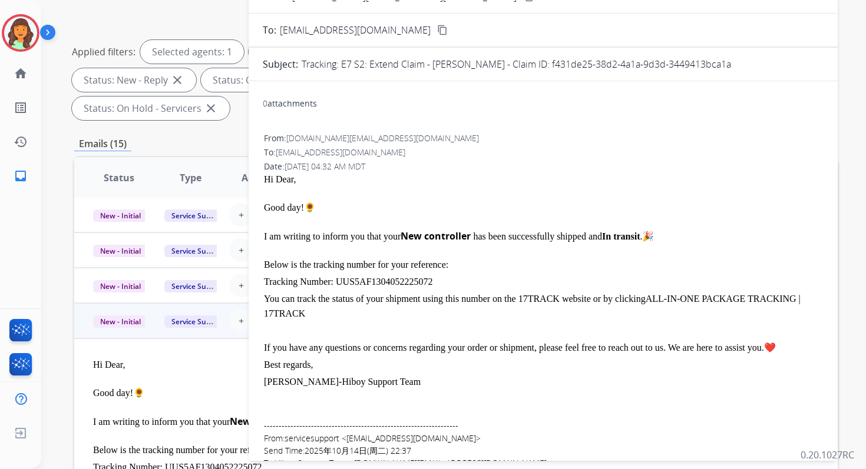
click at [341, 279] on span "UUS5AF1304052225072" at bounding box center [384, 282] width 97 height 10
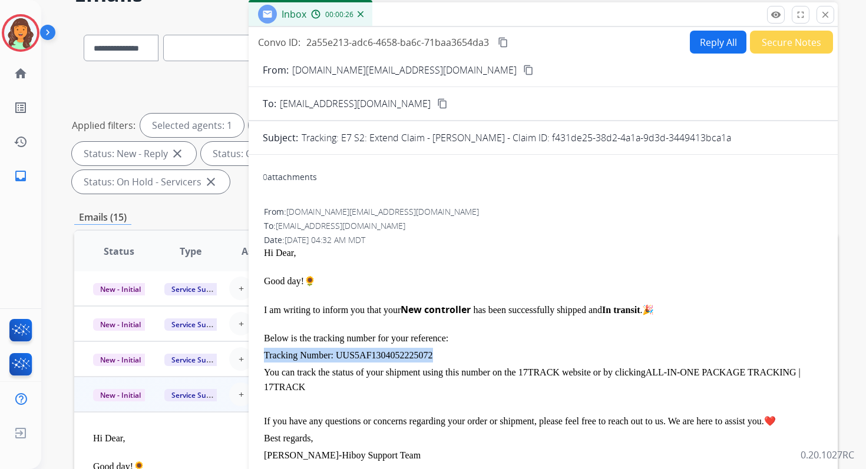
scroll to position [0, 0]
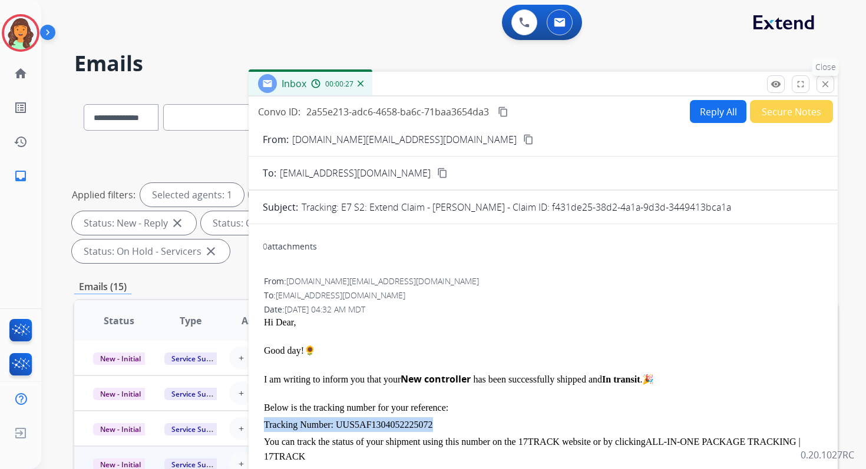
click at [825, 85] on mat-icon "close" at bounding box center [825, 84] width 11 height 11
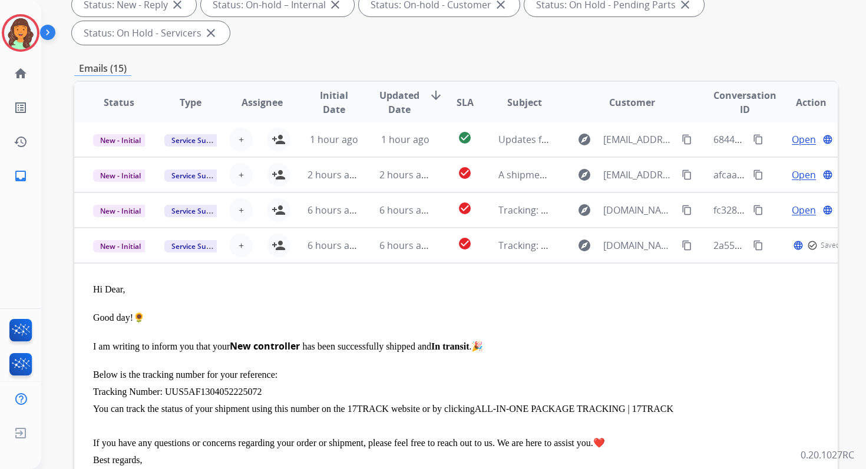
scroll to position [286, 0]
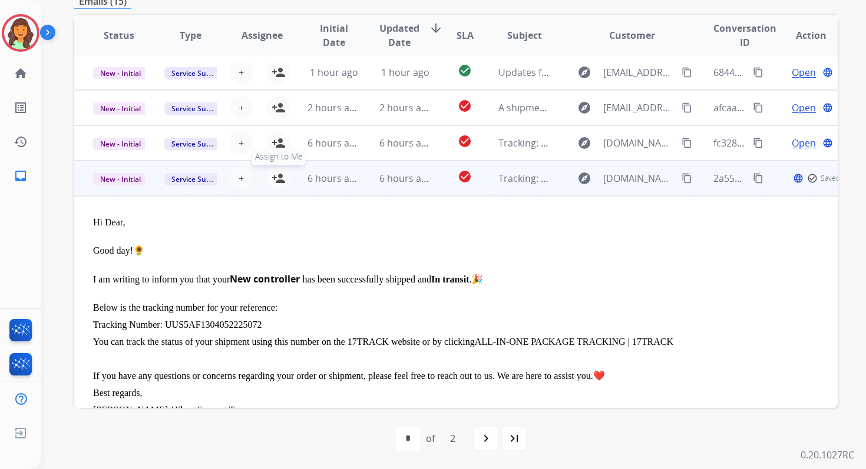
click at [277, 177] on mat-icon "person_add" at bounding box center [279, 178] width 14 height 14
click at [120, 177] on span "New - Initial" at bounding box center [120, 179] width 55 height 12
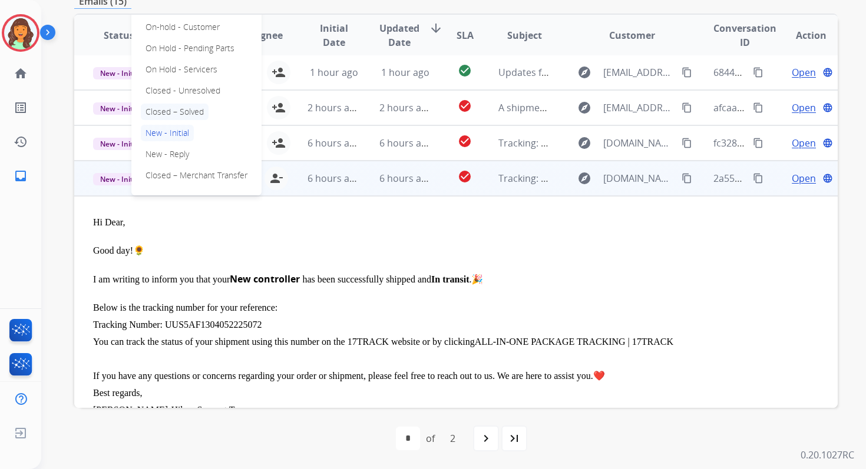
click at [160, 114] on p "Closed – Solved" at bounding box center [175, 112] width 68 height 16
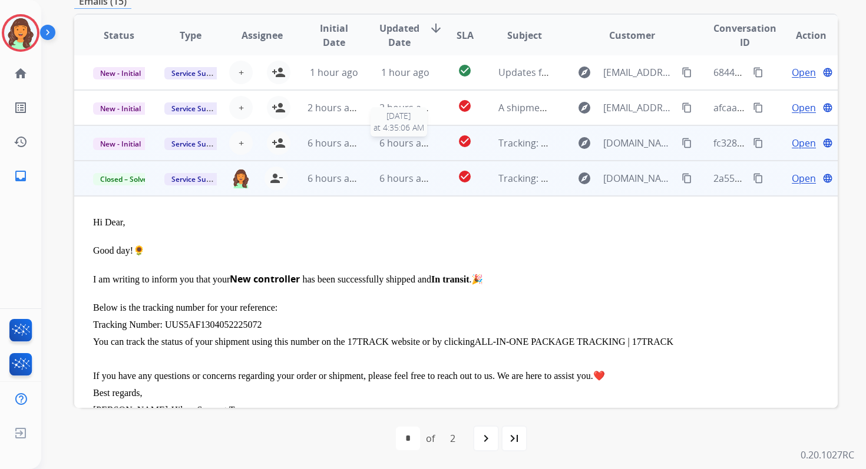
click at [389, 147] on span "6 hours ago" at bounding box center [405, 143] width 53 height 13
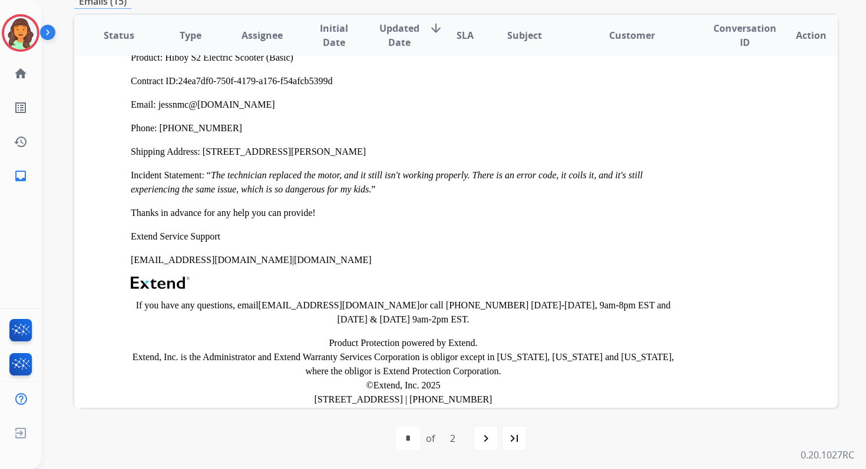
scroll to position [3092, 0]
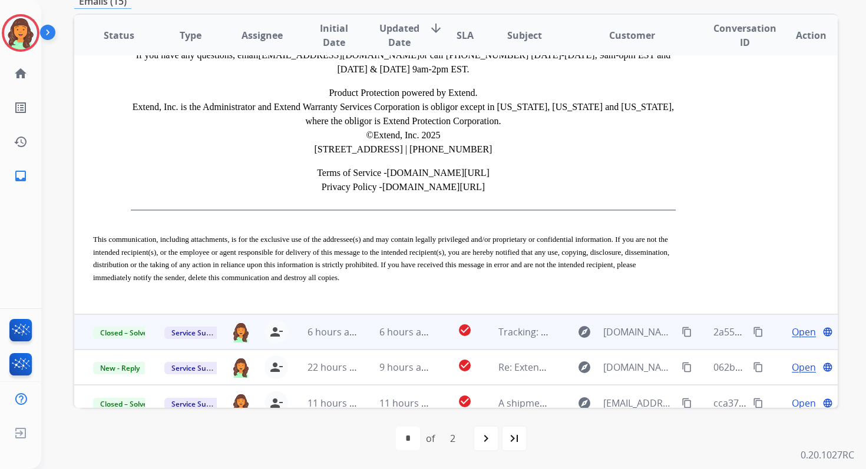
click at [403, 327] on td "6 hours ago" at bounding box center [395, 332] width 71 height 35
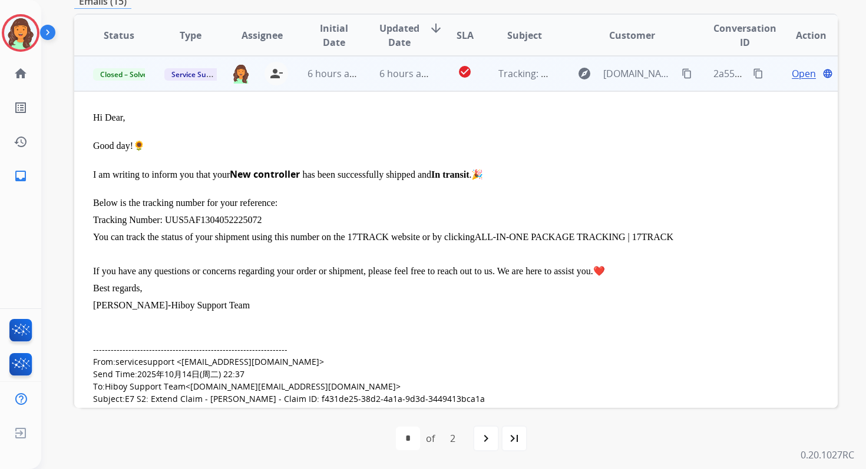
scroll to position [0, 0]
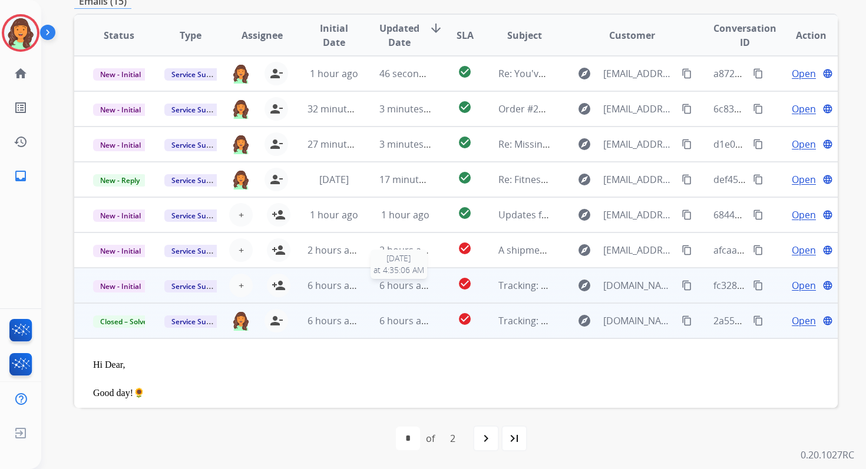
click at [398, 289] on span "6 hours ago" at bounding box center [405, 285] width 53 height 13
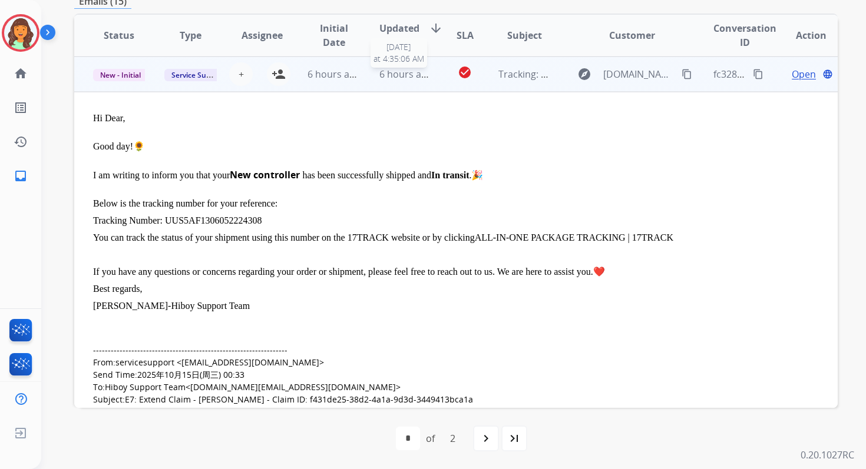
scroll to position [212, 0]
click at [794, 71] on span "Open" at bounding box center [804, 74] width 24 height 14
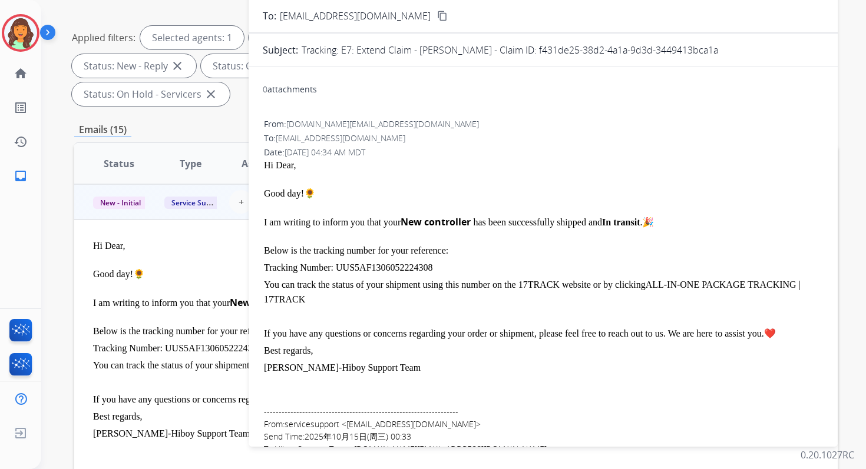
scroll to position [121, 0]
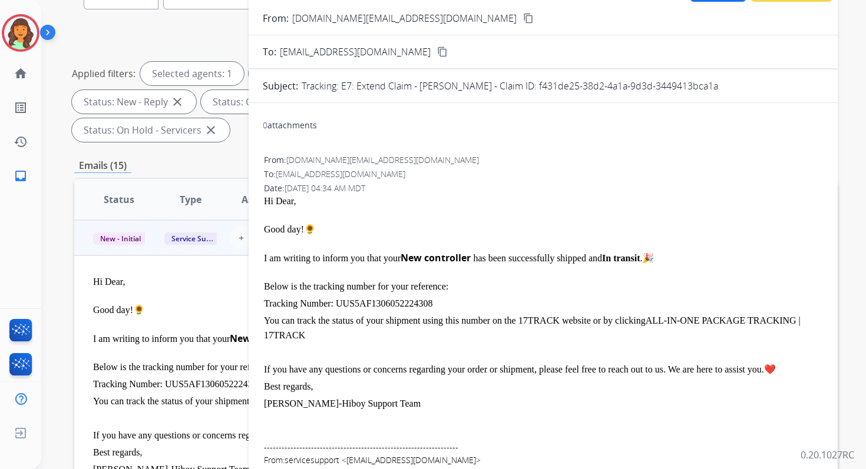
drag, startPoint x: 538, startPoint y: 84, endPoint x: 728, endPoint y: 84, distance: 190.2
click at [728, 84] on div "Tracking: E7: Extend Claim - [PERSON_NAME] - Claim ID: f431de25-38d2-4a1a-9d3d-…" at bounding box center [563, 86] width 522 height 14
click at [565, 83] on p "Tracking: E7: Extend Claim - [PERSON_NAME] - Claim ID: f431de25-38d2-4a1a-9d3d-…" at bounding box center [510, 86] width 416 height 14
drag, startPoint x: 540, startPoint y: 85, endPoint x: 739, endPoint y: 81, distance: 199.7
click at [739, 81] on div "Tracking: E7: Extend Claim - [PERSON_NAME] - Claim ID: f431de25-38d2-4a1a-9d3d-…" at bounding box center [563, 86] width 522 height 14
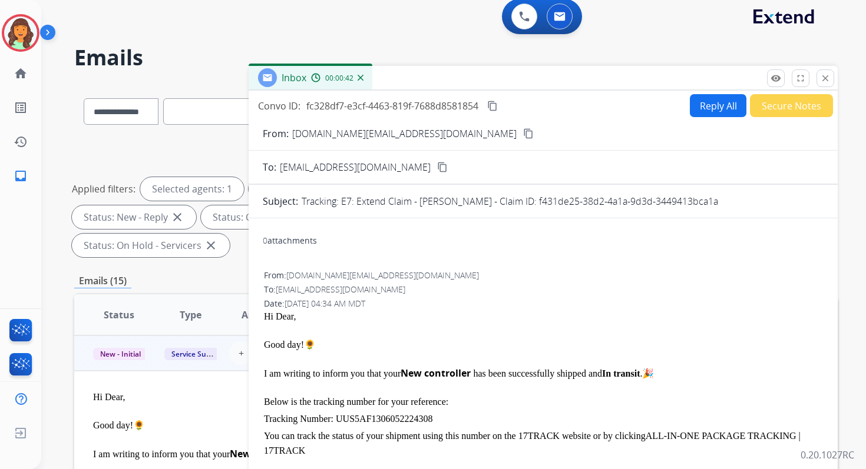
scroll to position [0, 0]
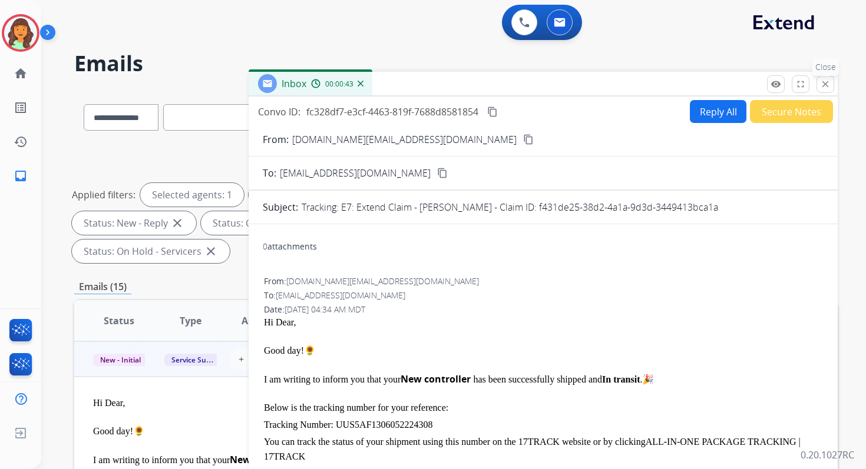
click at [822, 81] on mat-icon "close" at bounding box center [825, 84] width 11 height 11
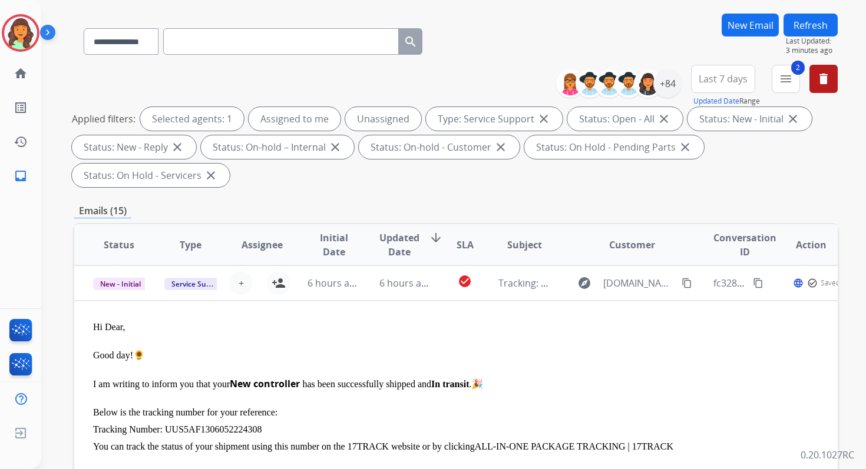
scroll to position [286, 0]
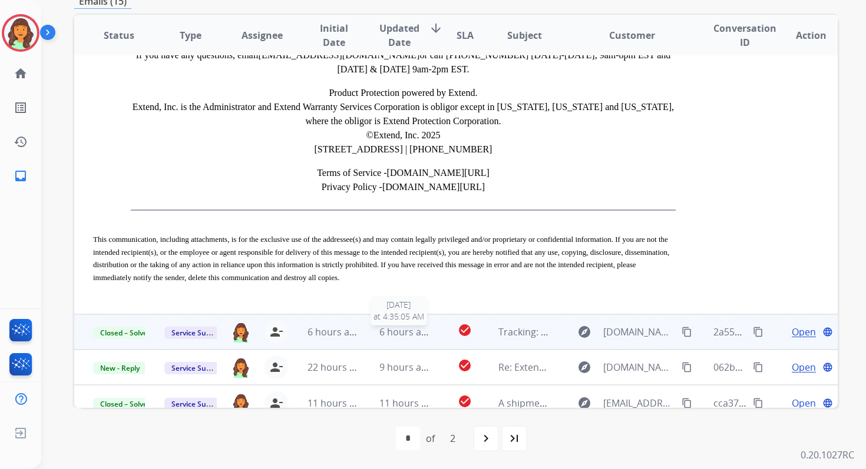
click at [417, 326] on span "6 hours ago" at bounding box center [405, 332] width 53 height 13
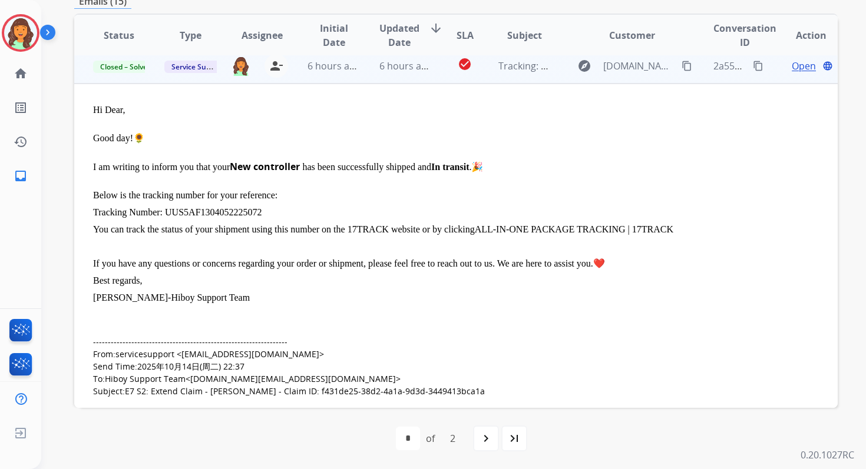
scroll to position [247, 0]
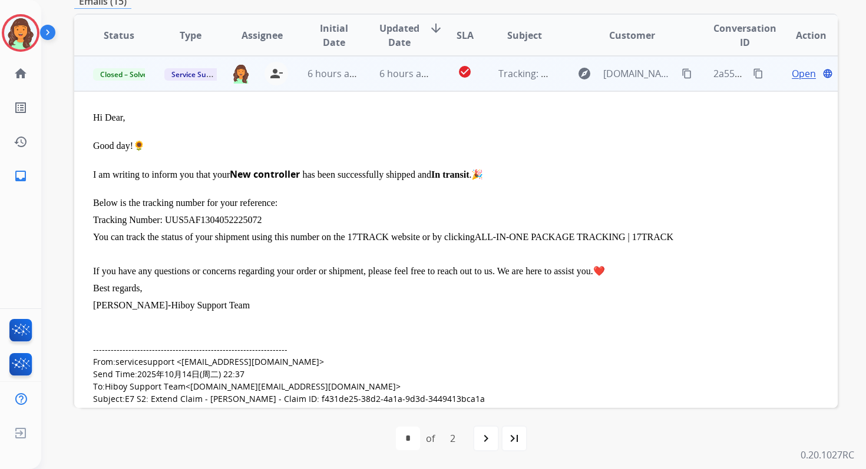
click at [793, 71] on span "Open" at bounding box center [804, 74] width 24 height 14
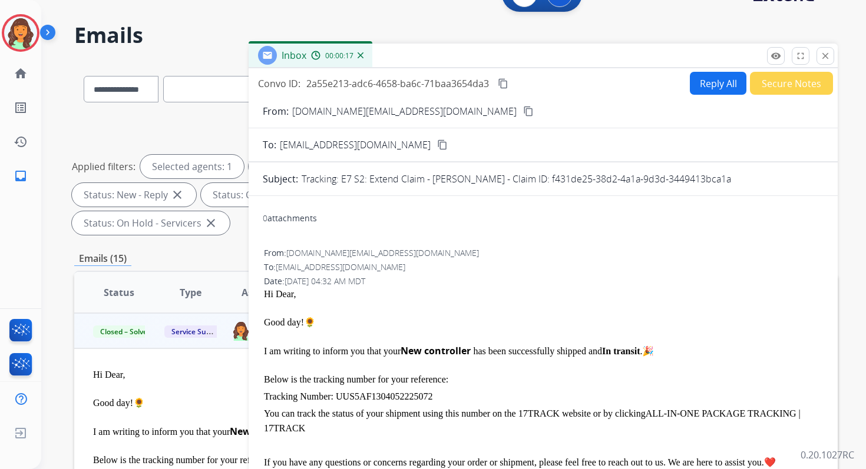
scroll to position [20, 0]
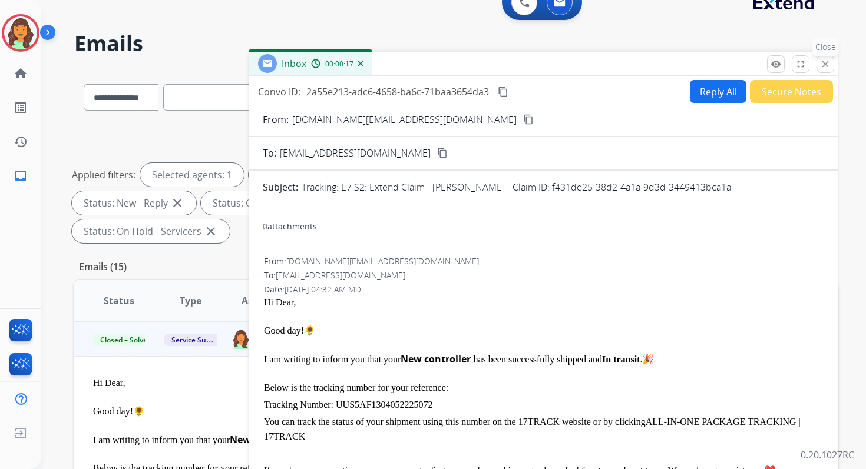
click at [829, 63] on mat-icon "close" at bounding box center [825, 64] width 11 height 11
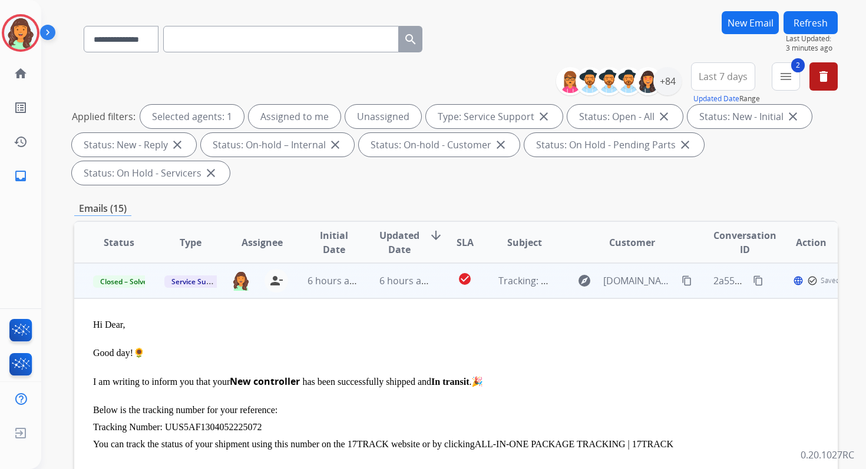
scroll to position [286, 0]
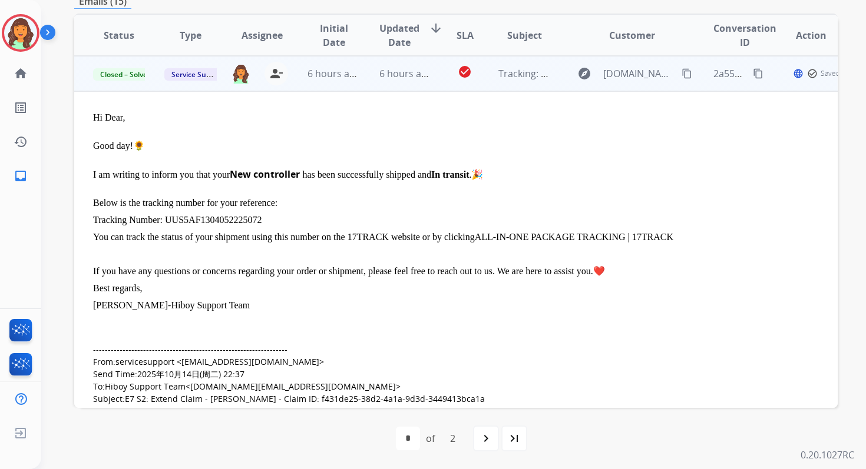
click at [401, 75] on span "6 hours ago" at bounding box center [405, 73] width 53 height 13
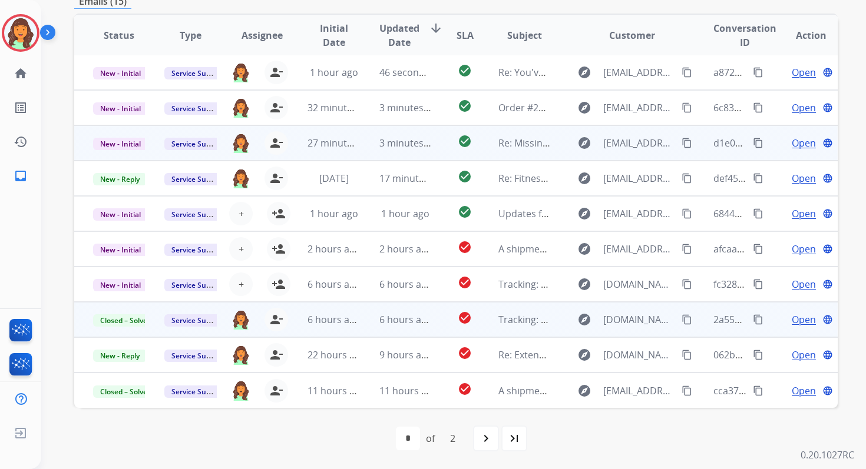
scroll to position [1, 0]
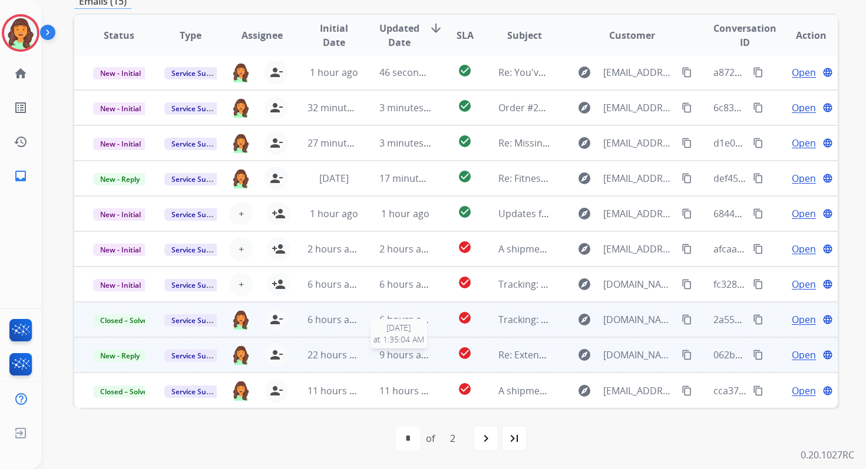
click at [404, 361] on span "9 hours ago" at bounding box center [405, 355] width 53 height 13
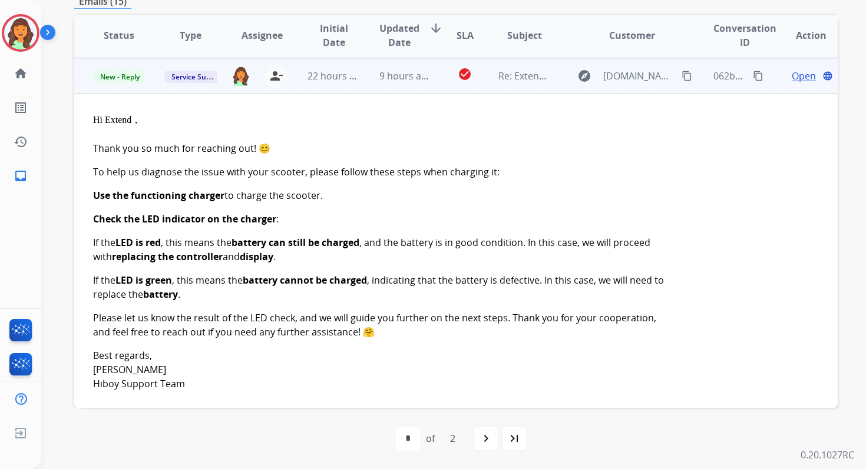
scroll to position [283, 0]
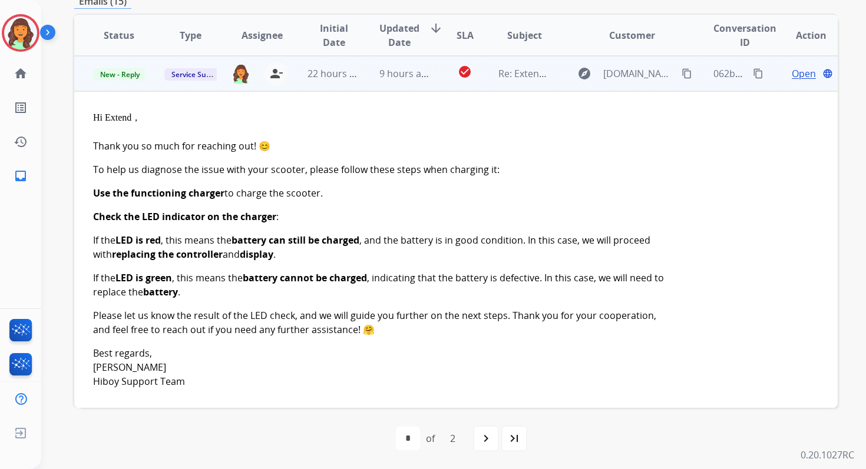
click at [792, 78] on span "Open" at bounding box center [804, 74] width 24 height 14
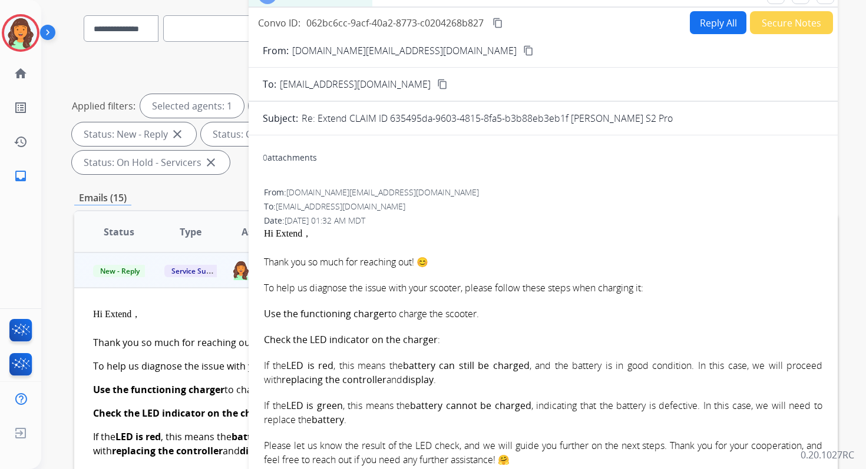
scroll to position [87, 0]
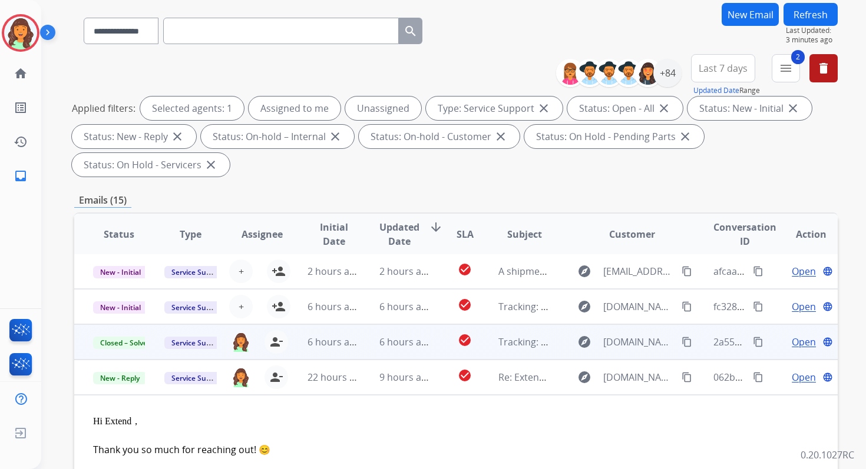
scroll to position [286, 0]
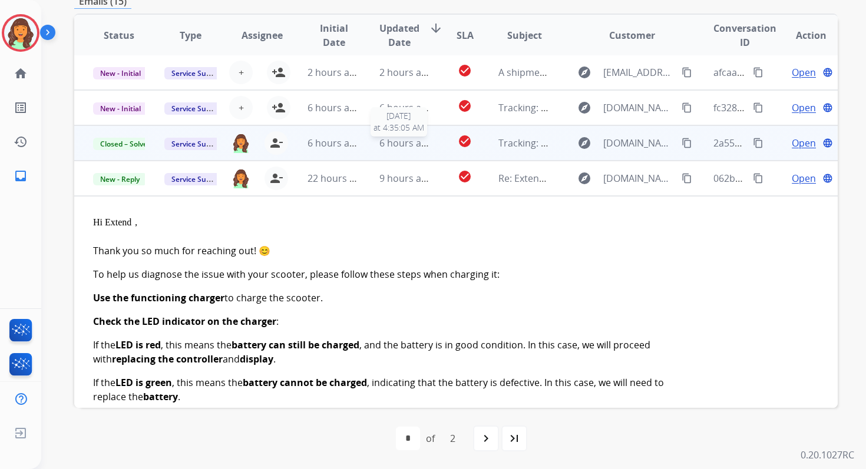
click at [408, 144] on span "6 hours ago" at bounding box center [405, 143] width 53 height 13
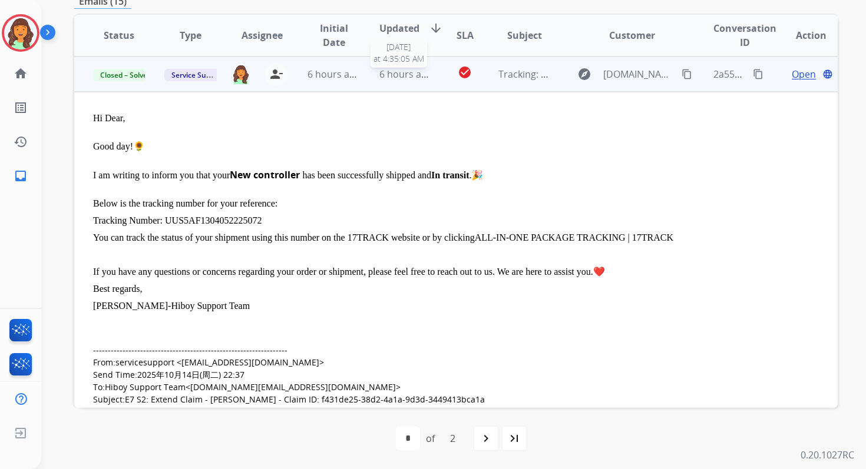
scroll to position [247, 0]
click at [792, 72] on span "Open" at bounding box center [804, 74] width 24 height 14
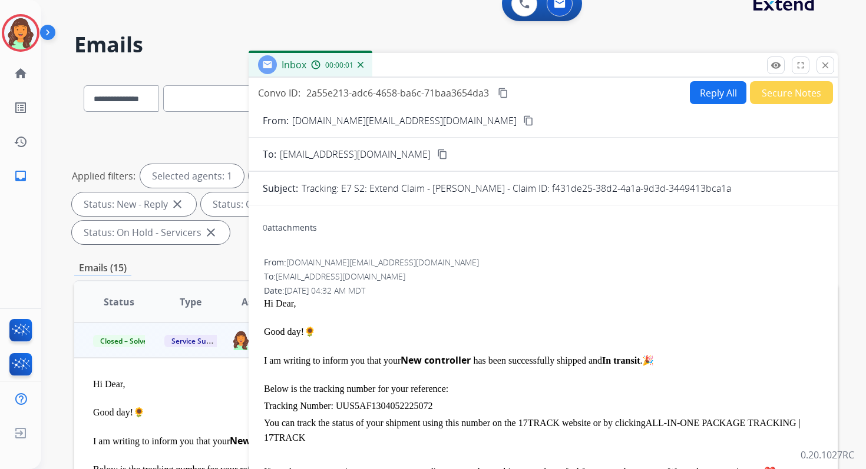
scroll to position [0, 0]
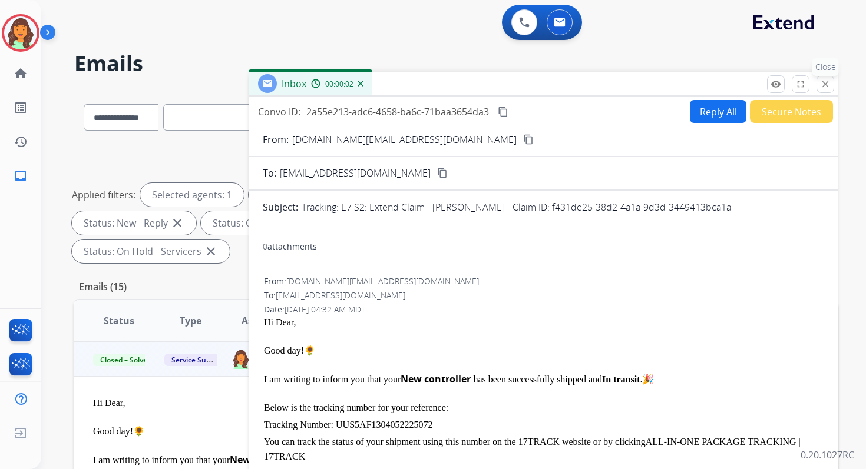
click at [823, 81] on mat-icon "close" at bounding box center [825, 84] width 11 height 11
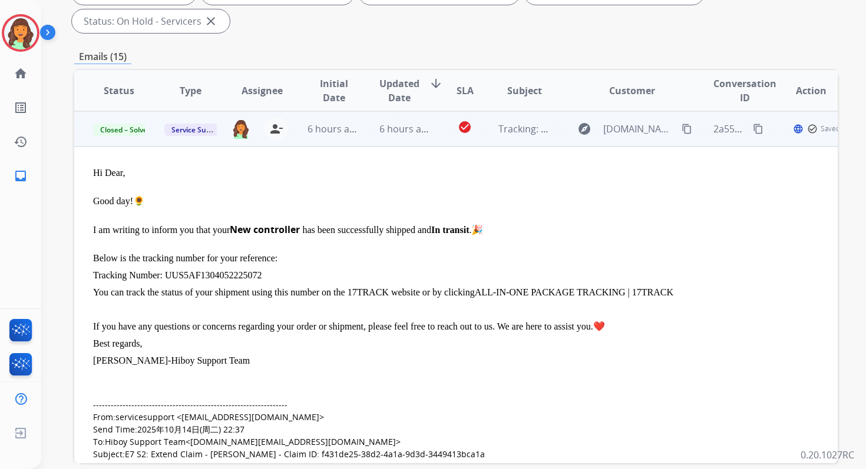
scroll to position [286, 0]
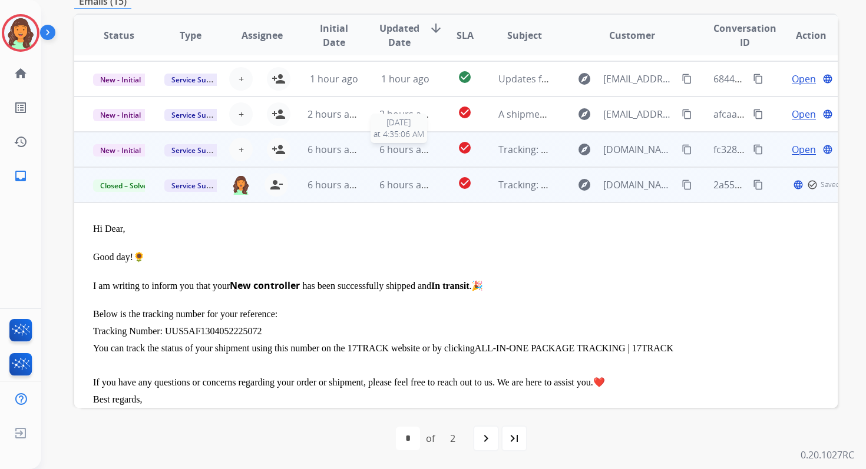
click at [399, 145] on span "6 hours ago" at bounding box center [405, 149] width 53 height 13
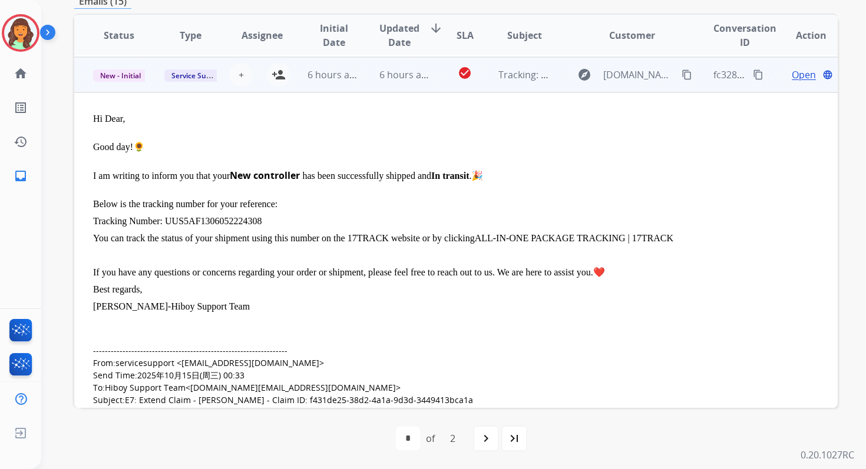
scroll to position [212, 0]
click at [795, 71] on span "Open" at bounding box center [804, 74] width 24 height 14
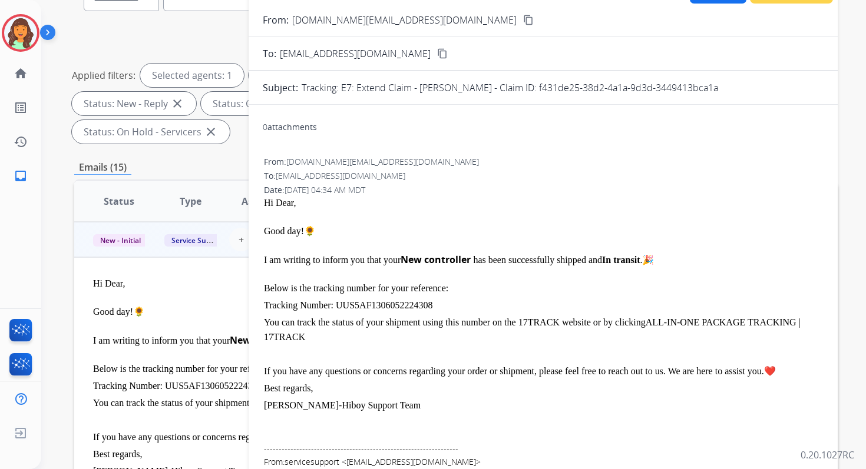
scroll to position [69, 0]
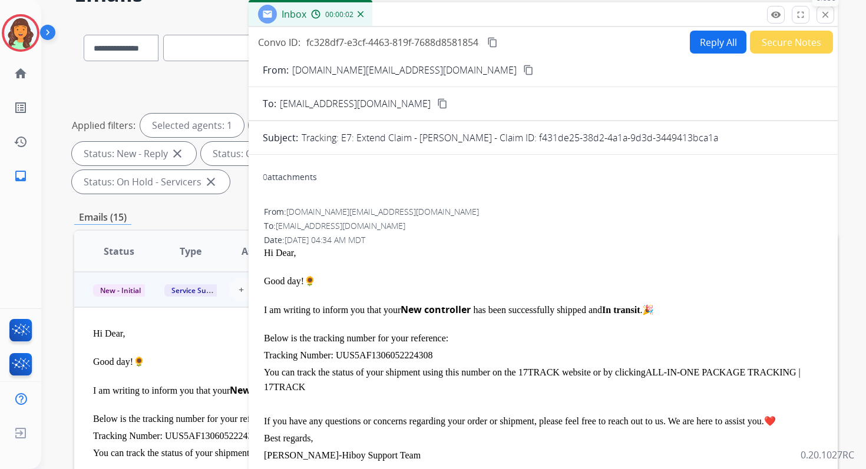
click at [823, 12] on mat-icon "close" at bounding box center [825, 14] width 11 height 11
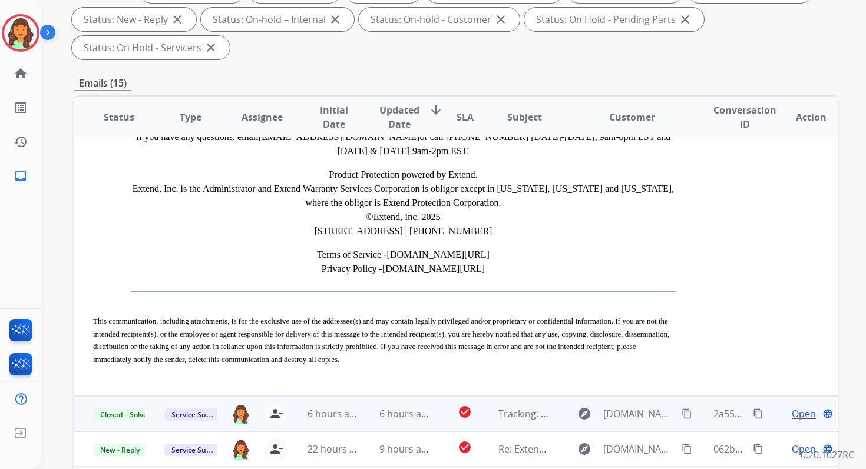
scroll to position [286, 0]
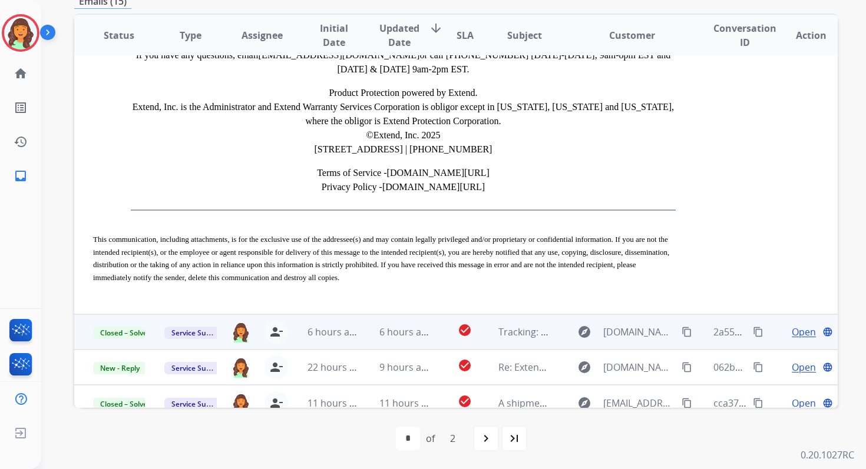
click at [415, 326] on span "6 hours ago" at bounding box center [405, 332] width 53 height 13
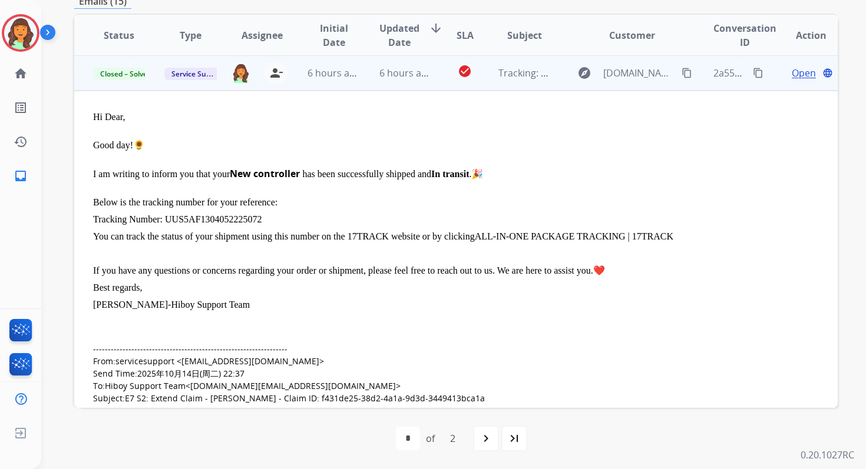
scroll to position [247, 0]
click at [792, 72] on span "Open" at bounding box center [804, 74] width 24 height 14
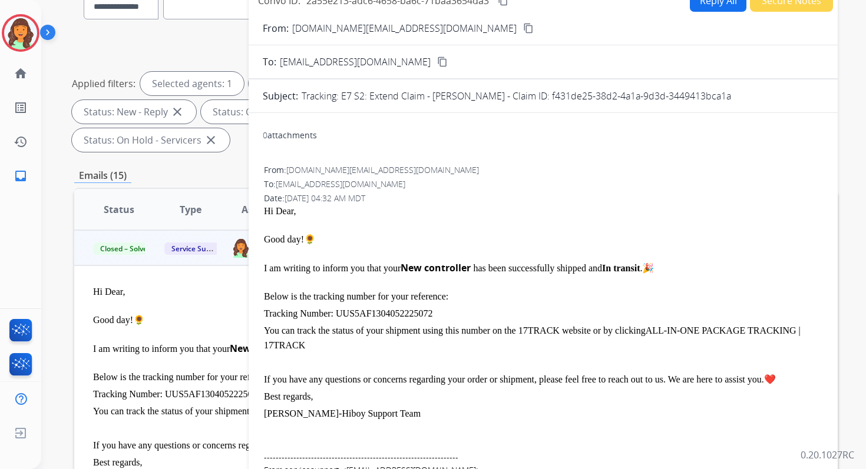
scroll to position [68, 0]
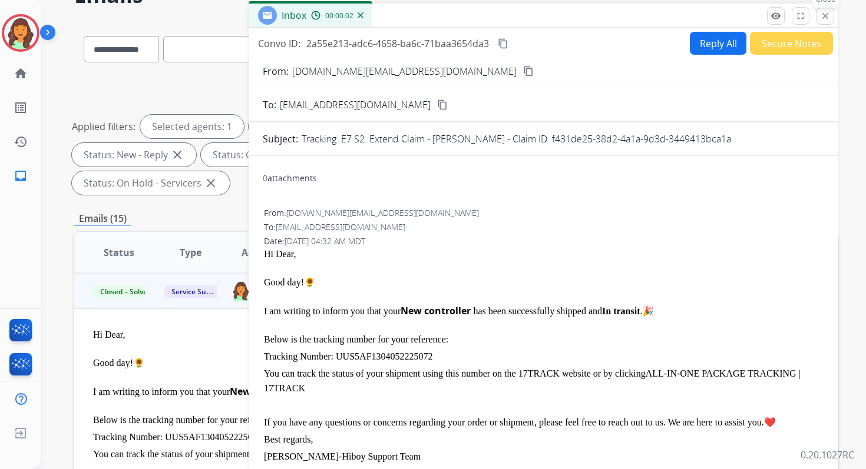
click at [823, 16] on mat-icon "close" at bounding box center [825, 16] width 11 height 11
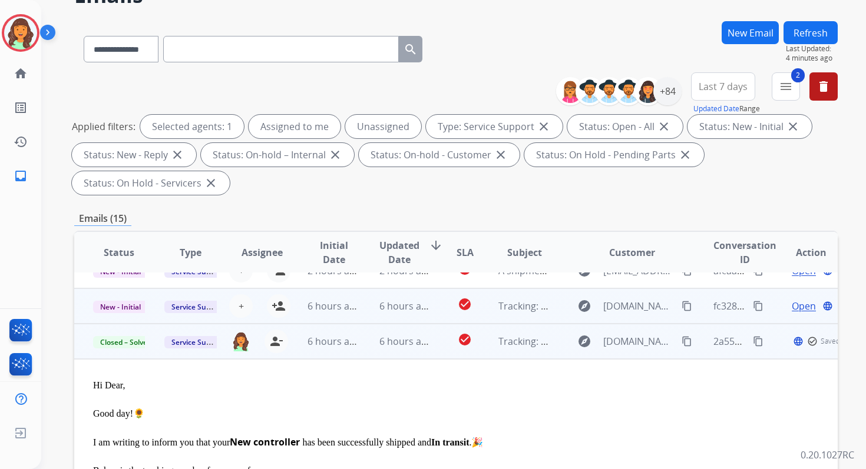
click at [380, 315] on td "6 hours ago" at bounding box center [395, 306] width 71 height 35
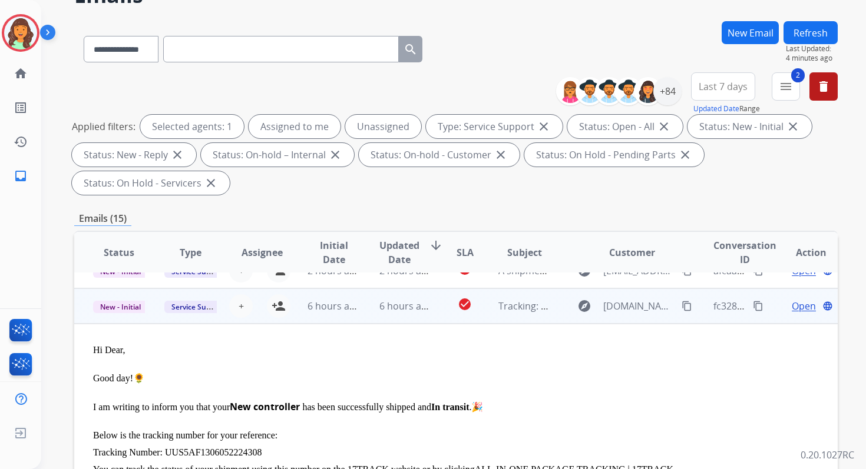
scroll to position [212, 0]
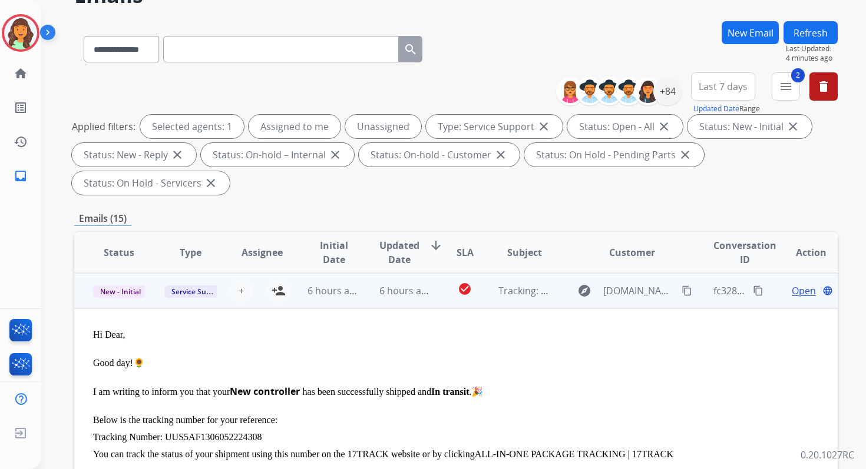
click at [797, 289] on span "Open" at bounding box center [804, 291] width 24 height 14
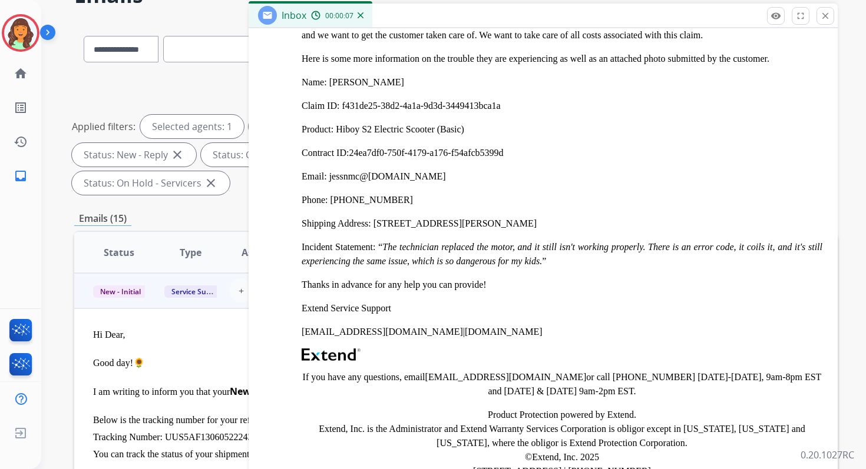
scroll to position [2713, 0]
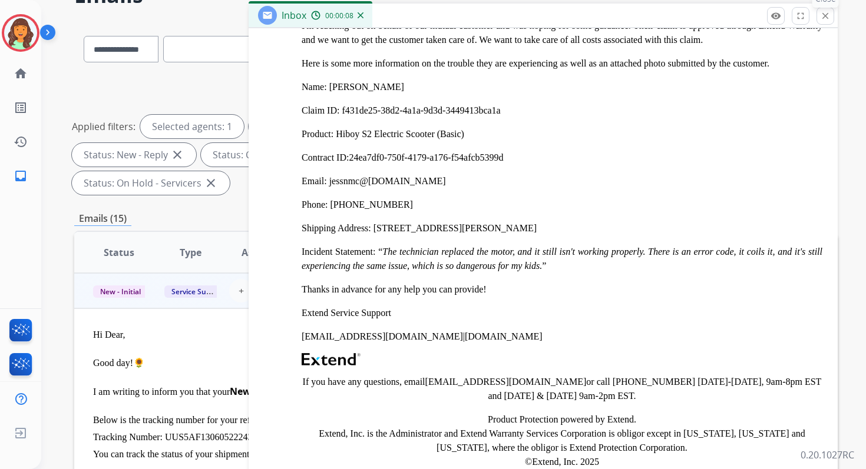
click at [823, 17] on mat-icon "close" at bounding box center [825, 16] width 11 height 11
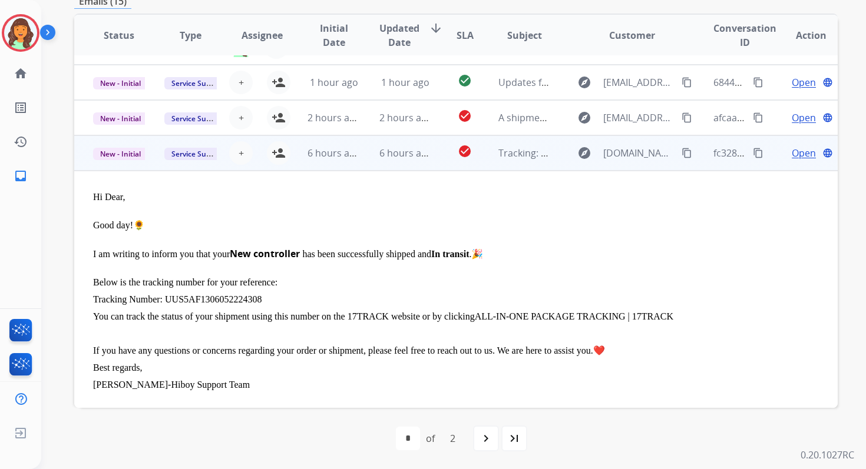
scroll to position [132, 0]
click at [799, 148] on span "Open" at bounding box center [804, 154] width 24 height 14
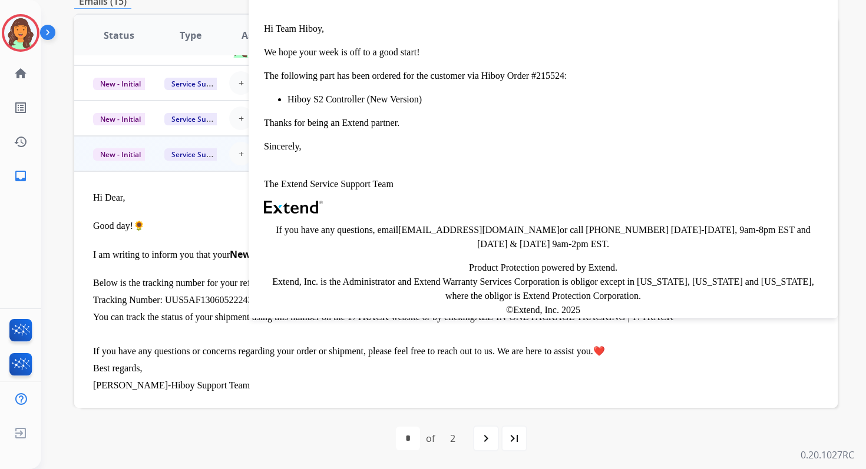
scroll to position [351, 0]
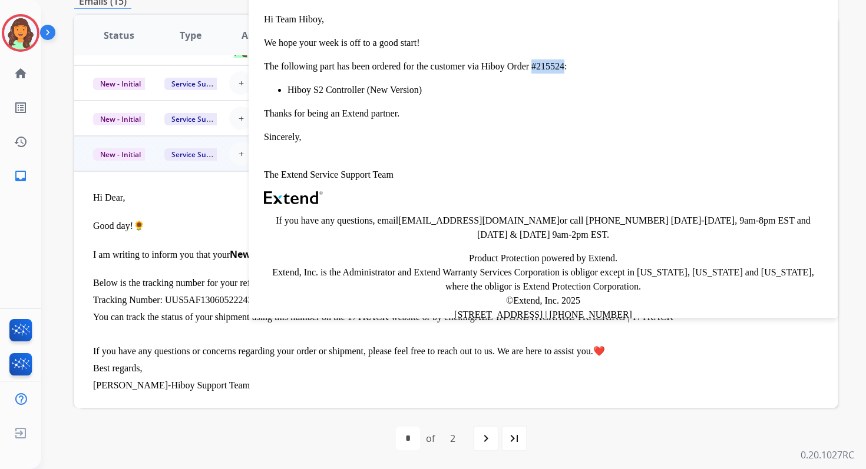
drag, startPoint x: 532, startPoint y: 67, endPoint x: 564, endPoint y: 67, distance: 31.8
click at [564, 67] on p "The following part has been ordered for the customer via Hiboy Order #215524:" at bounding box center [543, 66] width 558 height 14
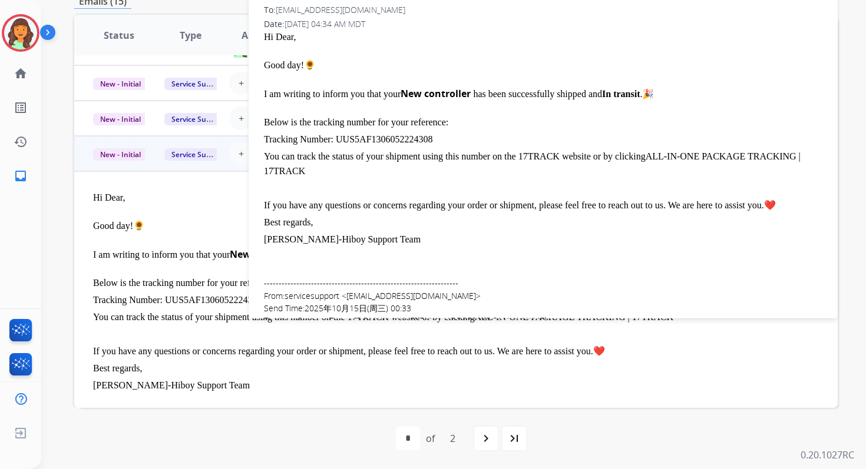
scroll to position [0, 0]
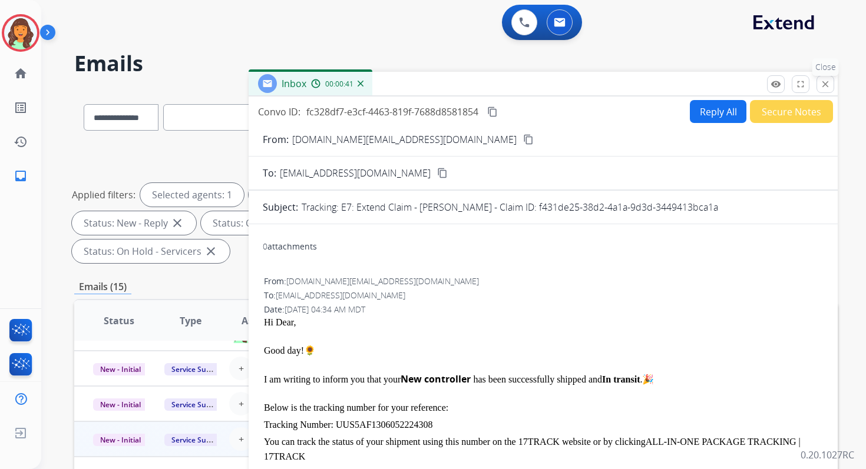
click at [828, 85] on mat-icon "close" at bounding box center [825, 84] width 11 height 11
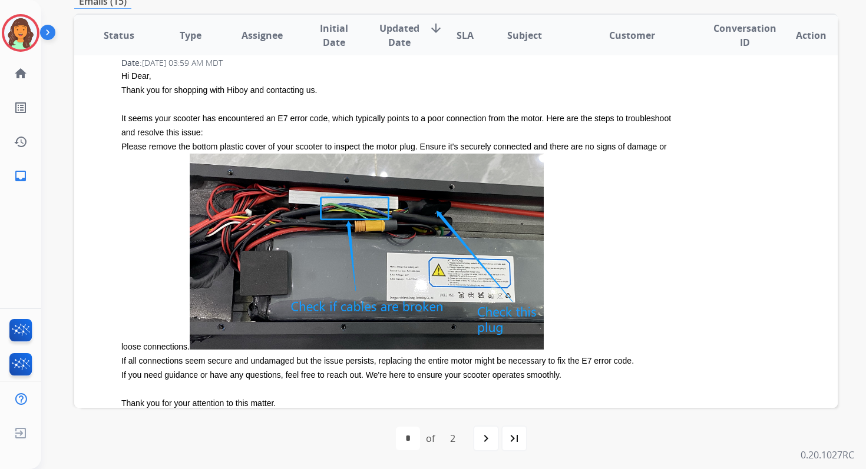
scroll to position [3092, 0]
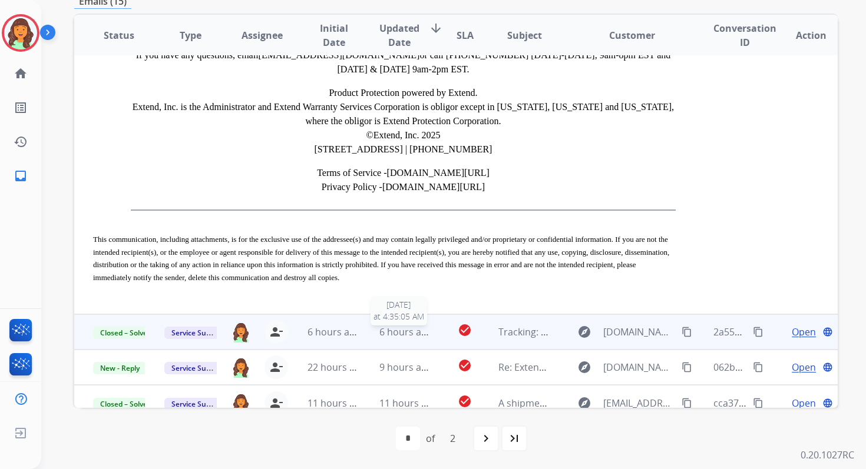
click at [403, 326] on span "6 hours ago" at bounding box center [405, 332] width 53 height 13
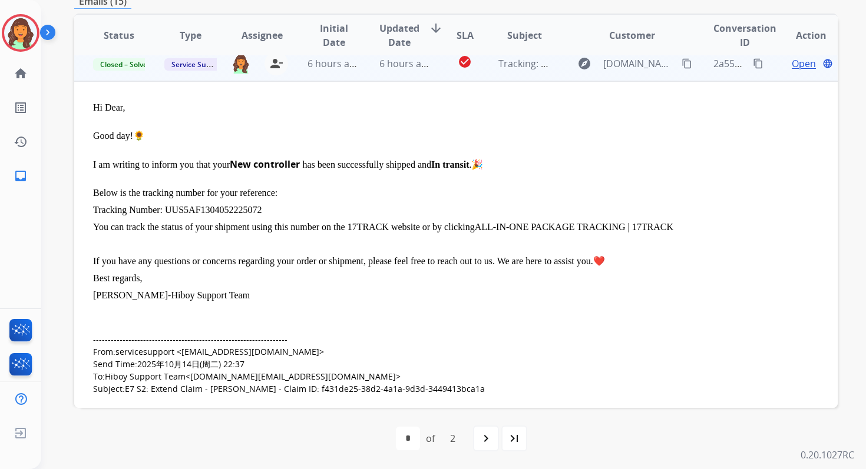
scroll to position [247, 0]
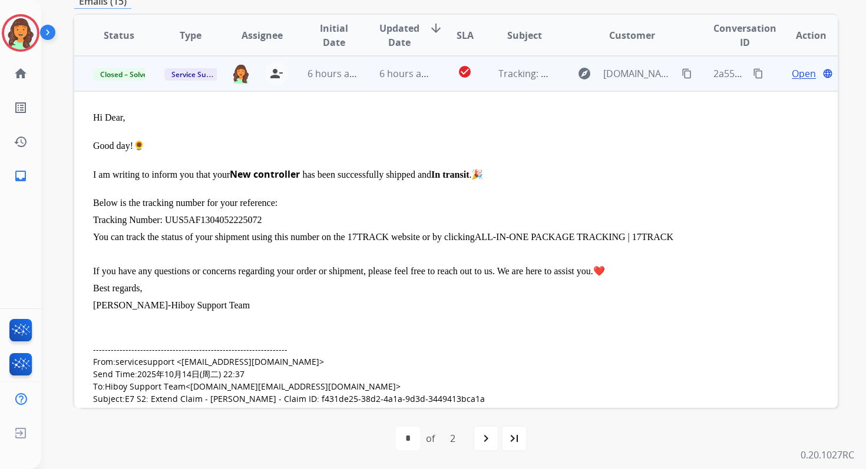
click at [792, 75] on span "Open" at bounding box center [804, 74] width 24 height 14
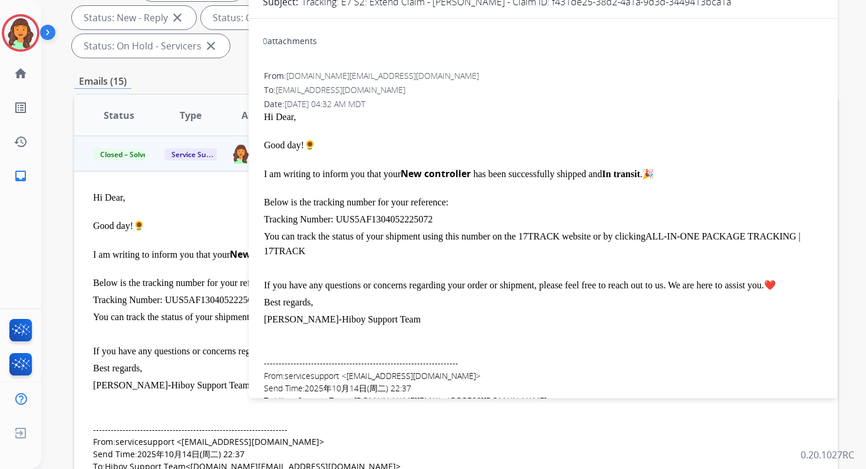
scroll to position [0, 0]
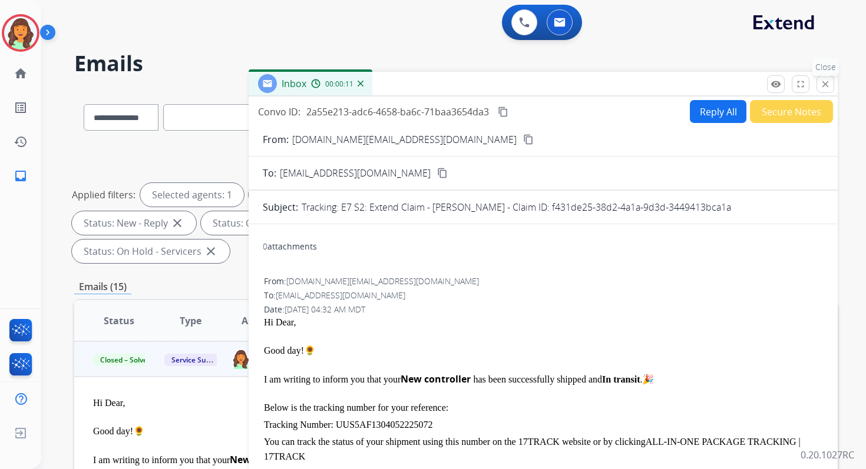
click at [825, 81] on mat-icon "close" at bounding box center [825, 84] width 11 height 11
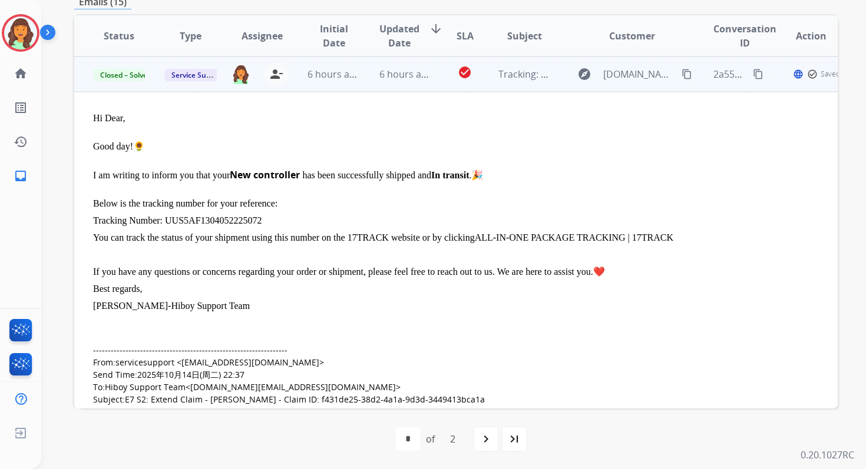
scroll to position [286, 0]
click at [400, 79] on span "6 hours ago" at bounding box center [405, 73] width 53 height 13
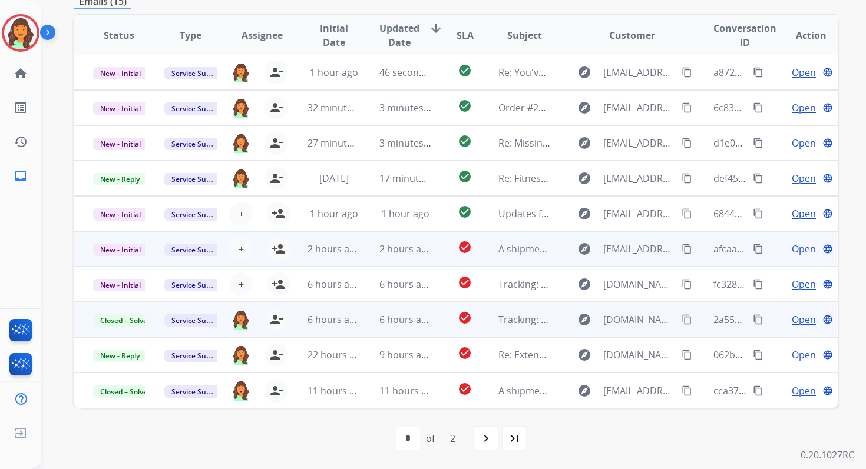
scroll to position [1, 0]
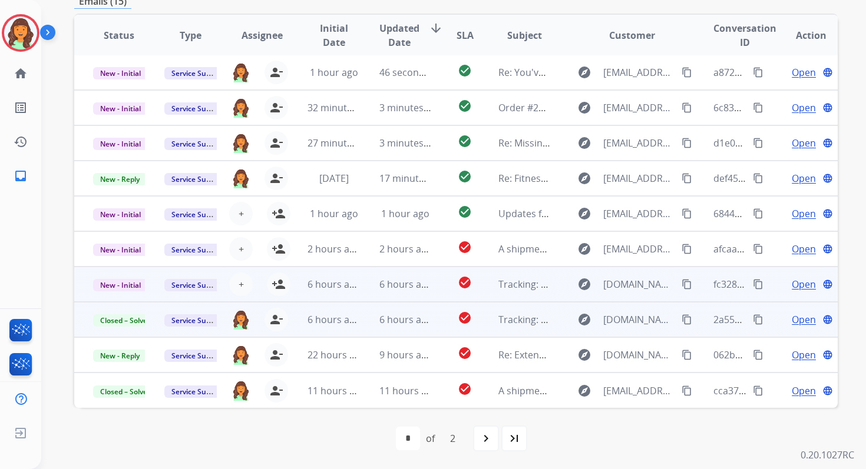
click at [289, 286] on td "6 hours ago" at bounding box center [324, 284] width 71 height 35
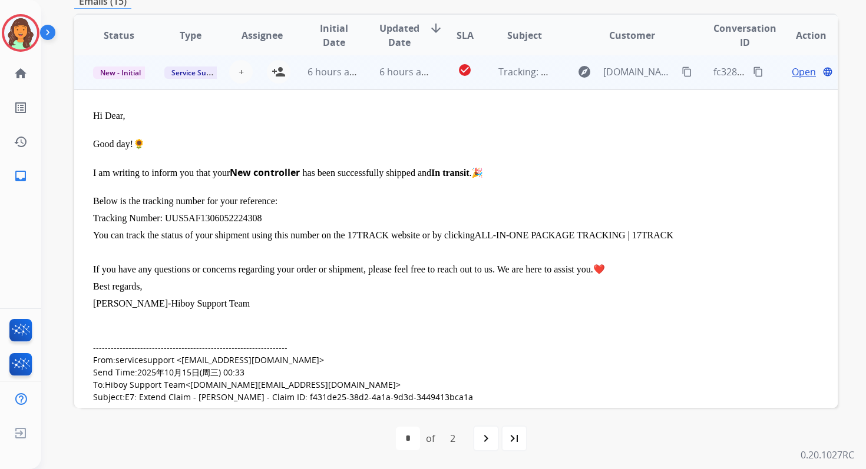
scroll to position [212, 0]
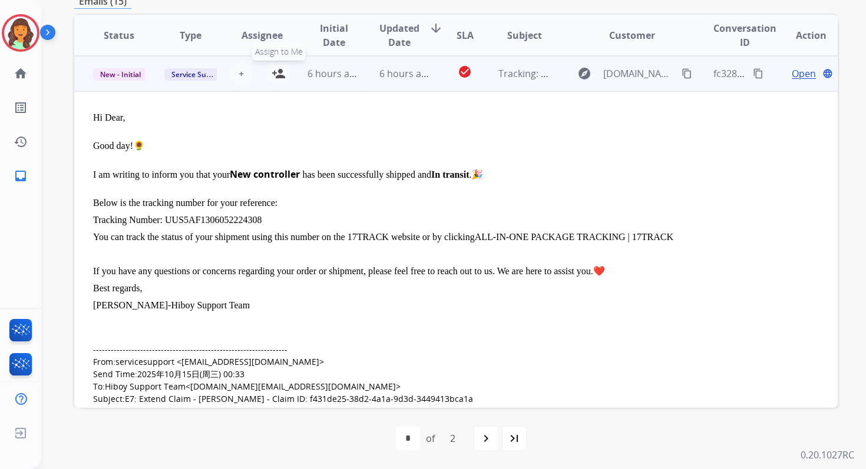
click at [277, 71] on mat-icon "person_add" at bounding box center [279, 74] width 14 height 14
click at [136, 74] on span "New - Initial" at bounding box center [120, 74] width 55 height 12
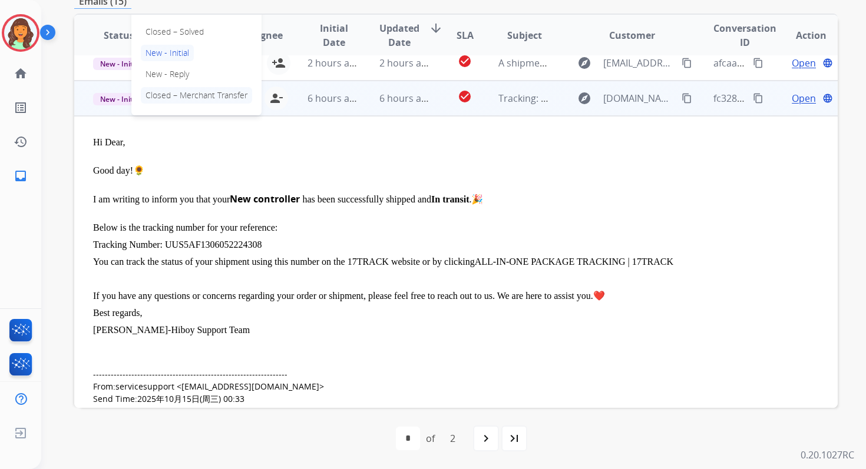
scroll to position [172, 0]
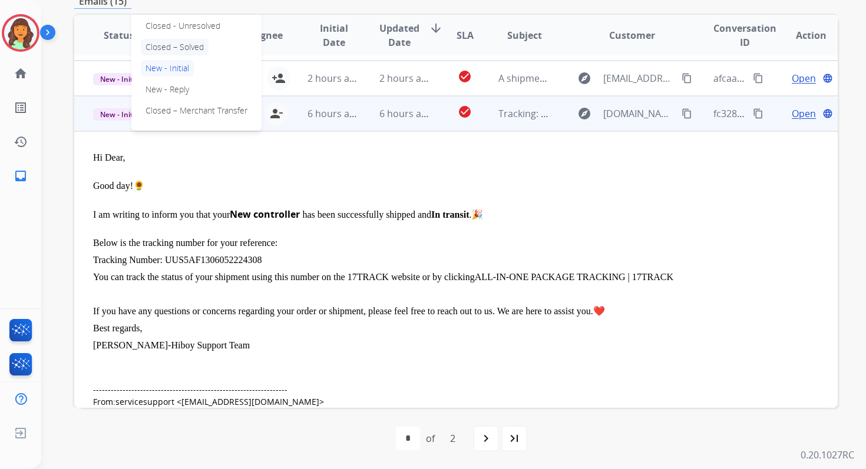
click at [171, 48] on p "Closed – Solved" at bounding box center [175, 47] width 68 height 16
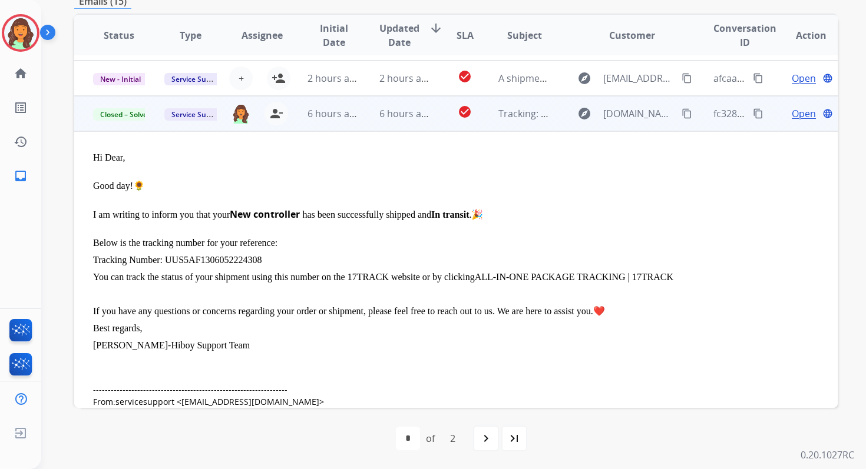
click at [401, 121] on td "6 hours ago" at bounding box center [395, 113] width 71 height 35
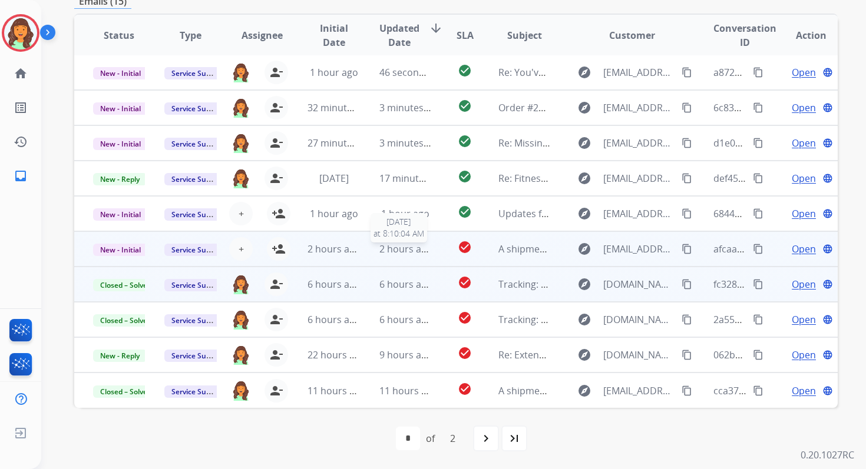
click at [422, 247] on span "2 hours ago" at bounding box center [405, 249] width 53 height 13
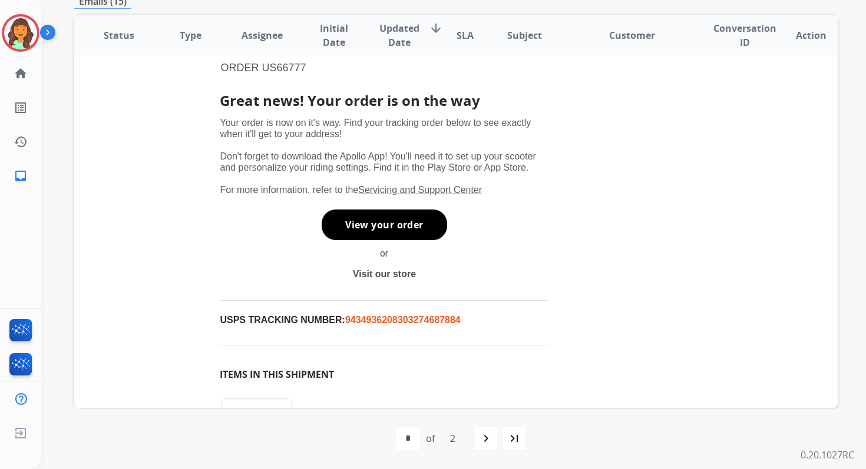
scroll to position [446, 0]
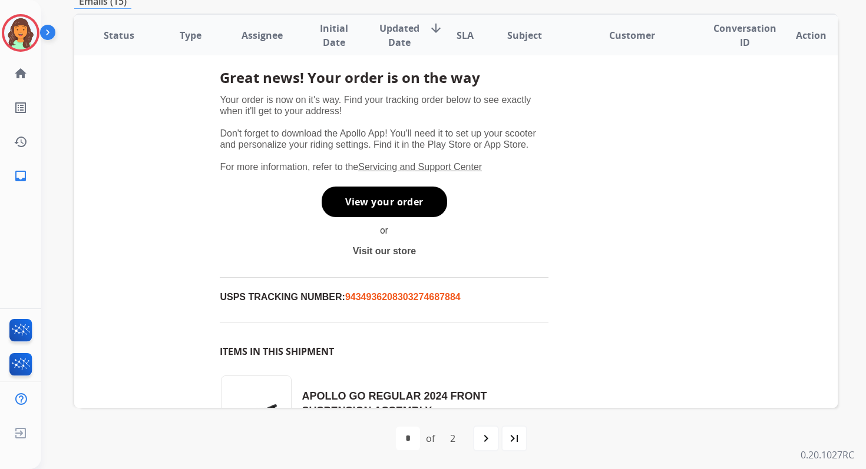
click at [390, 207] on link "View your order" at bounding box center [384, 202] width 125 height 31
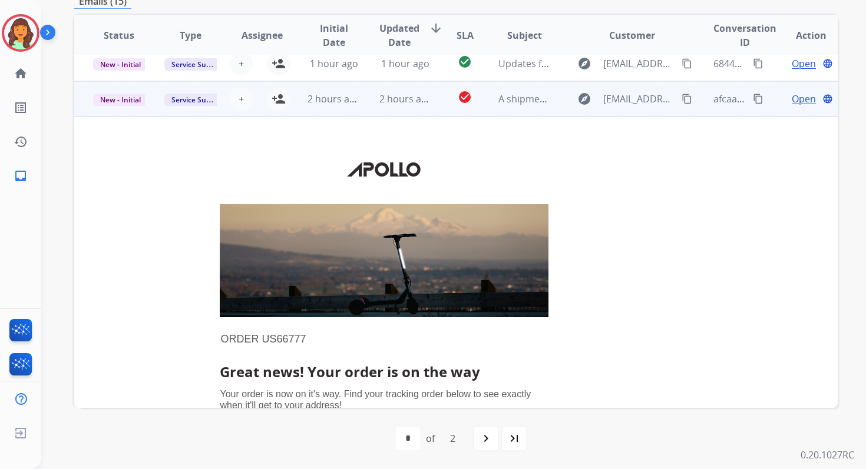
scroll to position [0, 0]
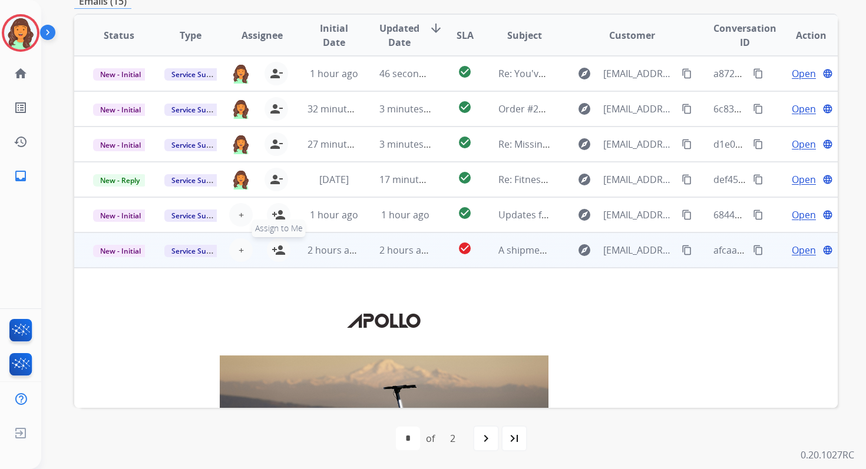
click at [282, 249] on mat-icon "person_add" at bounding box center [279, 250] width 14 height 14
click at [135, 253] on span "New - Initial" at bounding box center [120, 251] width 55 height 12
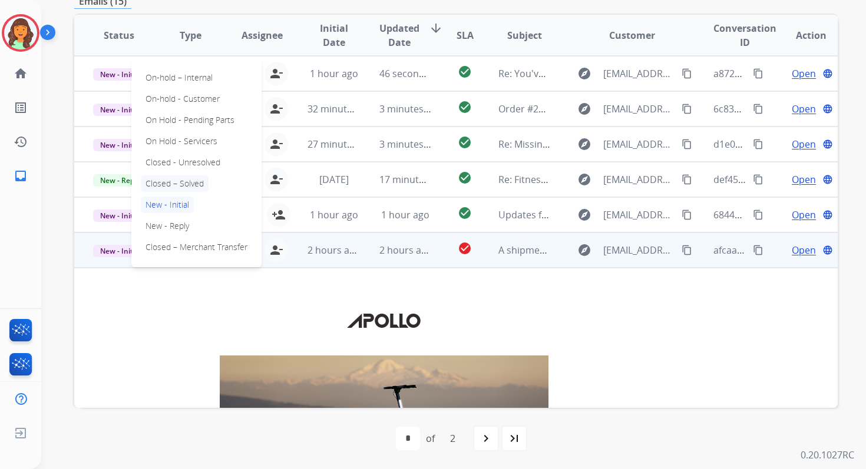
click at [163, 185] on p "Closed – Solved" at bounding box center [175, 184] width 68 height 16
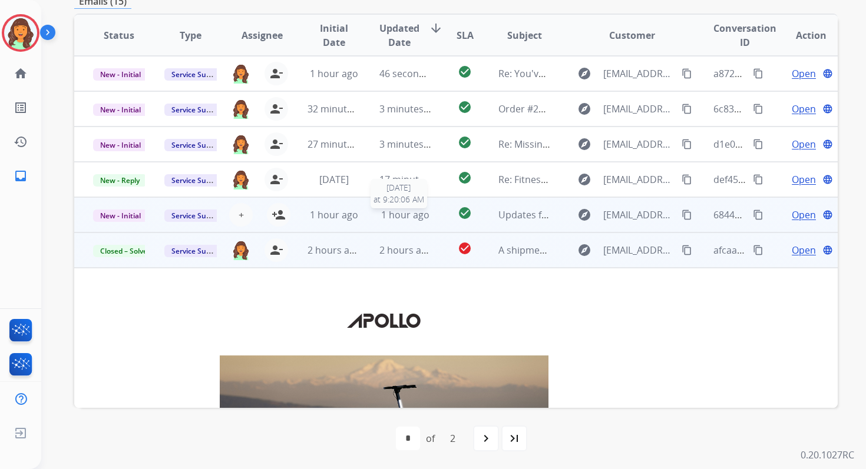
click at [381, 216] on span "1 hour ago" at bounding box center [405, 214] width 48 height 13
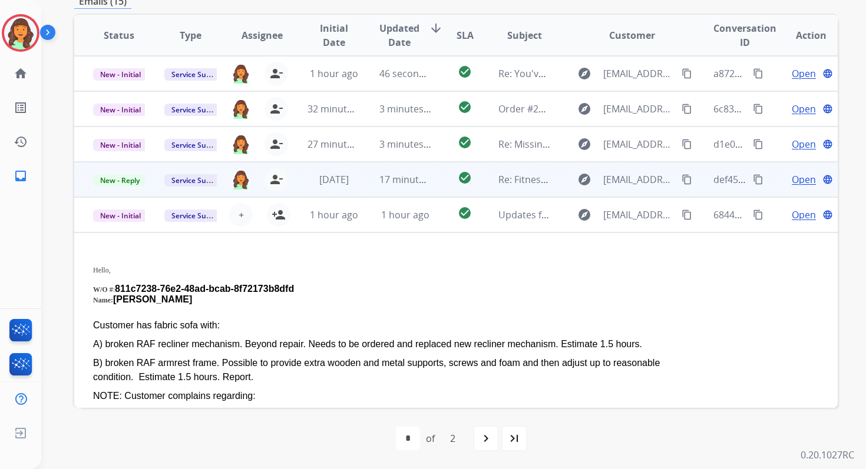
click at [414, 169] on td "17 minutes ago" at bounding box center [395, 179] width 71 height 35
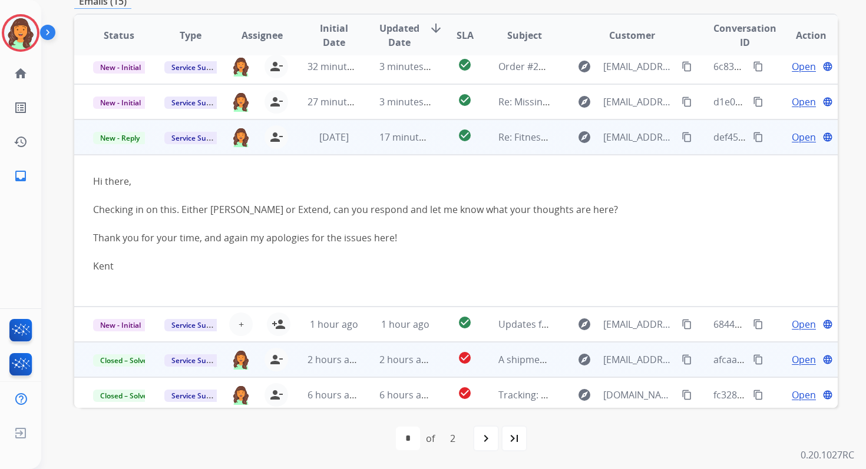
scroll to position [40, 0]
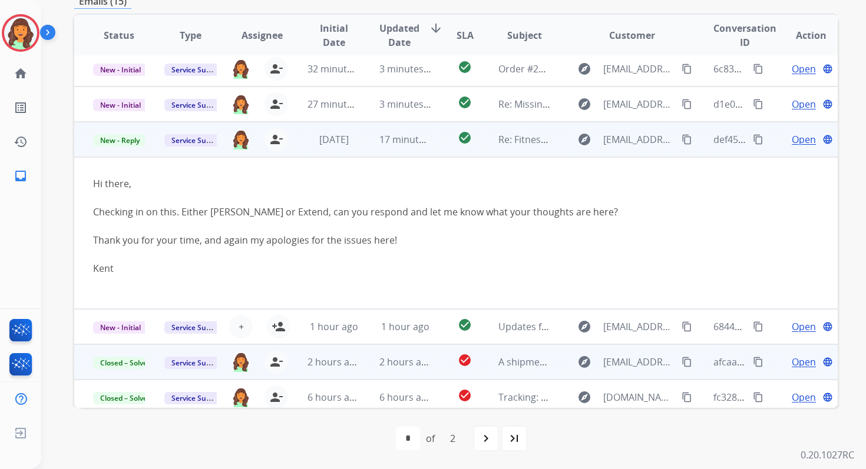
click at [795, 135] on span "Open" at bounding box center [804, 140] width 24 height 14
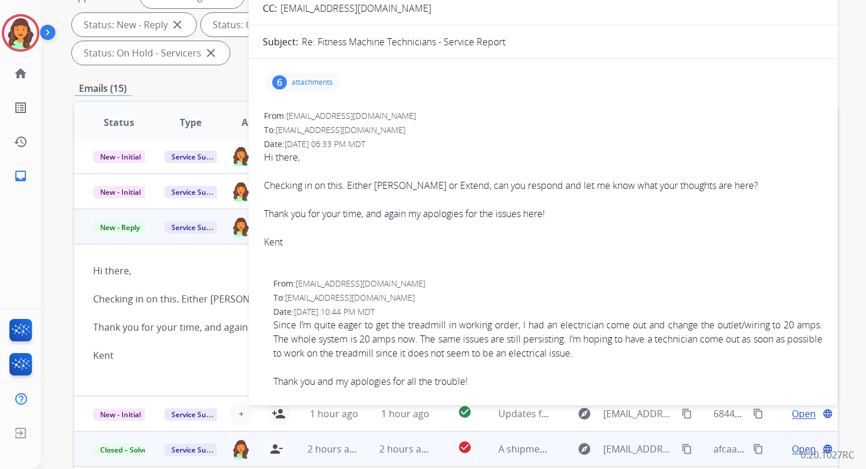
scroll to position [144, 0]
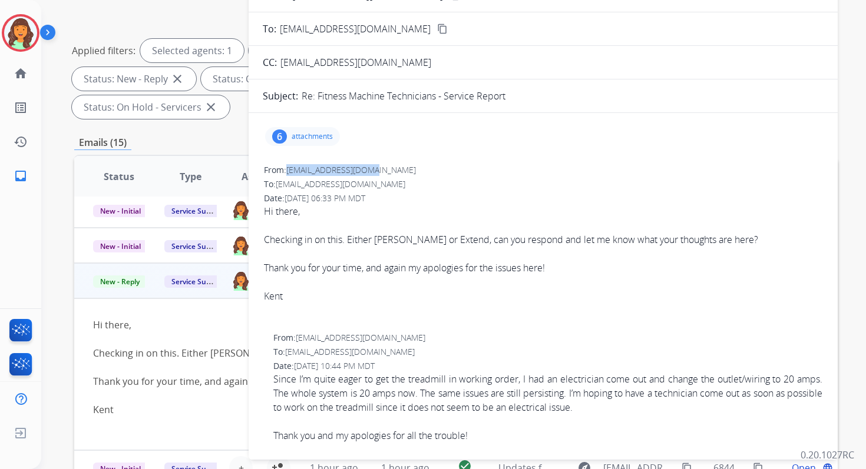
drag, startPoint x: 288, startPoint y: 170, endPoint x: 403, endPoint y: 170, distance: 115.4
click at [402, 170] on div "From: [EMAIL_ADDRESS][DOMAIN_NAME]" at bounding box center [543, 170] width 558 height 12
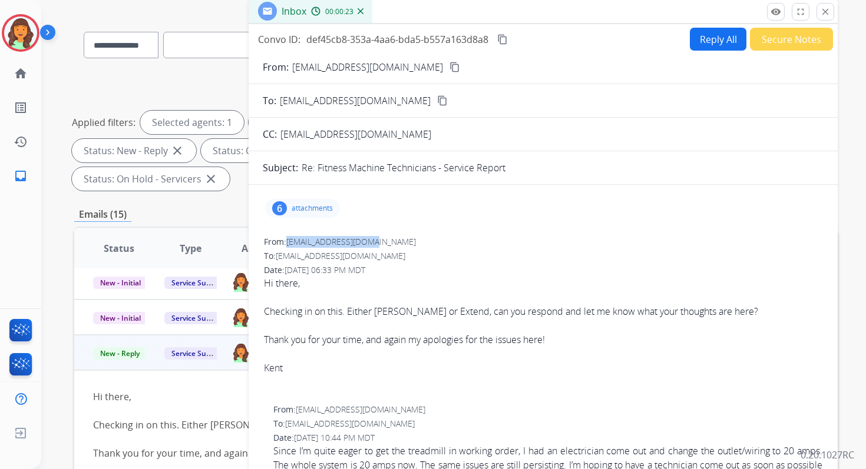
scroll to position [0, 0]
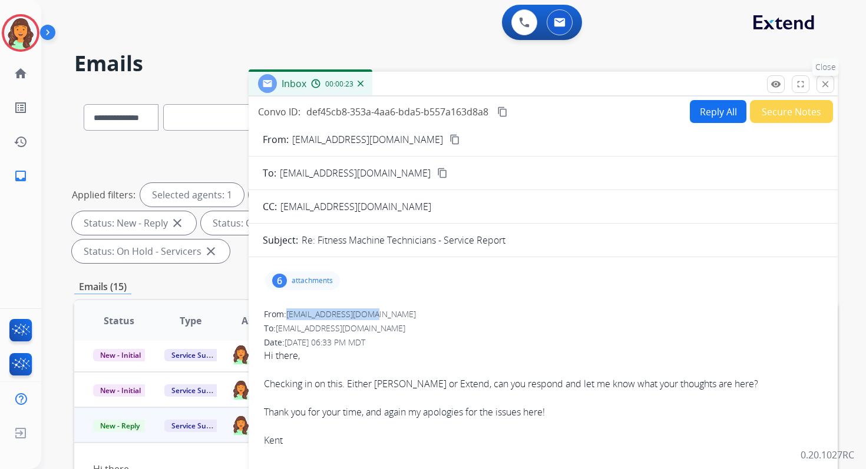
click at [830, 80] on mat-icon "close" at bounding box center [825, 84] width 11 height 11
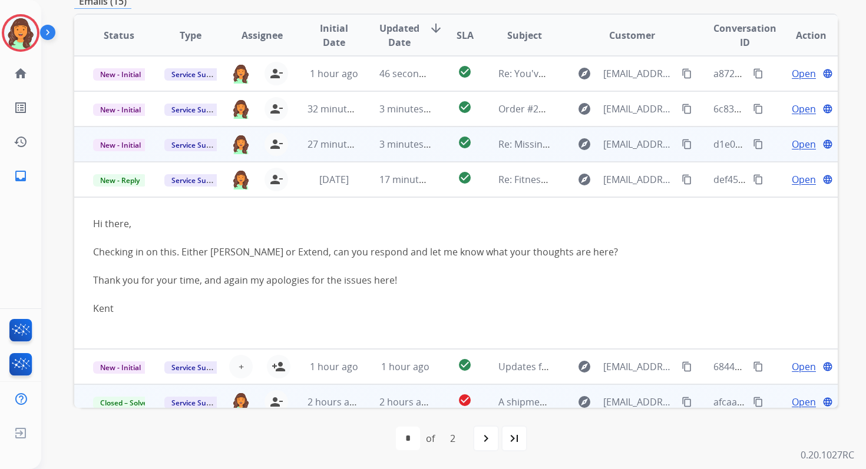
click at [393, 142] on span "3 minutes ago" at bounding box center [410, 144] width 63 height 13
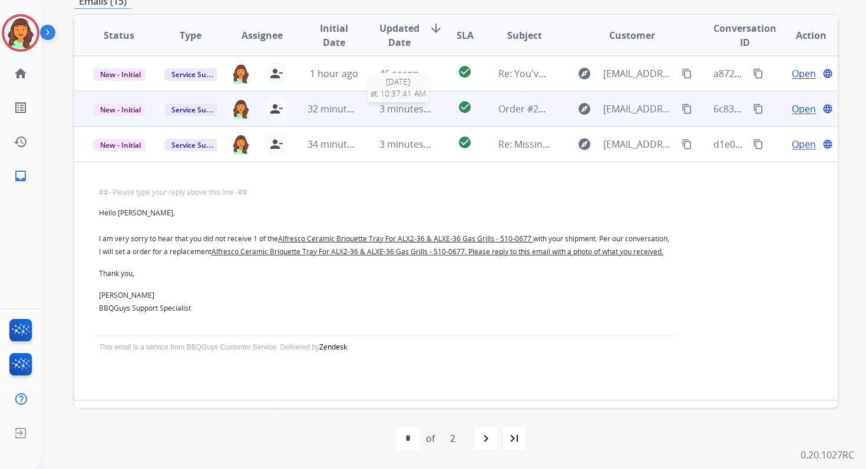
click at [390, 105] on span "3 minutes ago" at bounding box center [410, 108] width 63 height 13
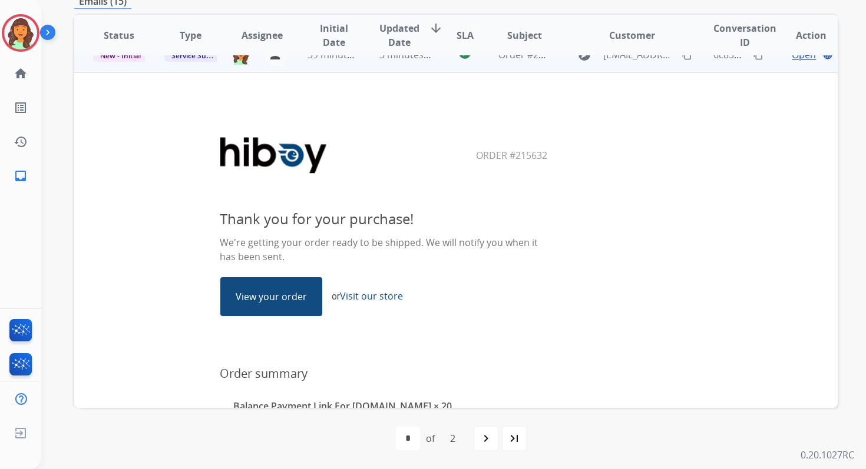
scroll to position [74, 0]
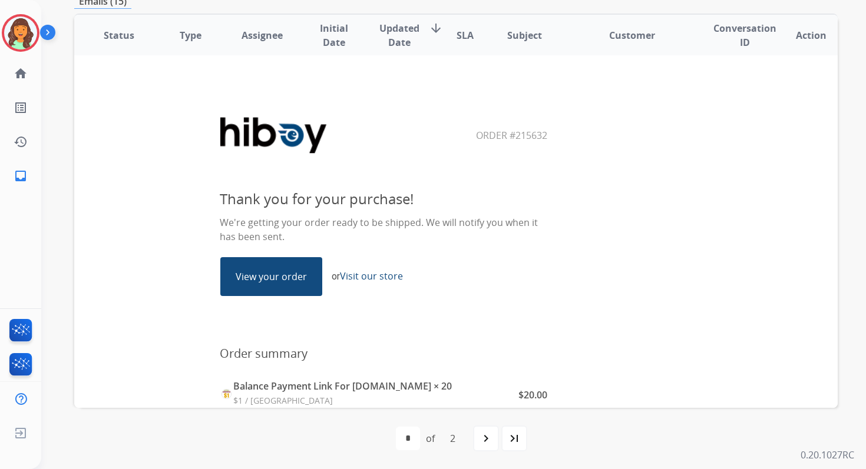
click at [273, 275] on link "View your order" at bounding box center [271, 277] width 101 height 38
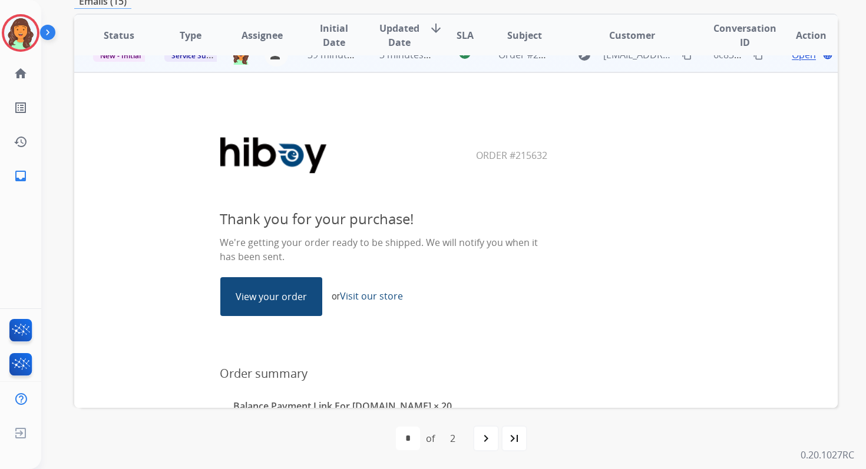
scroll to position [50, 0]
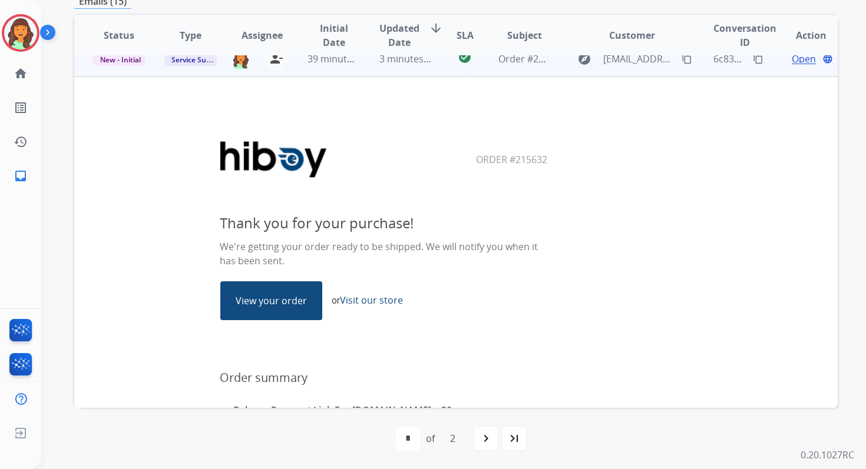
click at [753, 61] on mat-icon "content_copy" at bounding box center [758, 59] width 11 height 11
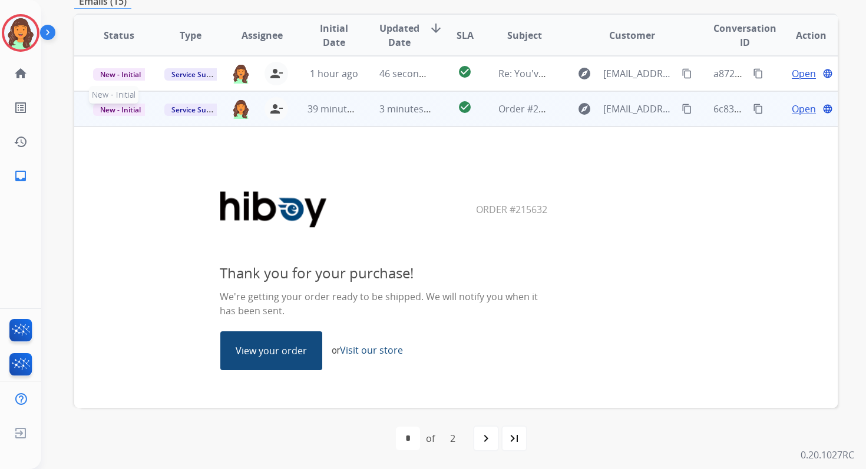
click at [130, 108] on span "New - Initial" at bounding box center [120, 110] width 55 height 12
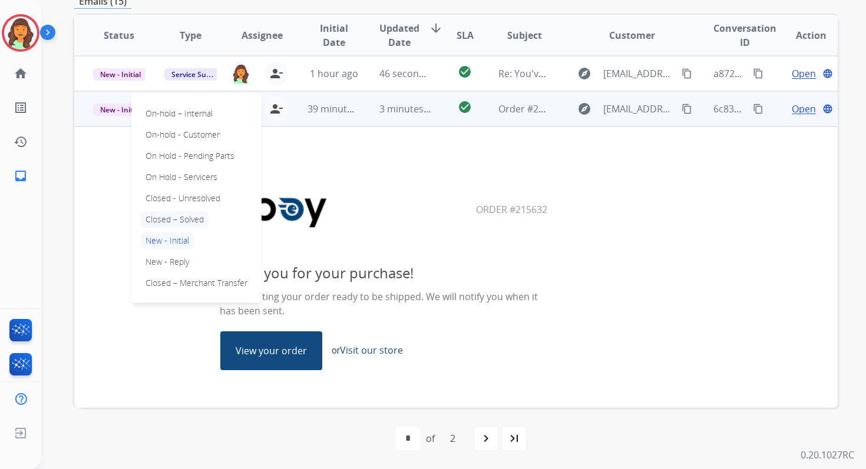
click at [173, 218] on p "Closed – Solved" at bounding box center [175, 219] width 68 height 16
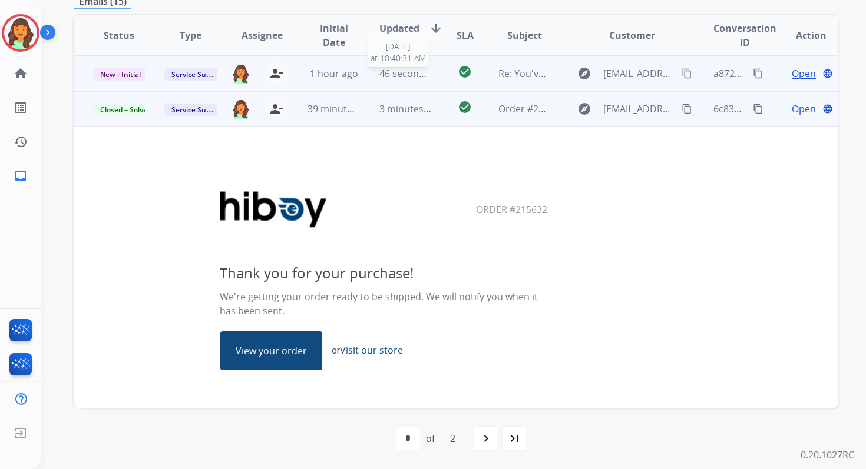
click at [410, 76] on span "46 seconds ago" at bounding box center [413, 73] width 69 height 13
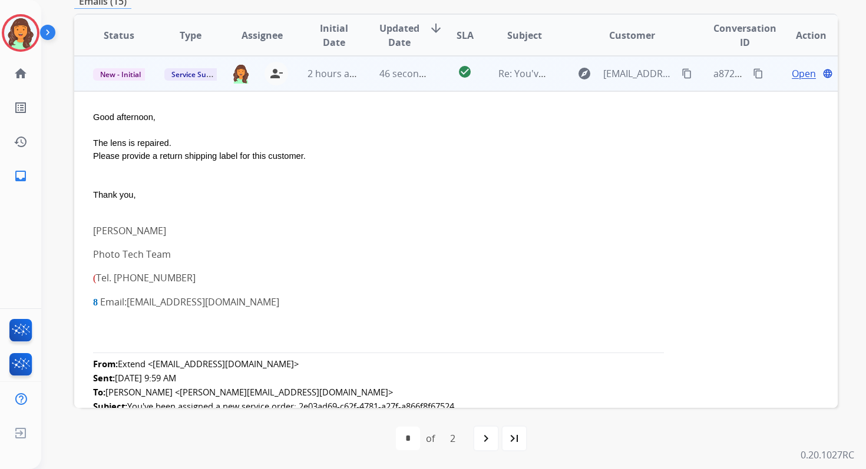
click at [792, 76] on span "Open" at bounding box center [804, 74] width 24 height 14
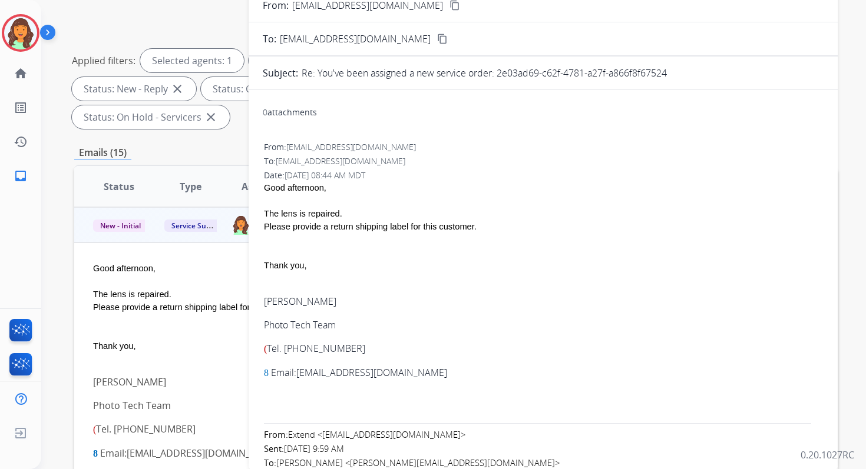
scroll to position [123, 0]
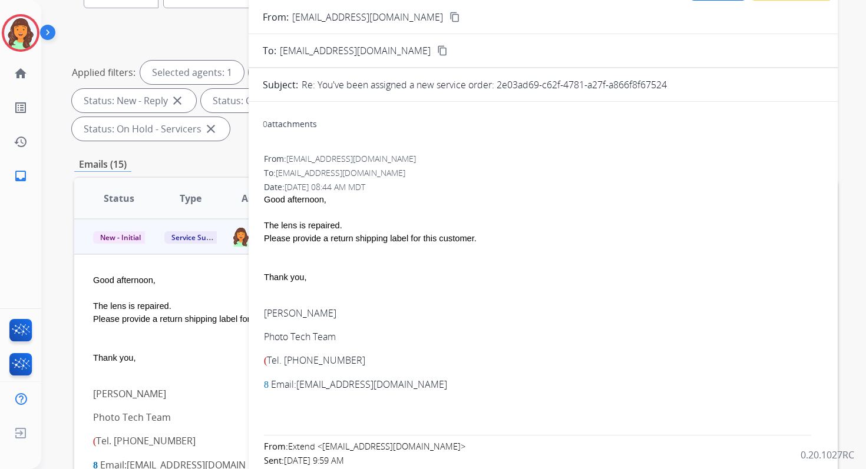
drag, startPoint x: 497, startPoint y: 84, endPoint x: 706, endPoint y: 85, distance: 208.5
click at [706, 85] on div "Re: You've been assigned a new service order: 2e03ad69-c62f-4781-a27f-a866f8f67…" at bounding box center [563, 85] width 522 height 14
drag, startPoint x: 264, startPoint y: 223, endPoint x: 446, endPoint y: 224, distance: 182.0
click at [446, 224] on div "The lens is repaired." at bounding box center [543, 225] width 558 height 13
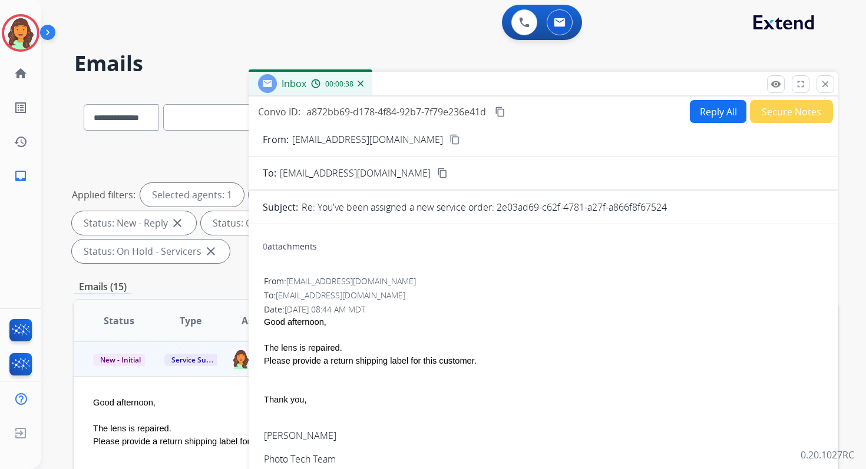
click at [501, 108] on mat-icon "content_copy" at bounding box center [500, 112] width 11 height 11
click at [797, 39] on div "0 Voice Interactions 0 Email Interactions" at bounding box center [446, 24] width 782 height 38
click at [707, 116] on button "Reply All" at bounding box center [718, 111] width 57 height 23
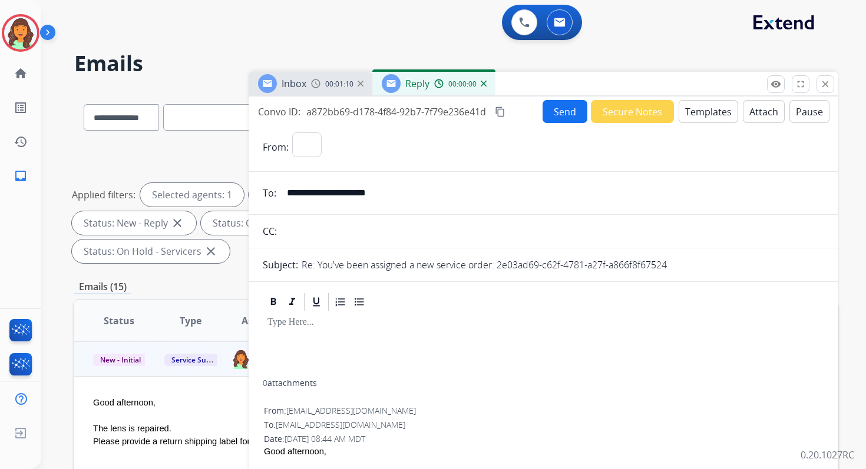
select select "**********"
click at [706, 116] on button "Templates" at bounding box center [708, 111] width 59 height 23
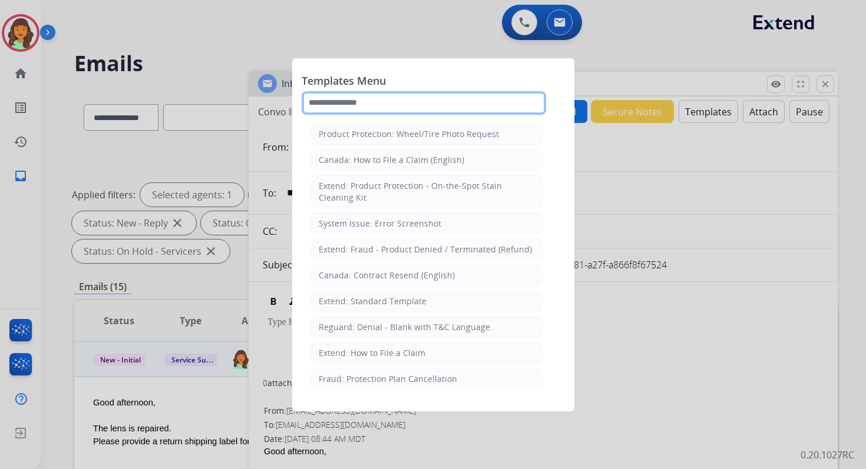
click at [408, 108] on input "text" at bounding box center [424, 103] width 244 height 24
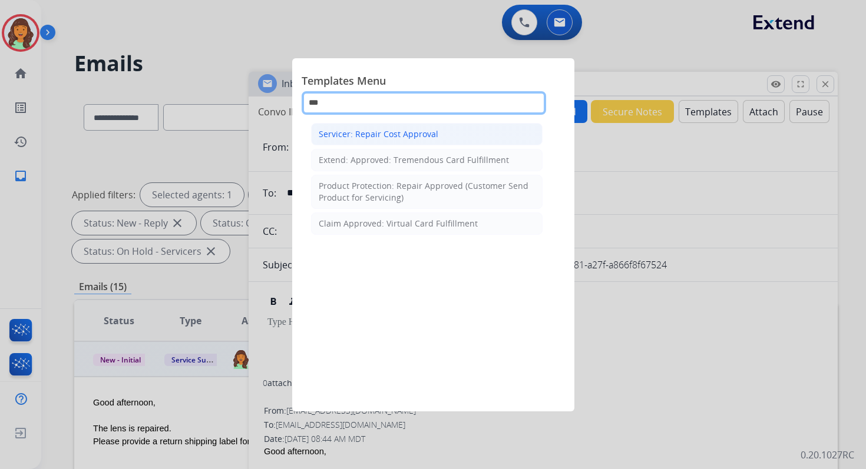
type input "***"
click at [421, 134] on div "Servicer: Repair Cost Approval" at bounding box center [379, 134] width 120 height 12
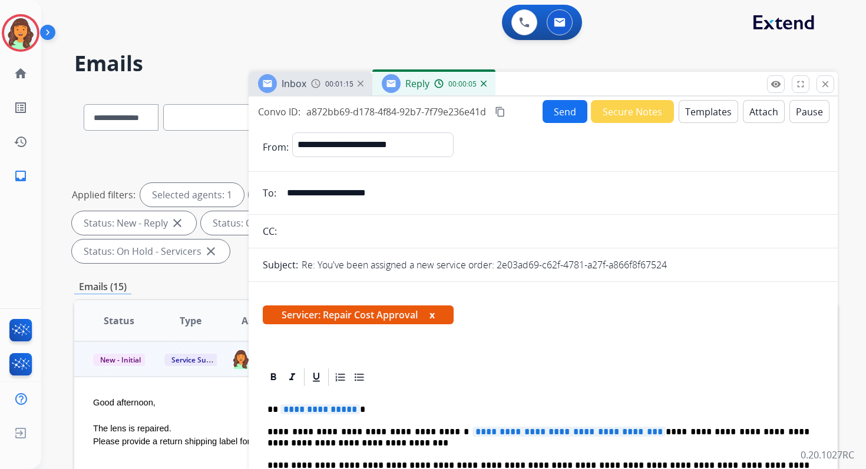
click at [753, 107] on button "Attach" at bounding box center [764, 111] width 42 height 23
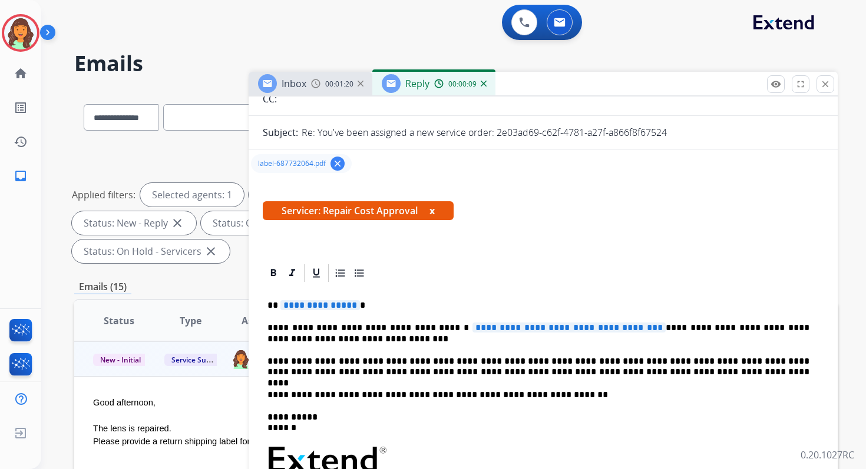
scroll to position [215, 0]
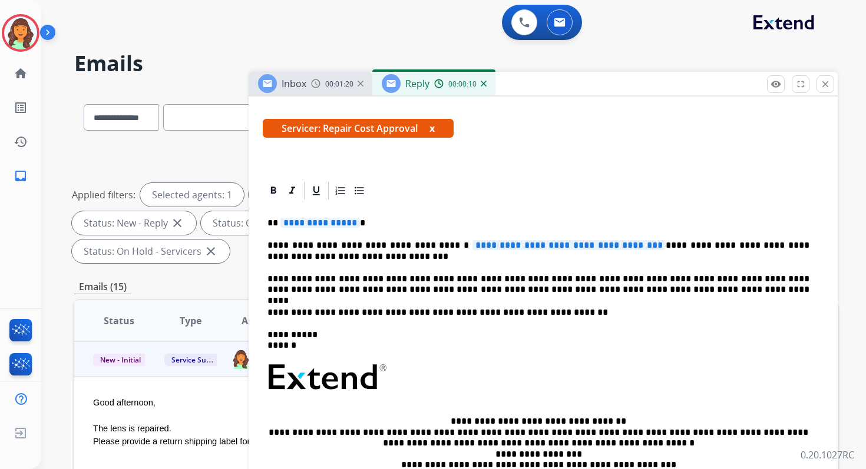
click at [313, 223] on span "**********" at bounding box center [320, 223] width 80 height 10
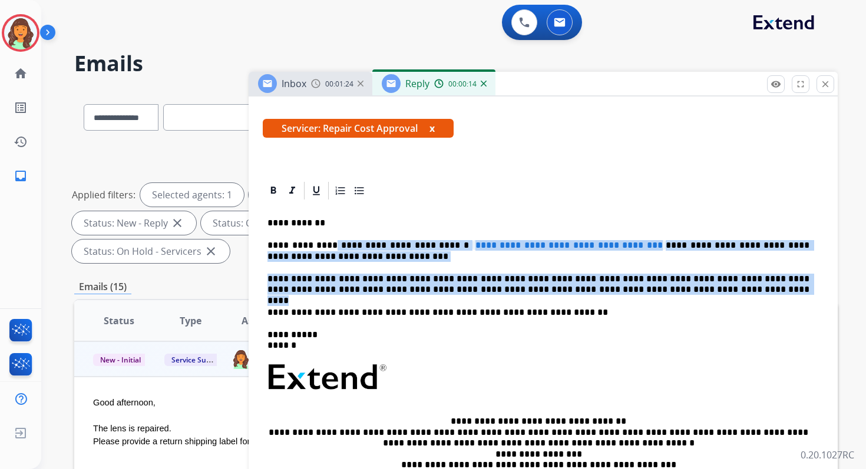
drag, startPoint x: 326, startPoint y: 247, endPoint x: 660, endPoint y: 295, distance: 336.8
click at [660, 295] on div "**********" at bounding box center [543, 378] width 561 height 355
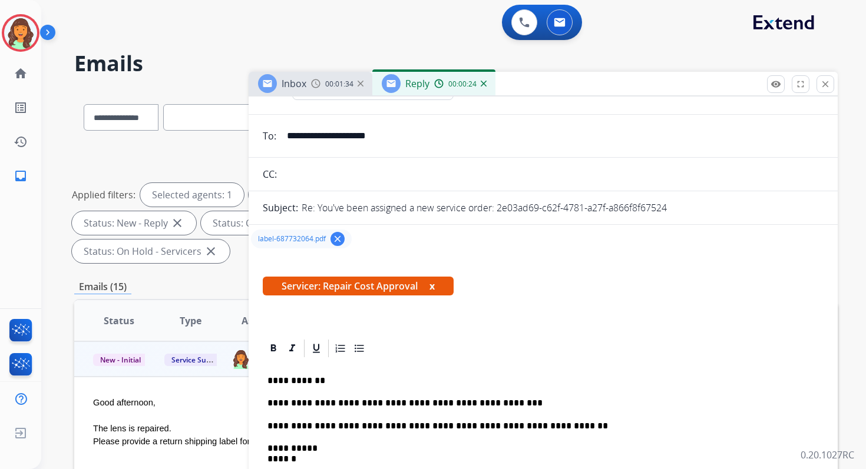
scroll to position [0, 0]
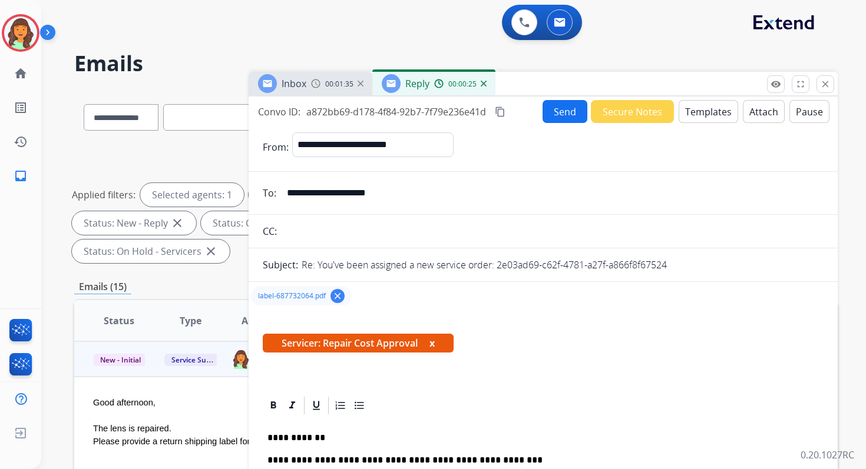
click at [554, 109] on button "Send" at bounding box center [564, 111] width 45 height 23
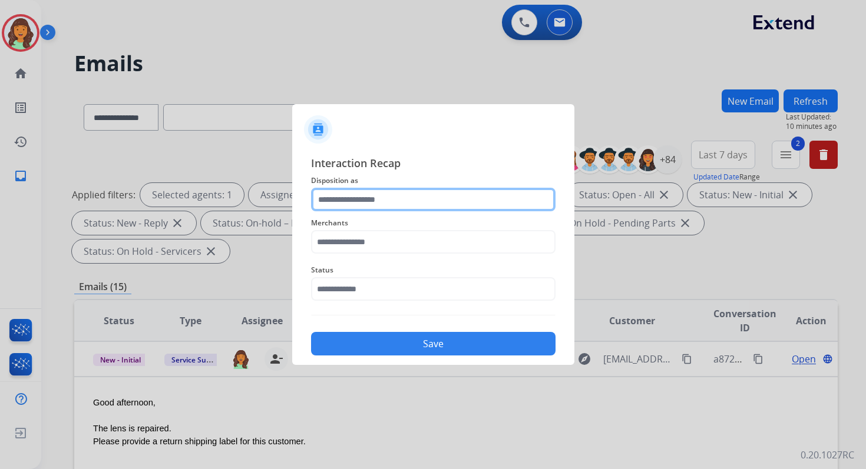
click at [355, 199] on input "text" at bounding box center [433, 200] width 244 height 24
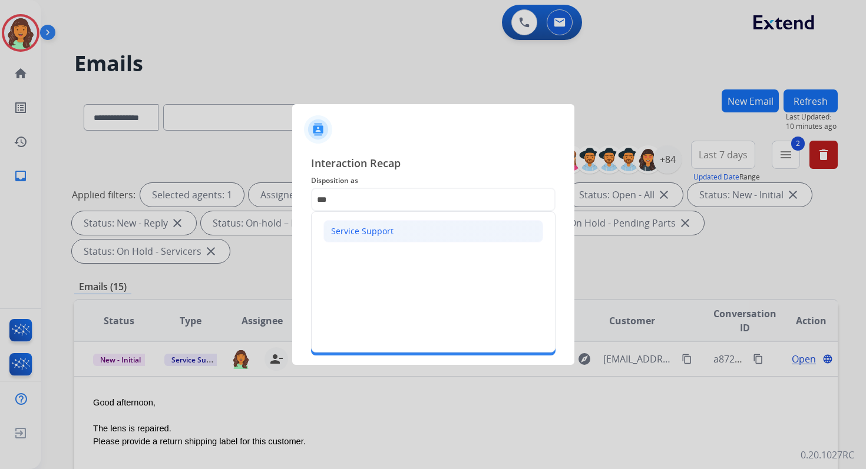
click at [347, 239] on li "Service Support" at bounding box center [433, 231] width 220 height 22
type input "**********"
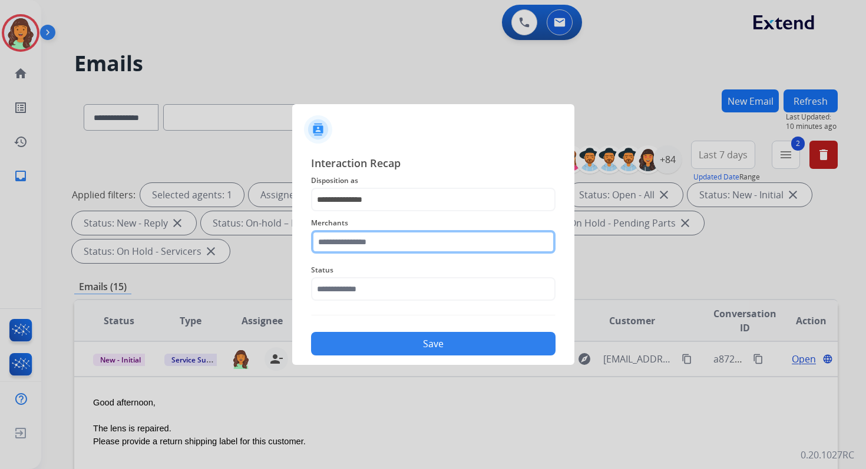
click at [351, 241] on input "text" at bounding box center [433, 242] width 244 height 24
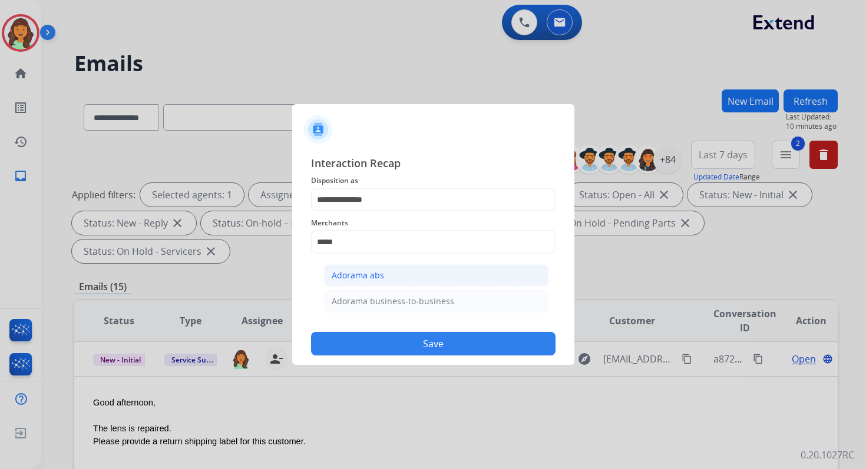
click at [372, 274] on div "Adorama abs" at bounding box center [358, 276] width 52 height 12
type input "**********"
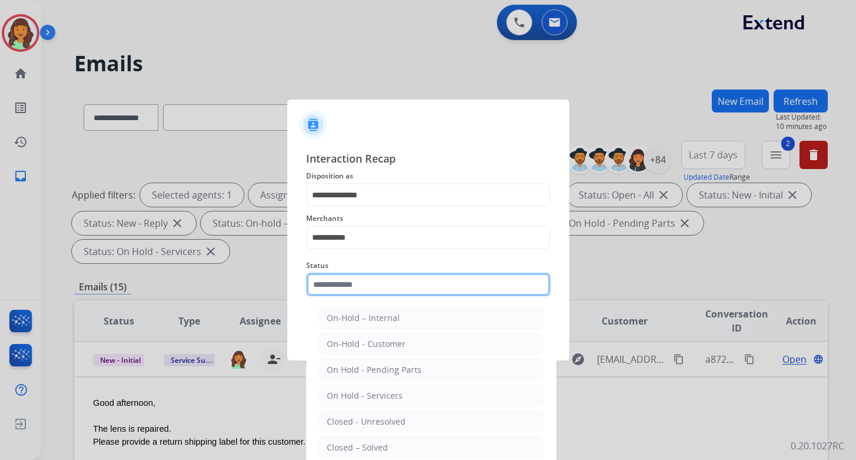
click at [379, 278] on input "text" at bounding box center [428, 285] width 244 height 24
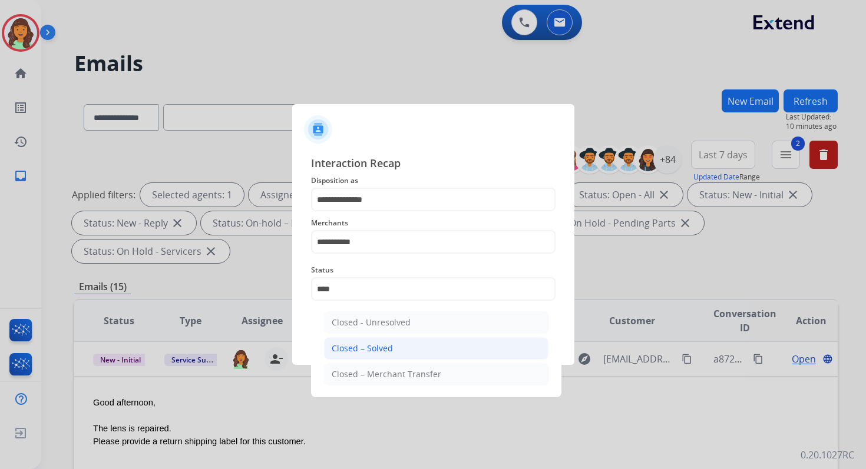
click at [391, 344] on li "Closed – Solved" at bounding box center [436, 348] width 224 height 22
type input "**********"
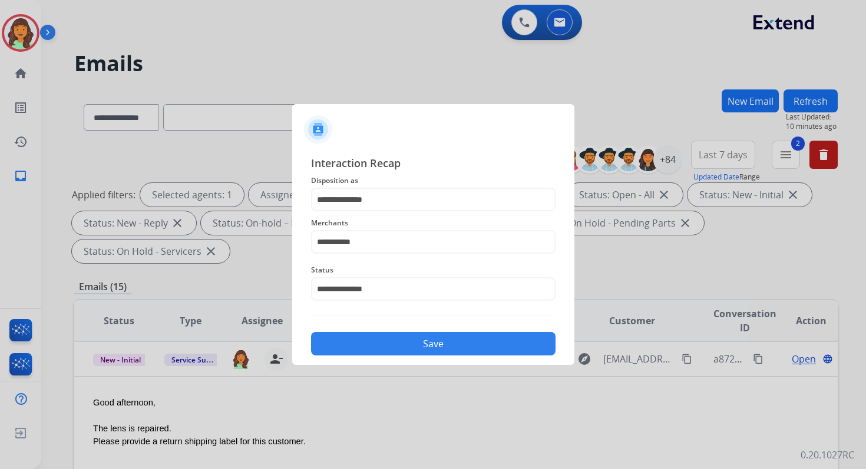
click at [391, 344] on button "Save" at bounding box center [433, 344] width 244 height 24
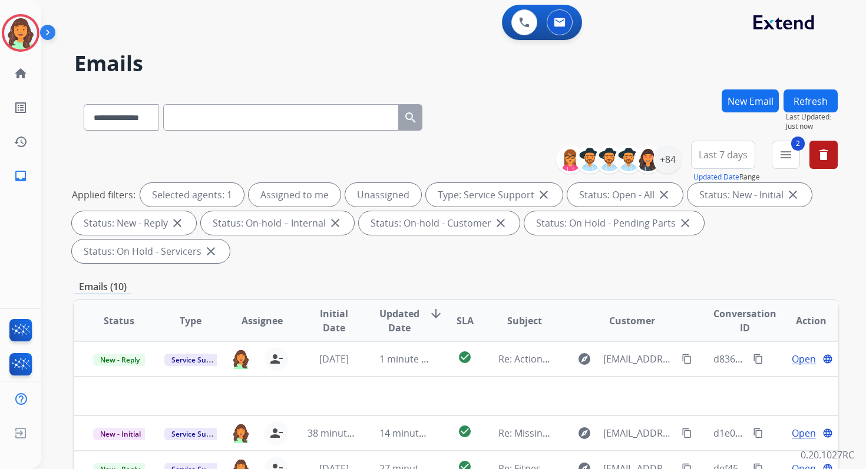
click at [387, 276] on div "**********" at bounding box center [455, 423] width 763 height 666
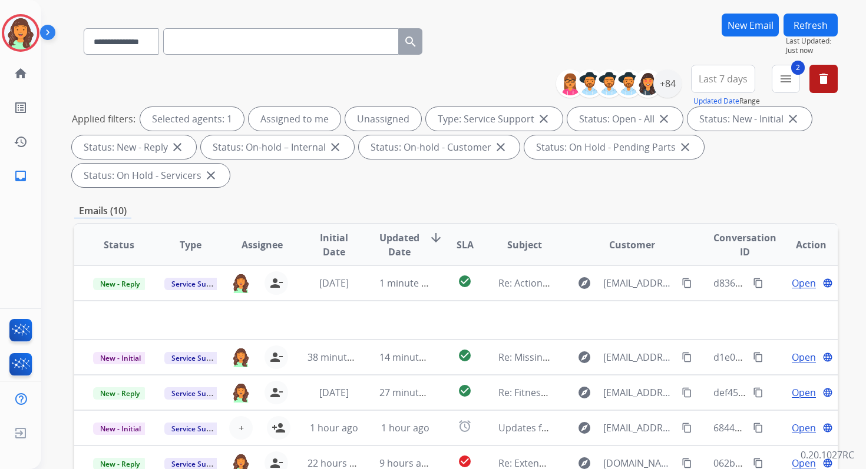
scroll to position [286, 0]
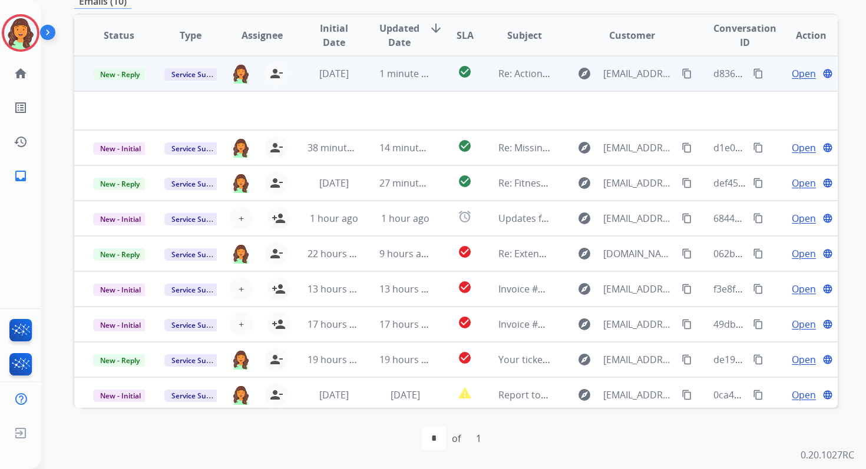
click at [405, 84] on td "1 minute ago" at bounding box center [395, 73] width 71 height 35
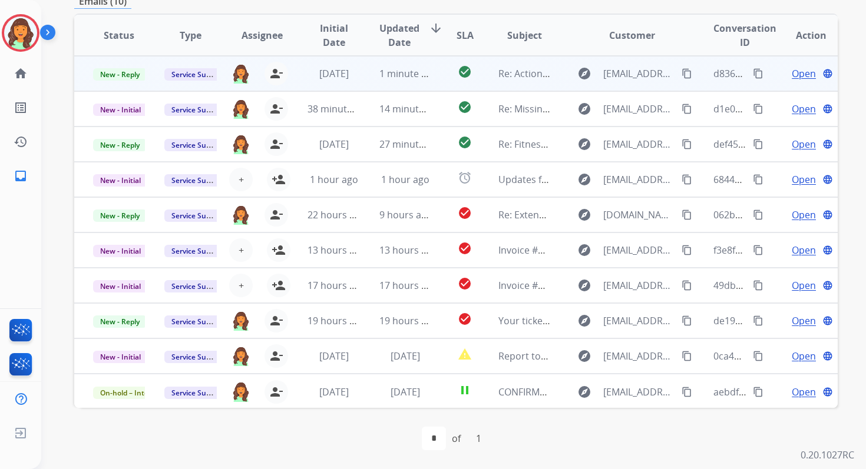
click at [390, 82] on td "1 minute ago" at bounding box center [395, 73] width 71 height 35
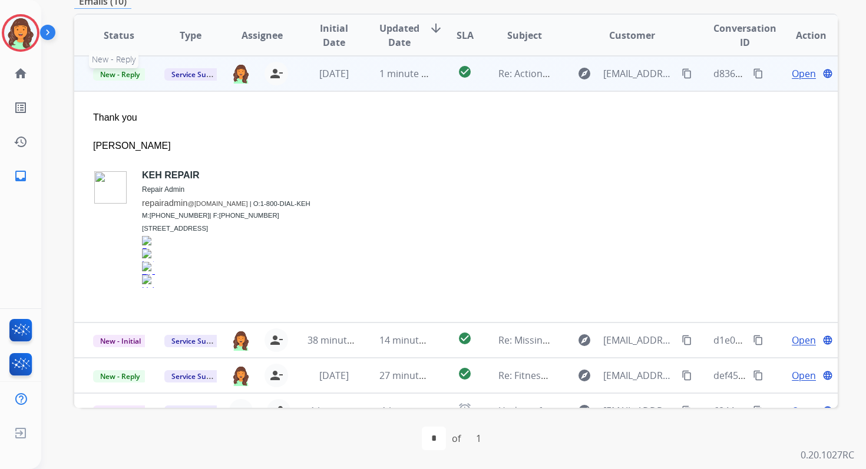
click at [125, 74] on span "New - Reply" at bounding box center [120, 74] width 54 height 12
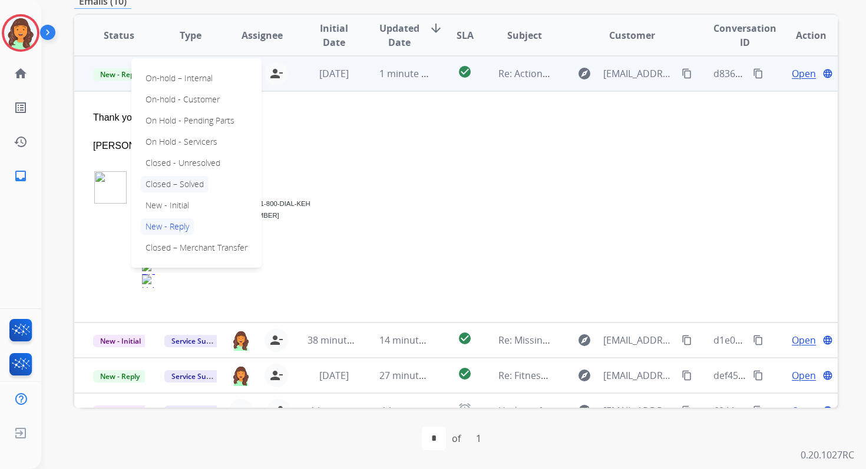
click at [183, 184] on p "Closed – Solved" at bounding box center [175, 184] width 68 height 16
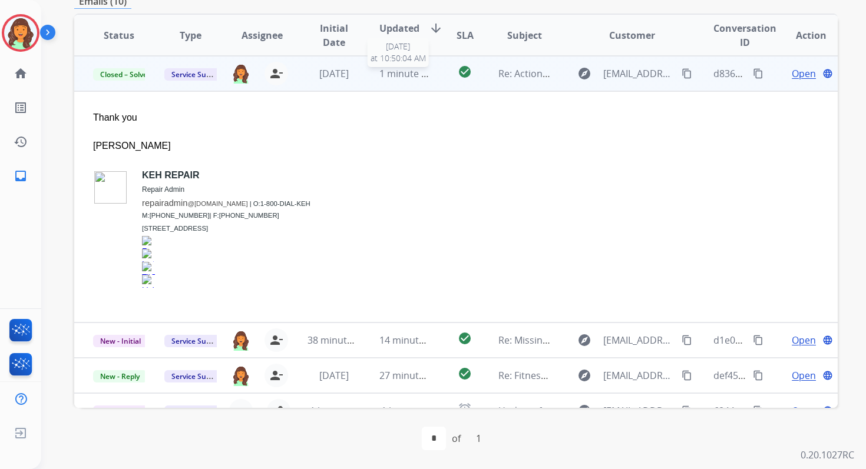
click at [419, 77] on span "1 minute ago" at bounding box center [408, 73] width 58 height 13
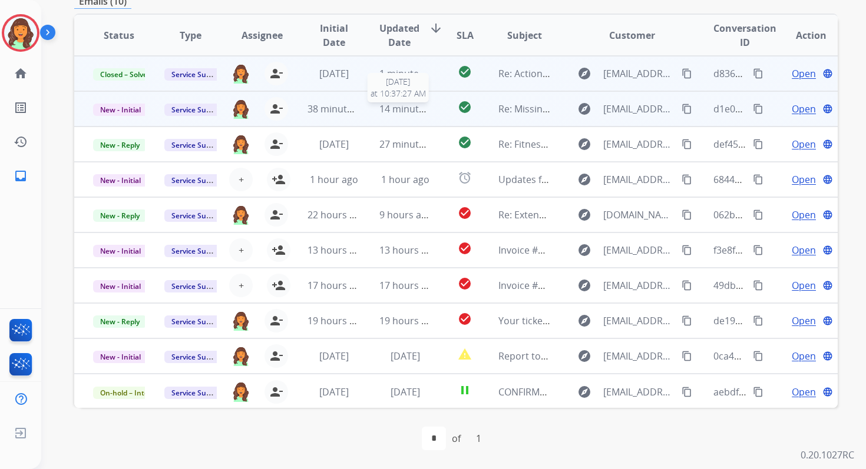
click at [418, 110] on span "14 minutes ago" at bounding box center [413, 108] width 68 height 13
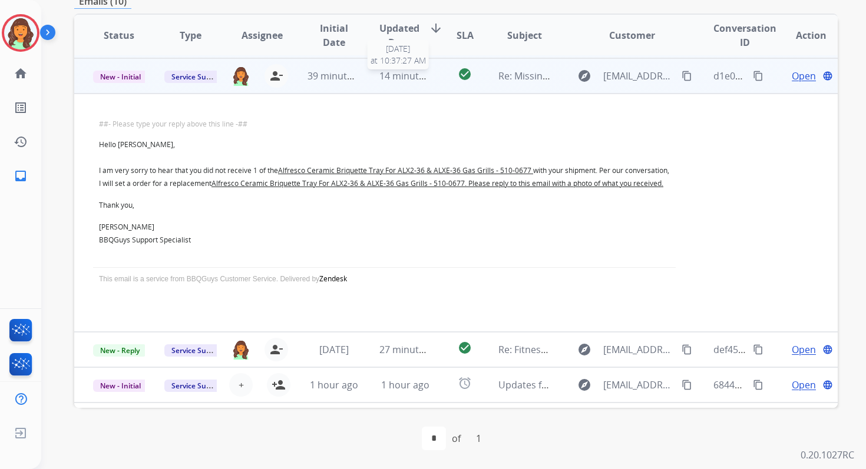
scroll to position [35, 0]
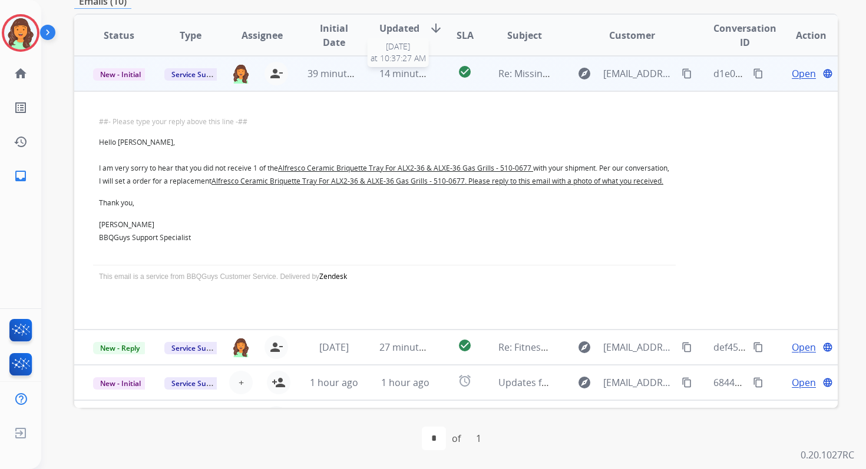
click at [404, 74] on span "14 minutes ago" at bounding box center [413, 73] width 68 height 13
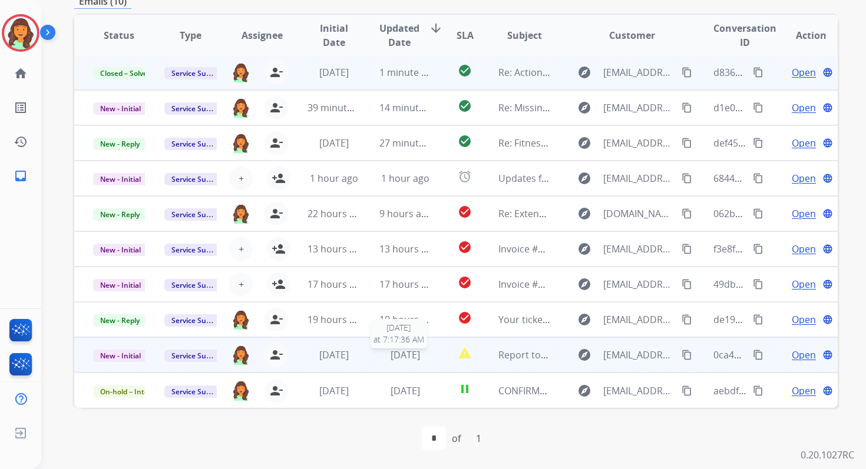
click at [412, 353] on span "[DATE]" at bounding box center [404, 355] width 29 height 13
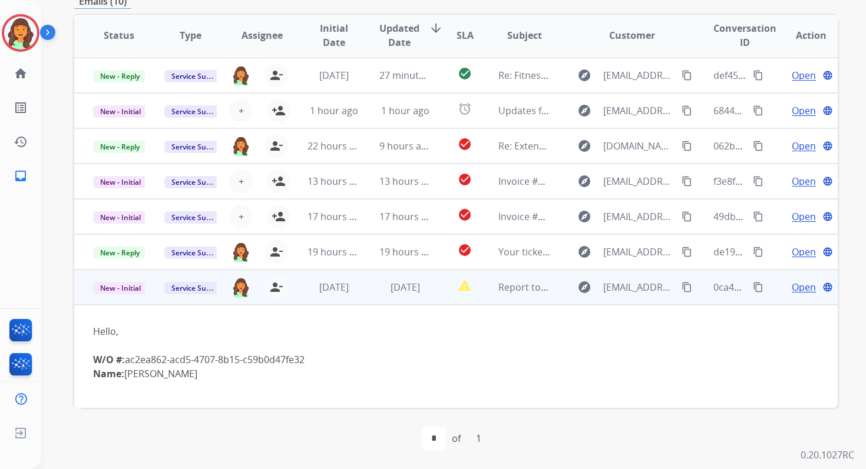
scroll to position [0, 0]
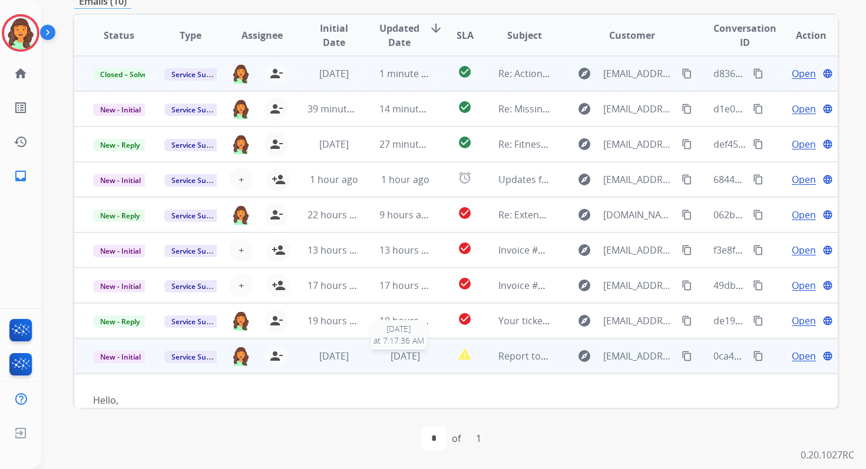
click at [412, 358] on span "[DATE]" at bounding box center [404, 356] width 29 height 13
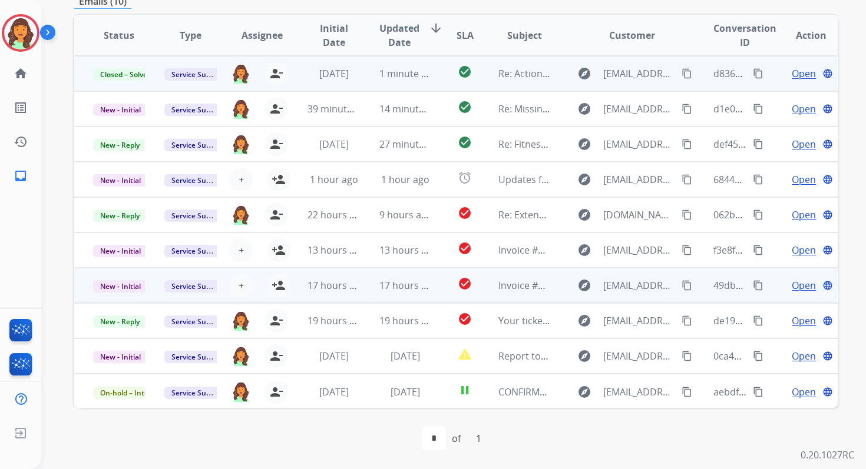
click at [403, 293] on td "17 hours ago" at bounding box center [395, 285] width 71 height 35
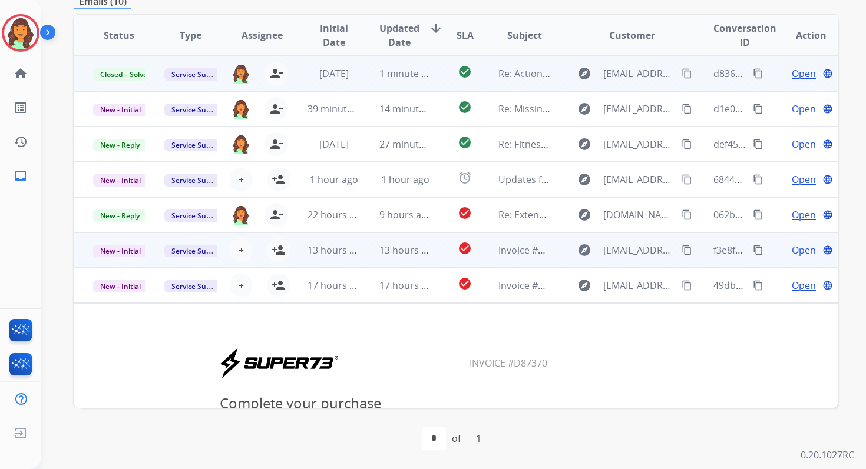
click at [403, 263] on td "13 hours ago" at bounding box center [395, 250] width 71 height 35
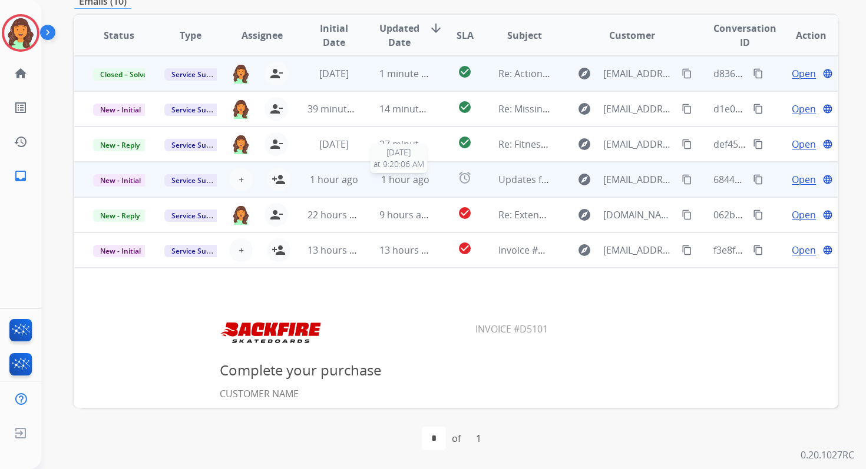
click at [401, 186] on span "1 hour ago" at bounding box center [405, 179] width 48 height 13
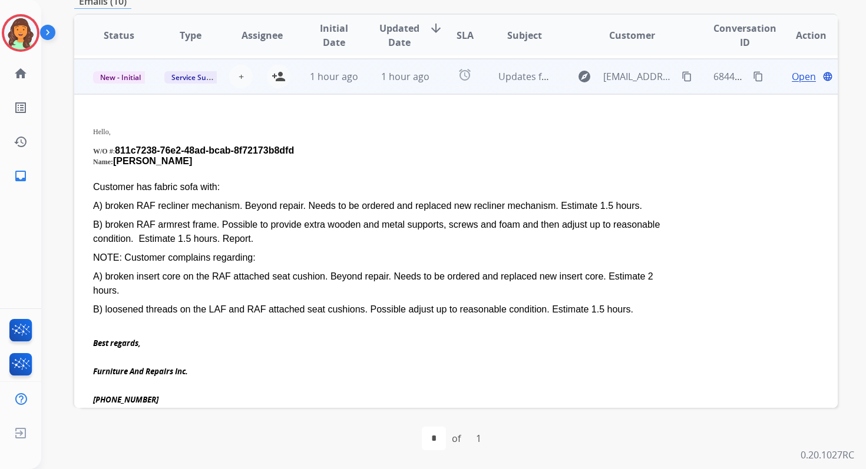
scroll to position [106, 0]
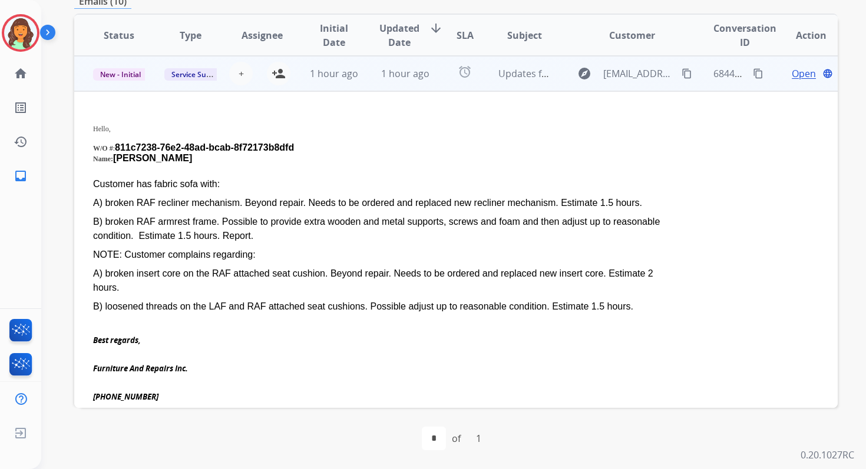
click at [423, 79] on span "1 hour ago" at bounding box center [405, 73] width 48 height 13
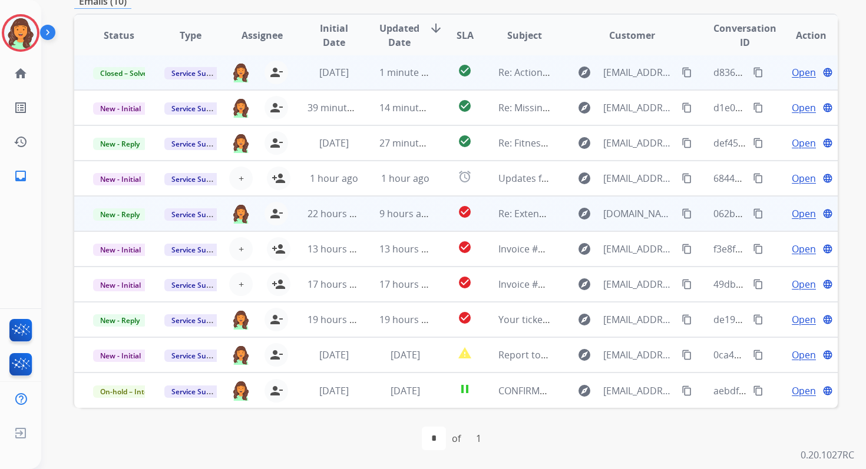
scroll to position [0, 0]
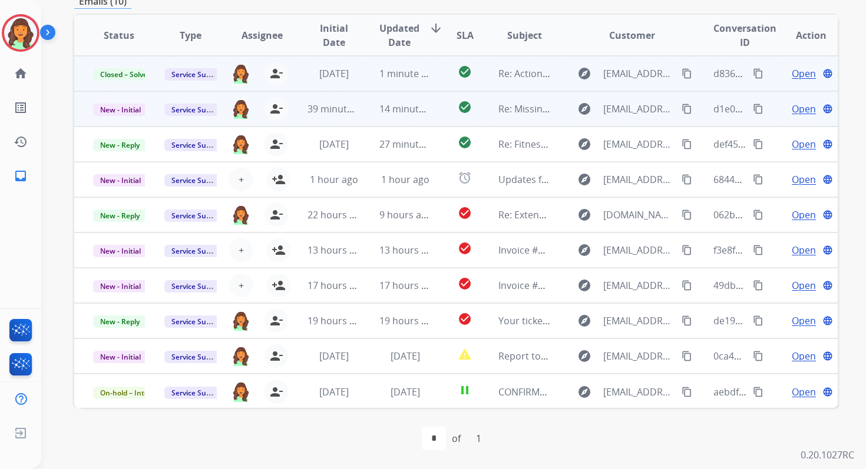
click at [396, 102] on div "14 minutes ago" at bounding box center [405, 109] width 52 height 14
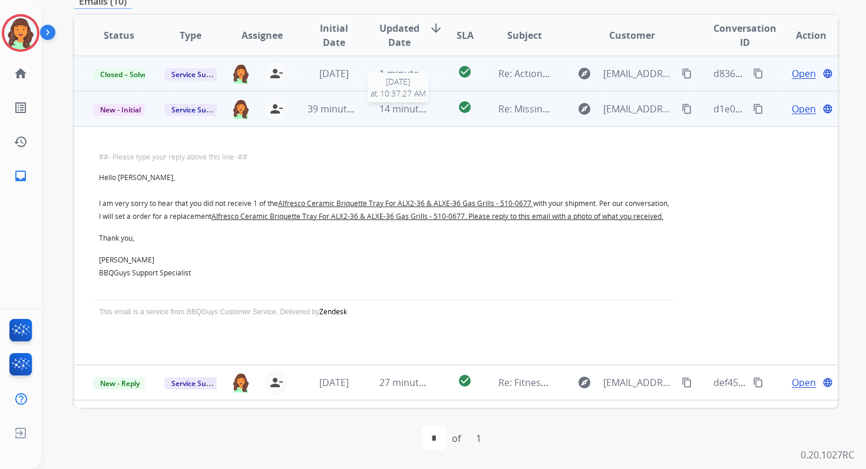
scroll to position [35, 0]
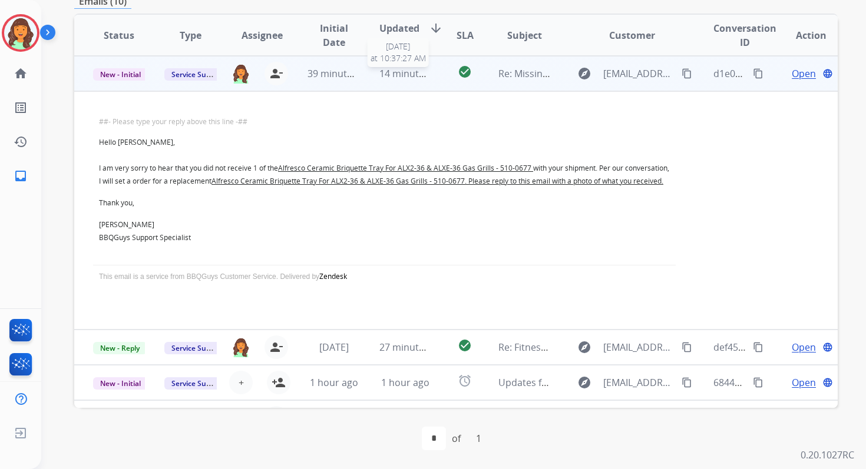
click at [389, 76] on span "14 minutes ago" at bounding box center [413, 73] width 68 height 13
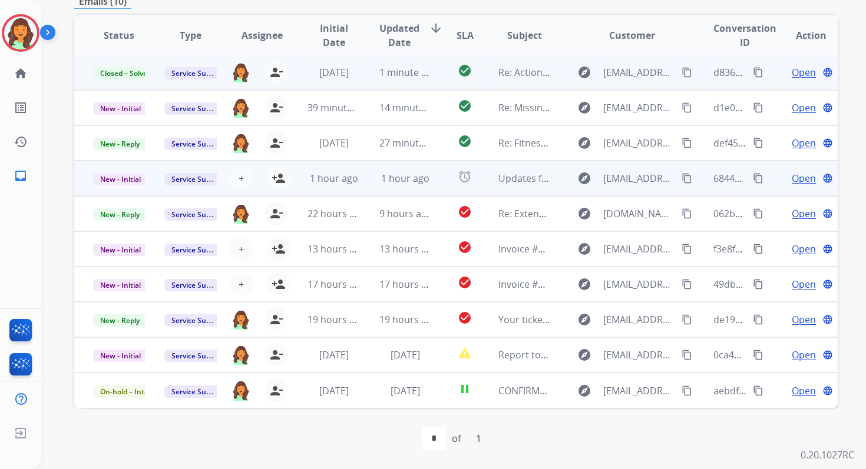
click at [433, 183] on td "alarm" at bounding box center [456, 178] width 48 height 35
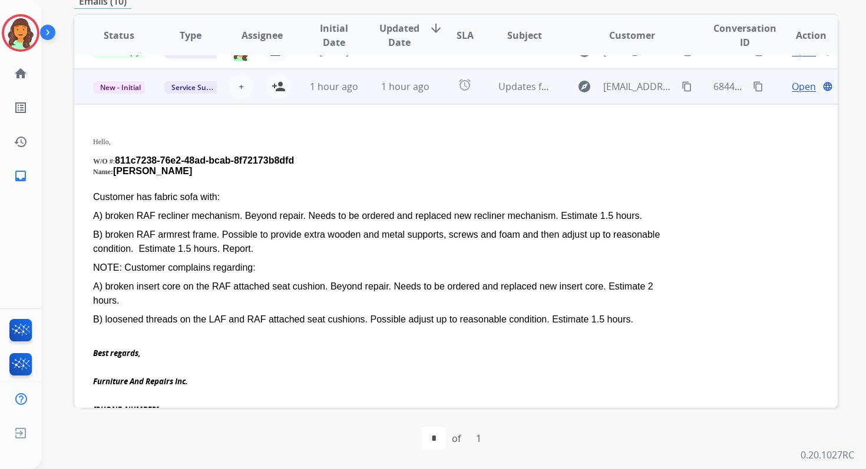
scroll to position [106, 0]
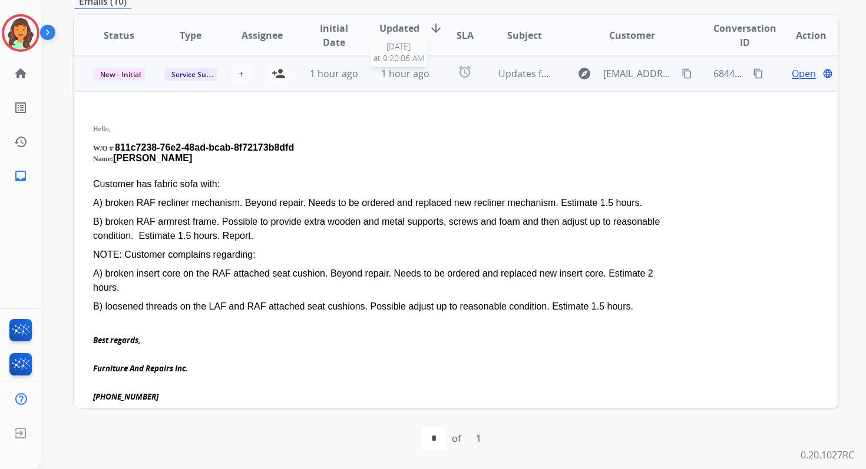
click at [409, 74] on span "1 hour ago" at bounding box center [405, 73] width 48 height 13
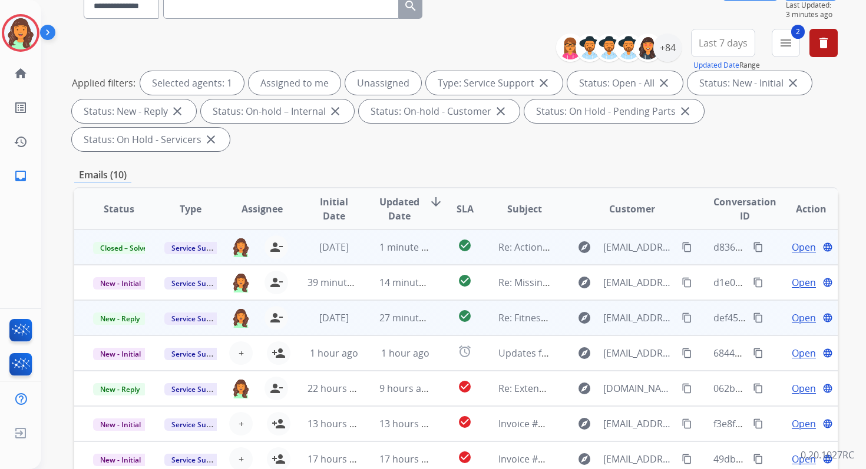
scroll to position [0, 0]
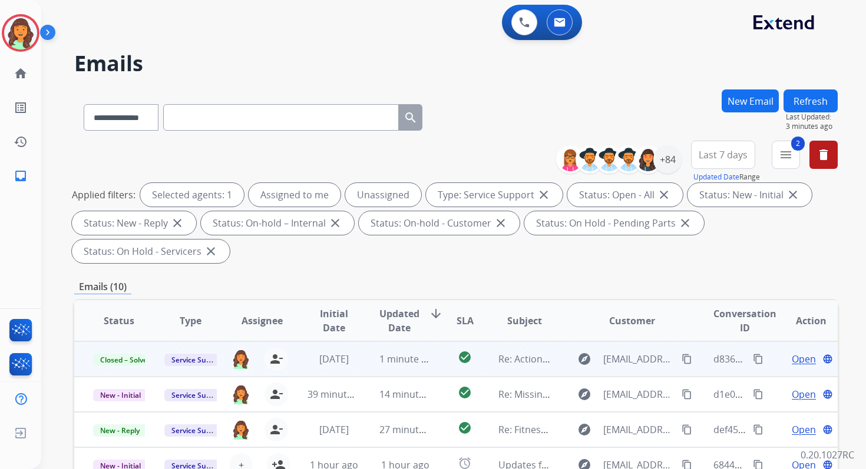
click at [803, 95] on button "Refresh" at bounding box center [810, 101] width 54 height 23
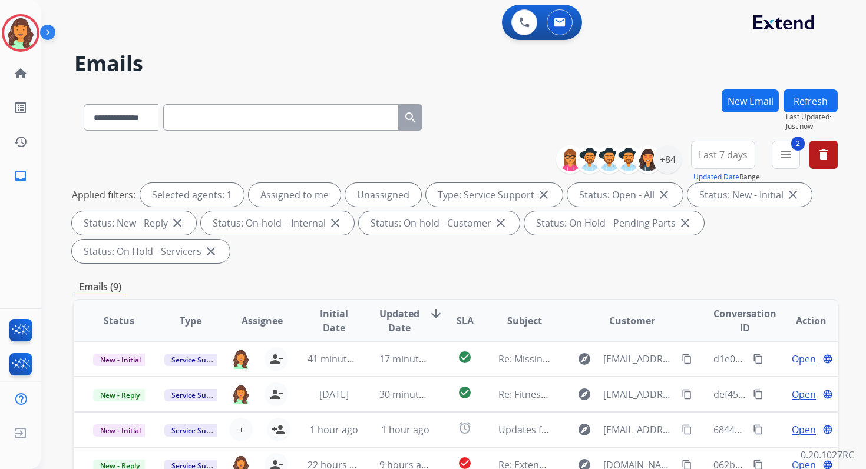
scroll to position [286, 0]
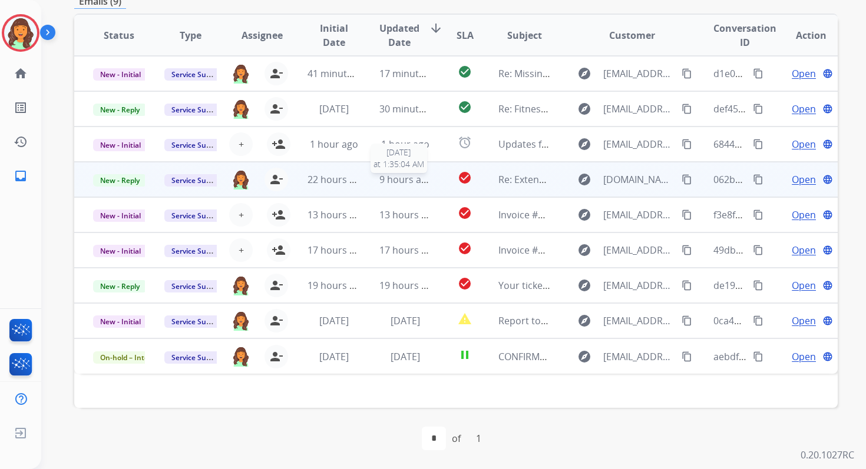
click at [412, 178] on span "9 hours ago" at bounding box center [405, 179] width 53 height 13
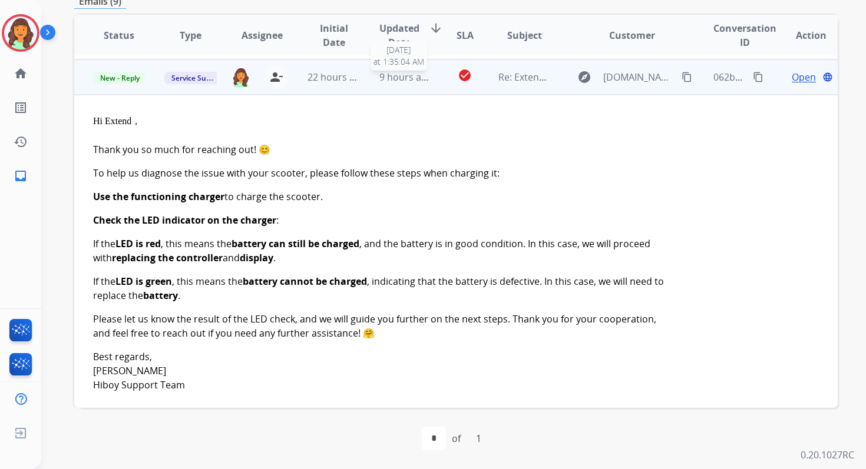
scroll to position [106, 0]
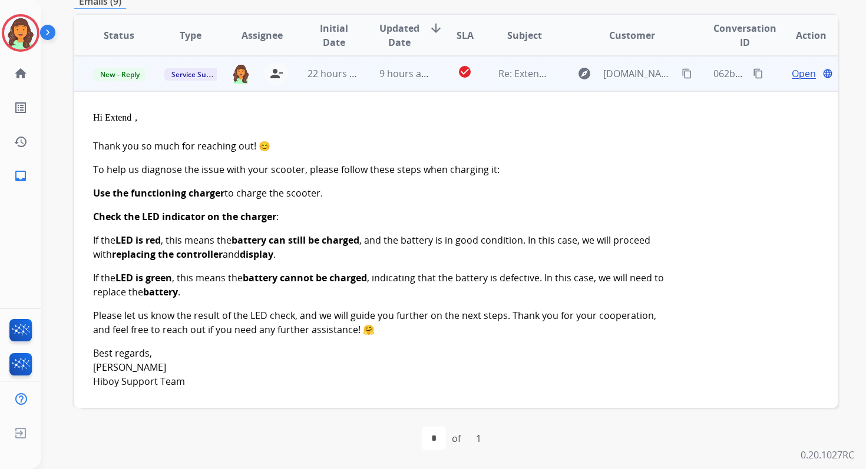
click at [793, 71] on span "Open" at bounding box center [804, 74] width 24 height 14
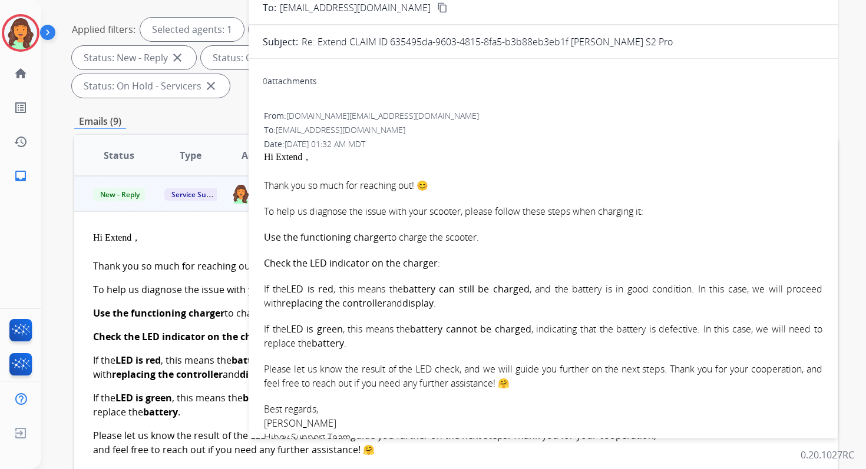
scroll to position [144, 0]
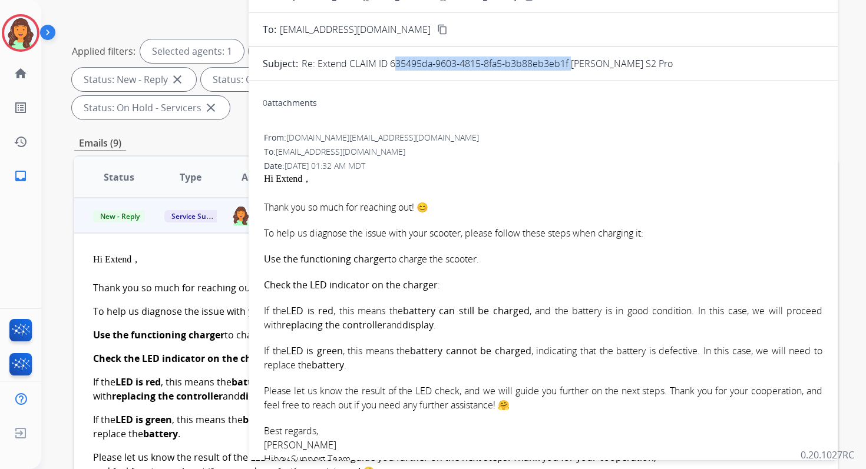
drag, startPoint x: 388, startPoint y: 65, endPoint x: 569, endPoint y: 61, distance: 180.9
click at [569, 61] on p "Re: Extend CLAIM ID 635495da-9603-4815-8fa5-b3b88eb3eb1f [PERSON_NAME] S2 Pro" at bounding box center [487, 64] width 371 height 14
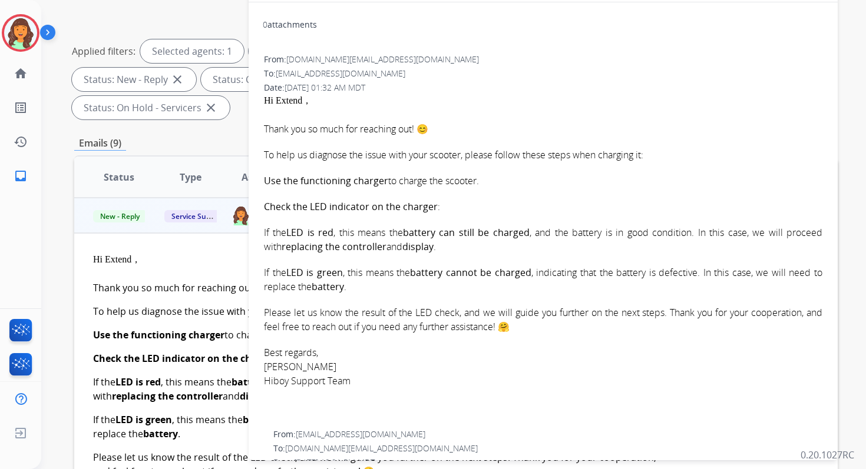
scroll to position [81, 0]
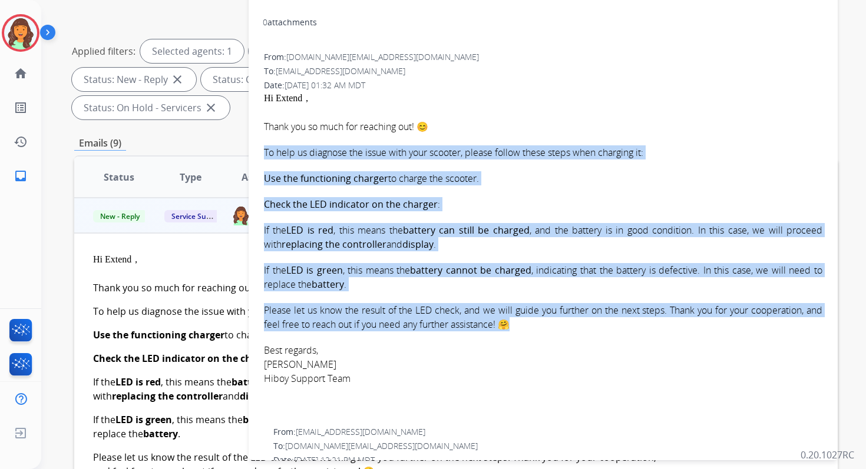
drag, startPoint x: 264, startPoint y: 154, endPoint x: 550, endPoint y: 324, distance: 332.0
click at [550, 324] on div "Thank you so much for reaching out! 😊 To help us diagnose the issue with your s…" at bounding box center [543, 266] width 558 height 292
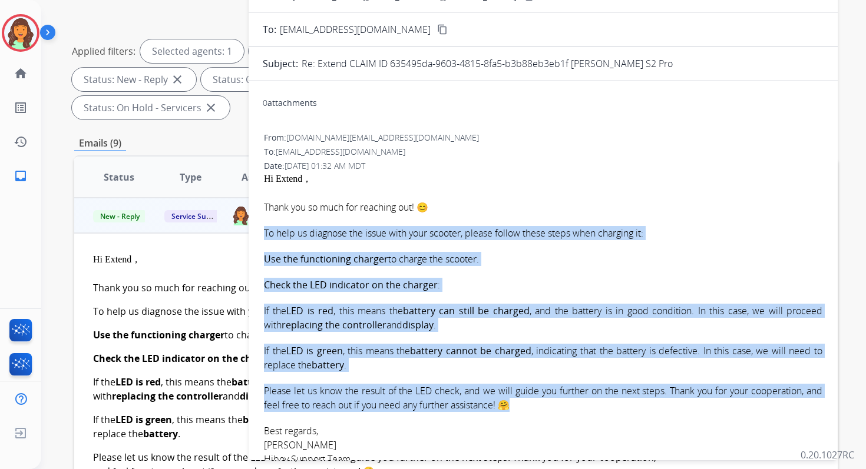
scroll to position [0, 0]
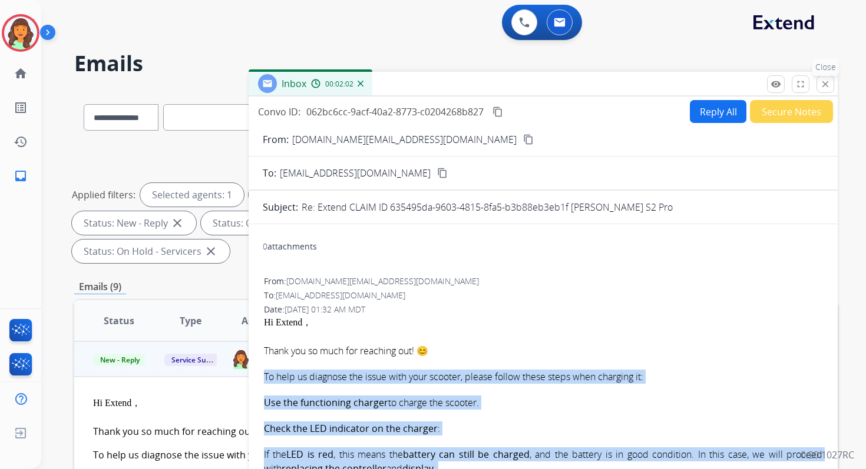
click at [823, 85] on mat-icon "close" at bounding box center [825, 84] width 11 height 11
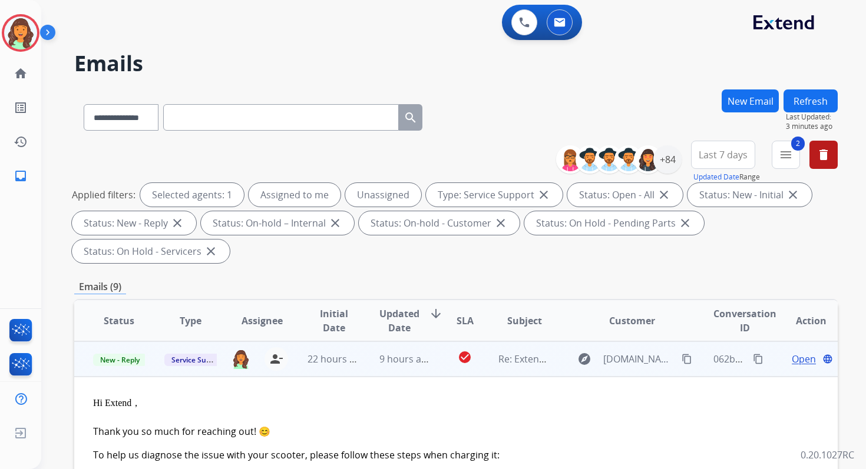
click at [753, 358] on mat-icon "content_copy" at bounding box center [758, 359] width 11 height 11
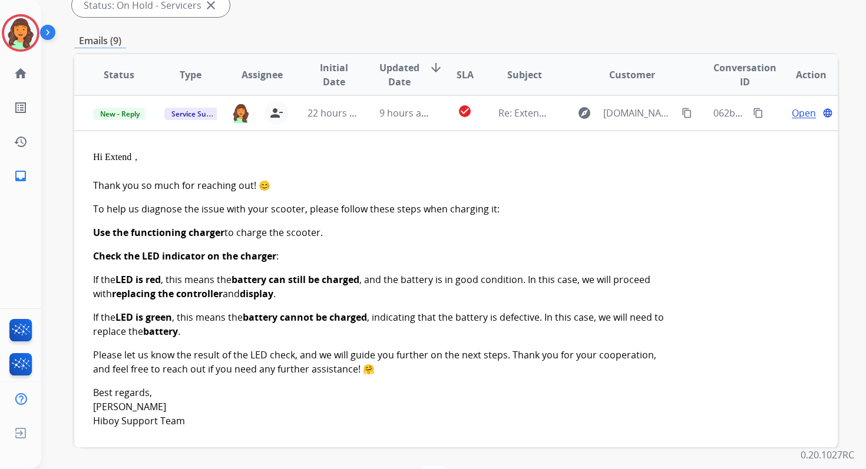
scroll to position [286, 0]
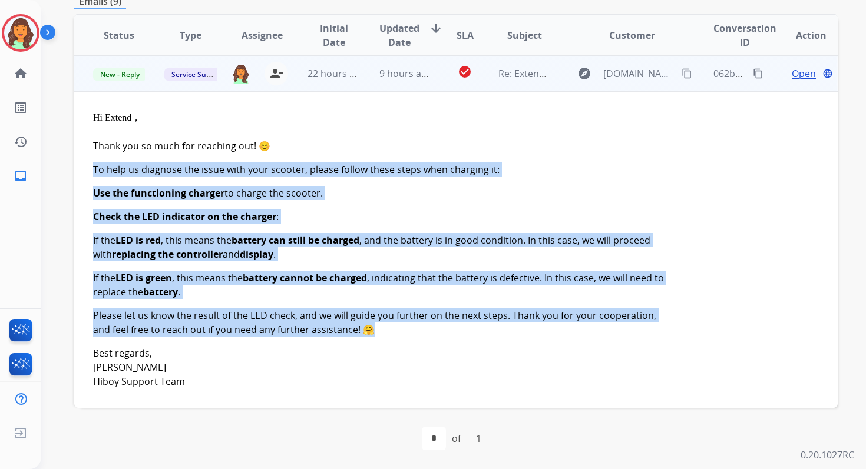
drag, startPoint x: 94, startPoint y: 167, endPoint x: 495, endPoint y: 330, distance: 433.5
click at [495, 330] on div "Thank you so much for reaching out! 😊 To help us diagnose the issue with your s…" at bounding box center [384, 275] width 582 height 273
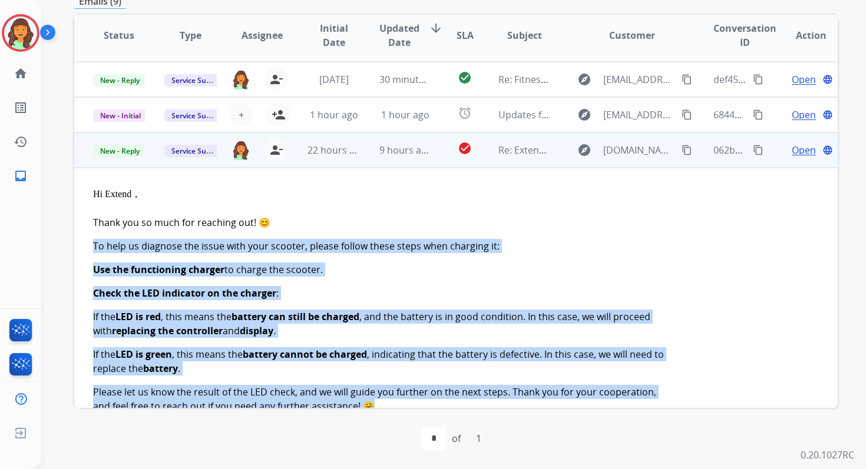
scroll to position [16, 0]
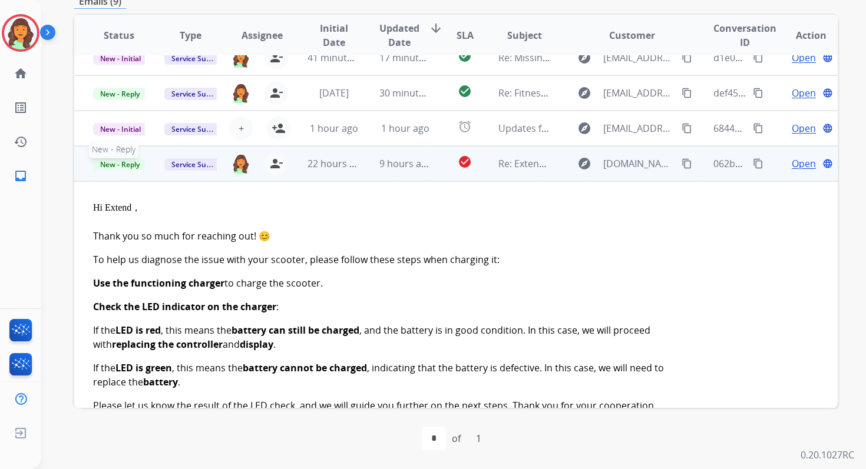
click at [118, 167] on span "New - Reply" at bounding box center [120, 164] width 54 height 12
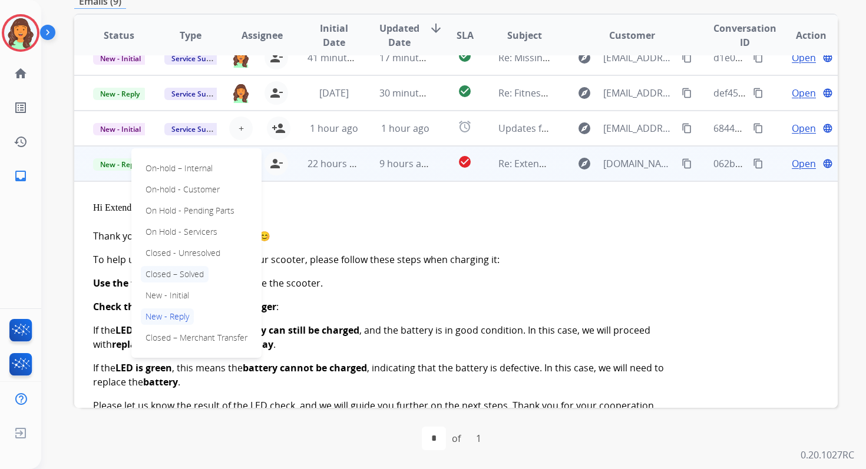
click at [175, 273] on p "Closed – Solved" at bounding box center [175, 274] width 68 height 16
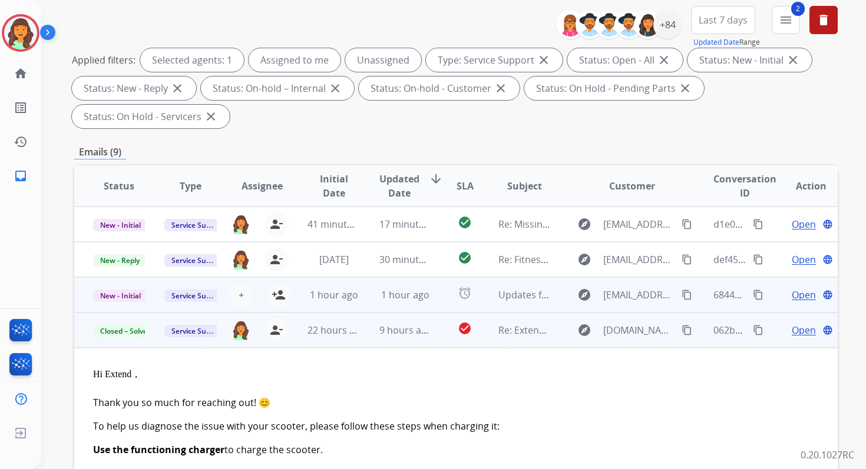
scroll to position [69, 0]
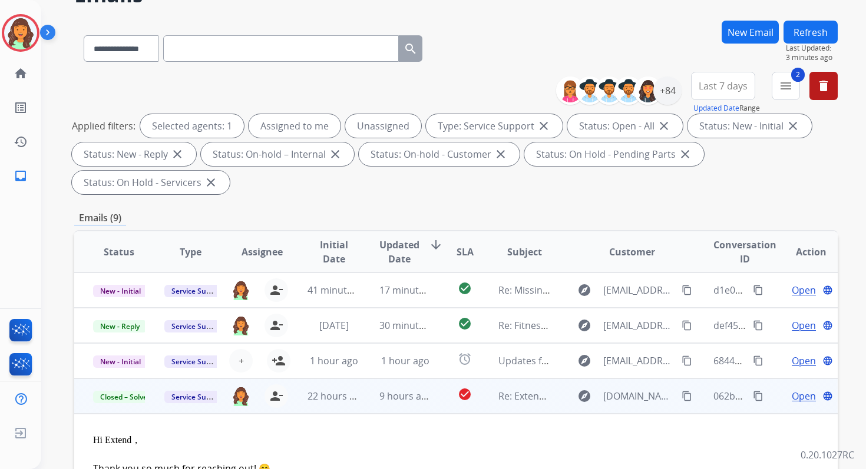
click at [807, 31] on button "Refresh" at bounding box center [810, 32] width 54 height 23
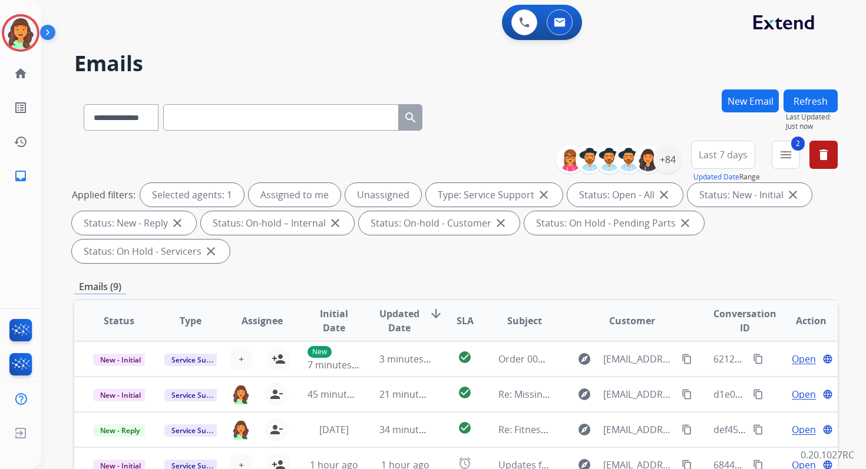
scroll to position [286, 0]
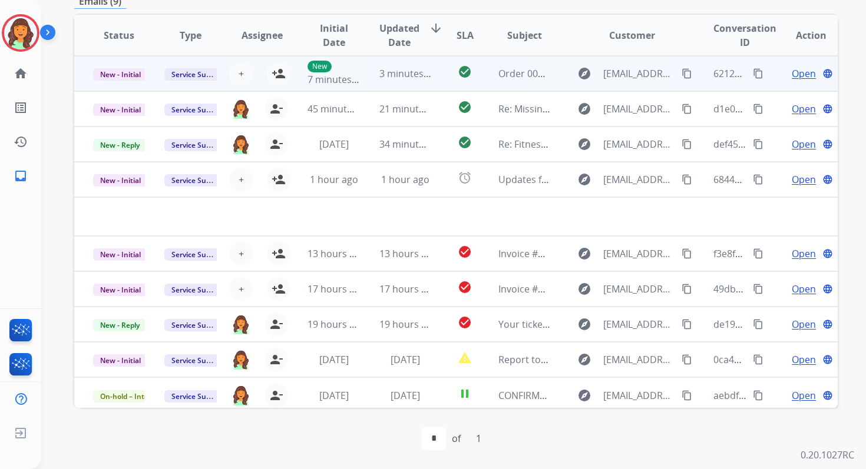
click at [435, 68] on td "check_circle" at bounding box center [456, 73] width 48 height 35
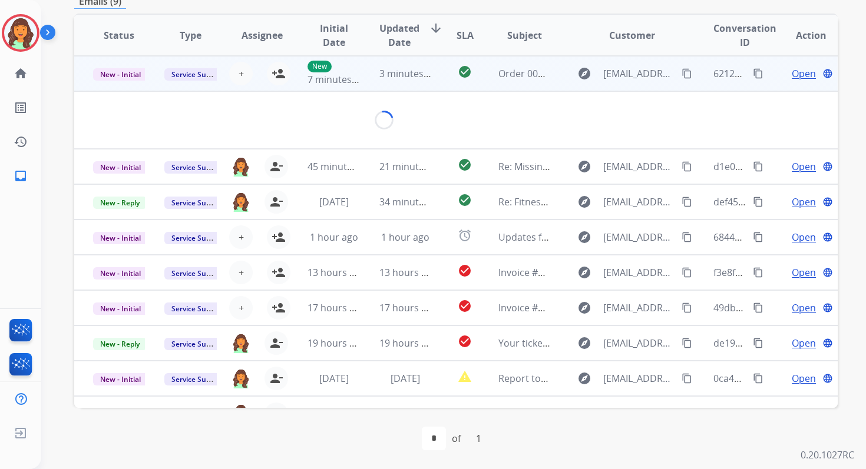
scroll to position [283, 0]
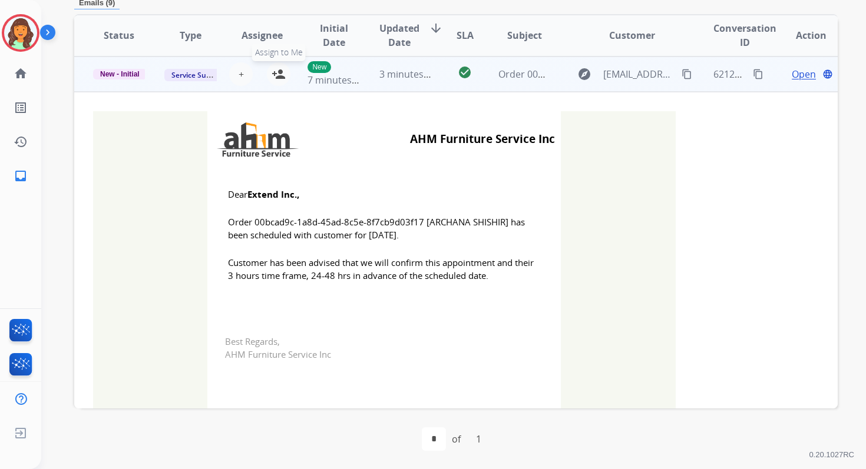
click at [279, 71] on mat-icon "person_add" at bounding box center [279, 74] width 14 height 14
click at [110, 74] on span "New - Initial" at bounding box center [120, 74] width 54 height 11
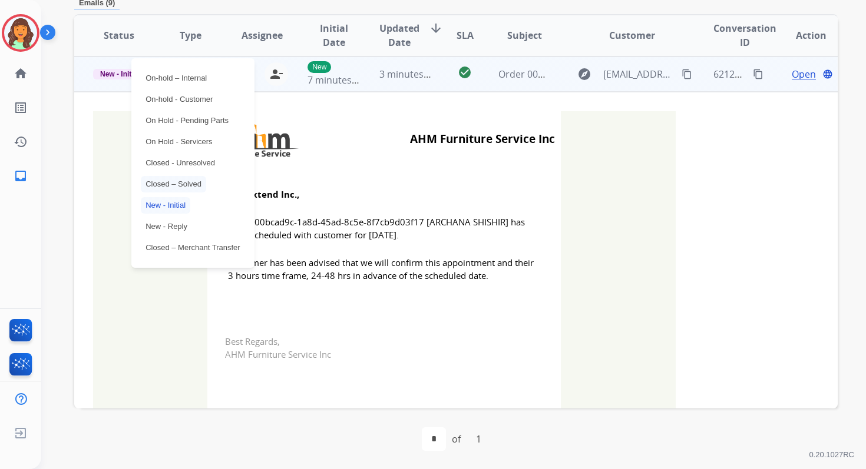
click at [169, 180] on p "Closed – Solved" at bounding box center [173, 184] width 65 height 16
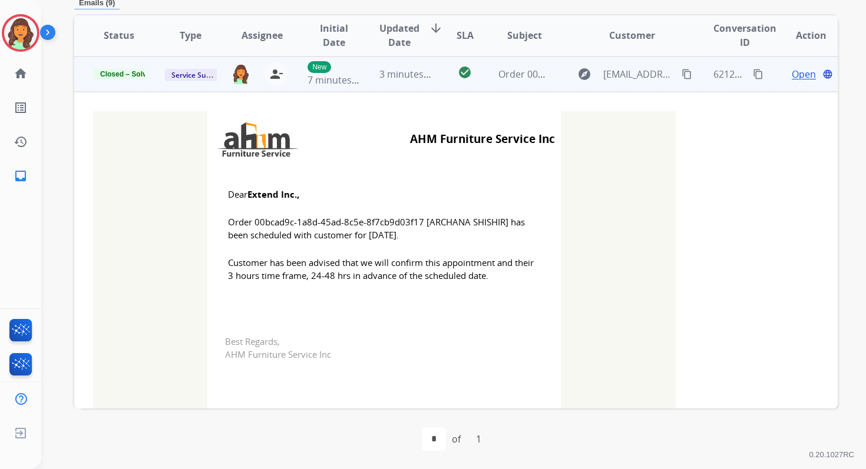
click at [408, 80] on div "3 minutes ago" at bounding box center [405, 74] width 52 height 14
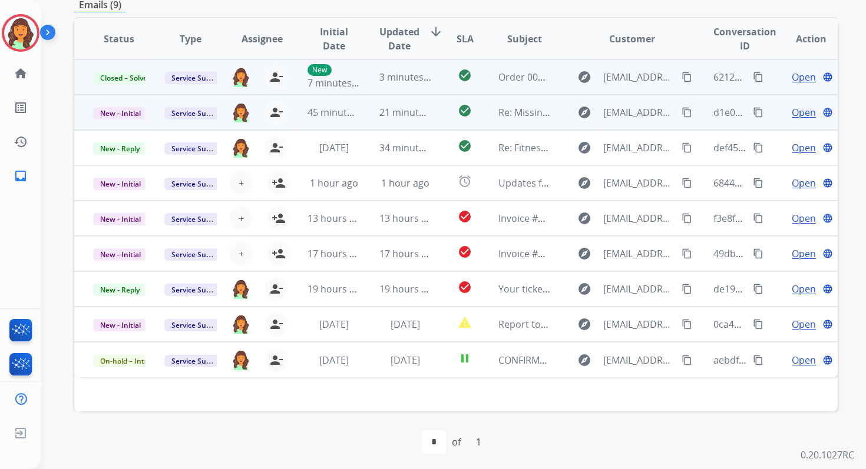
click at [409, 123] on td "21 minutes ago" at bounding box center [395, 112] width 71 height 35
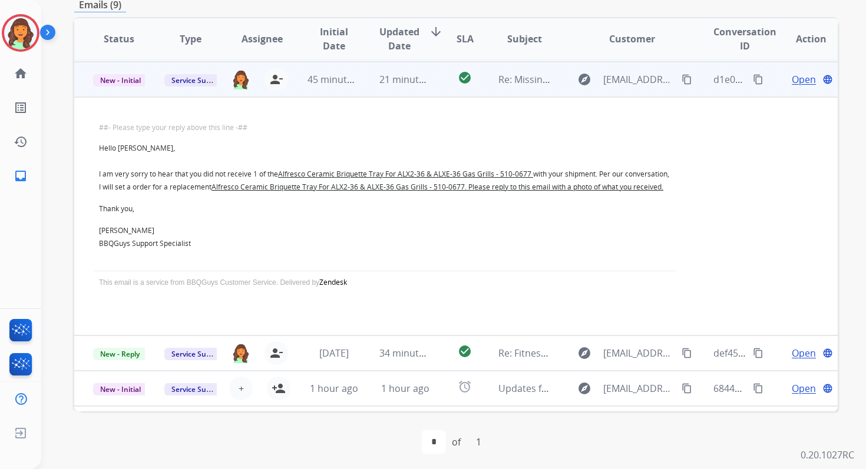
scroll to position [35, 0]
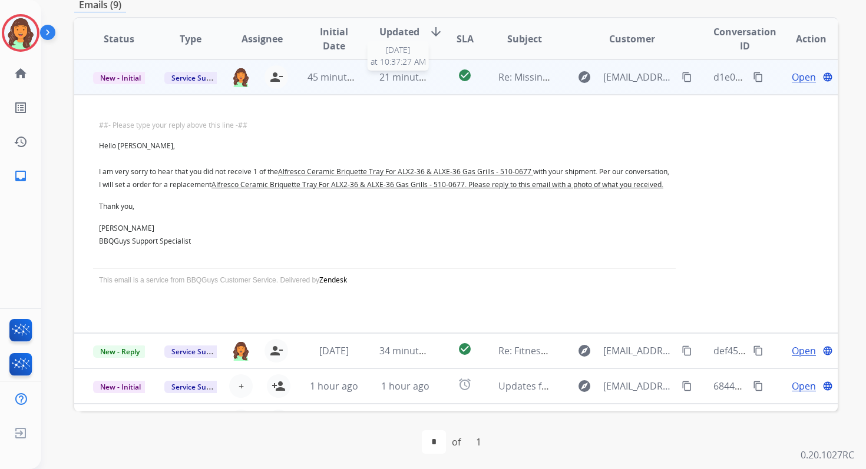
click at [403, 74] on span "21 minutes ago" at bounding box center [413, 77] width 68 height 13
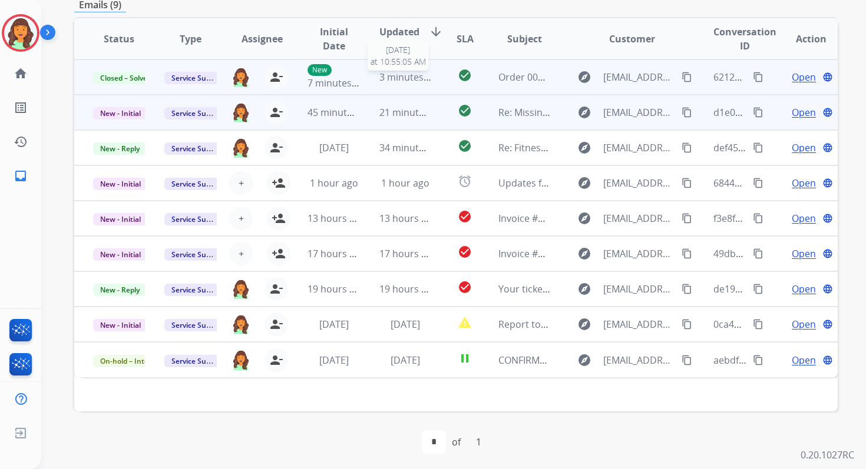
scroll to position [0, 0]
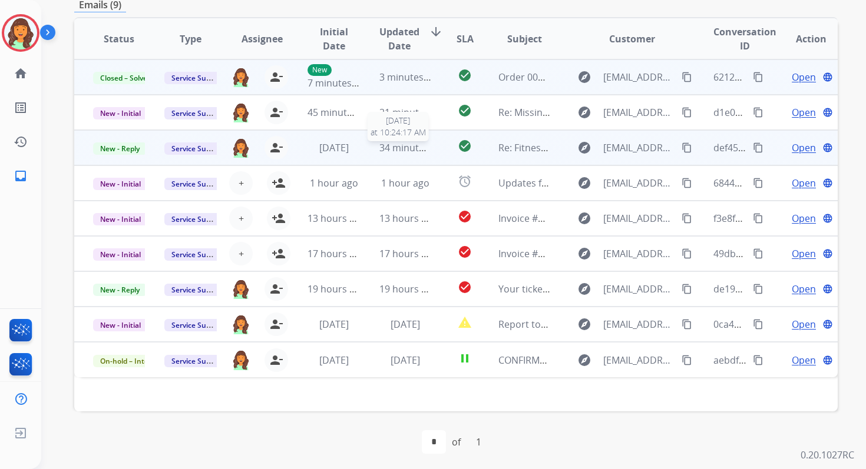
click at [403, 153] on span "34 minutes ago" at bounding box center [413, 147] width 68 height 13
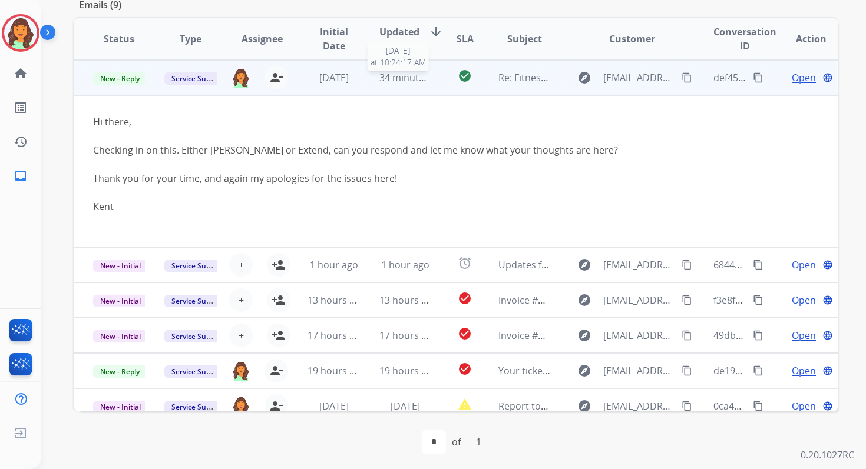
scroll to position [71, 0]
click at [396, 79] on span "34 minutes ago" at bounding box center [413, 77] width 68 height 13
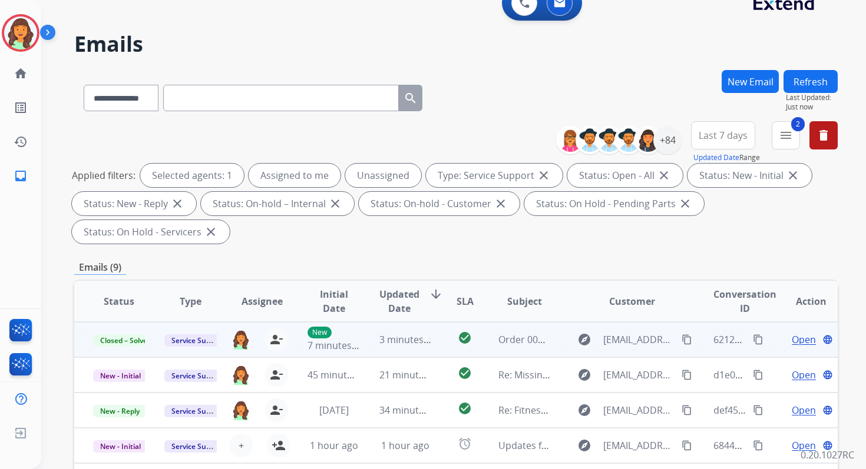
scroll to position [0, 0]
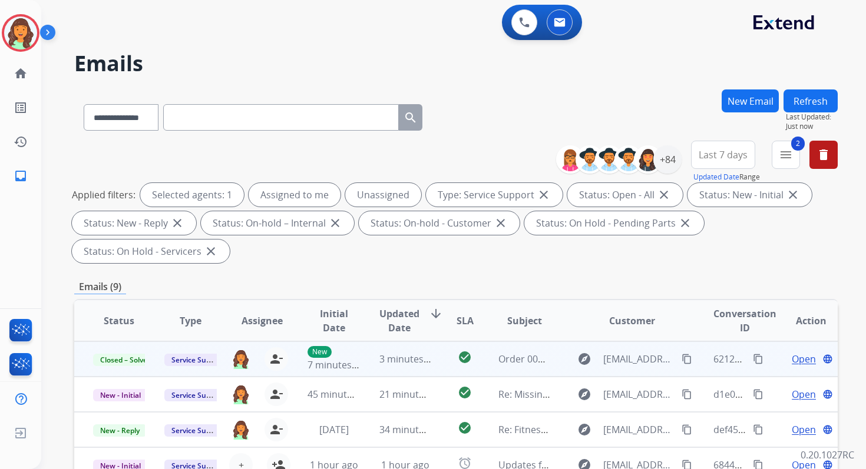
click at [486, 241] on div "Applied filters: Selected agents: 1 Assigned to me Unassigned Type: Service Sup…" at bounding box center [453, 223] width 763 height 80
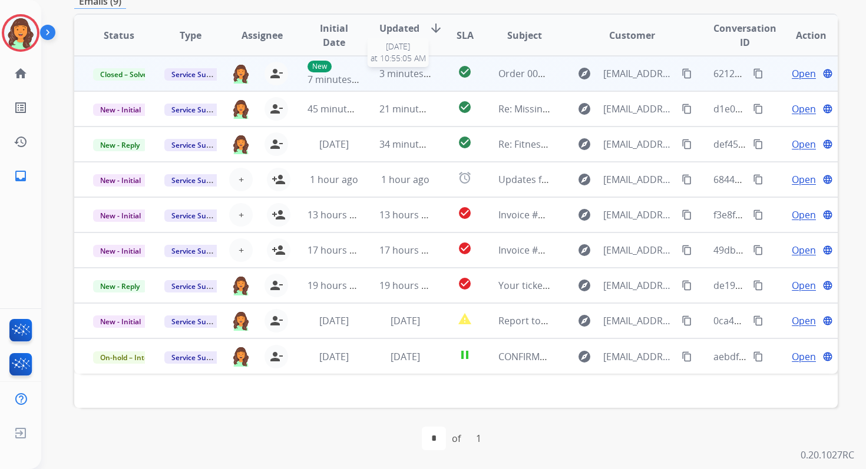
click at [422, 80] on div "3 minutes ago" at bounding box center [405, 74] width 52 height 14
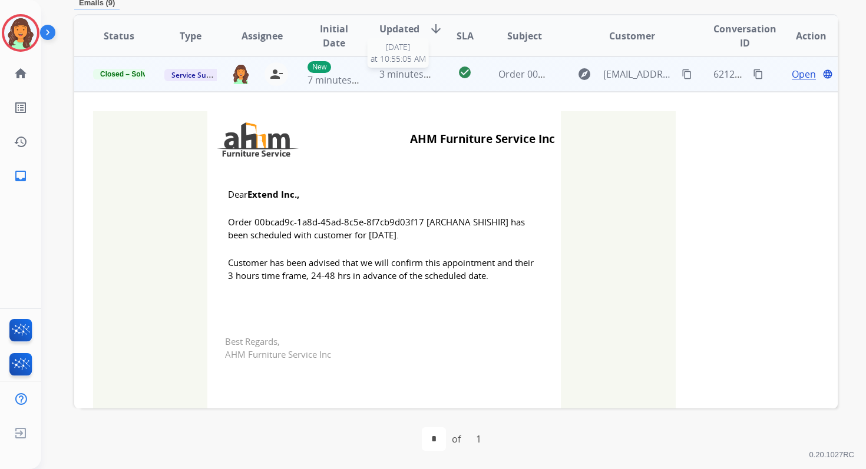
click at [422, 80] on div "3 minutes ago" at bounding box center [405, 74] width 52 height 14
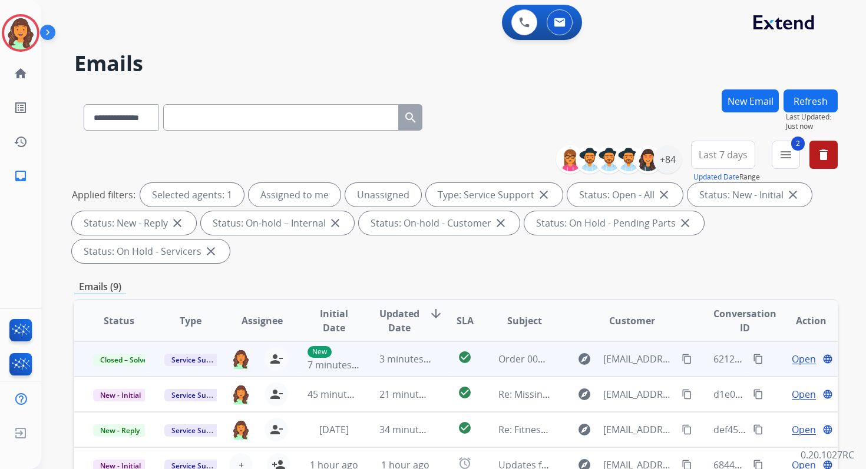
click at [806, 104] on button "Refresh" at bounding box center [810, 101] width 54 height 23
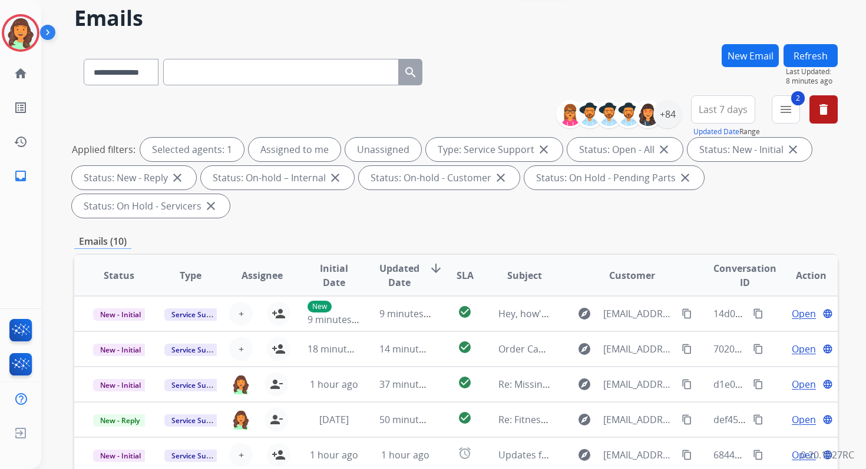
scroll to position [286, 0]
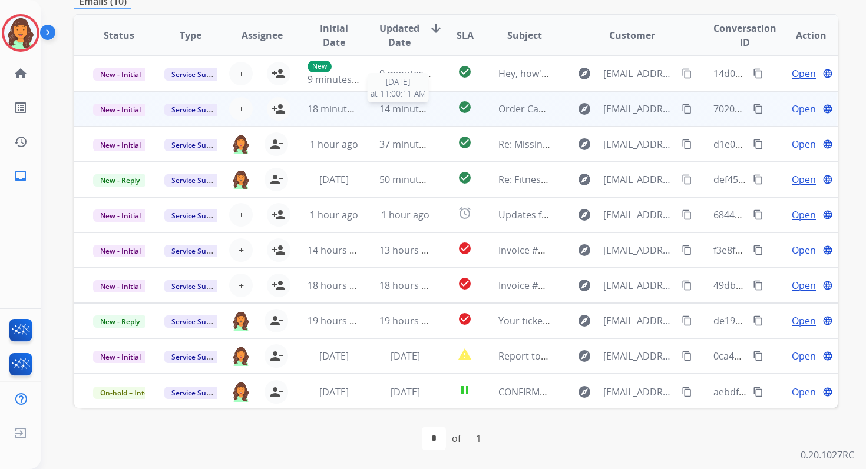
click at [388, 115] on div "14 minutes ago" at bounding box center [405, 109] width 52 height 14
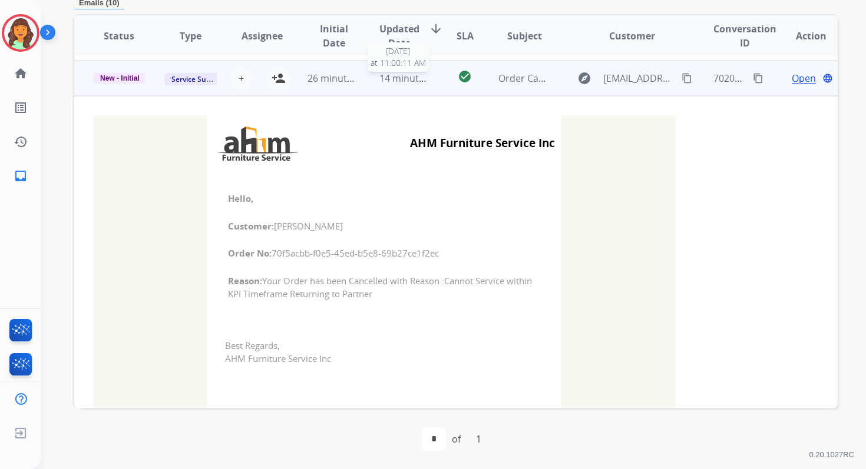
scroll to position [35, 0]
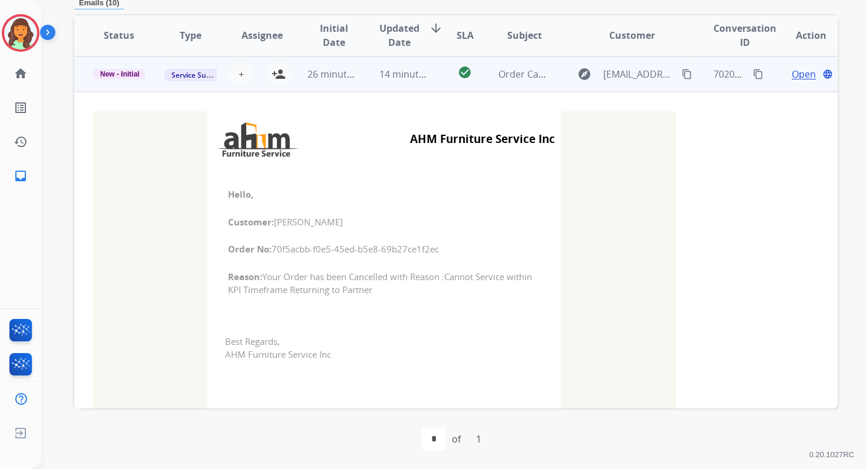
click at [402, 64] on td "14 minutes ago" at bounding box center [395, 74] width 71 height 35
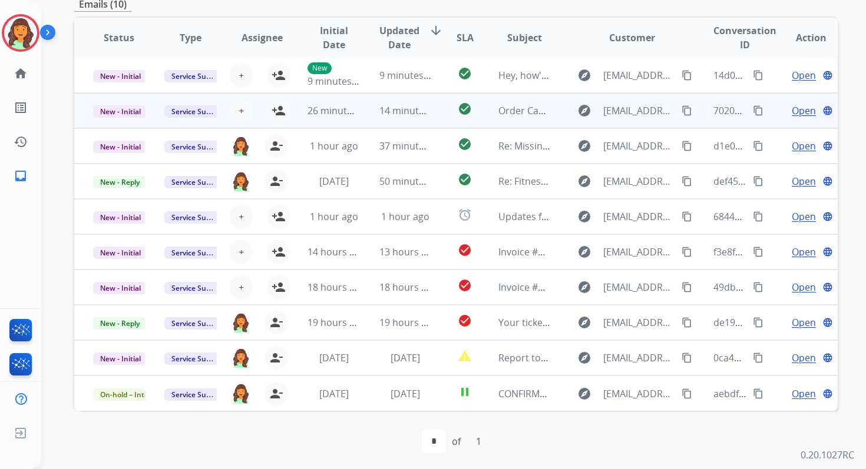
scroll to position [282, 0]
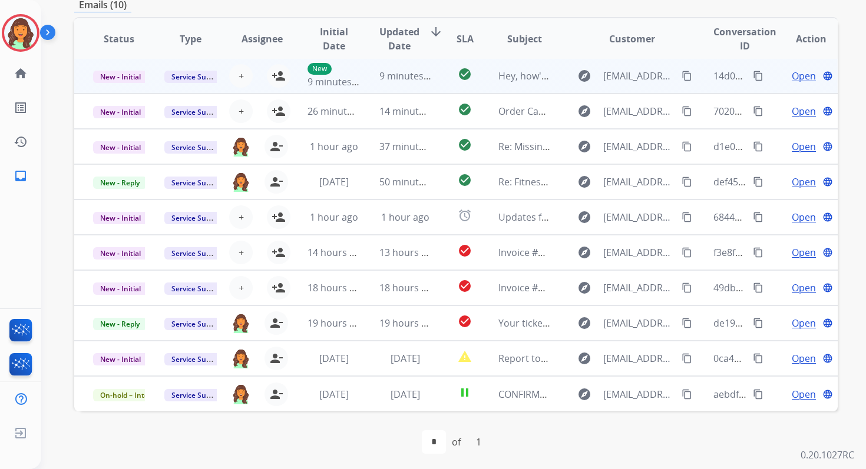
click at [435, 91] on td "check_circle" at bounding box center [456, 75] width 48 height 35
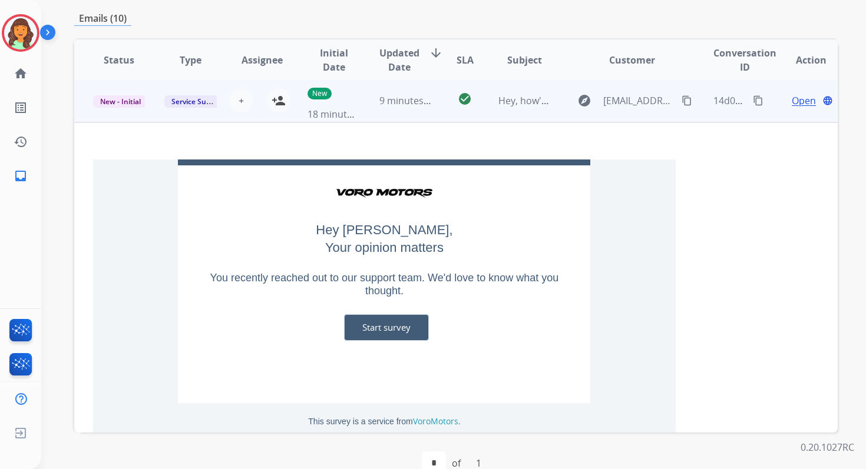
scroll to position [0, 0]
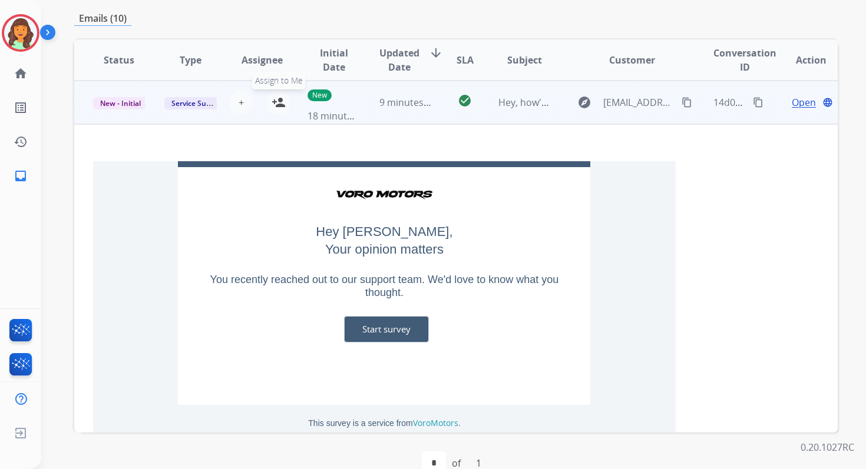
click at [277, 99] on mat-icon "person_add" at bounding box center [279, 102] width 14 height 14
click at [122, 105] on span "New - Initial" at bounding box center [120, 103] width 55 height 12
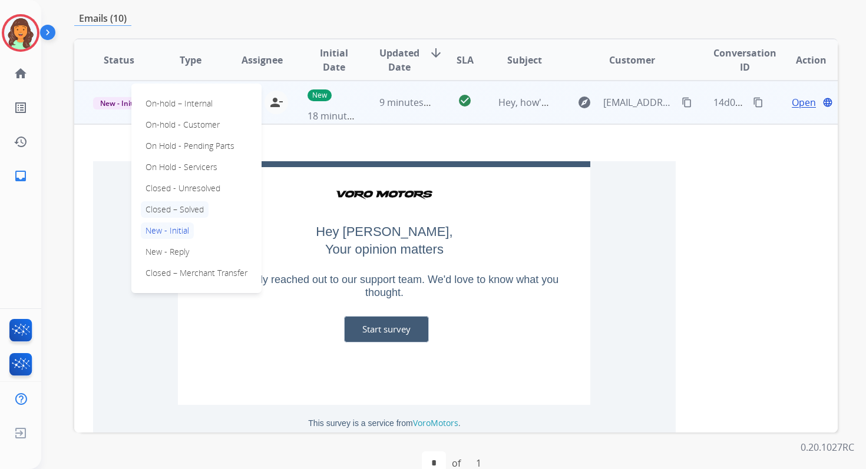
click at [177, 207] on p "Closed – Solved" at bounding box center [175, 209] width 68 height 16
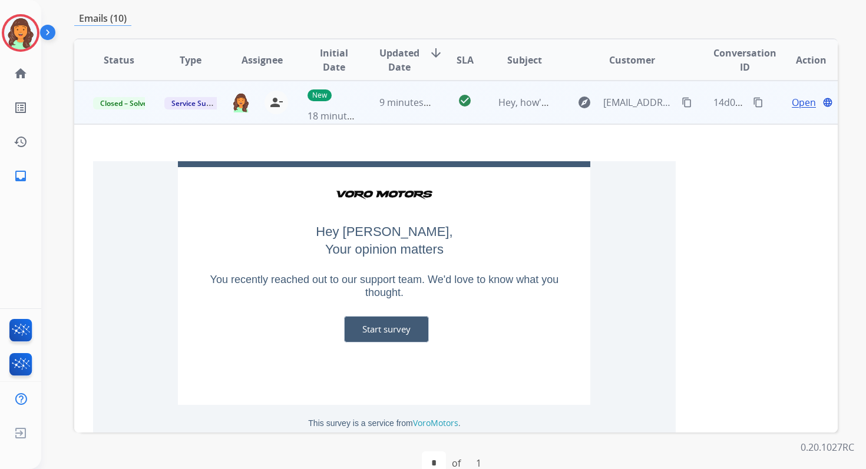
click at [409, 115] on td "9 minutes ago" at bounding box center [395, 103] width 71 height 44
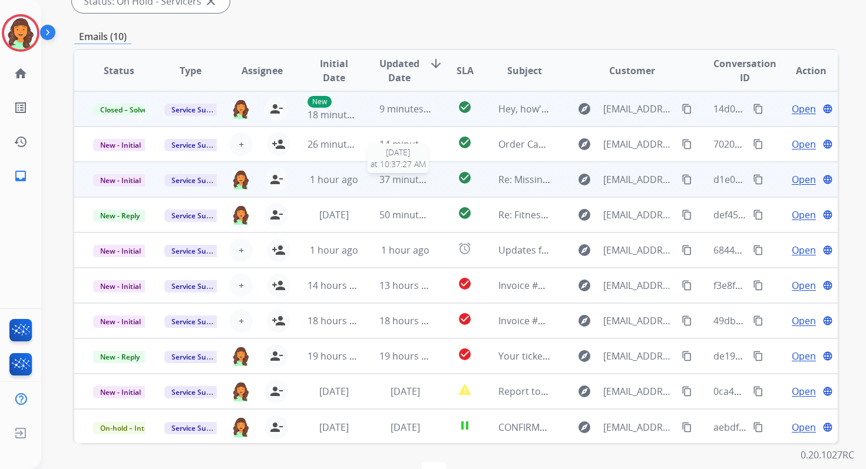
scroll to position [248, 0]
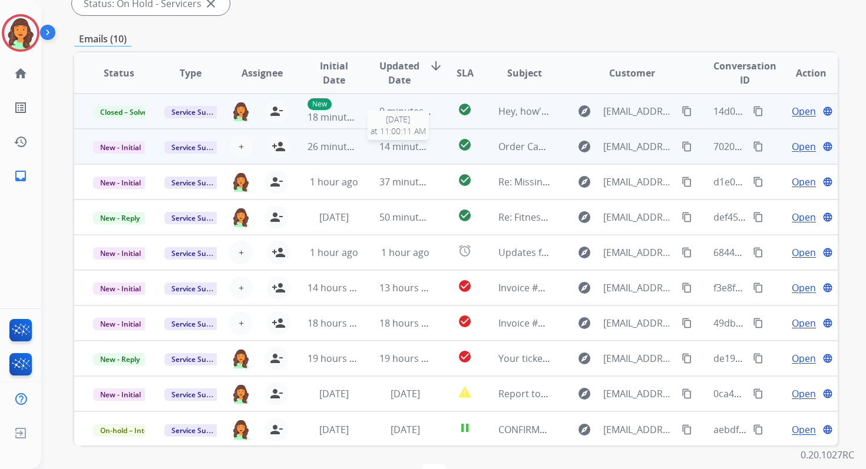
click at [420, 147] on span "14 minutes ago" at bounding box center [413, 146] width 68 height 13
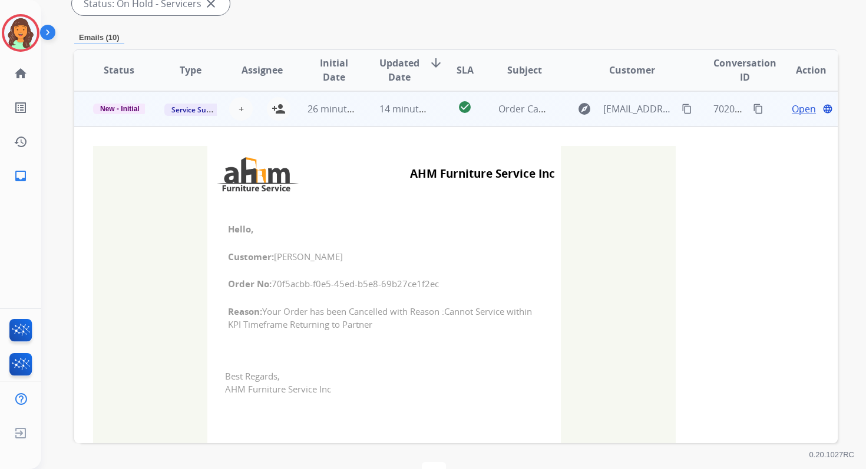
scroll to position [0, 0]
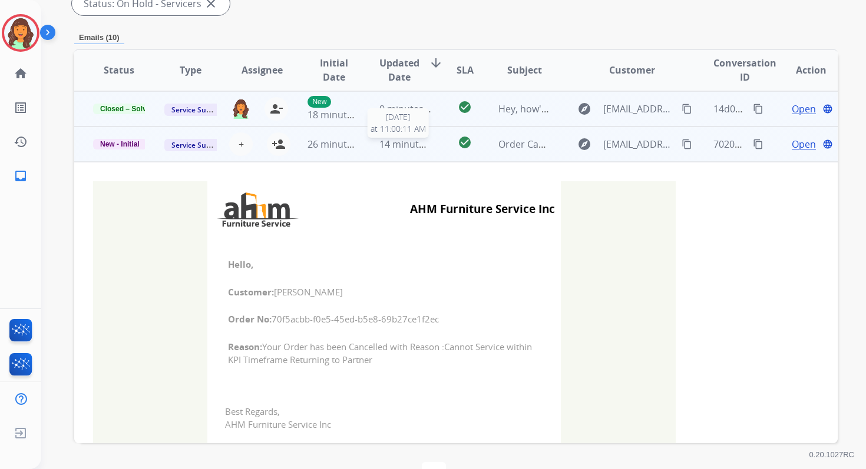
click at [415, 148] on span "14 minutes ago" at bounding box center [413, 144] width 68 height 13
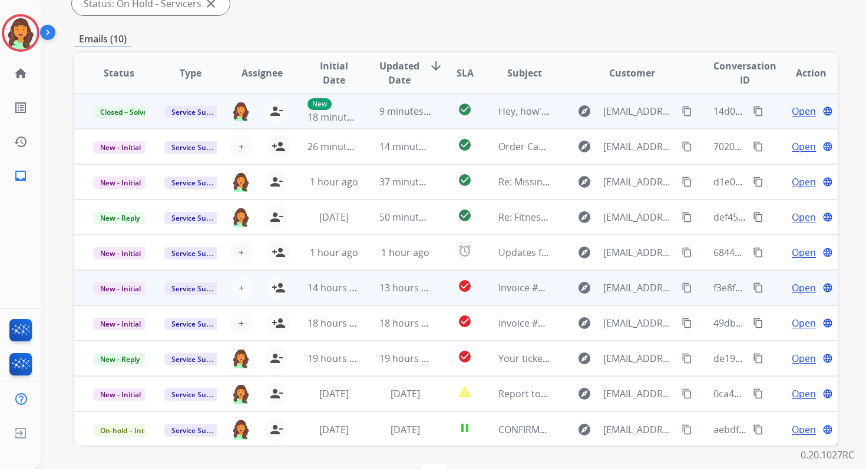
scroll to position [1, 0]
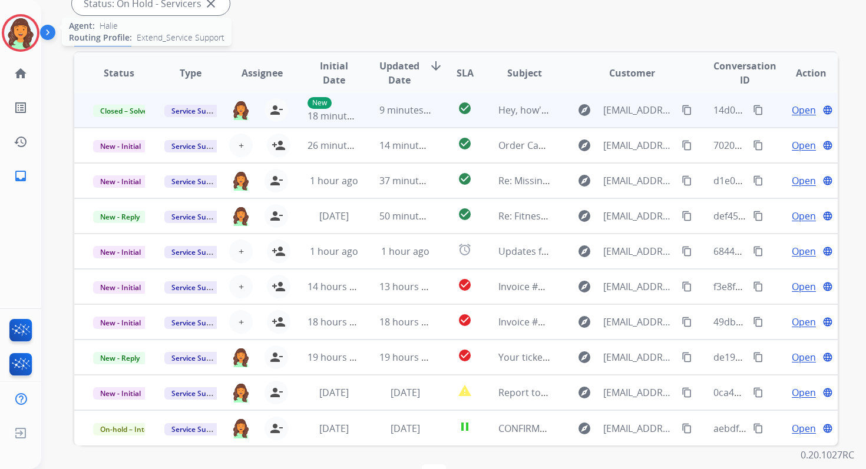
click at [12, 29] on img at bounding box center [20, 32] width 33 height 33
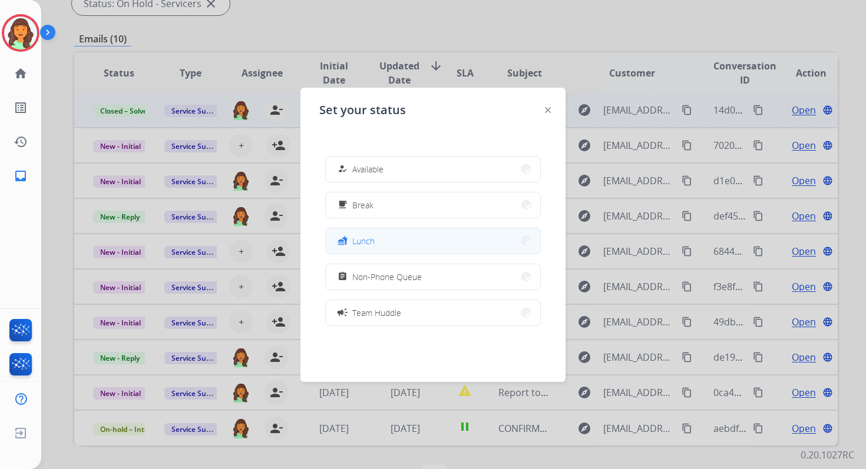
click at [392, 234] on button "fastfood Lunch" at bounding box center [433, 241] width 214 height 25
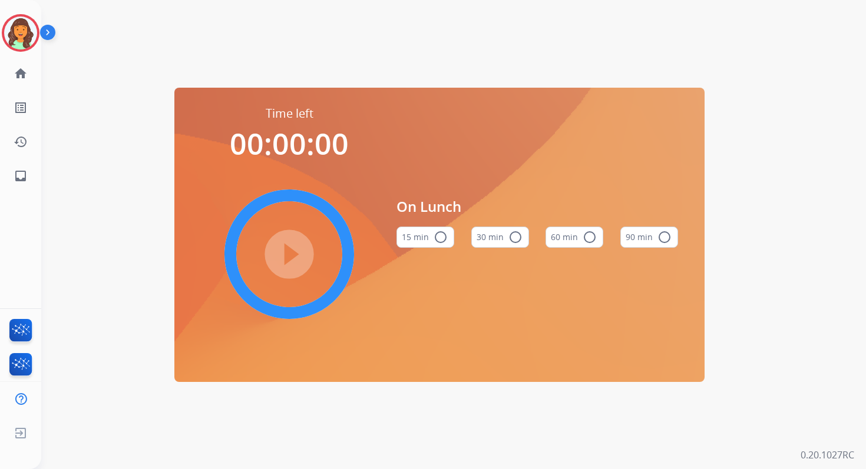
click at [593, 234] on mat-icon "radio_button_unchecked" at bounding box center [589, 237] width 14 height 14
click at [290, 262] on mat-icon "play_circle_filled" at bounding box center [289, 254] width 14 height 14
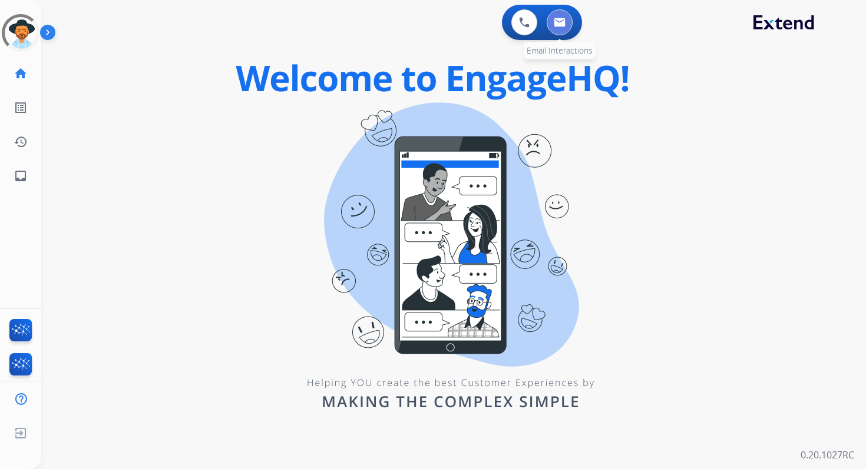
click at [559, 19] on img at bounding box center [560, 22] width 12 height 9
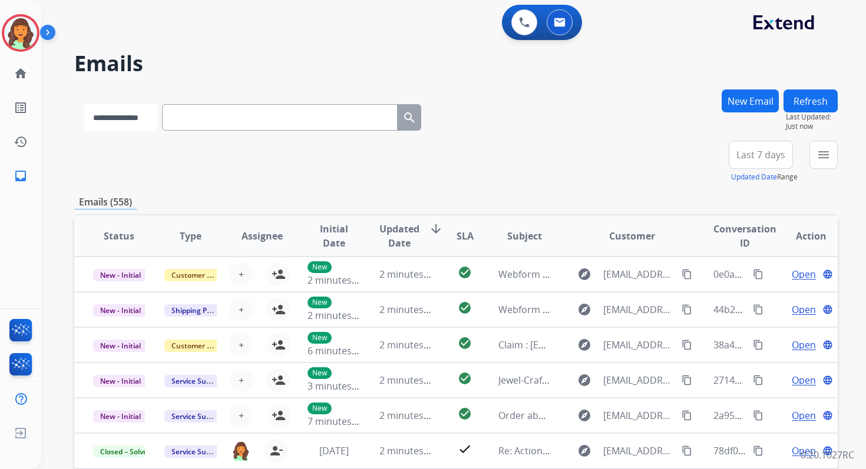
click at [128, 119] on select "**********" at bounding box center [121, 117] width 74 height 27
click at [128, 122] on select "**********" at bounding box center [121, 117] width 74 height 27
select select "**********"
click at [84, 104] on select "**********" at bounding box center [121, 117] width 74 height 27
click at [188, 117] on input "text" at bounding box center [281, 117] width 236 height 27
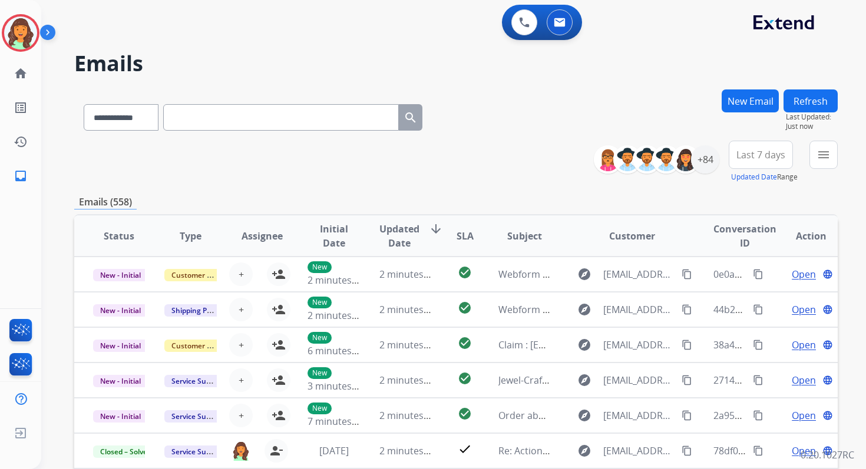
paste input "**********"
type input "**********"
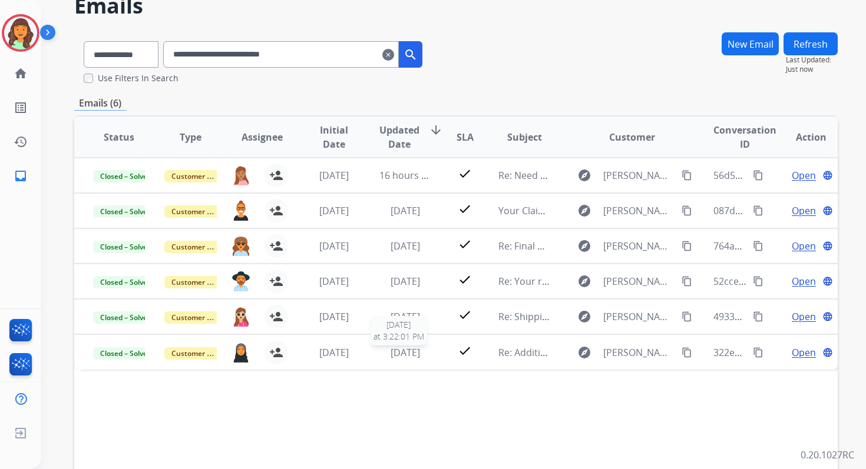
scroll to position [55, 0]
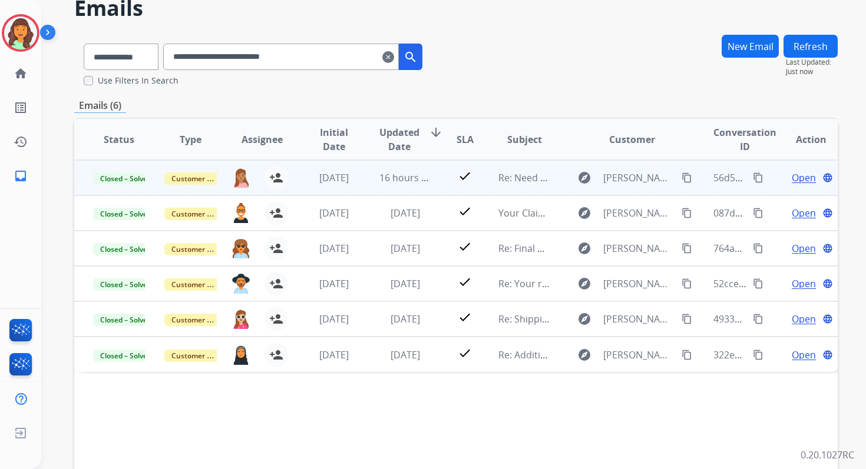
click at [795, 177] on span "Open" at bounding box center [804, 178] width 24 height 14
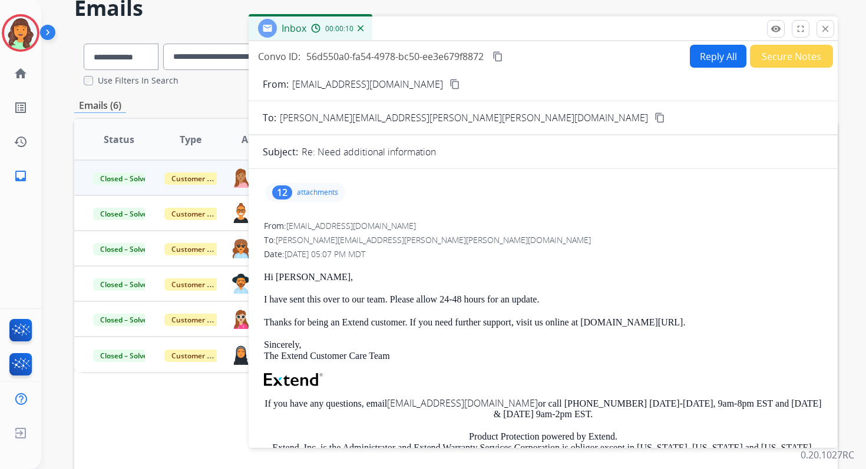
click at [709, 48] on button "Reply All" at bounding box center [718, 56] width 57 height 23
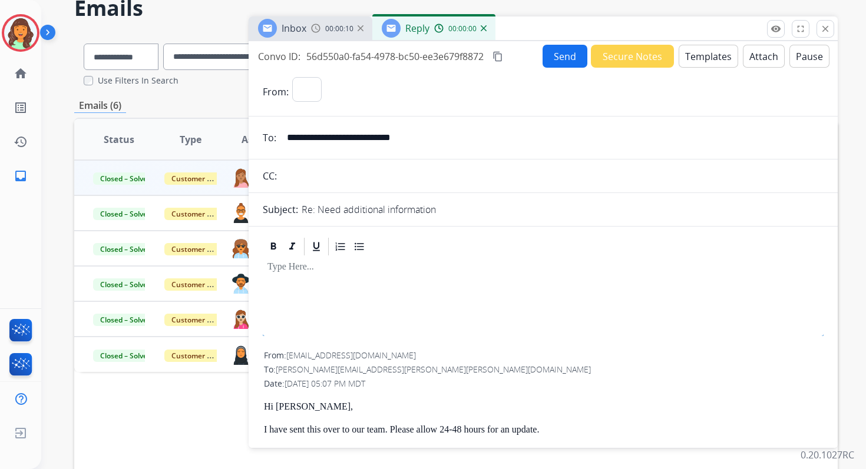
click at [706, 57] on button "Templates" at bounding box center [708, 56] width 59 height 23
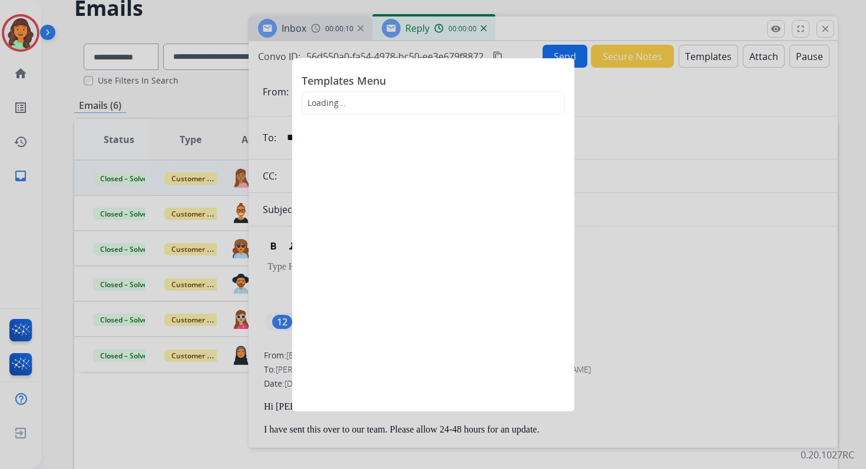
select select "**********"
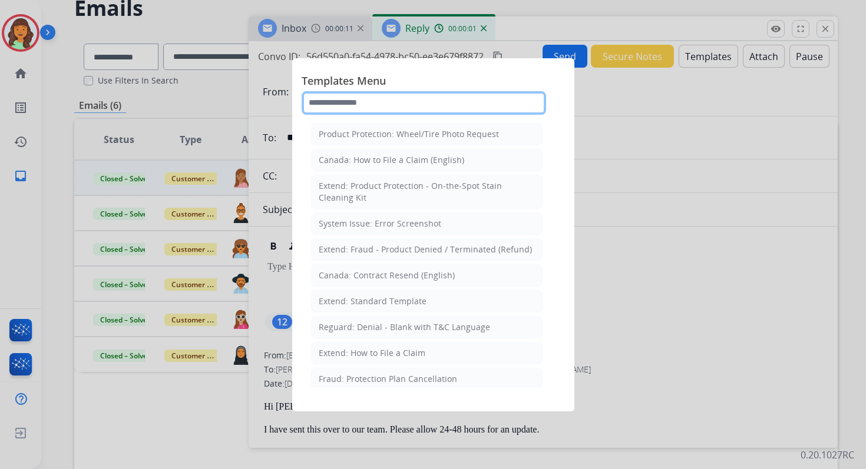
click at [380, 100] on input "text" at bounding box center [424, 103] width 244 height 24
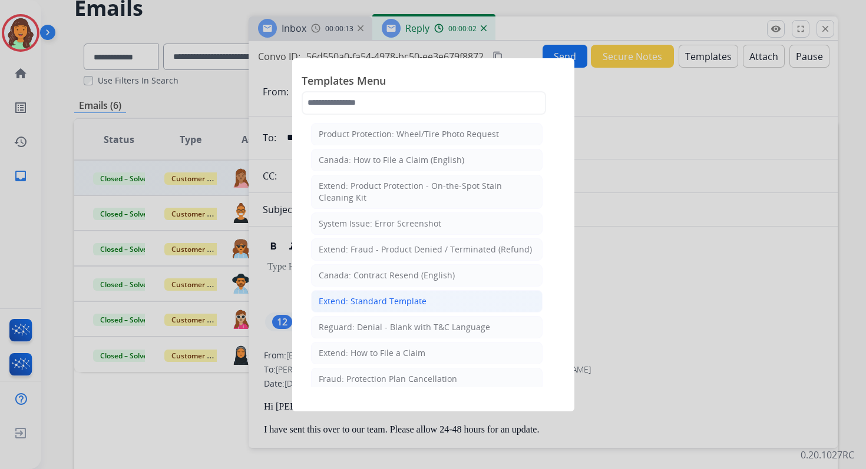
click at [350, 299] on div "Extend: Standard Template" at bounding box center [373, 302] width 108 height 12
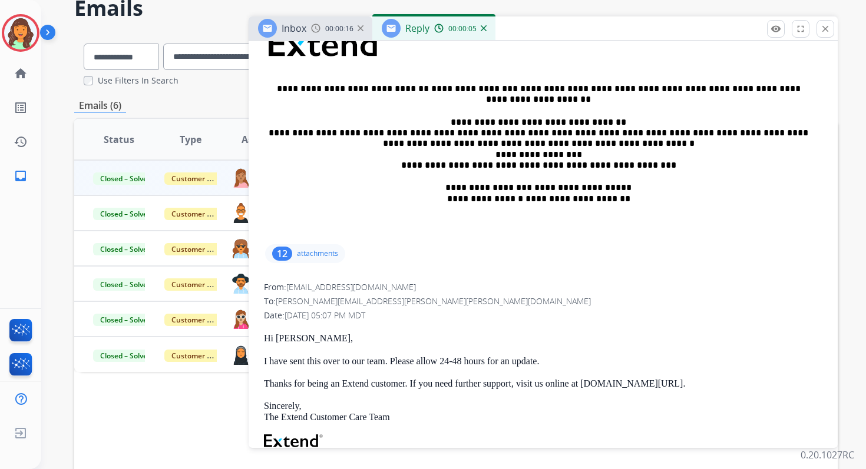
scroll to position [265, 0]
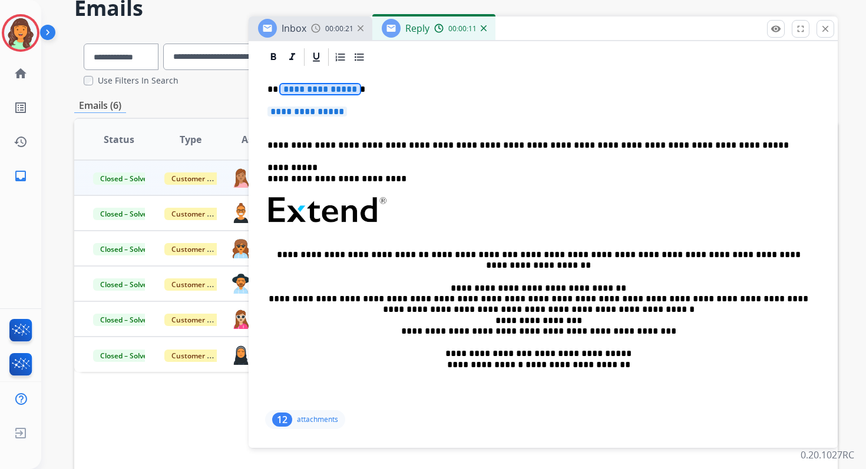
click at [319, 91] on span "**********" at bounding box center [320, 89] width 80 height 10
click at [302, 113] on span "**********" at bounding box center [307, 112] width 80 height 10
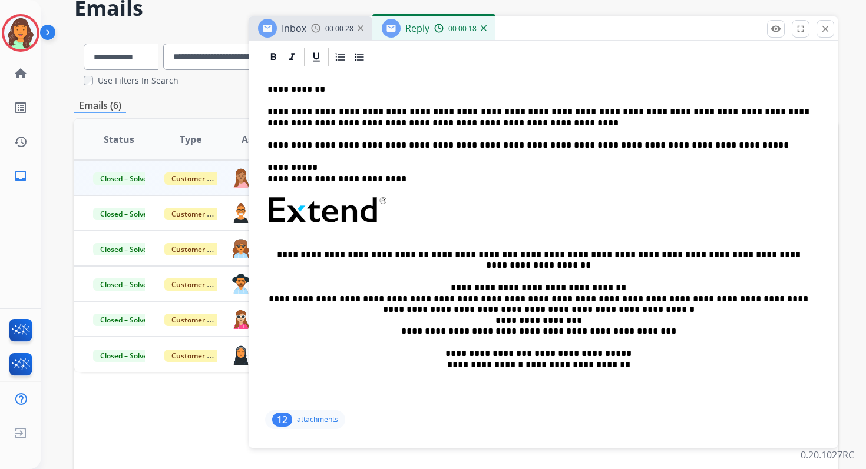
click at [268, 112] on p "**********" at bounding box center [538, 118] width 542 height 22
click at [710, 127] on p "**********" at bounding box center [538, 118] width 542 height 22
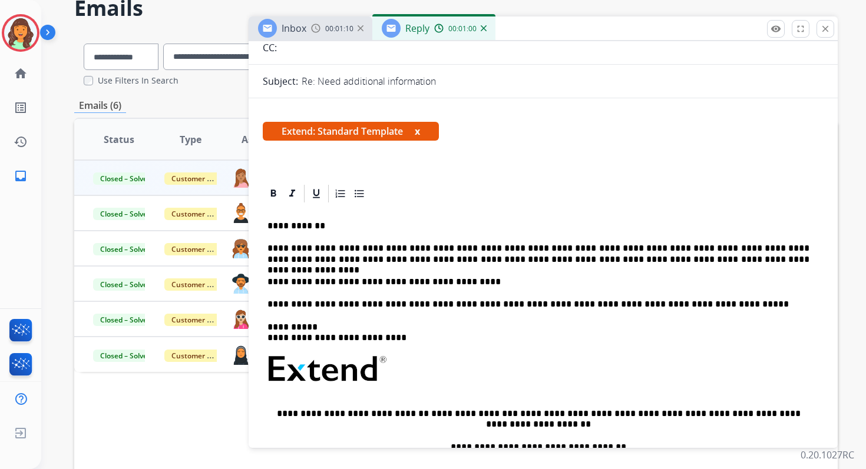
scroll to position [0, 0]
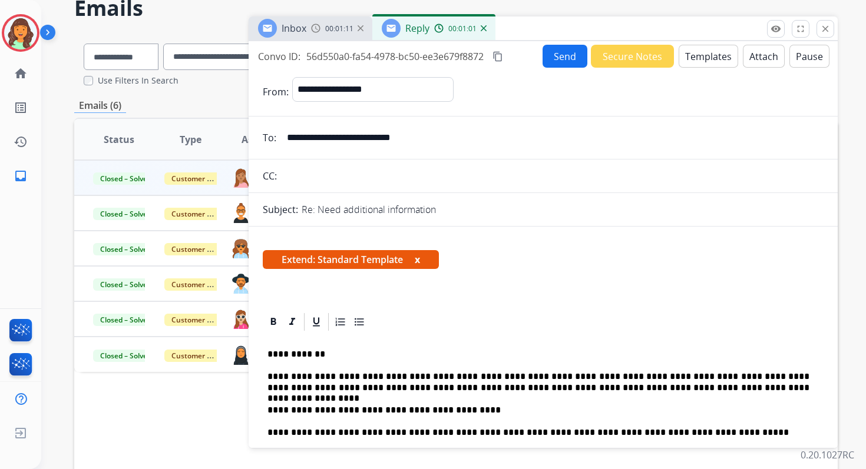
click at [548, 57] on button "Send" at bounding box center [564, 56] width 45 height 23
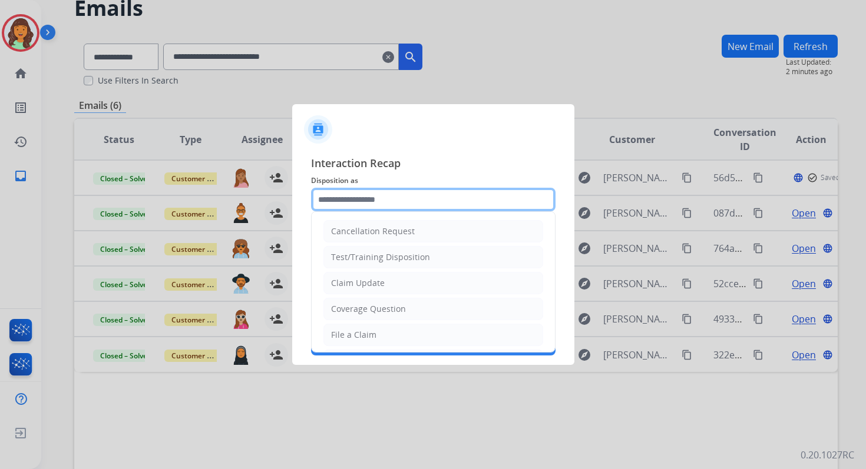
click at [364, 201] on input "text" at bounding box center [433, 200] width 244 height 24
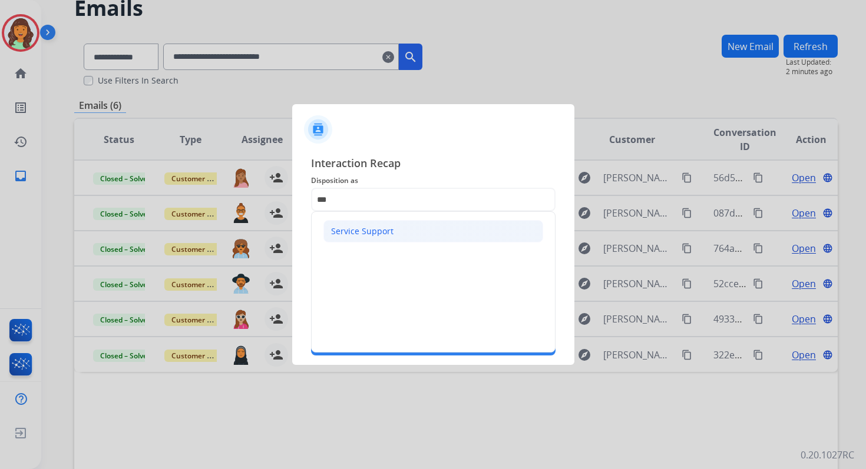
click at [366, 231] on div "Service Support" at bounding box center [362, 232] width 62 height 12
type input "**********"
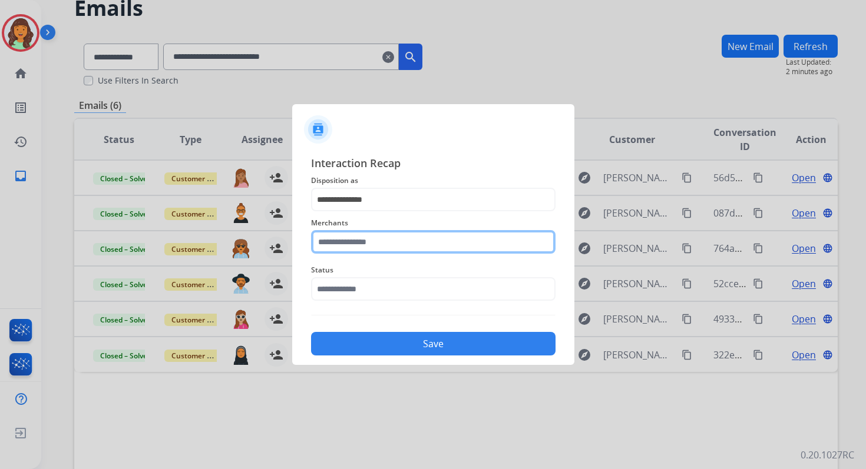
click at [371, 246] on input "text" at bounding box center [433, 242] width 244 height 24
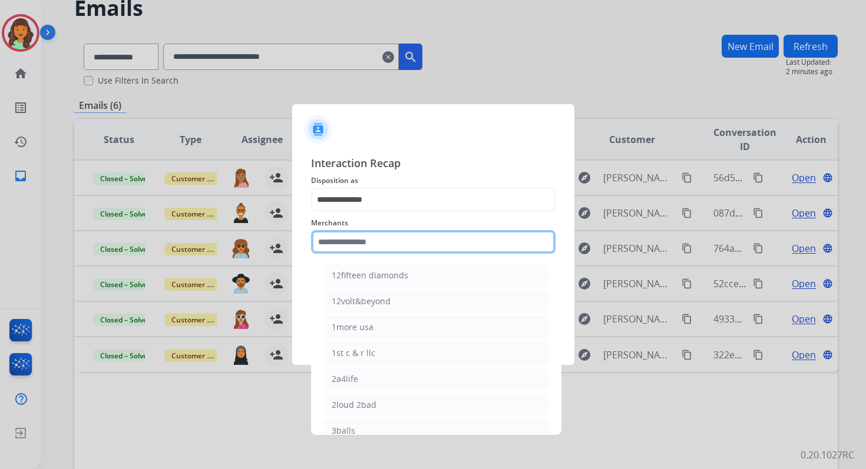
type input "*"
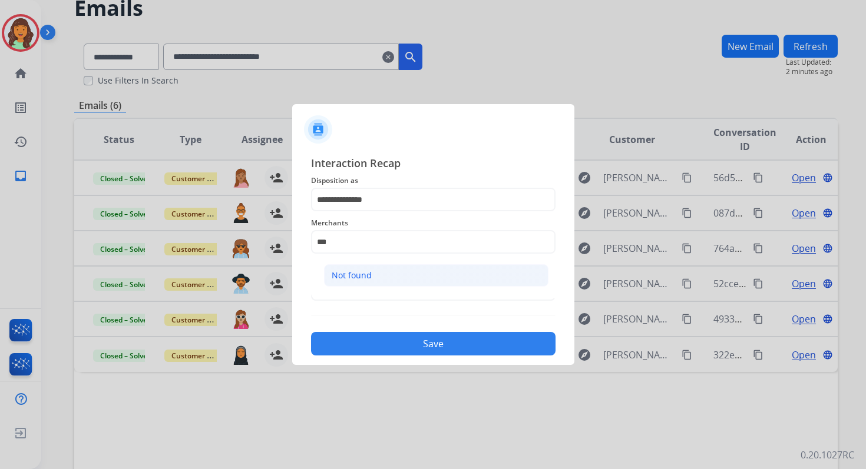
click at [382, 276] on li "Not found" at bounding box center [436, 275] width 224 height 22
type input "*********"
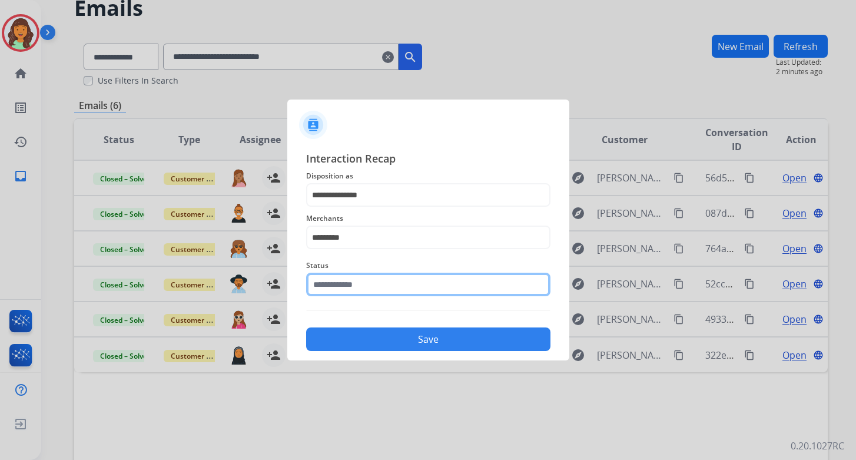
click at [382, 286] on input "text" at bounding box center [428, 285] width 244 height 24
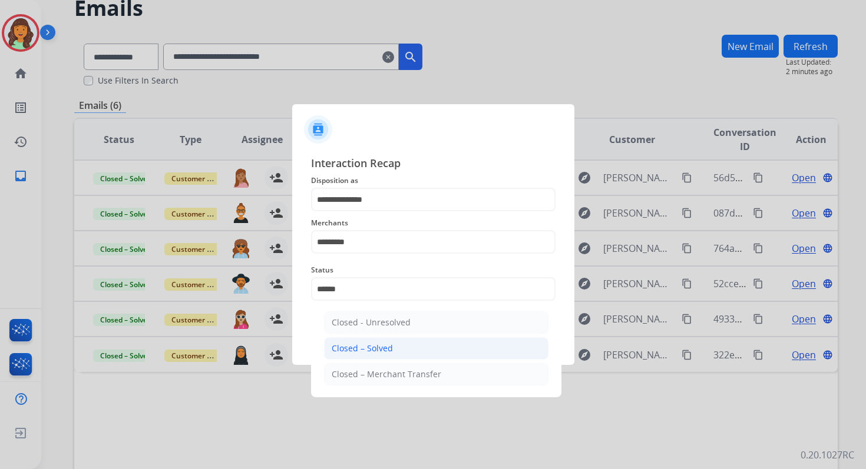
click at [399, 347] on li "Closed – Solved" at bounding box center [436, 348] width 224 height 22
type input "**********"
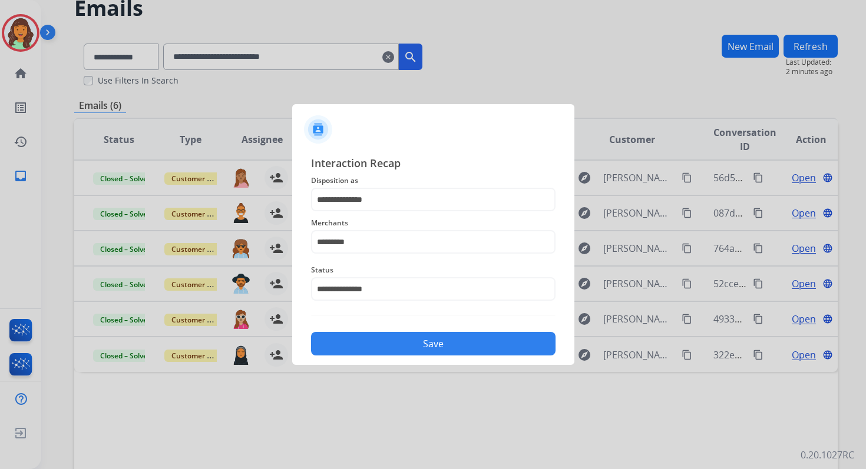
click at [399, 347] on button "Save" at bounding box center [433, 344] width 244 height 24
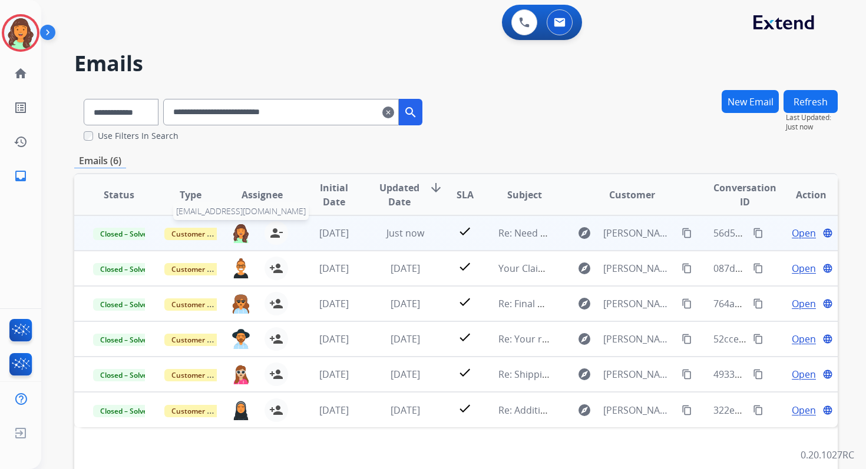
click at [241, 231] on img at bounding box center [240, 233] width 19 height 20
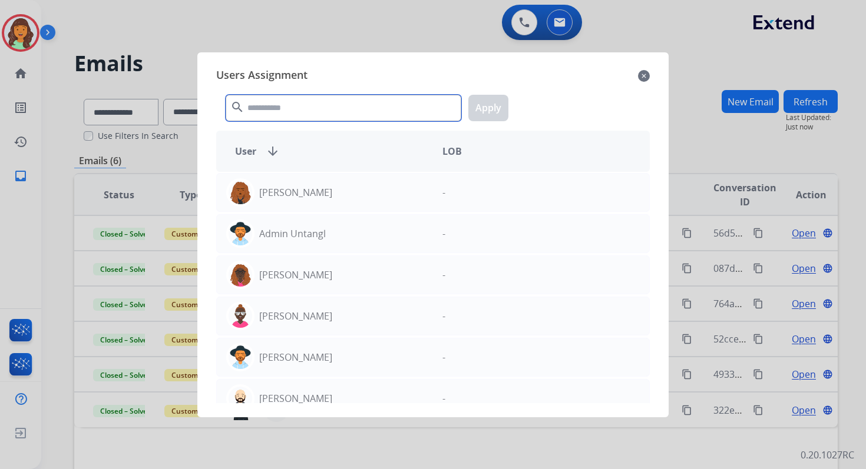
click at [300, 111] on input "text" at bounding box center [344, 108] width 236 height 27
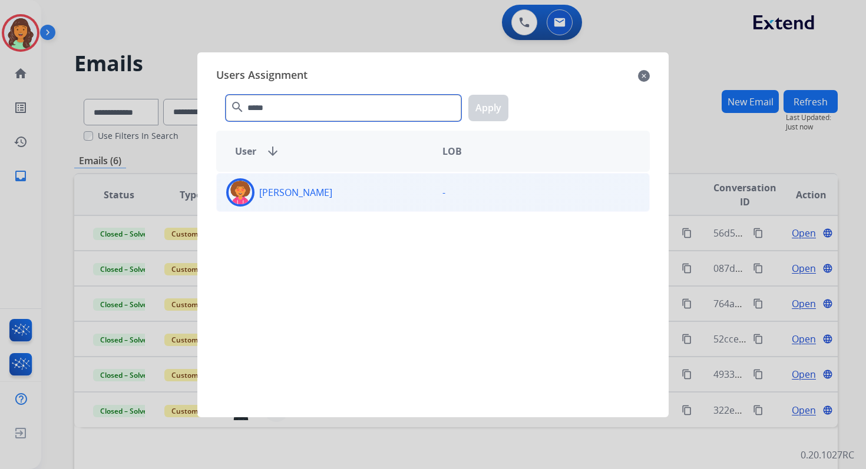
type input "*****"
click at [323, 193] on div "[PERSON_NAME]" at bounding box center [325, 192] width 216 height 28
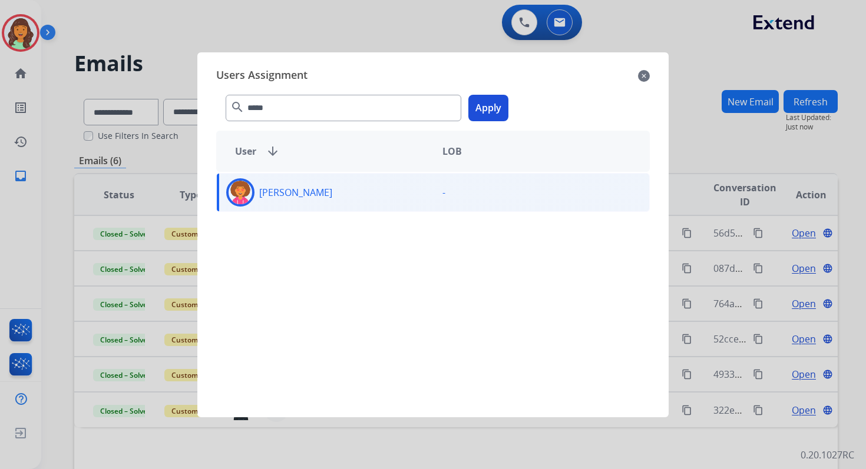
click at [494, 97] on button "Apply" at bounding box center [488, 108] width 40 height 27
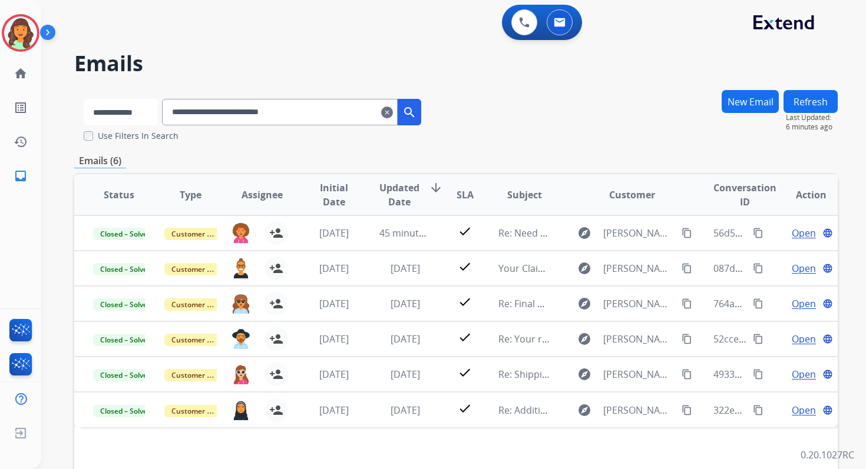
click at [135, 116] on select "**********" at bounding box center [121, 112] width 74 height 27
select select "*******"
click at [84, 99] on select "**********" at bounding box center [121, 112] width 74 height 27
click at [207, 117] on input "**********" at bounding box center [281, 112] width 236 height 27
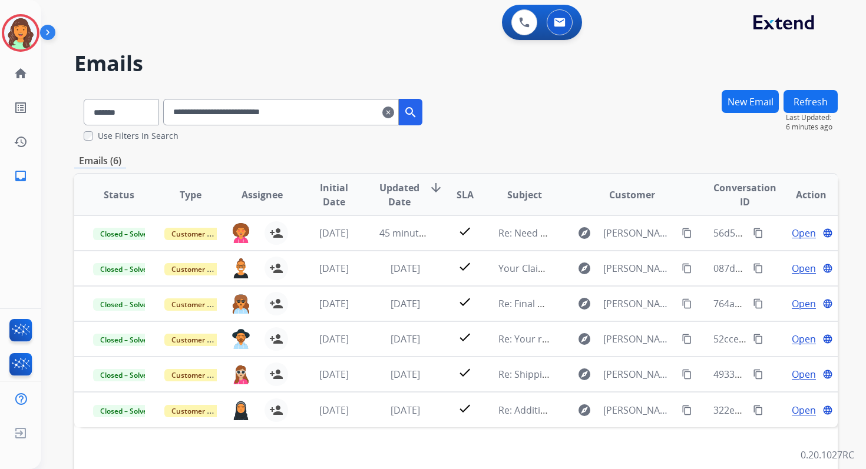
click at [207, 117] on input "**********" at bounding box center [281, 112] width 236 height 27
paste input "text"
type input "**********"
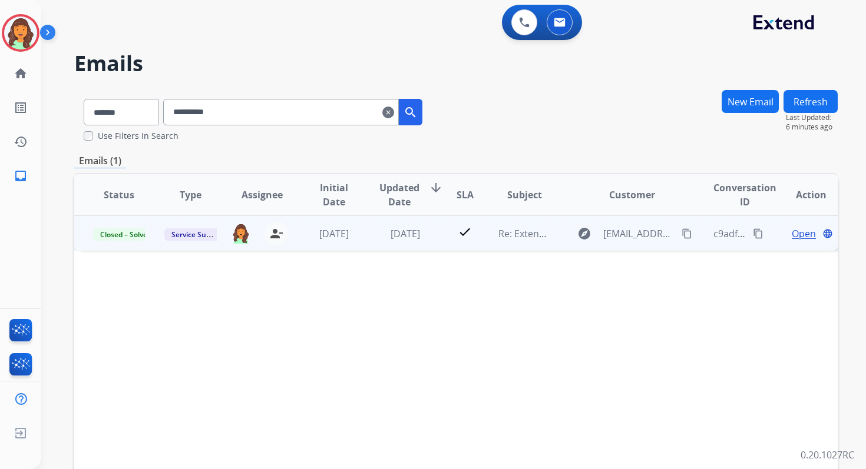
click at [794, 228] on span "Open" at bounding box center [804, 234] width 24 height 14
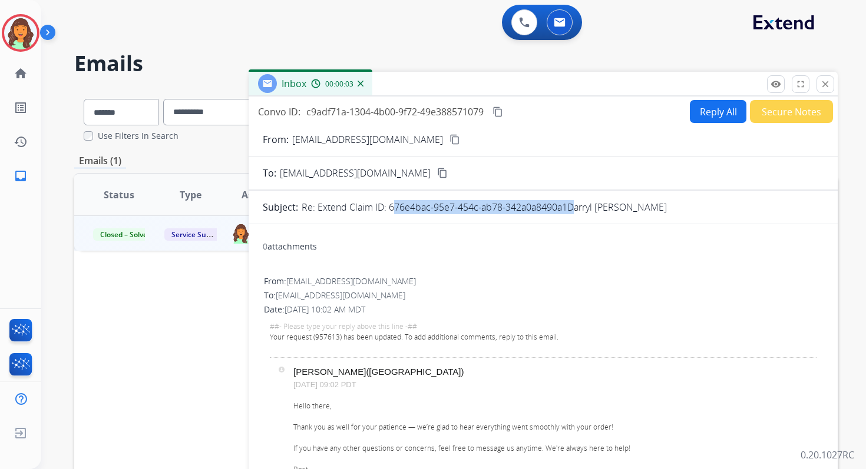
copy p "676e4bac-95e7-454c-ab78-342a0a8490a1"
drag, startPoint x: 388, startPoint y: 206, endPoint x: 568, endPoint y: 207, distance: 180.8
click at [568, 207] on p "Re: Extend Claim ID: 676e4bac-95e7-454c-ab78-342a0a8490a1Darryl Loy" at bounding box center [484, 207] width 365 height 14
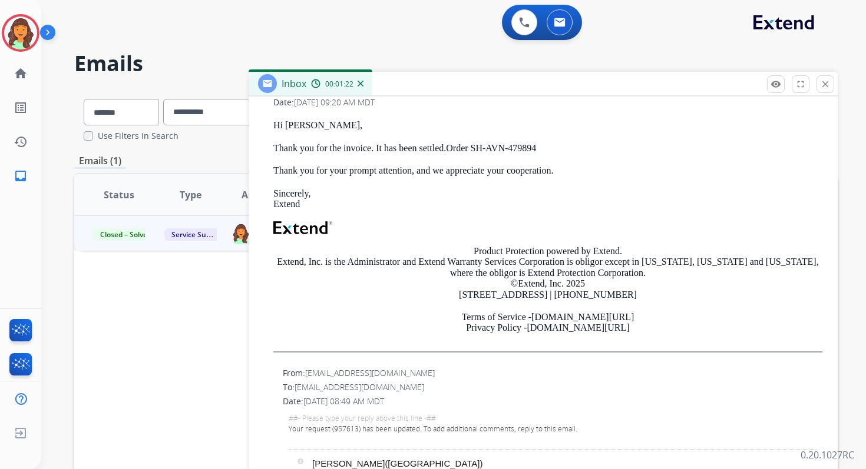
scroll to position [896, 0]
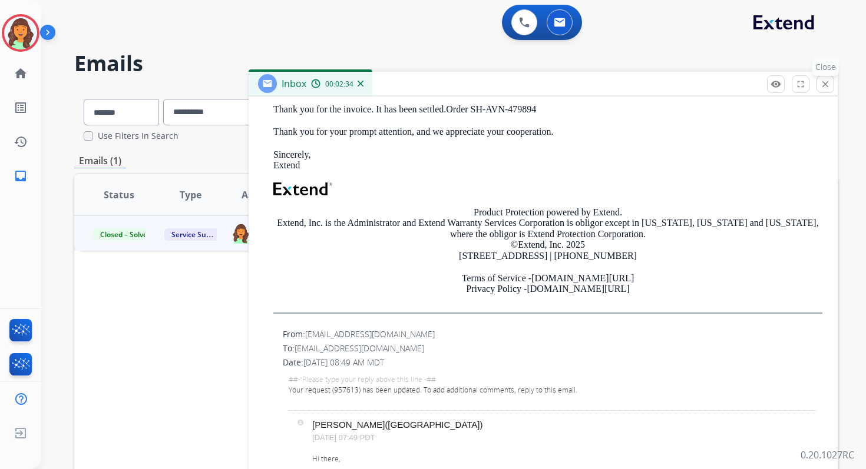
click at [828, 81] on mat-icon "close" at bounding box center [825, 84] width 11 height 11
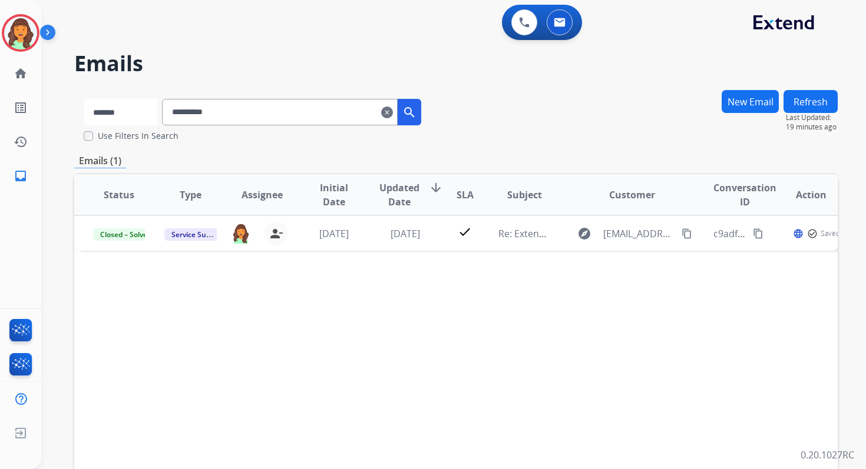
click at [128, 121] on select "**********" at bounding box center [121, 112] width 74 height 27
select select "**********"
click at [84, 99] on select "**********" at bounding box center [121, 112] width 74 height 27
click at [229, 117] on input "**********" at bounding box center [281, 112] width 236 height 27
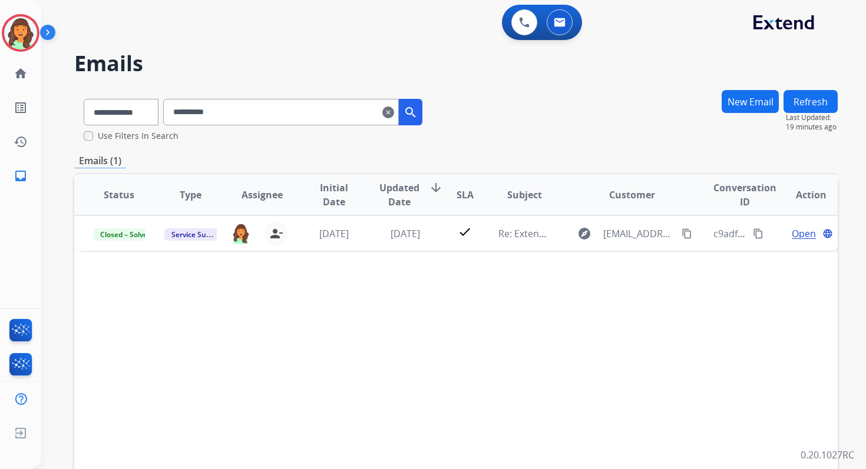
click at [229, 117] on input "**********" at bounding box center [281, 112] width 236 height 27
paste input "**********"
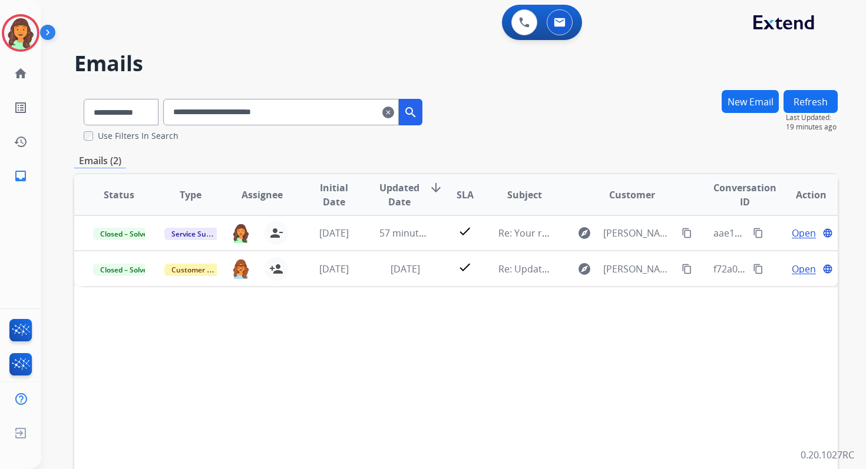
click at [241, 114] on input "**********" at bounding box center [281, 112] width 236 height 27
paste input "text"
type input "**********"
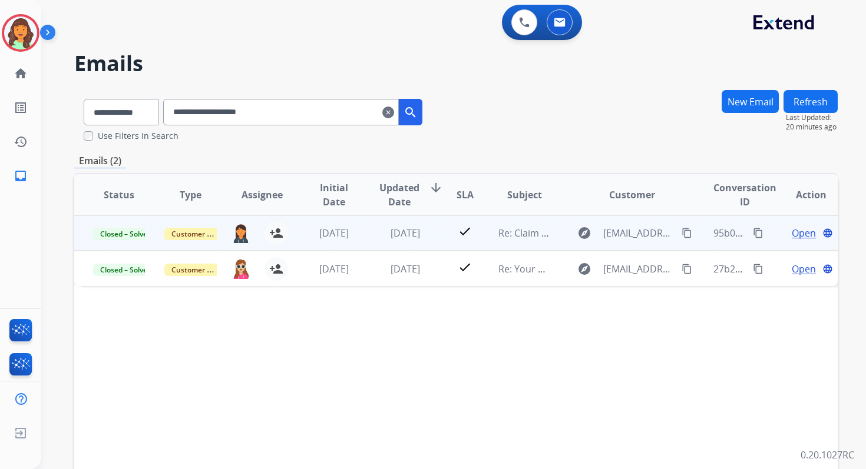
click at [801, 231] on span "Open" at bounding box center [804, 233] width 24 height 14
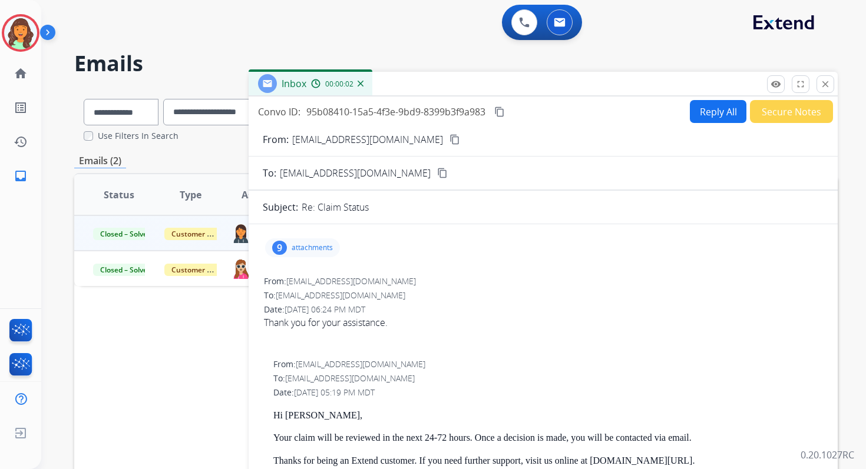
click at [706, 118] on button "Reply All" at bounding box center [718, 111] width 57 height 23
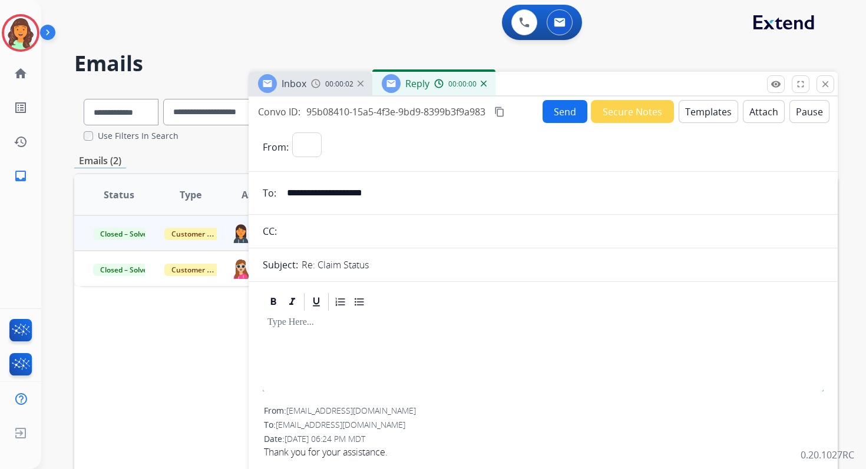
select select "**********"
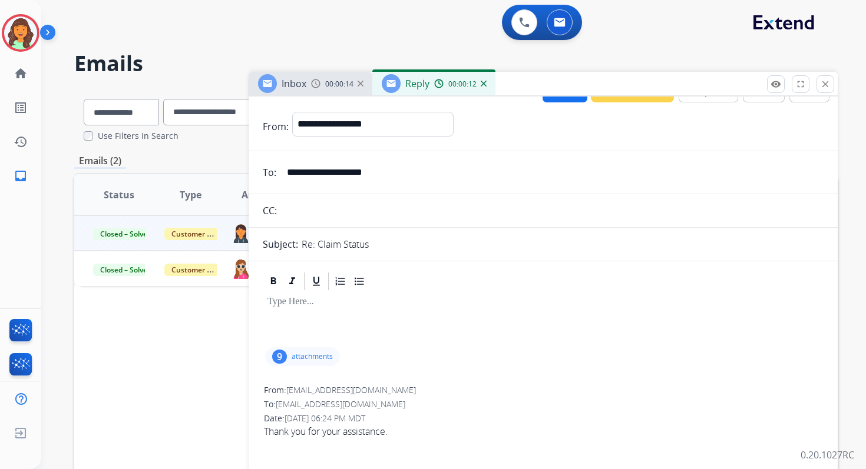
scroll to position [0, 0]
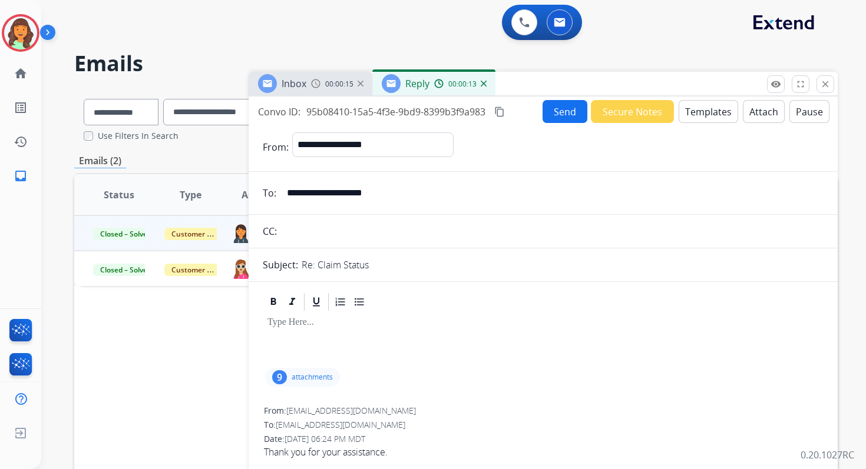
click at [694, 112] on button "Templates" at bounding box center [708, 111] width 59 height 23
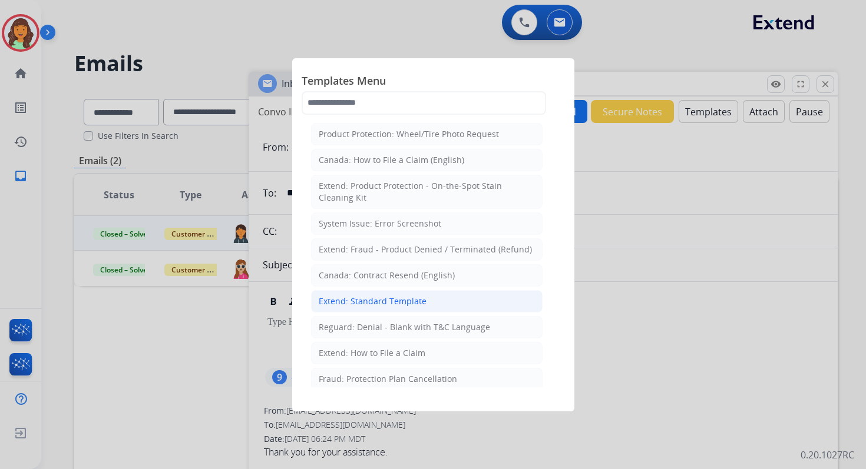
click at [389, 296] on div "Extend: Standard Template" at bounding box center [373, 302] width 108 height 12
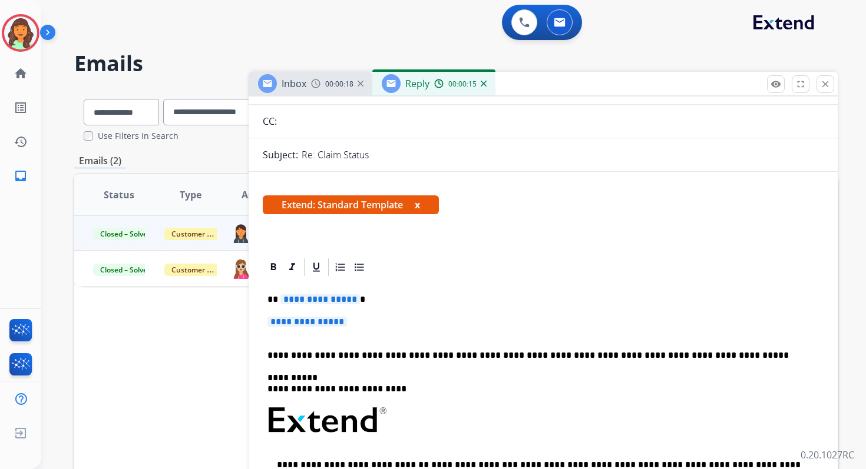
scroll to position [120, 0]
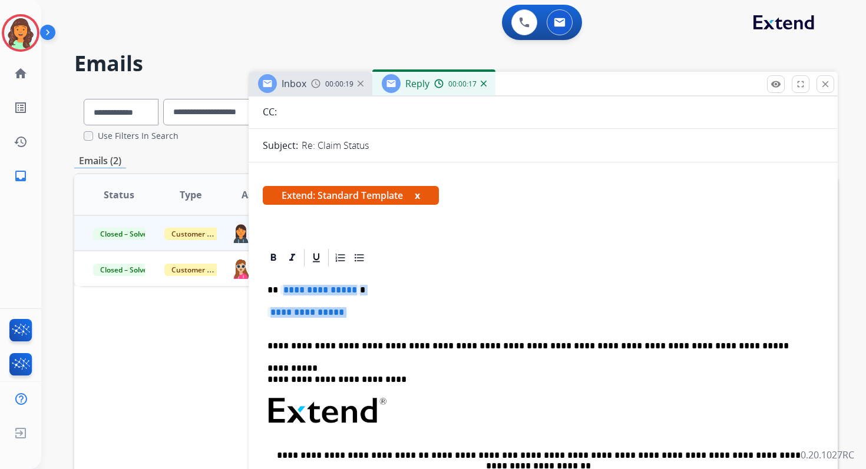
drag, startPoint x: 278, startPoint y: 289, endPoint x: 383, endPoint y: 322, distance: 109.9
click at [383, 322] on div "**********" at bounding box center [543, 439] width 561 height 340
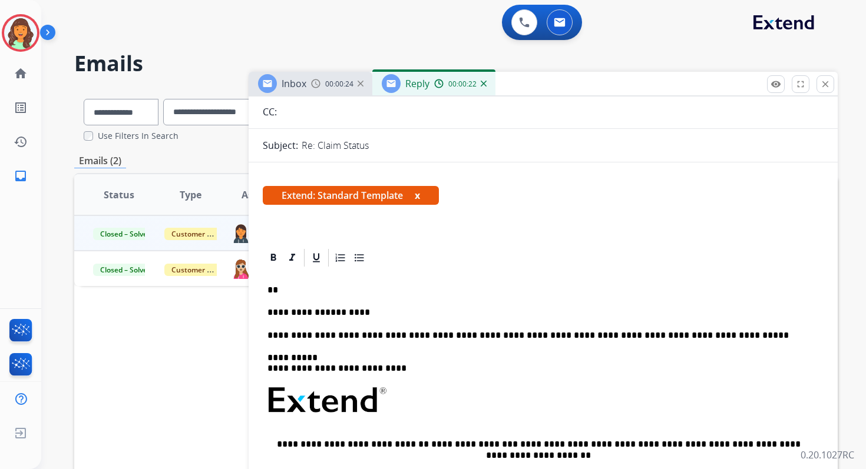
click at [308, 317] on p "**********" at bounding box center [538, 312] width 542 height 11
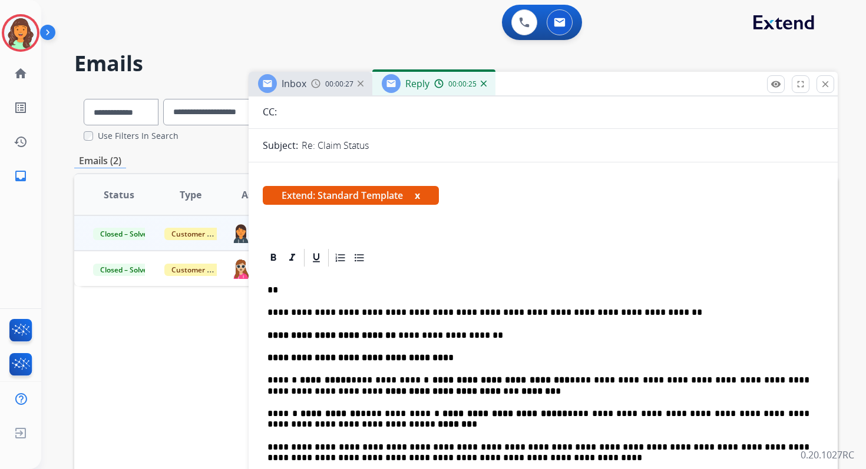
click at [299, 290] on p "**" at bounding box center [538, 290] width 542 height 11
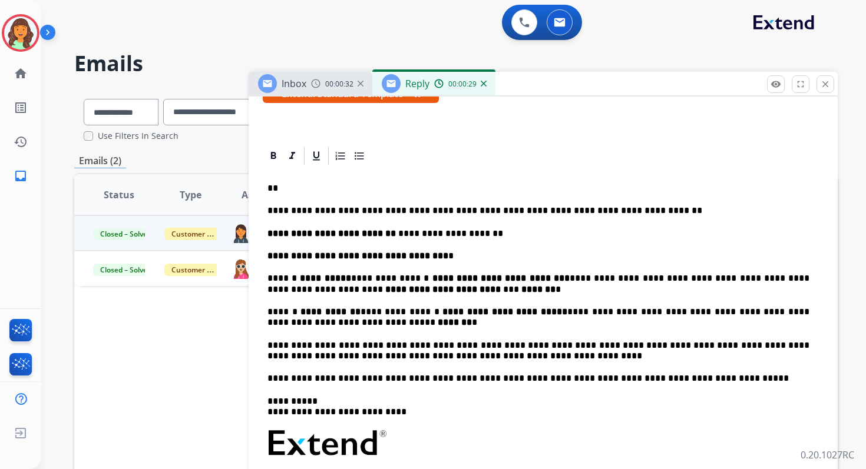
scroll to position [221, 0]
click at [267, 211] on p "**********" at bounding box center [538, 211] width 542 height 11
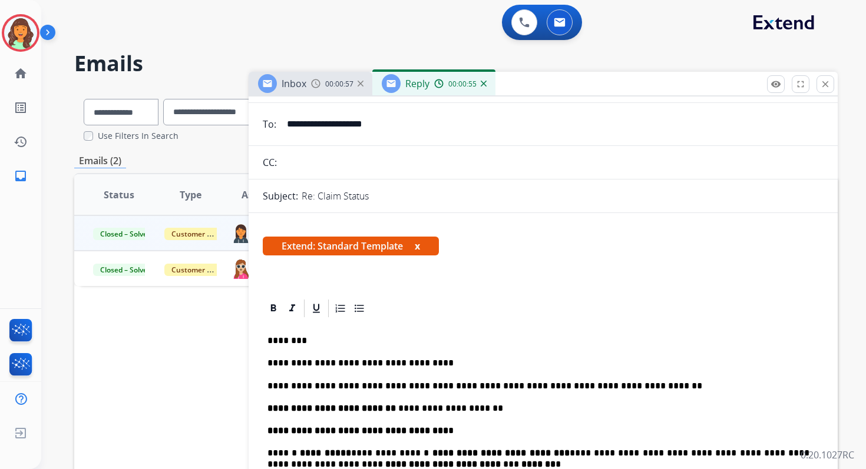
scroll to position [0, 0]
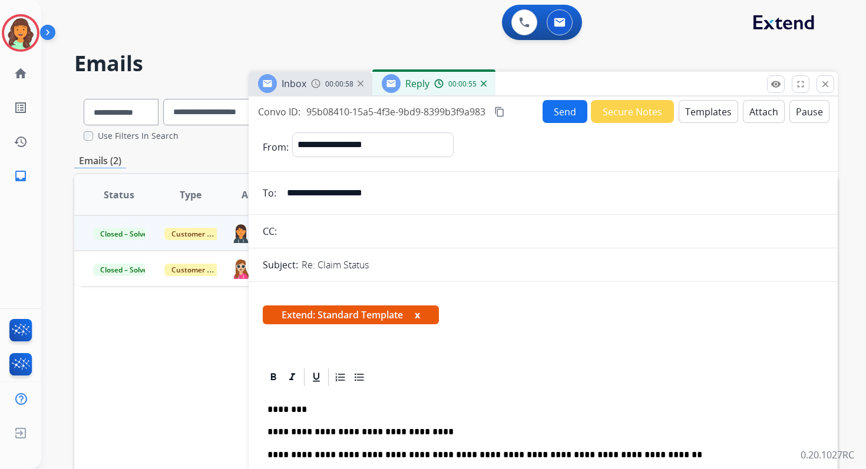
click at [557, 105] on button "Send" at bounding box center [564, 111] width 45 height 23
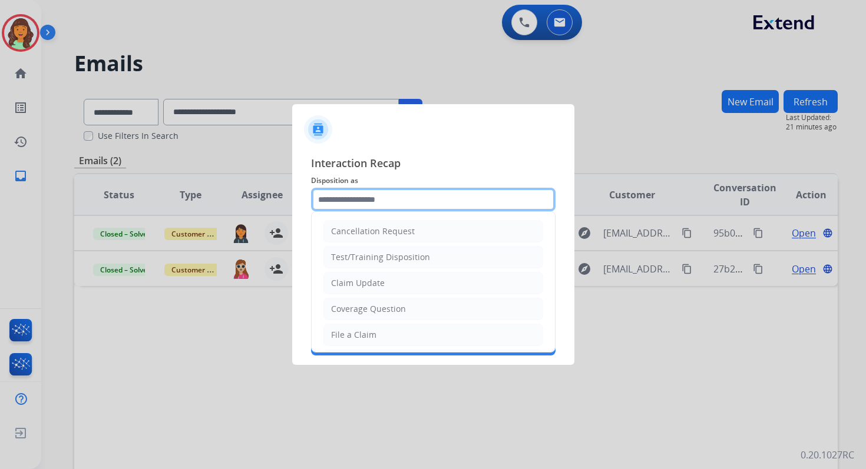
click at [415, 200] on input "text" at bounding box center [433, 200] width 244 height 24
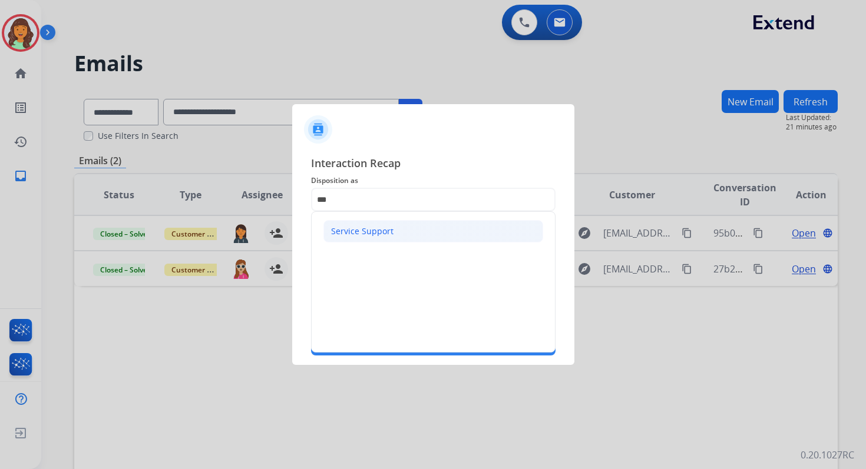
click at [350, 233] on div "Service Support" at bounding box center [362, 232] width 62 height 12
type input "**********"
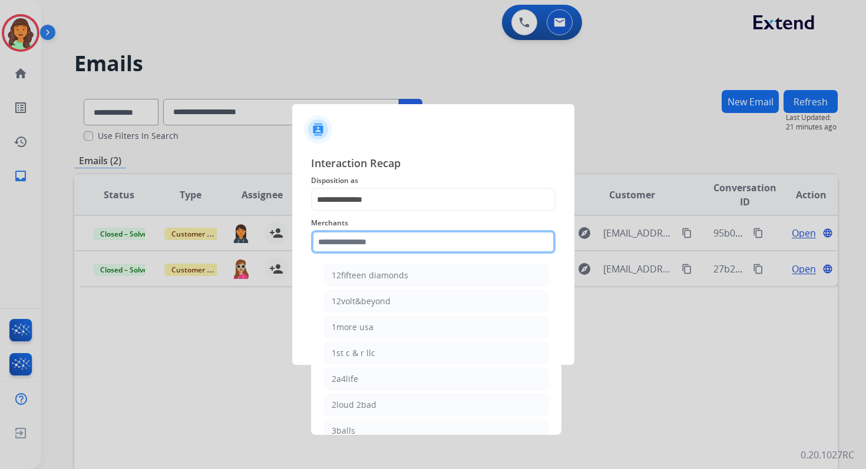
click at [349, 246] on input "text" at bounding box center [433, 242] width 244 height 24
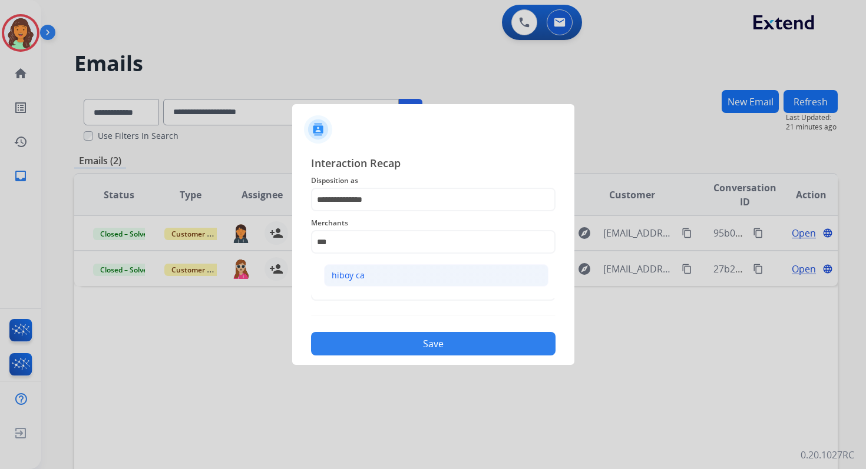
click at [350, 282] on li "hiboy ca" at bounding box center [436, 275] width 224 height 22
type input "********"
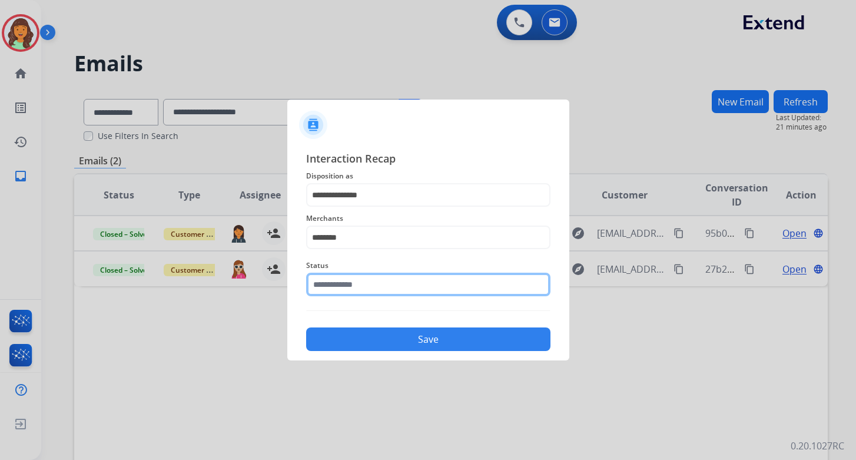
click at [353, 288] on input "text" at bounding box center [428, 285] width 244 height 24
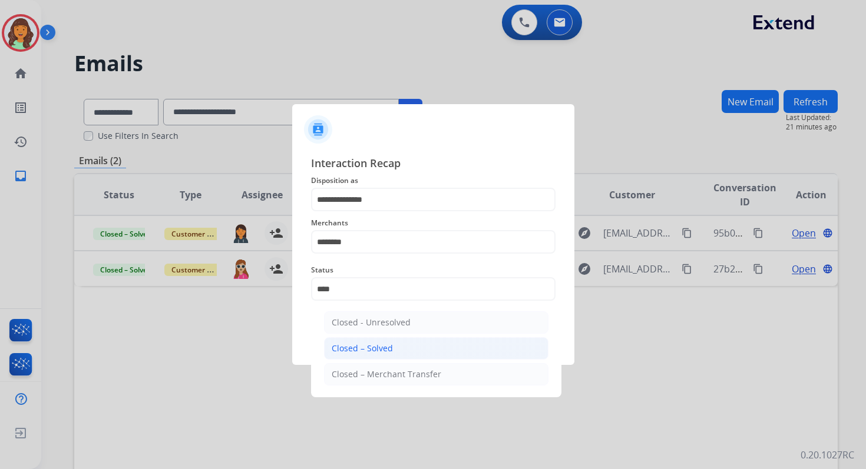
click at [374, 349] on div "Closed – Solved" at bounding box center [362, 349] width 61 height 12
type input "**********"
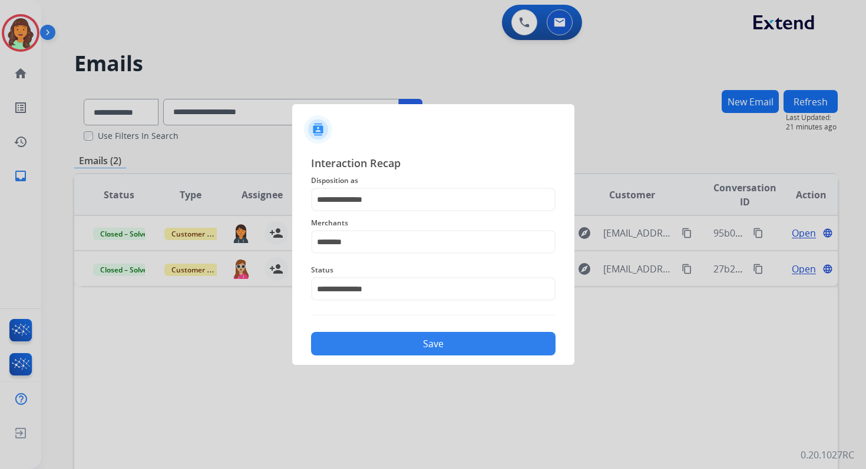
click at [374, 349] on button "Save" at bounding box center [433, 344] width 244 height 24
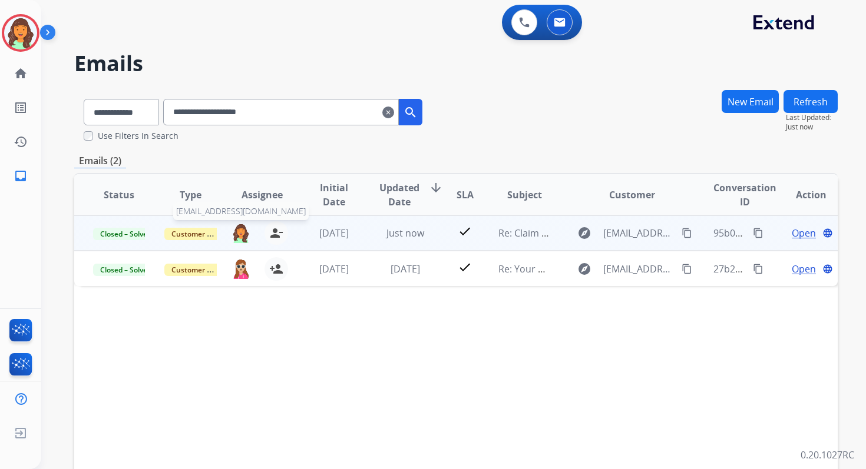
click at [238, 236] on img at bounding box center [240, 233] width 19 height 20
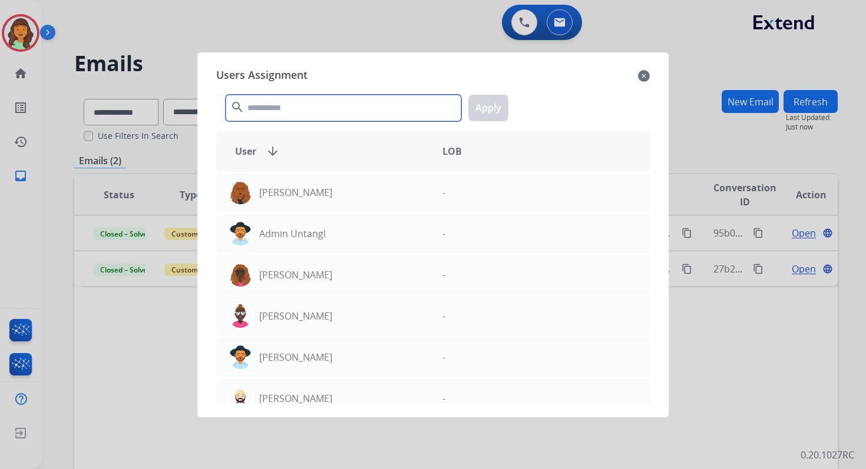
click at [274, 107] on input "text" at bounding box center [344, 108] width 236 height 27
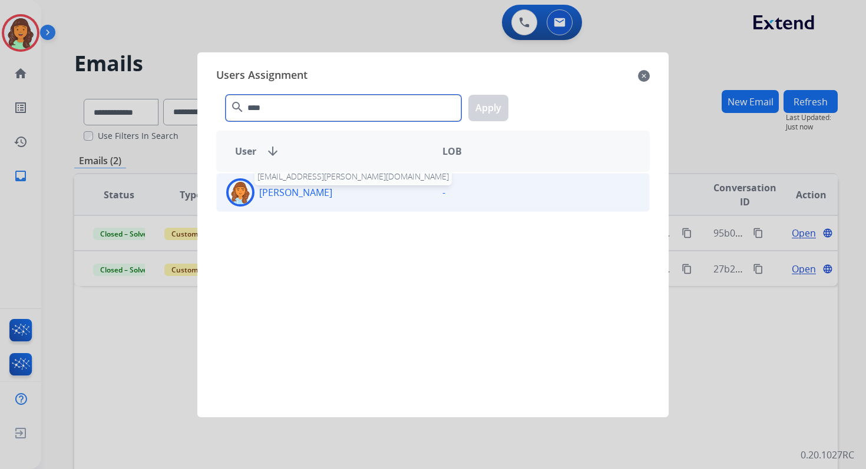
type input "****"
click at [298, 203] on div "Deambrana Smith deambrana.smith@eccogroupusa.com" at bounding box center [325, 192] width 216 height 28
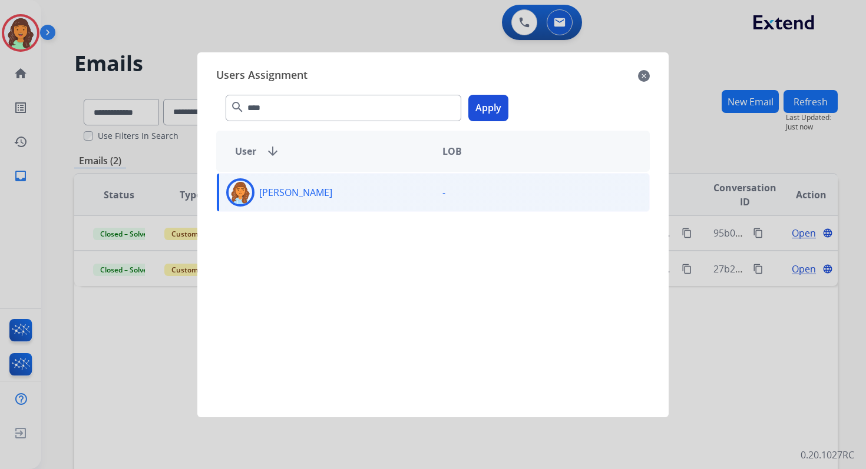
click at [489, 114] on button "Apply" at bounding box center [488, 108] width 40 height 27
